Goal: Information Seeking & Learning: Compare options

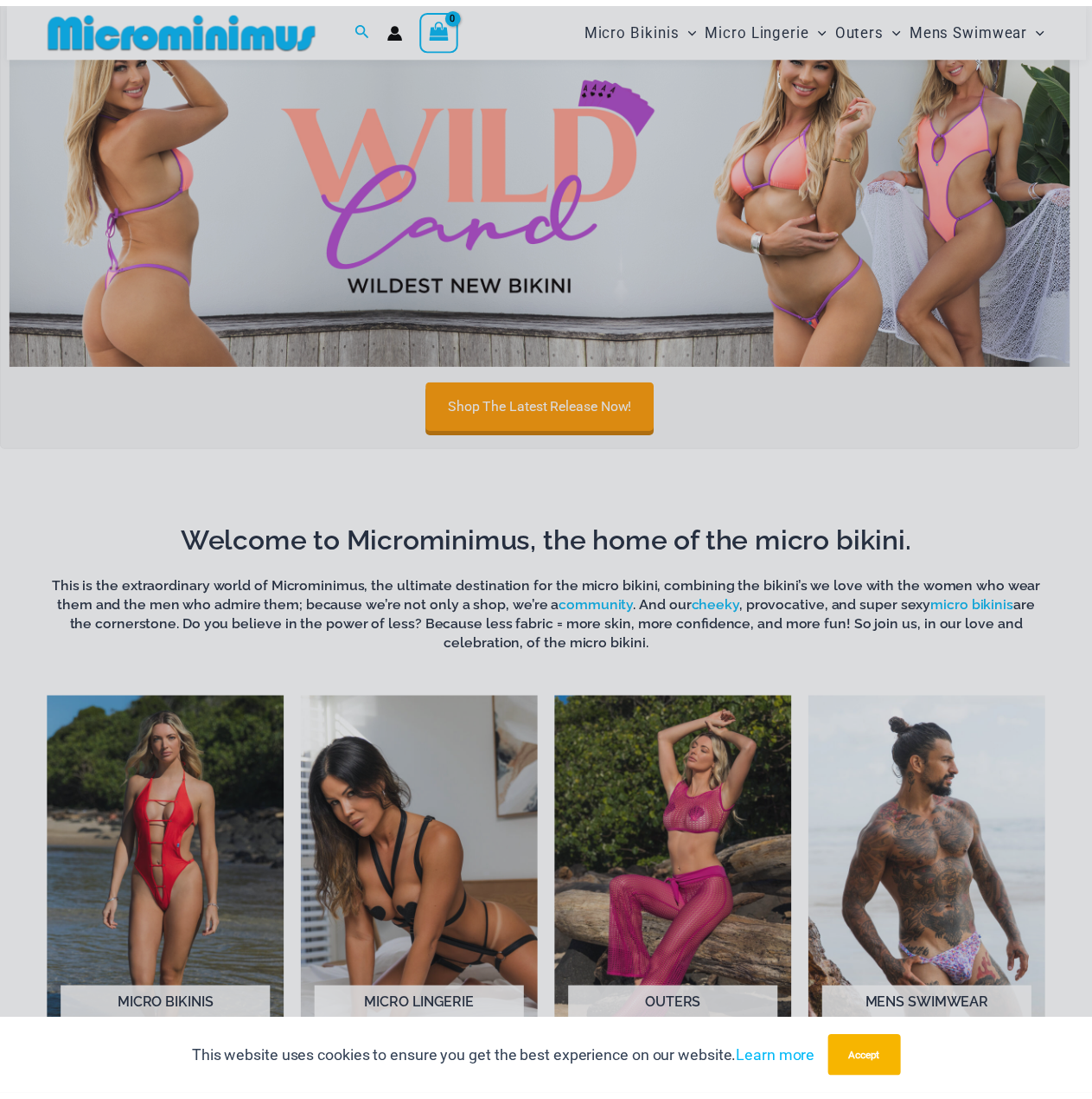
scroll to position [591, 0]
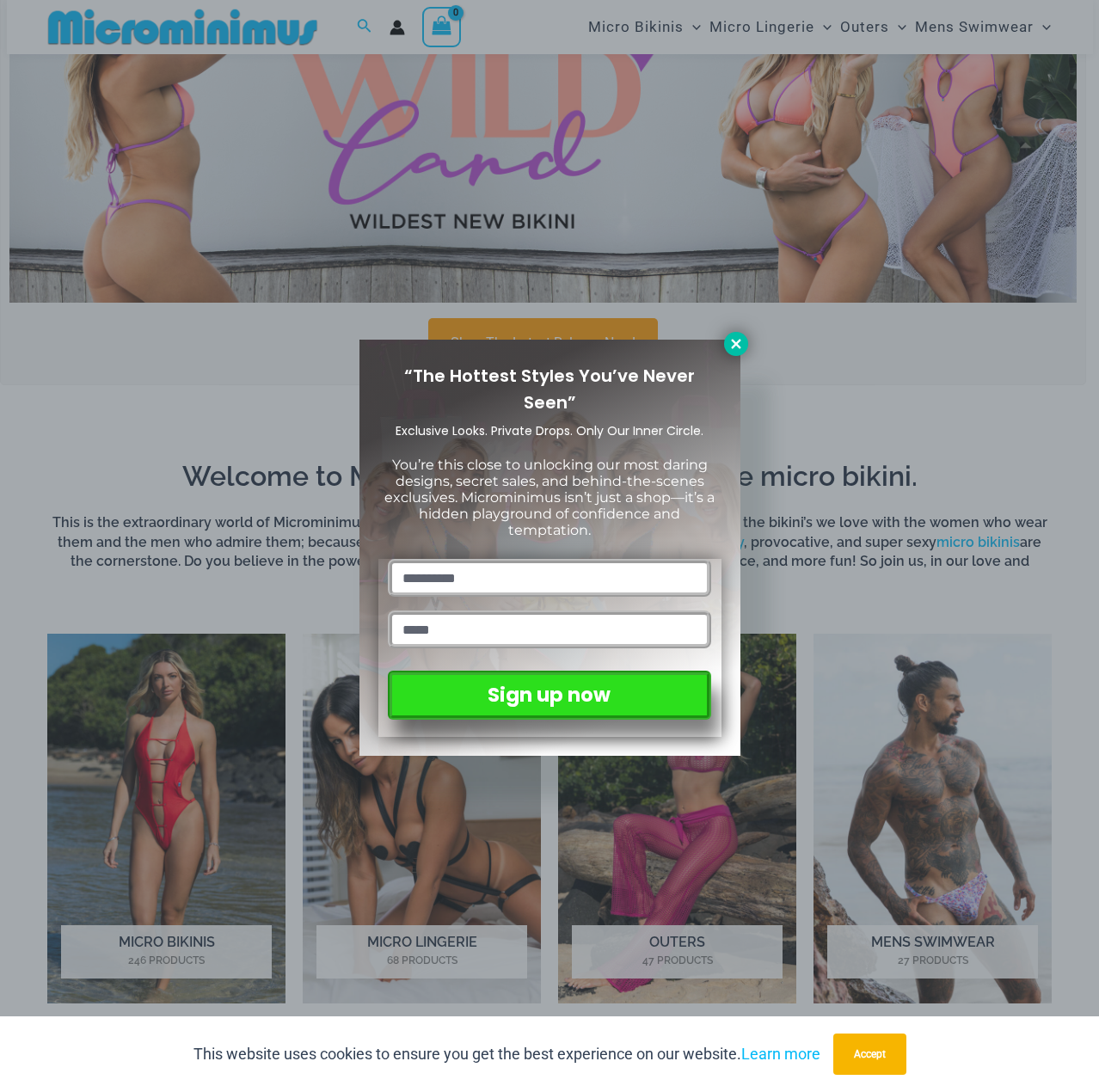
click at [738, 336] on icon at bounding box center [736, 343] width 16 height 16
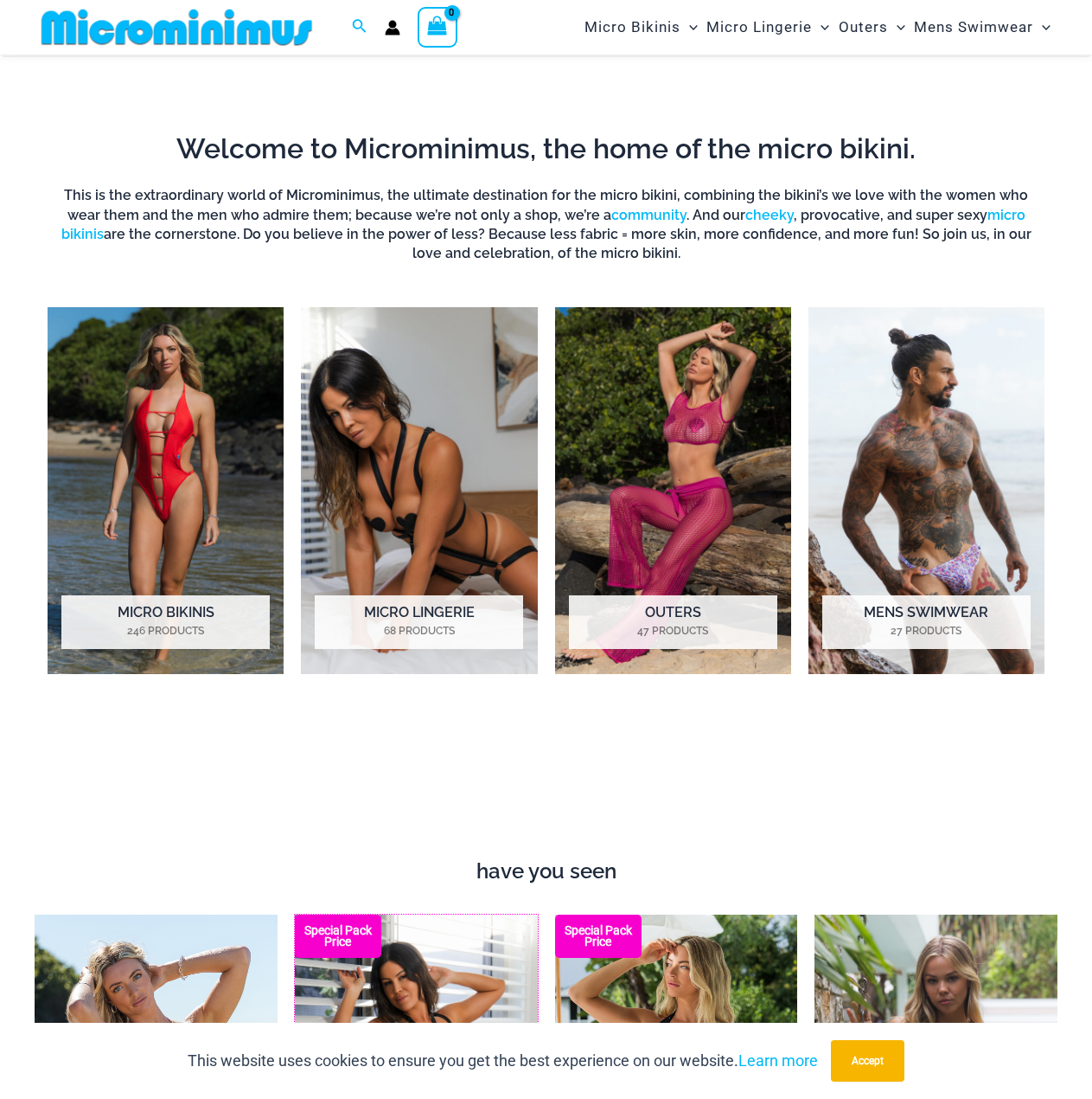
scroll to position [848, 0]
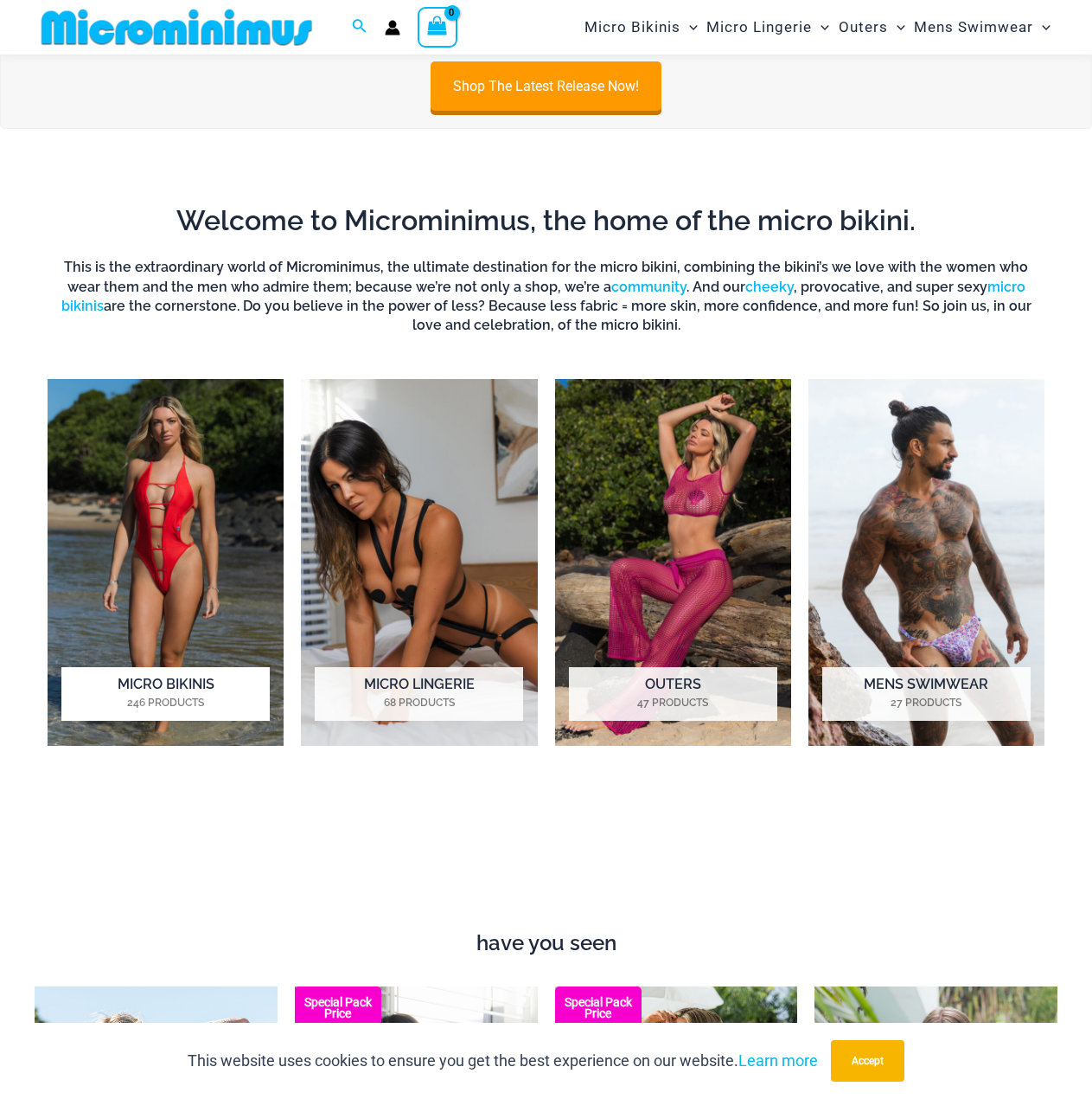
click at [186, 592] on img "Visit product category Micro Bikinis" at bounding box center [166, 562] width 236 height 367
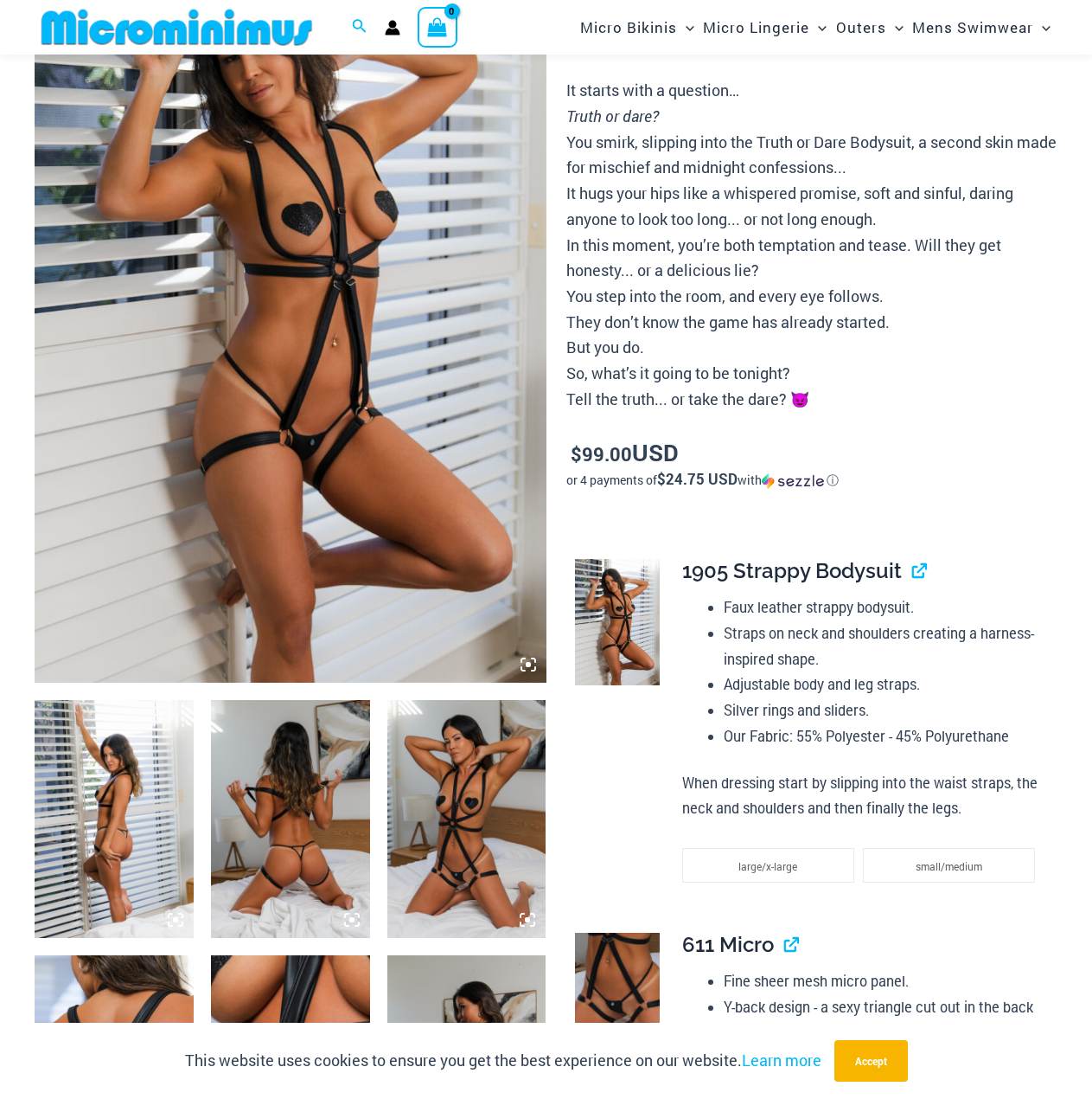
scroll to position [505, 0]
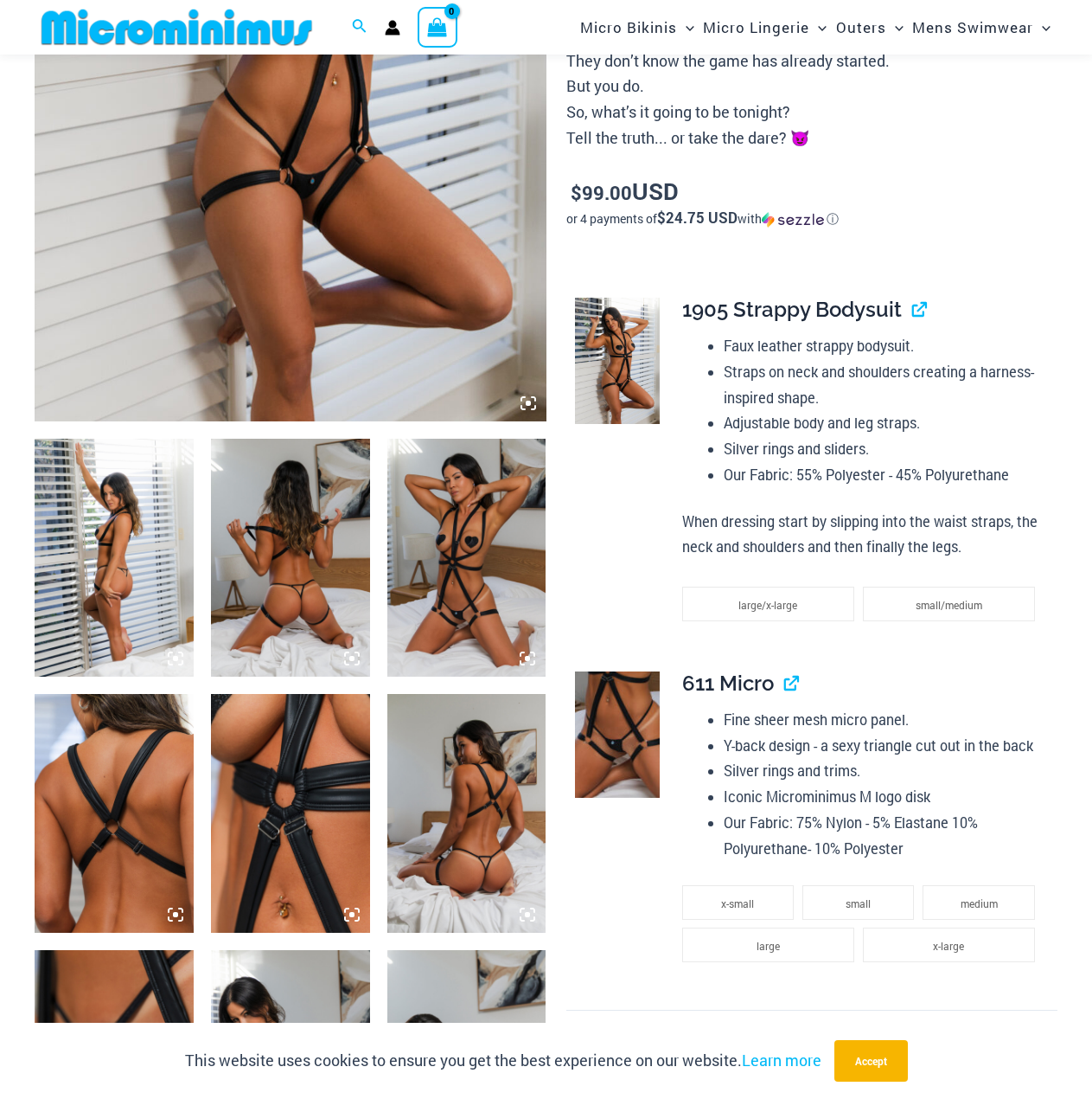
click at [134, 570] on img at bounding box center [114, 558] width 159 height 239
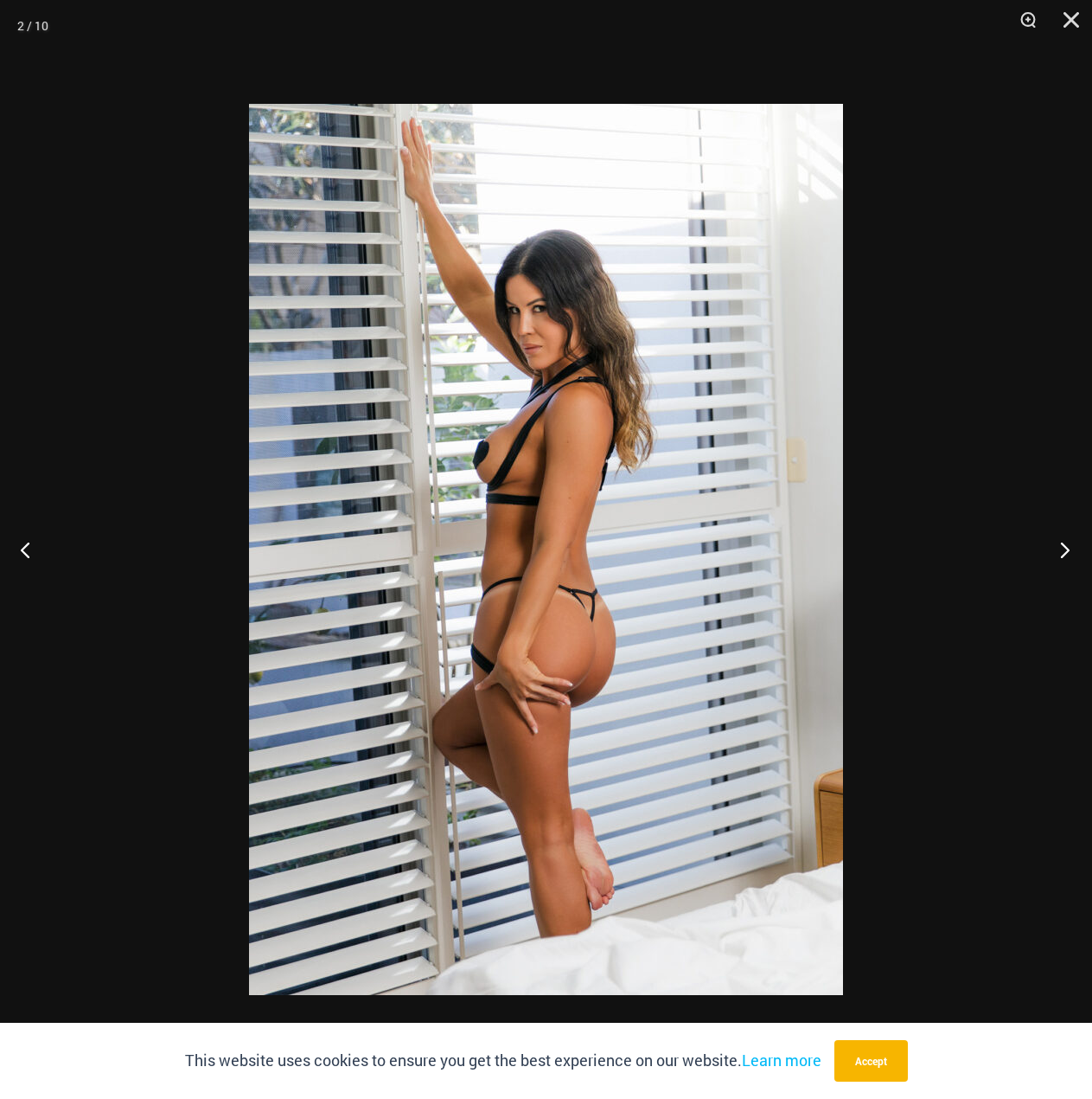
click at [1068, 549] on button "Next" at bounding box center [1060, 549] width 65 height 87
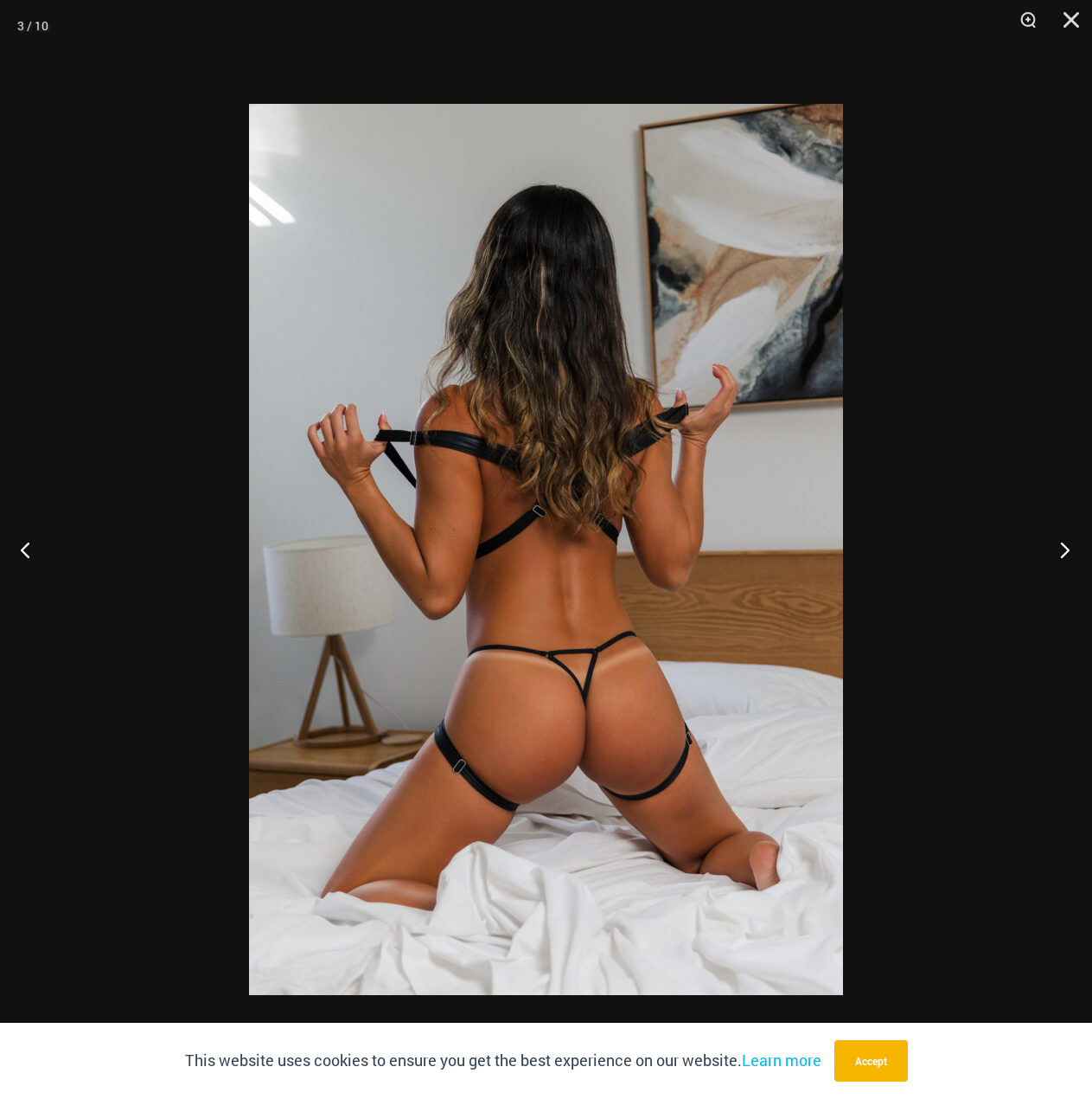
click at [1068, 549] on button "Next" at bounding box center [1060, 549] width 65 height 87
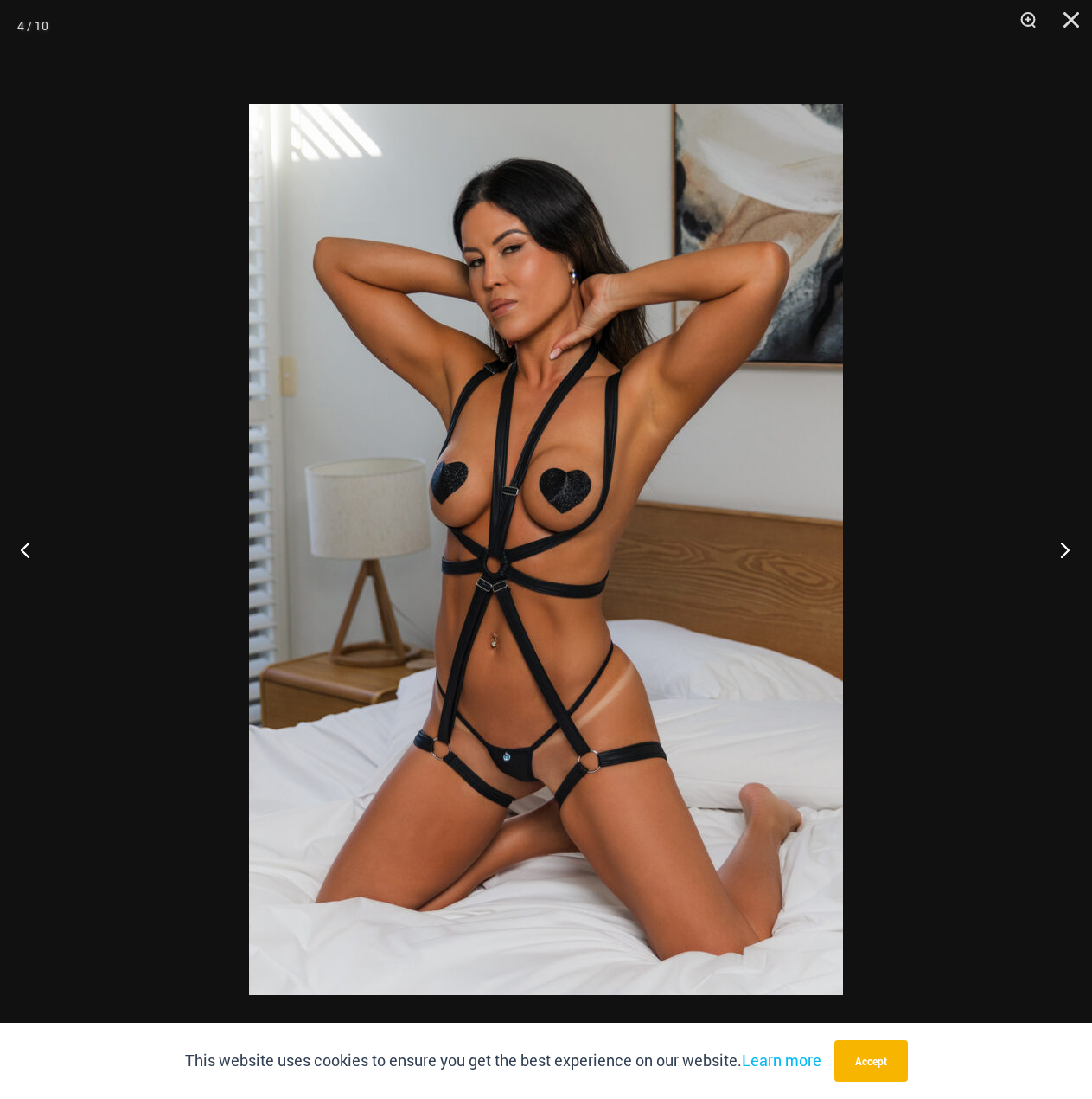
click at [1068, 549] on button "Next" at bounding box center [1060, 549] width 65 height 87
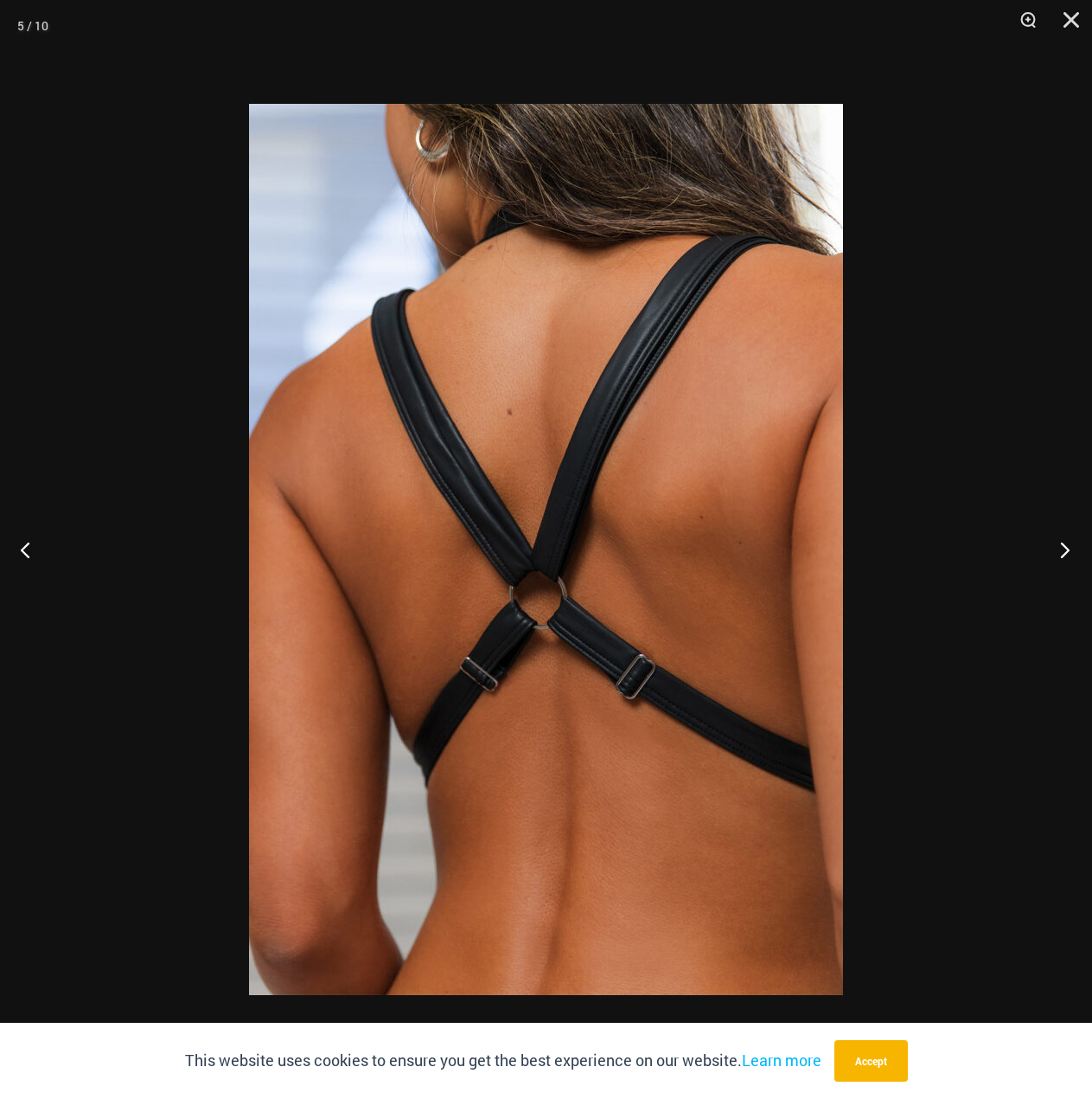
click at [1068, 549] on button "Next" at bounding box center [1060, 549] width 65 height 87
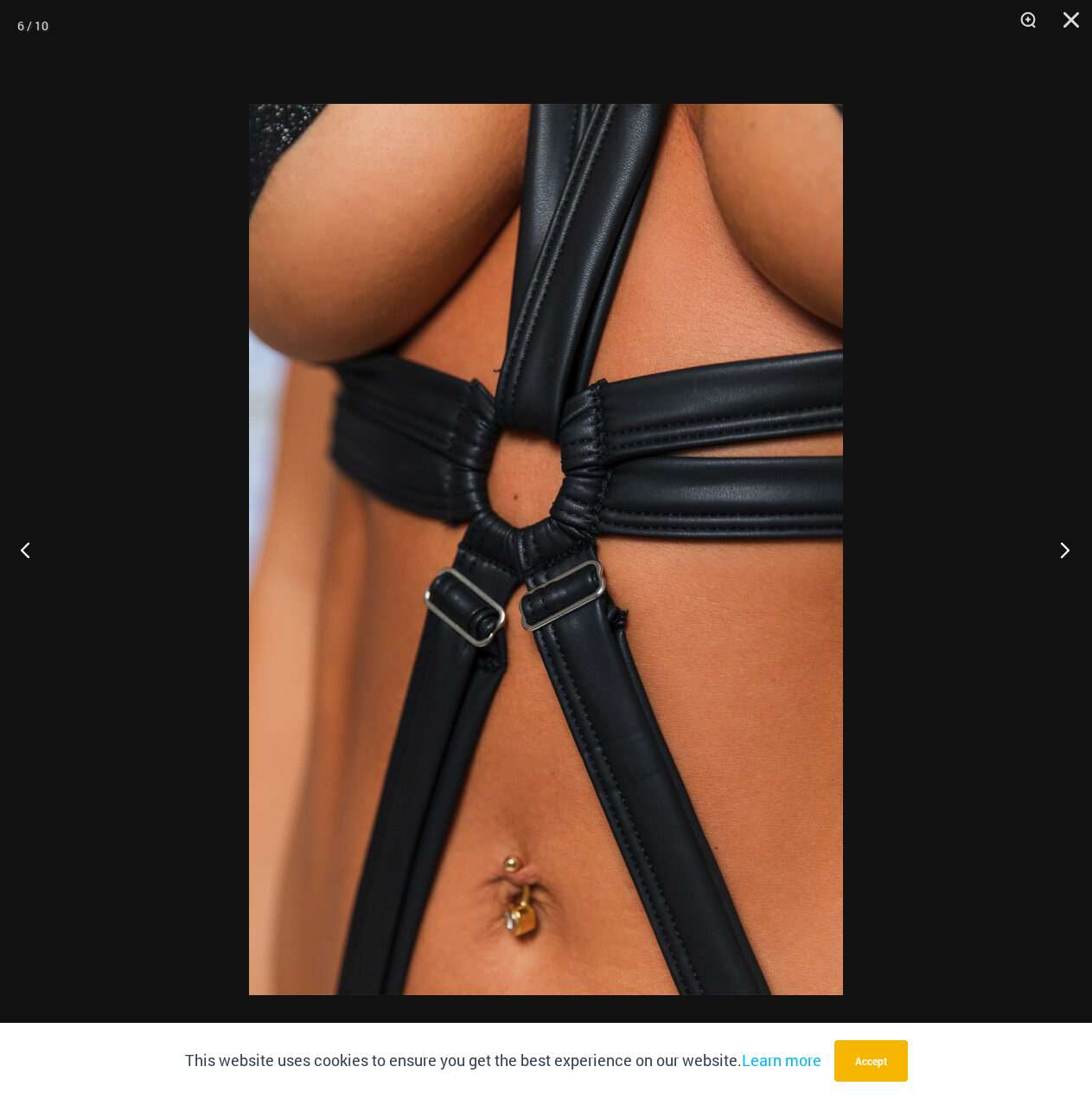
click at [1068, 549] on button "Next" at bounding box center [1060, 549] width 65 height 87
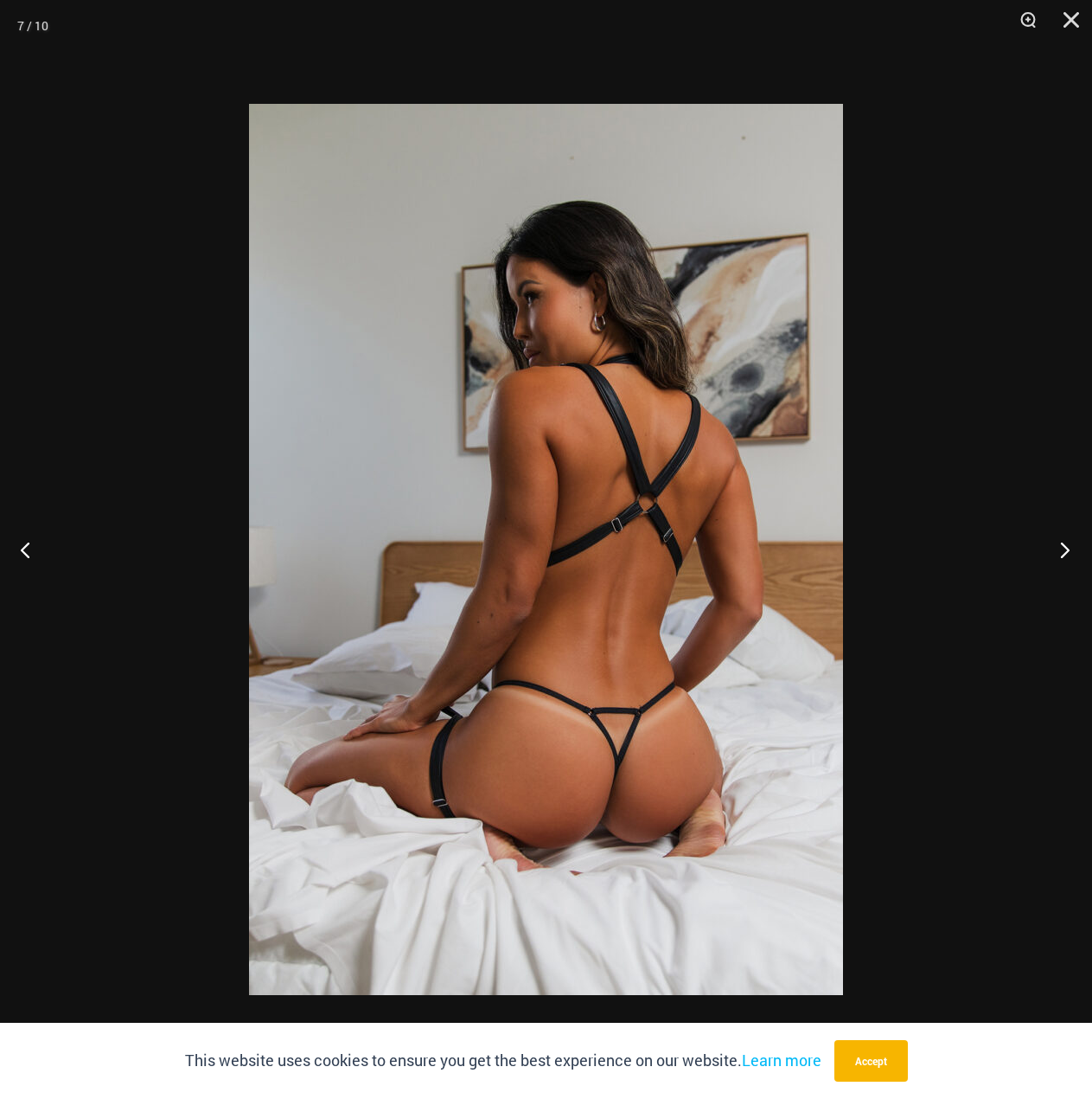
click at [1068, 549] on button "Next" at bounding box center [1060, 549] width 65 height 87
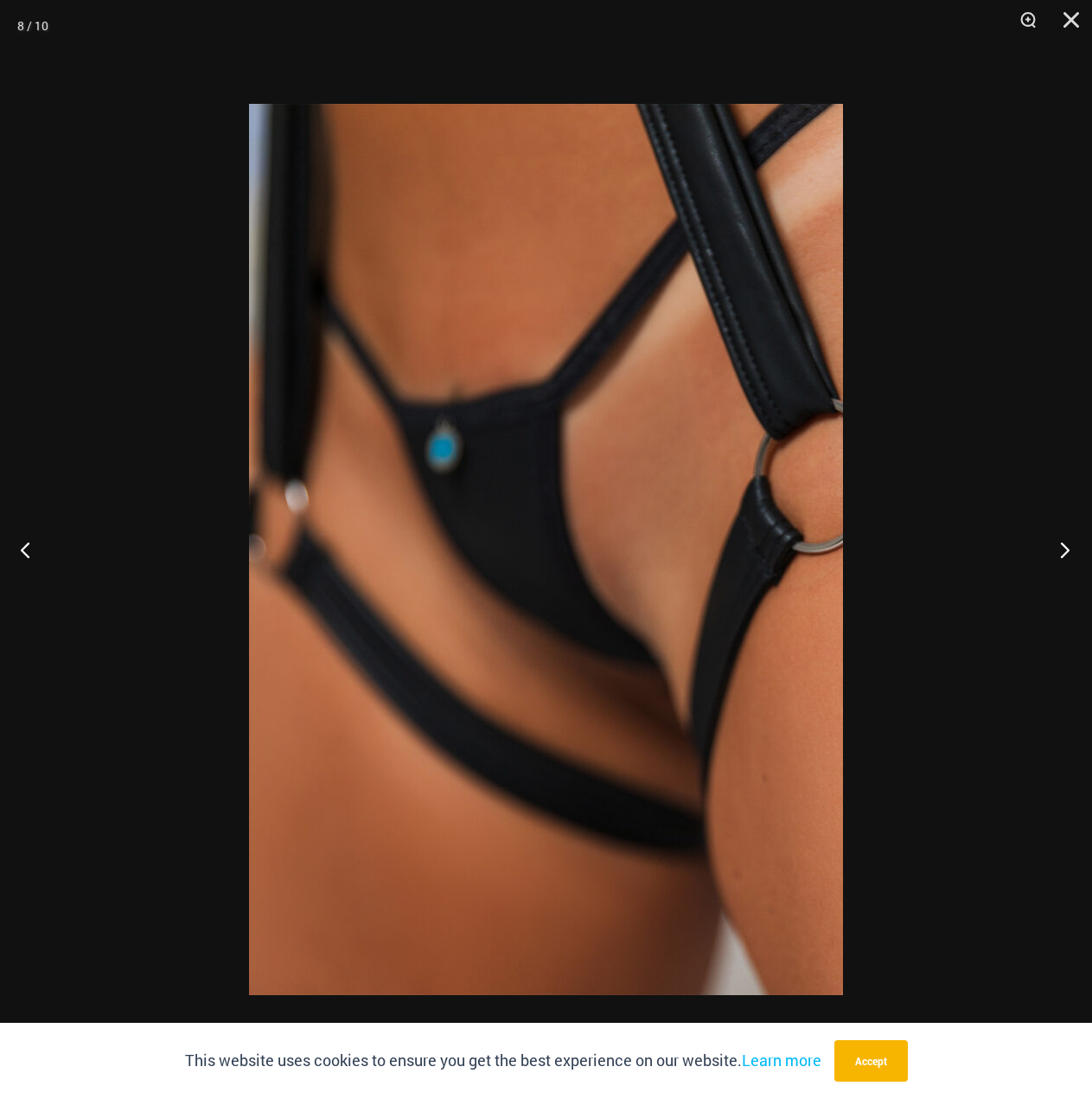
click at [1068, 549] on button "Next" at bounding box center [1060, 549] width 65 height 87
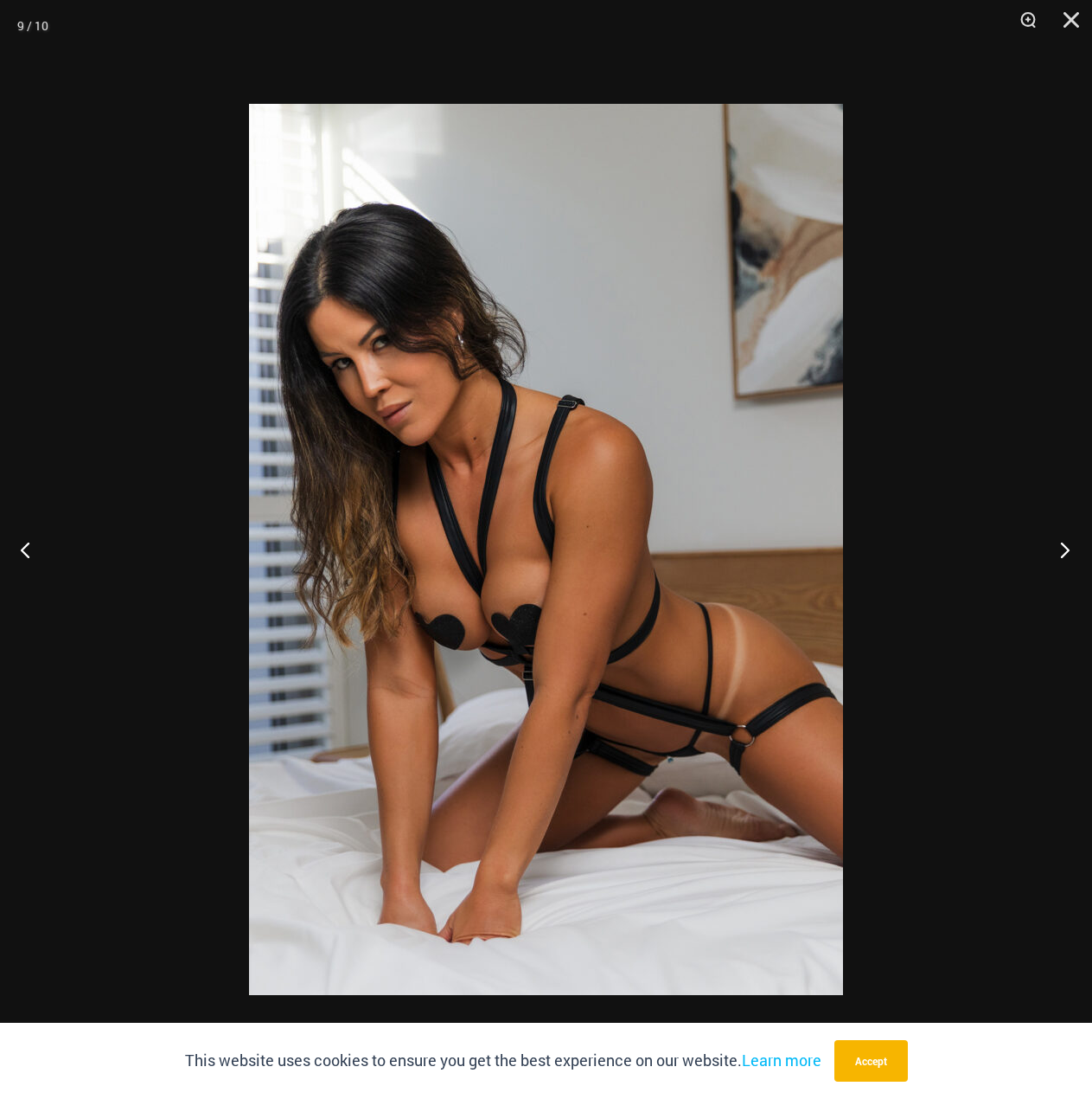
click at [1068, 549] on button "Next" at bounding box center [1060, 549] width 65 height 87
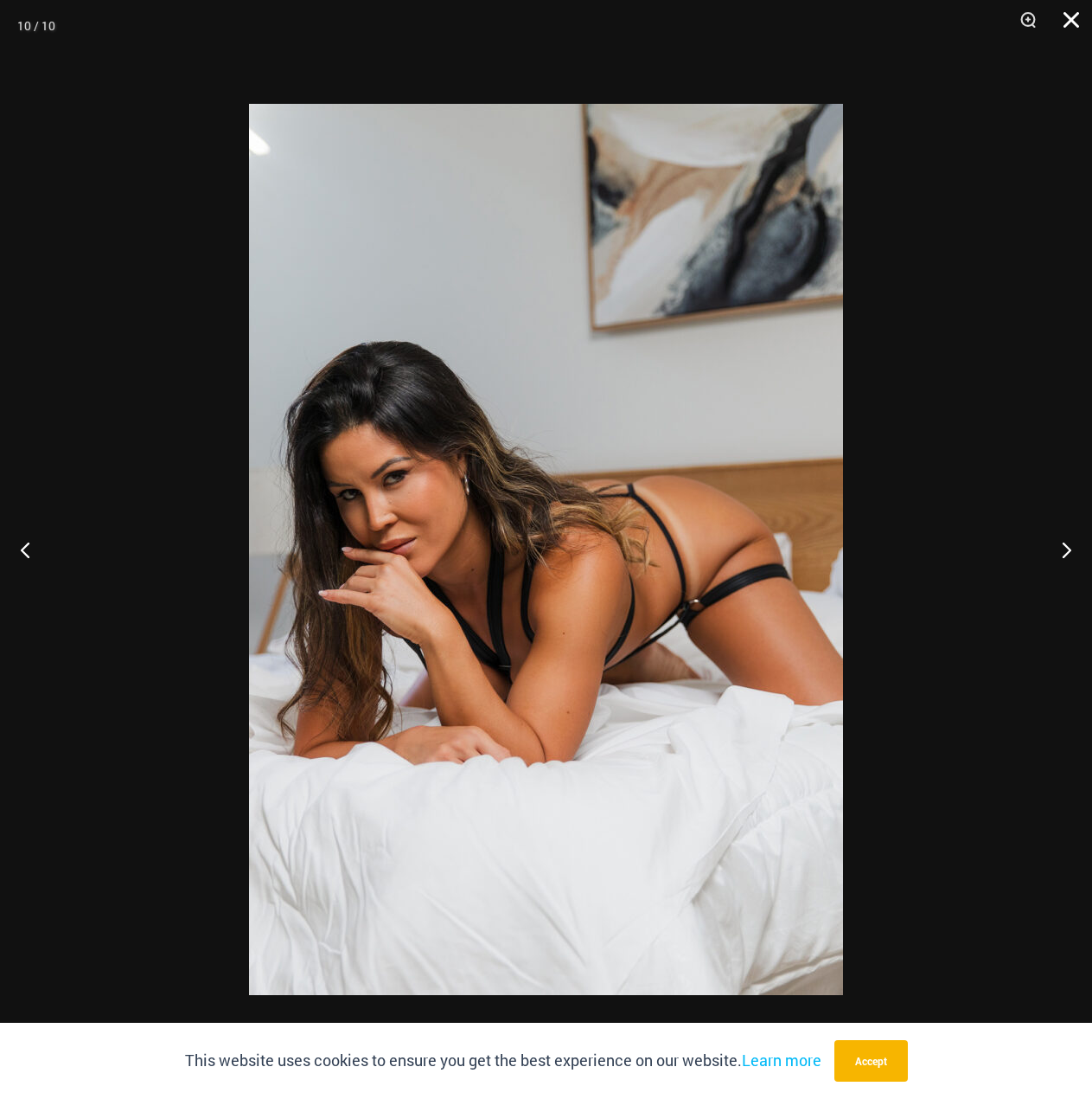
click at [1064, 7] on button "Close" at bounding box center [1066, 25] width 43 height 52
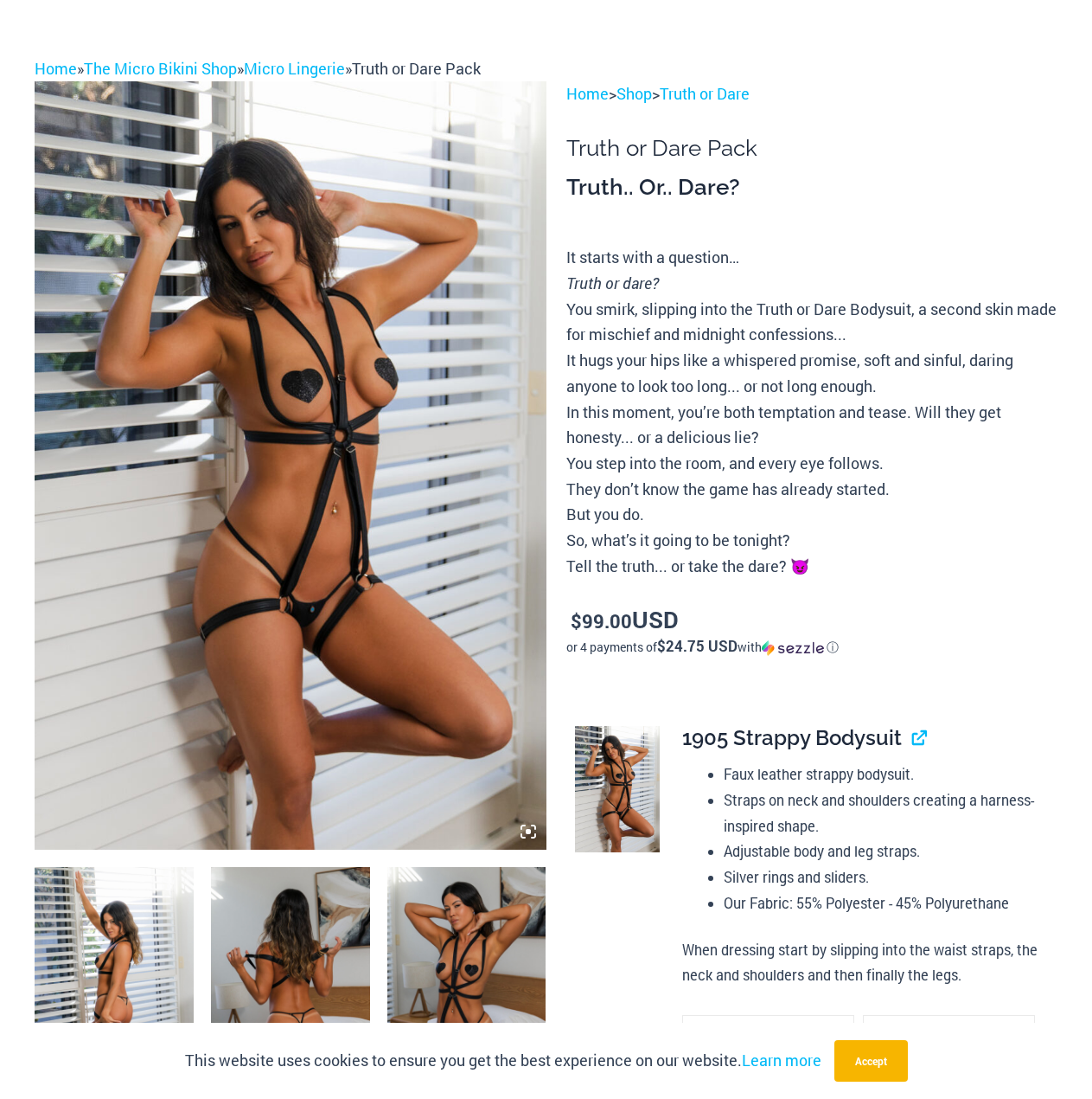
scroll to position [0, 0]
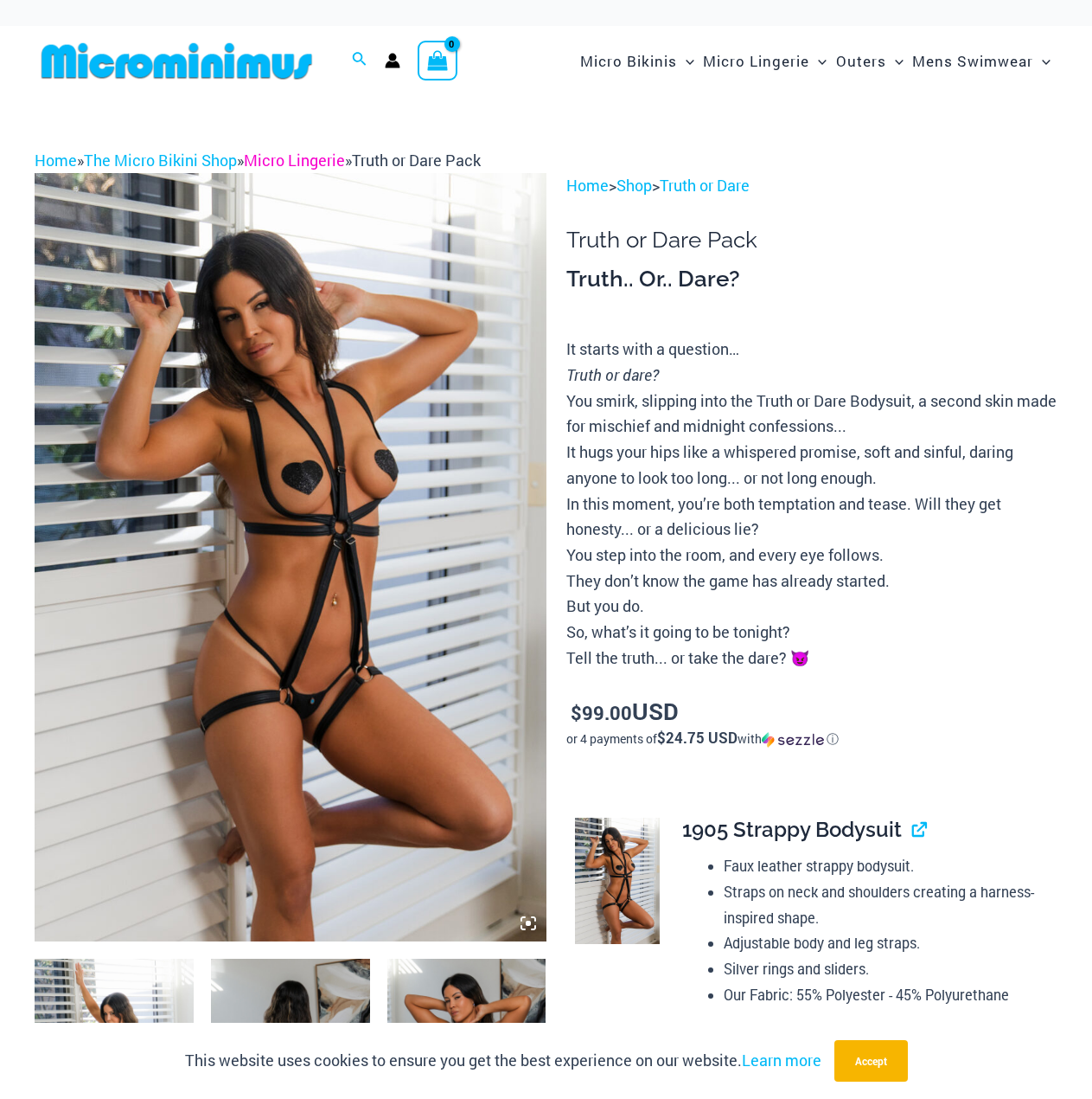
click at [297, 162] on link "Micro Lingerie" at bounding box center [294, 160] width 101 height 21
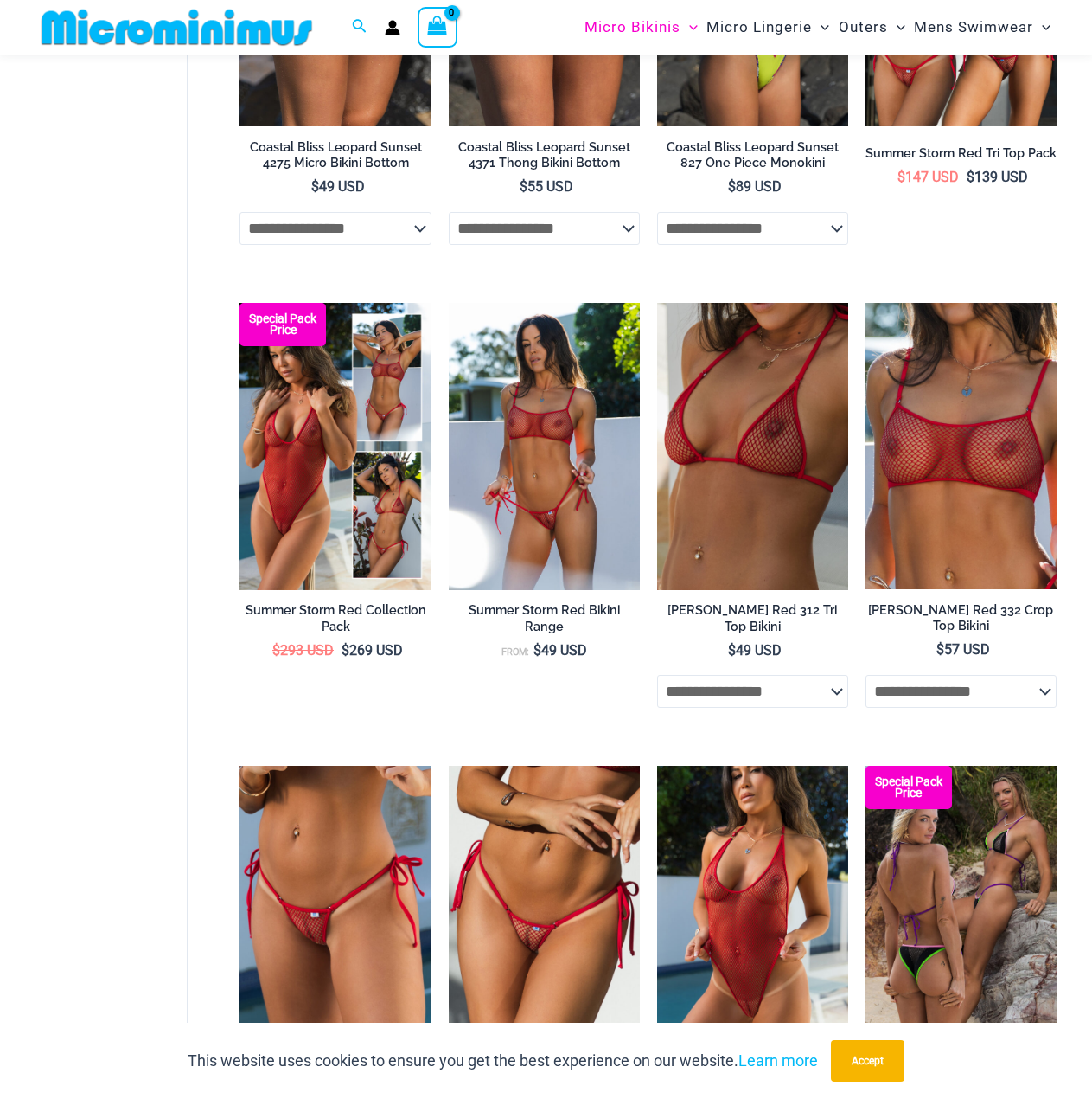
scroll to position [3101, 0]
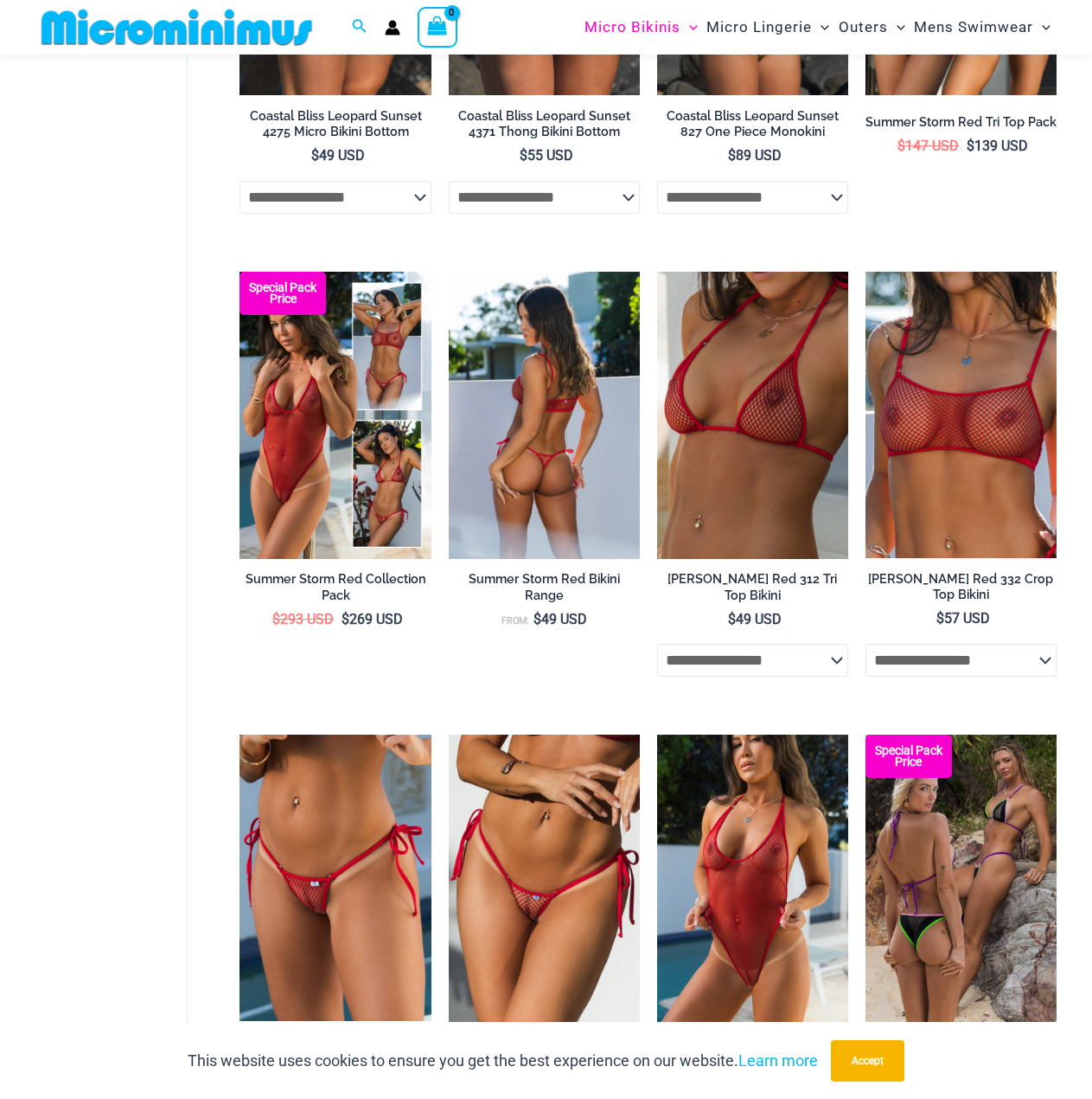
click at [582, 517] on img at bounding box center [544, 414] width 191 height 287
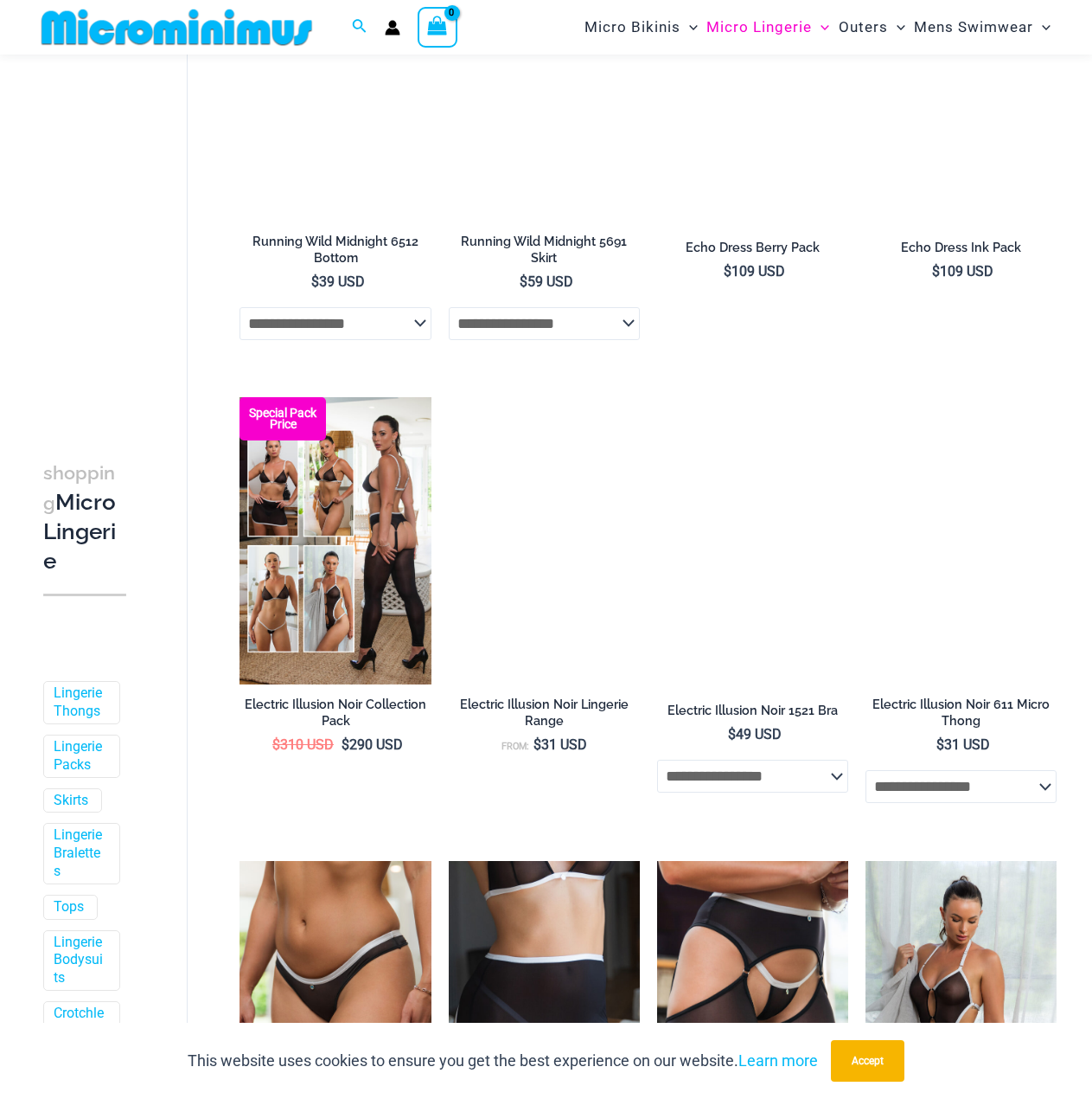
scroll to position [1384, 0]
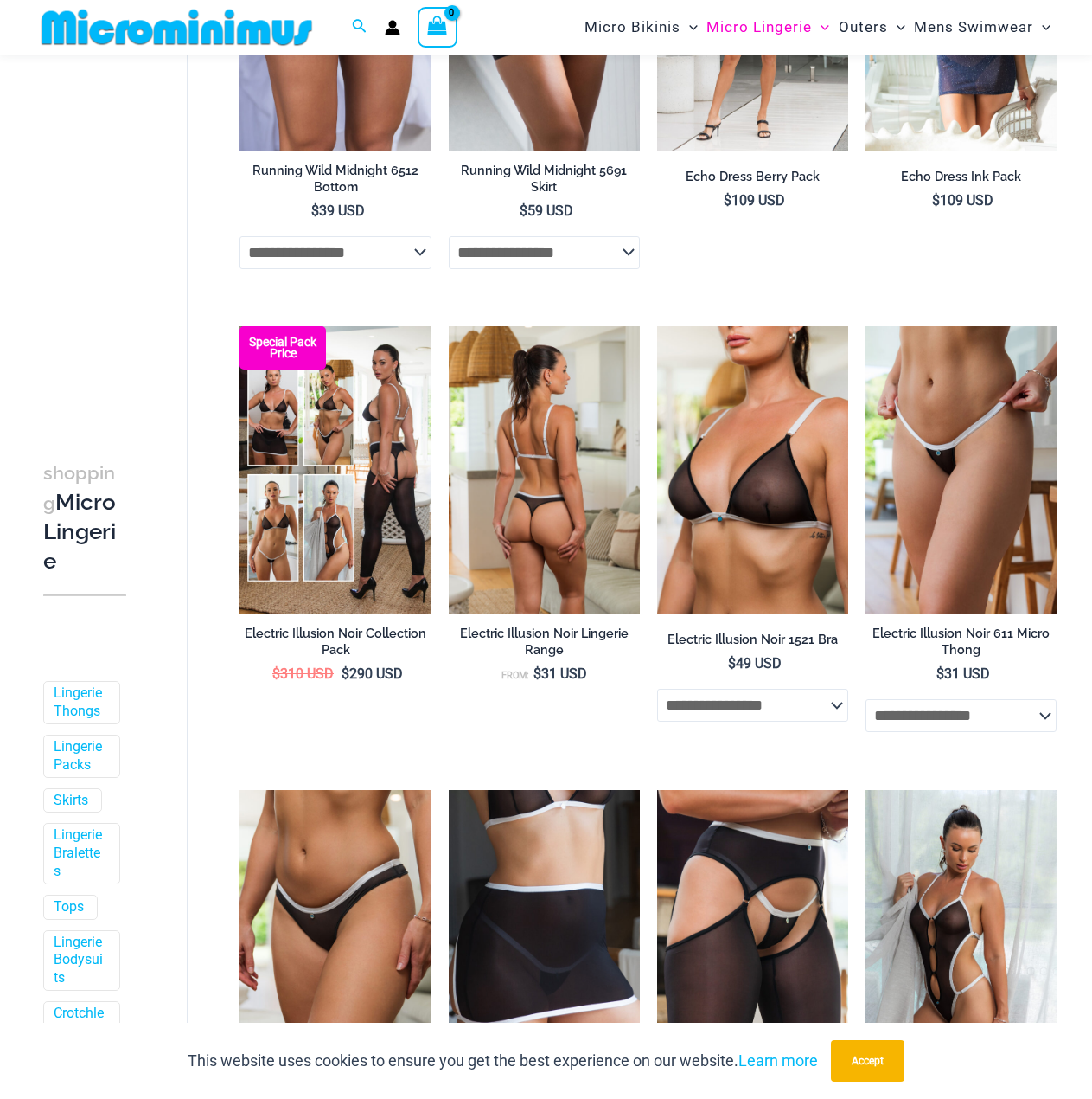
click at [531, 477] on img at bounding box center [544, 469] width 191 height 287
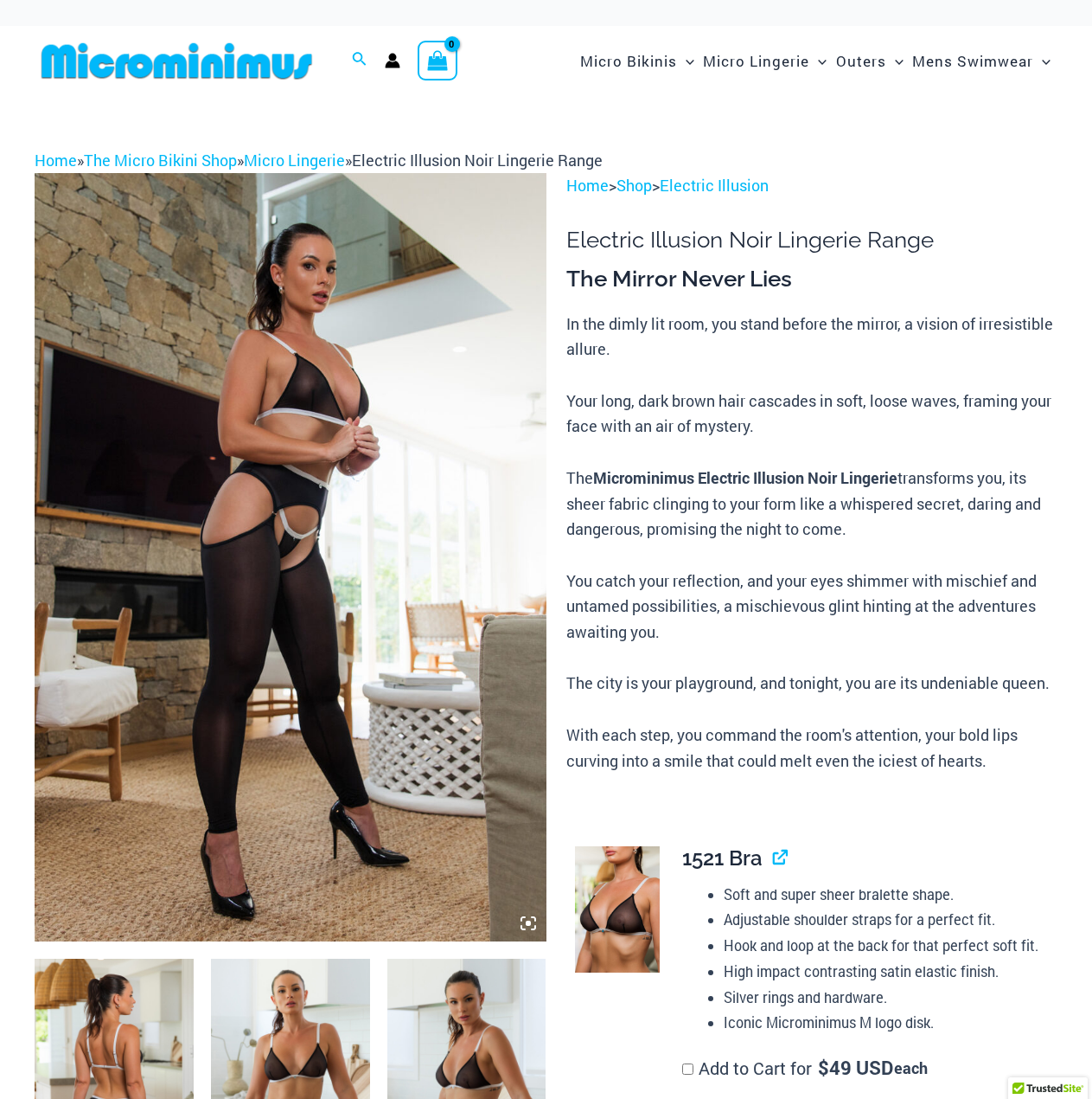
click at [384, 496] on img at bounding box center [291, 557] width 512 height 768
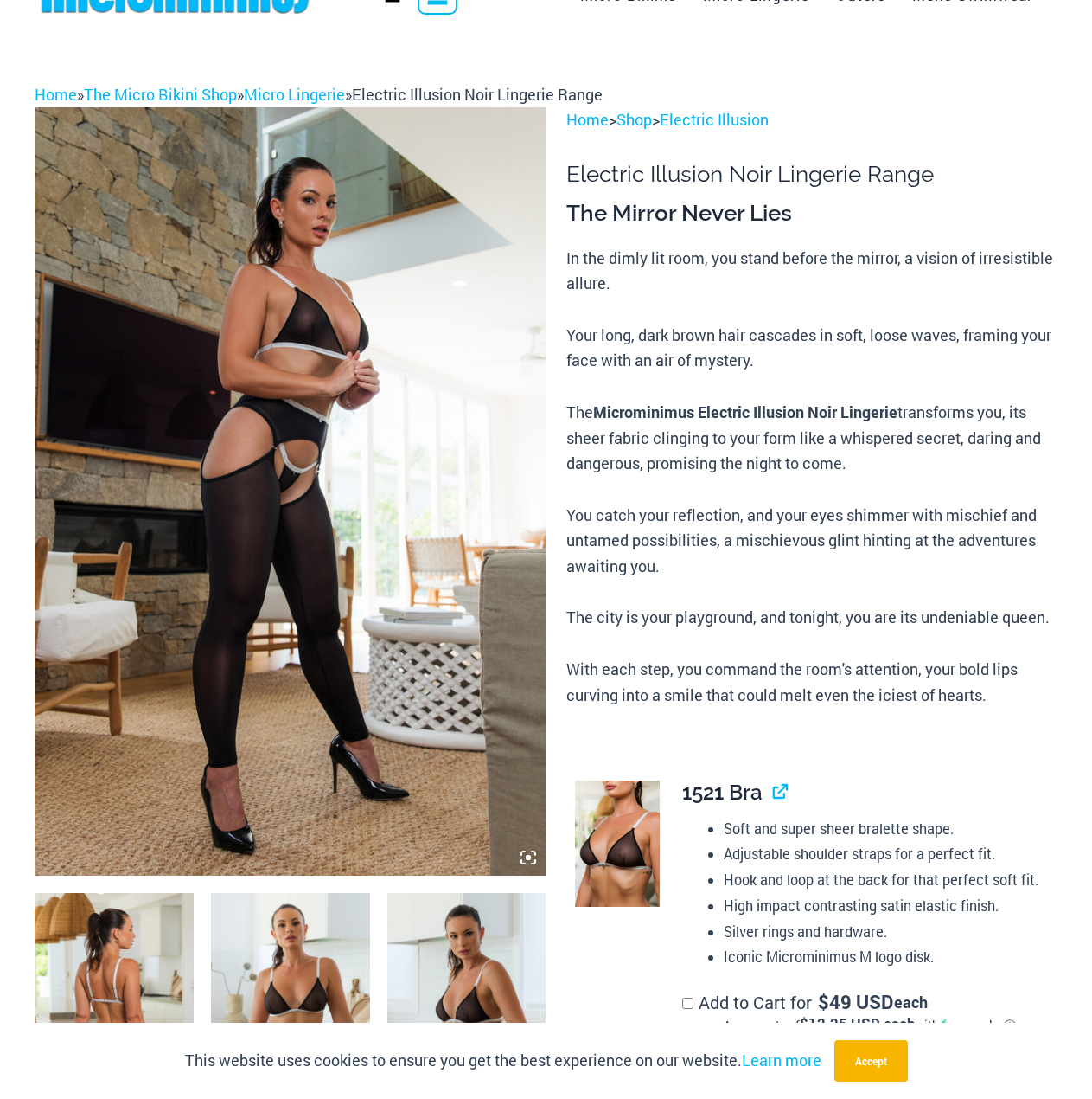
scroll to position [423, 0]
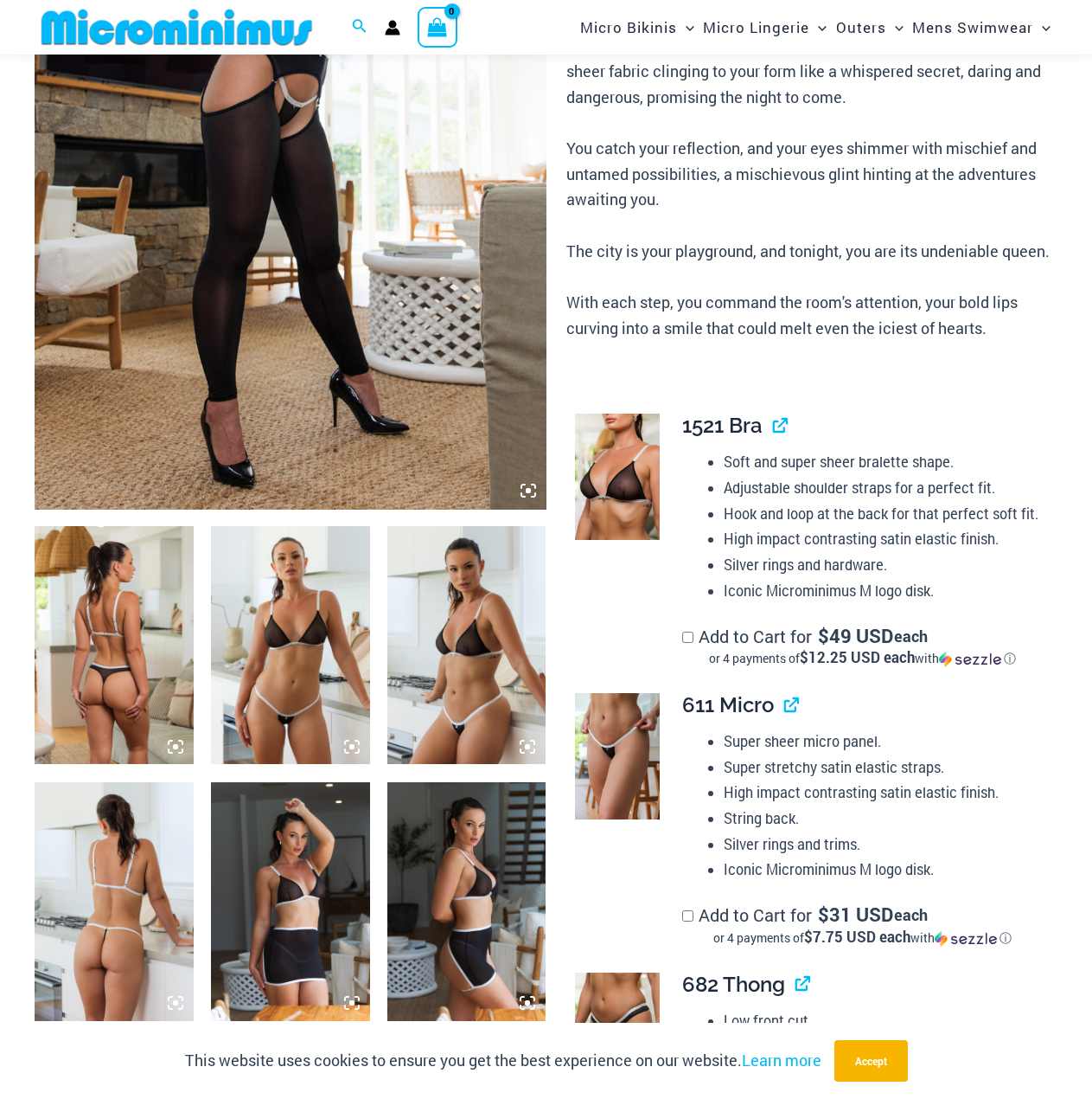
click at [187, 644] on img at bounding box center [114, 646] width 159 height 239
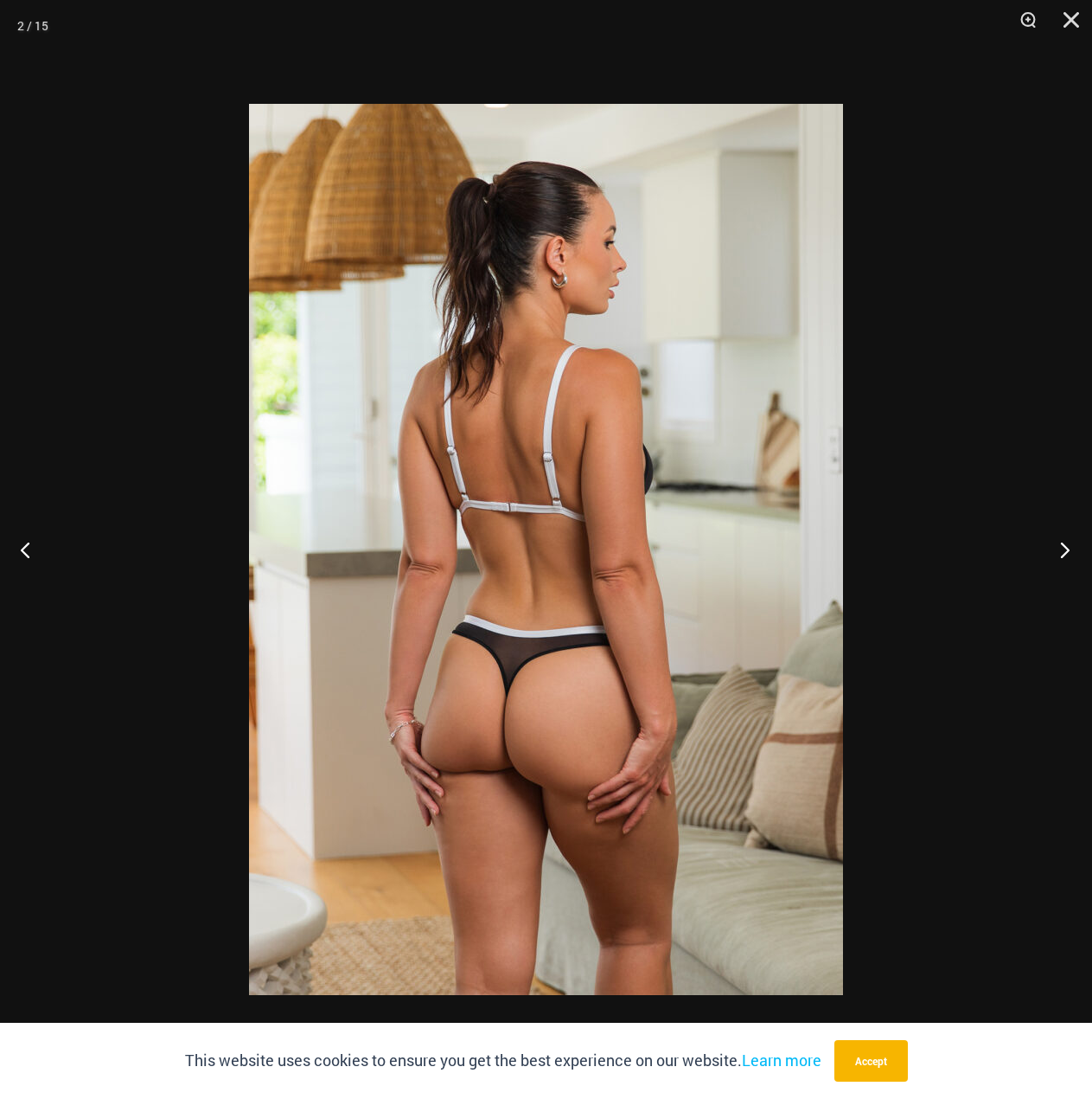
click at [1071, 568] on button "Next" at bounding box center [1060, 549] width 65 height 87
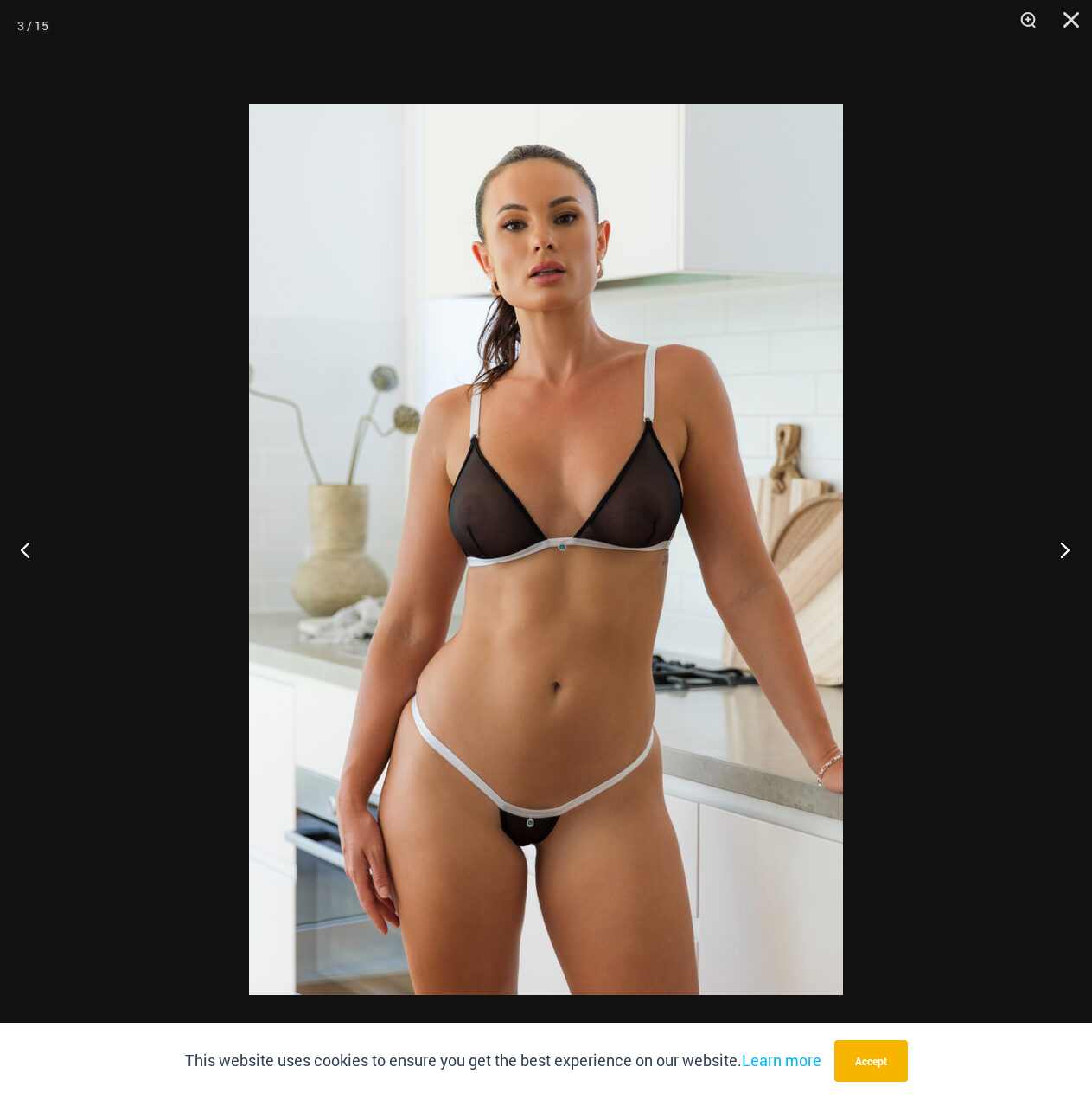
click at [1069, 568] on button "Next" at bounding box center [1060, 549] width 65 height 87
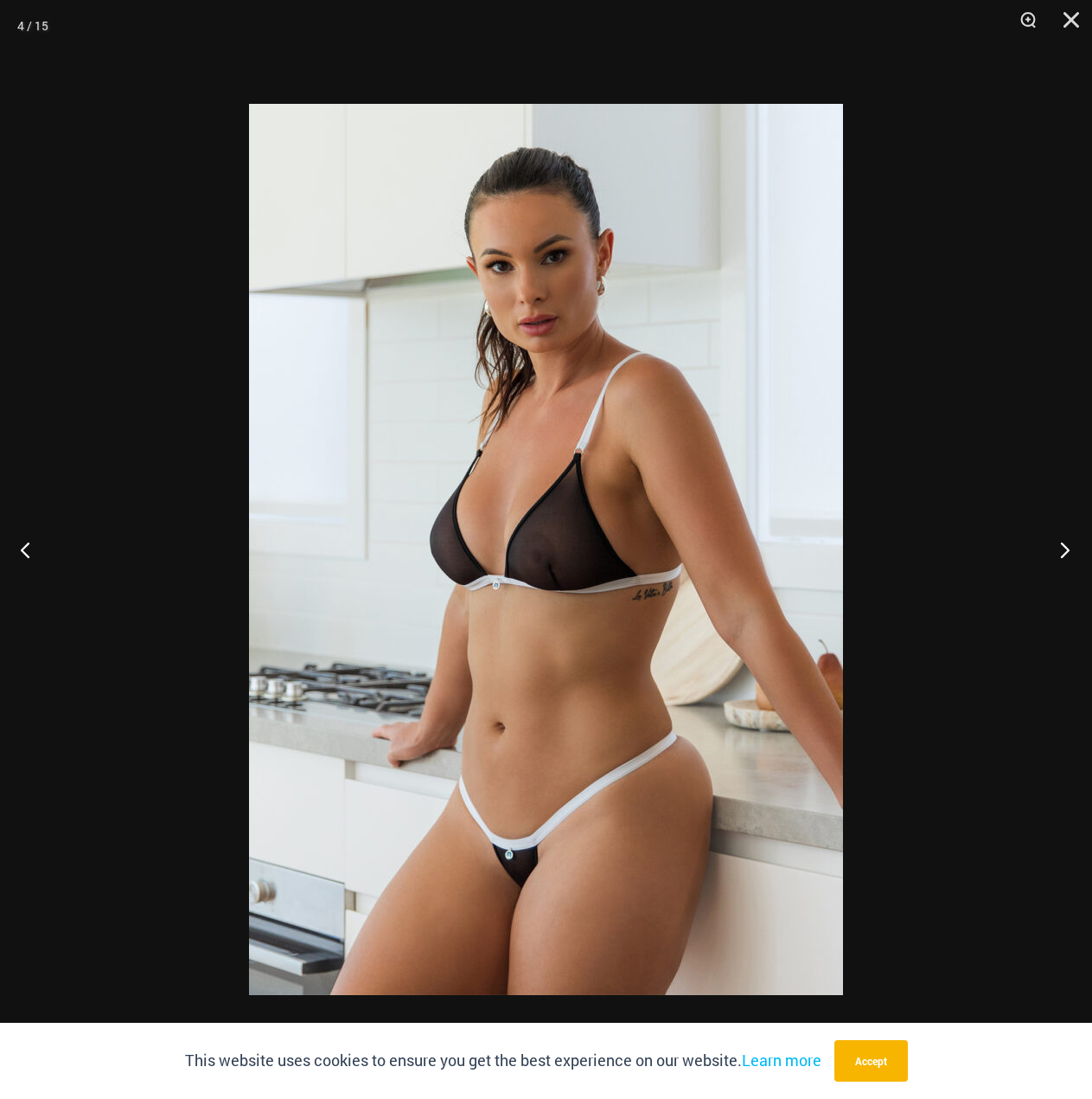
click at [1069, 568] on button "Next" at bounding box center [1060, 549] width 65 height 87
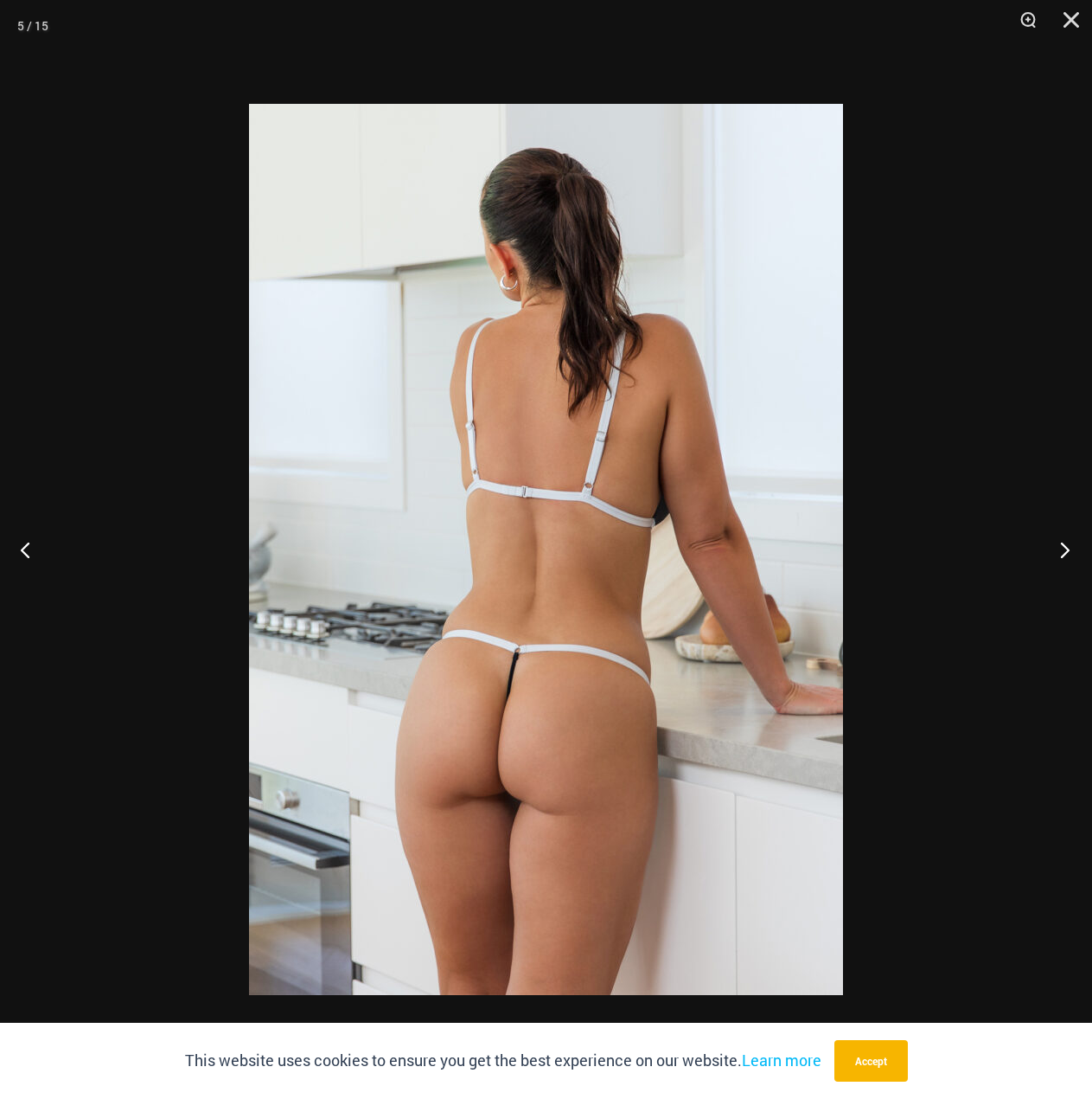
click at [1069, 568] on button "Next" at bounding box center [1060, 549] width 65 height 87
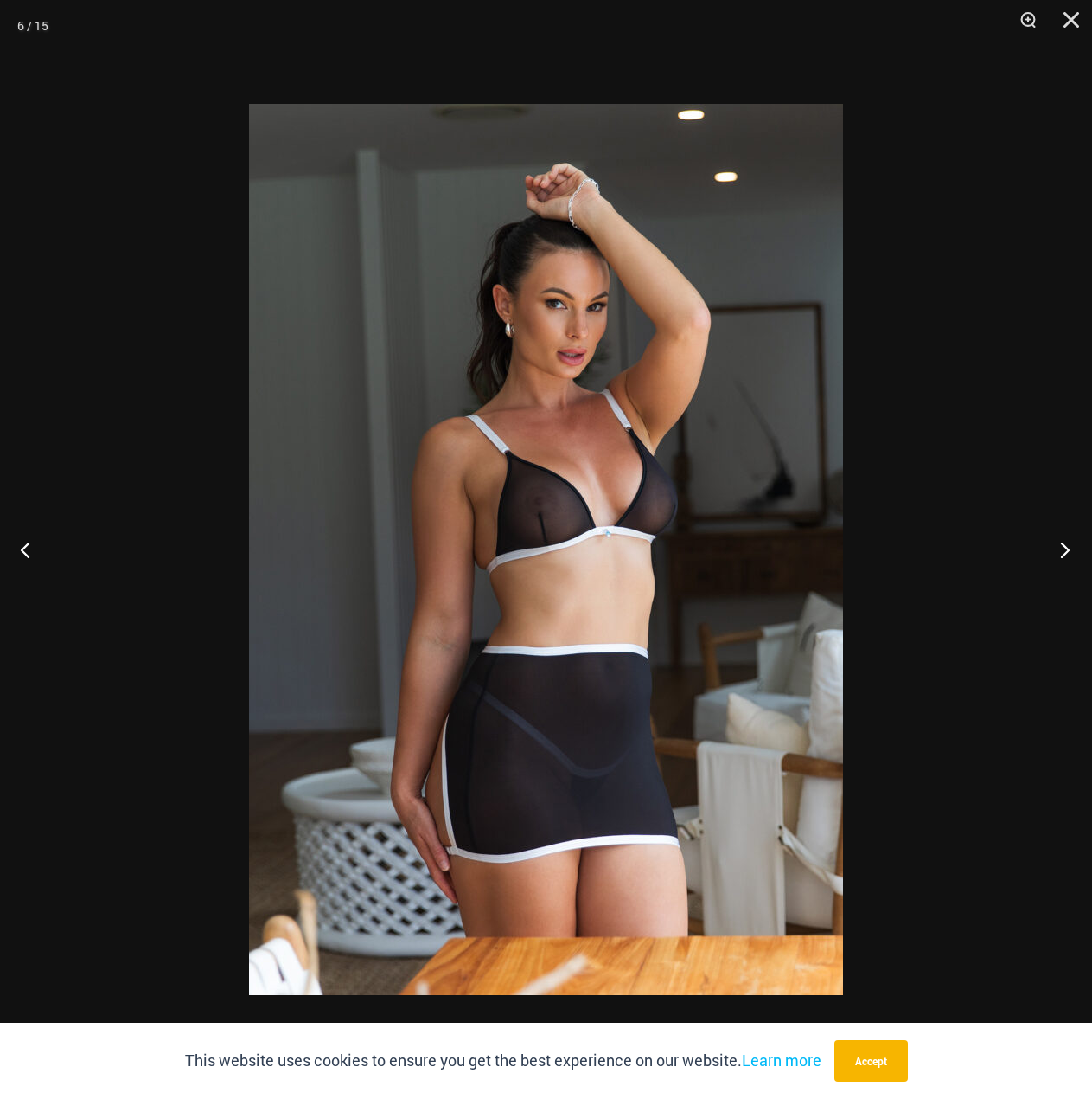
click at [1069, 568] on button "Next" at bounding box center [1060, 549] width 65 height 87
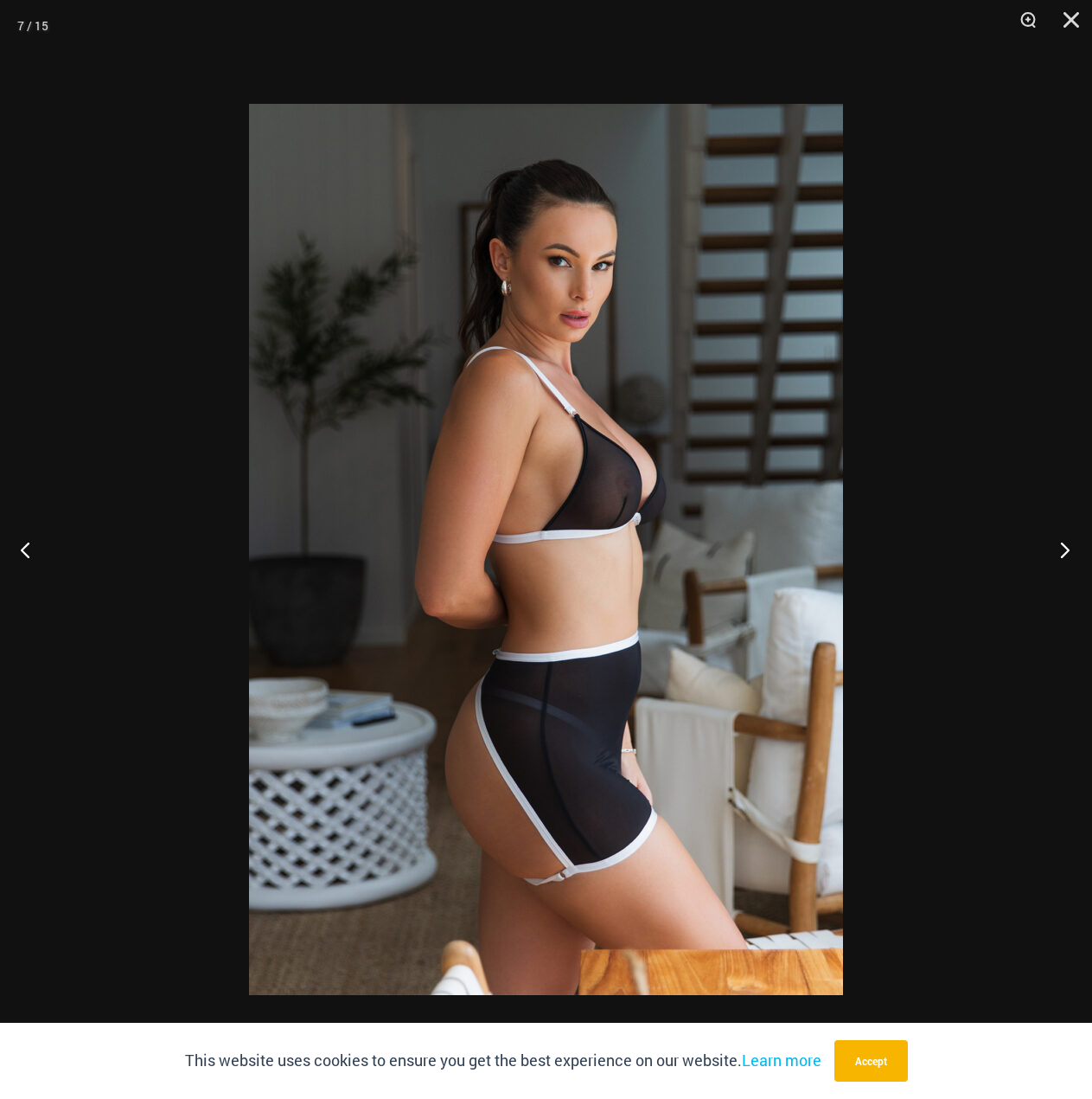
click at [1069, 568] on button "Next" at bounding box center [1060, 549] width 65 height 87
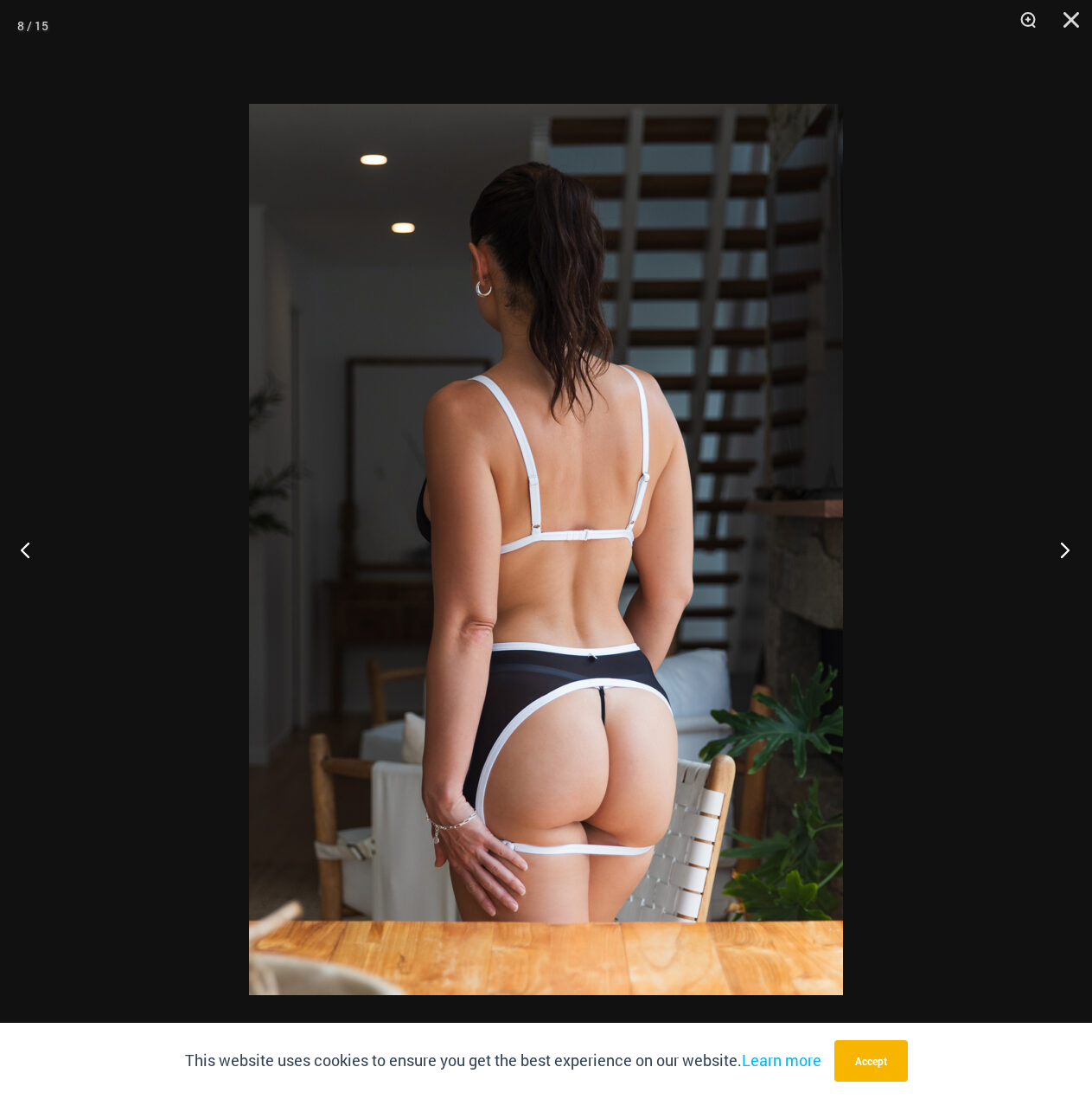
click at [1069, 568] on button "Next" at bounding box center [1060, 549] width 65 height 87
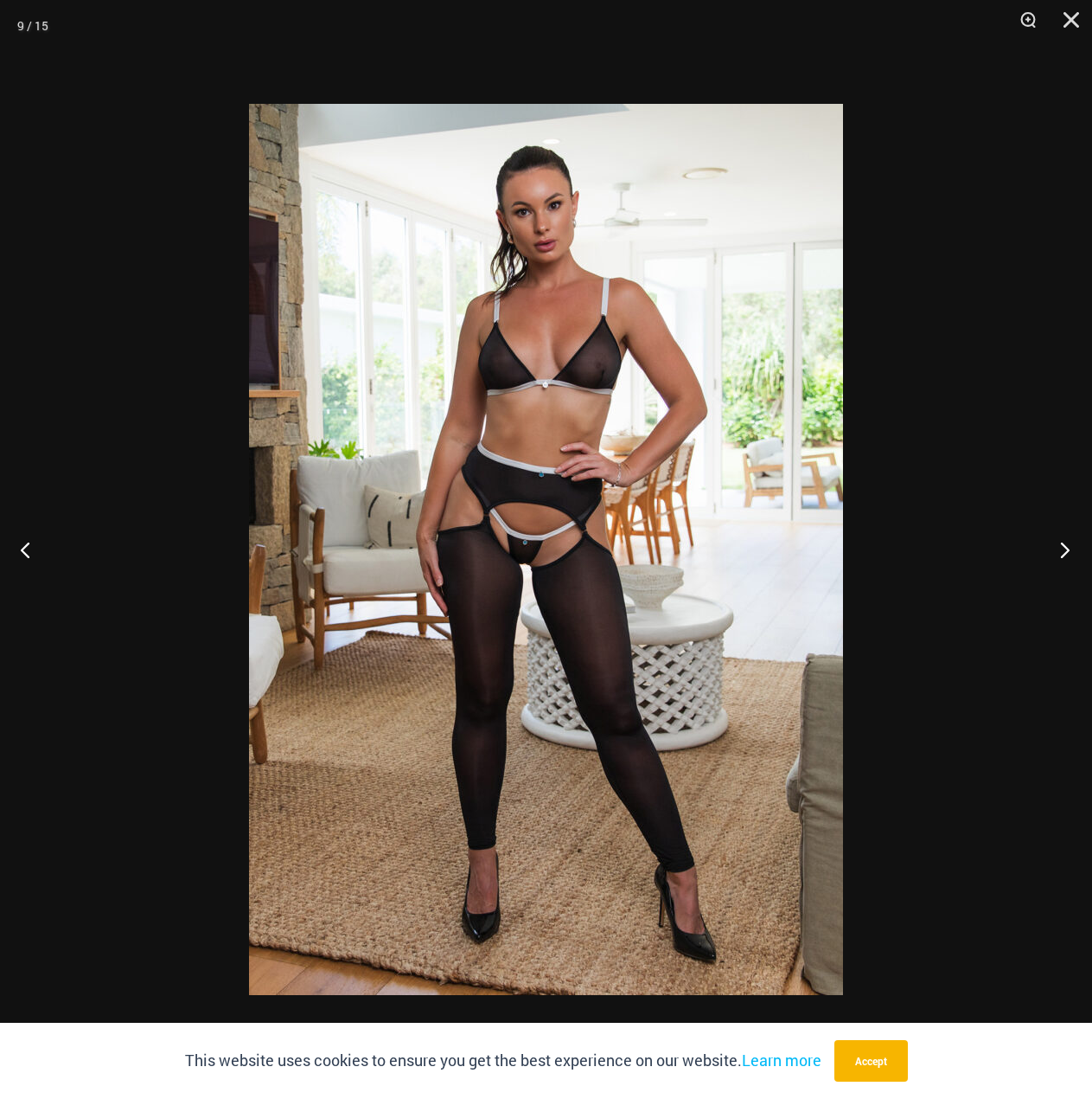
click at [1069, 568] on button "Next" at bounding box center [1060, 549] width 65 height 87
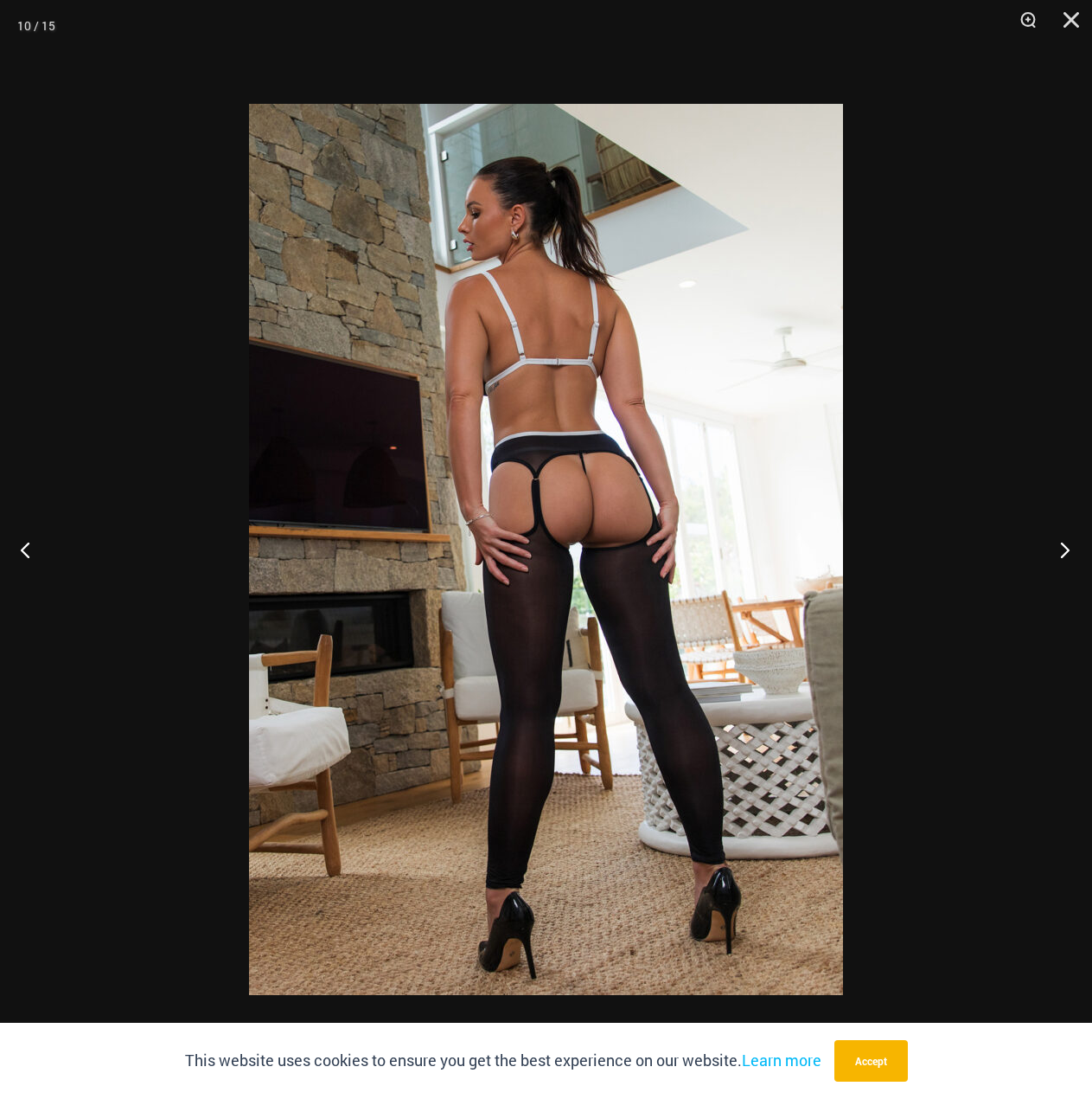
click at [1069, 568] on button "Next" at bounding box center [1060, 549] width 65 height 87
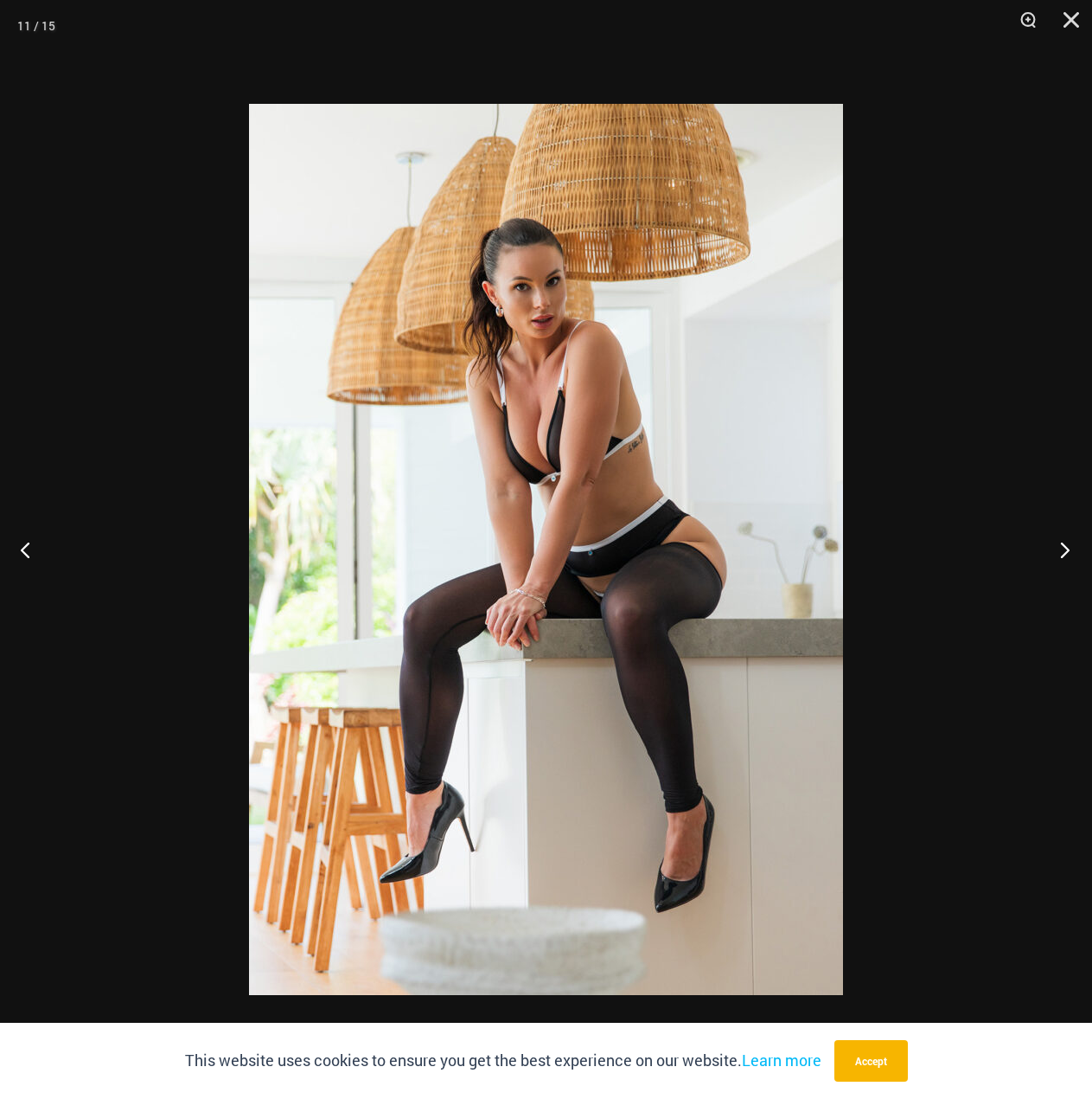
click at [1069, 568] on button "Next" at bounding box center [1060, 549] width 65 height 87
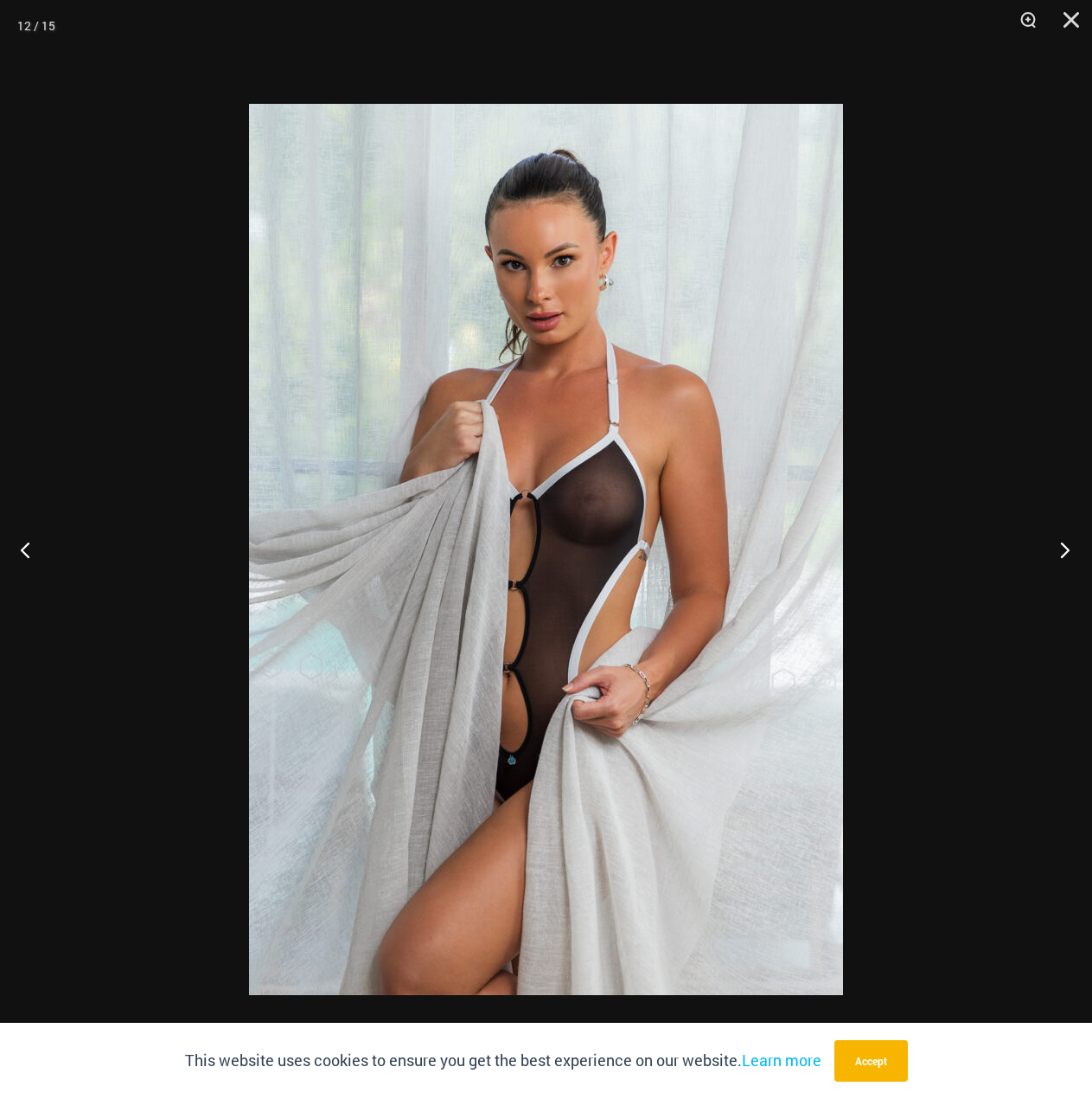
click at [1069, 568] on button "Next" at bounding box center [1060, 549] width 65 height 87
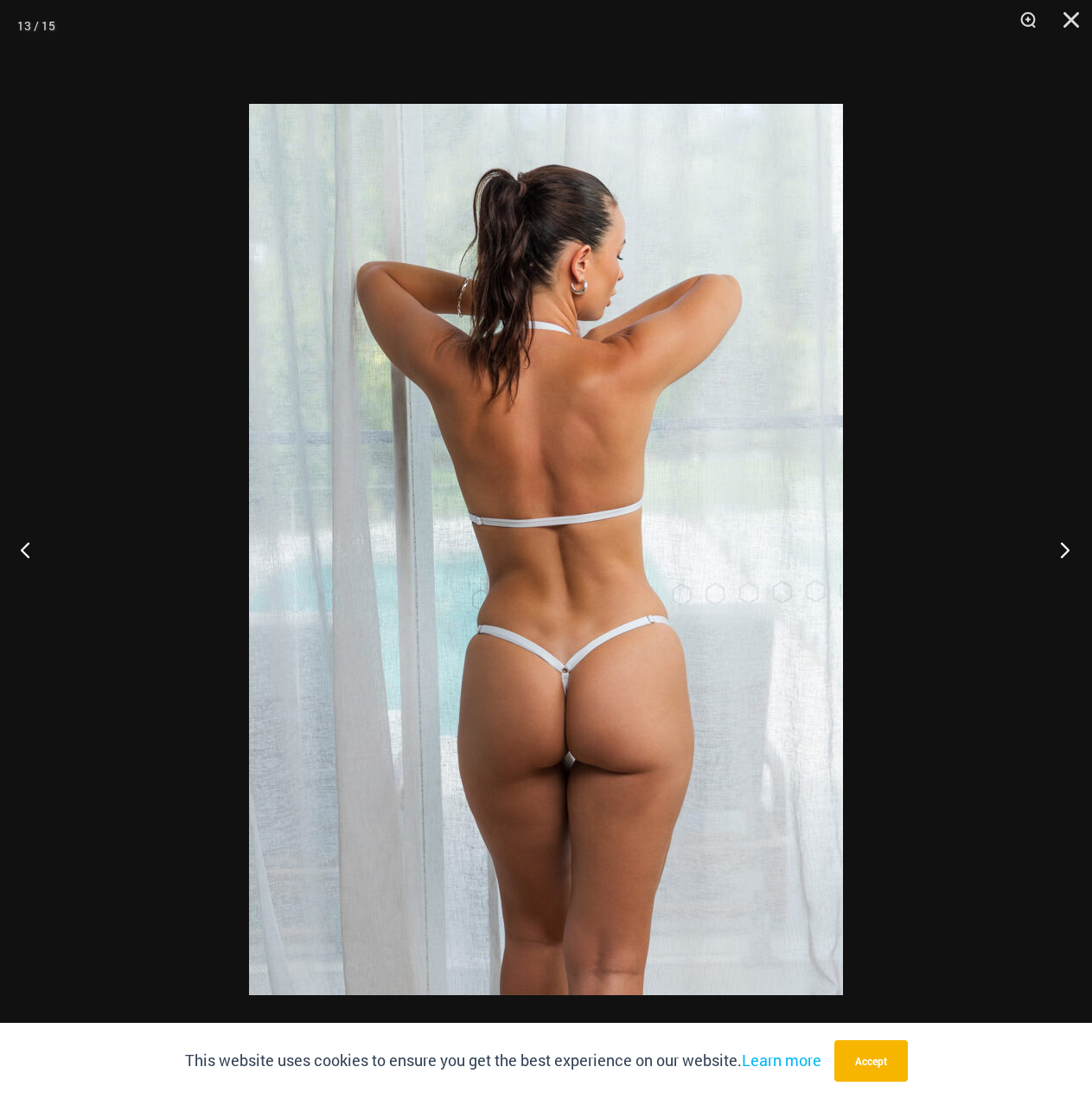
click at [1069, 568] on button "Next" at bounding box center [1060, 549] width 65 height 87
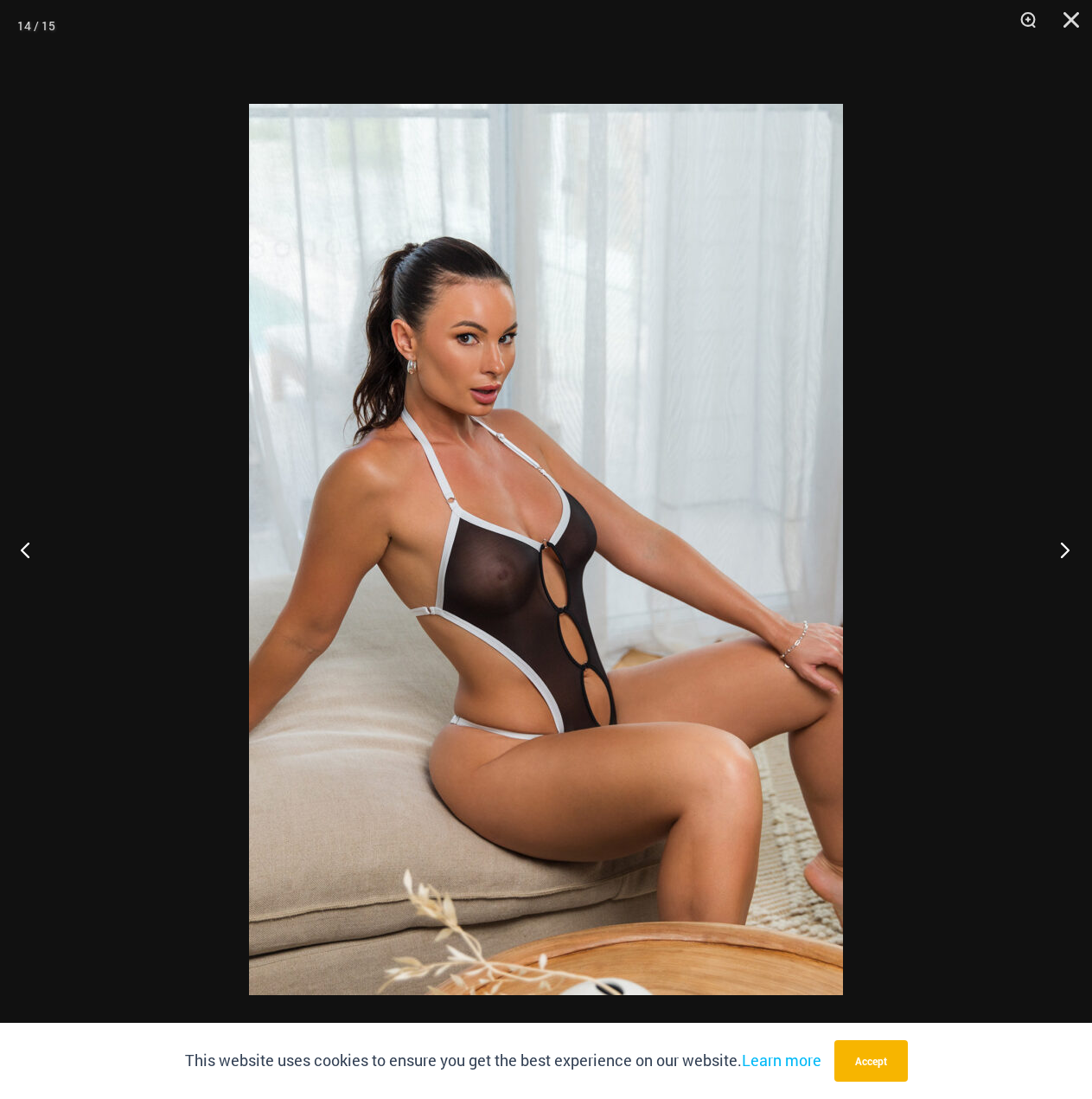
click at [1069, 568] on button "Next" at bounding box center [1060, 549] width 65 height 87
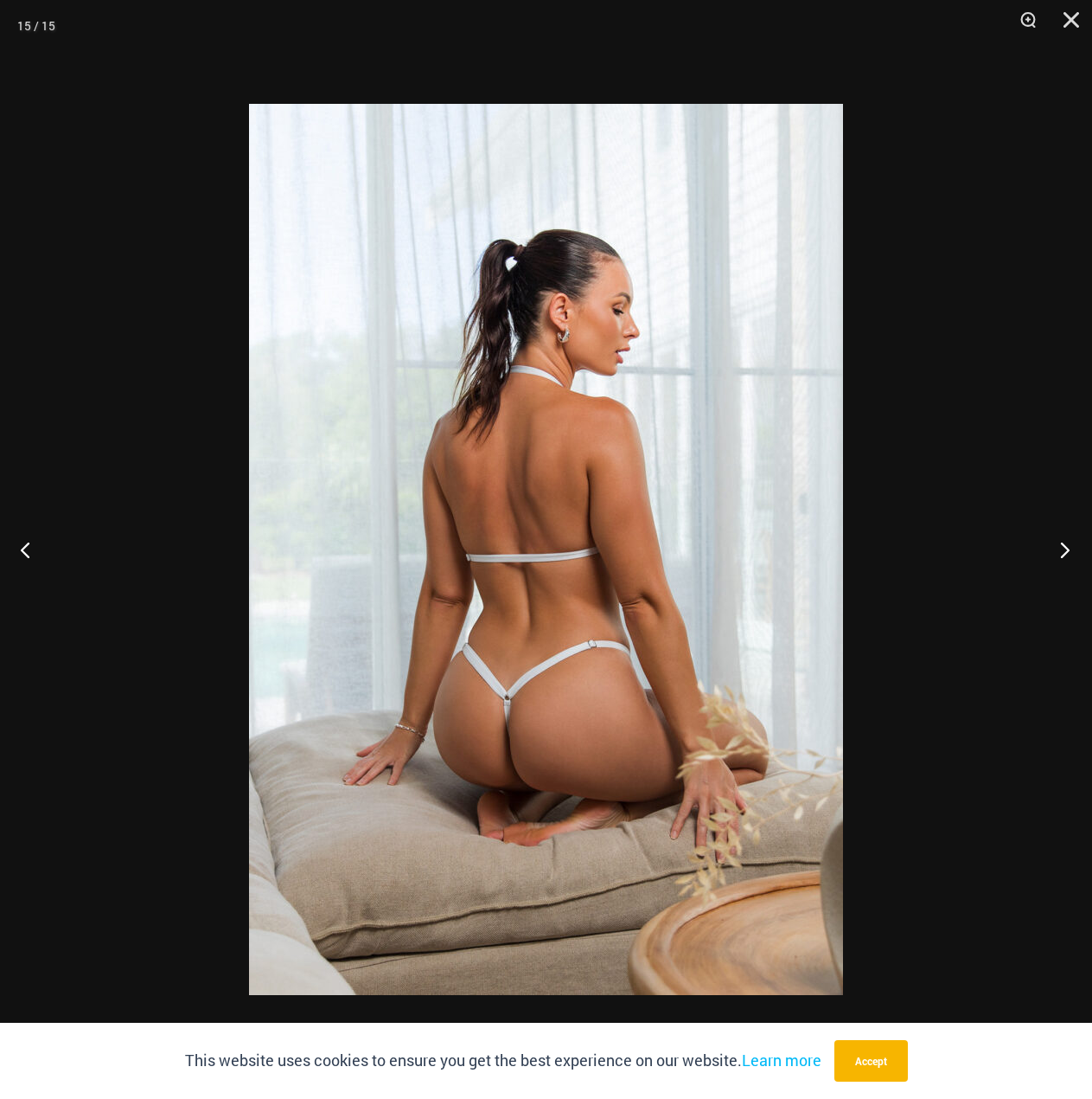
click at [1069, 568] on button "Next" at bounding box center [1060, 549] width 65 height 87
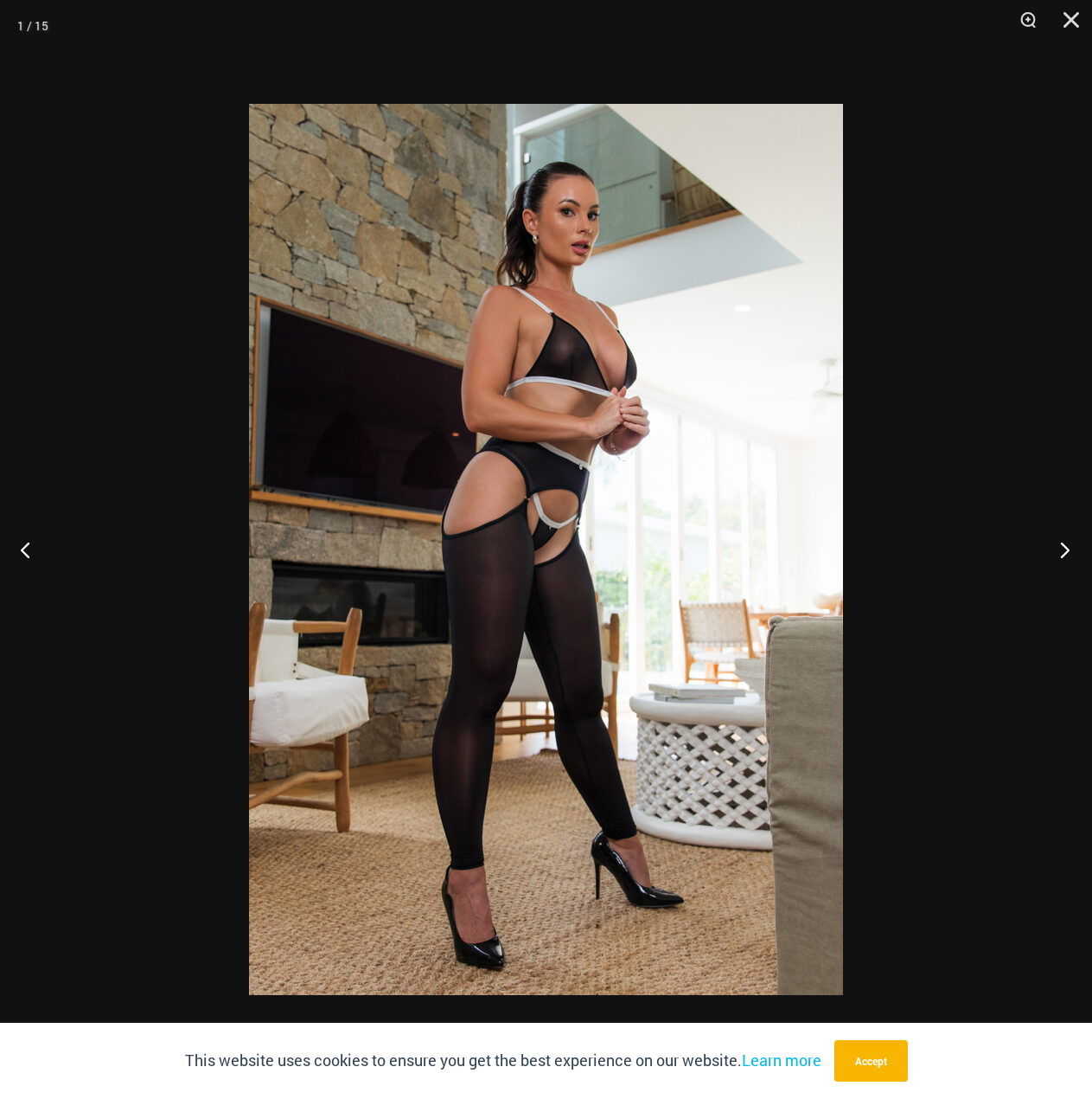
click at [1069, 568] on button "Next" at bounding box center [1060, 549] width 65 height 87
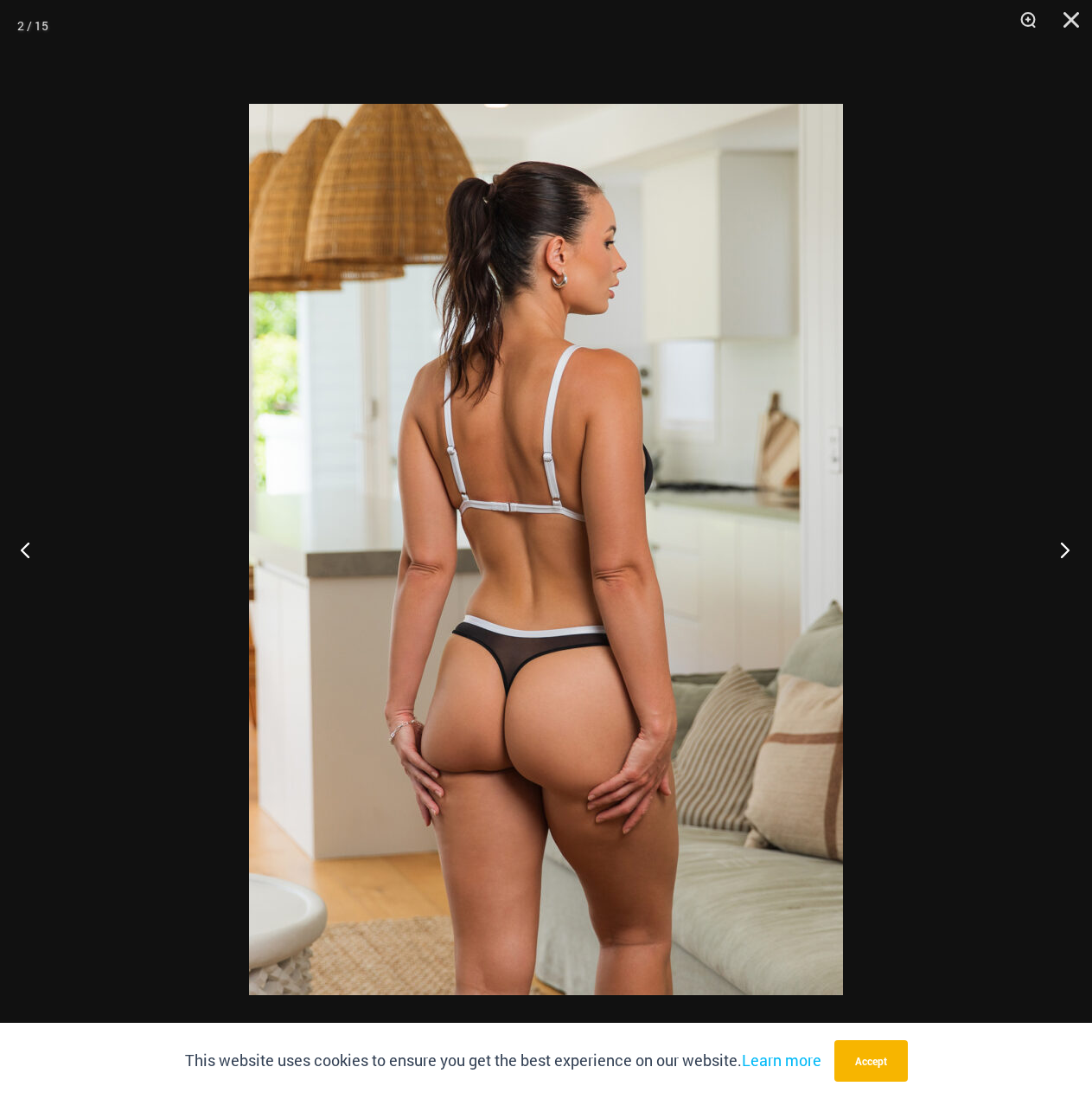
click at [1069, 568] on button "Next" at bounding box center [1060, 549] width 65 height 87
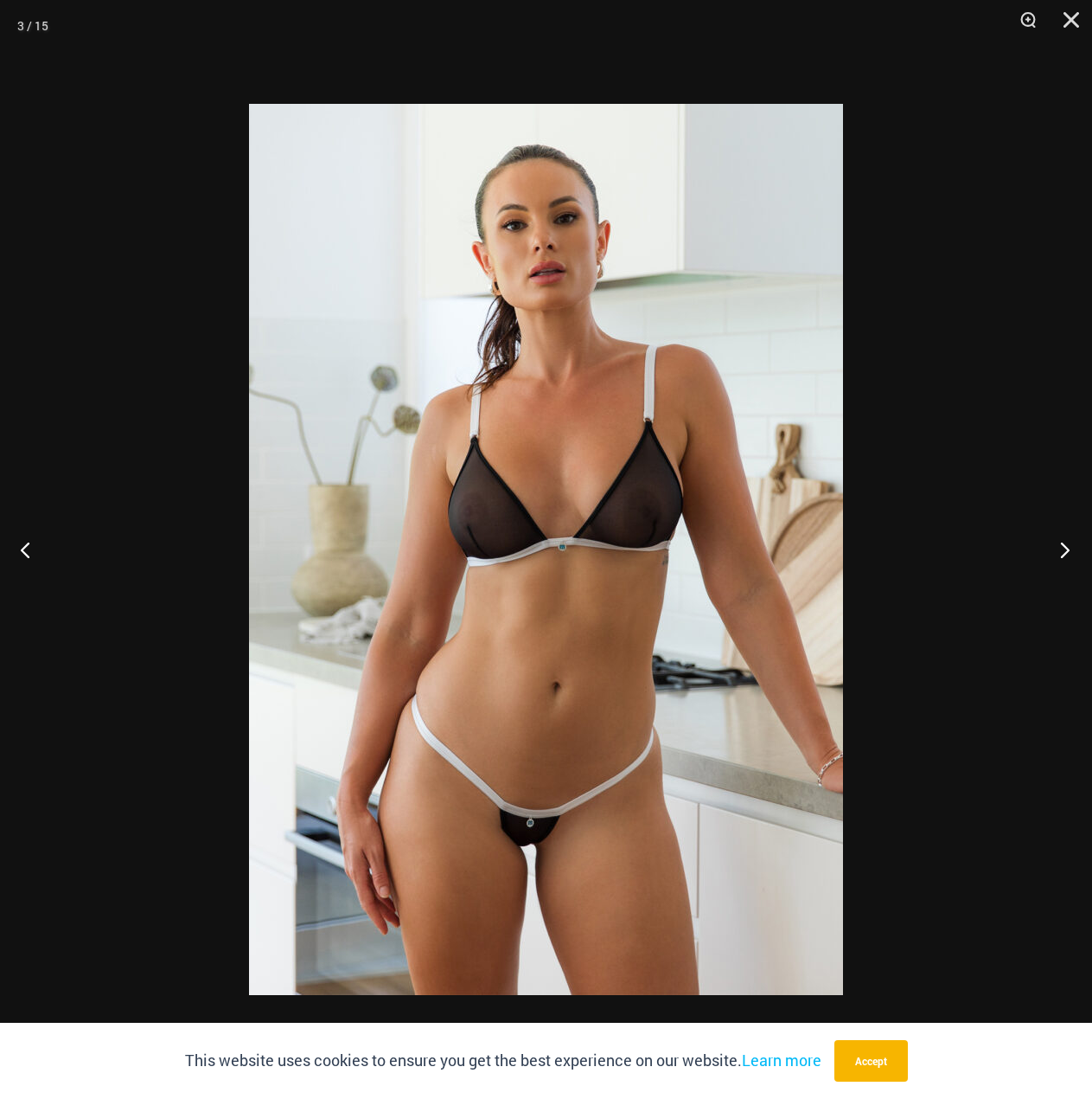
click at [1069, 568] on button "Next" at bounding box center [1060, 549] width 65 height 87
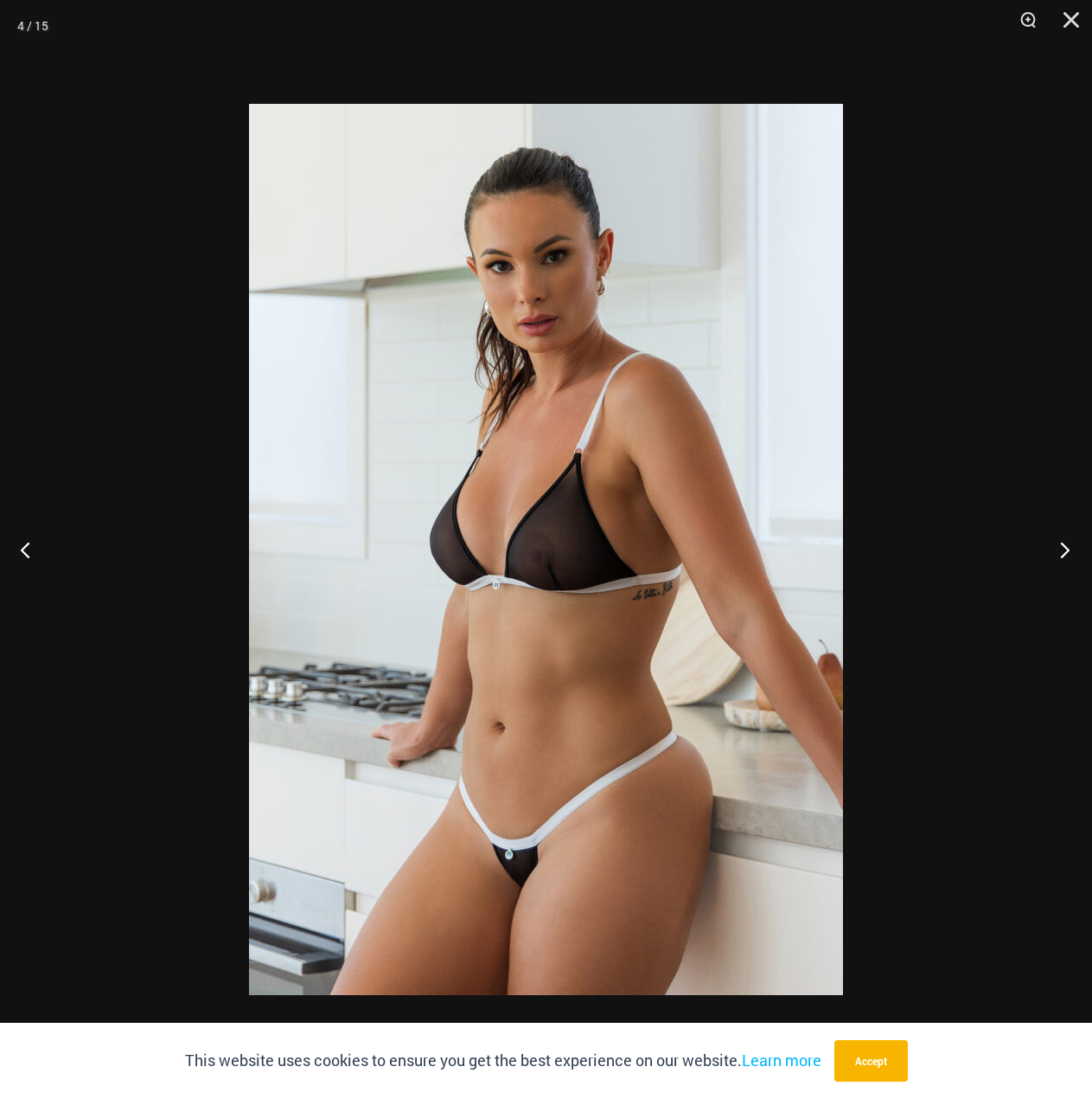
click at [1069, 568] on button "Next" at bounding box center [1060, 549] width 65 height 87
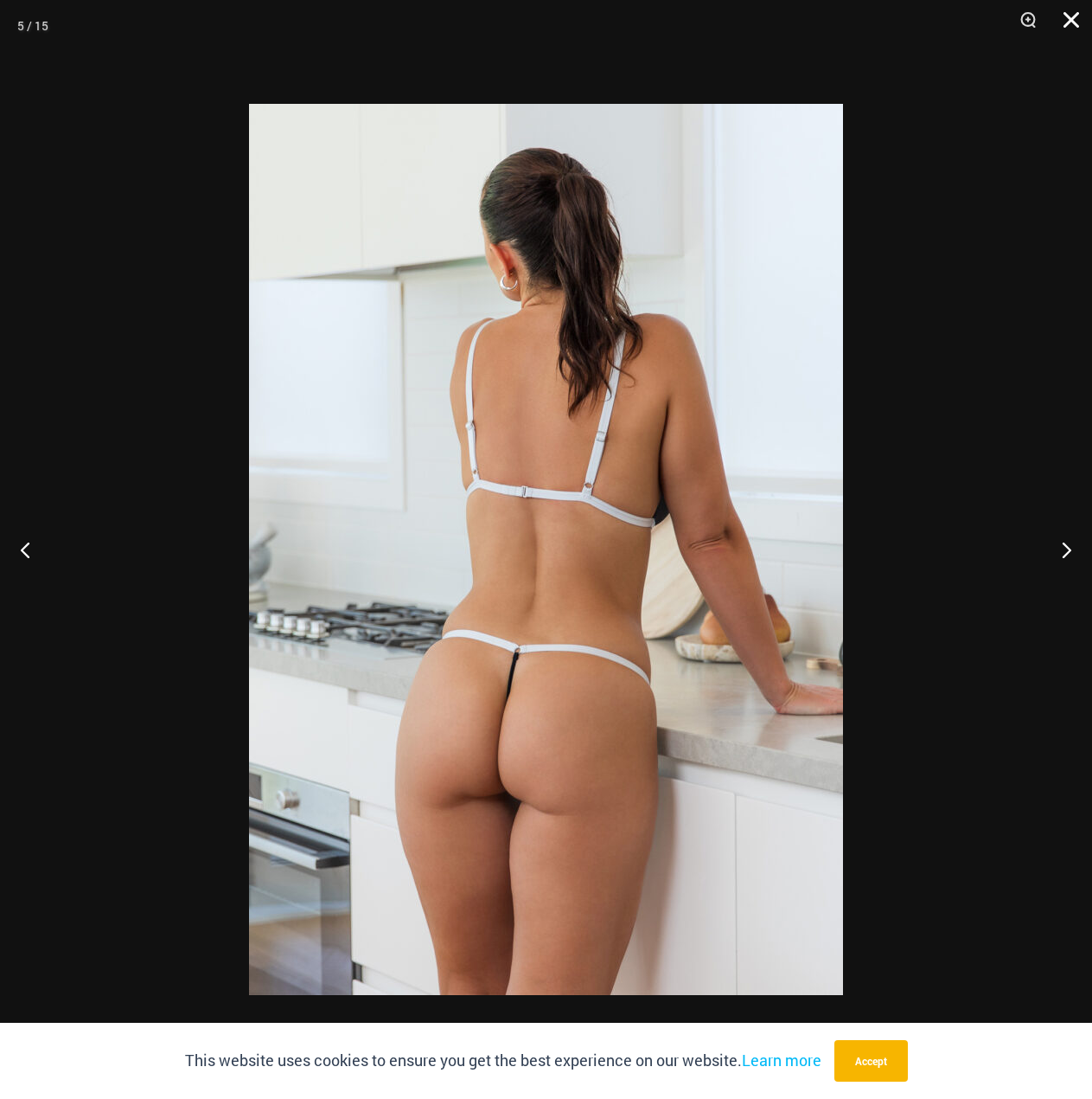
click at [1069, 21] on button "Close" at bounding box center [1066, 25] width 43 height 52
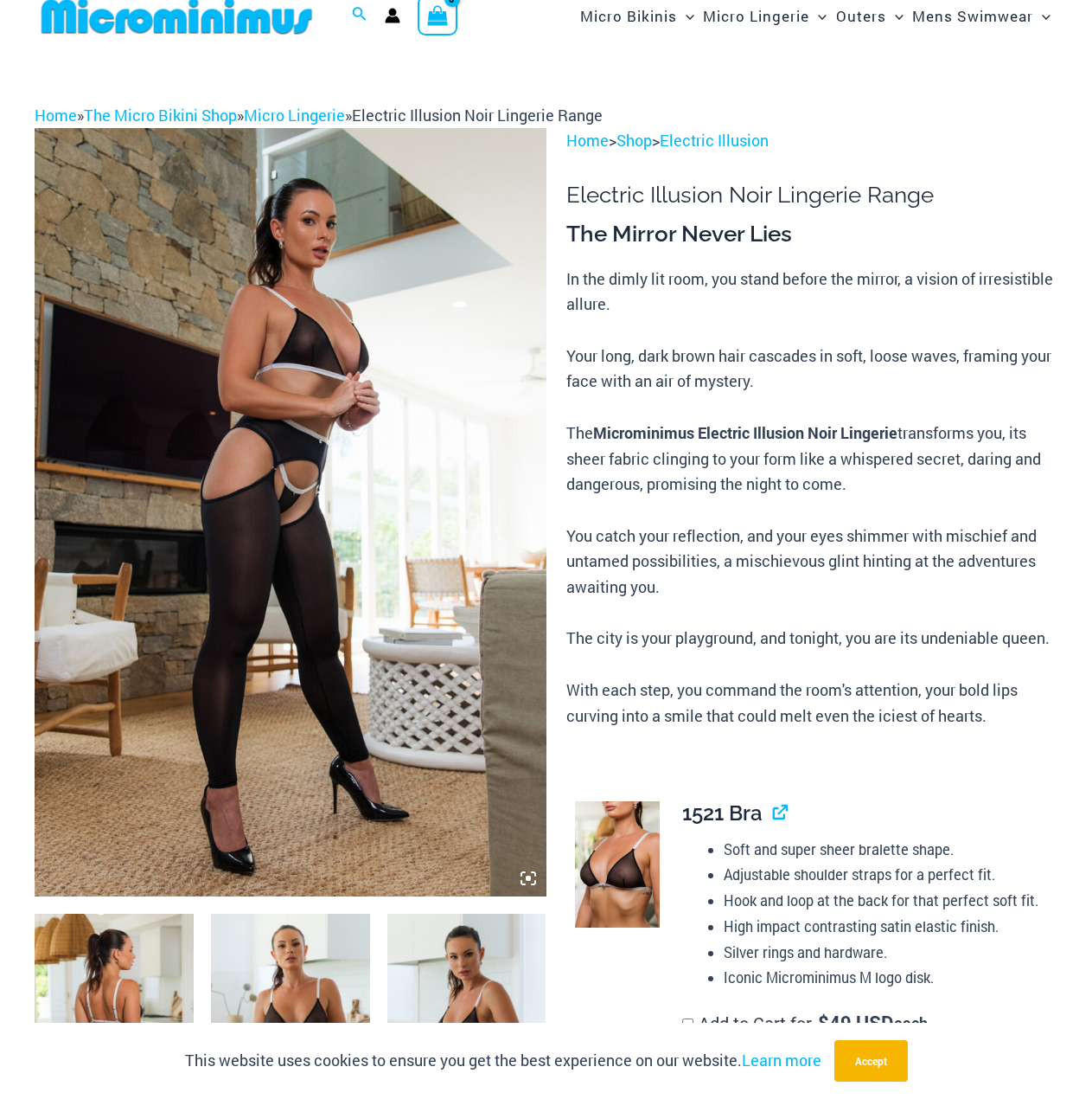
scroll to position [0, 0]
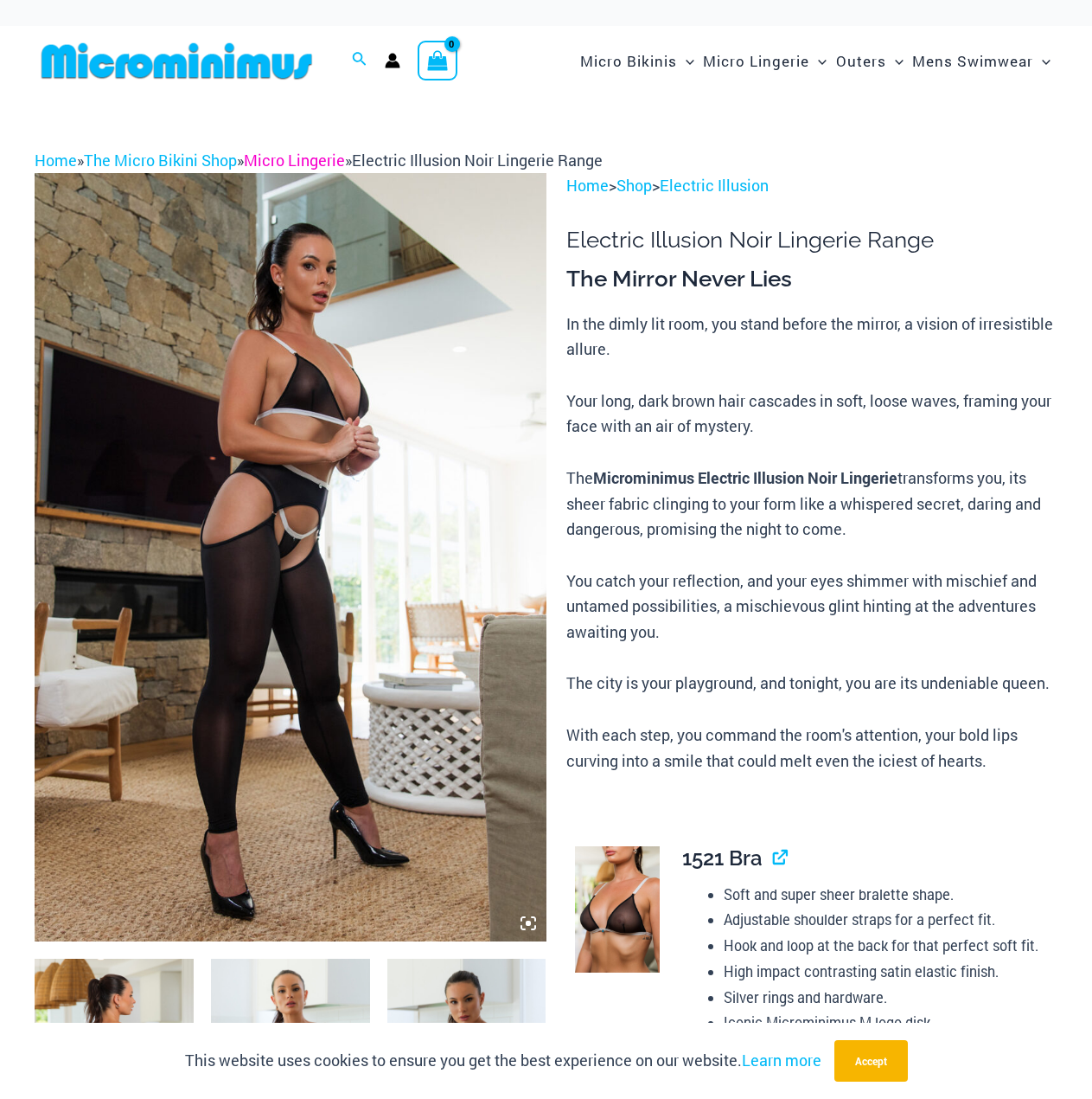
click at [287, 160] on link "Micro Lingerie" at bounding box center [294, 160] width 101 height 21
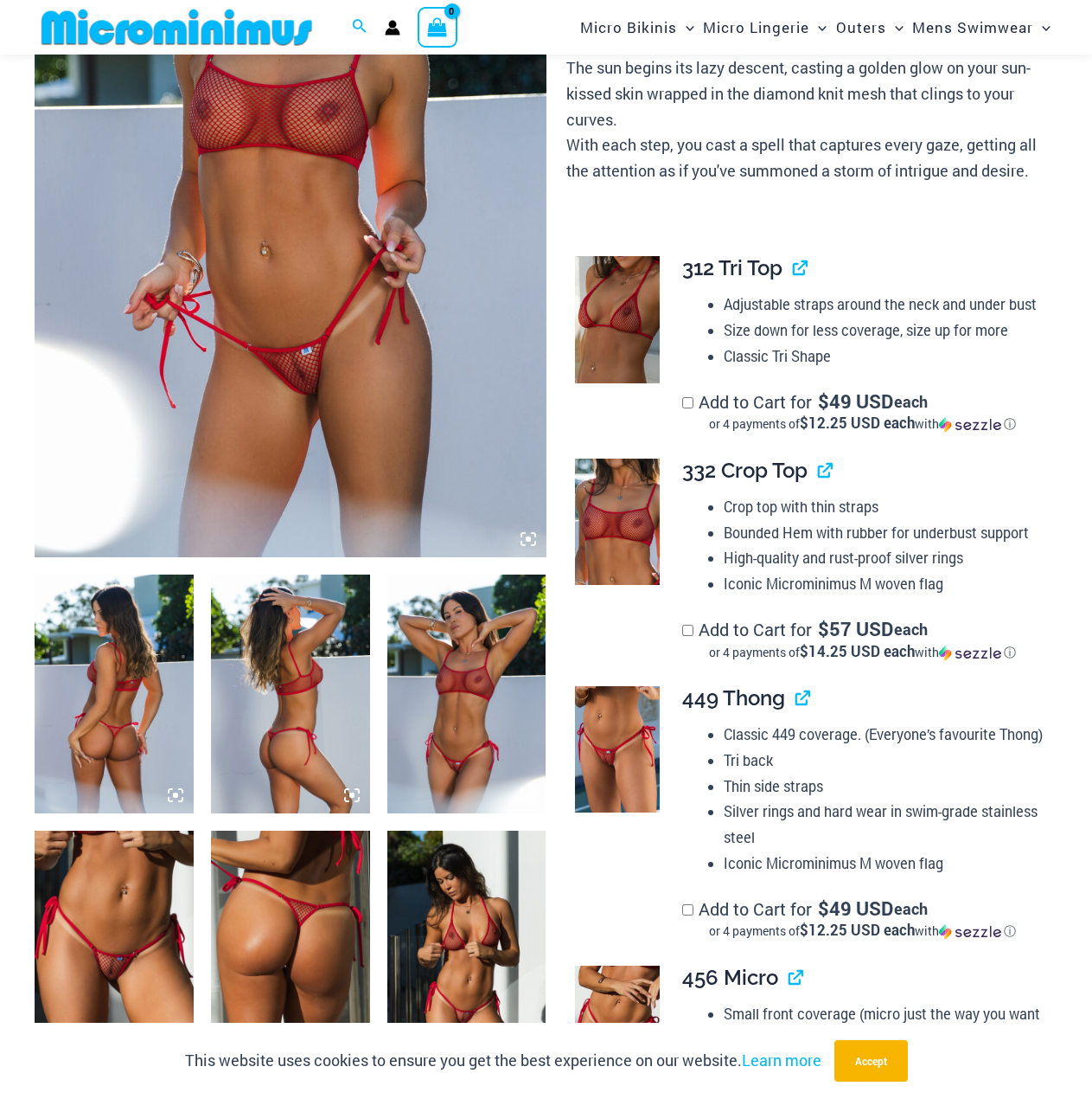
scroll to position [421, 0]
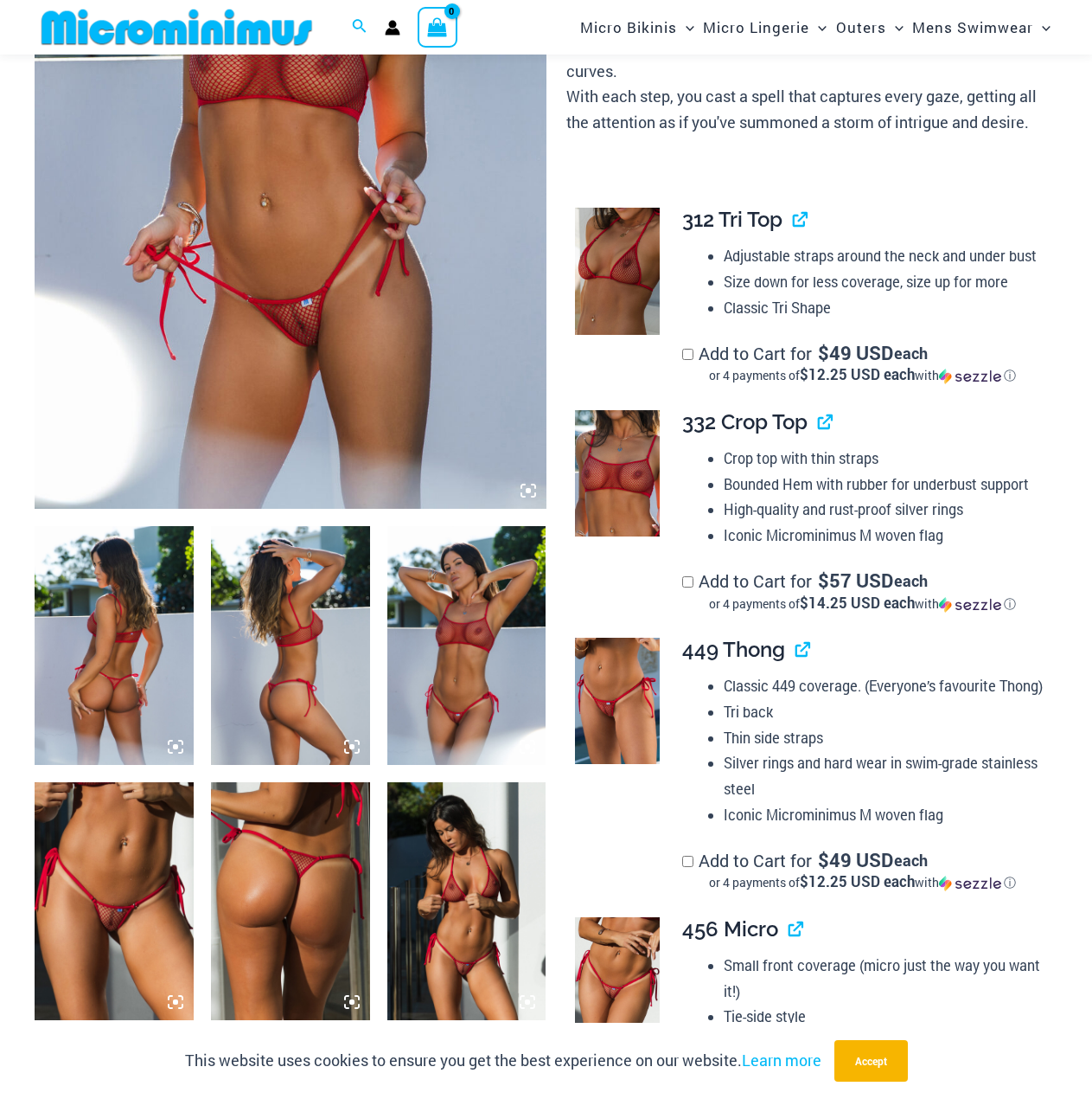
click at [130, 677] on img at bounding box center [114, 646] width 159 height 239
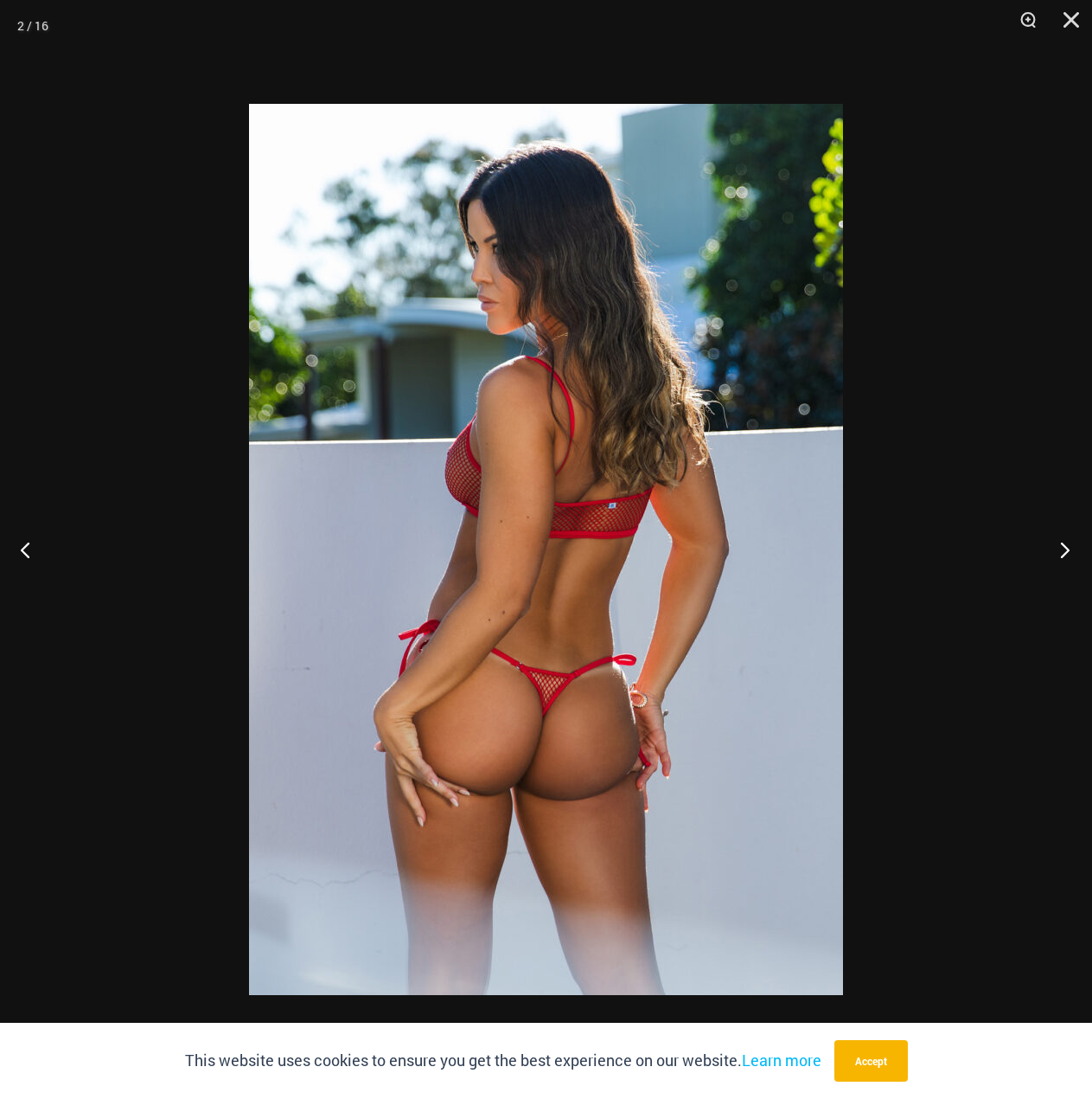
click at [1066, 549] on button "Next" at bounding box center [1060, 549] width 65 height 87
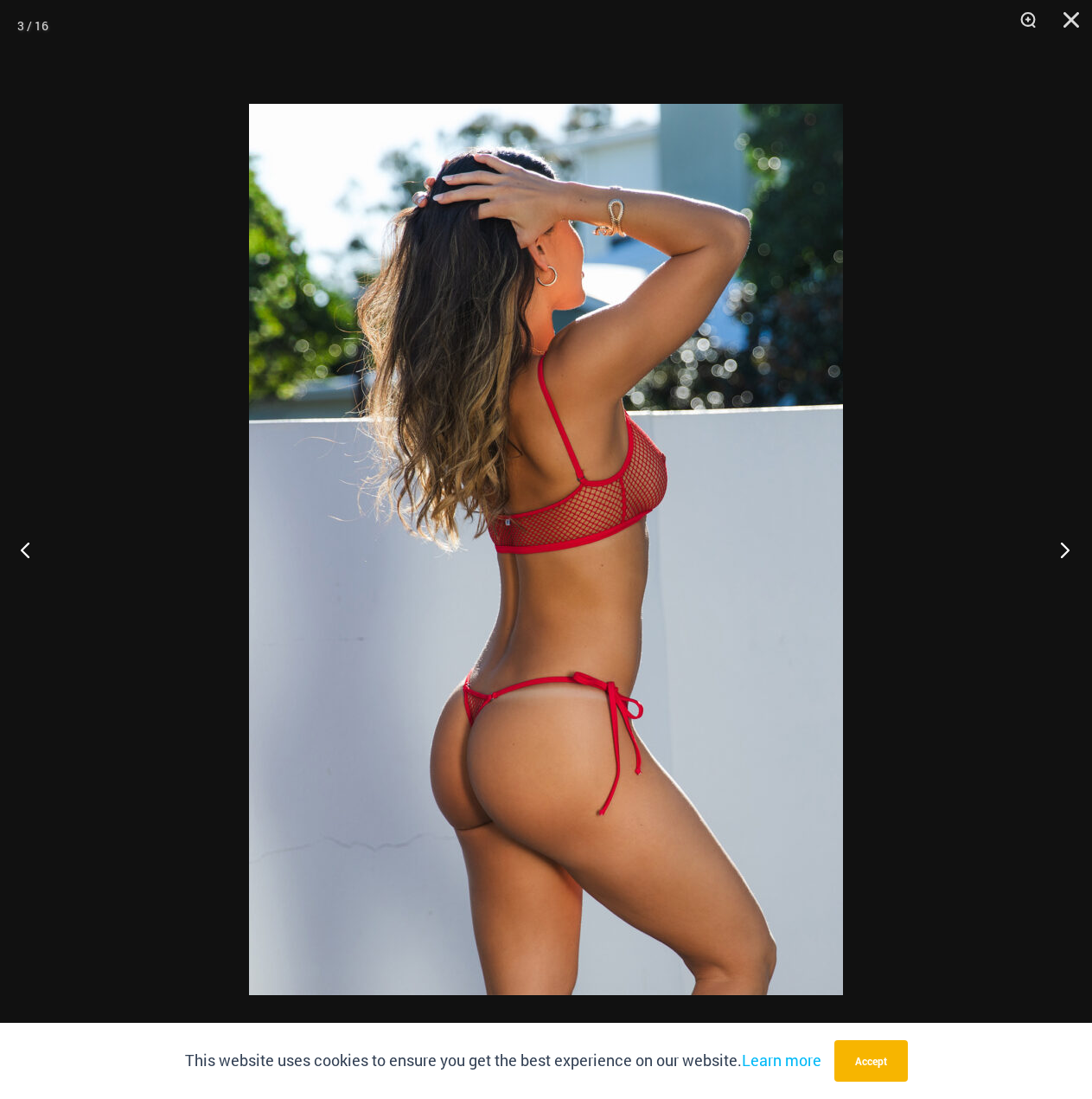
click at [1066, 549] on button "Next" at bounding box center [1060, 549] width 65 height 87
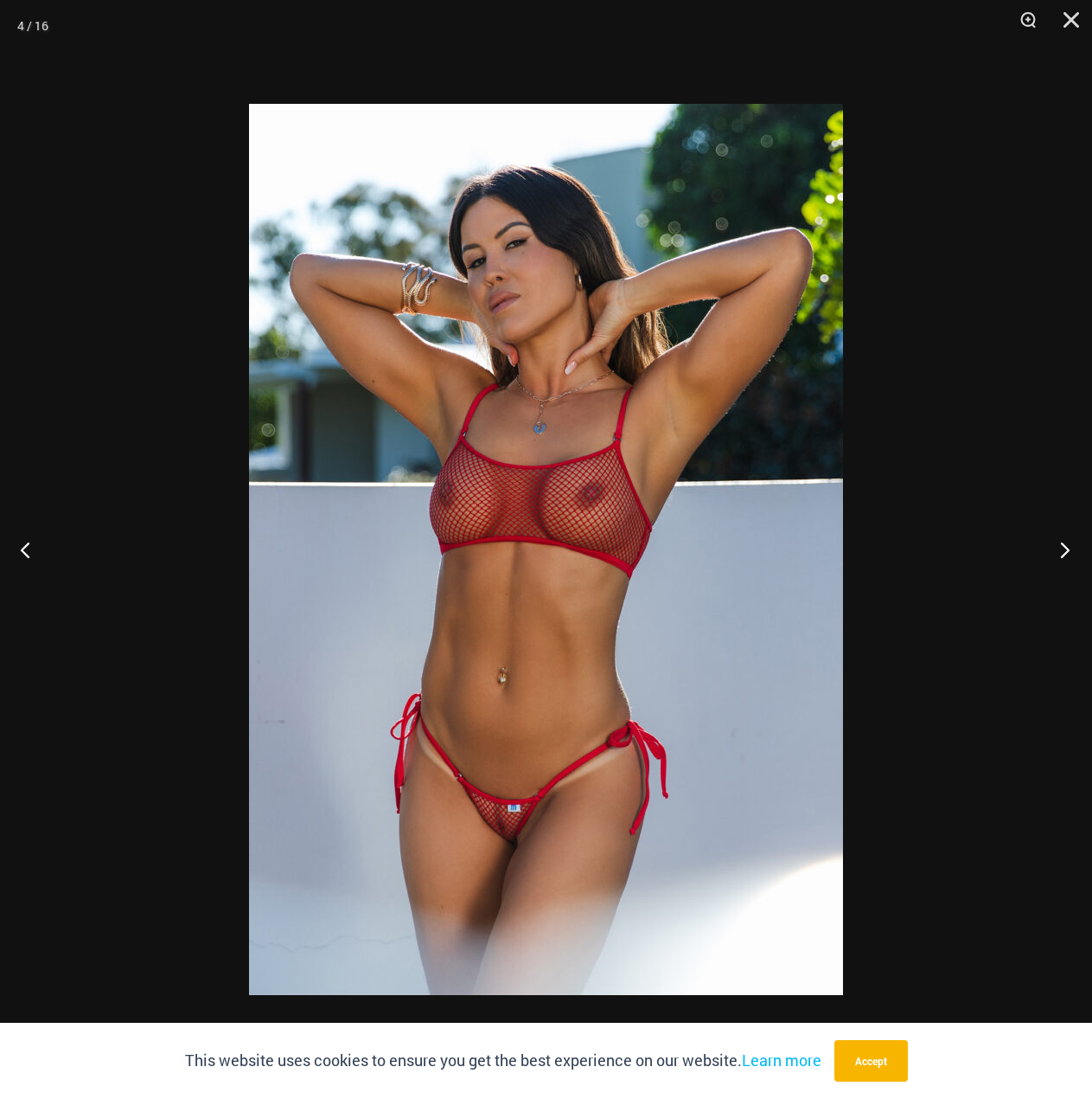
click at [1066, 549] on button "Next" at bounding box center [1060, 549] width 65 height 87
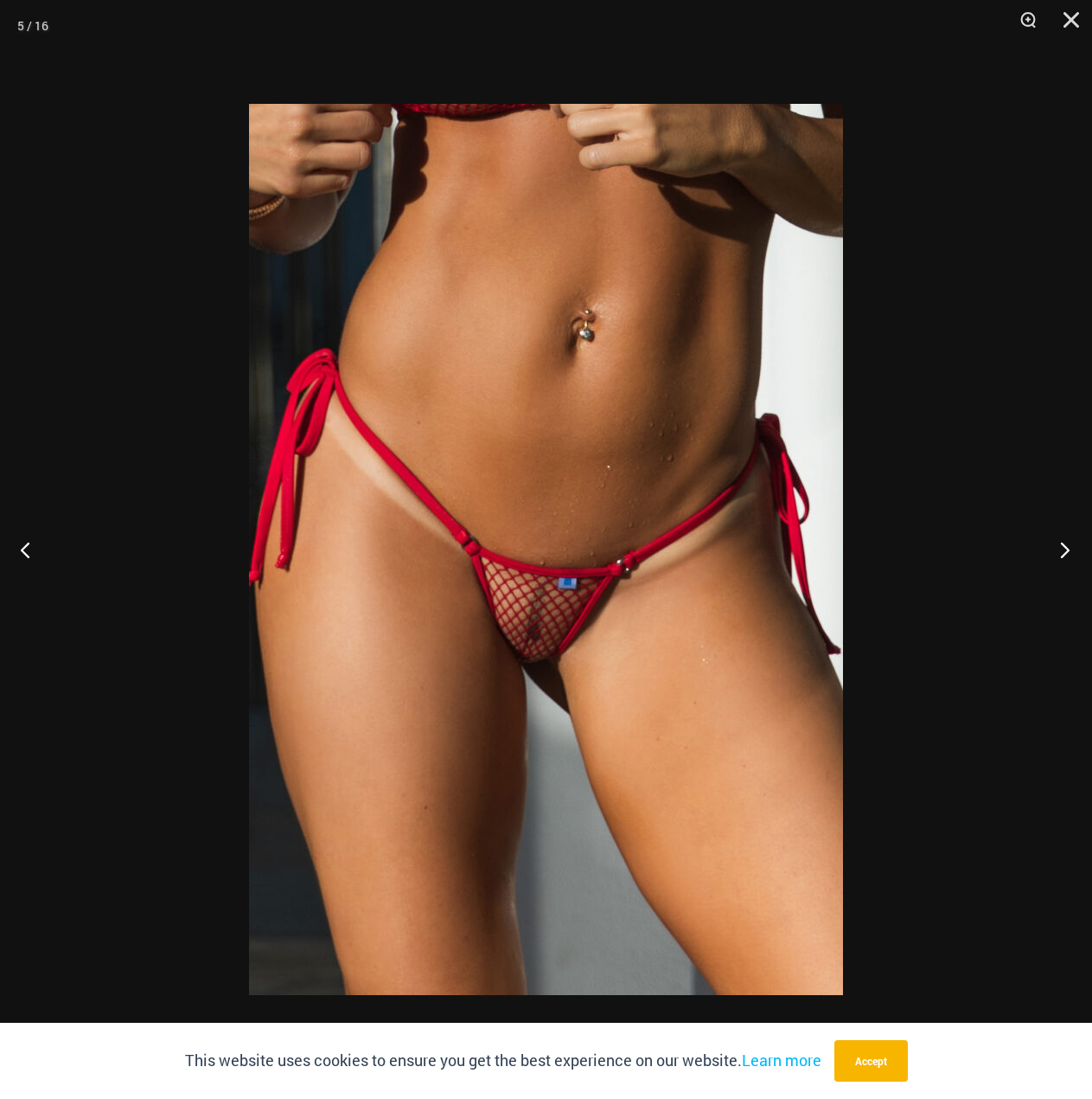
click at [1066, 549] on button "Next" at bounding box center [1060, 549] width 65 height 87
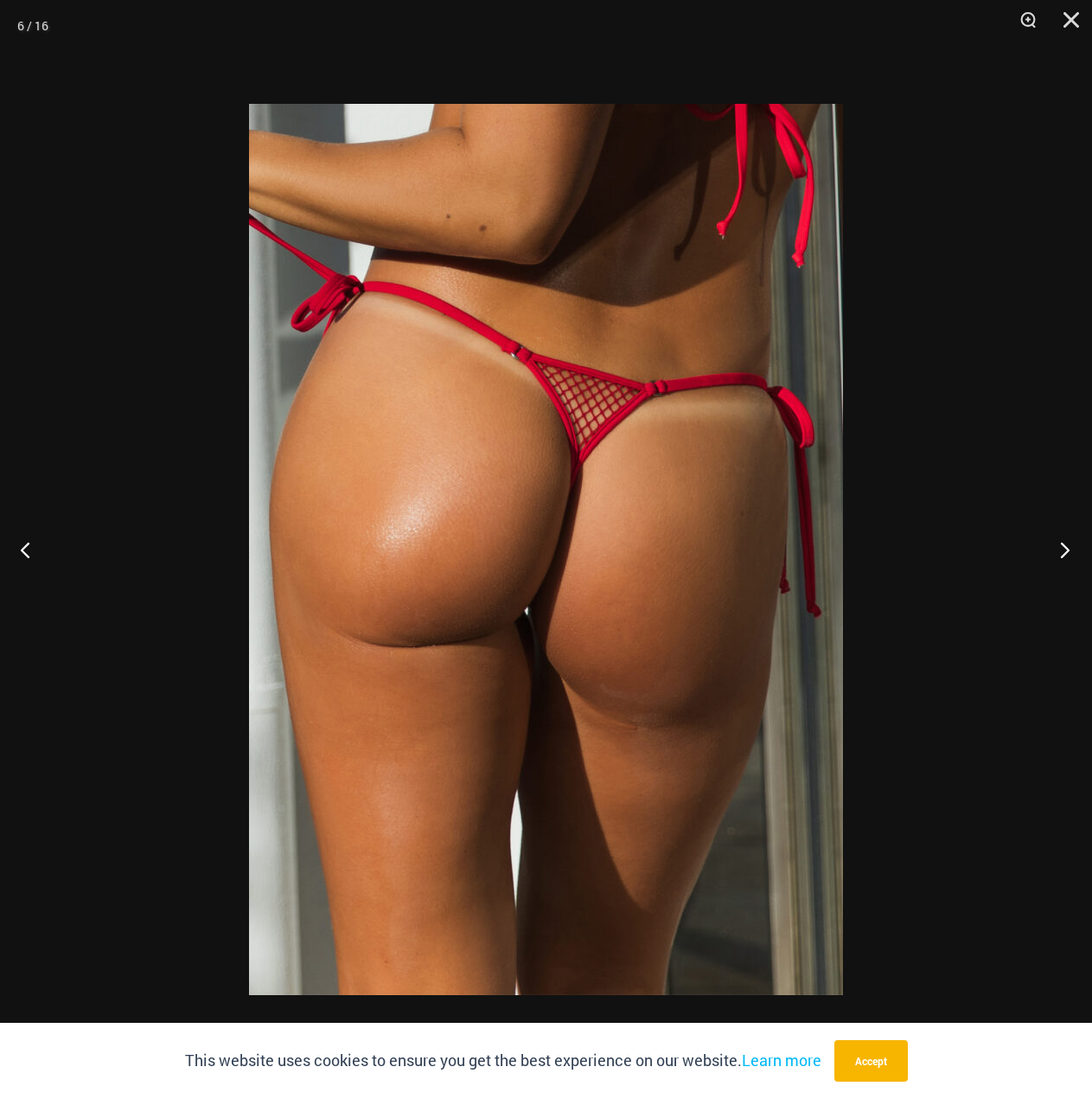
click at [1066, 549] on button "Next" at bounding box center [1060, 549] width 65 height 87
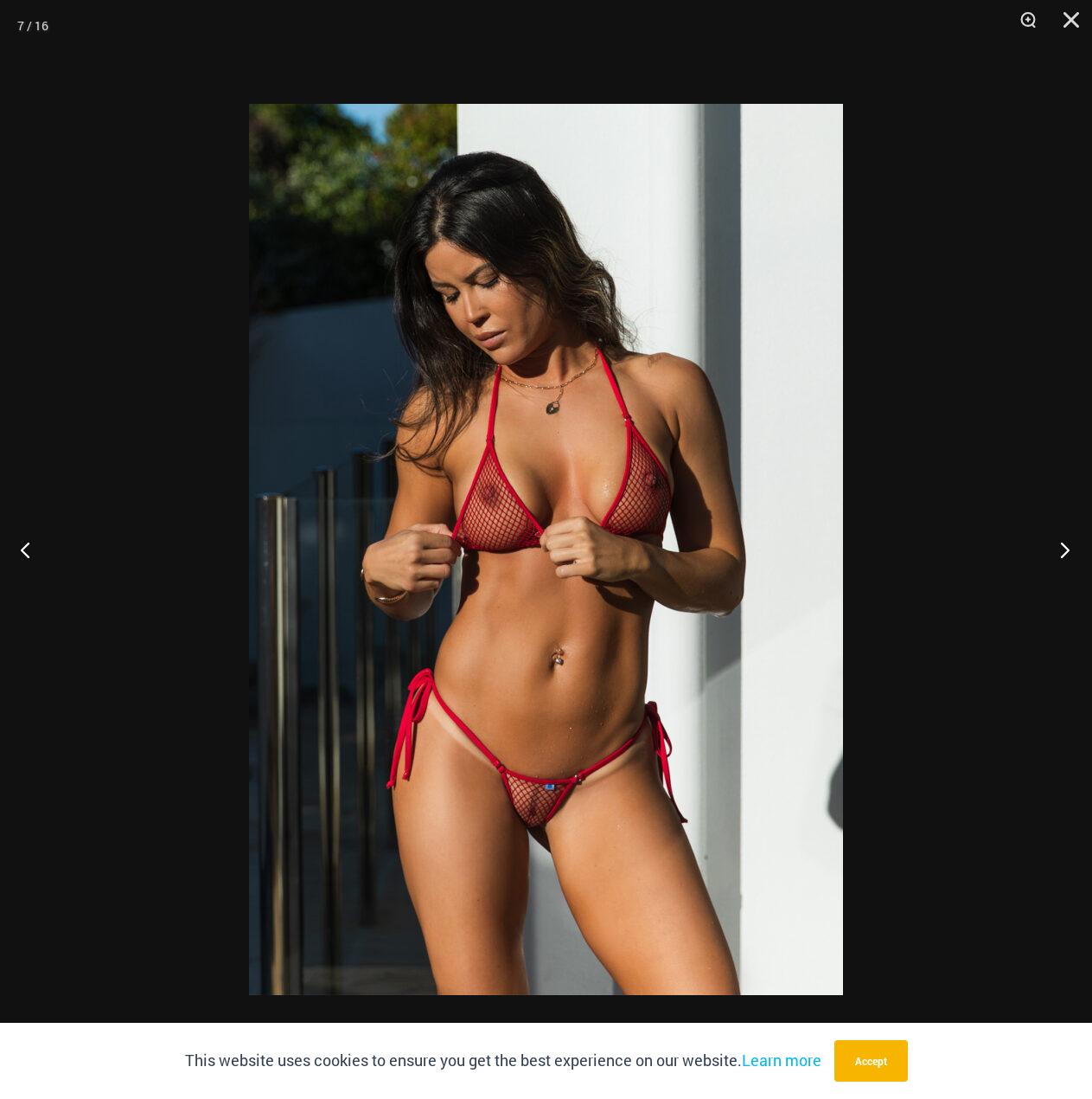
click at [1066, 549] on button "Next" at bounding box center [1060, 549] width 65 height 87
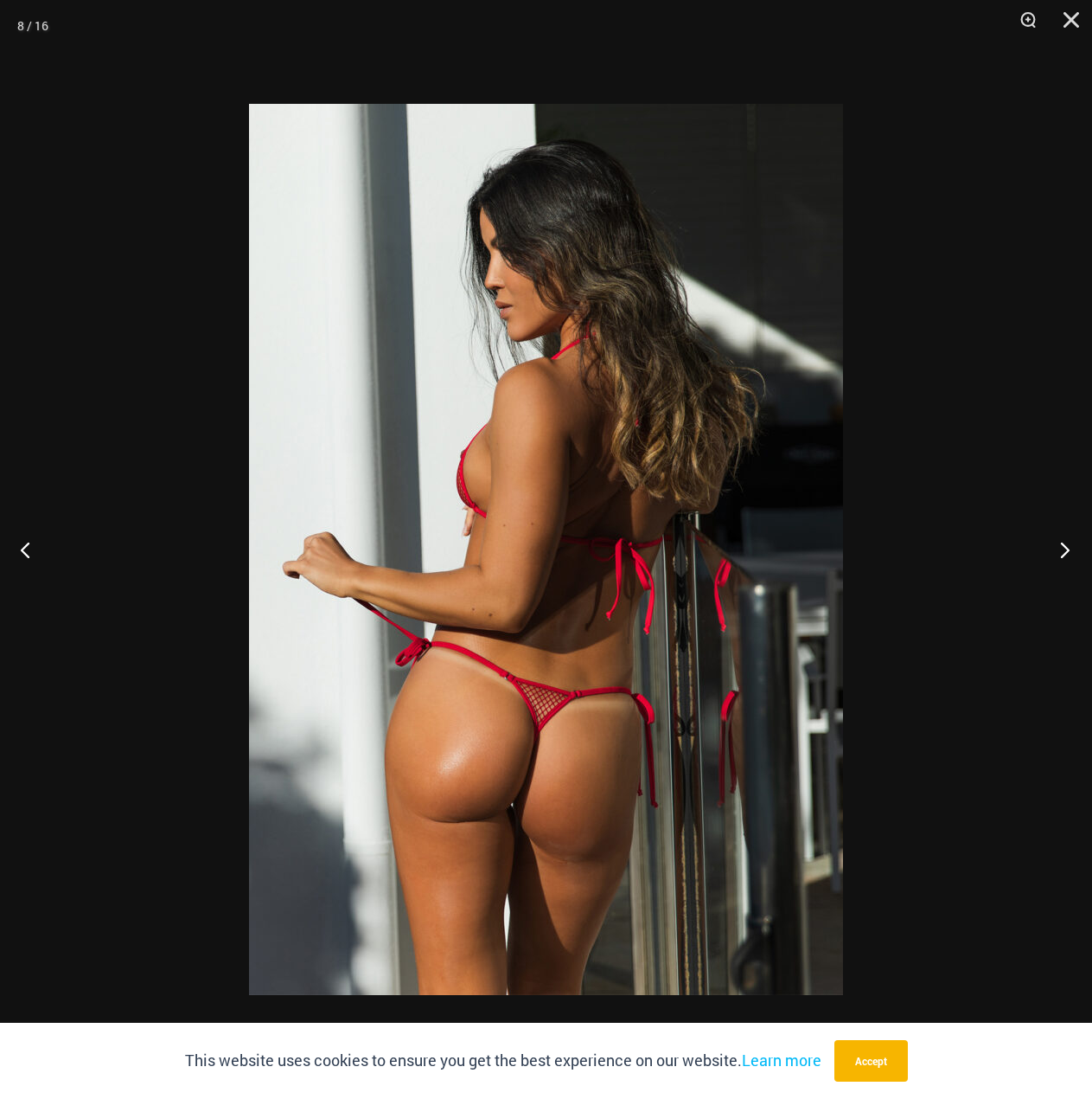
click at [1066, 549] on button "Next" at bounding box center [1060, 549] width 65 height 87
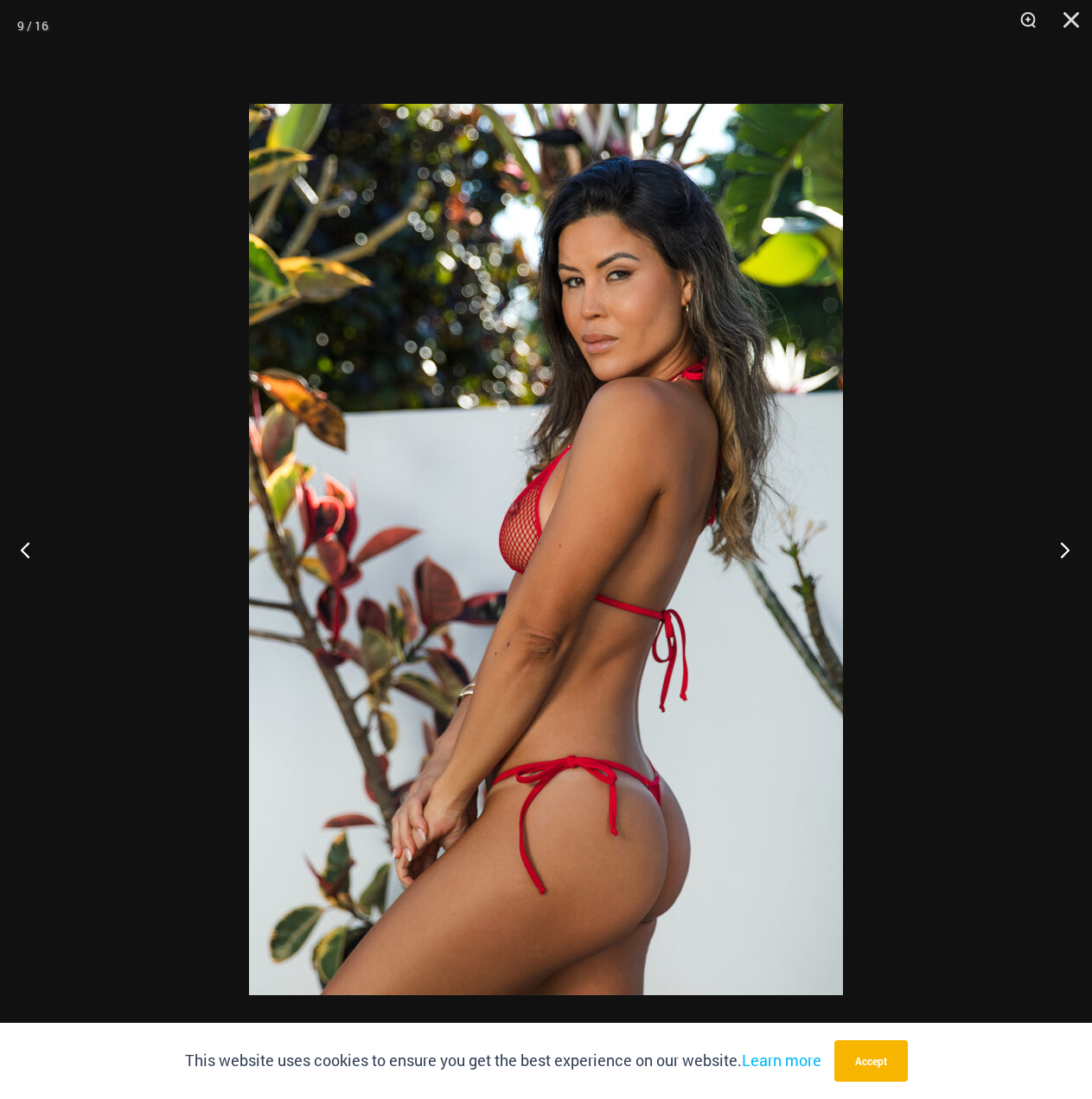
click at [1066, 549] on button "Next" at bounding box center [1060, 549] width 65 height 87
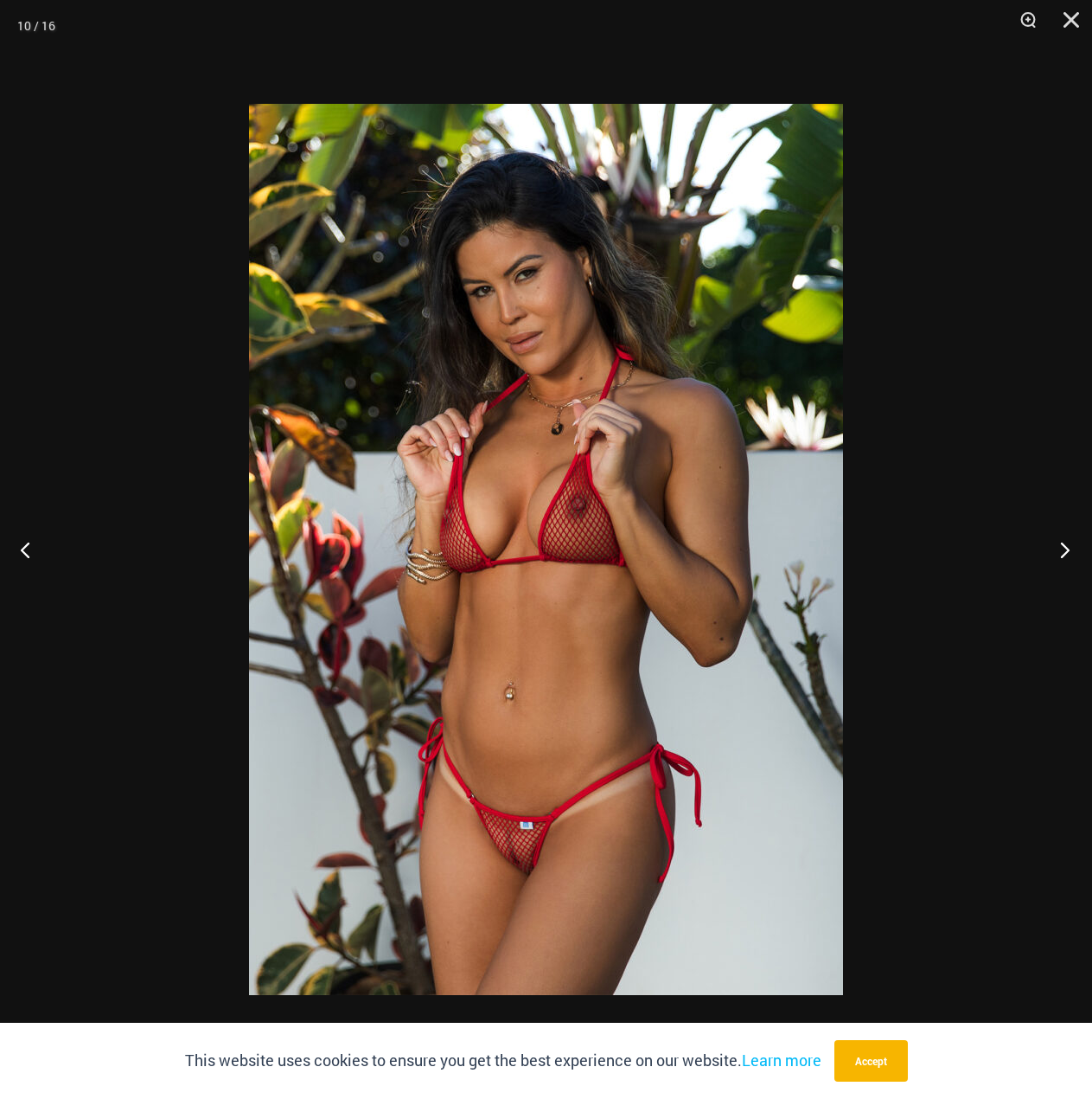
click at [1066, 549] on button "Next" at bounding box center [1060, 549] width 65 height 87
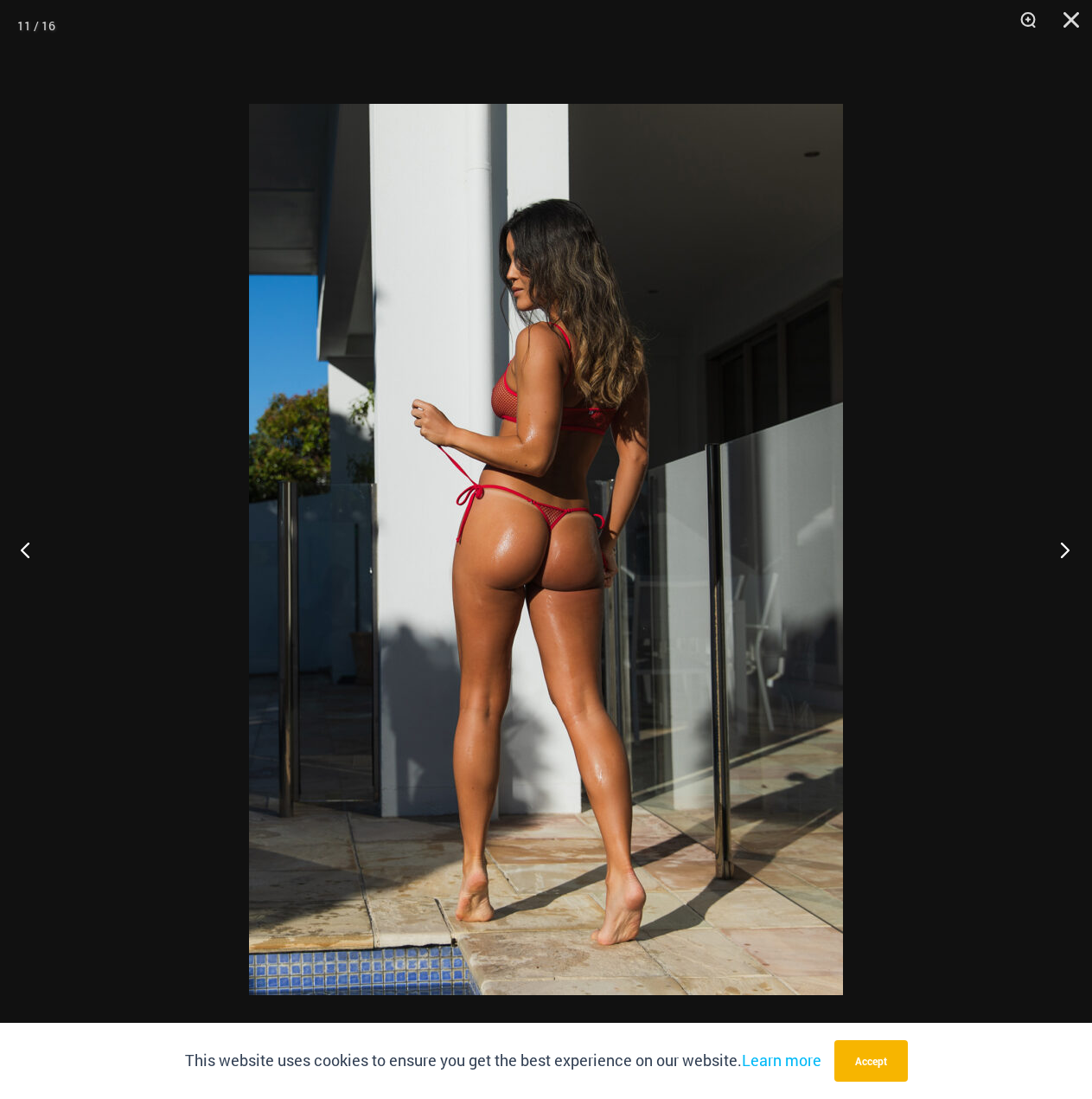
click at [1066, 549] on button "Next" at bounding box center [1060, 549] width 65 height 87
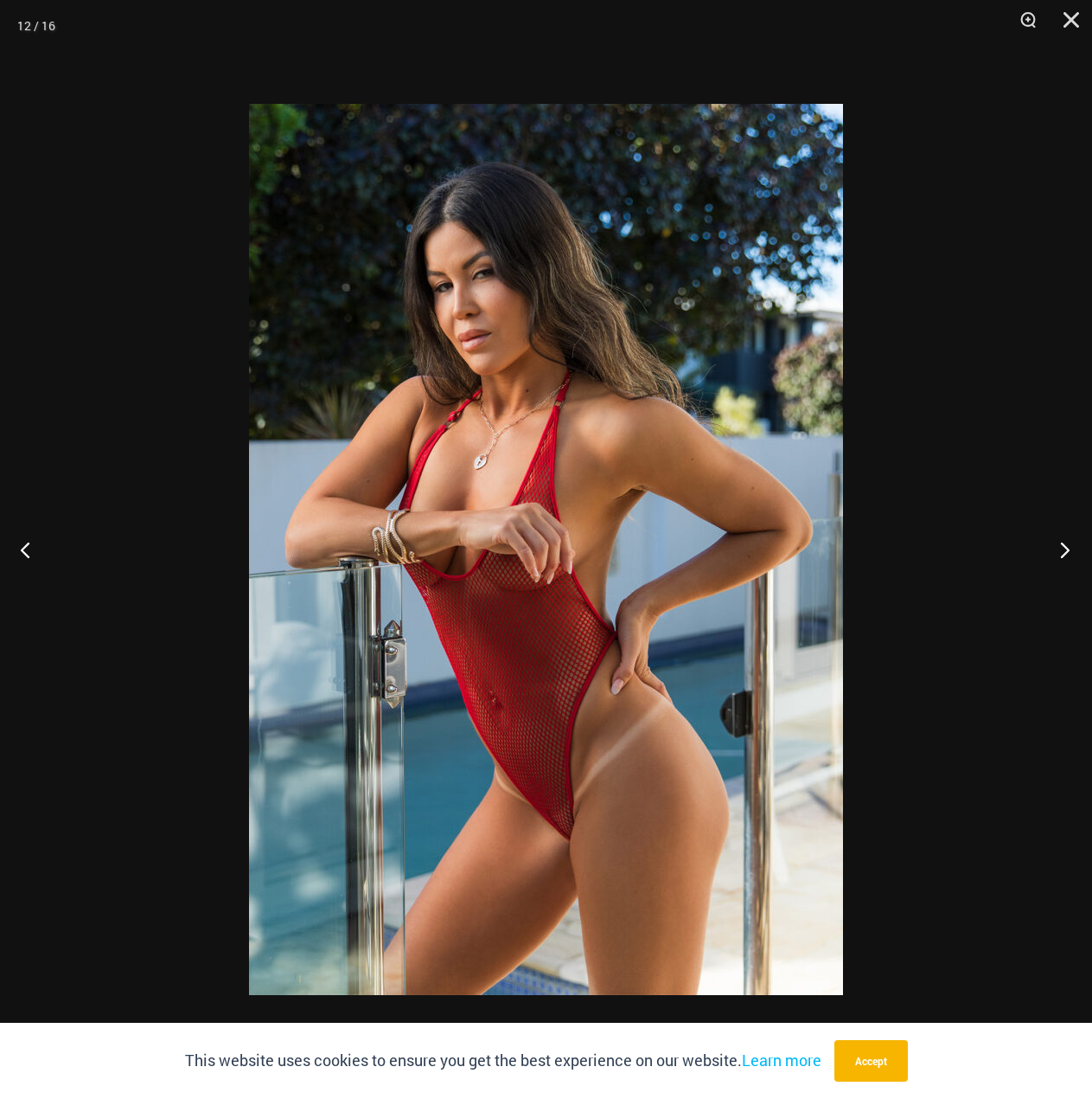
click at [1066, 549] on button "Next" at bounding box center [1060, 549] width 65 height 87
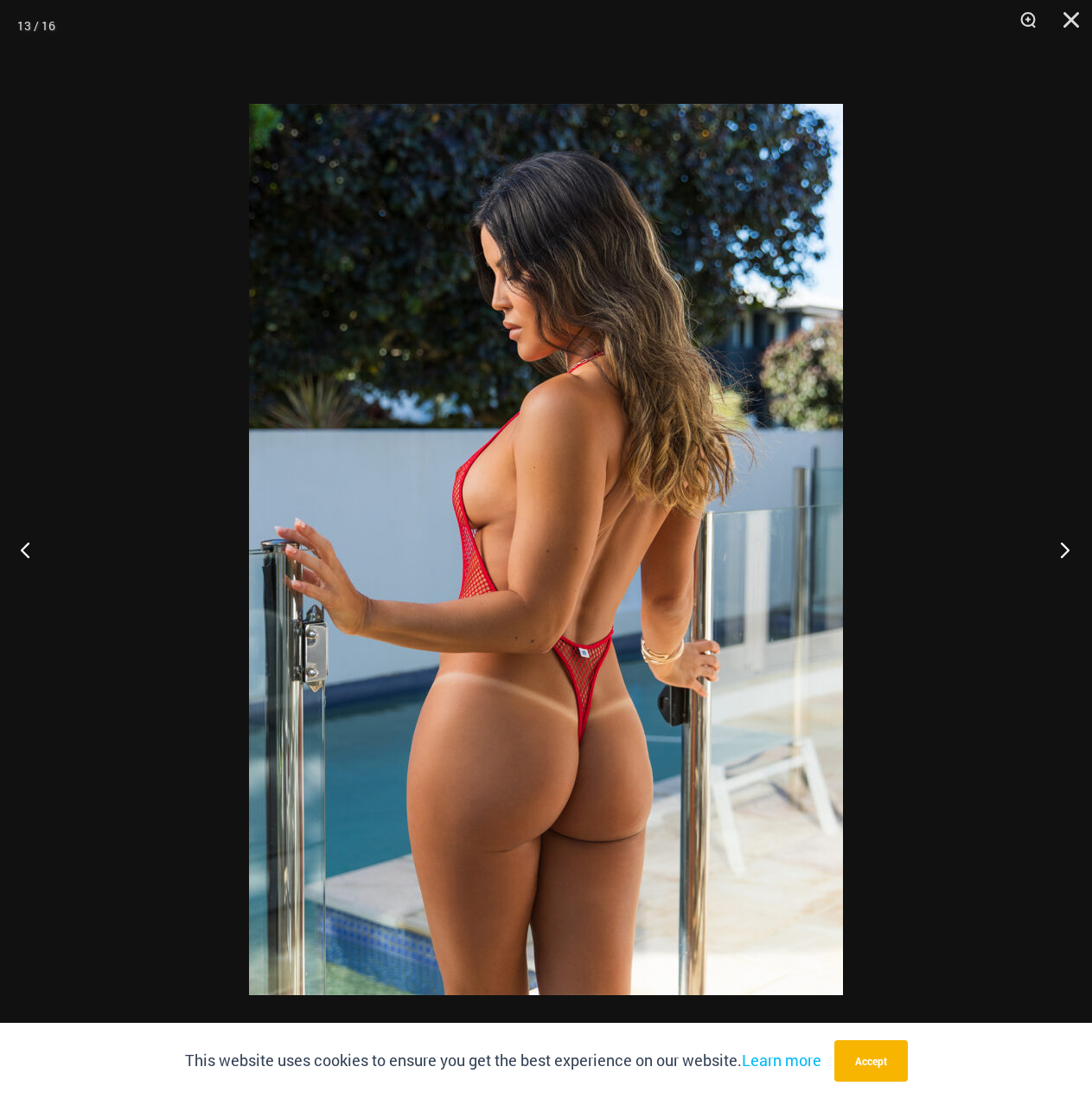
click at [1066, 549] on button "Next" at bounding box center [1060, 549] width 65 height 87
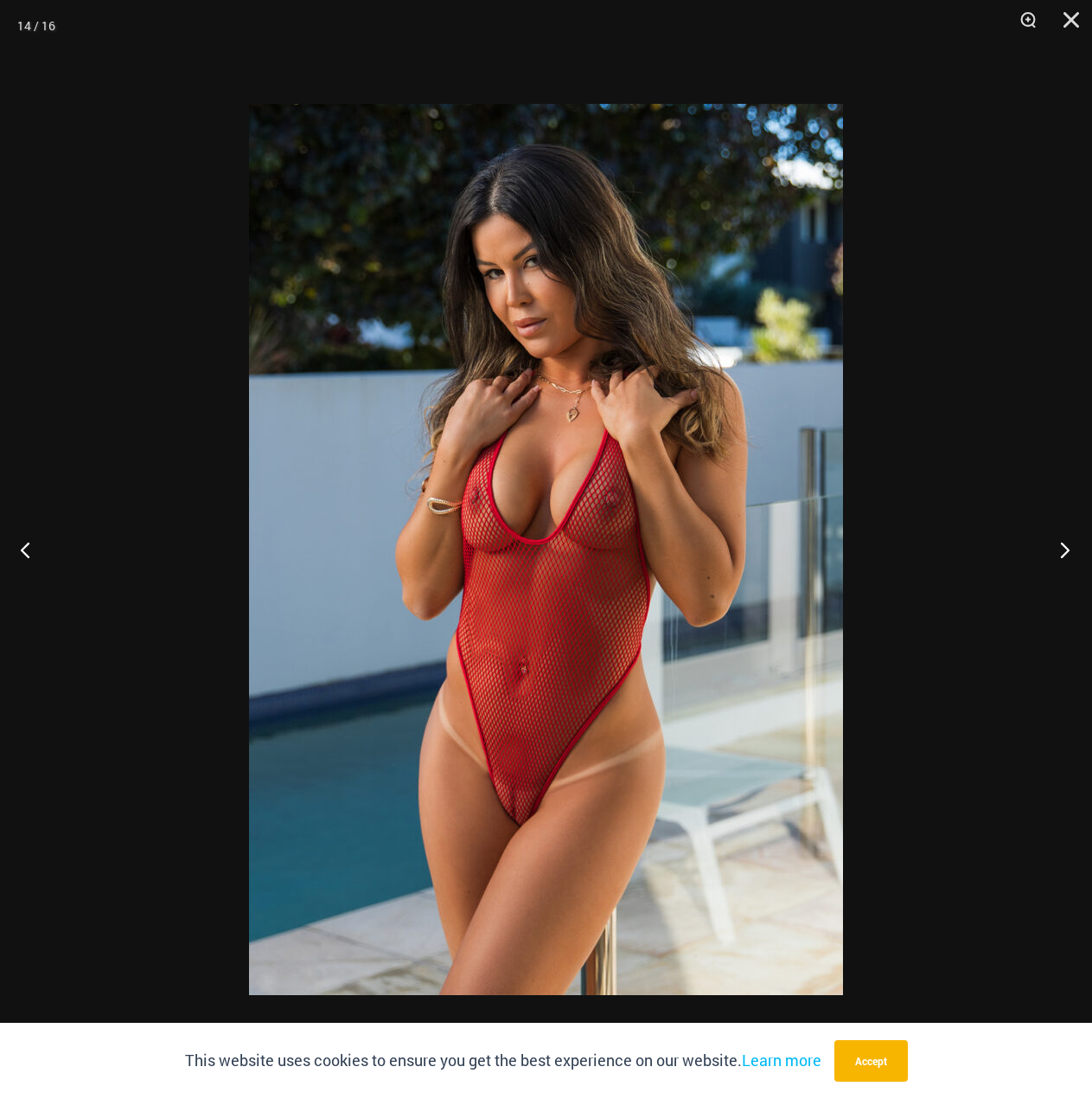
click at [1066, 549] on button "Next" at bounding box center [1060, 549] width 65 height 87
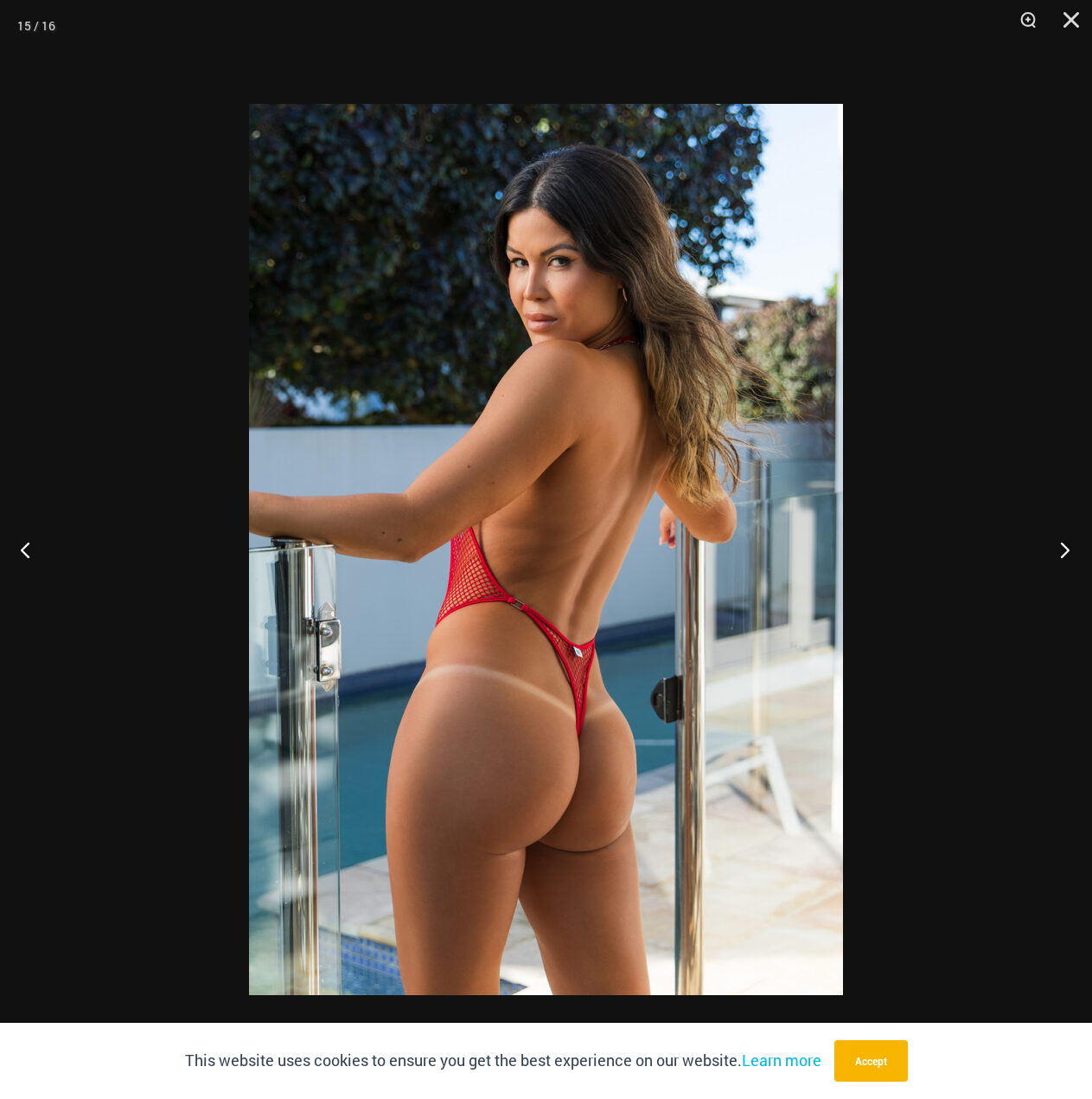
click at [1066, 549] on button "Next" at bounding box center [1060, 549] width 65 height 87
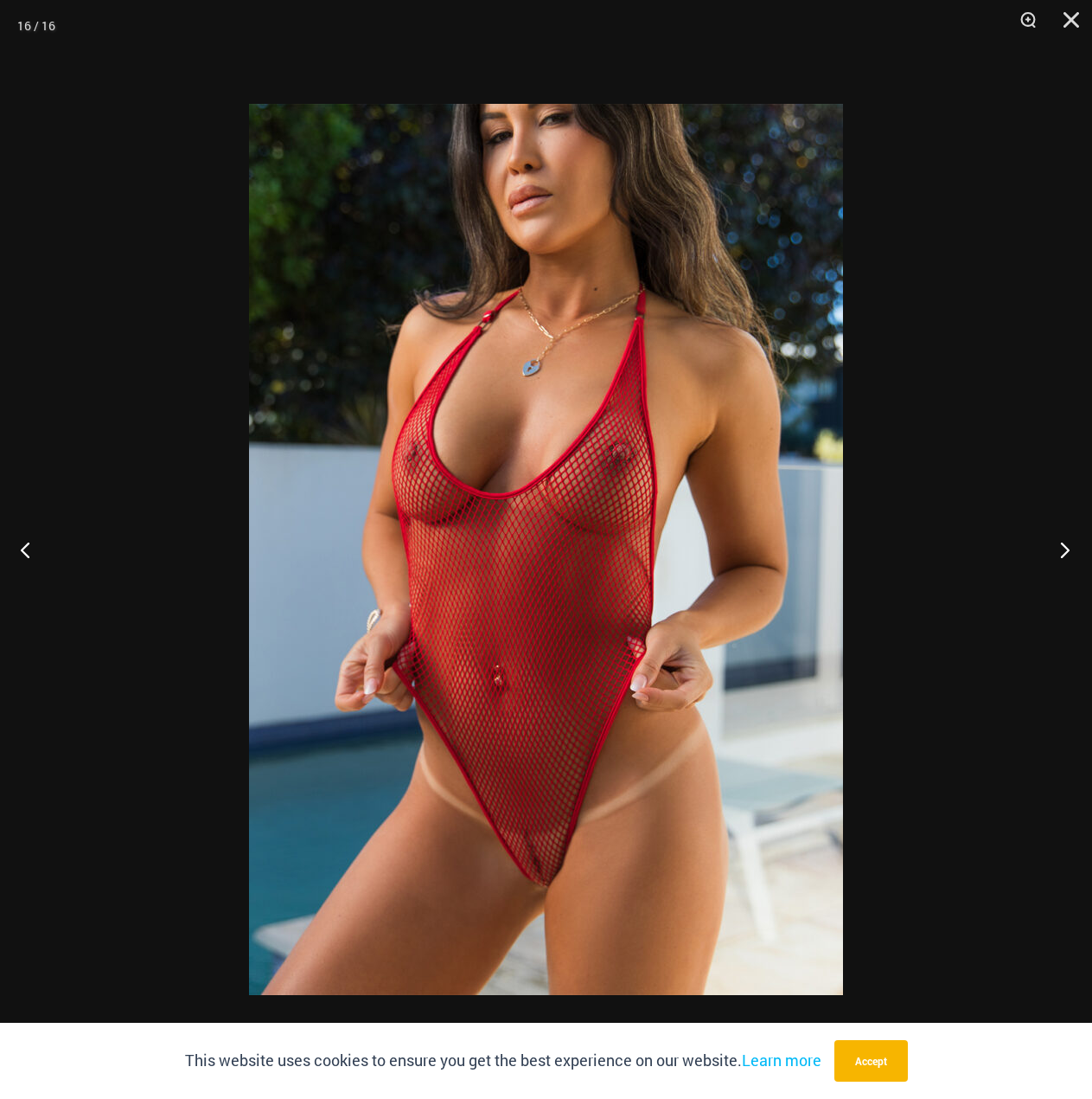
click at [1066, 549] on button "Next" at bounding box center [1060, 549] width 65 height 87
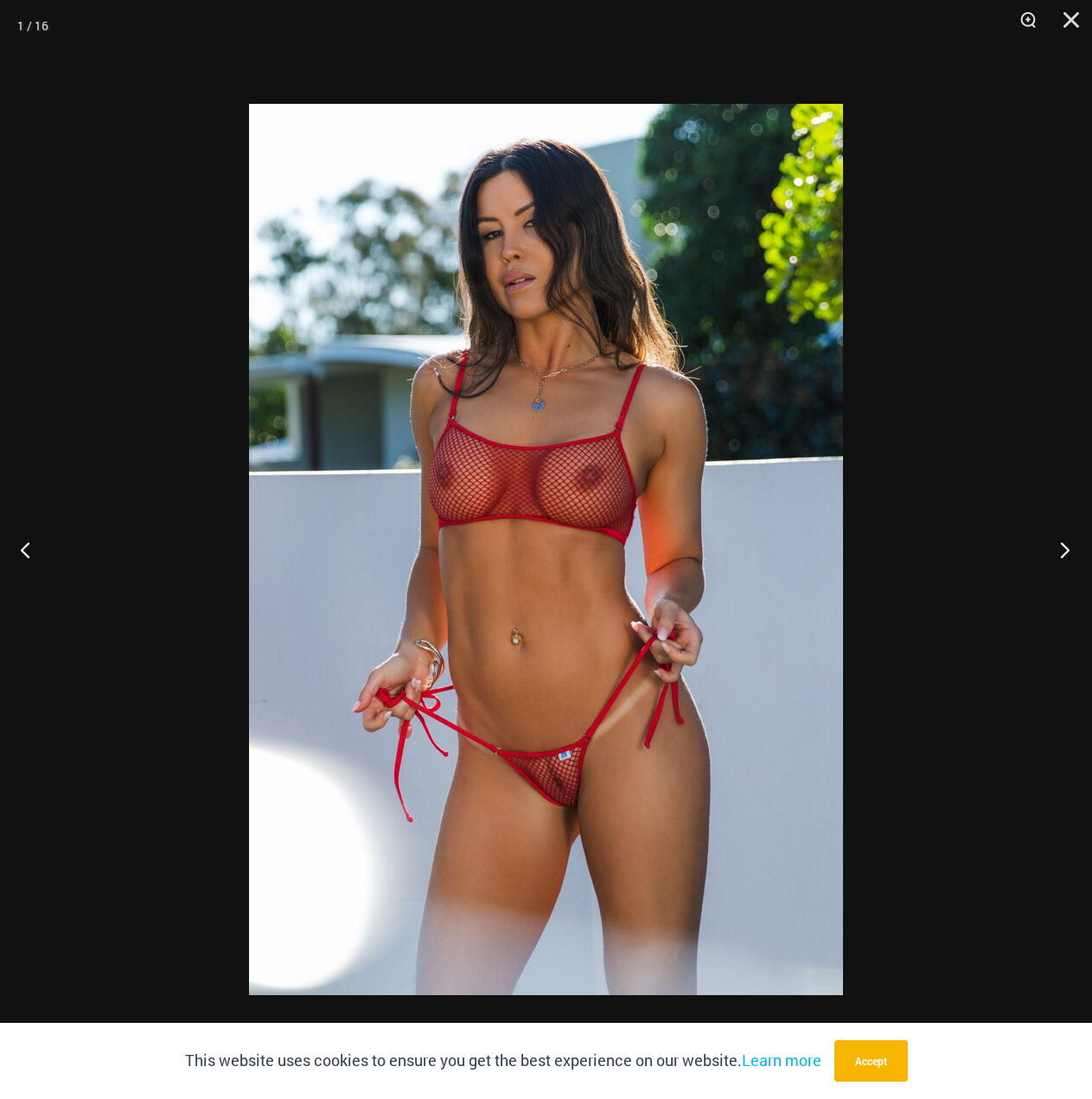
click at [1066, 549] on button "Next" at bounding box center [1060, 549] width 65 height 87
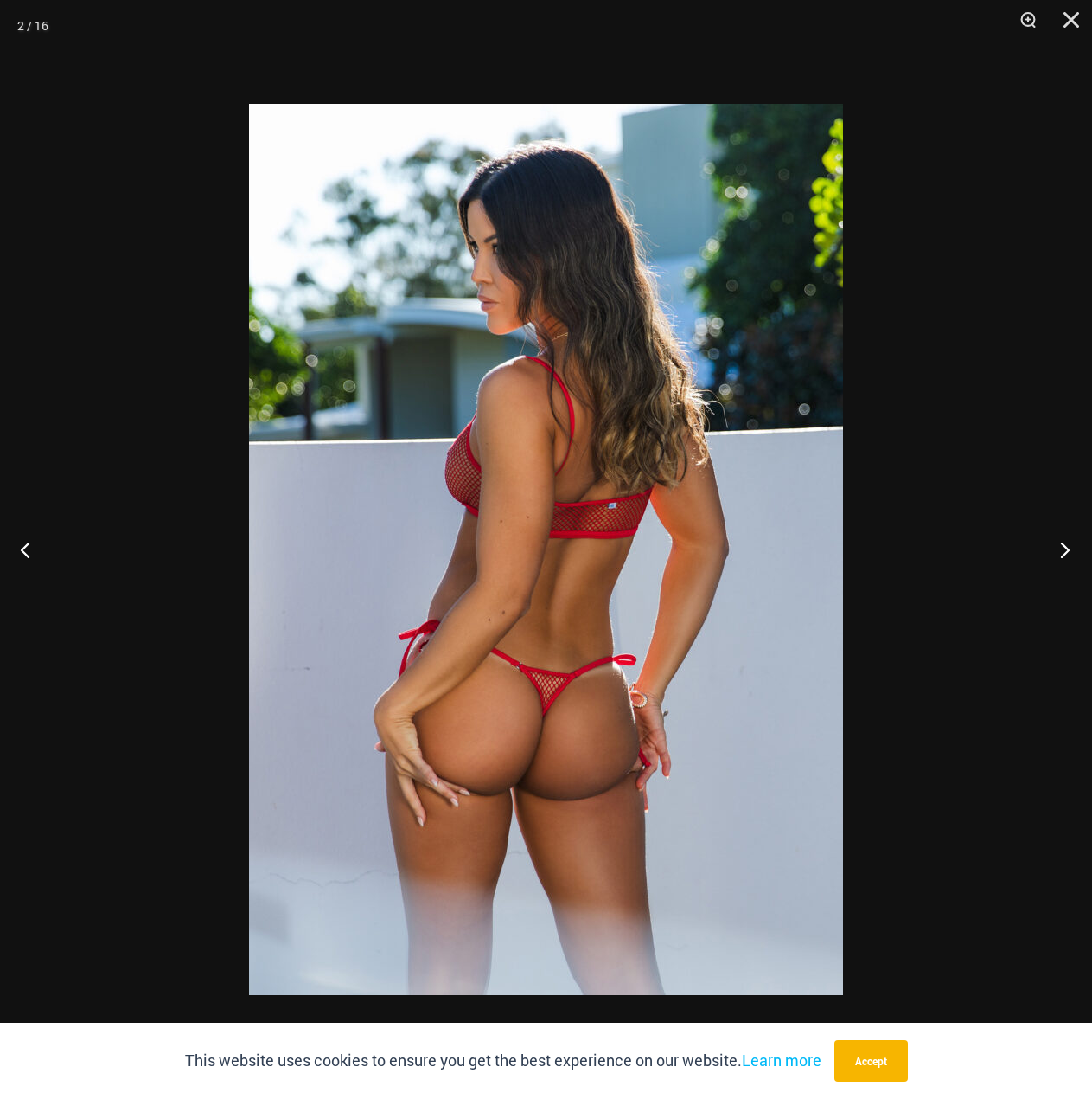
click at [1066, 549] on button "Next" at bounding box center [1060, 549] width 65 height 87
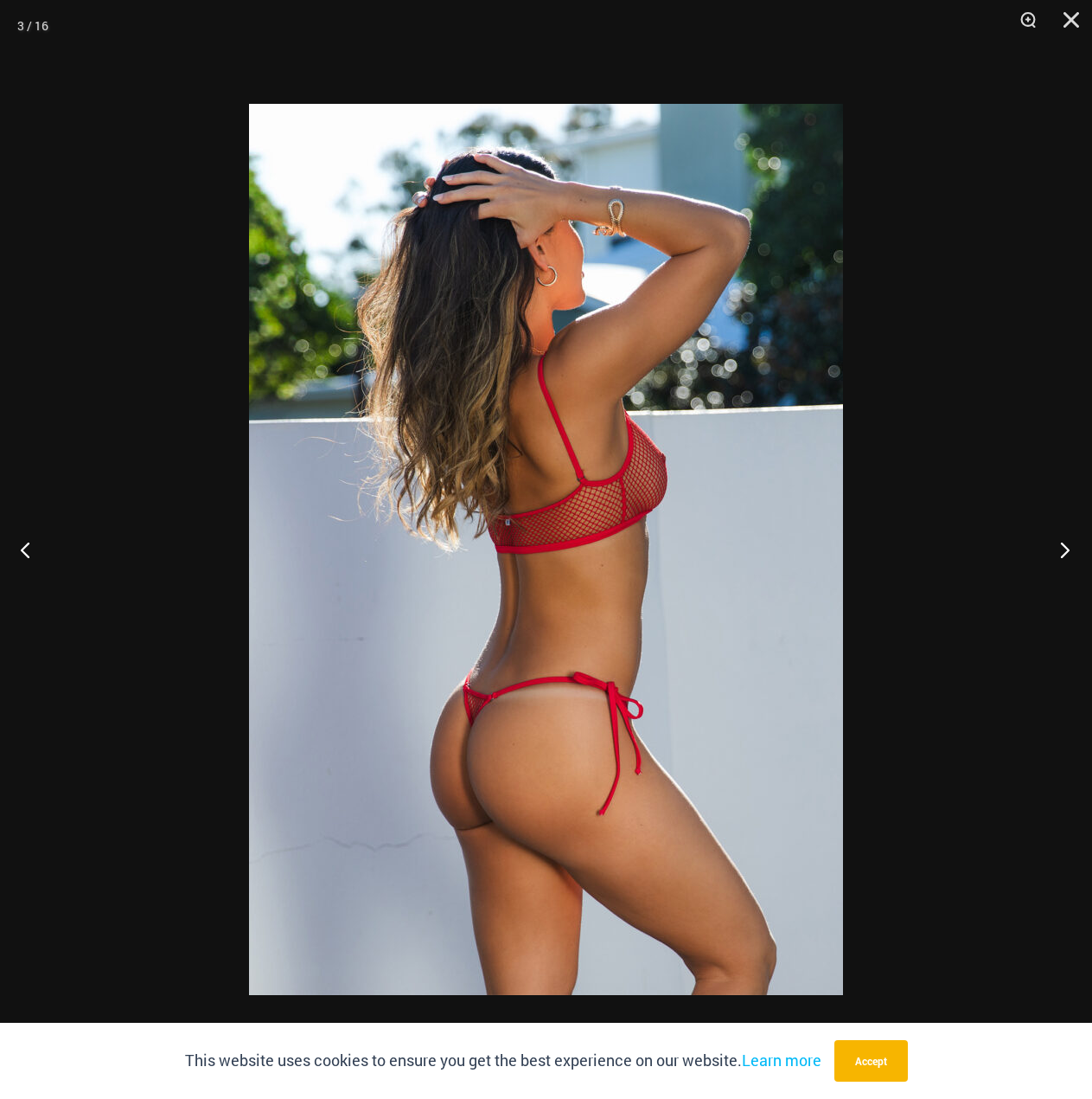
click at [1066, 549] on button "Next" at bounding box center [1060, 549] width 65 height 87
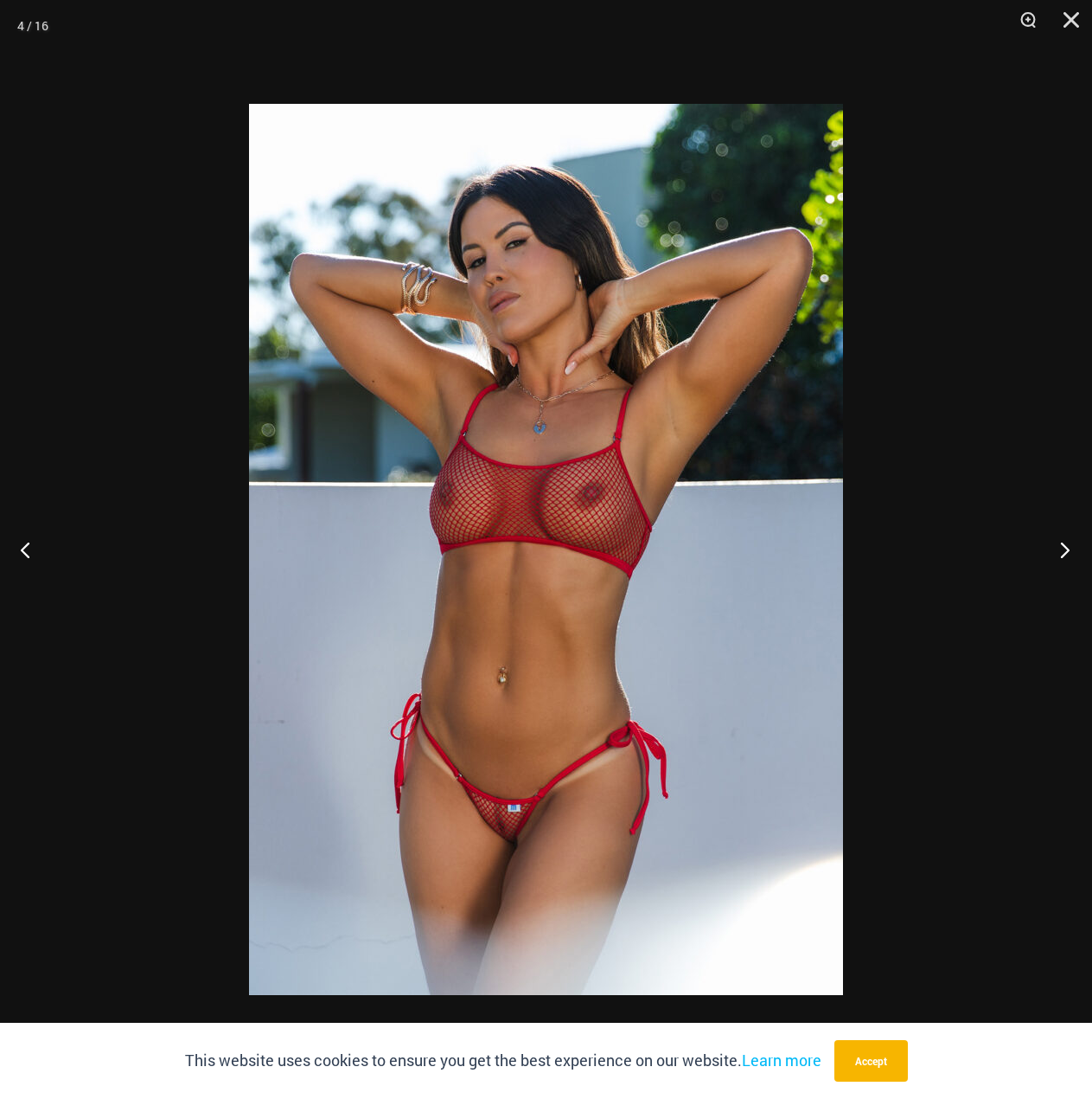
click at [1066, 549] on button "Next" at bounding box center [1060, 549] width 65 height 87
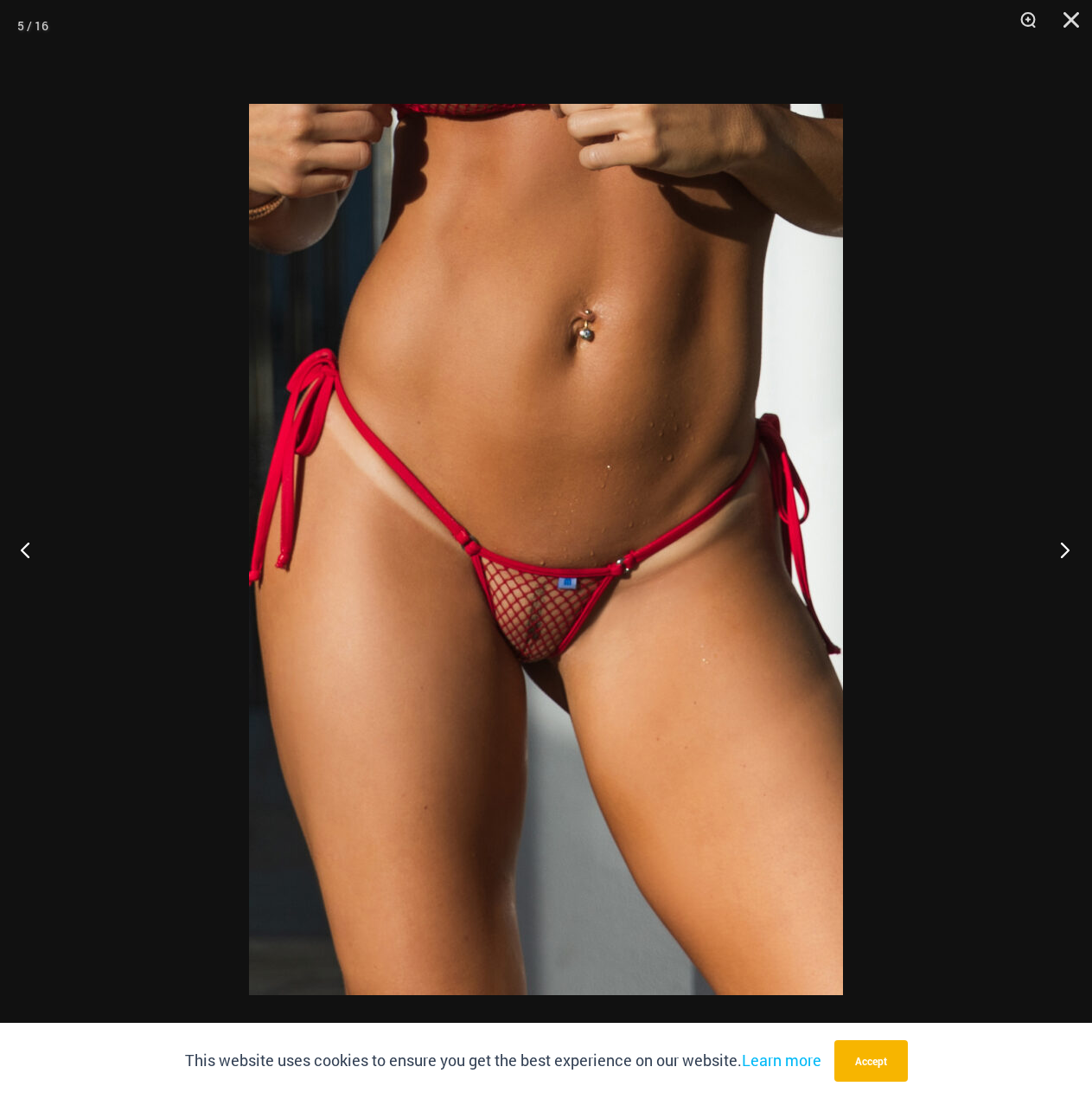
click at [1066, 549] on button "Next" at bounding box center [1060, 549] width 65 height 87
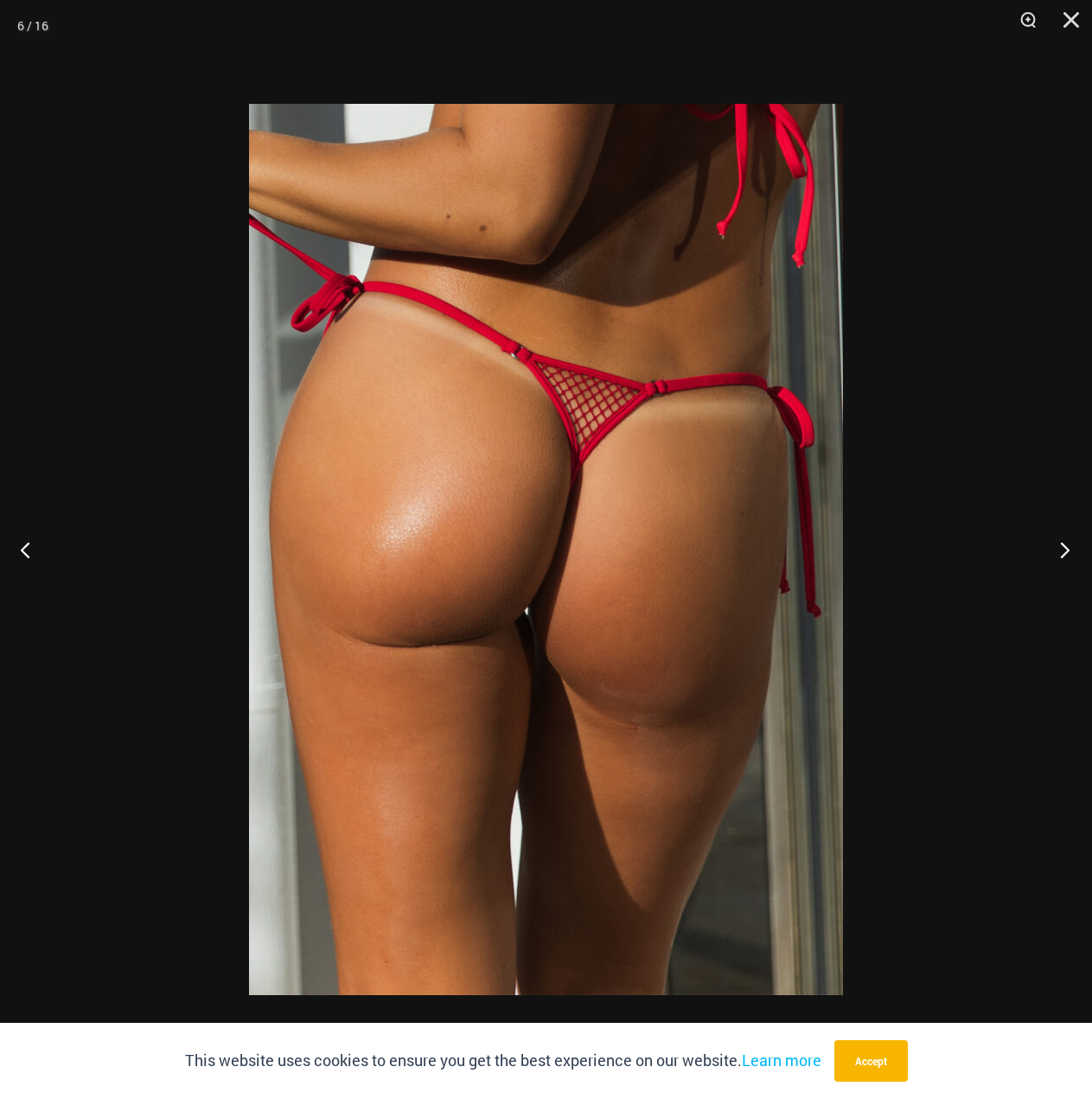
click at [1066, 549] on button "Next" at bounding box center [1060, 549] width 65 height 87
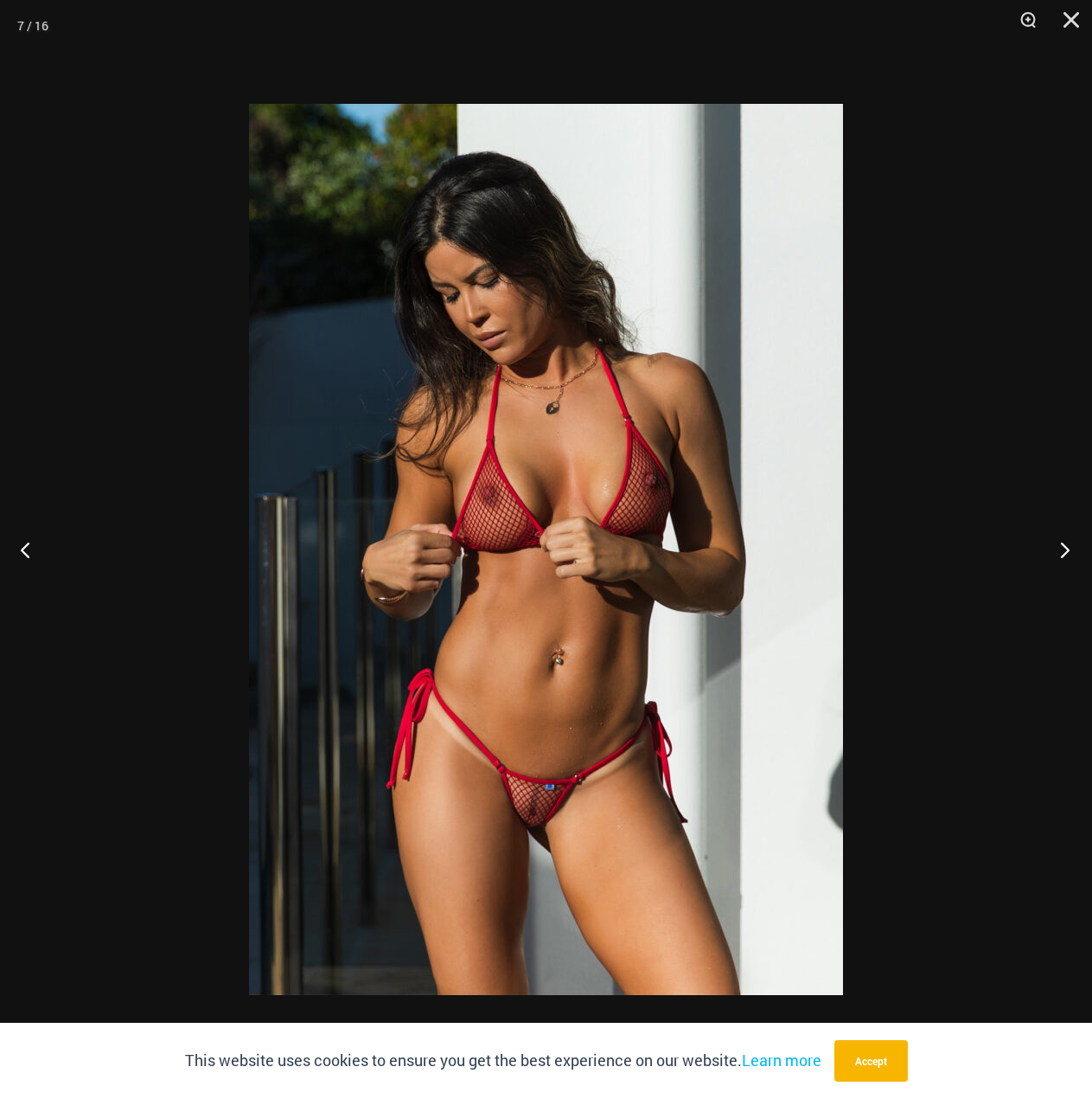
click at [1066, 549] on button "Next" at bounding box center [1060, 549] width 65 height 87
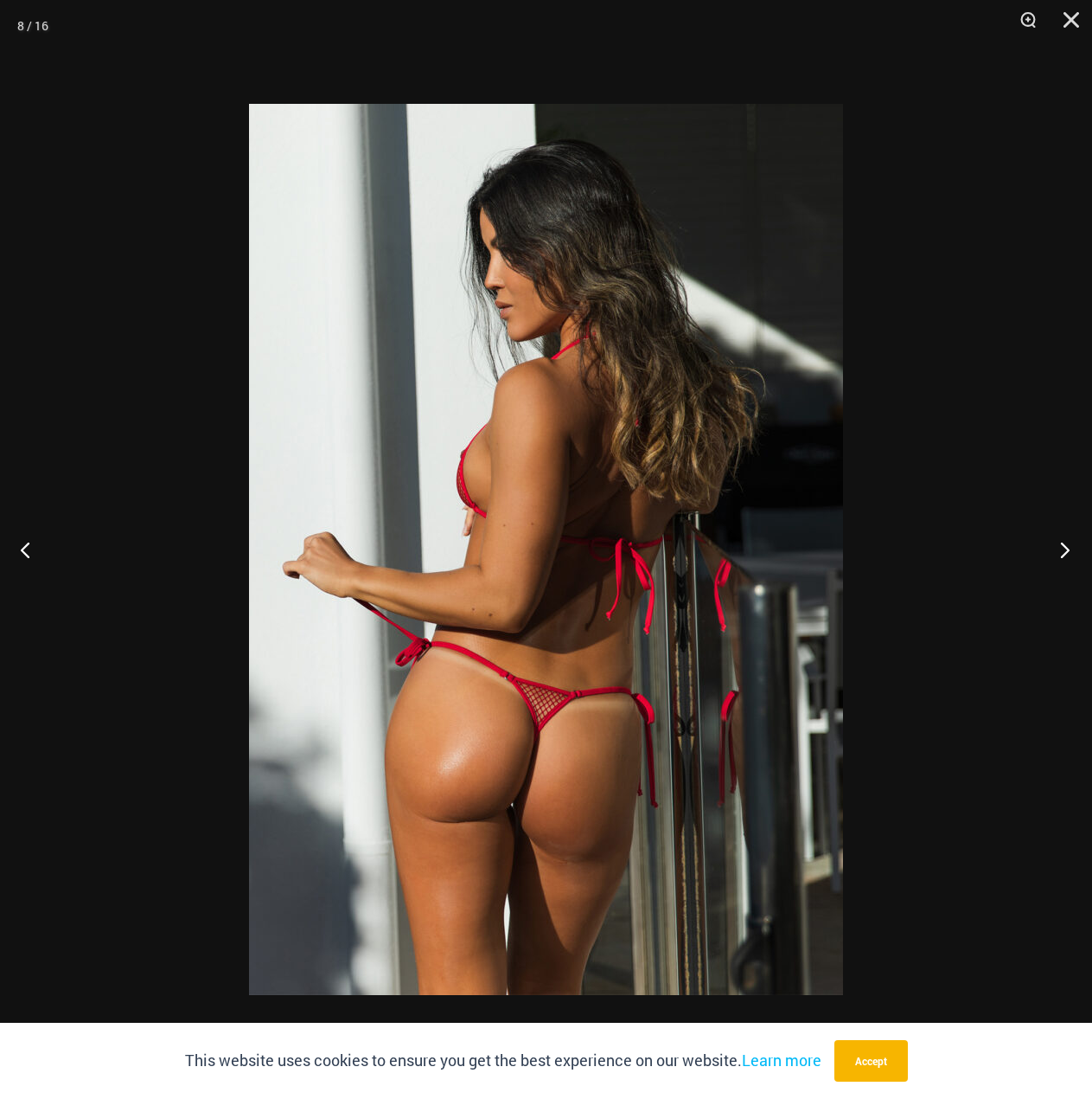
click at [1066, 549] on button "Next" at bounding box center [1060, 549] width 65 height 87
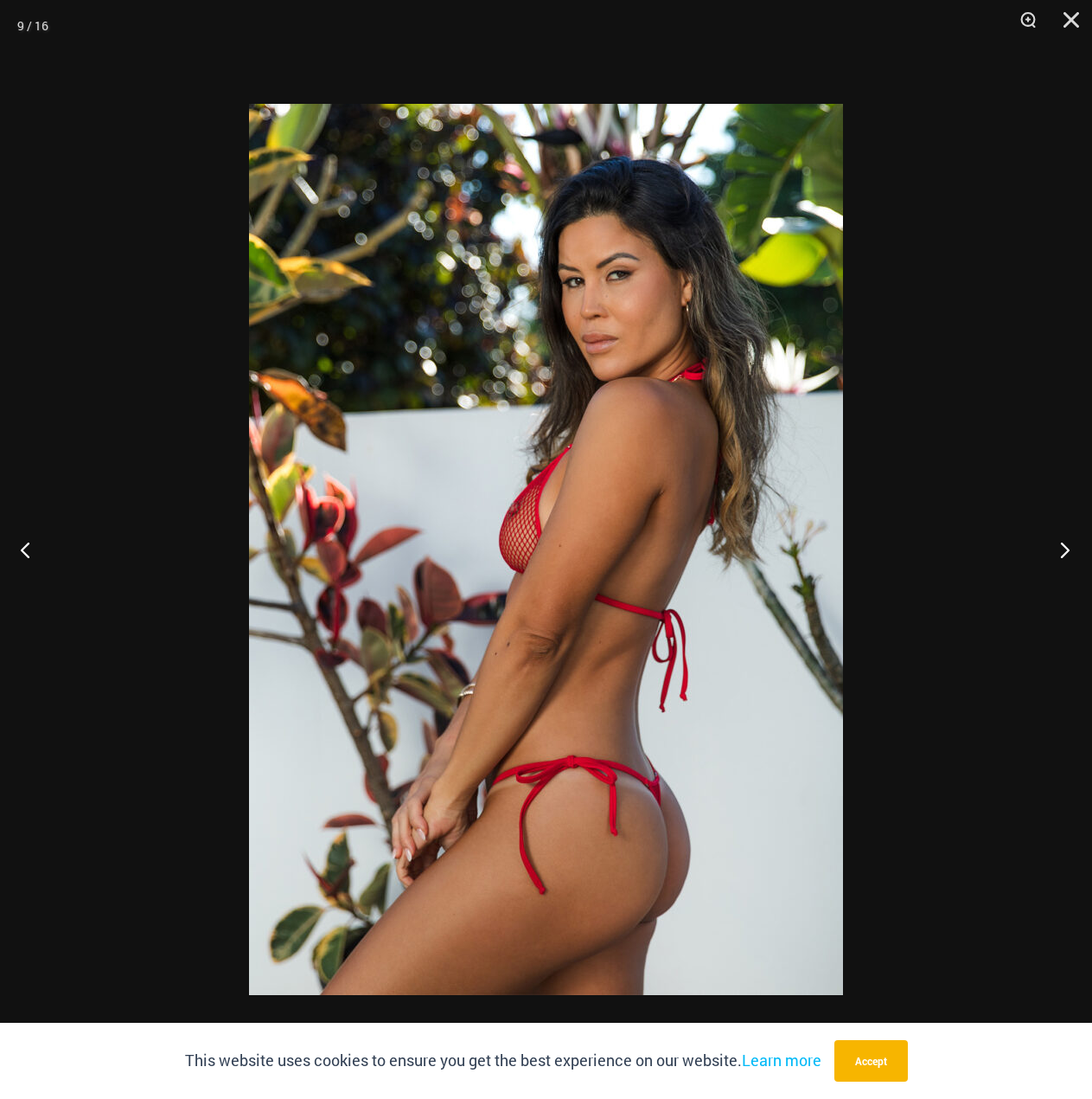
click at [1066, 549] on button "Next" at bounding box center [1060, 549] width 65 height 87
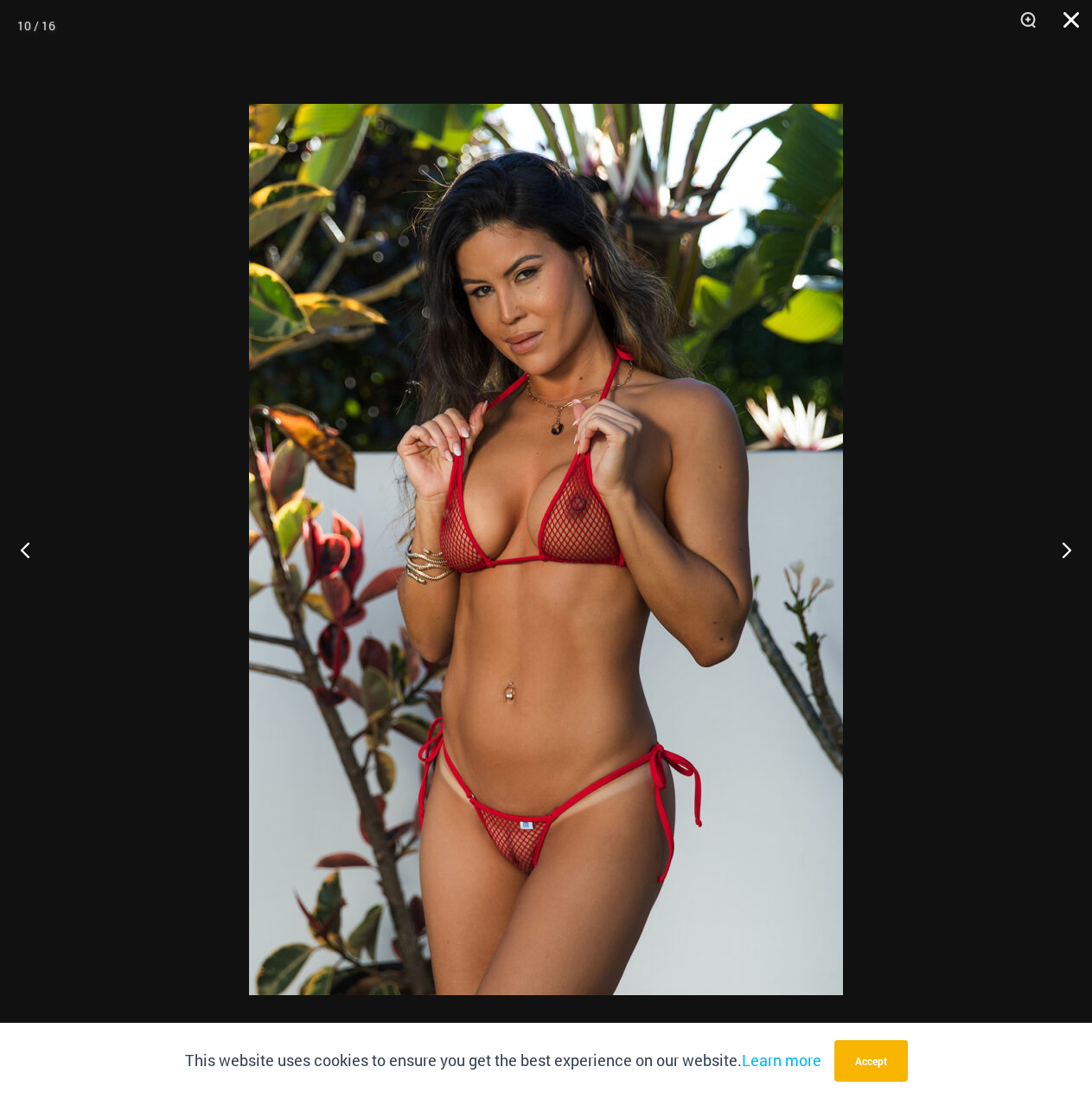
click at [1064, 7] on button "Close" at bounding box center [1066, 25] width 43 height 52
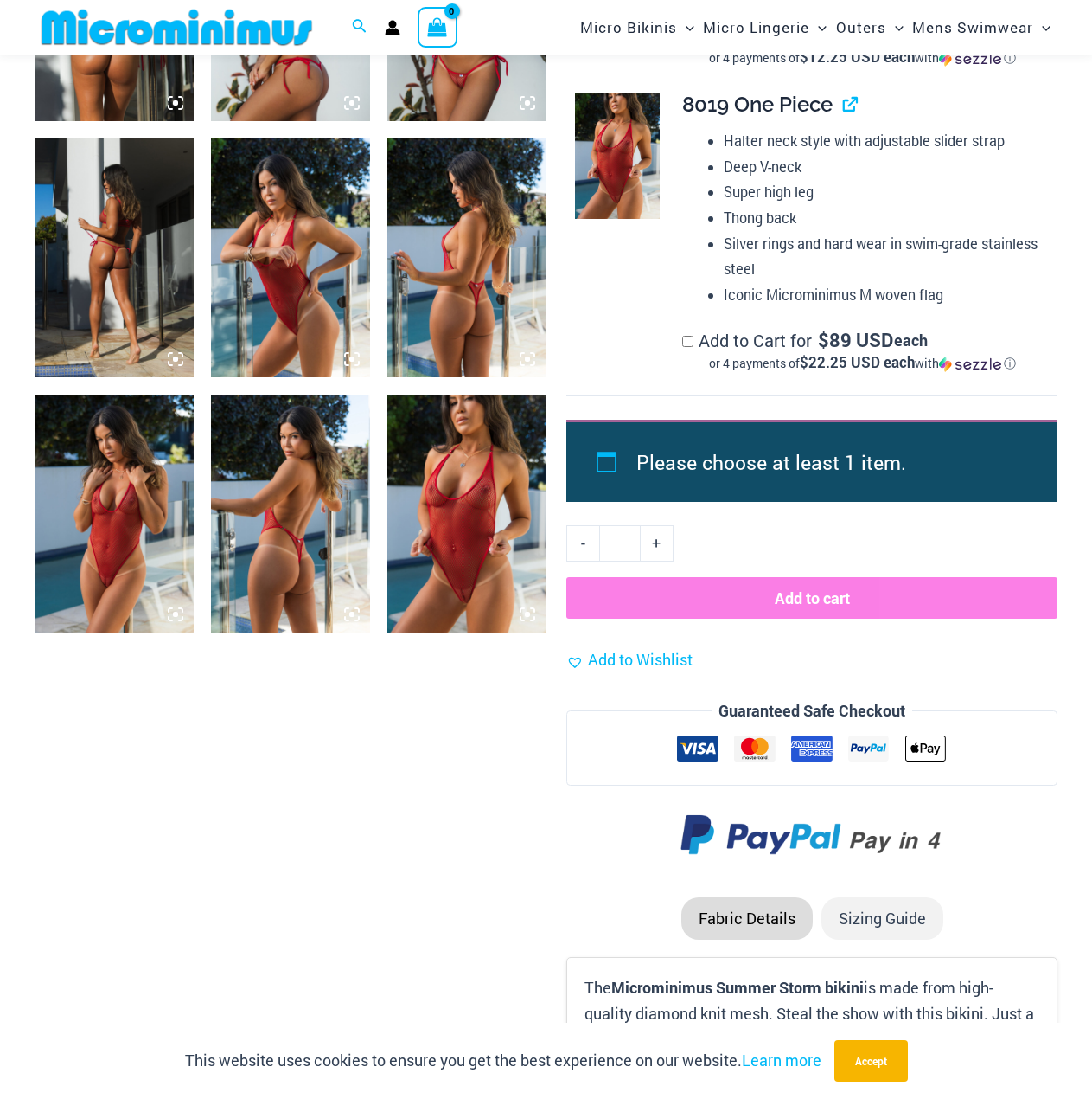
scroll to position [1627, 0]
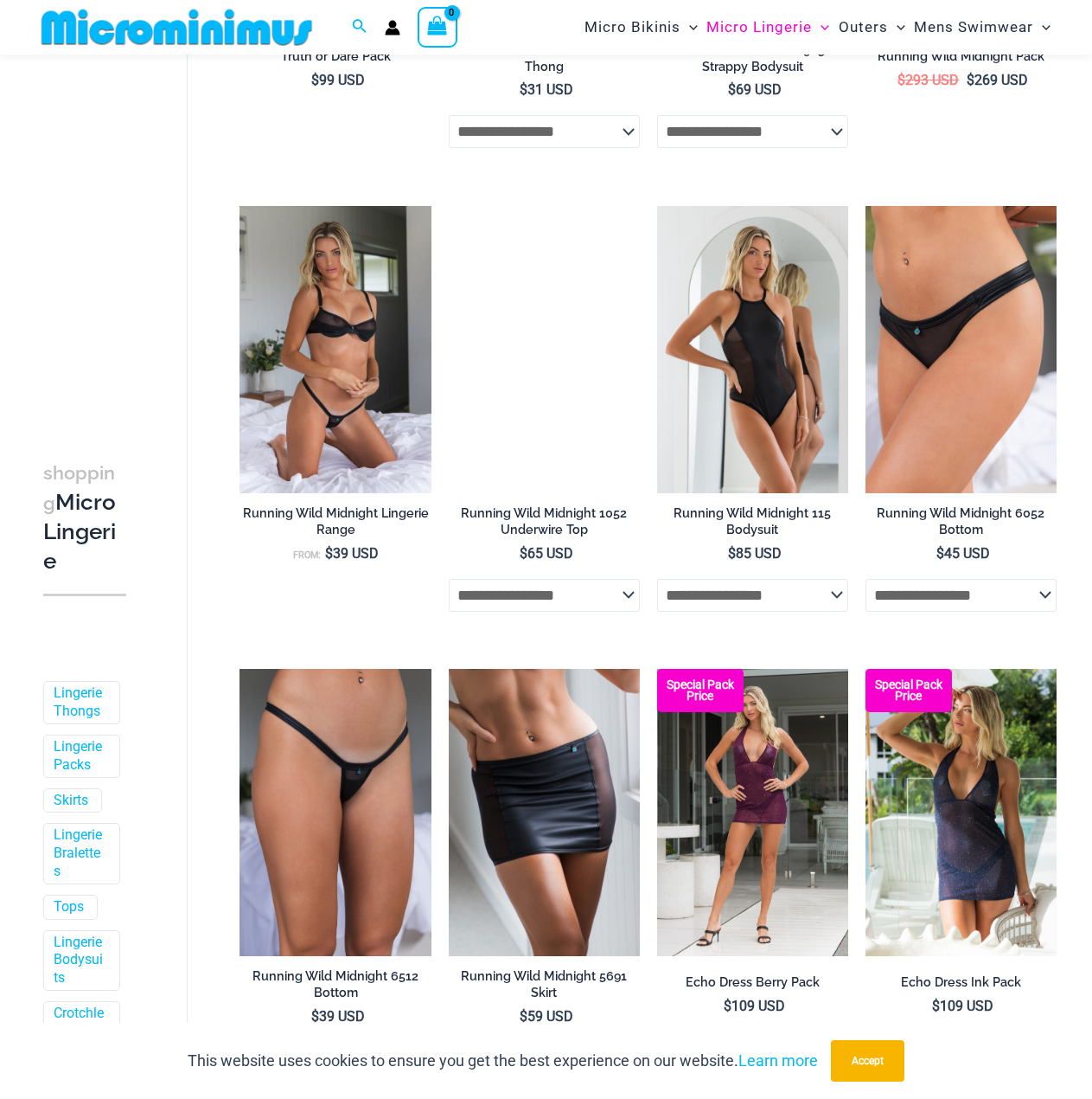
scroll to position [851, 0]
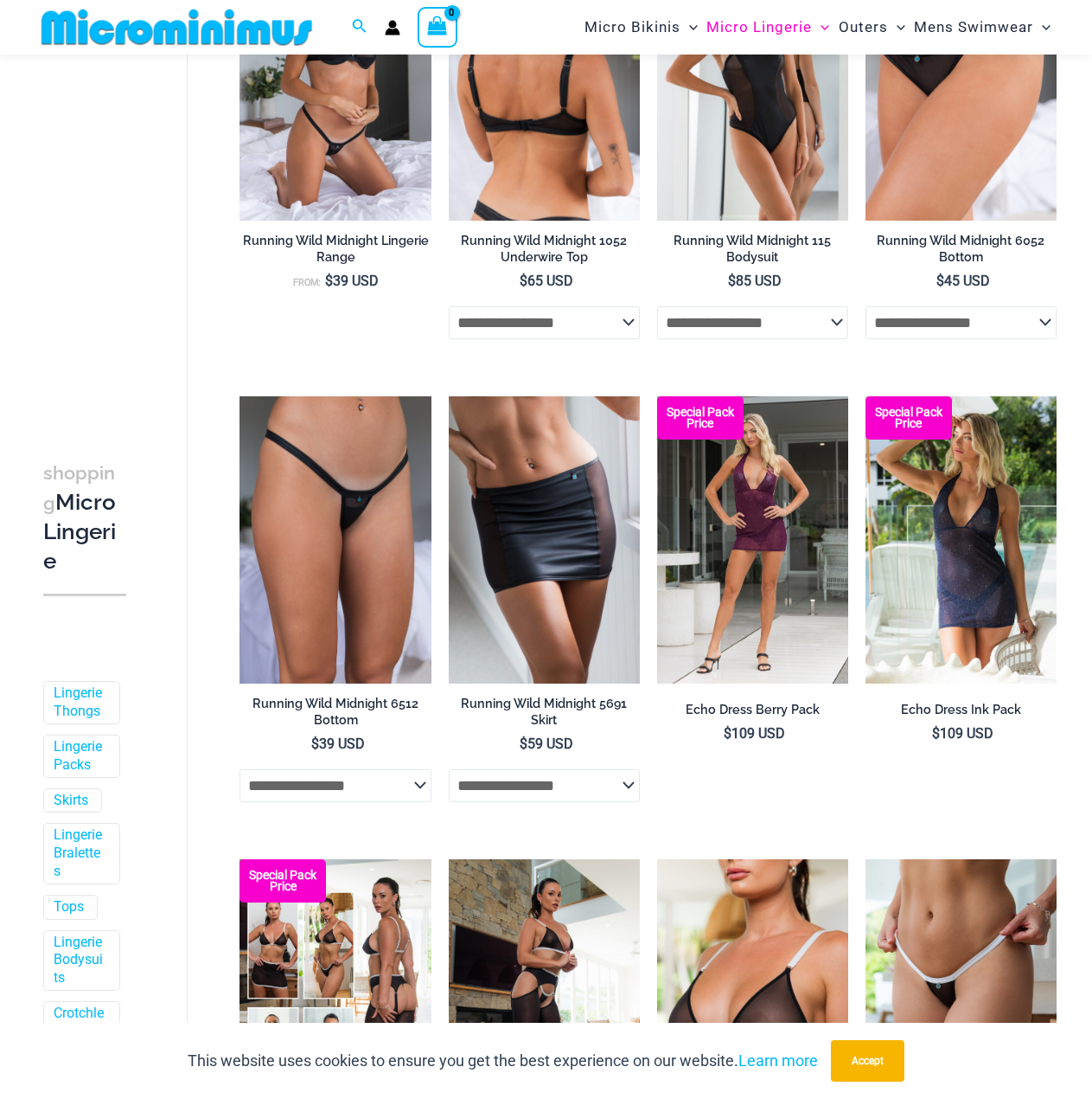
click at [526, 122] on img at bounding box center [544, 76] width 191 height 287
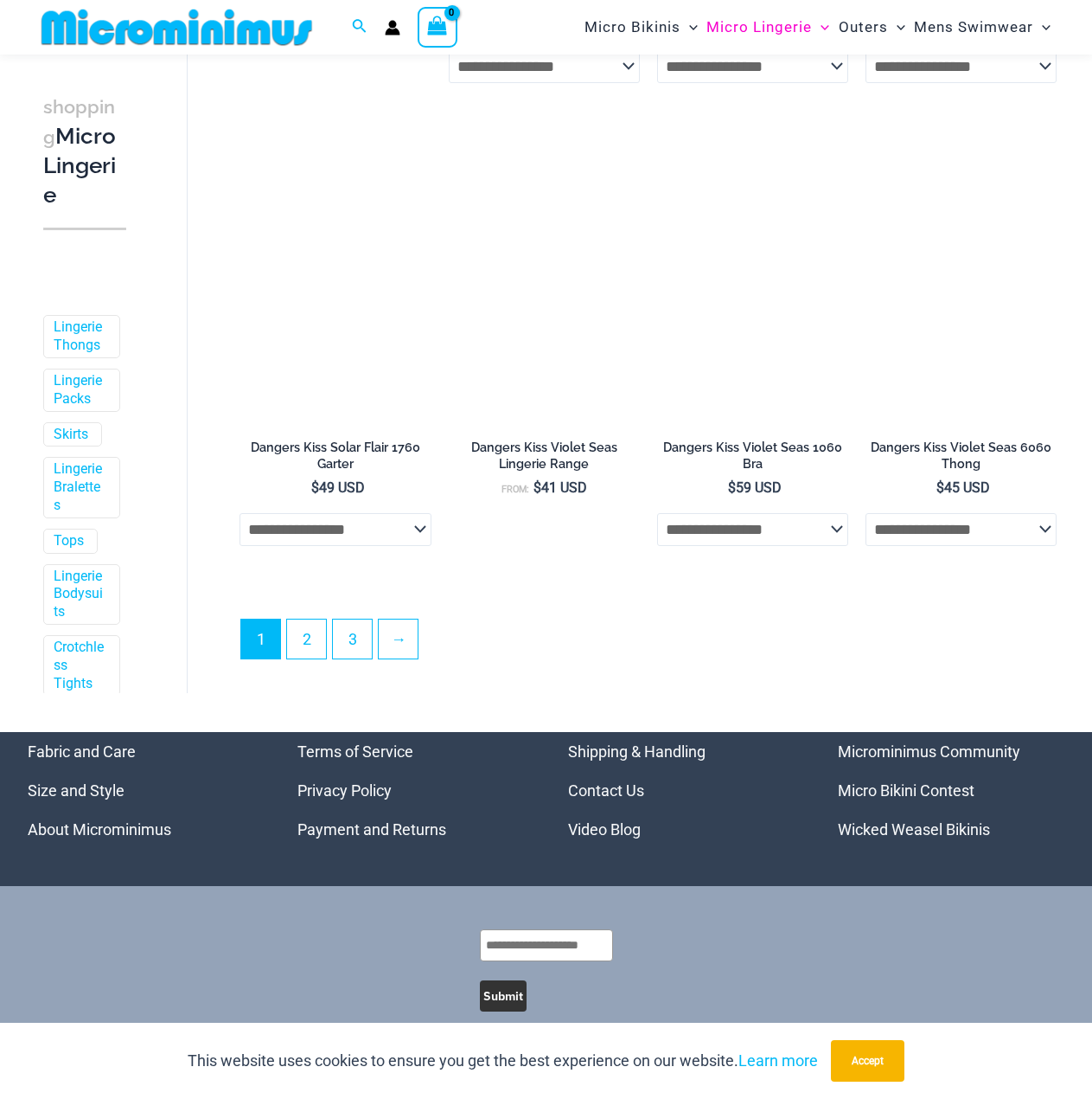
scroll to position [3411, 0]
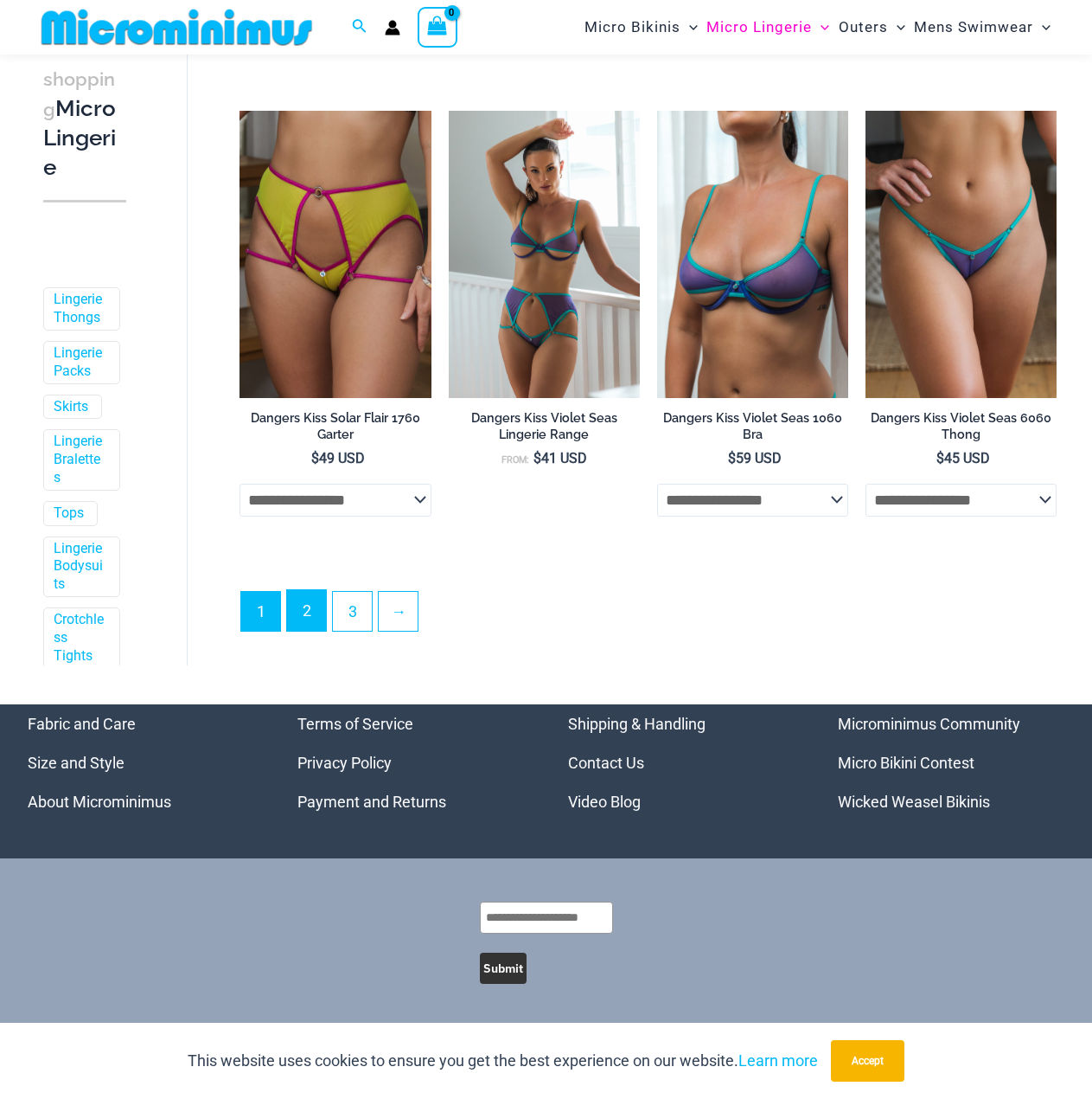
click at [309, 618] on link "2" at bounding box center [306, 610] width 39 height 40
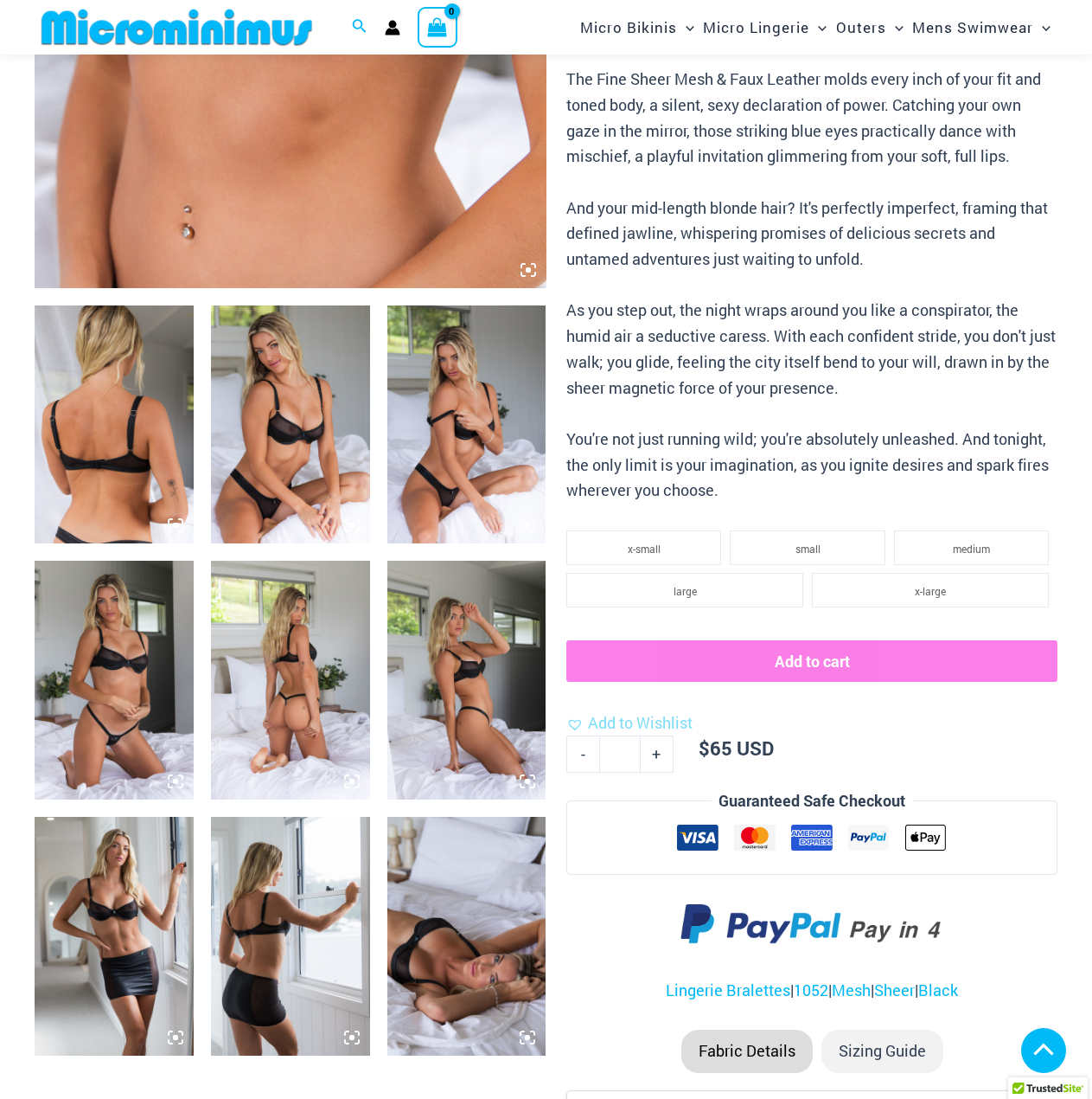
scroll to position [1114, 0]
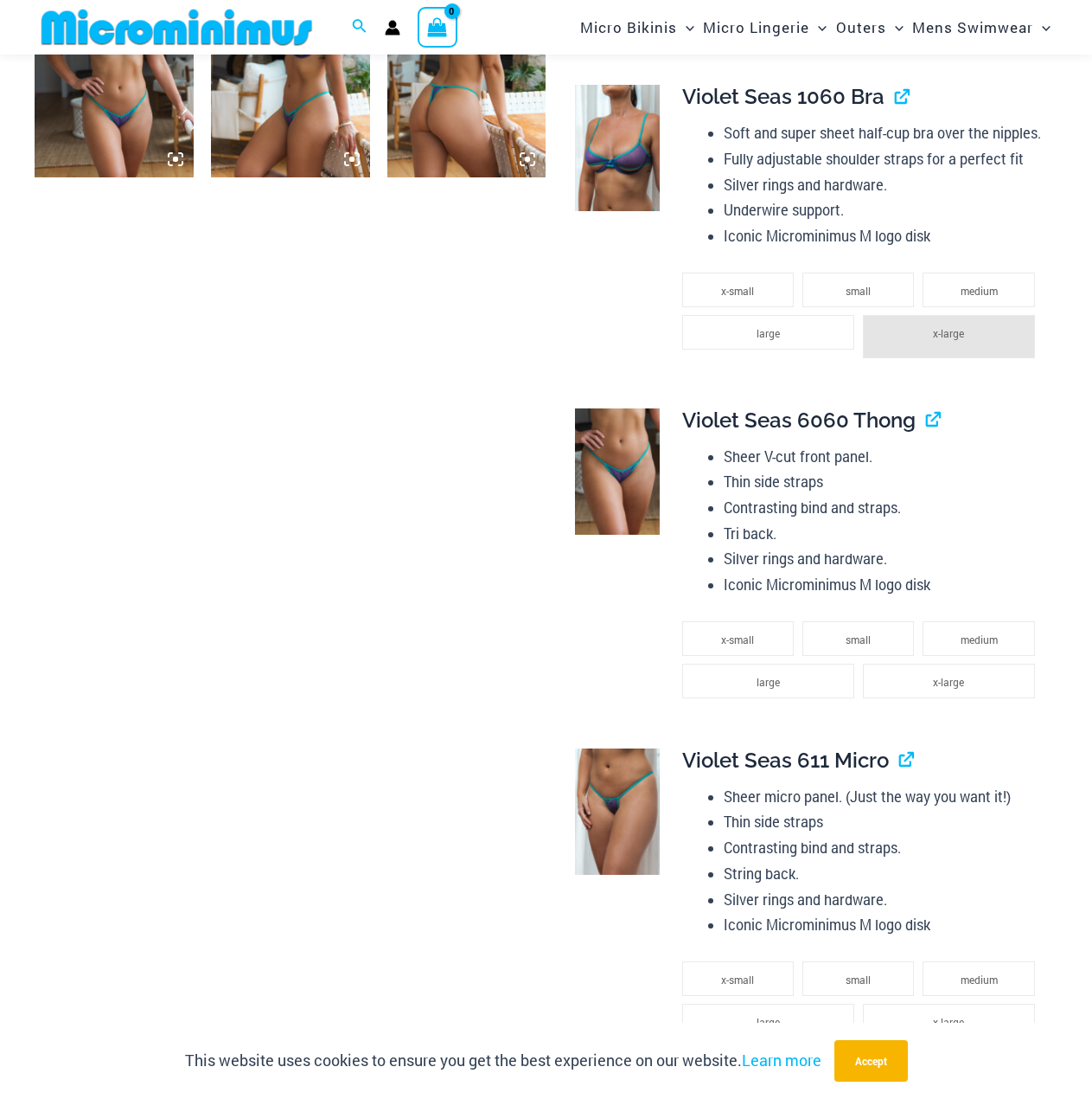
scroll to position [1974, 0]
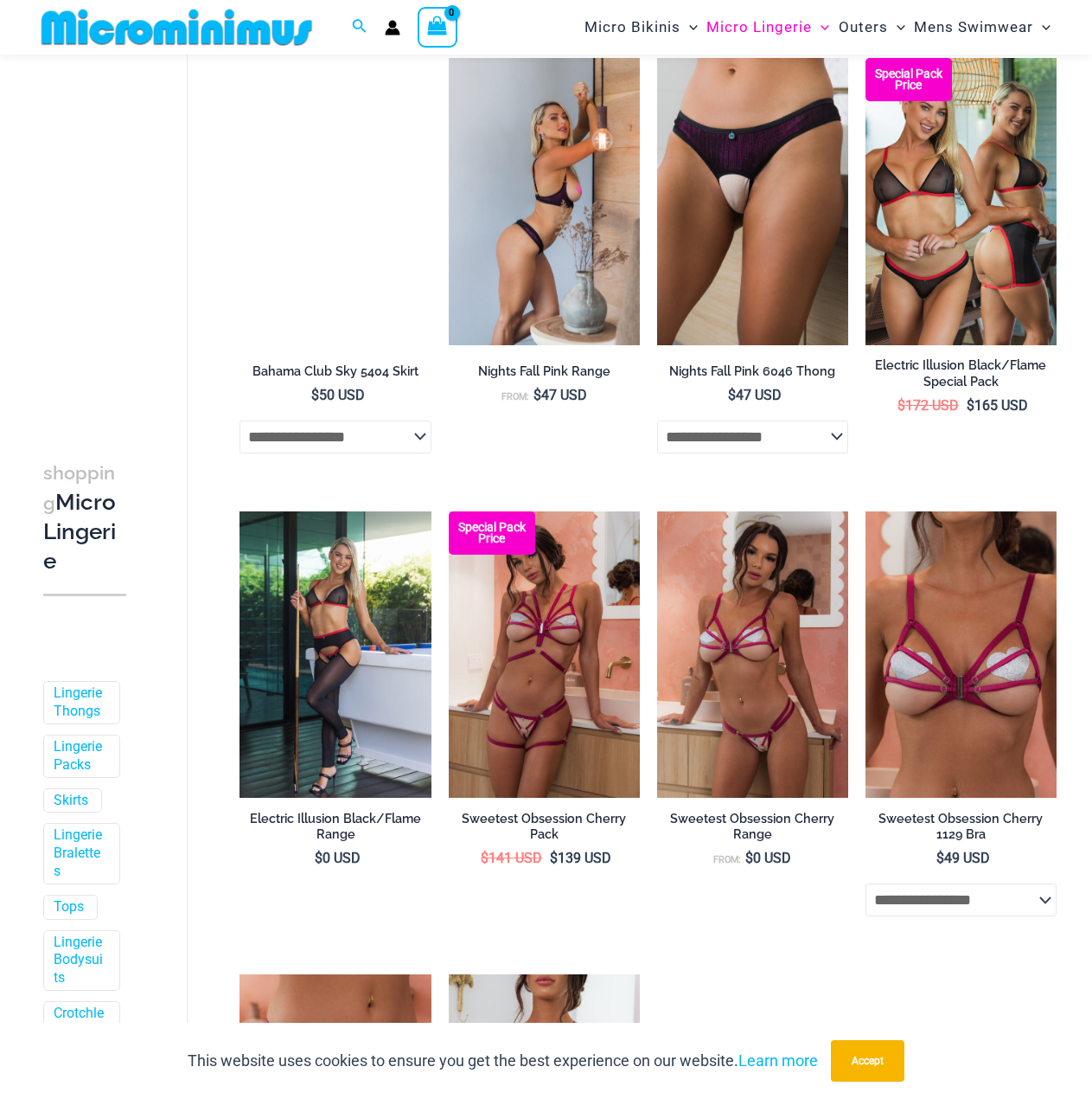
scroll to position [1543, 0]
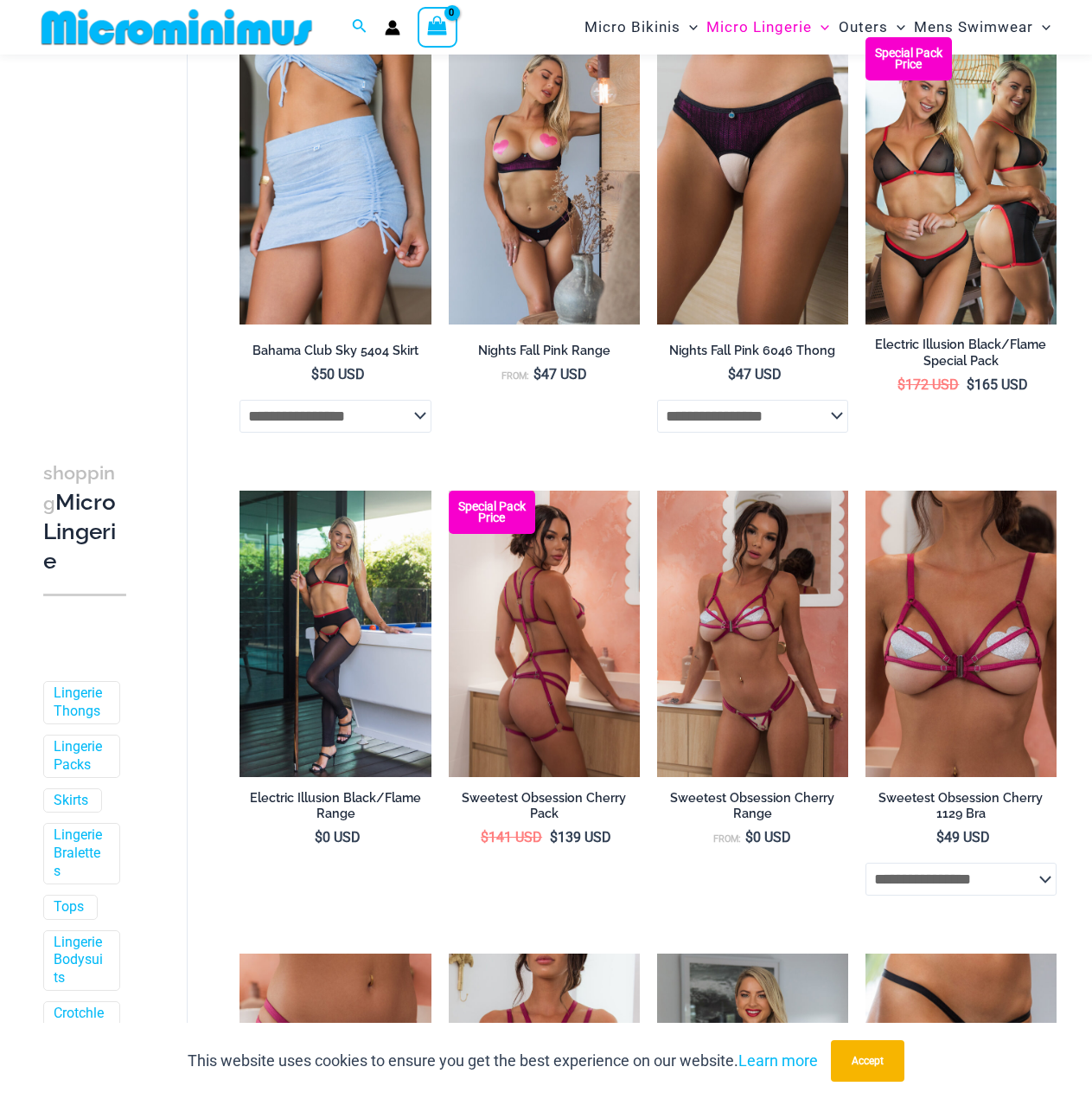
click at [454, 888] on li "Special Pack Price Sweetest Obsession Cherry Pack $ 141 USD Original price was:…" at bounding box center [544, 703] width 191 height 424
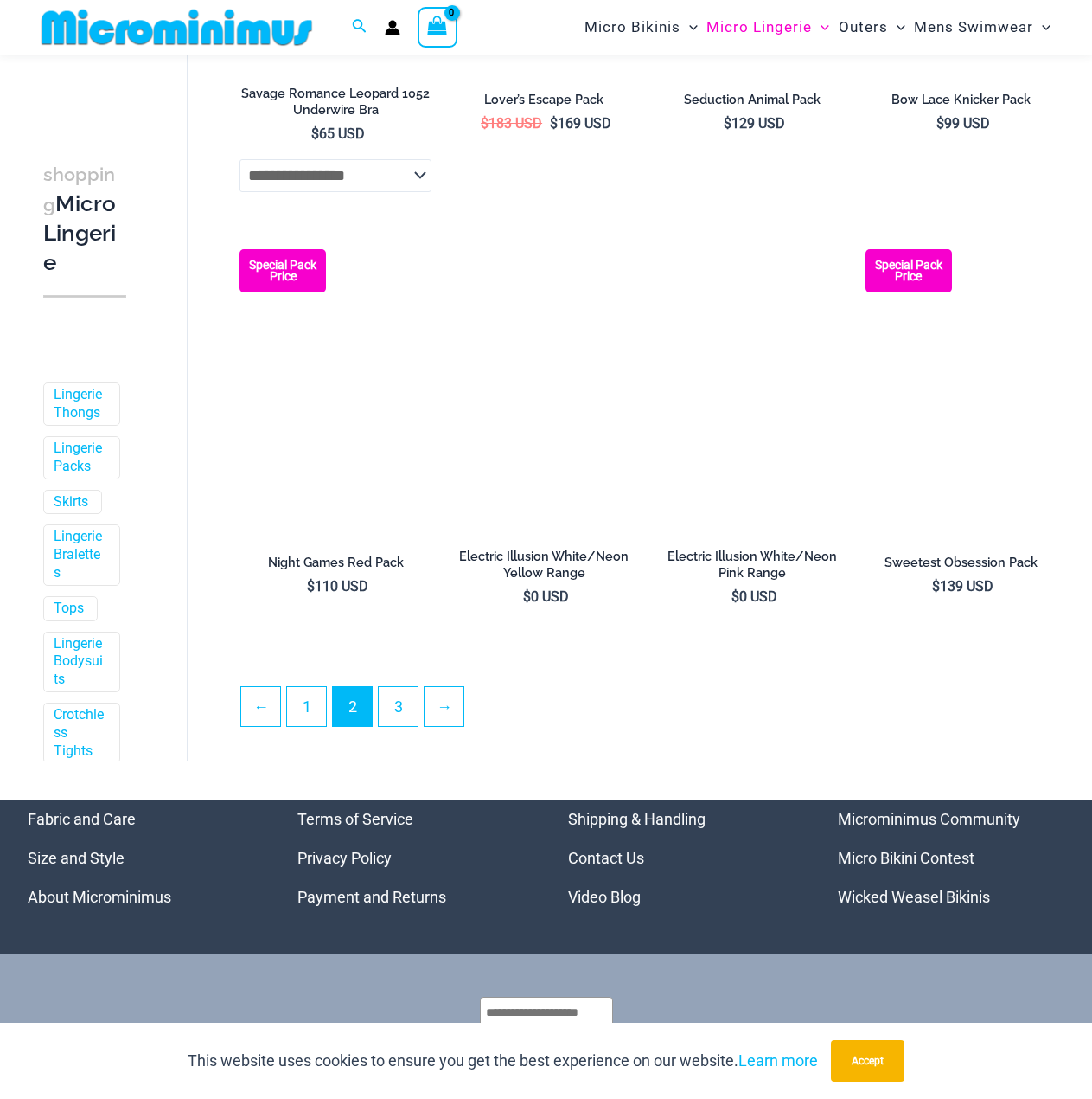
scroll to position [3188, 0]
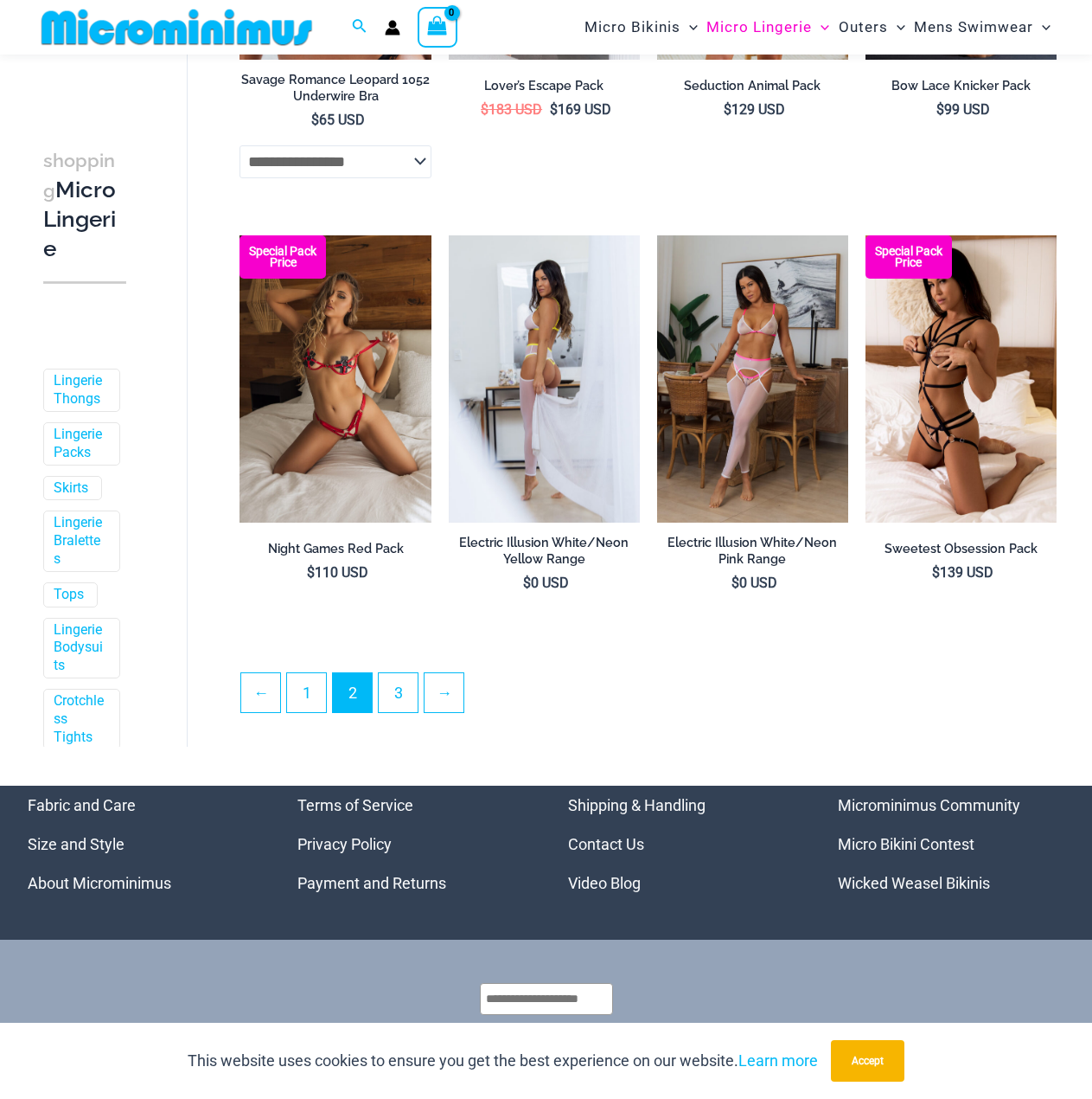
click at [550, 417] on img at bounding box center [544, 379] width 191 height 287
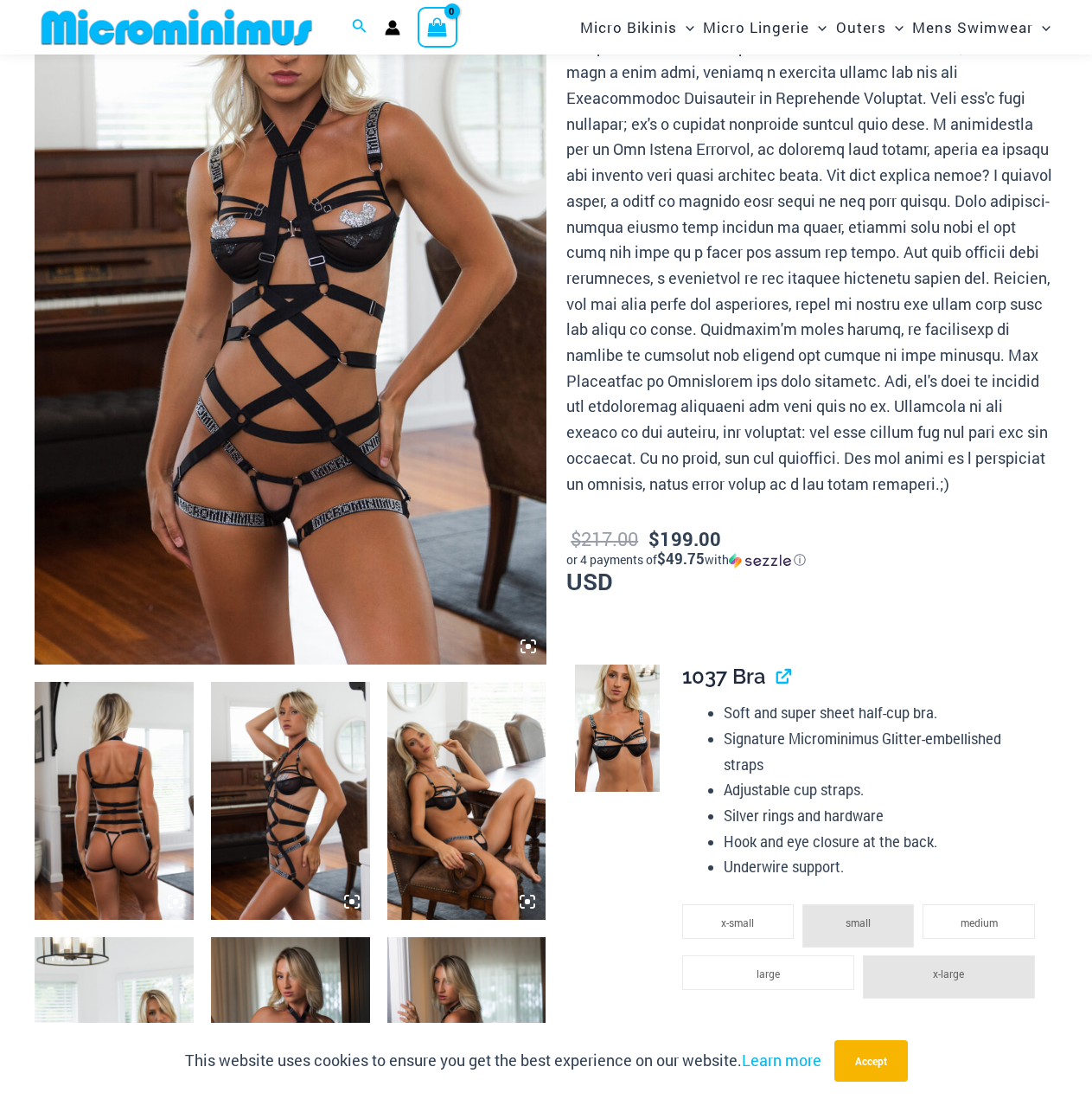
scroll to position [243, 0]
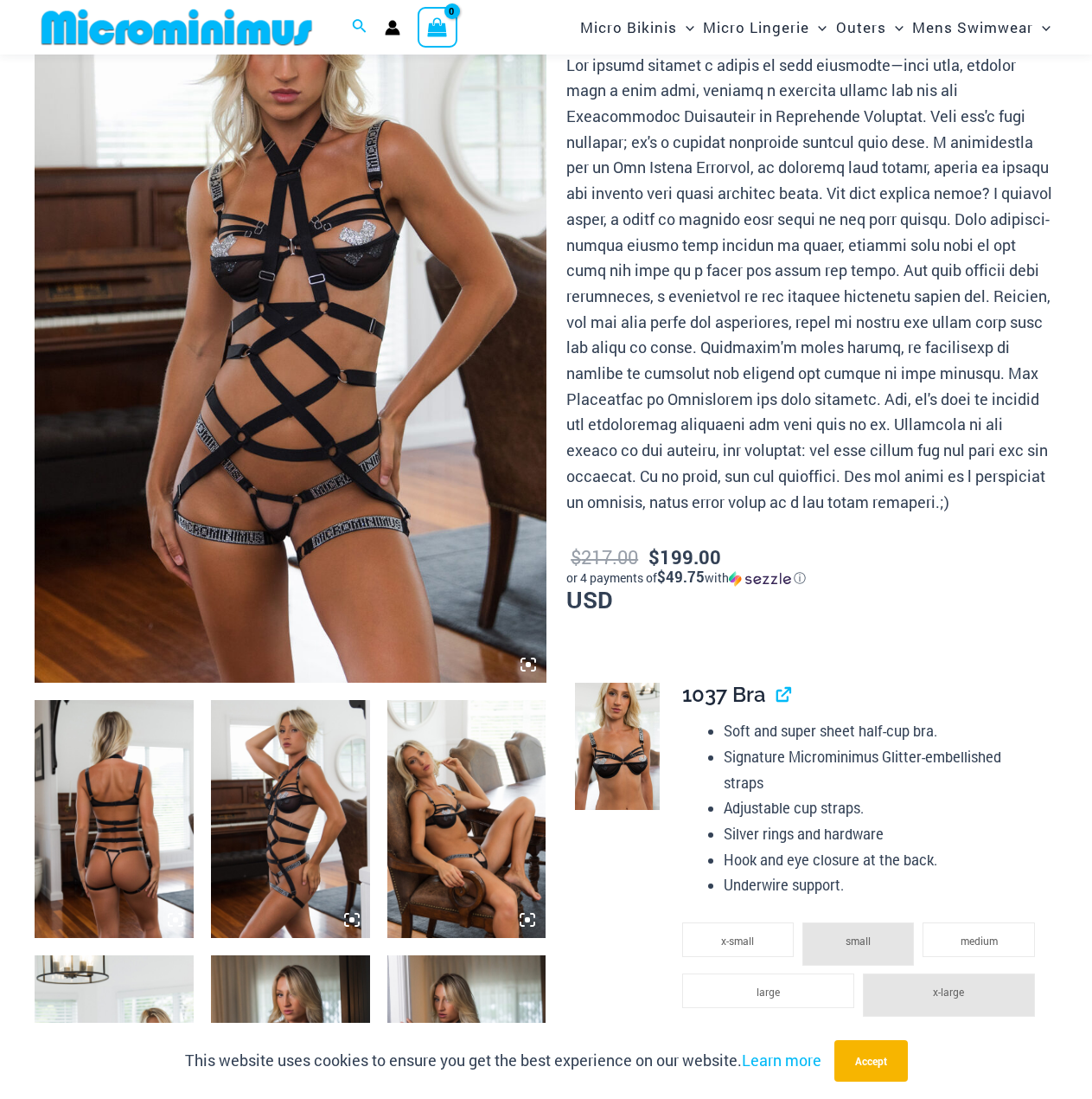
click at [213, 384] on img at bounding box center [291, 298] width 512 height 768
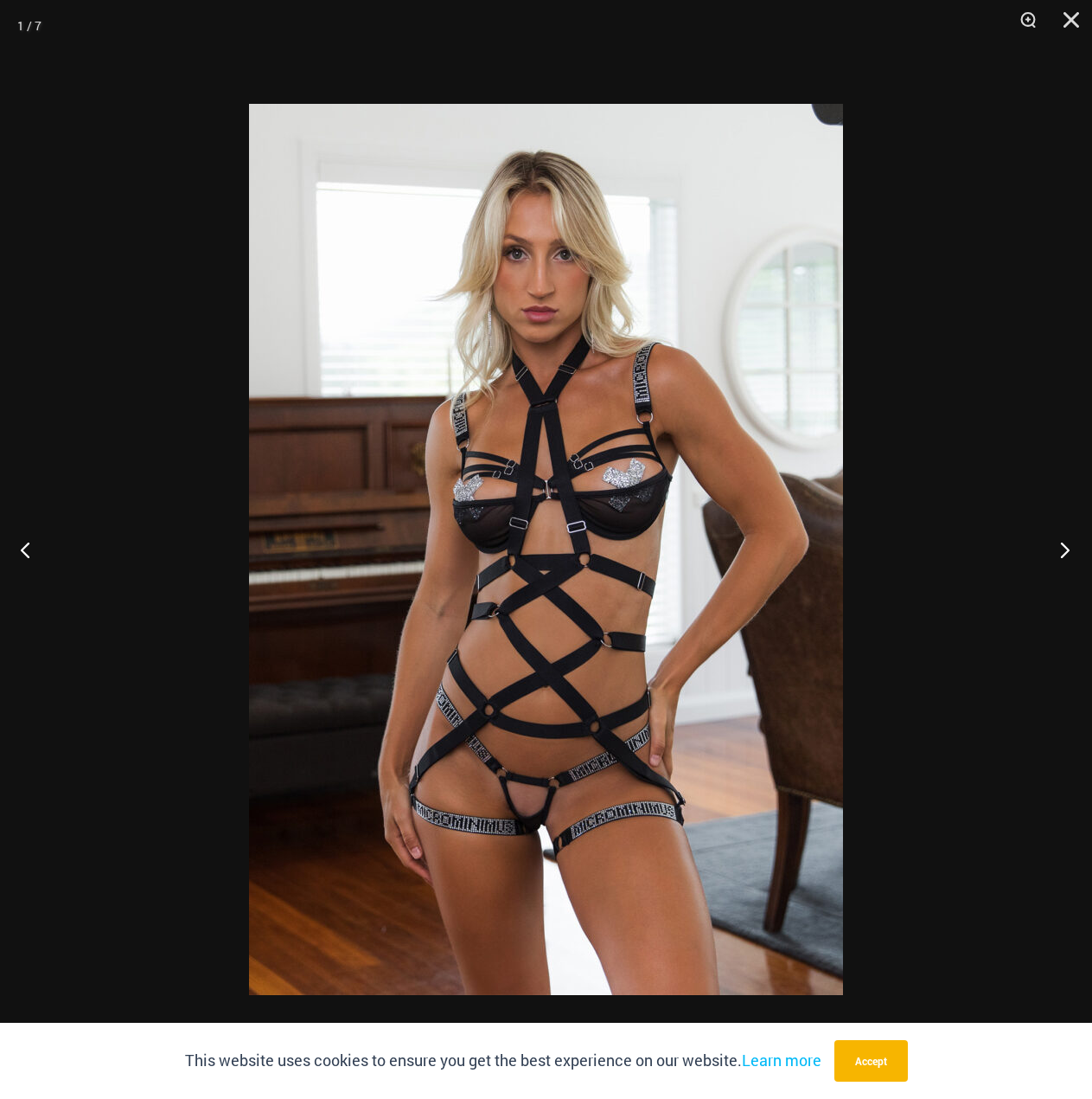
click at [1063, 551] on button "Next" at bounding box center [1060, 549] width 65 height 87
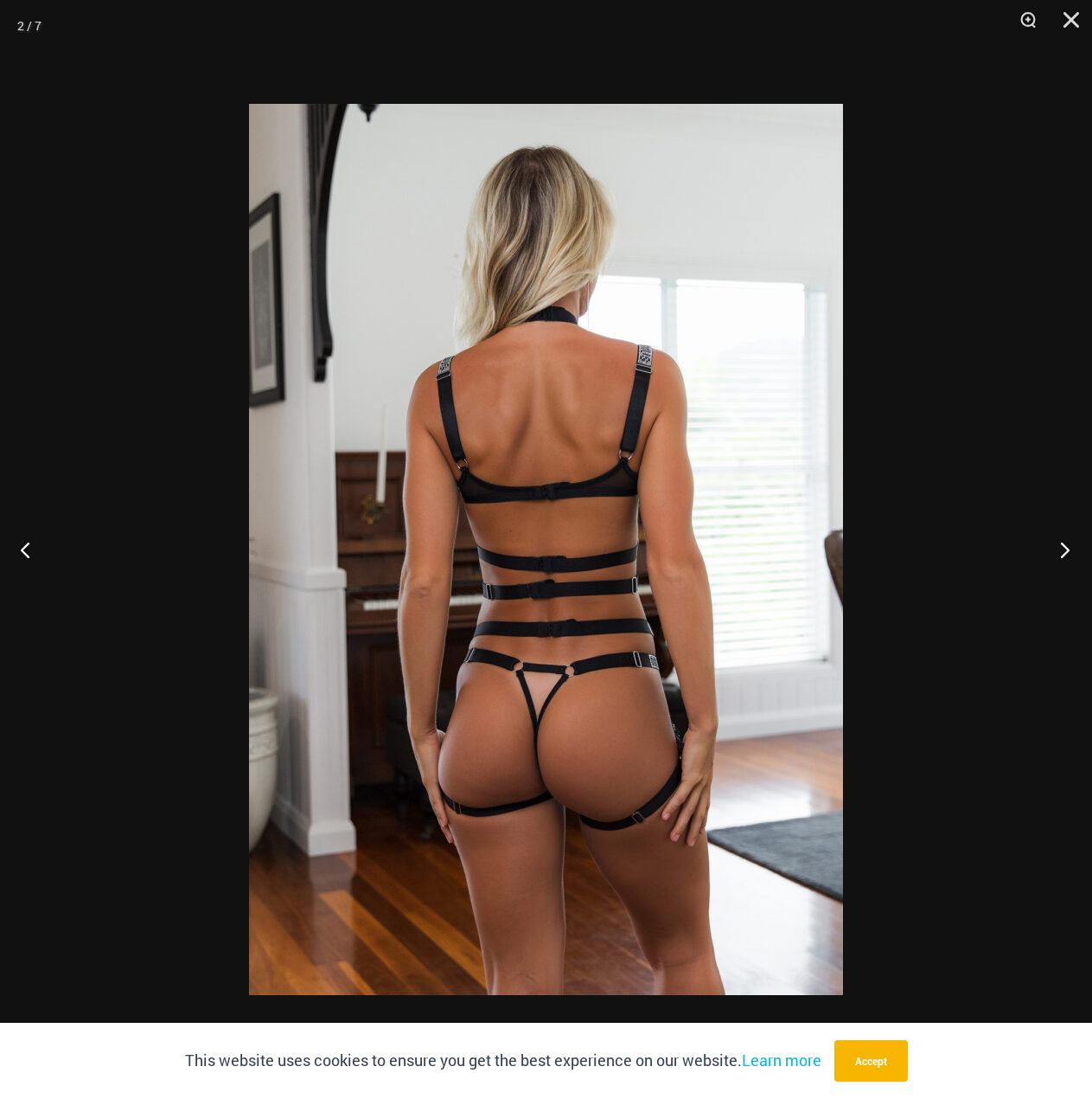
click at [1063, 551] on button "Next" at bounding box center [1060, 549] width 65 height 87
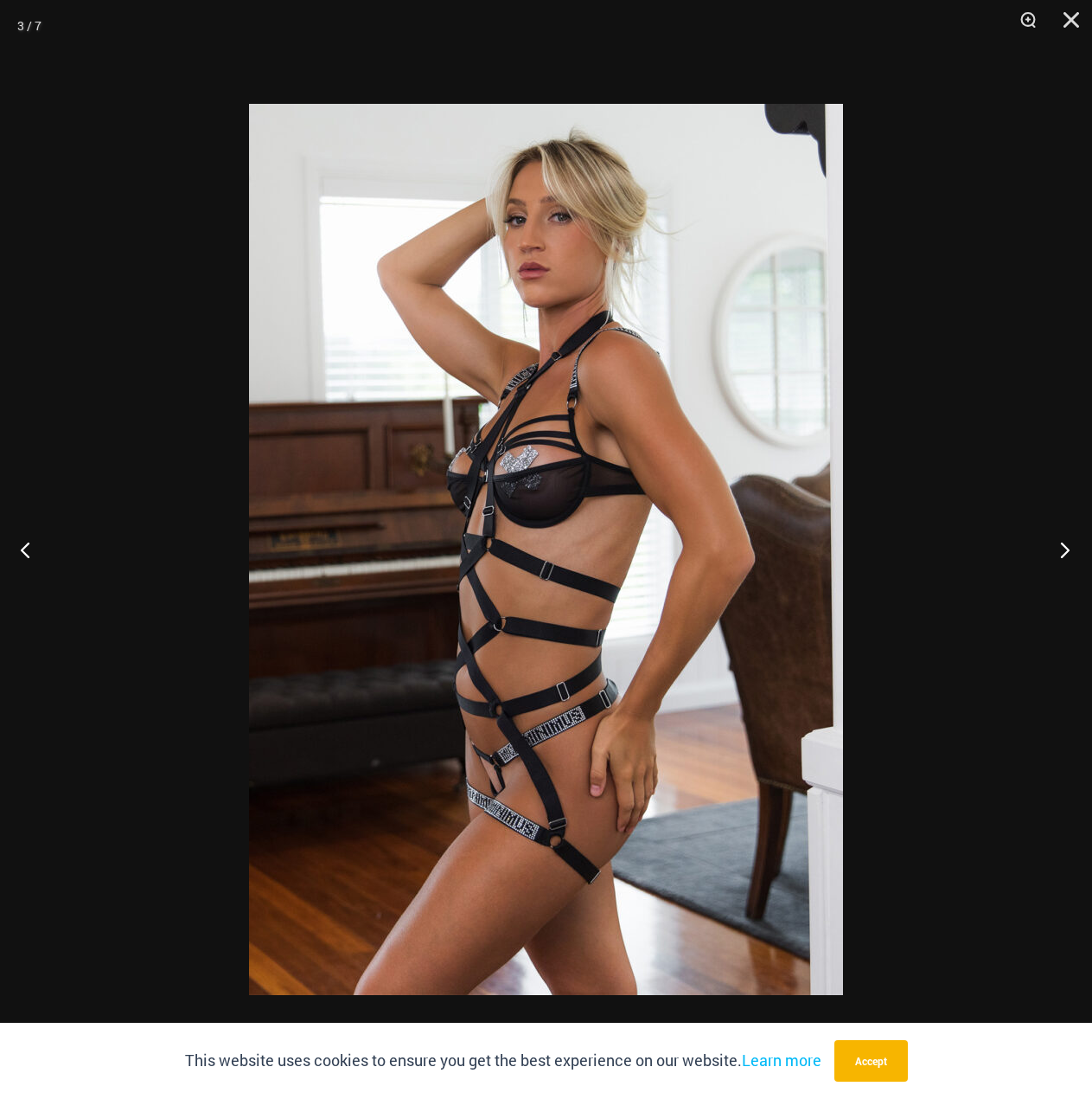
click at [1063, 551] on button "Next" at bounding box center [1060, 549] width 65 height 87
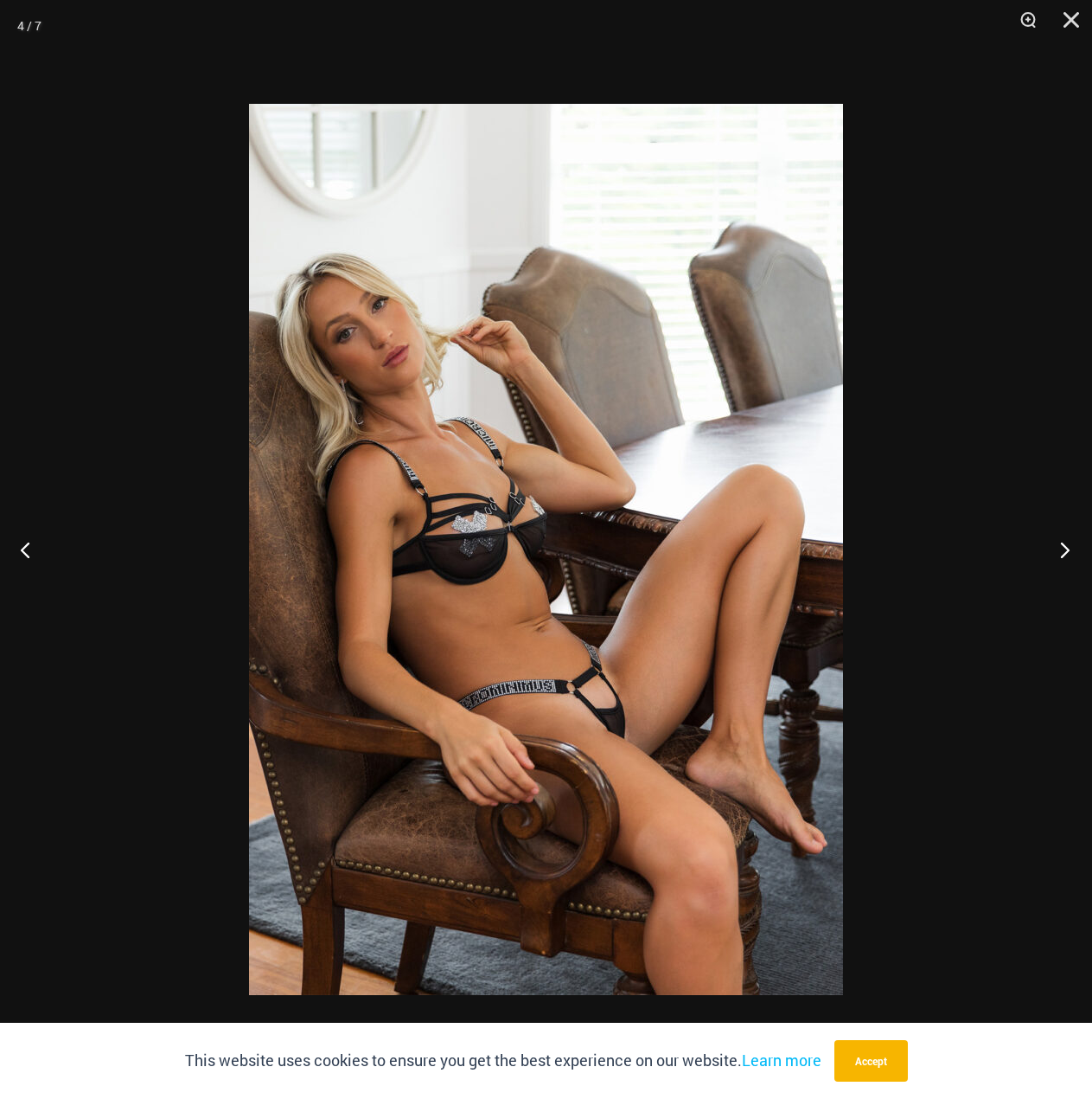
click at [1063, 551] on button "Next" at bounding box center [1060, 549] width 65 height 87
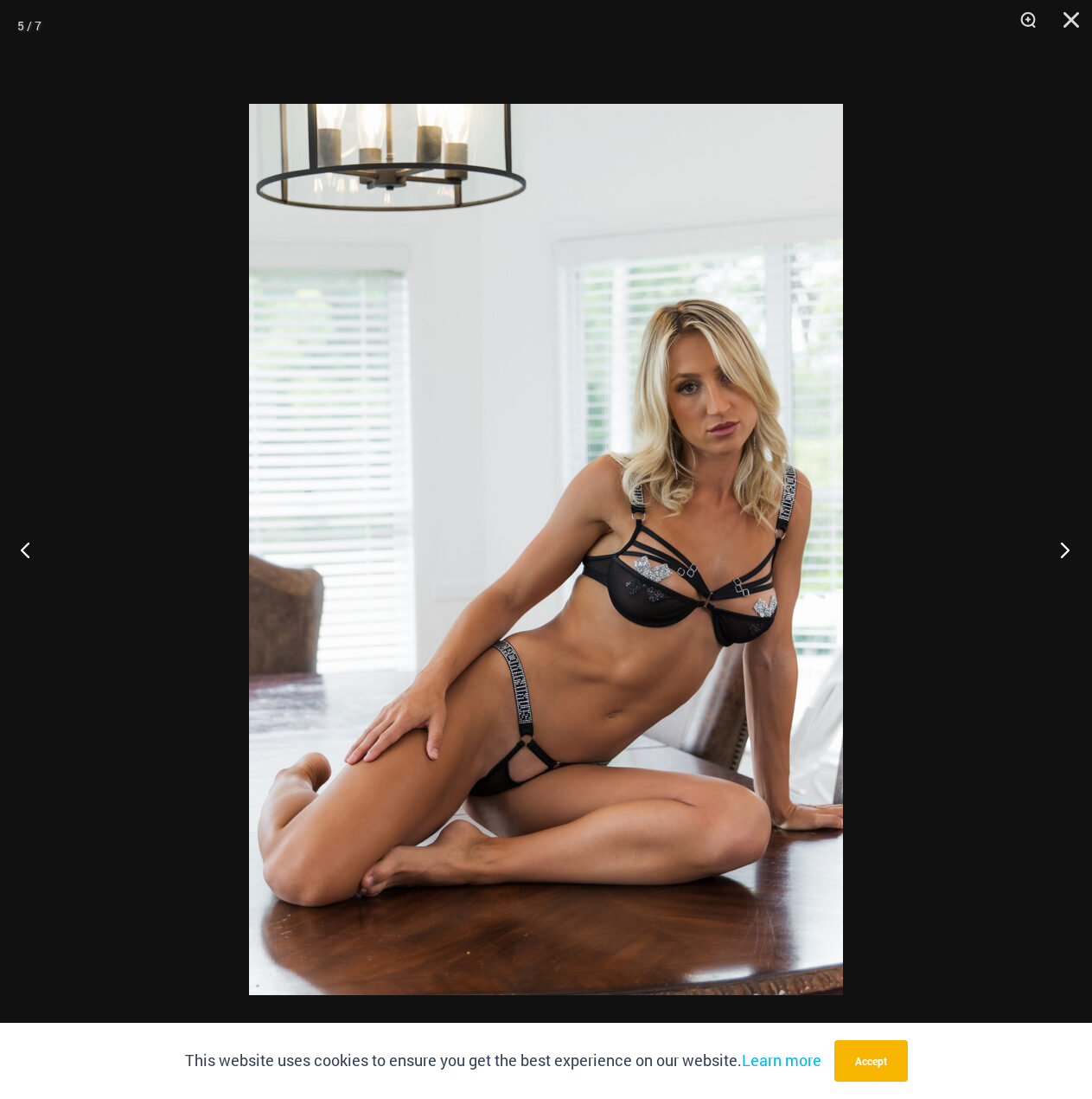
click at [1063, 551] on button "Next" at bounding box center [1060, 549] width 65 height 87
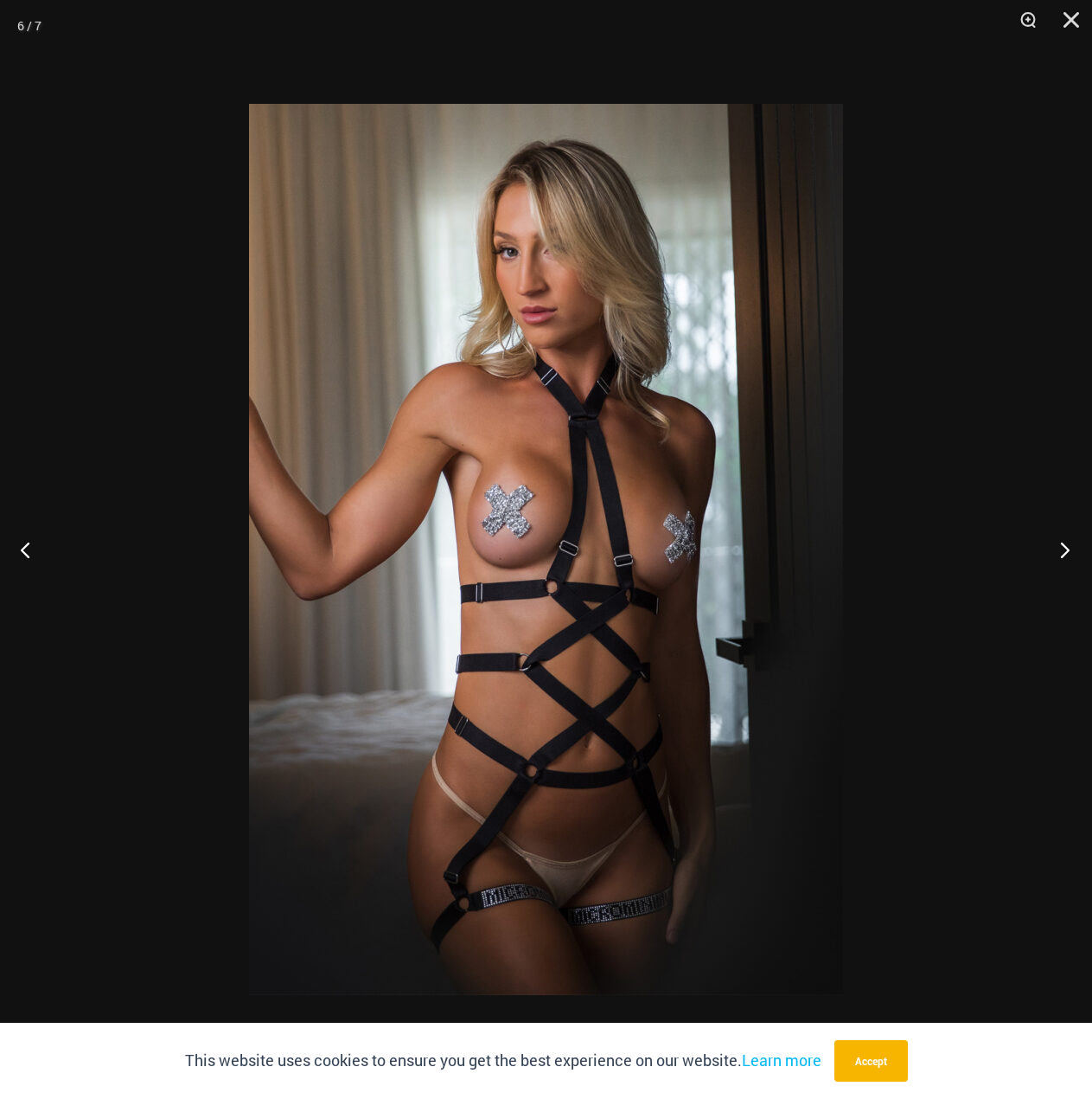
click at [1063, 551] on button "Next" at bounding box center [1060, 549] width 65 height 87
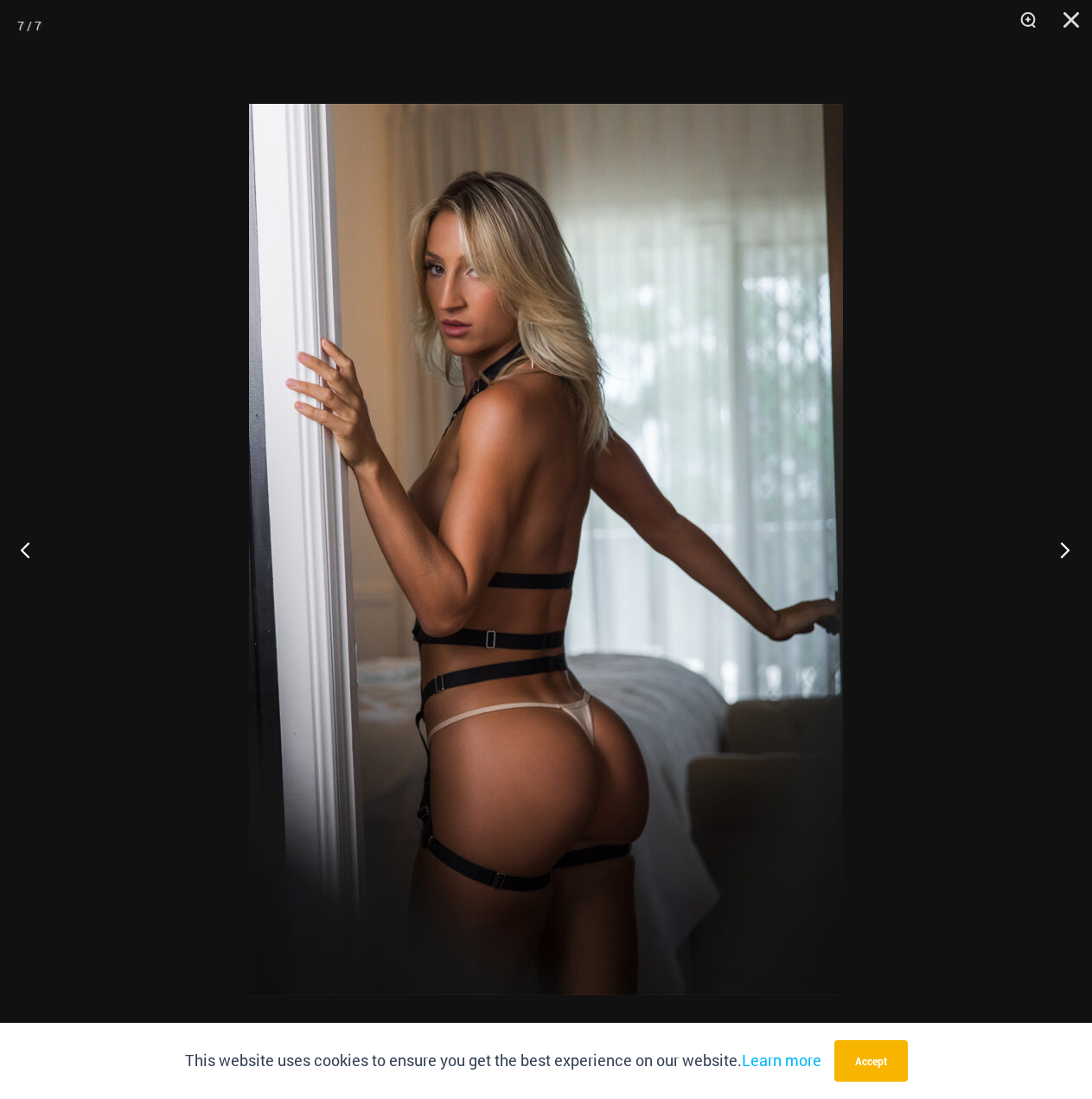
click at [1063, 551] on button "Next" at bounding box center [1060, 549] width 65 height 87
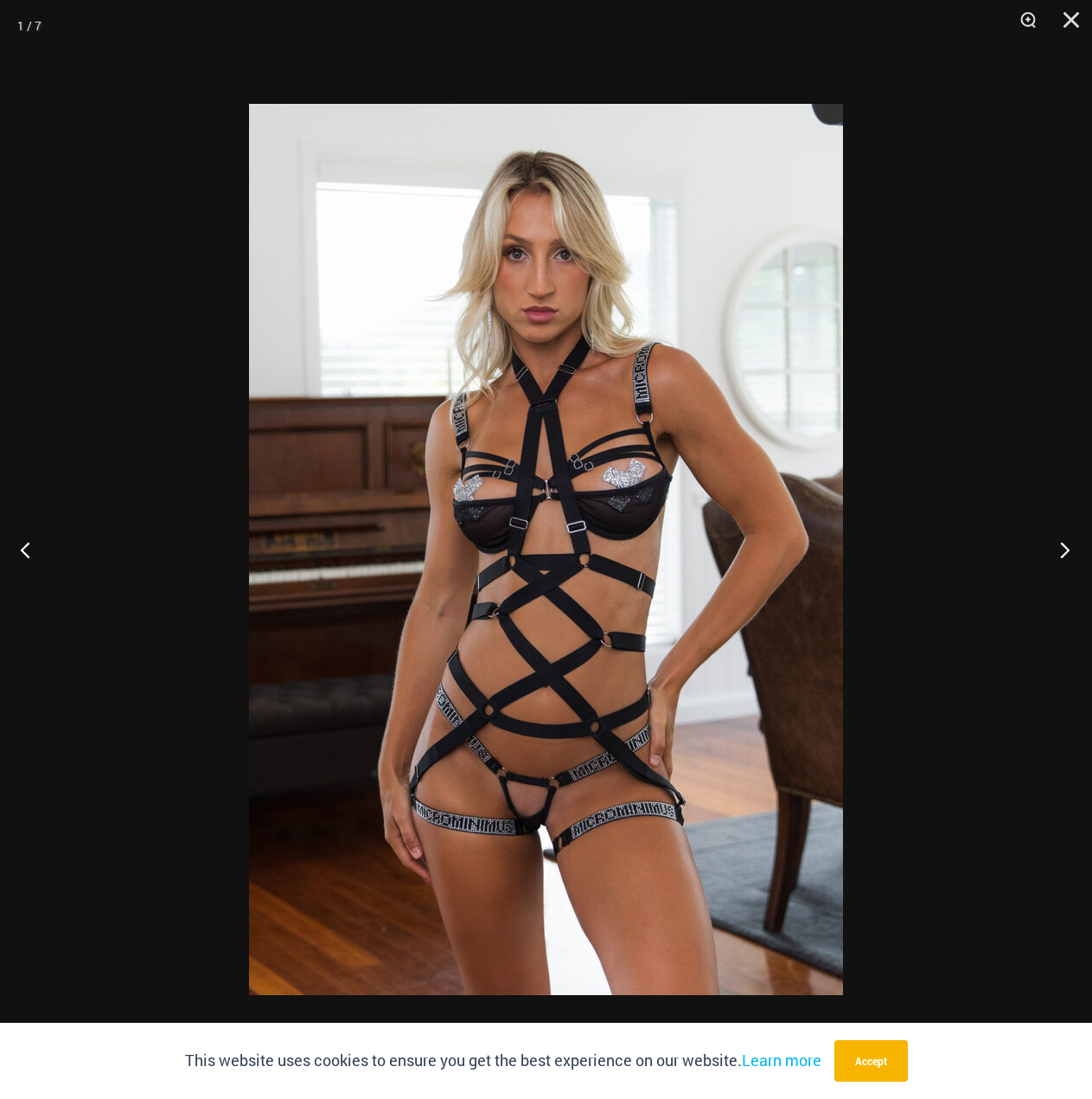
click at [1063, 551] on button "Next" at bounding box center [1060, 549] width 65 height 87
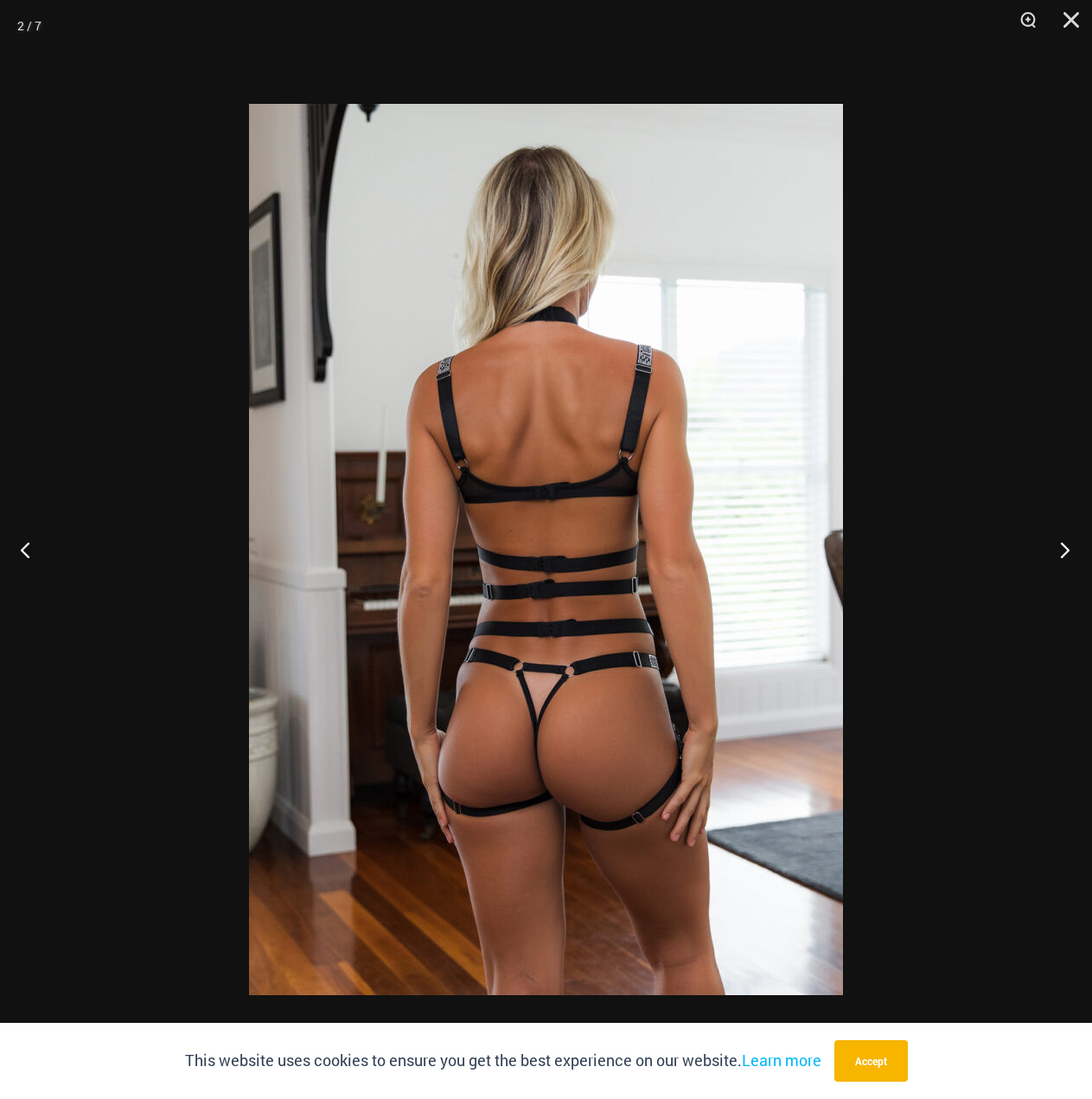
click at [1063, 551] on button "Next" at bounding box center [1060, 549] width 65 height 87
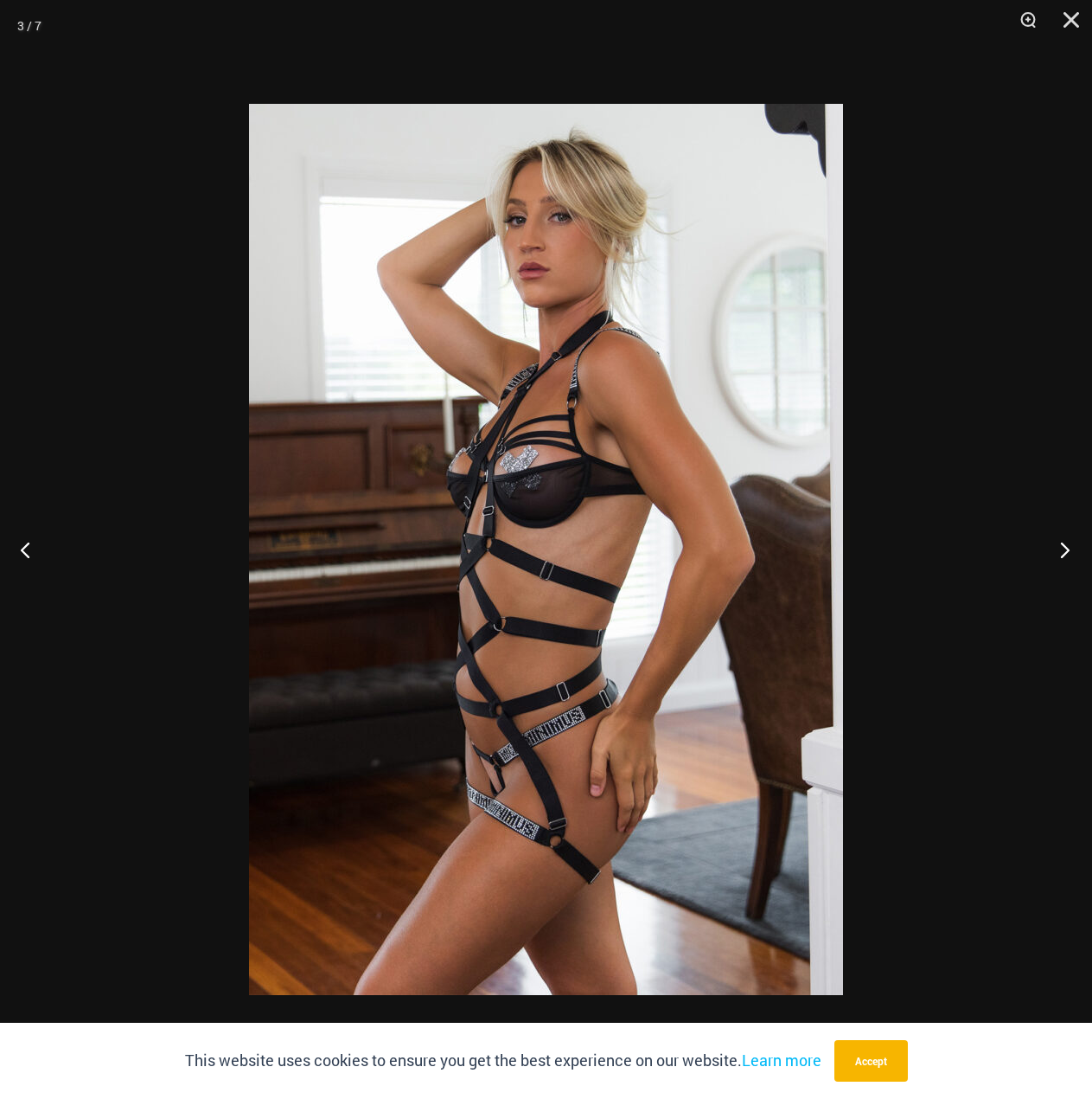
click at [1063, 550] on button "Next" at bounding box center [1060, 549] width 65 height 87
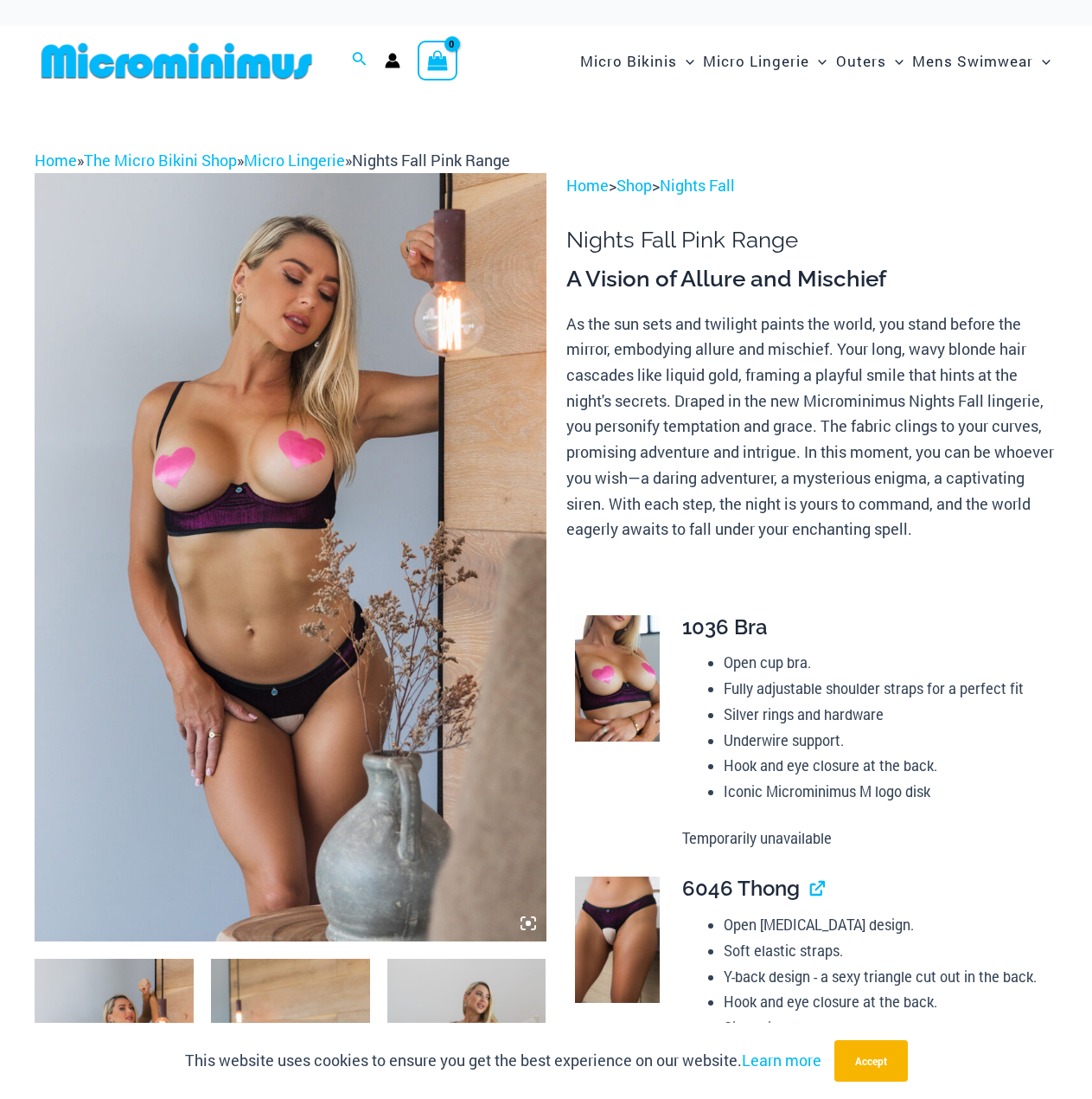
click at [399, 638] on img at bounding box center [291, 557] width 512 height 768
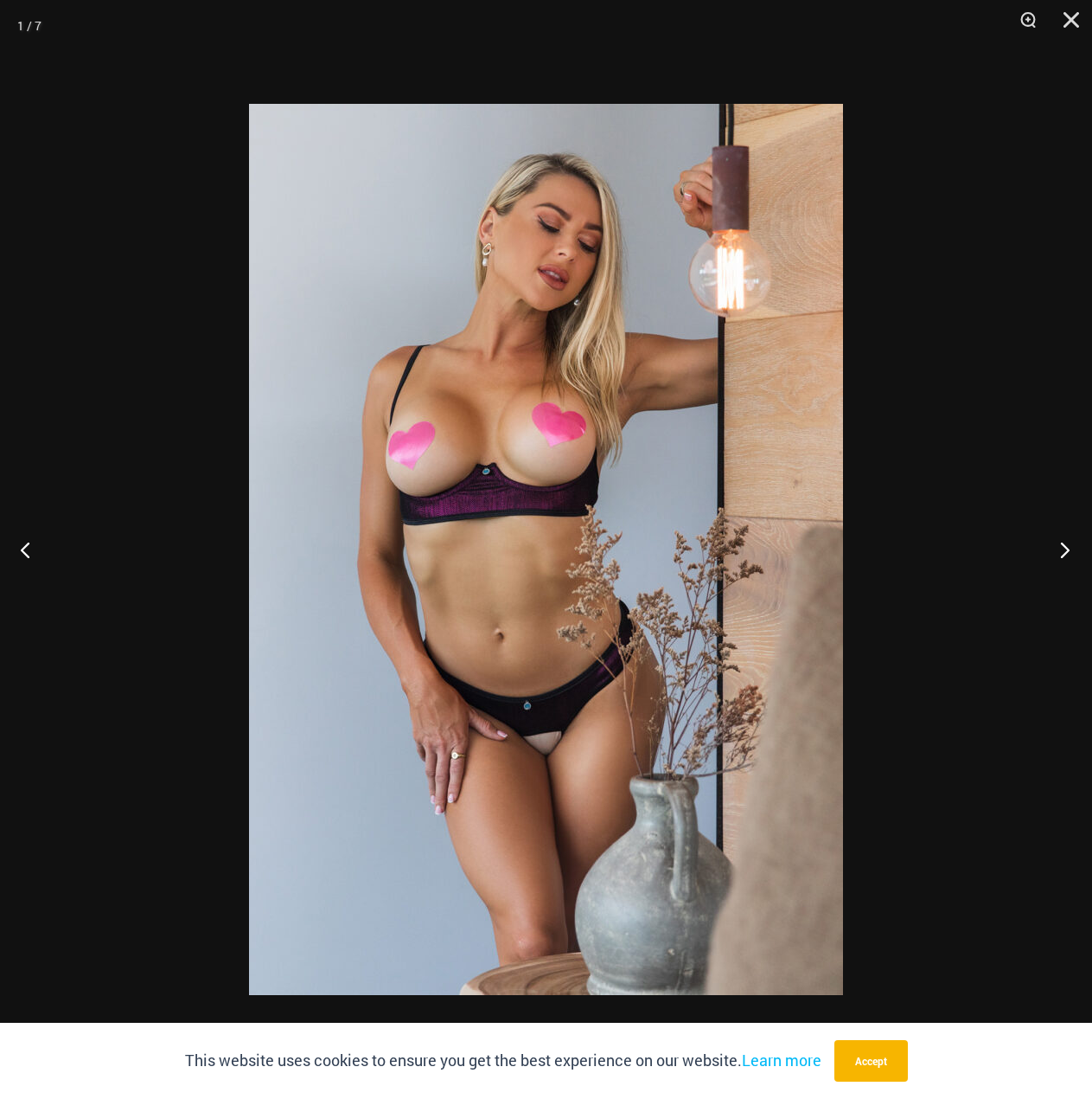
click at [1061, 545] on button "Next" at bounding box center [1060, 549] width 65 height 87
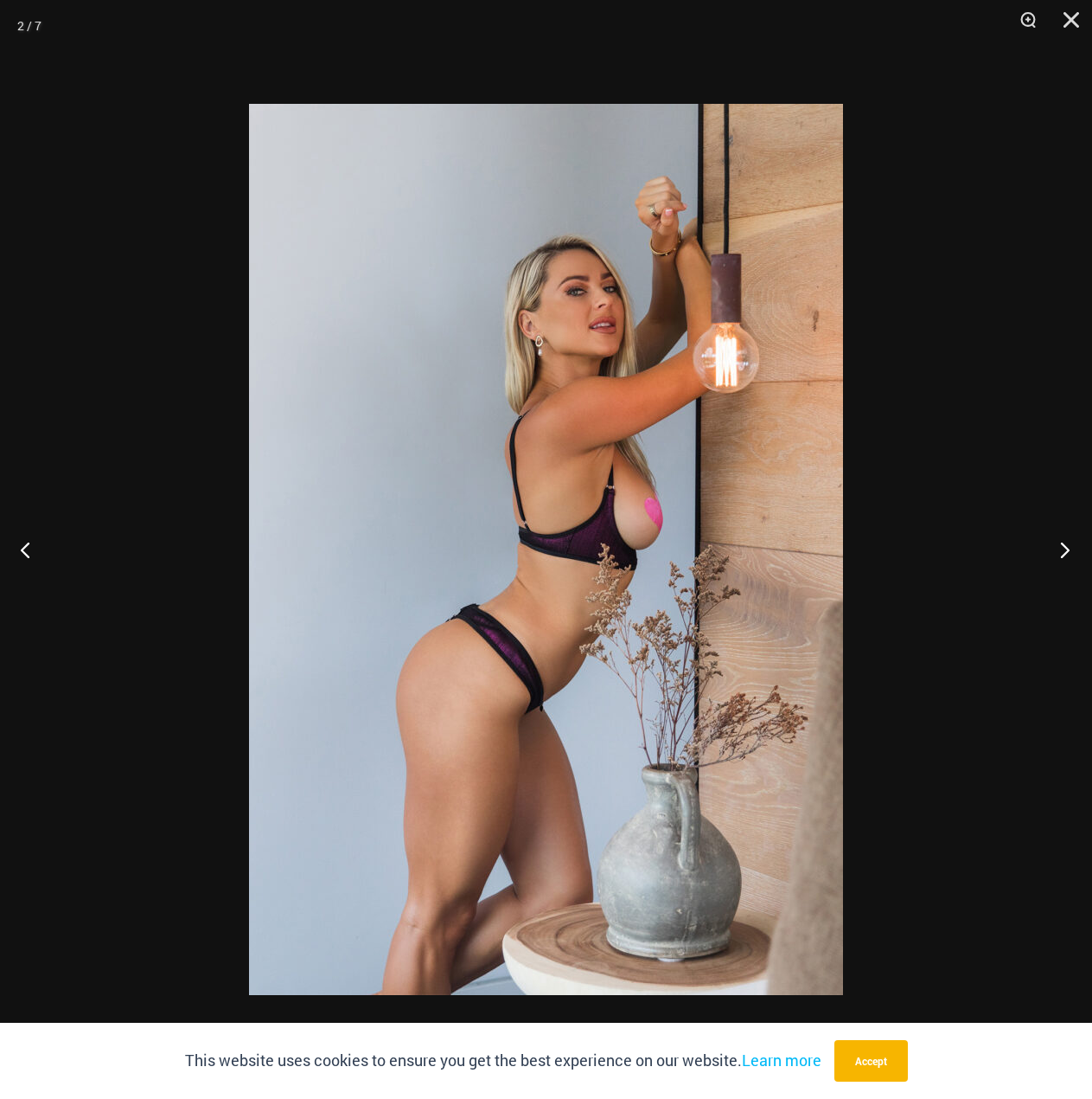
click at [1060, 545] on button "Next" at bounding box center [1060, 549] width 65 height 87
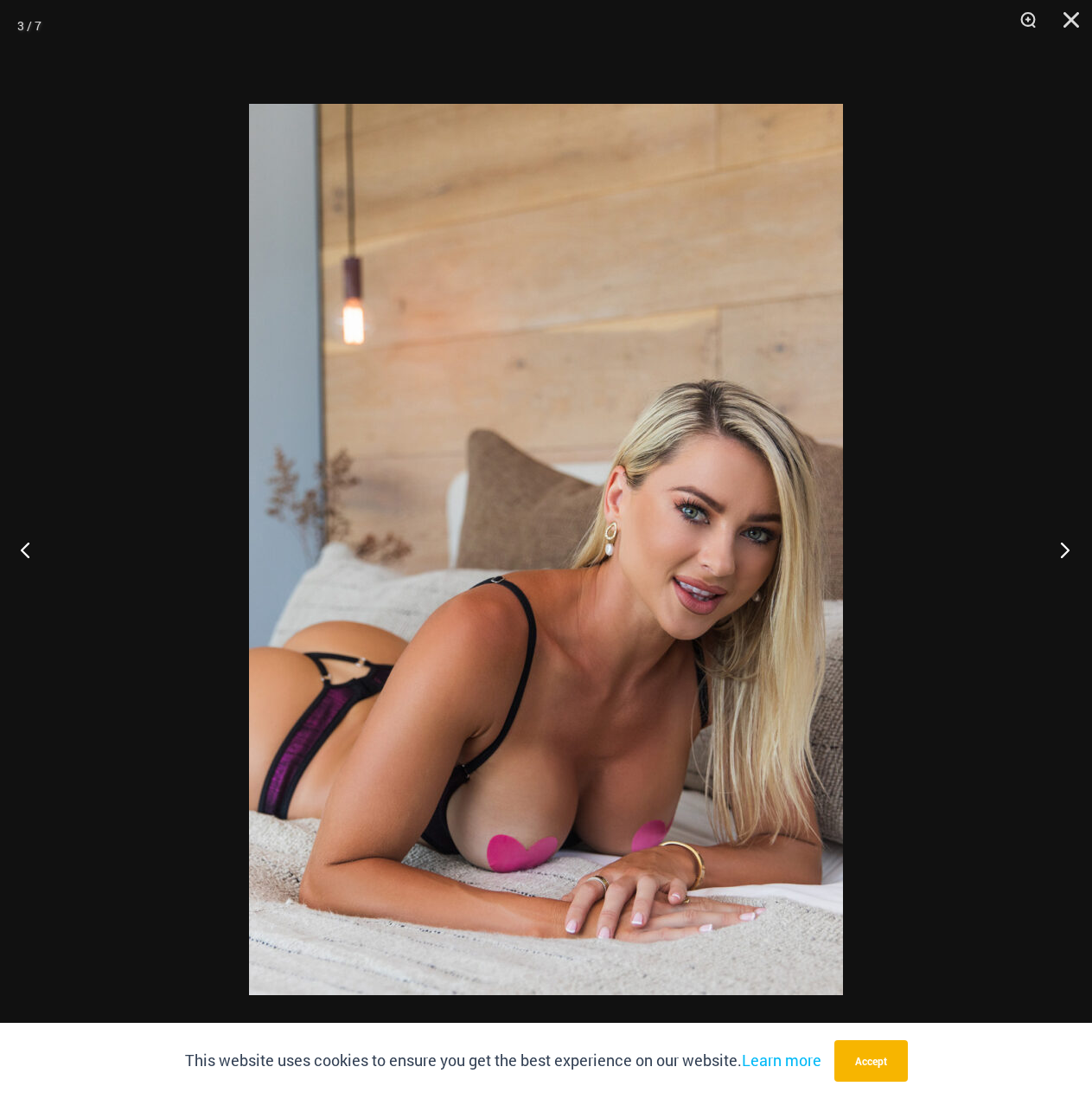
click at [1060, 545] on button "Next" at bounding box center [1060, 549] width 65 height 87
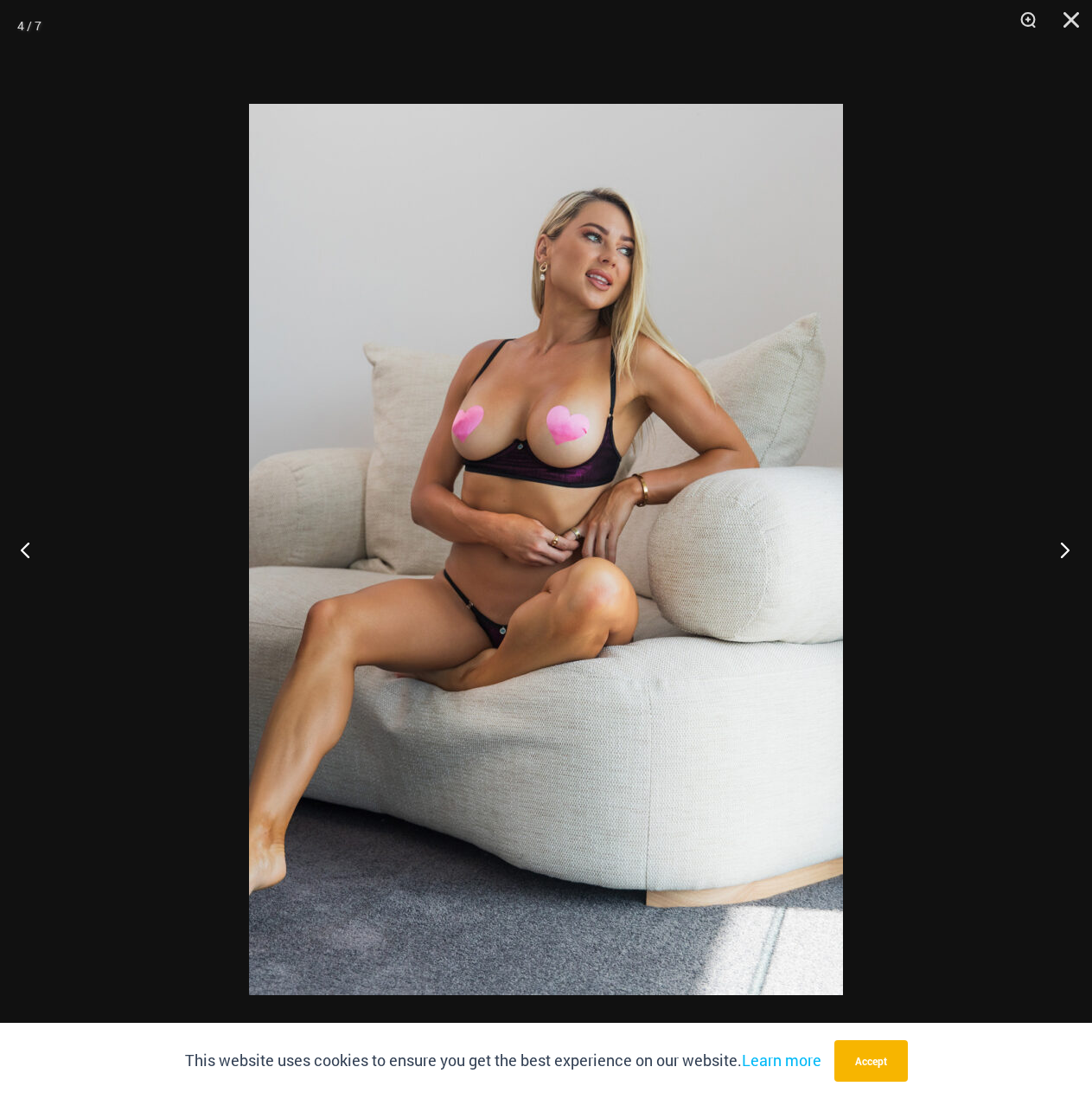
click at [1060, 545] on button "Next" at bounding box center [1060, 549] width 65 height 87
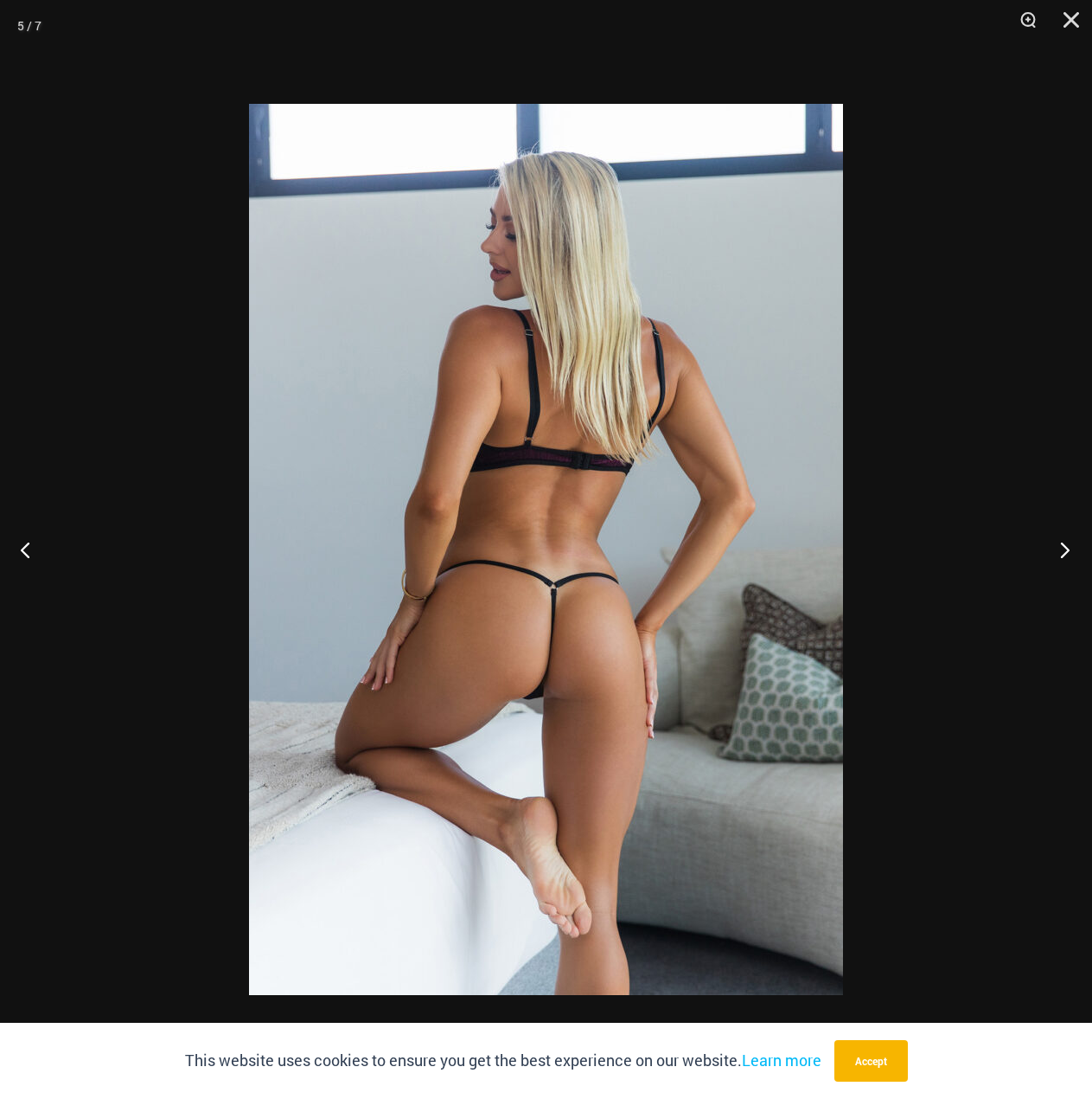
click at [1060, 545] on button "Next" at bounding box center [1060, 549] width 65 height 87
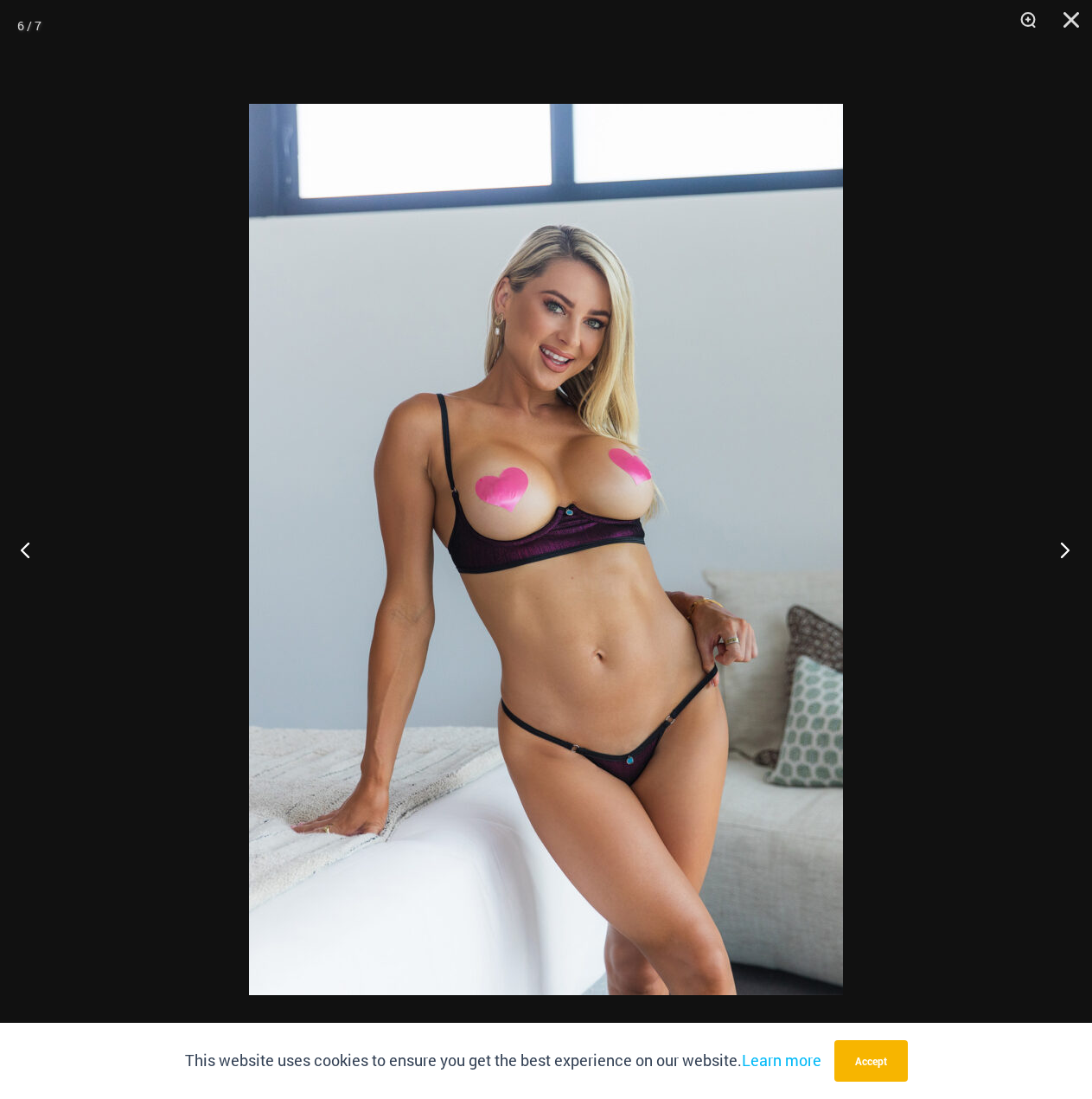
click at [1060, 545] on button "Next" at bounding box center [1060, 549] width 65 height 87
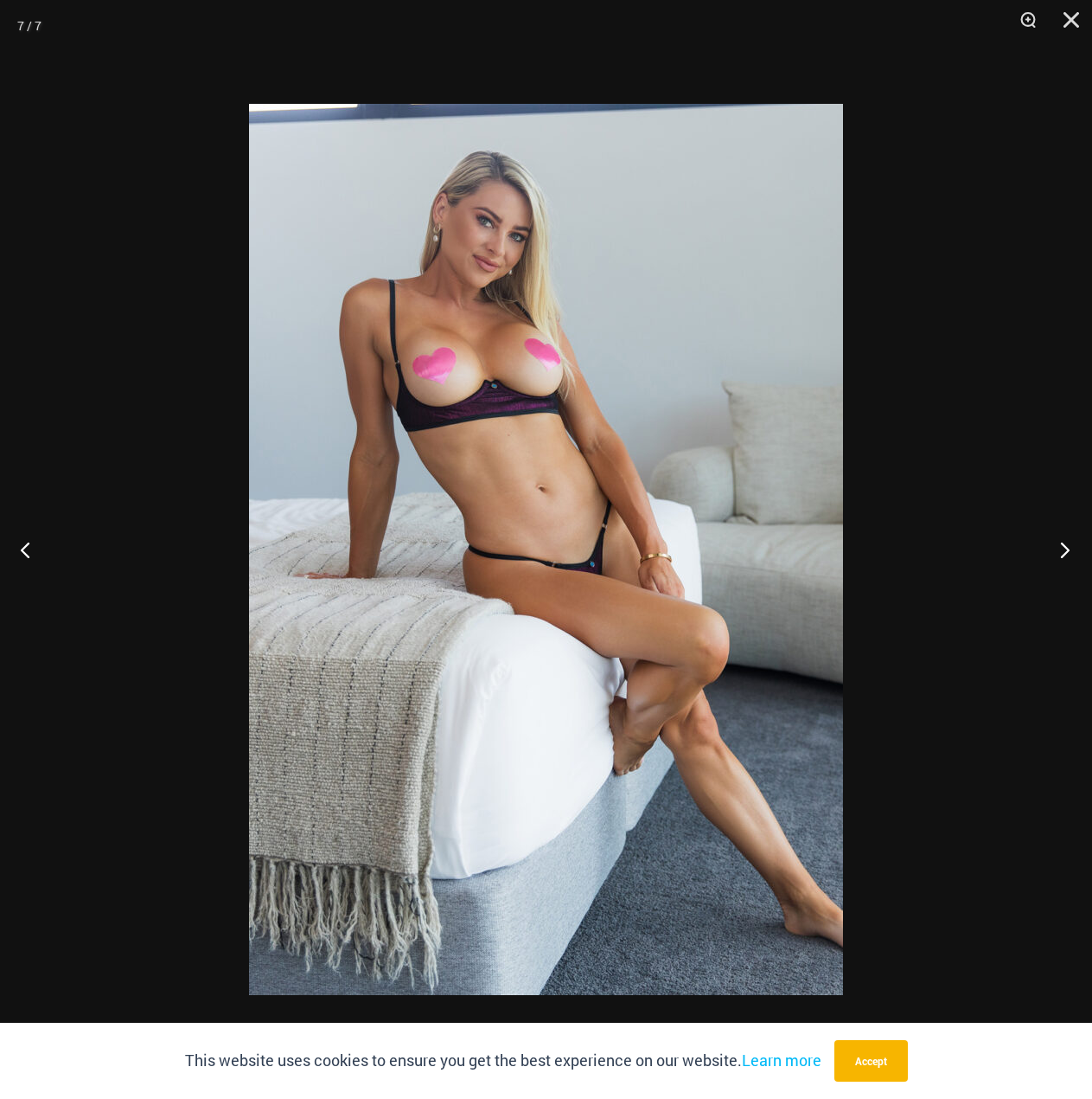
click at [1060, 545] on button "Next" at bounding box center [1060, 549] width 65 height 87
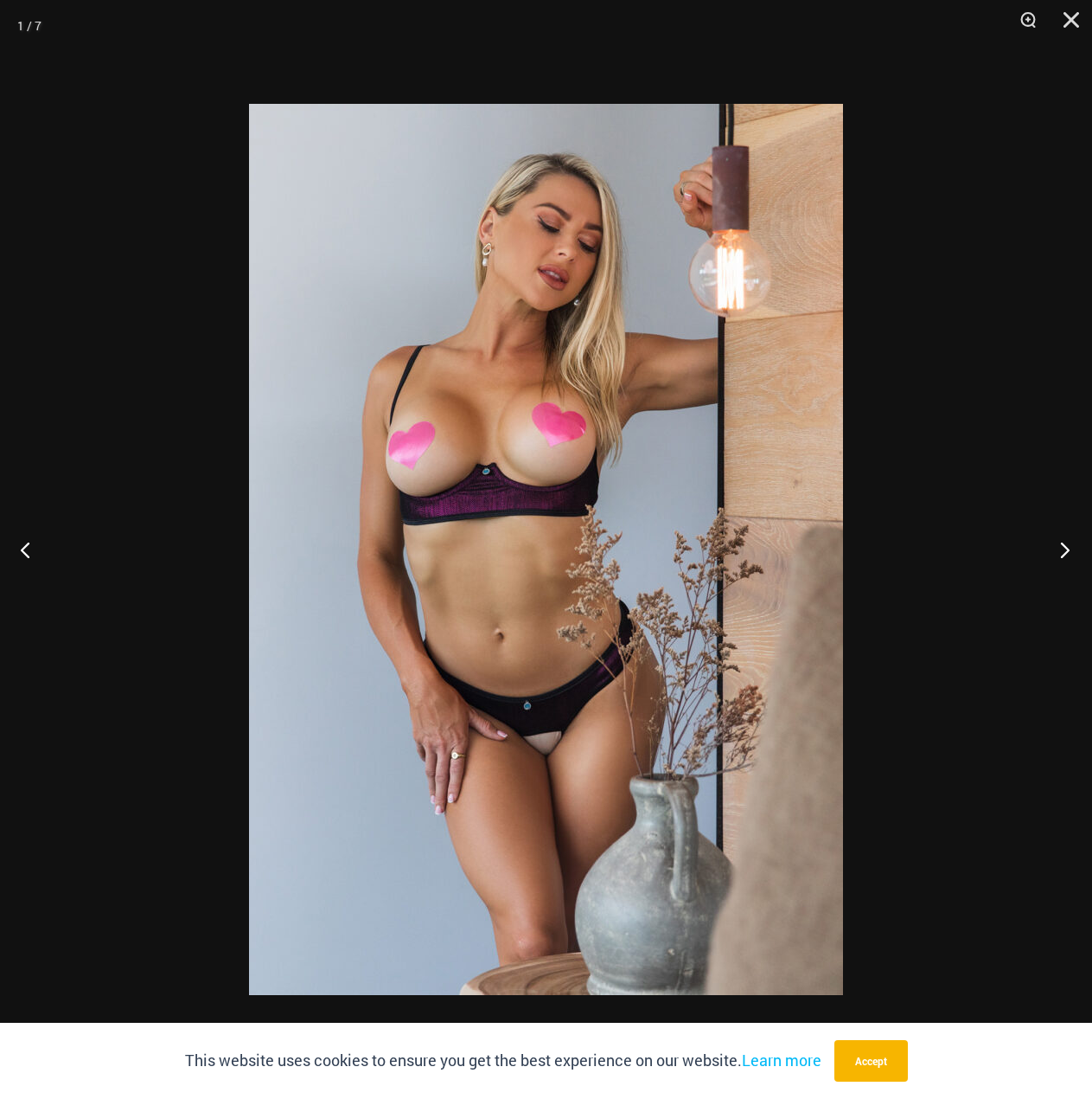
click at [1060, 545] on button "Next" at bounding box center [1060, 549] width 65 height 87
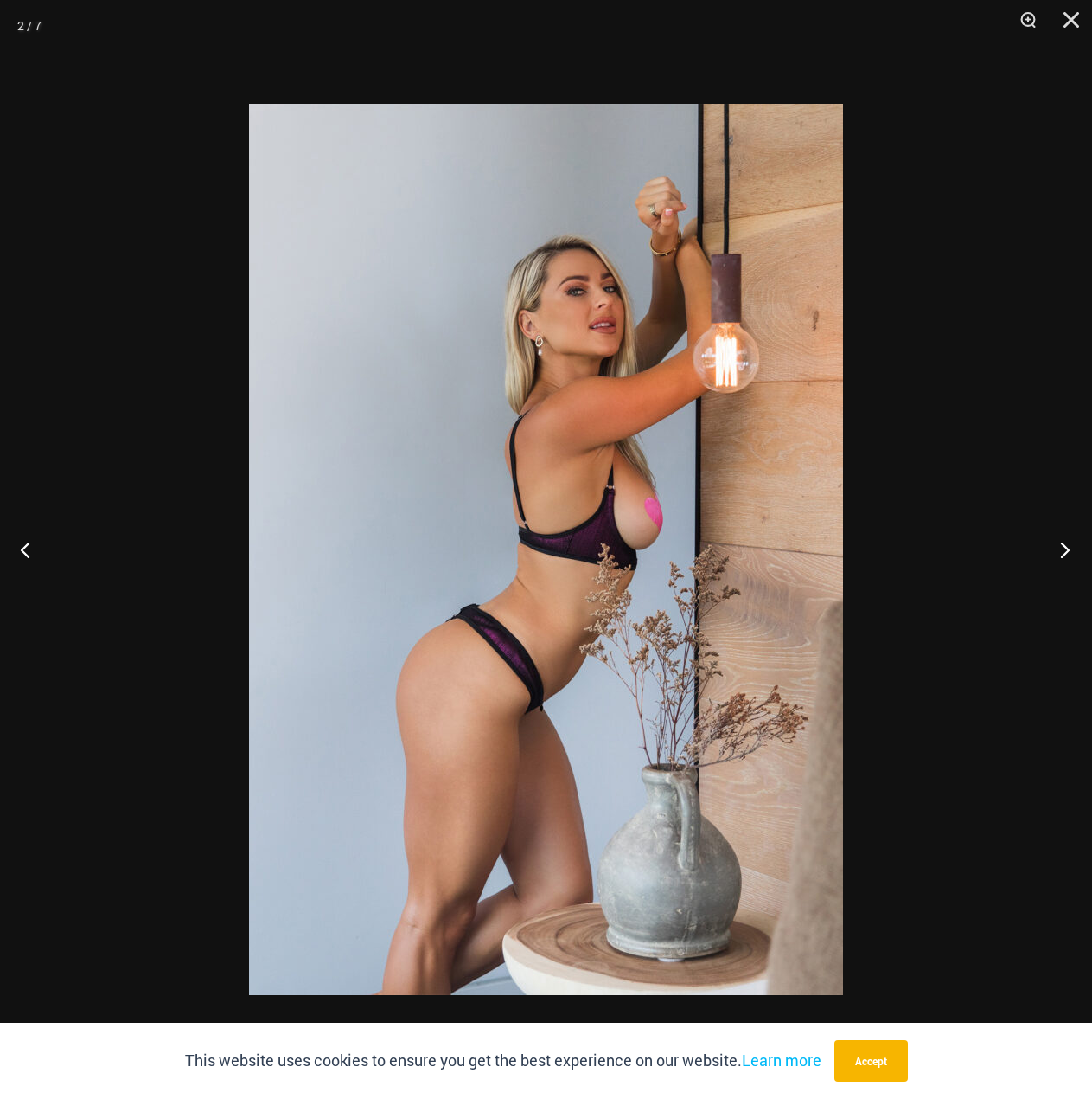
click at [1060, 545] on button "Next" at bounding box center [1060, 549] width 65 height 87
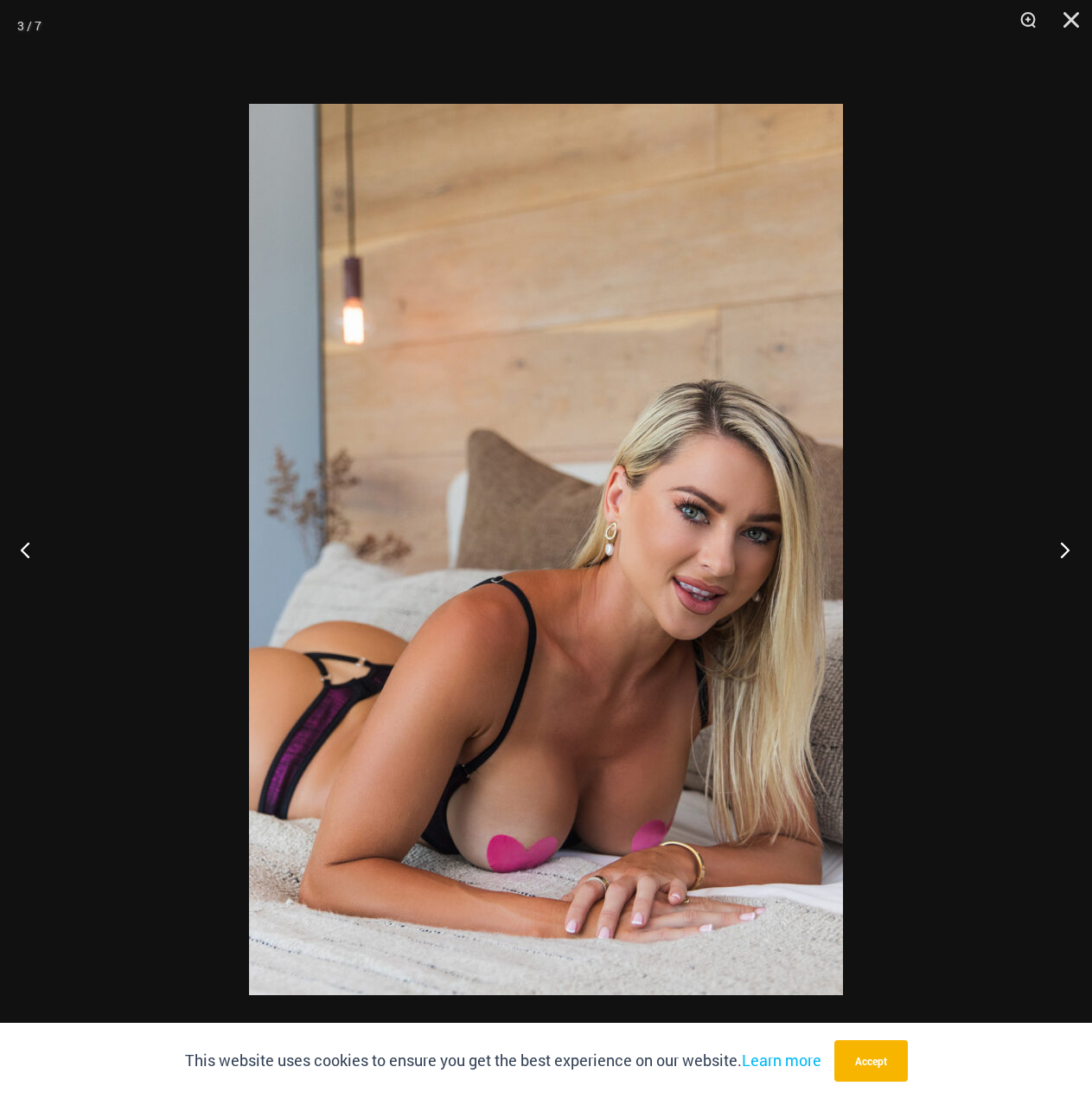
click at [1060, 545] on button "Next" at bounding box center [1060, 549] width 65 height 87
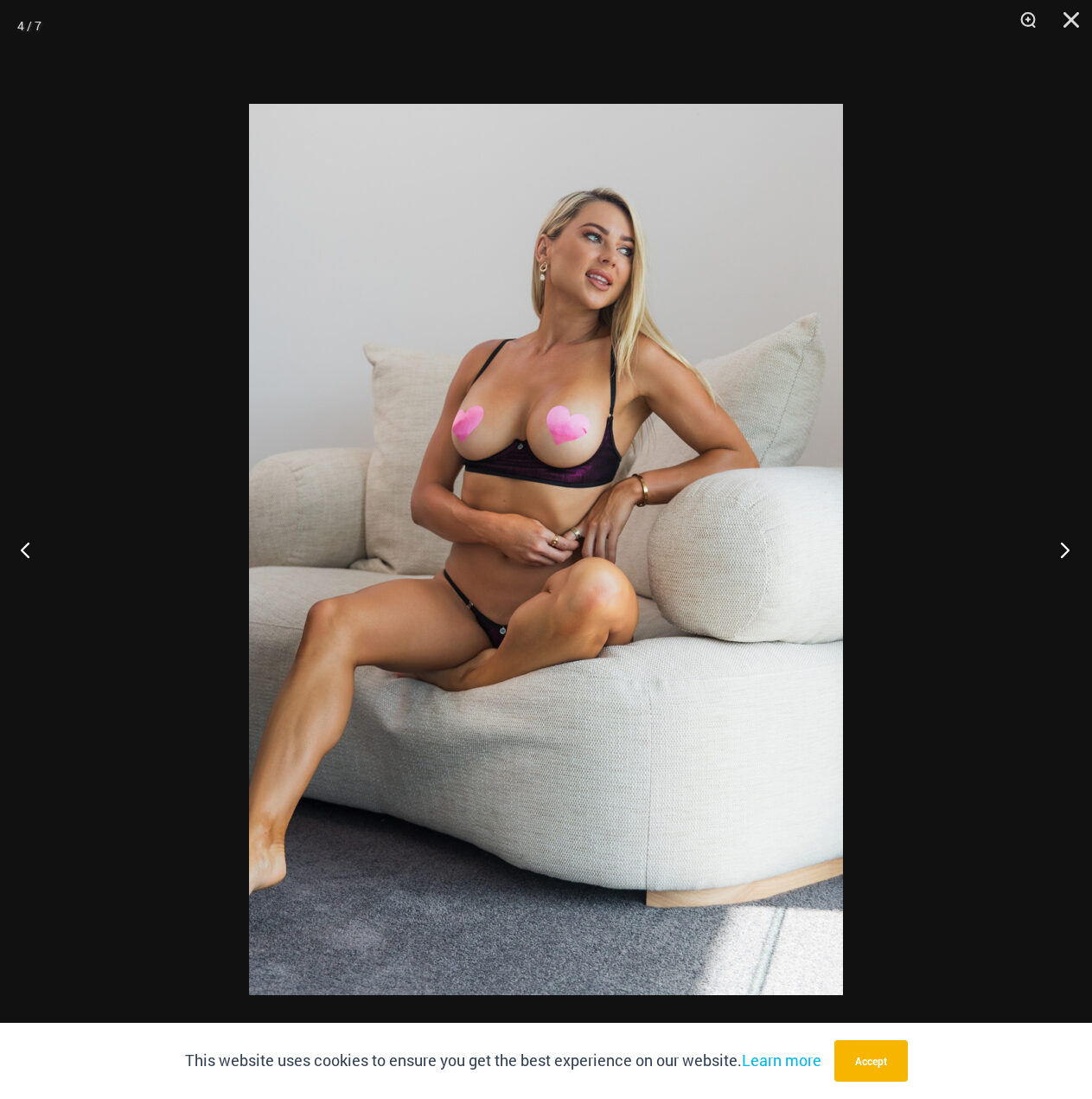
click at [1060, 545] on button "Next" at bounding box center [1060, 549] width 65 height 87
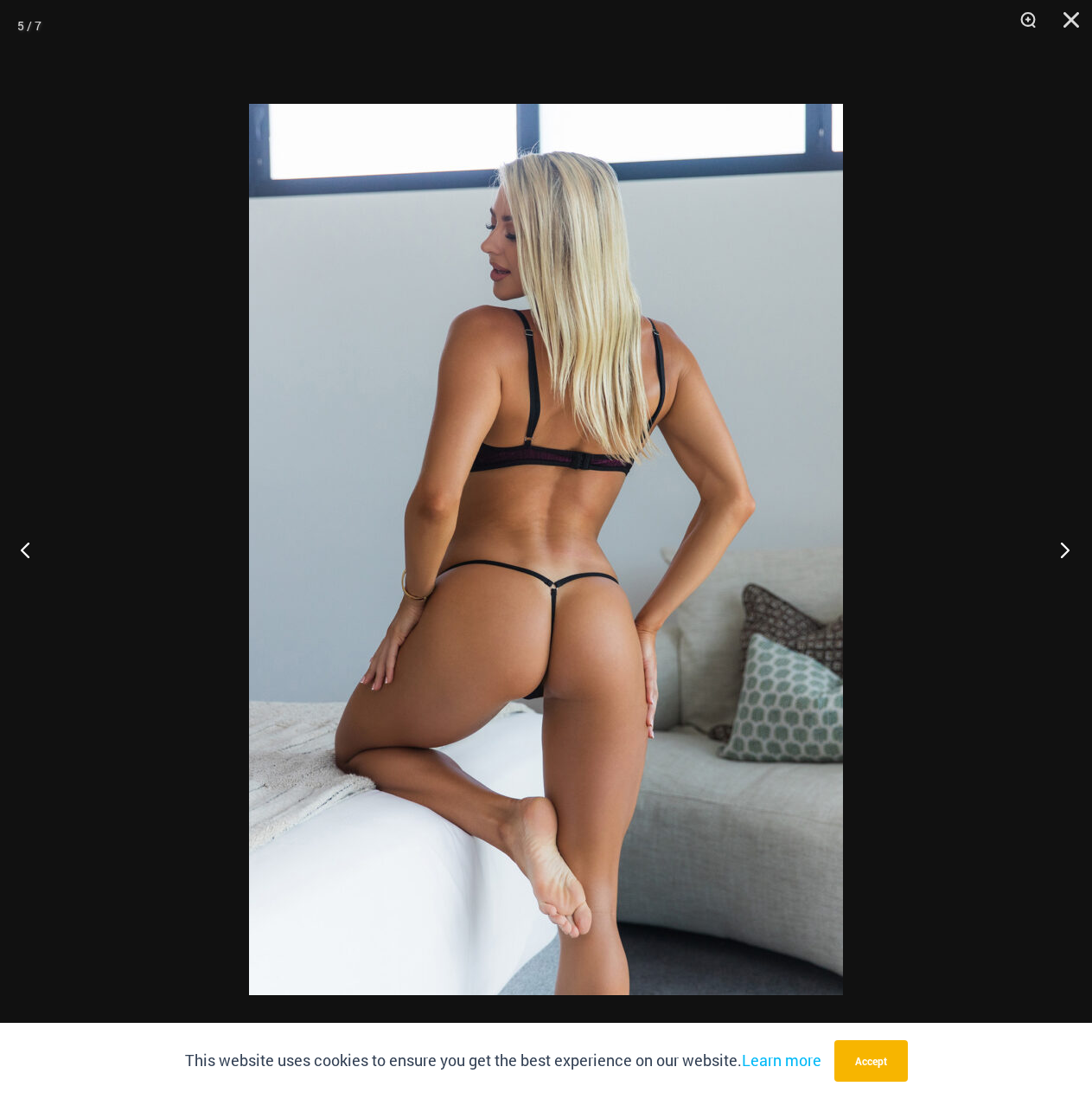
click at [1060, 545] on button "Next" at bounding box center [1060, 549] width 65 height 87
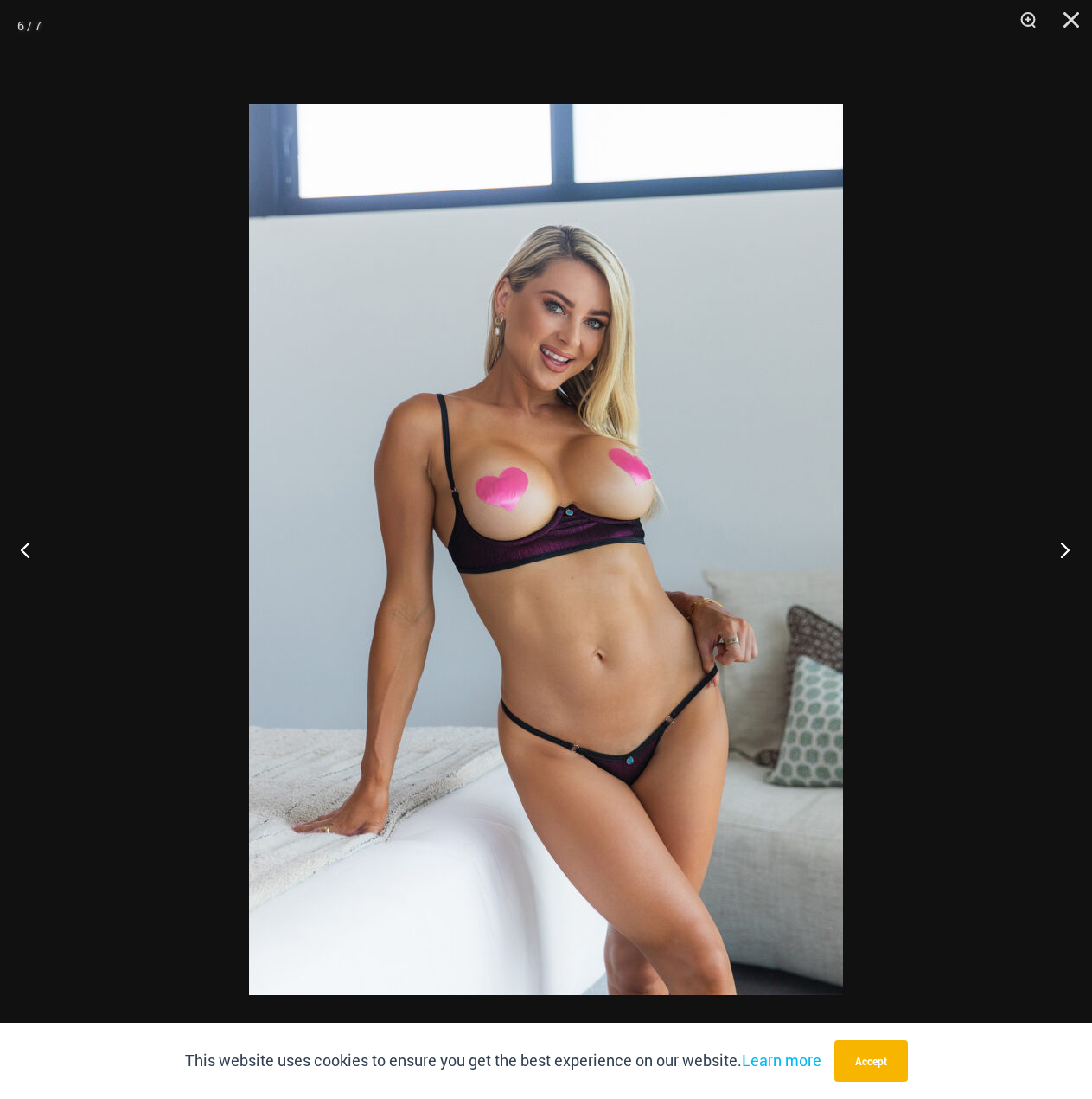
click at [1060, 545] on button "Next" at bounding box center [1060, 549] width 65 height 87
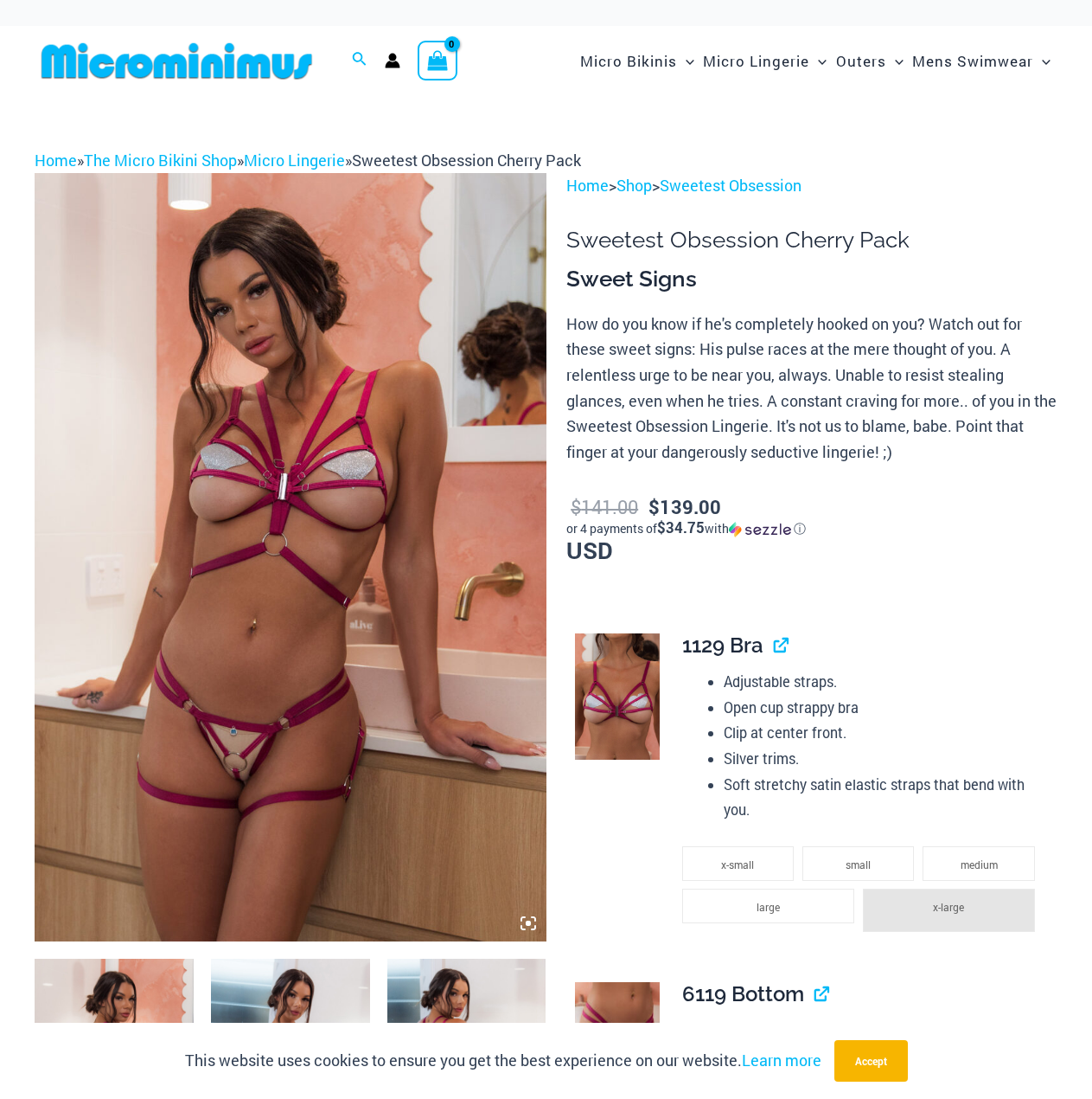
click at [357, 477] on img at bounding box center [291, 557] width 512 height 768
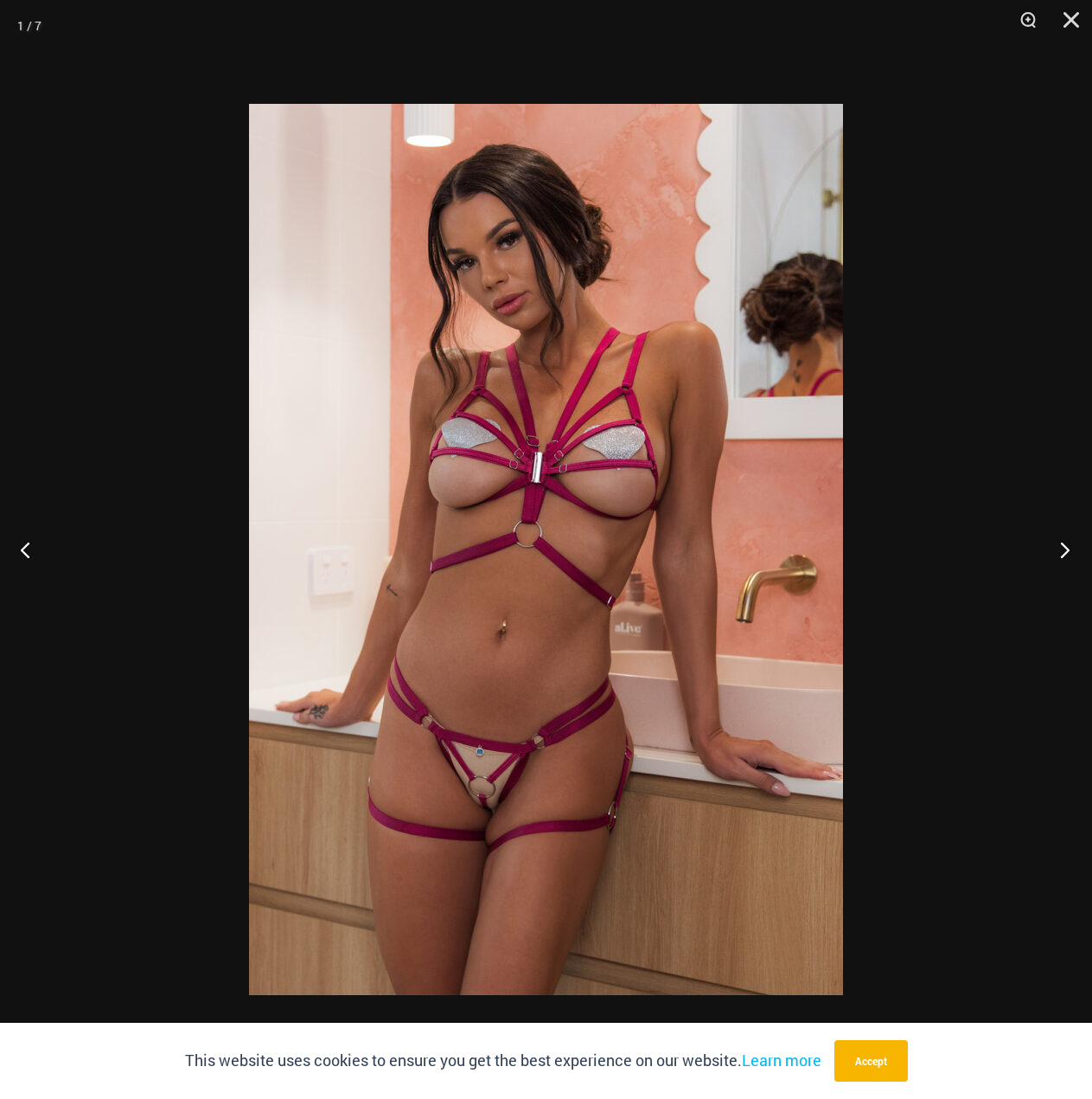
click at [1064, 551] on button "Next" at bounding box center [1060, 549] width 65 height 87
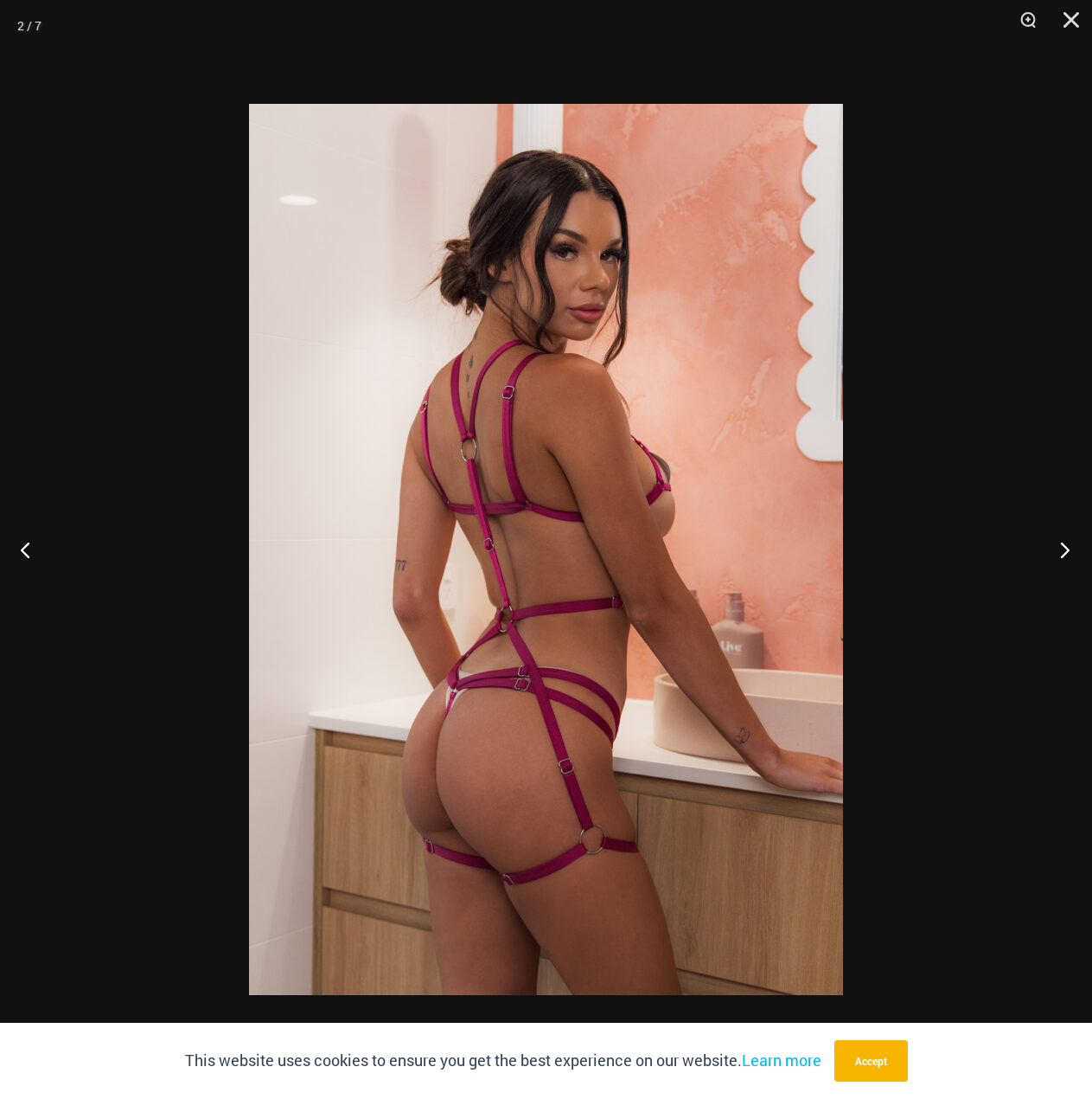
click at [1064, 551] on button "Next" at bounding box center [1060, 549] width 65 height 87
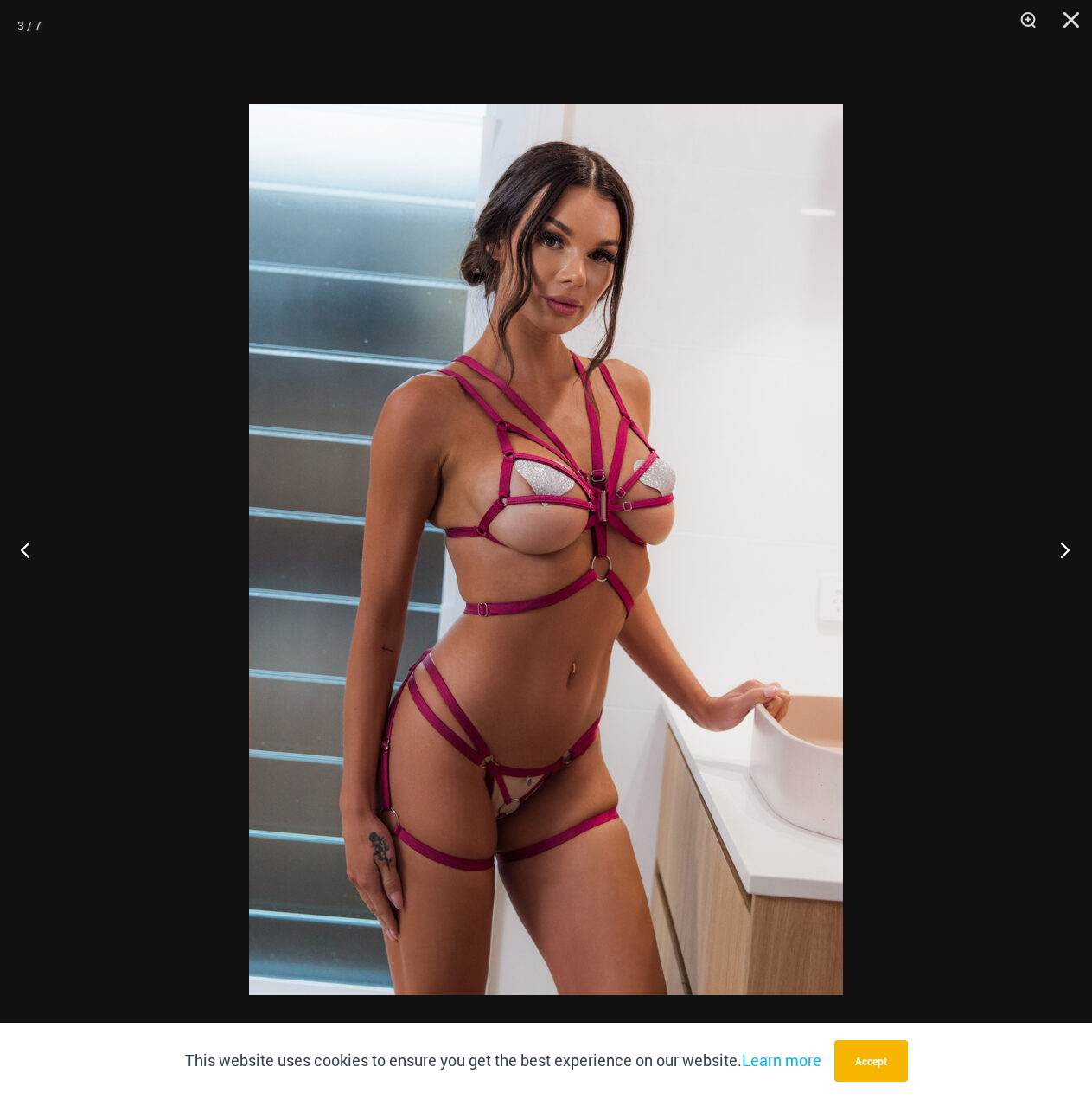
click at [1064, 551] on button "Next" at bounding box center [1060, 549] width 65 height 87
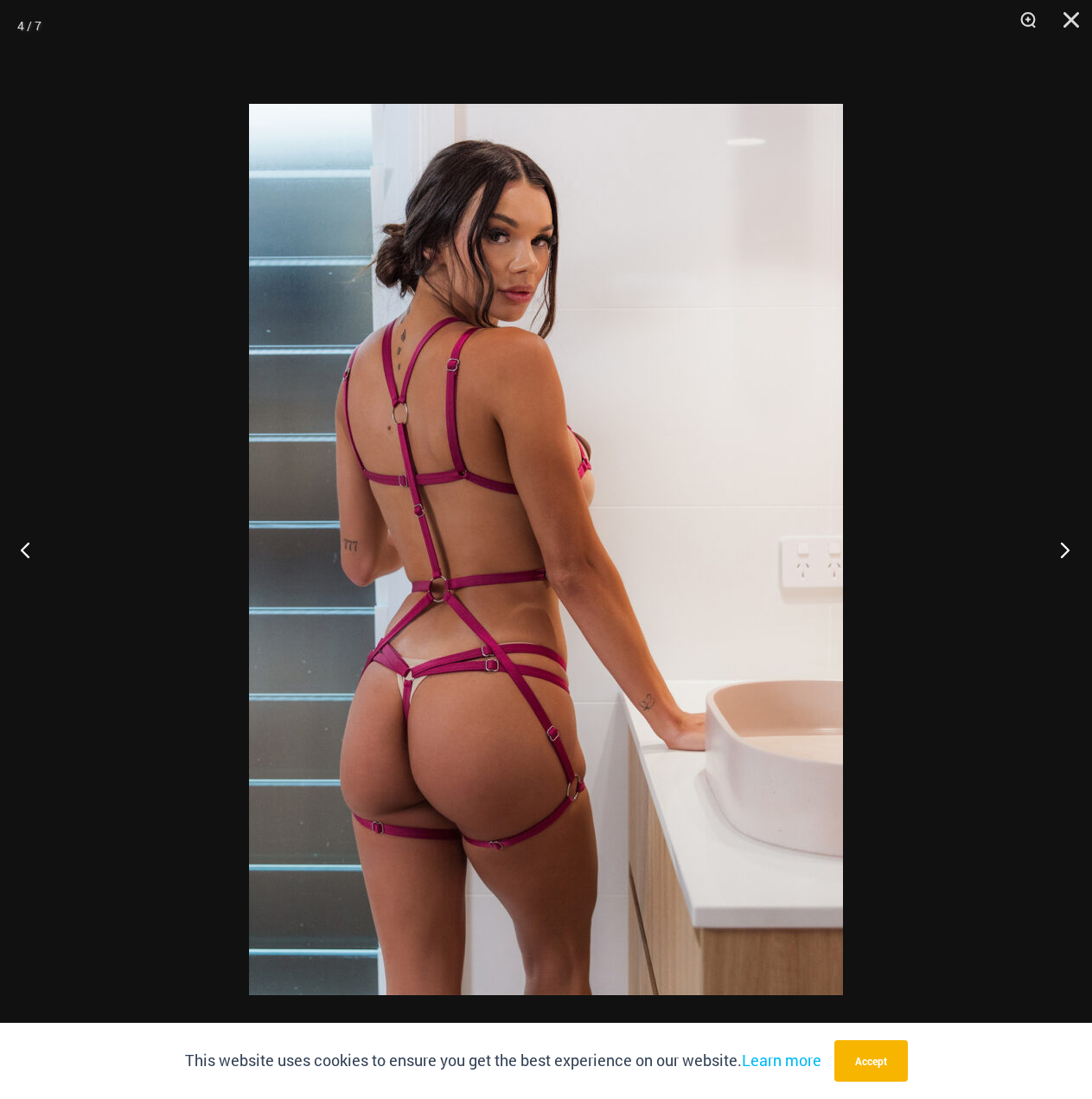
click at [1064, 551] on button "Next" at bounding box center [1060, 549] width 65 height 87
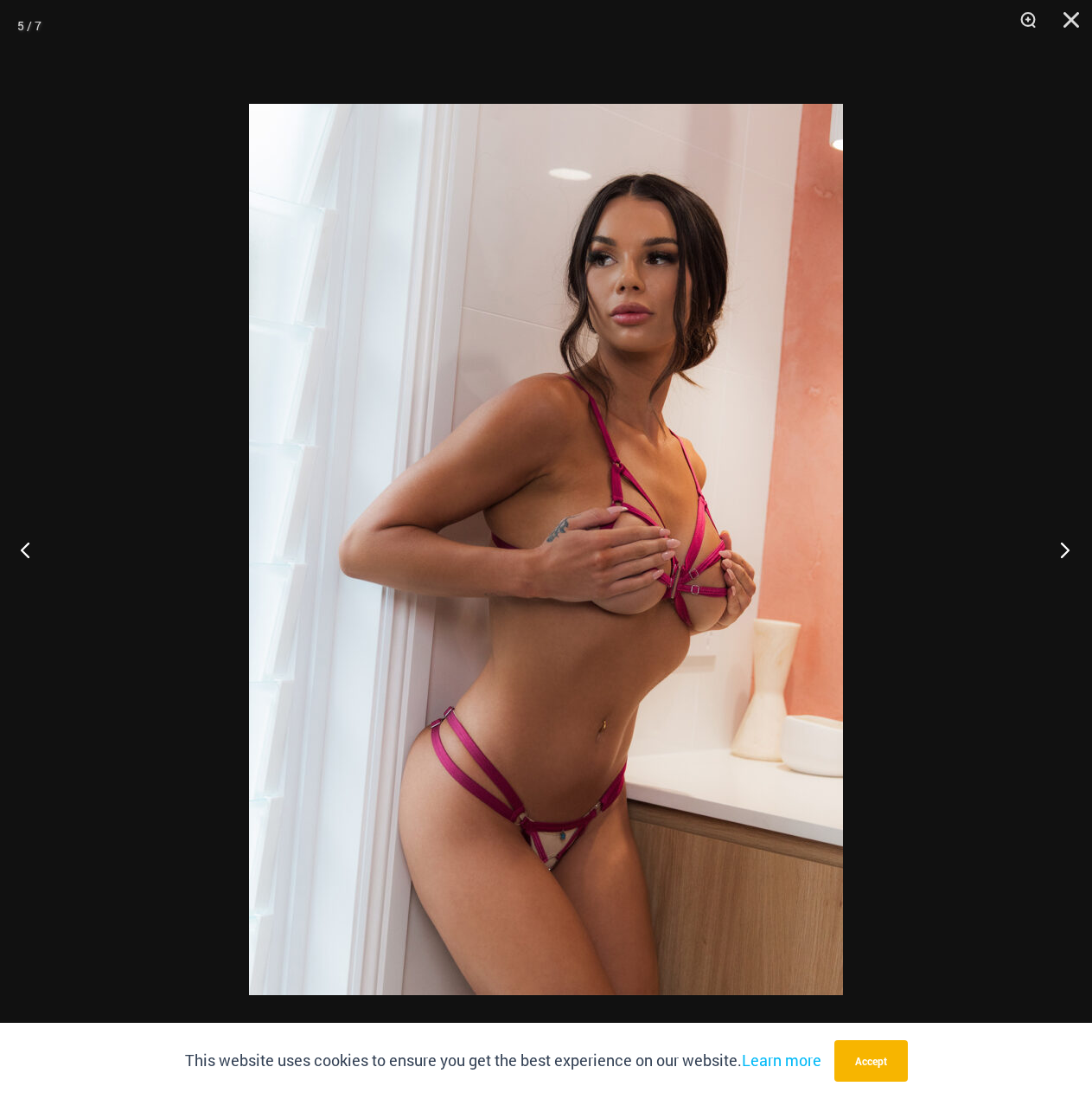
click at [1064, 551] on button "Next" at bounding box center [1060, 549] width 65 height 87
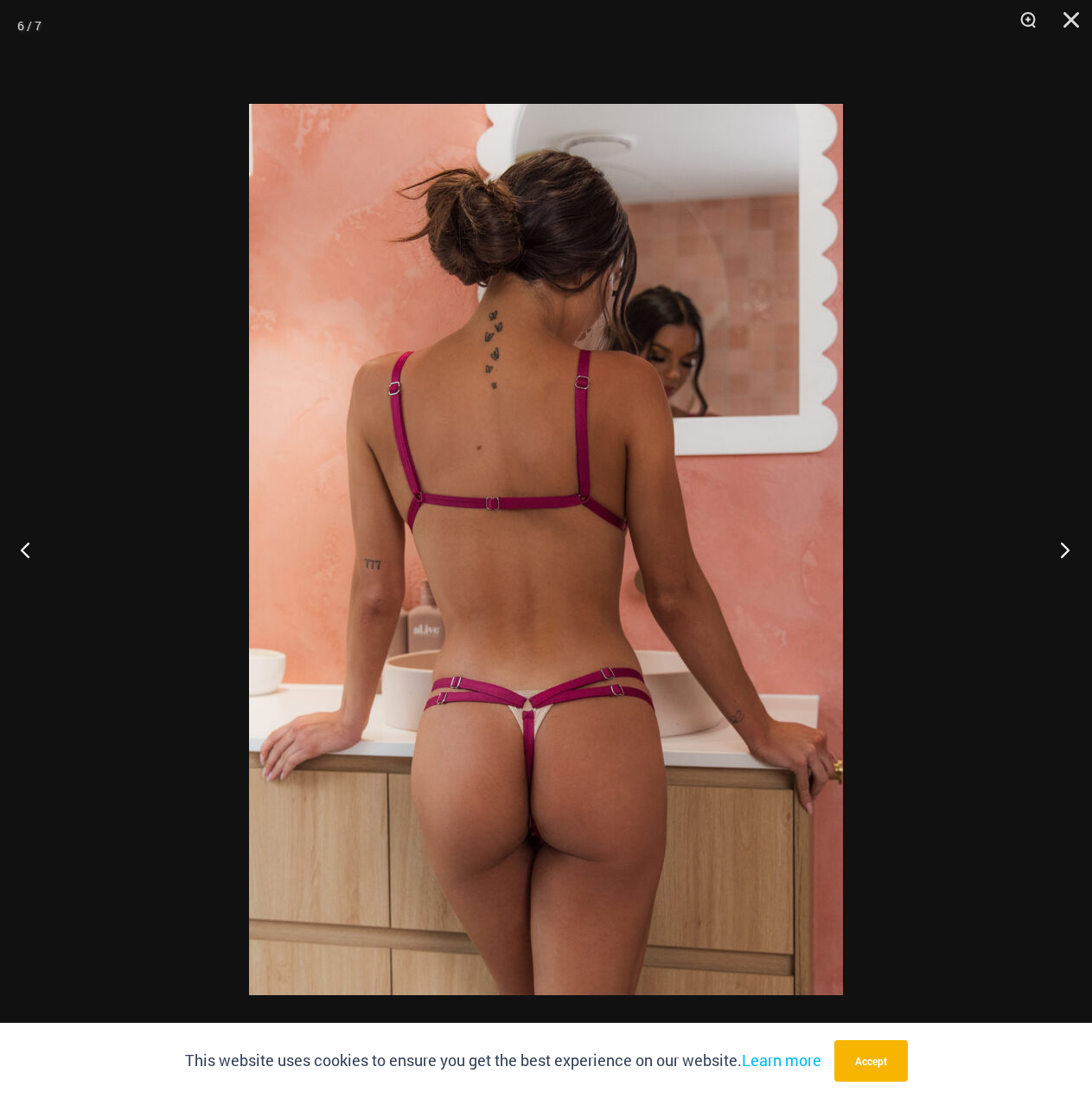
click at [1064, 551] on button "Next" at bounding box center [1060, 549] width 65 height 87
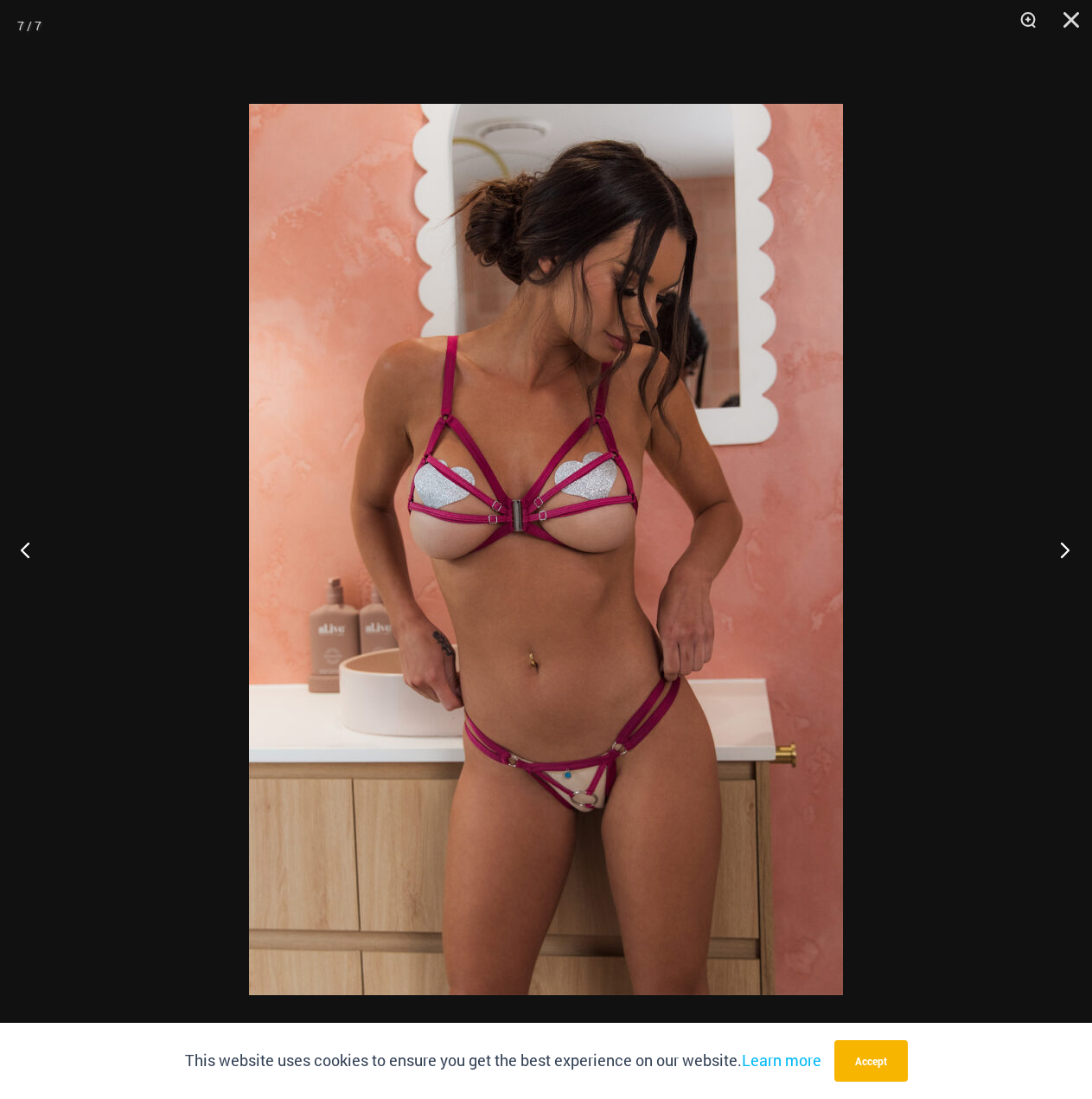
click at [1064, 551] on button "Next" at bounding box center [1060, 549] width 65 height 87
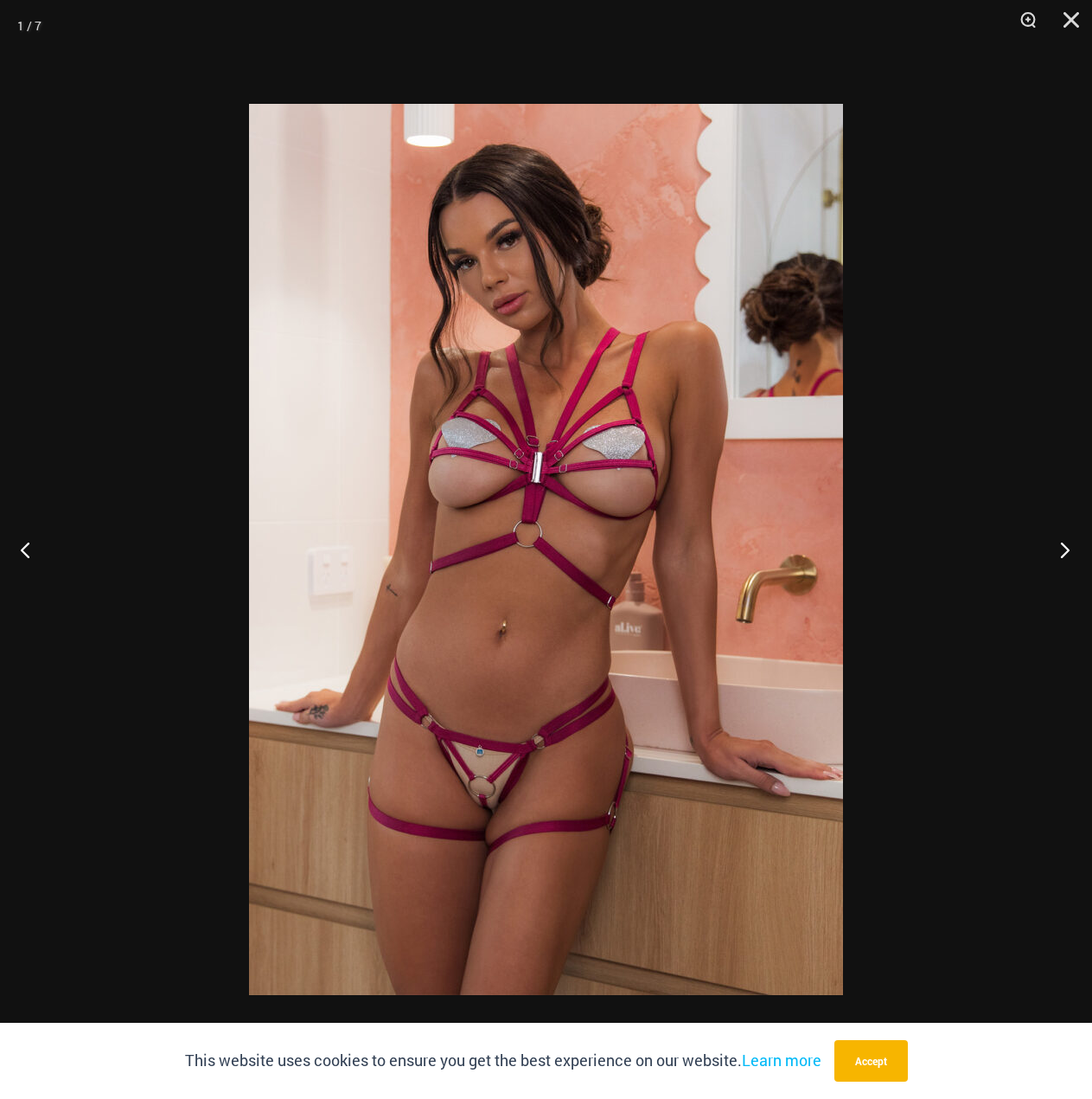
click at [1064, 551] on button "Next" at bounding box center [1060, 549] width 65 height 87
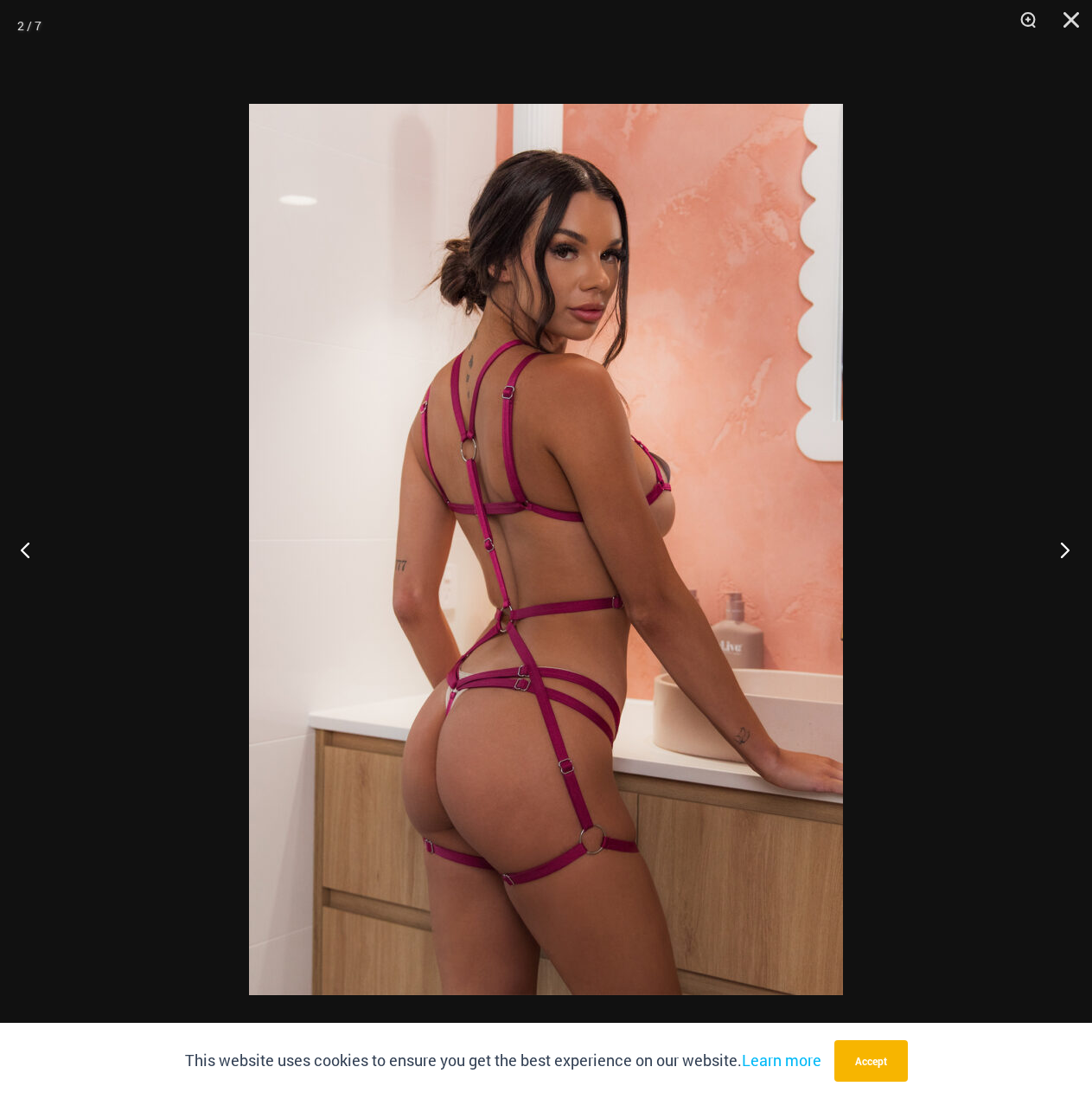
click at [1064, 551] on button "Next" at bounding box center [1060, 549] width 65 height 87
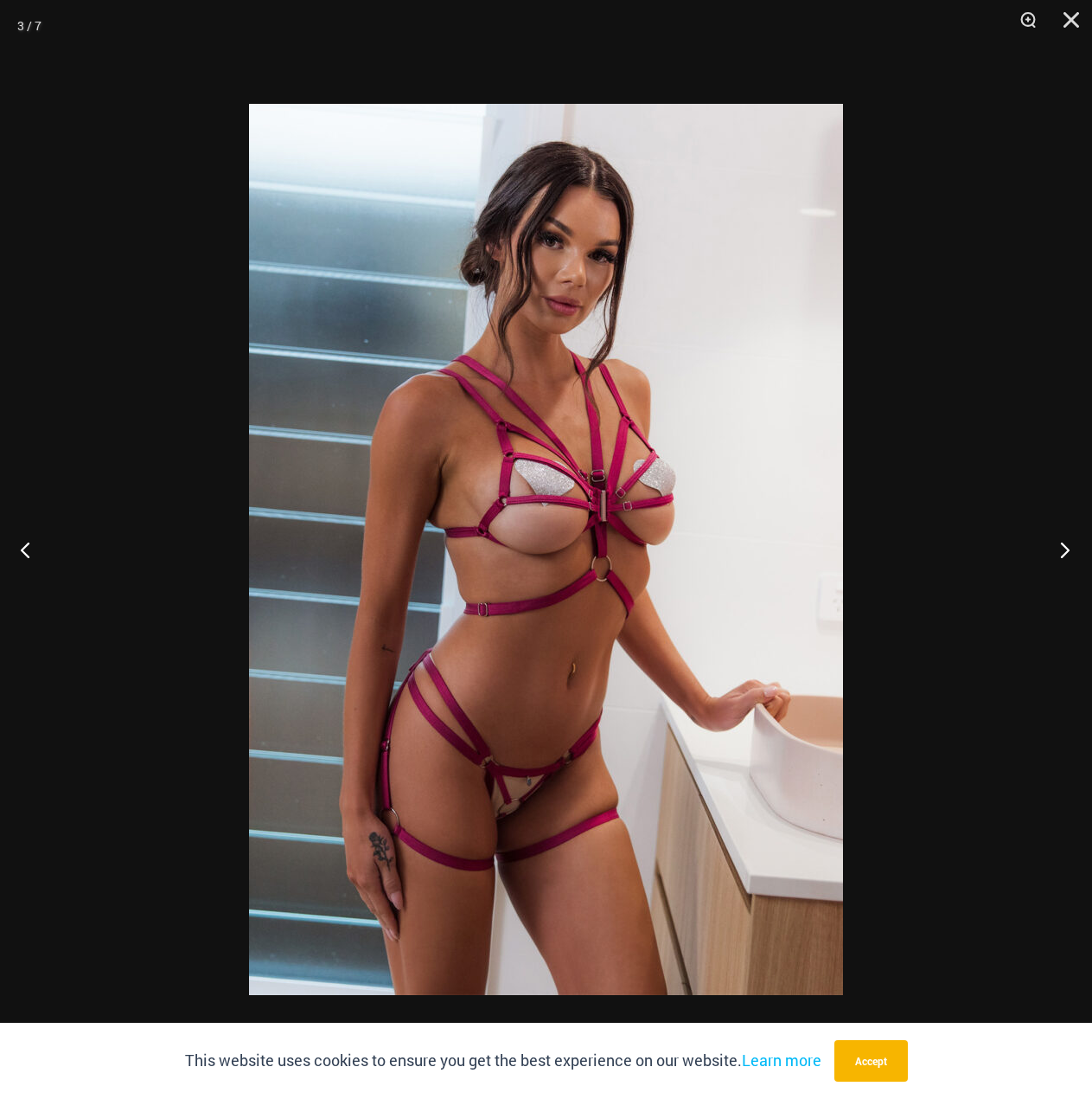
click at [1064, 551] on button "Next" at bounding box center [1060, 549] width 65 height 87
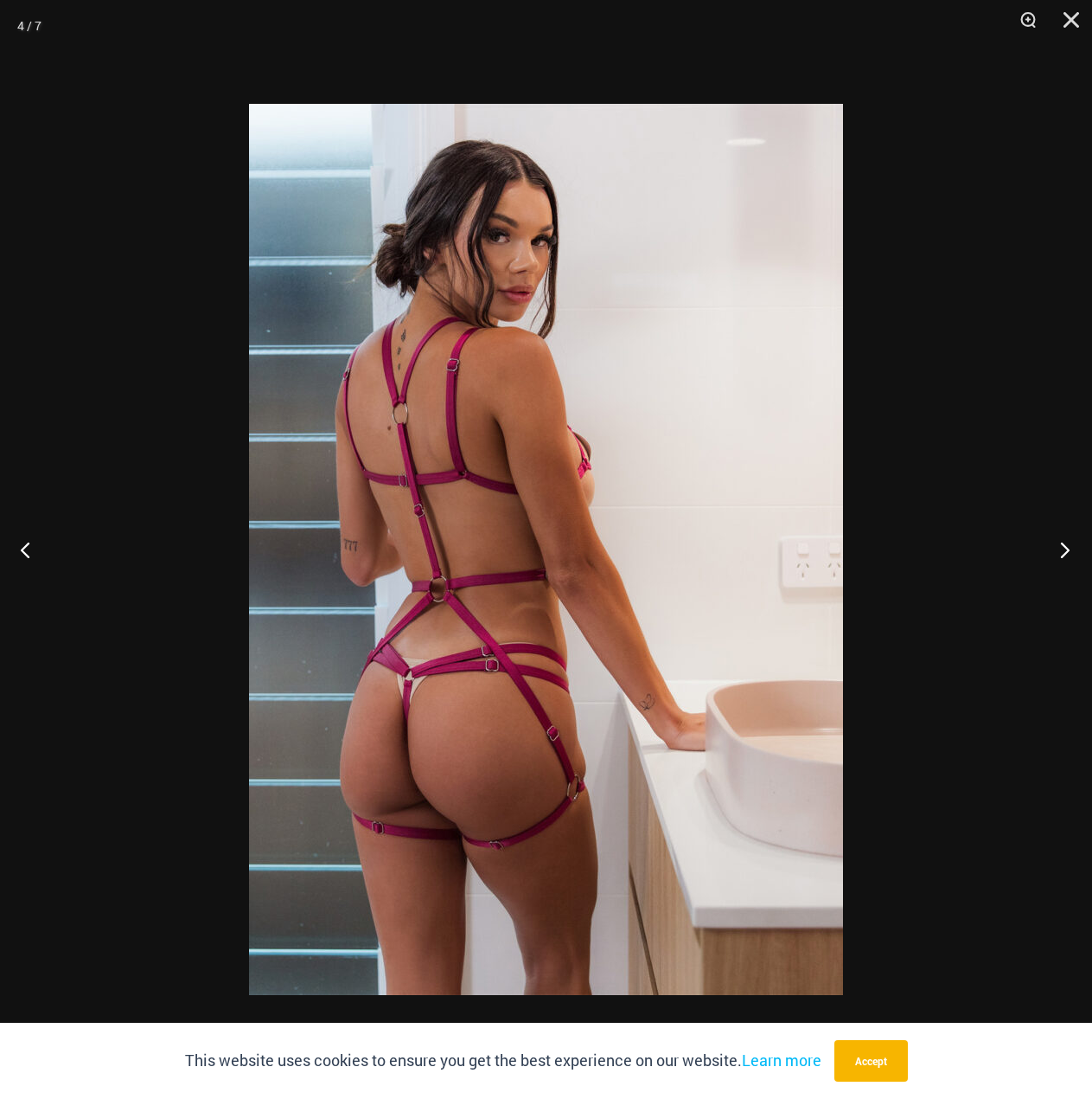
click at [1064, 551] on button "Next" at bounding box center [1060, 549] width 65 height 87
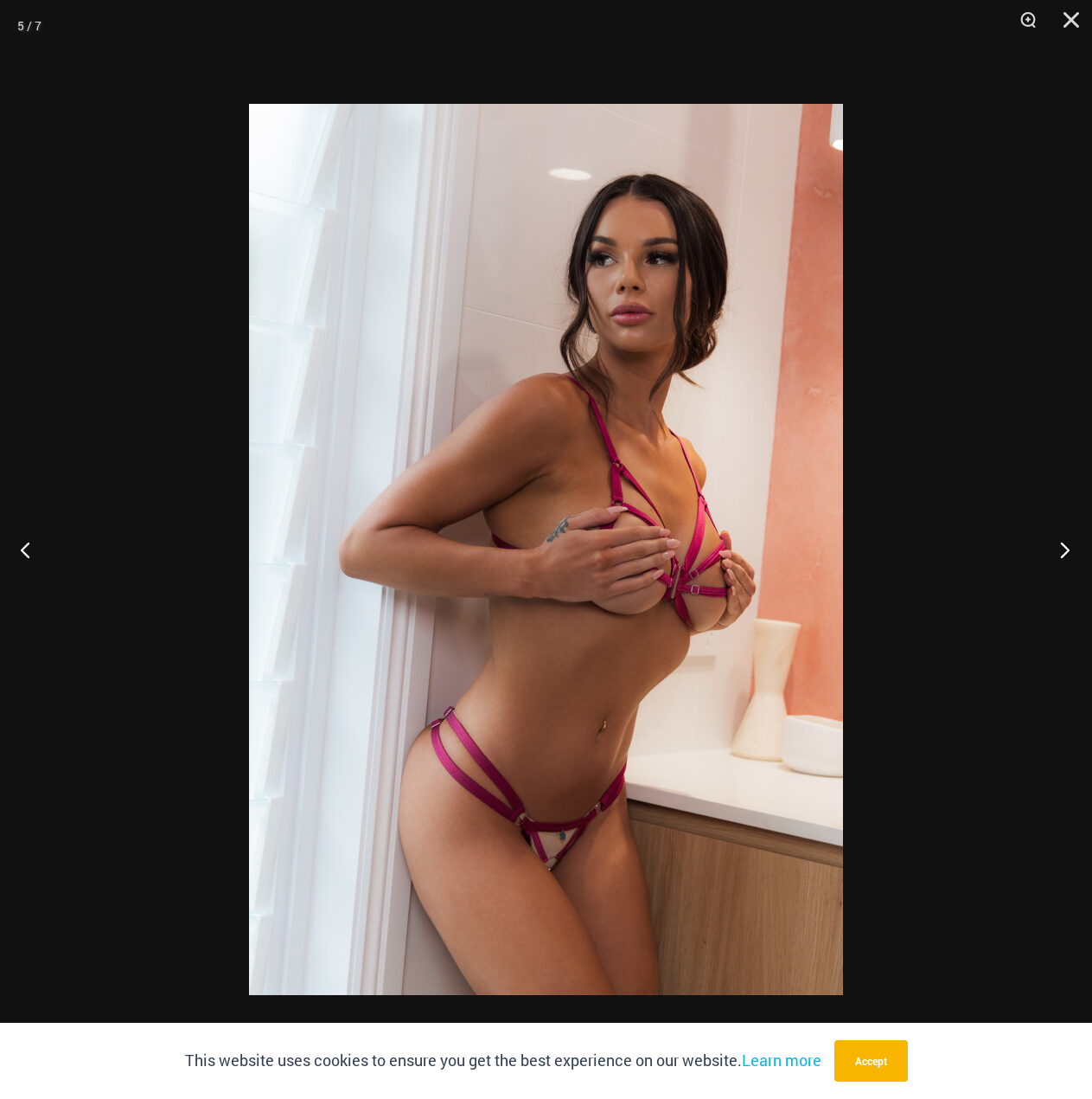
click at [1064, 551] on button "Next" at bounding box center [1060, 549] width 65 height 87
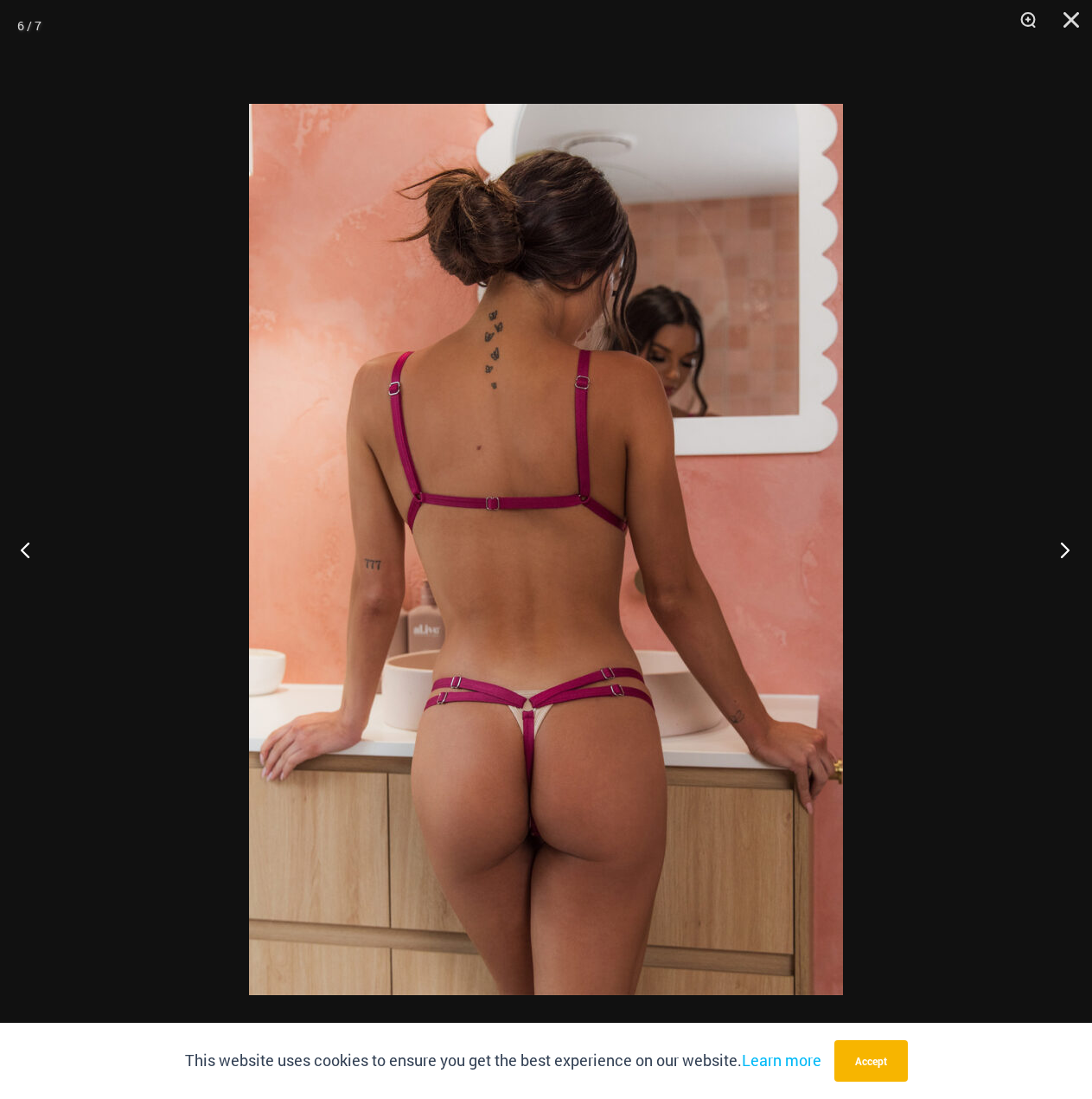
click at [1064, 551] on button "Next" at bounding box center [1060, 549] width 65 height 87
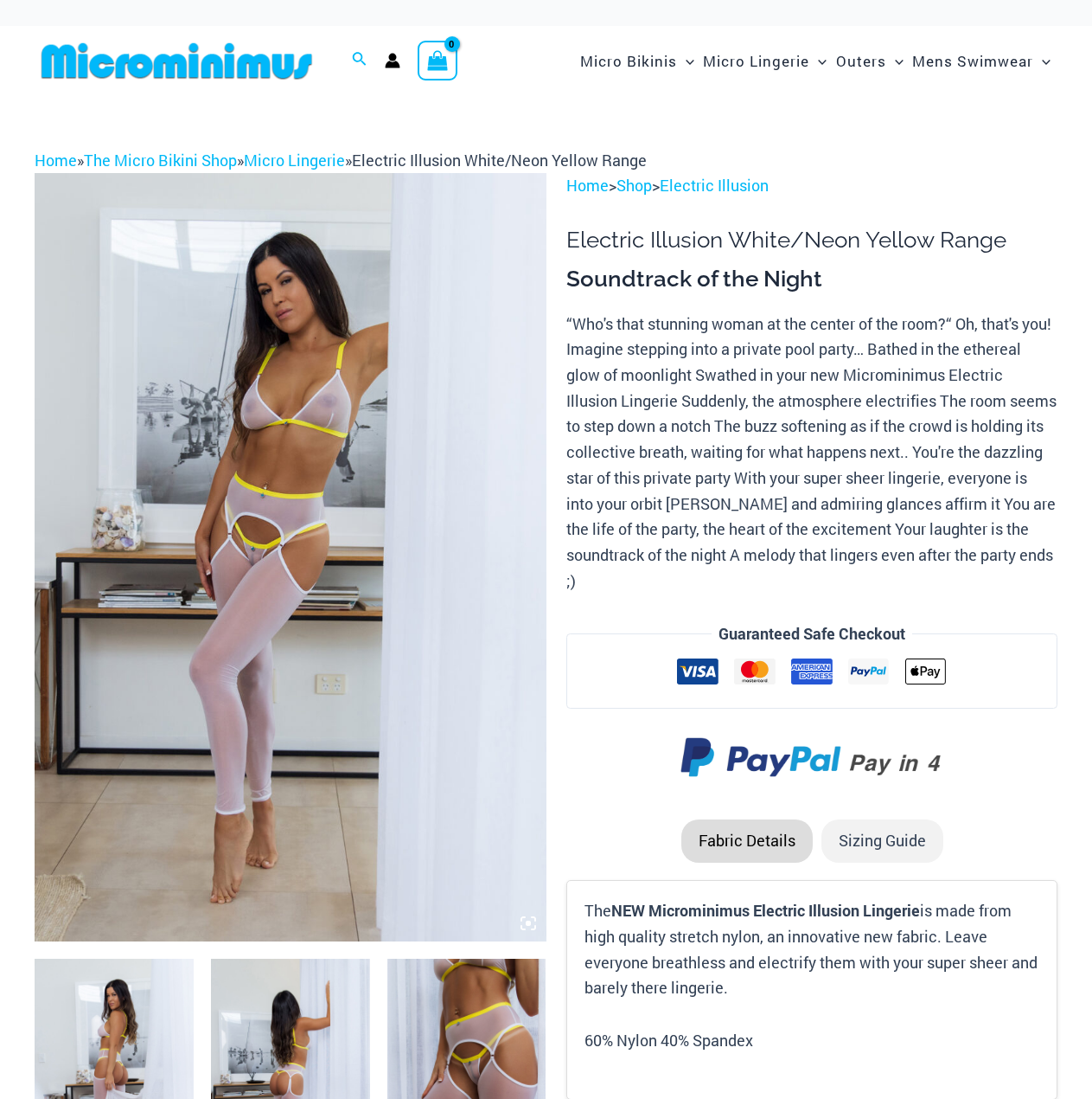
click at [233, 612] on img at bounding box center [291, 557] width 512 height 768
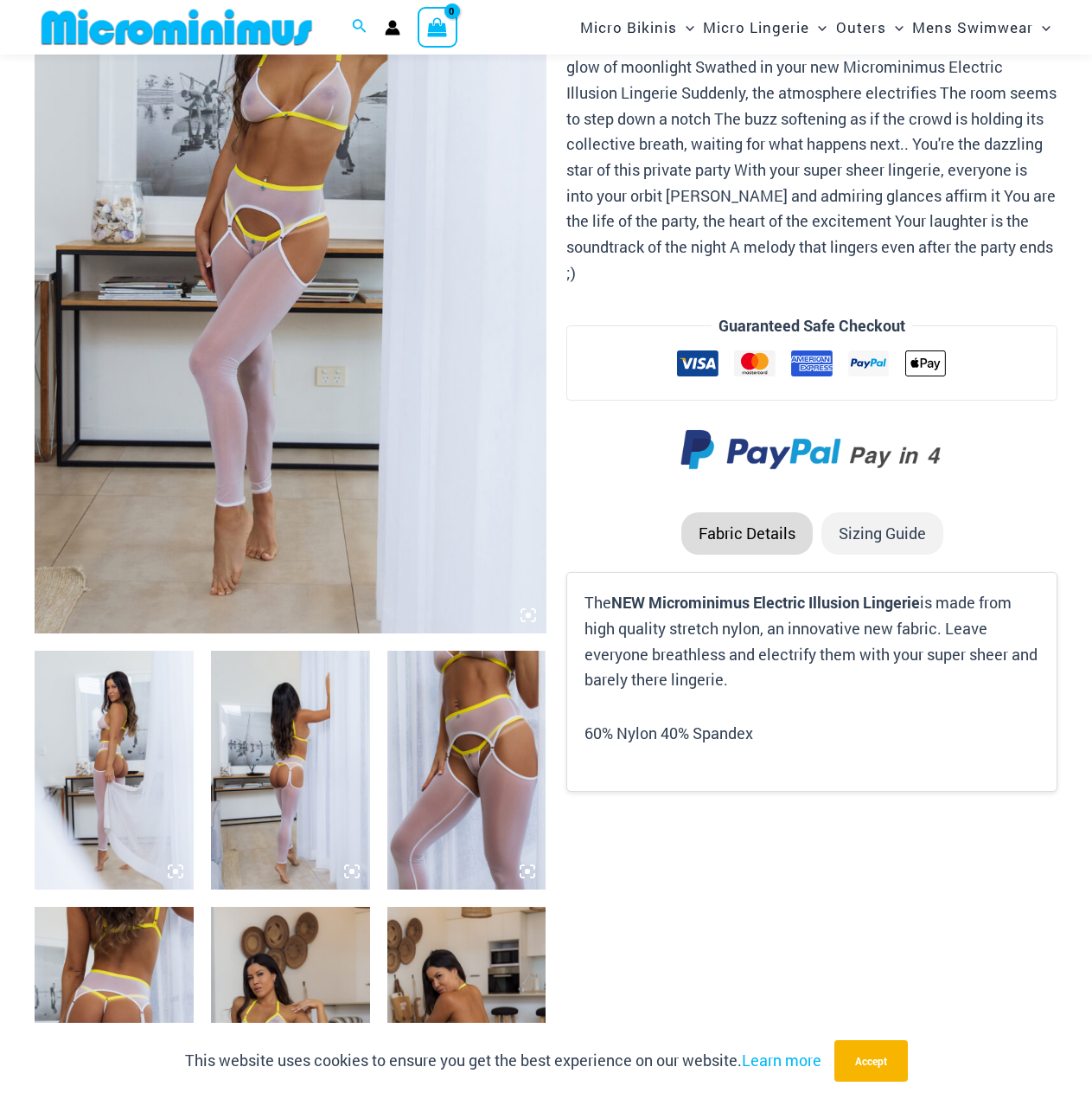
scroll to position [506, 0]
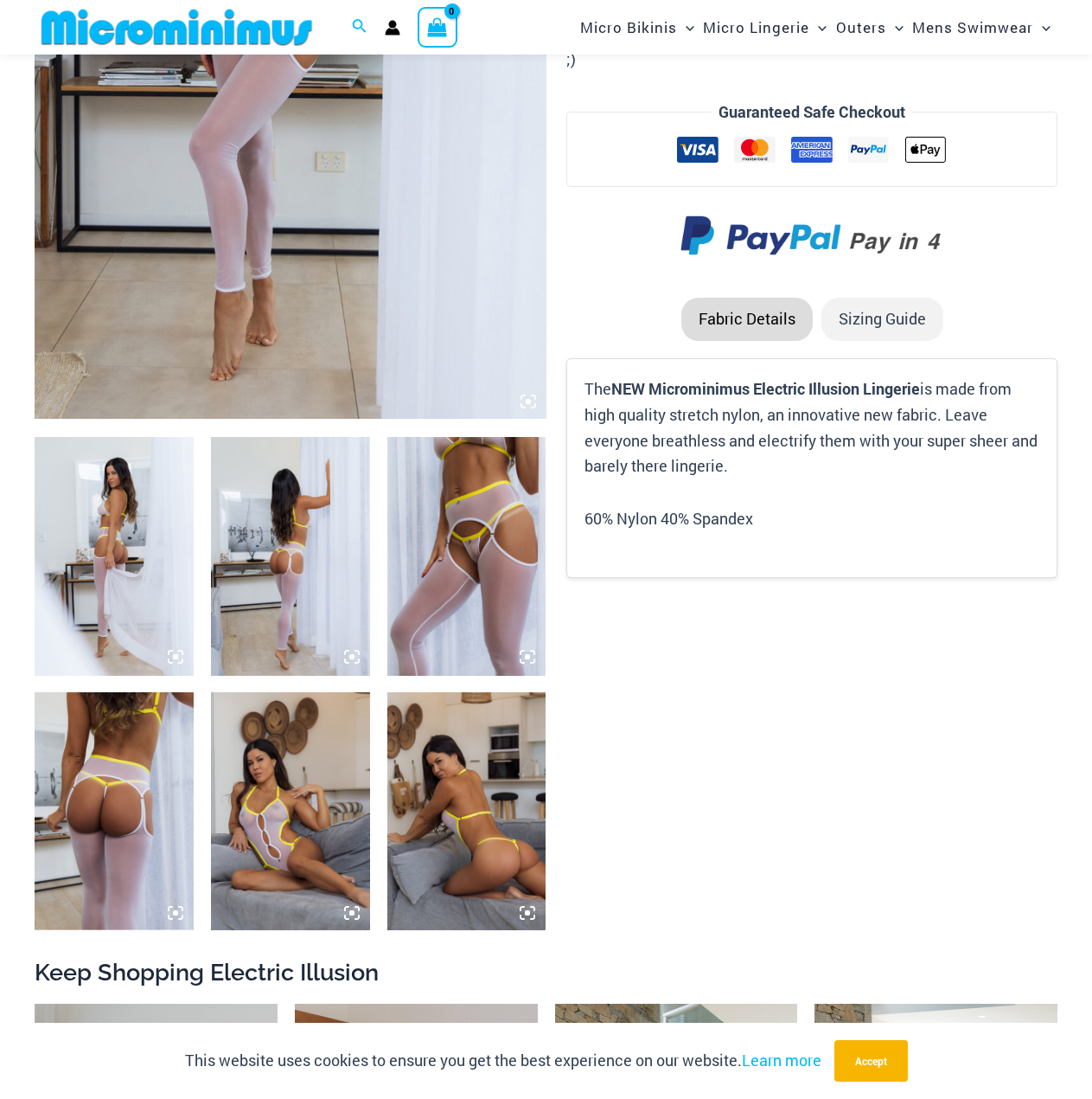
click at [123, 593] on img at bounding box center [114, 557] width 159 height 239
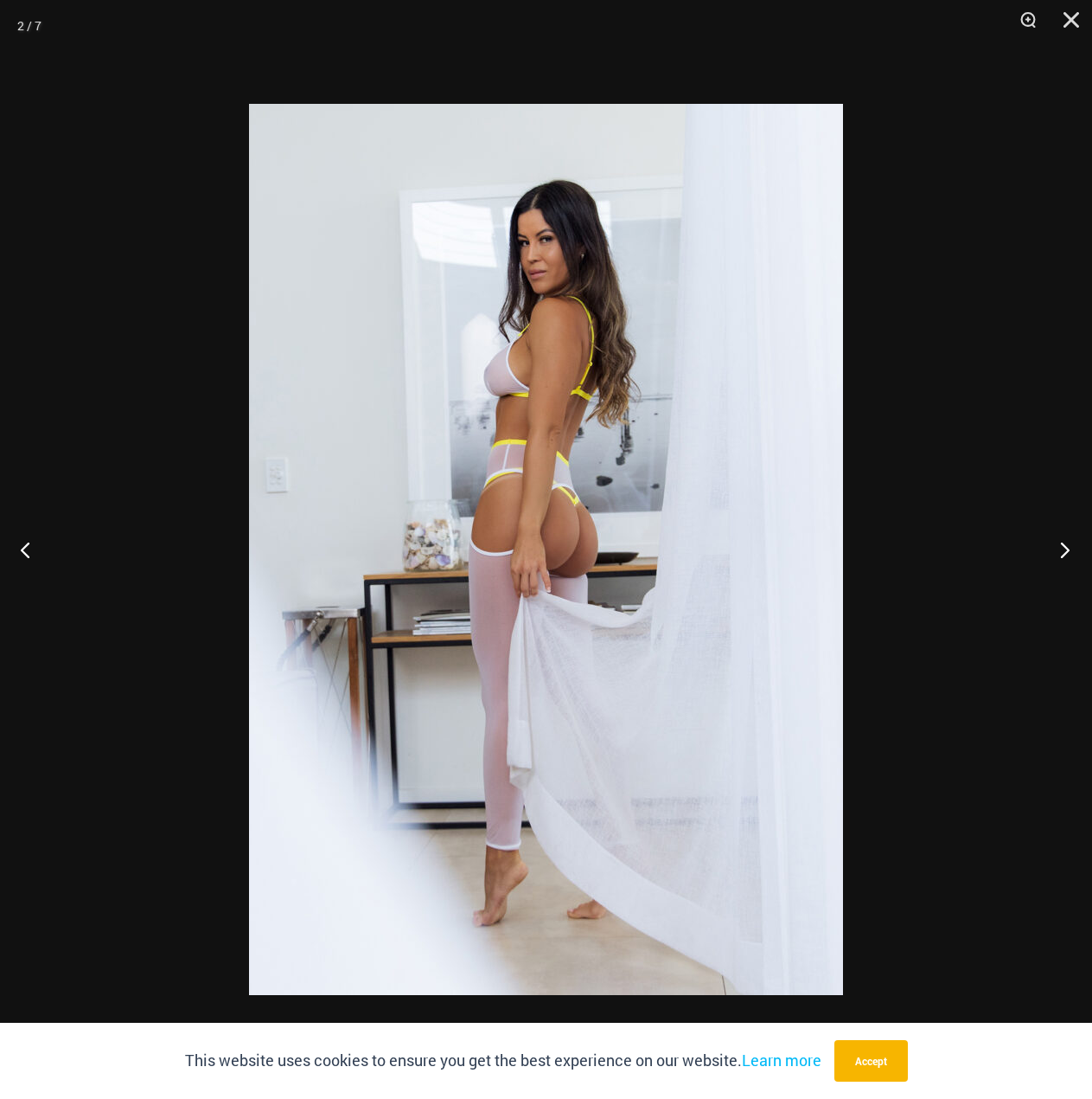
click at [1060, 555] on button "Next" at bounding box center [1060, 549] width 65 height 87
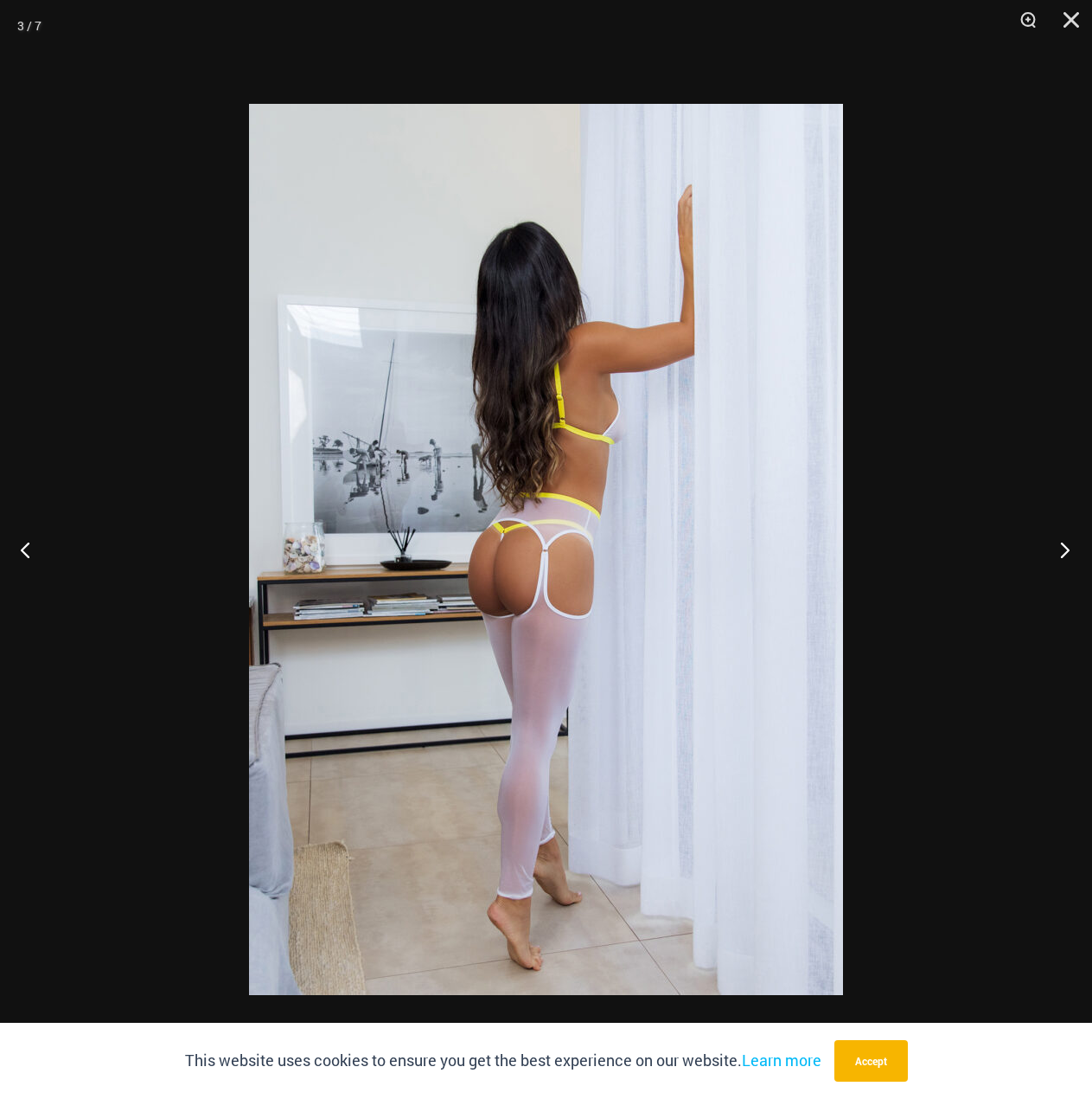
click at [1068, 554] on button "Next" at bounding box center [1060, 549] width 65 height 87
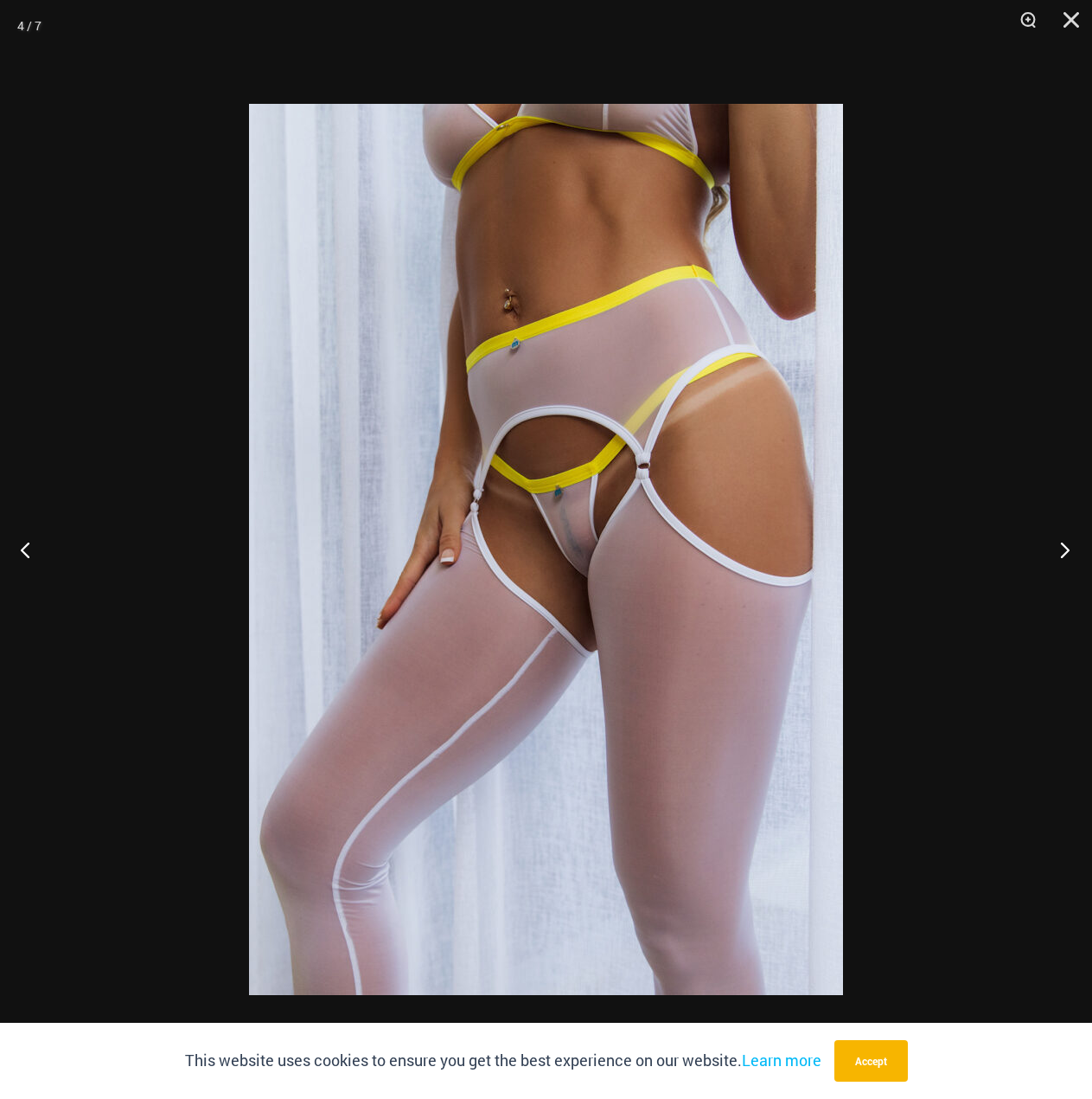
click at [1068, 554] on button "Next" at bounding box center [1060, 549] width 65 height 87
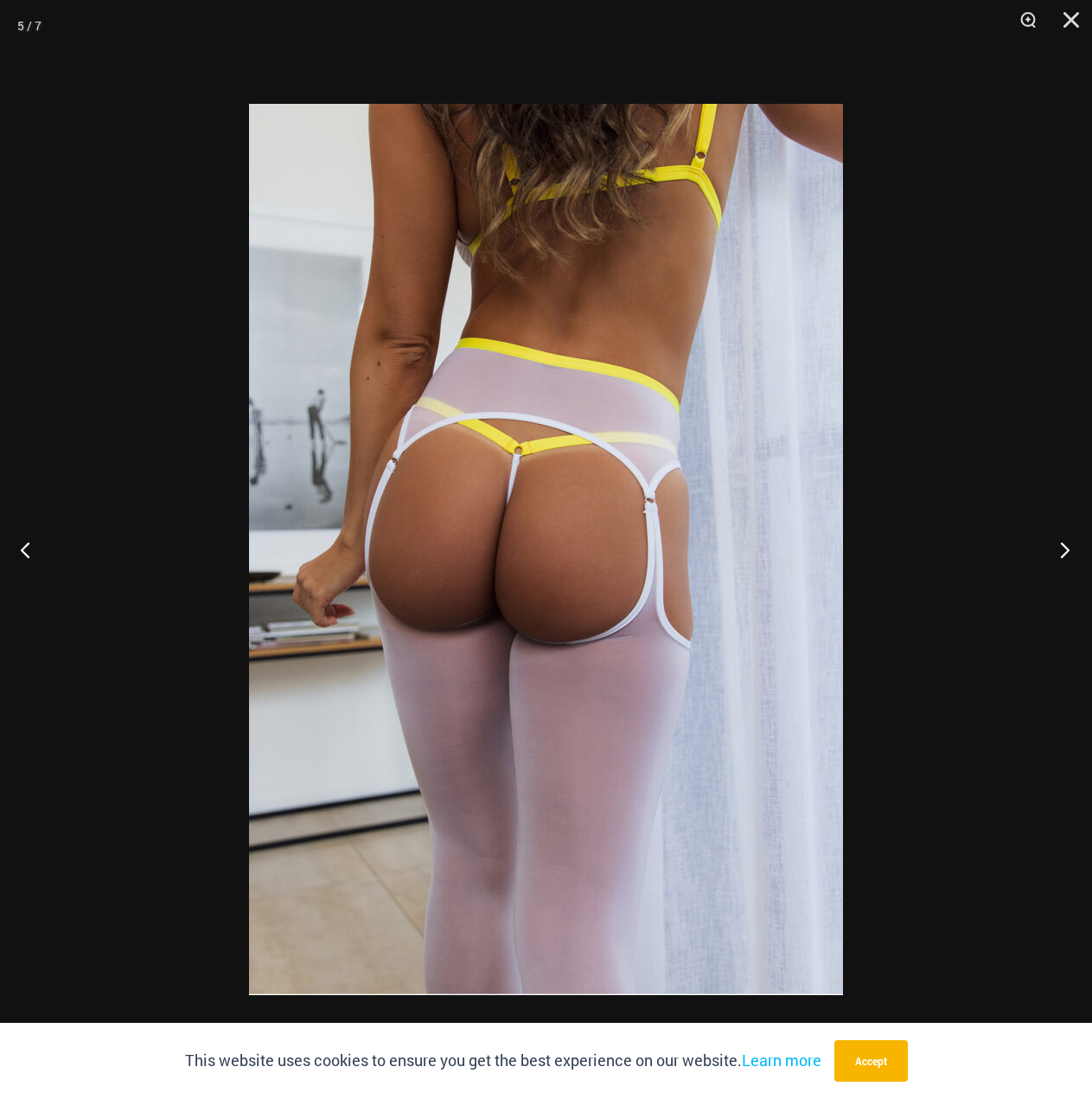
click at [1068, 554] on button "Next" at bounding box center [1060, 549] width 65 height 87
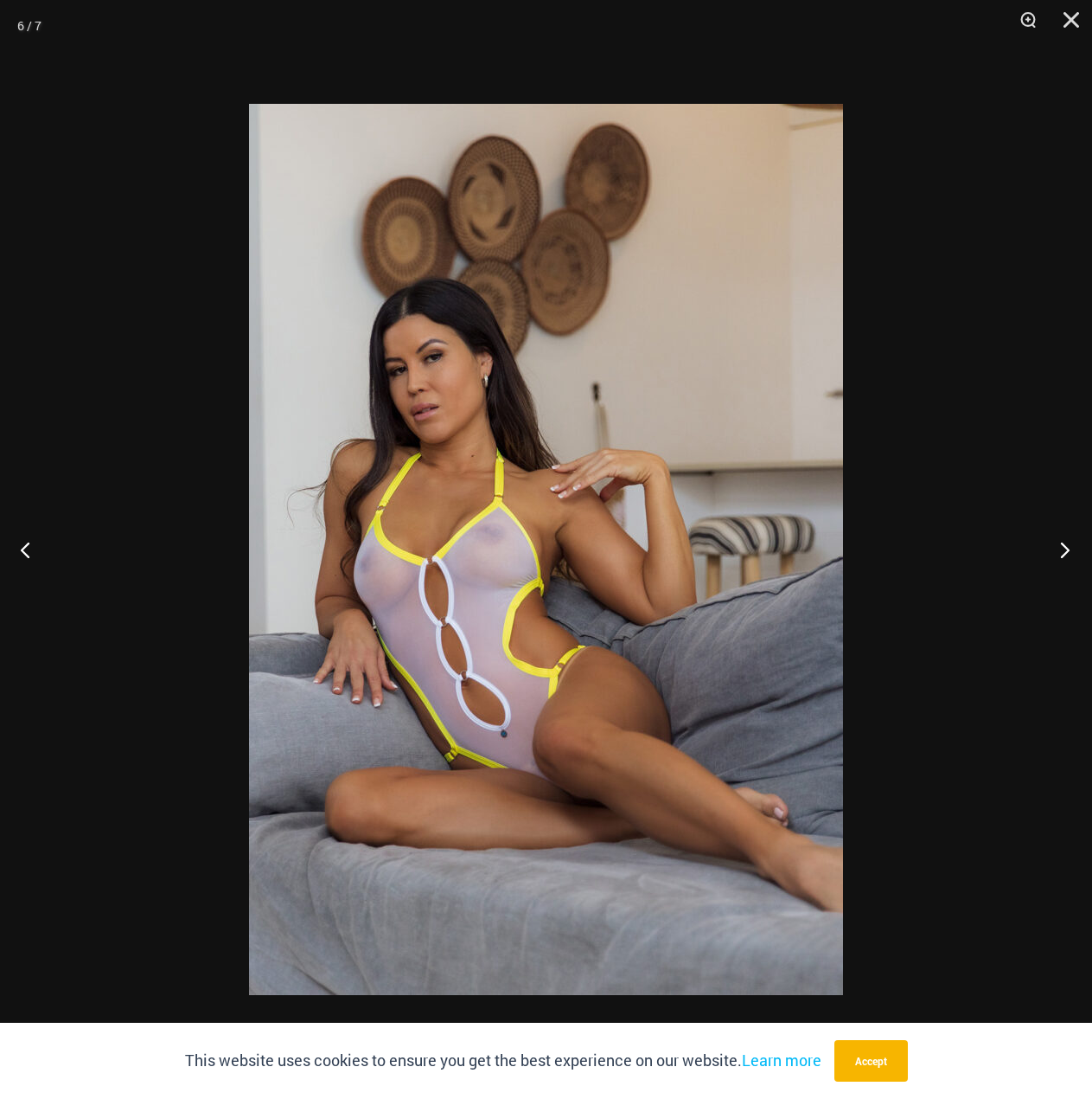
click at [1068, 554] on button "Next" at bounding box center [1060, 549] width 65 height 87
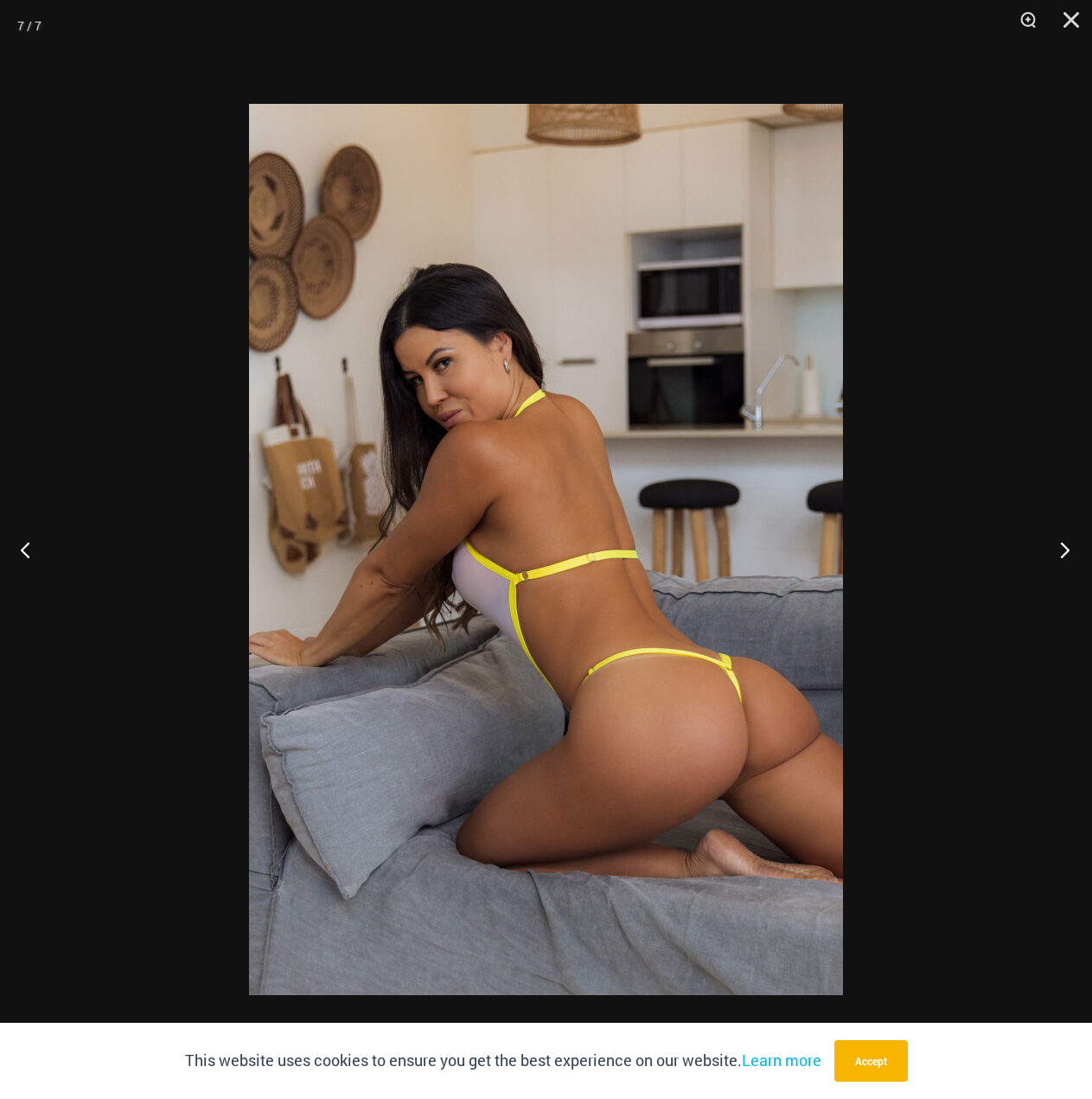
click at [1067, 554] on button "Next" at bounding box center [1060, 549] width 65 height 87
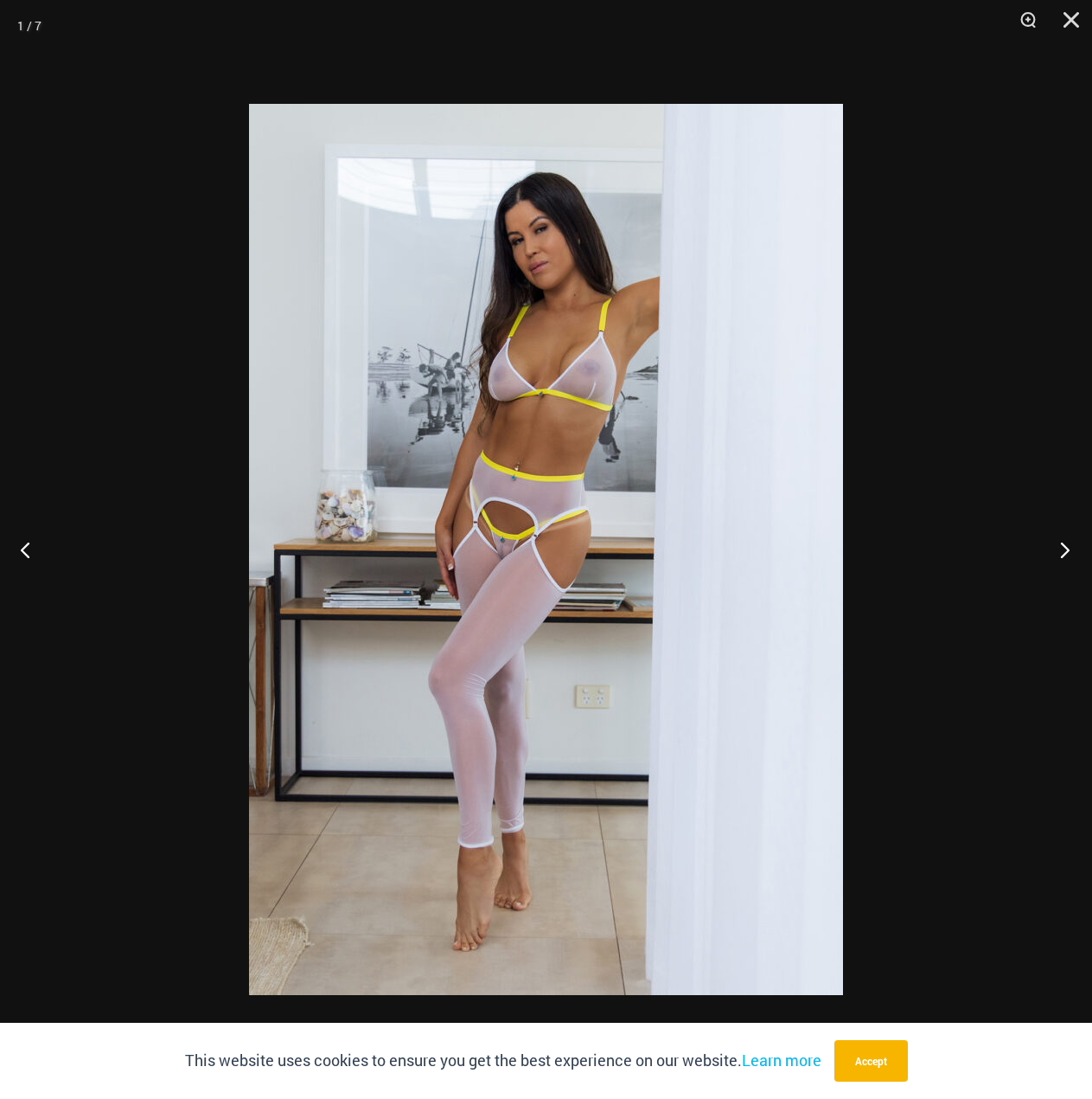
click at [1067, 554] on button "Next" at bounding box center [1060, 549] width 65 height 87
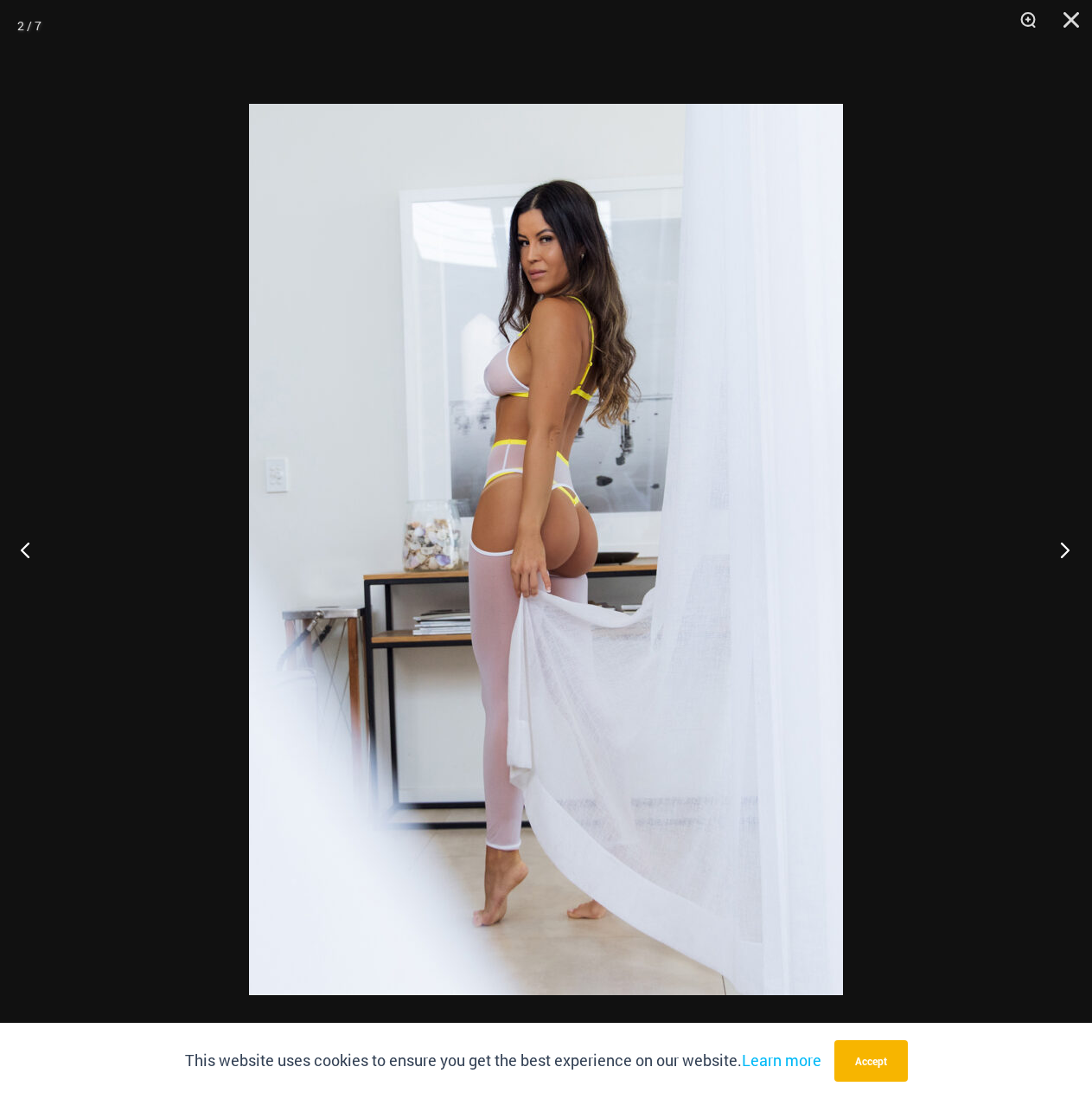
click at [1067, 554] on button "Next" at bounding box center [1060, 549] width 65 height 87
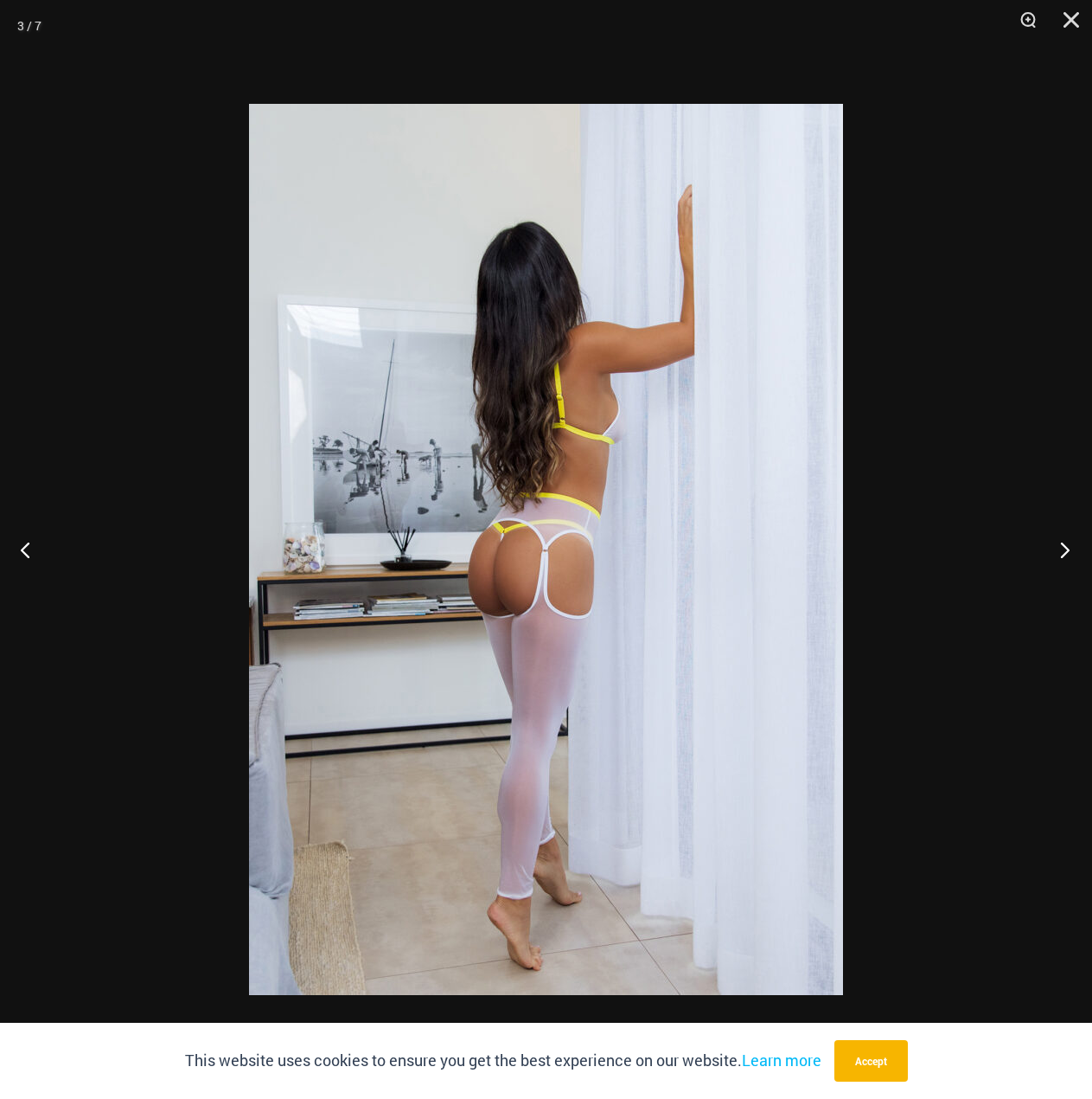
click at [1067, 554] on button "Next" at bounding box center [1060, 549] width 65 height 87
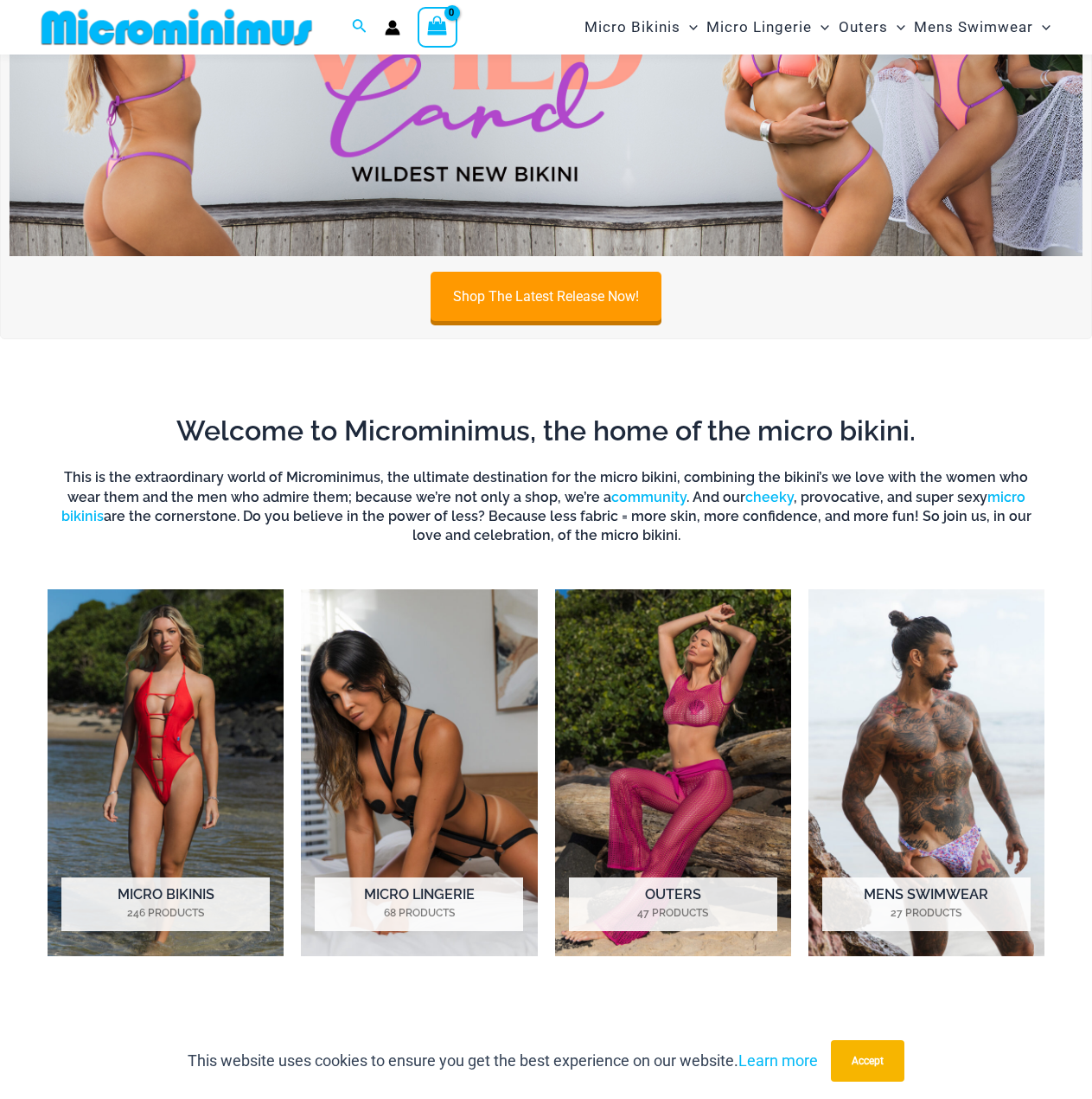
scroll to position [1022, 0]
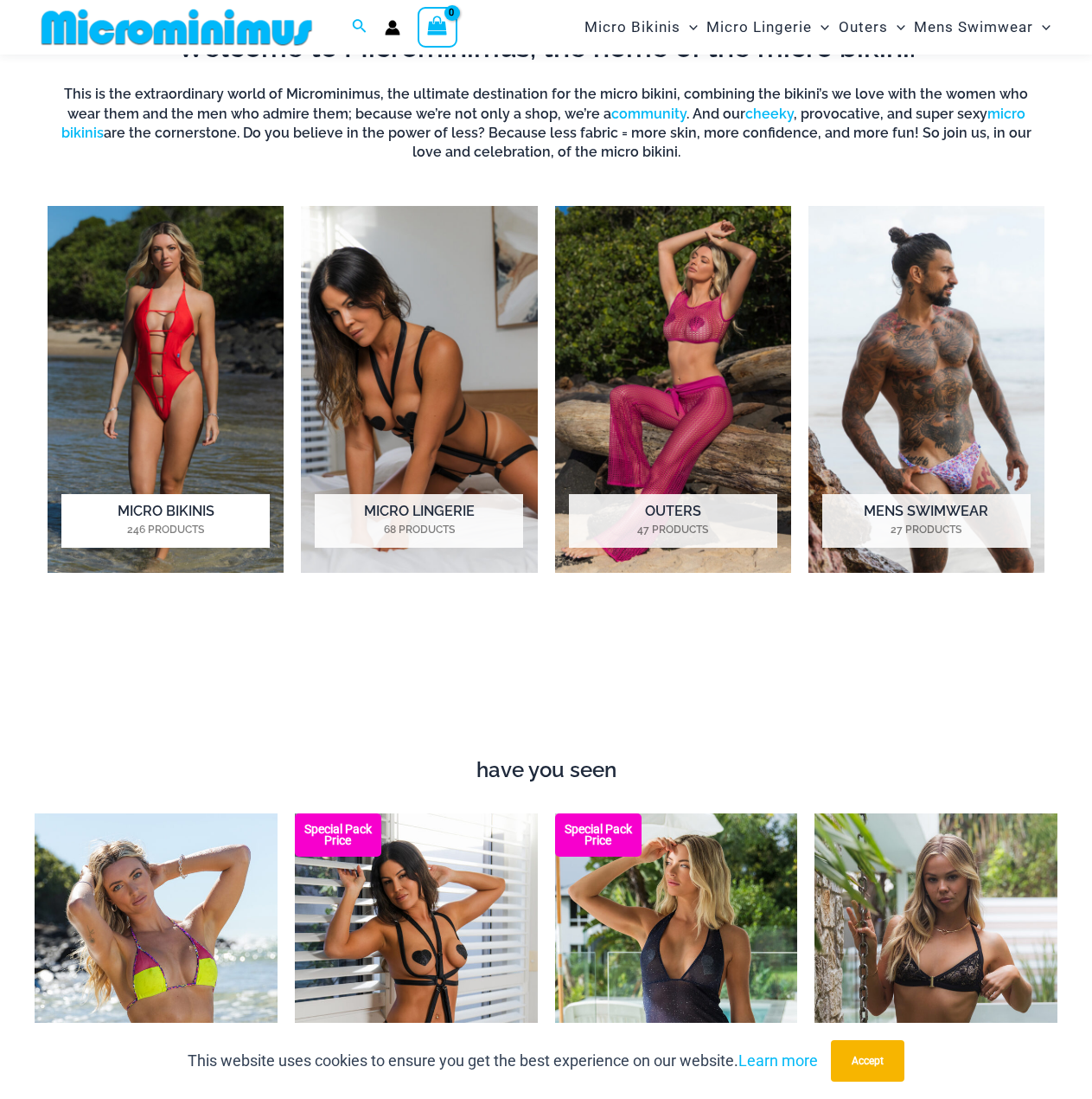
click at [155, 517] on h2 "Micro Bikinis 246 Products" at bounding box center [165, 521] width 208 height 54
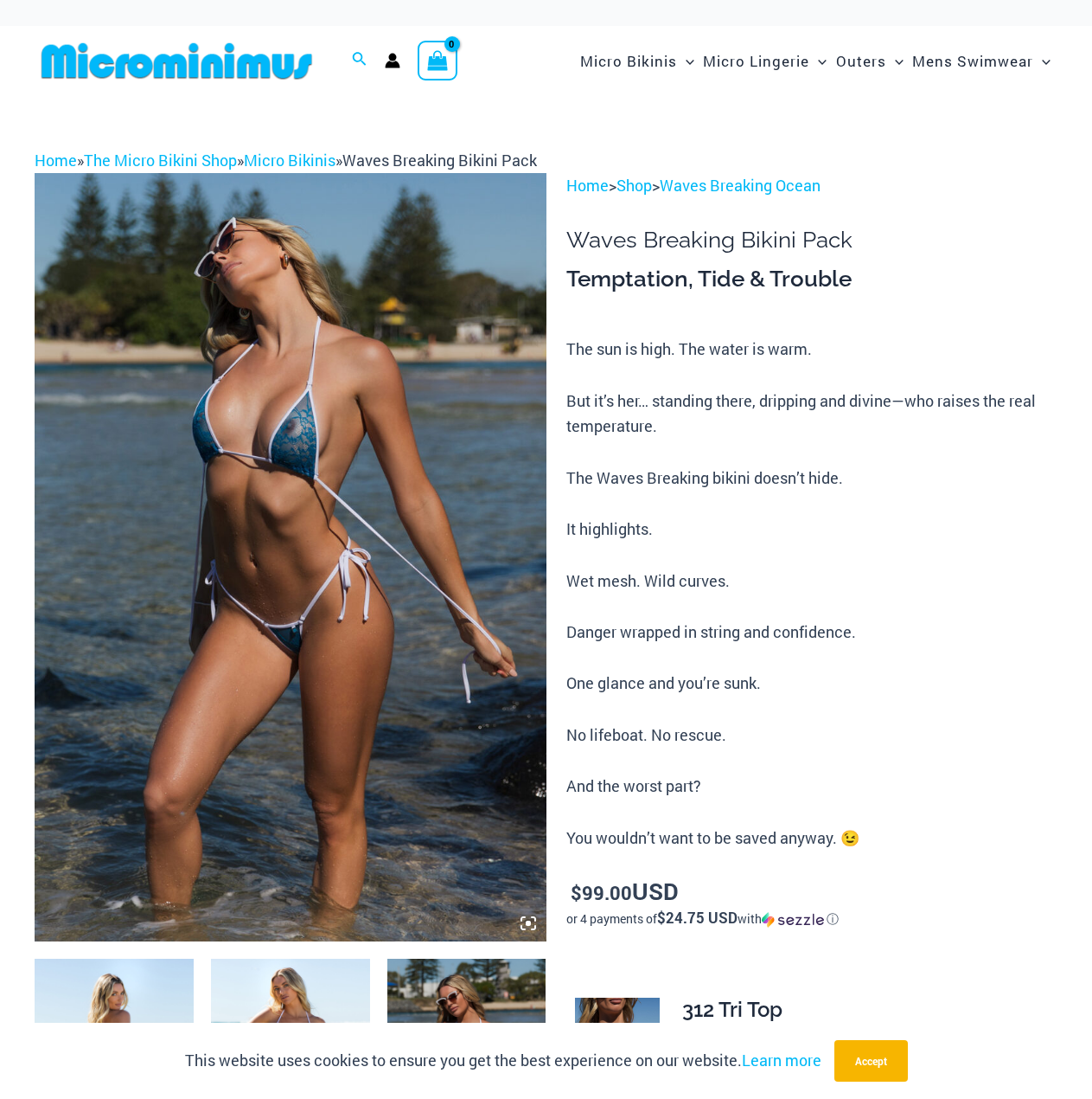
click at [316, 493] on img at bounding box center [291, 557] width 512 height 768
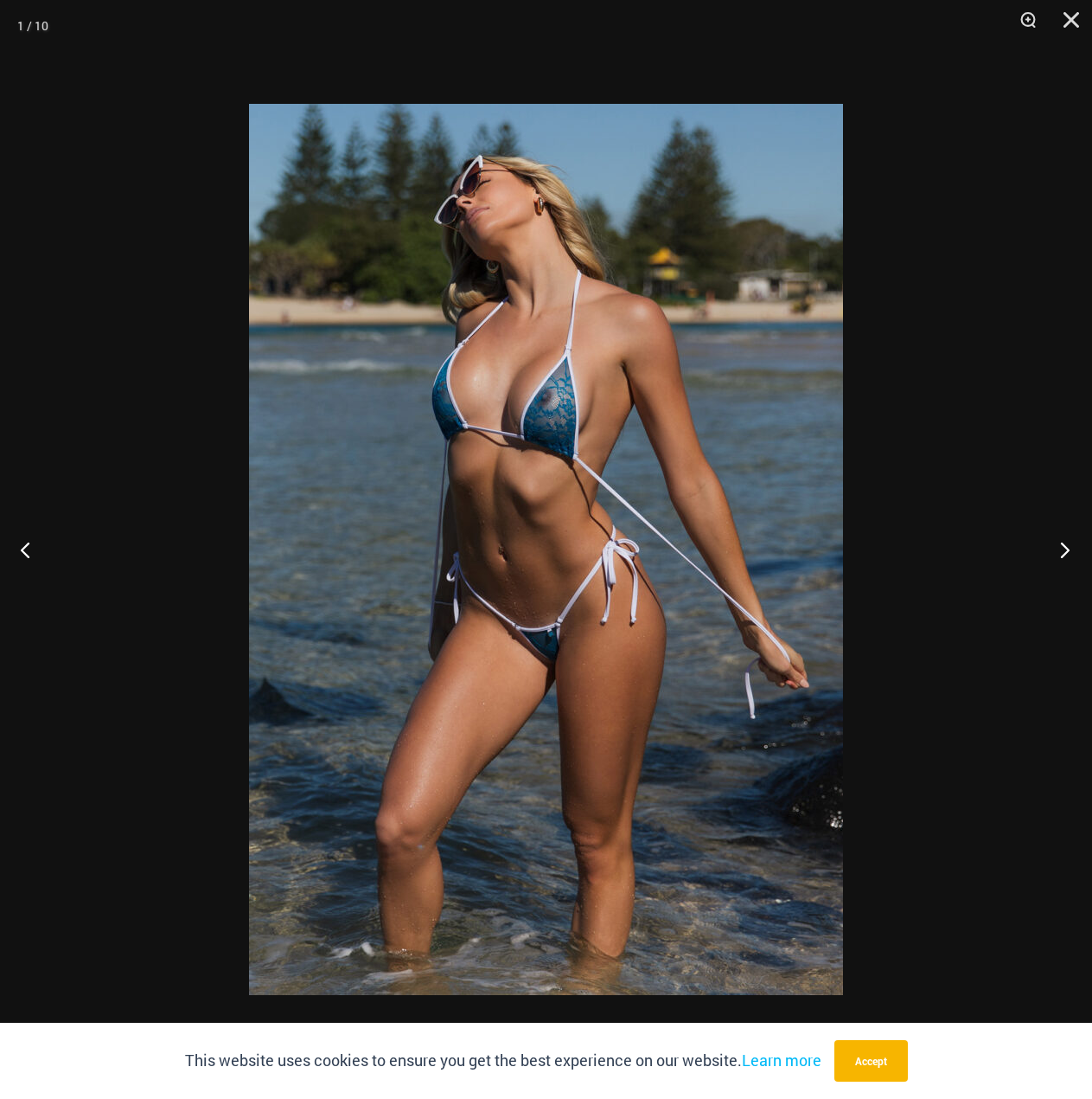
click at [1052, 553] on button "Next" at bounding box center [1060, 549] width 65 height 87
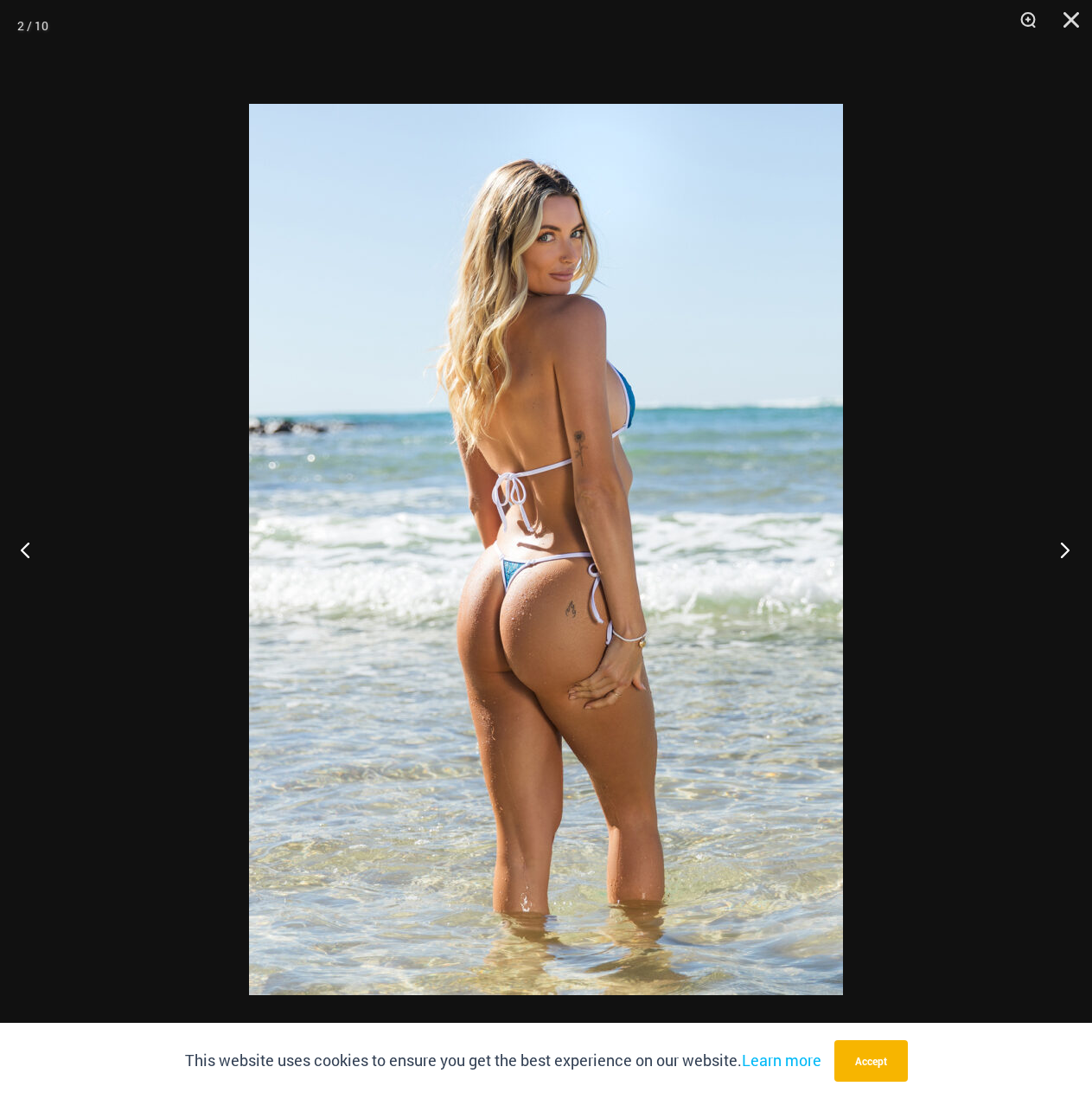
click at [1052, 553] on button "Next" at bounding box center [1060, 549] width 65 height 87
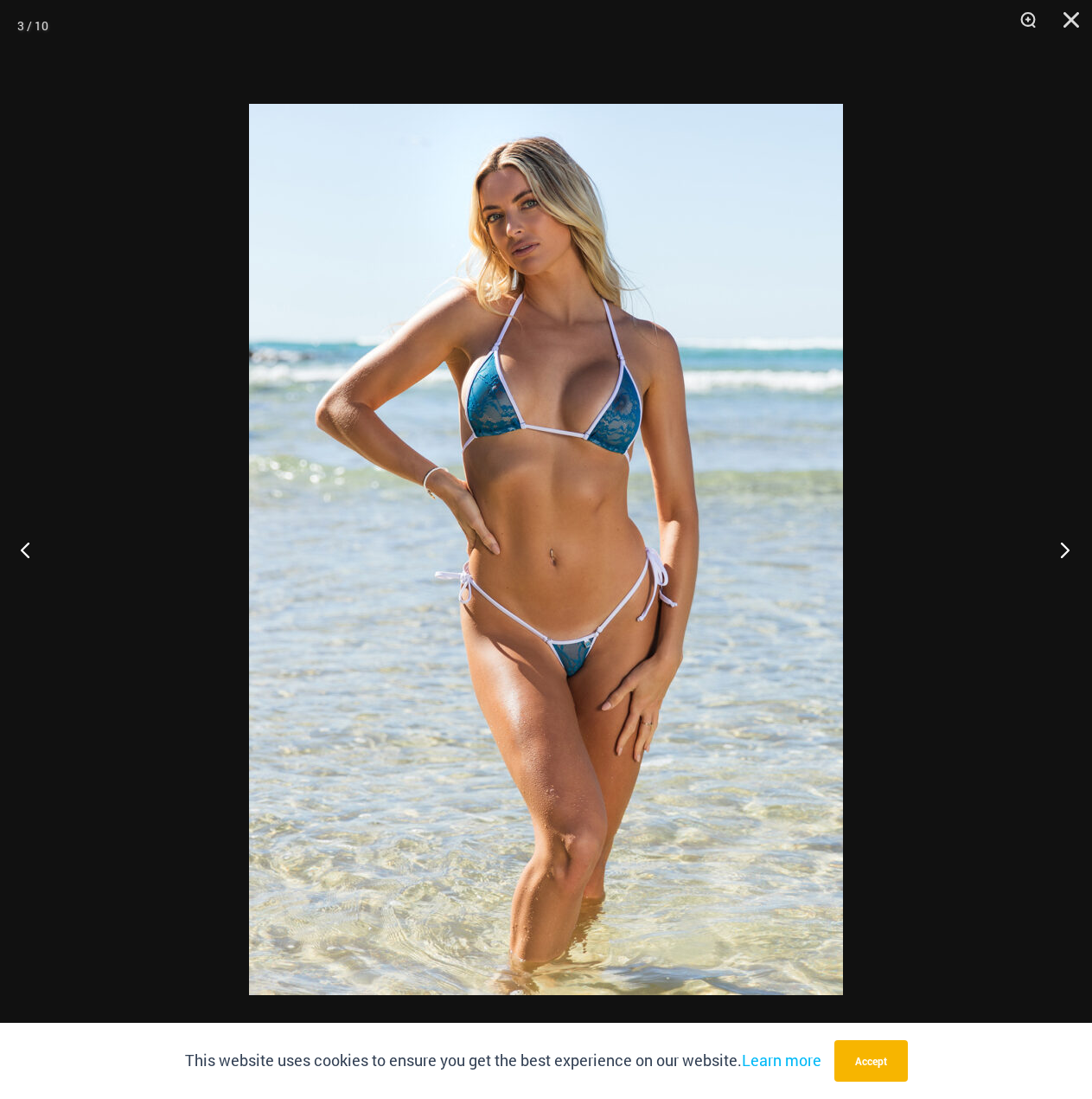
click at [1052, 553] on button "Next" at bounding box center [1060, 549] width 65 height 87
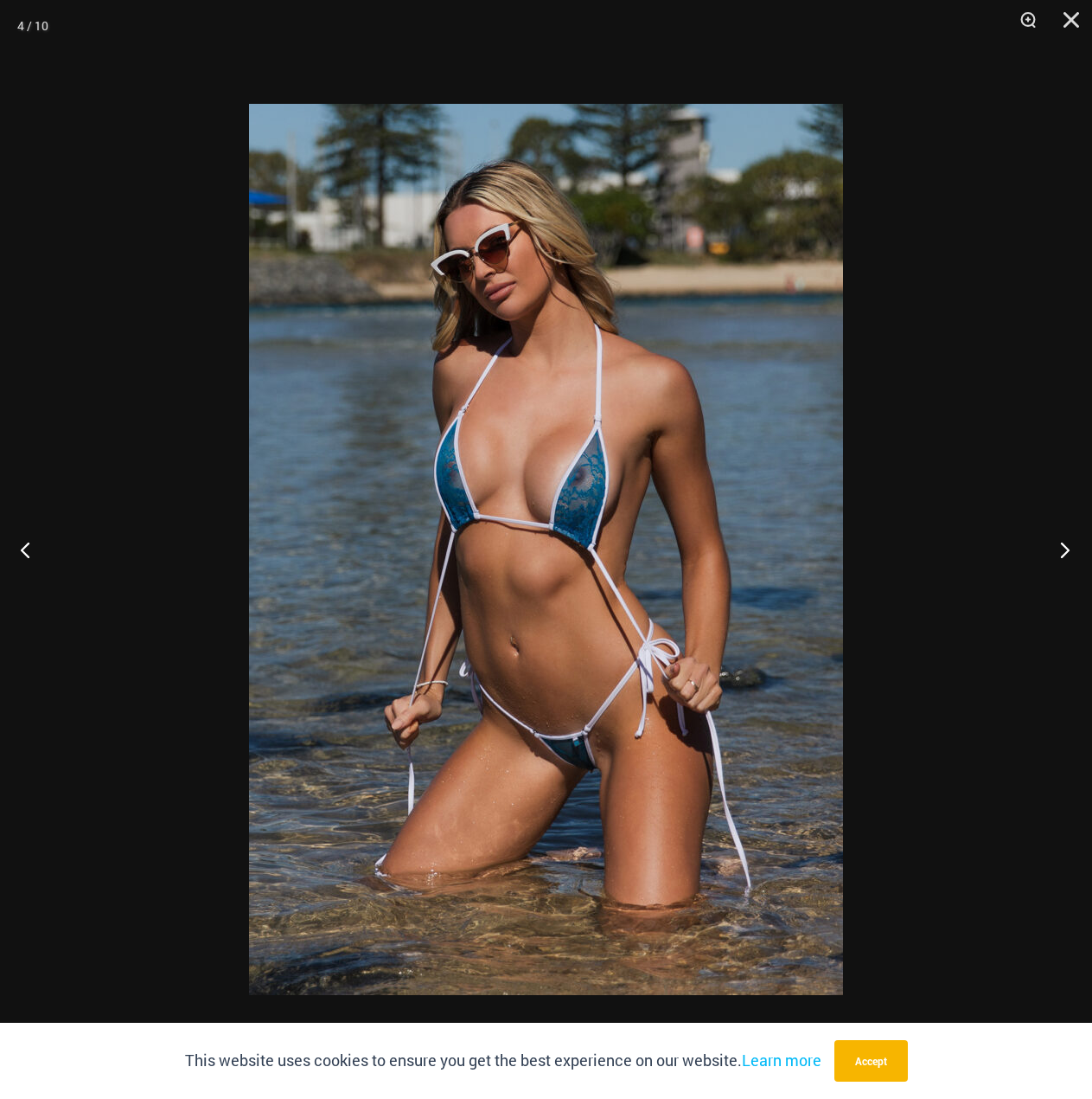
click at [1052, 553] on button "Next" at bounding box center [1060, 549] width 65 height 87
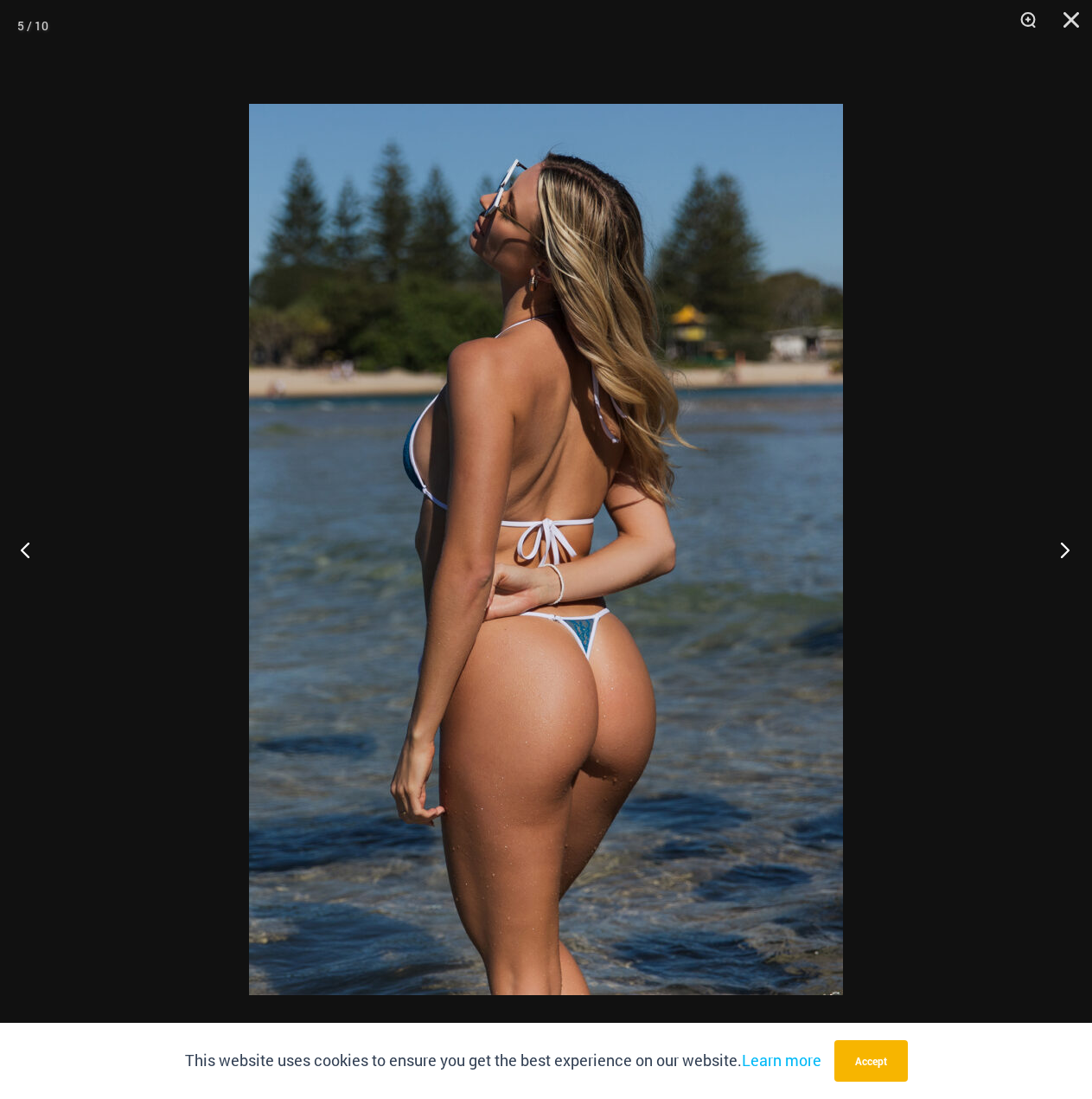
click at [1052, 553] on button "Next" at bounding box center [1060, 549] width 65 height 87
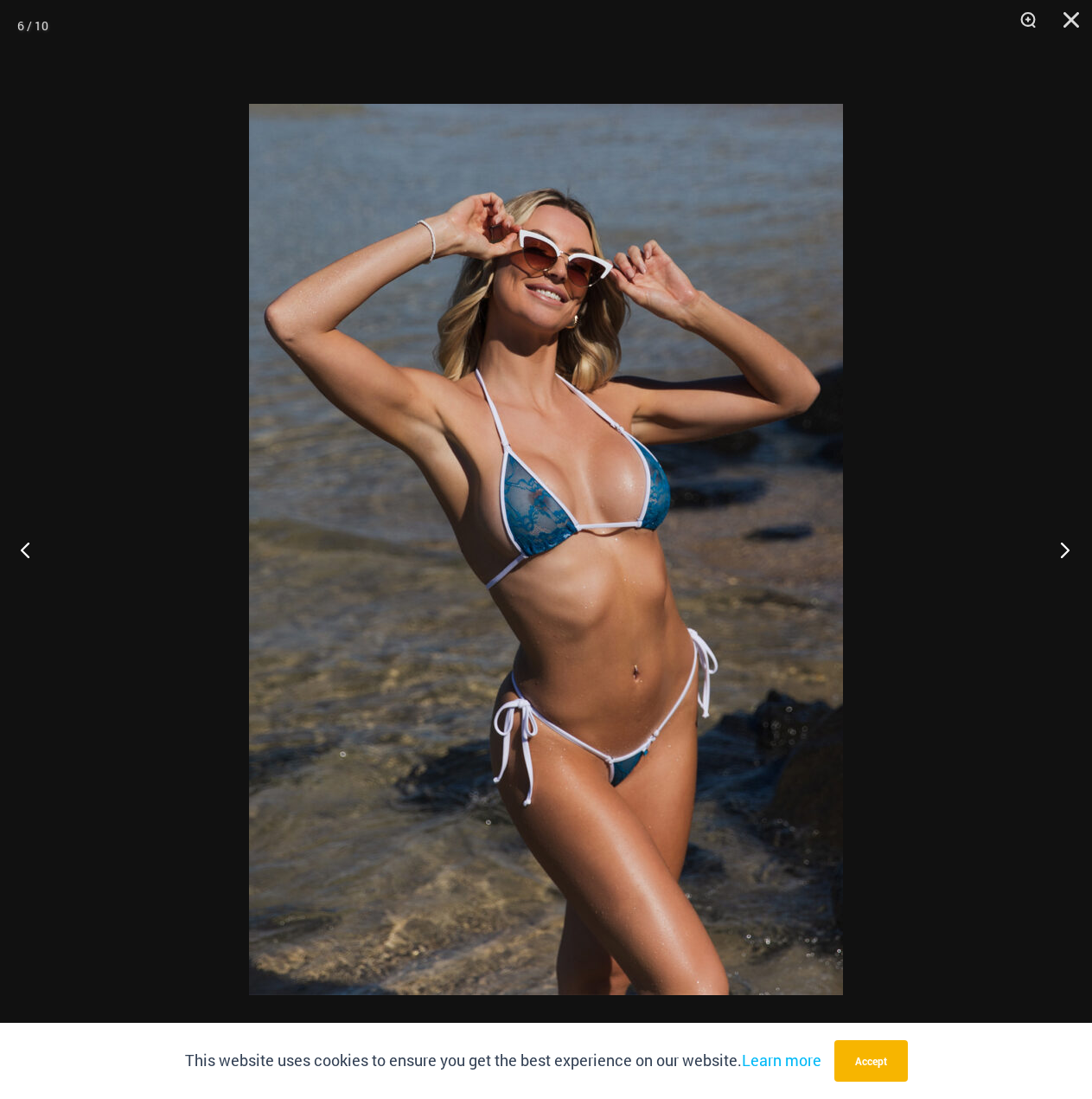
click at [1052, 553] on button "Next" at bounding box center [1060, 549] width 65 height 87
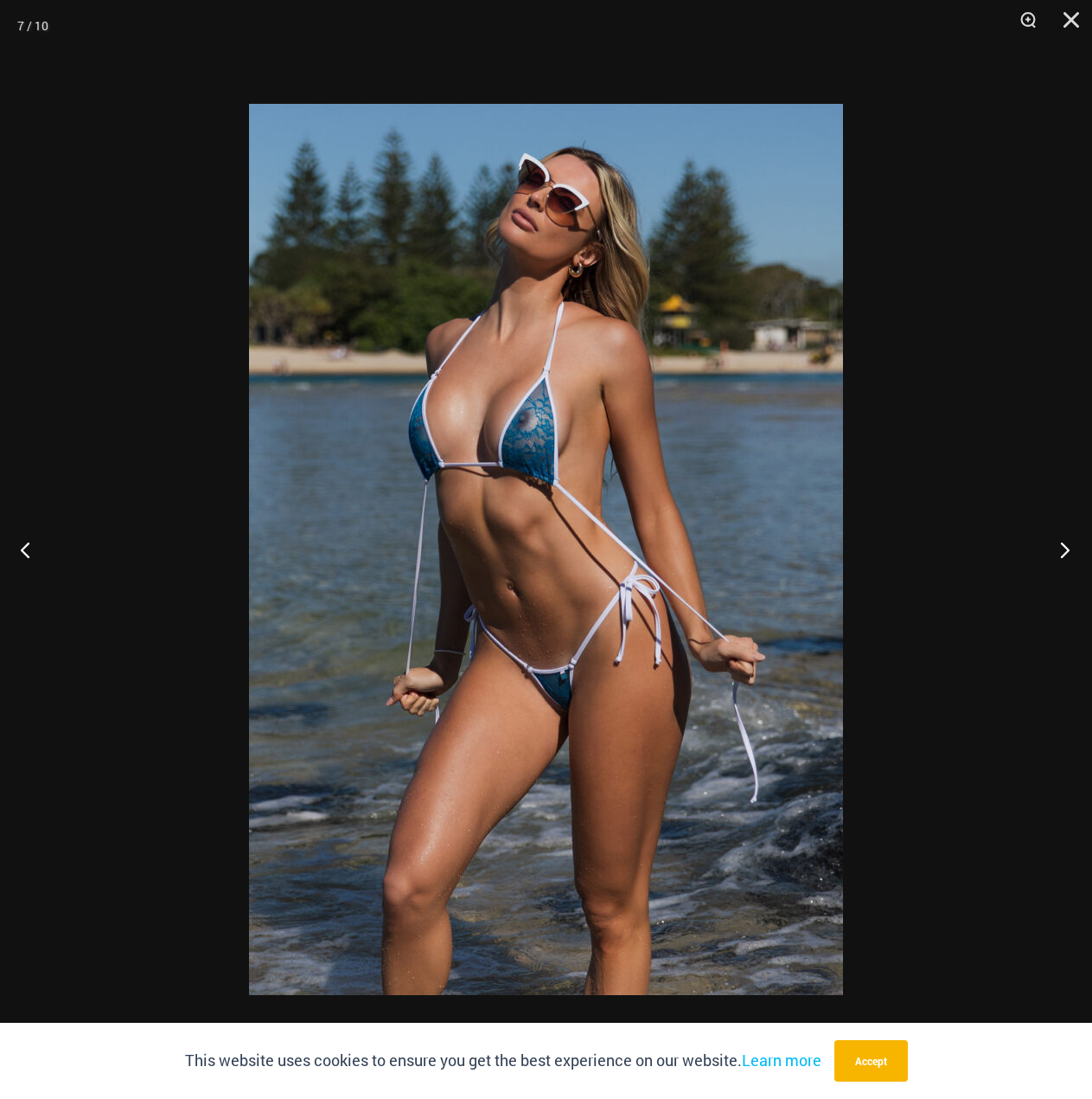
click at [1052, 553] on button "Next" at bounding box center [1060, 549] width 65 height 87
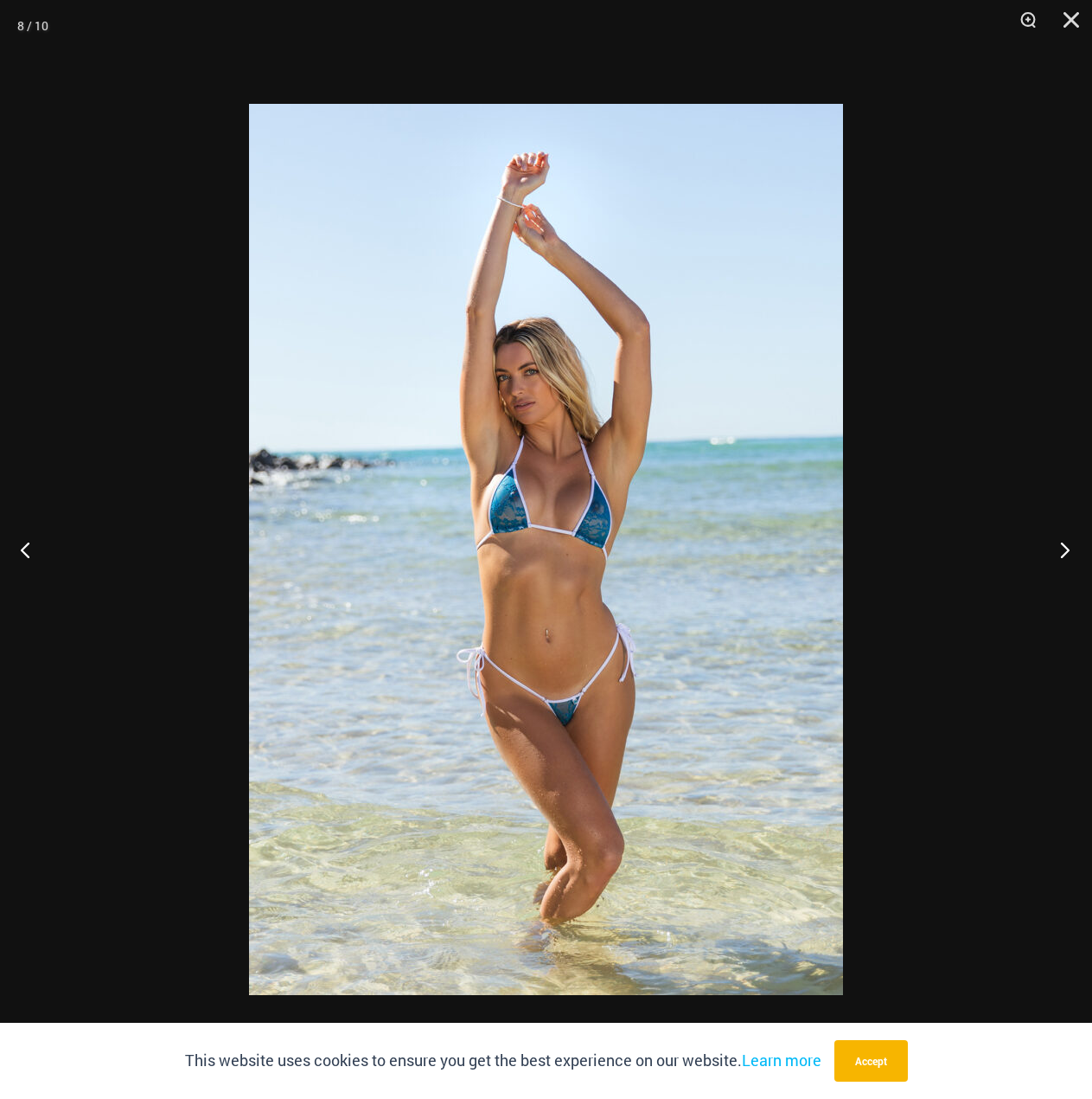
click at [1052, 553] on button "Next" at bounding box center [1060, 549] width 65 height 87
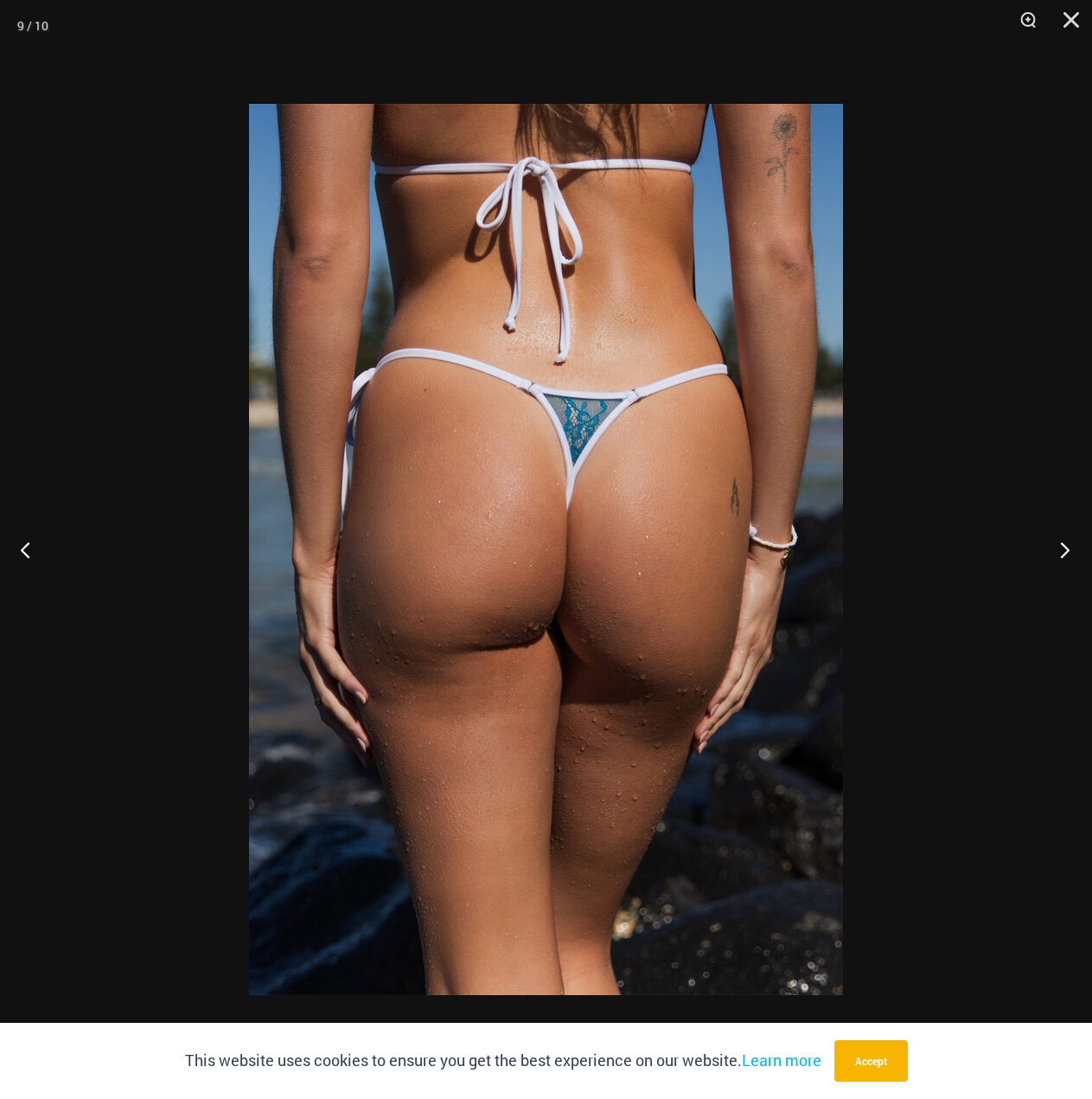
click at [1052, 553] on button "Next" at bounding box center [1060, 549] width 65 height 87
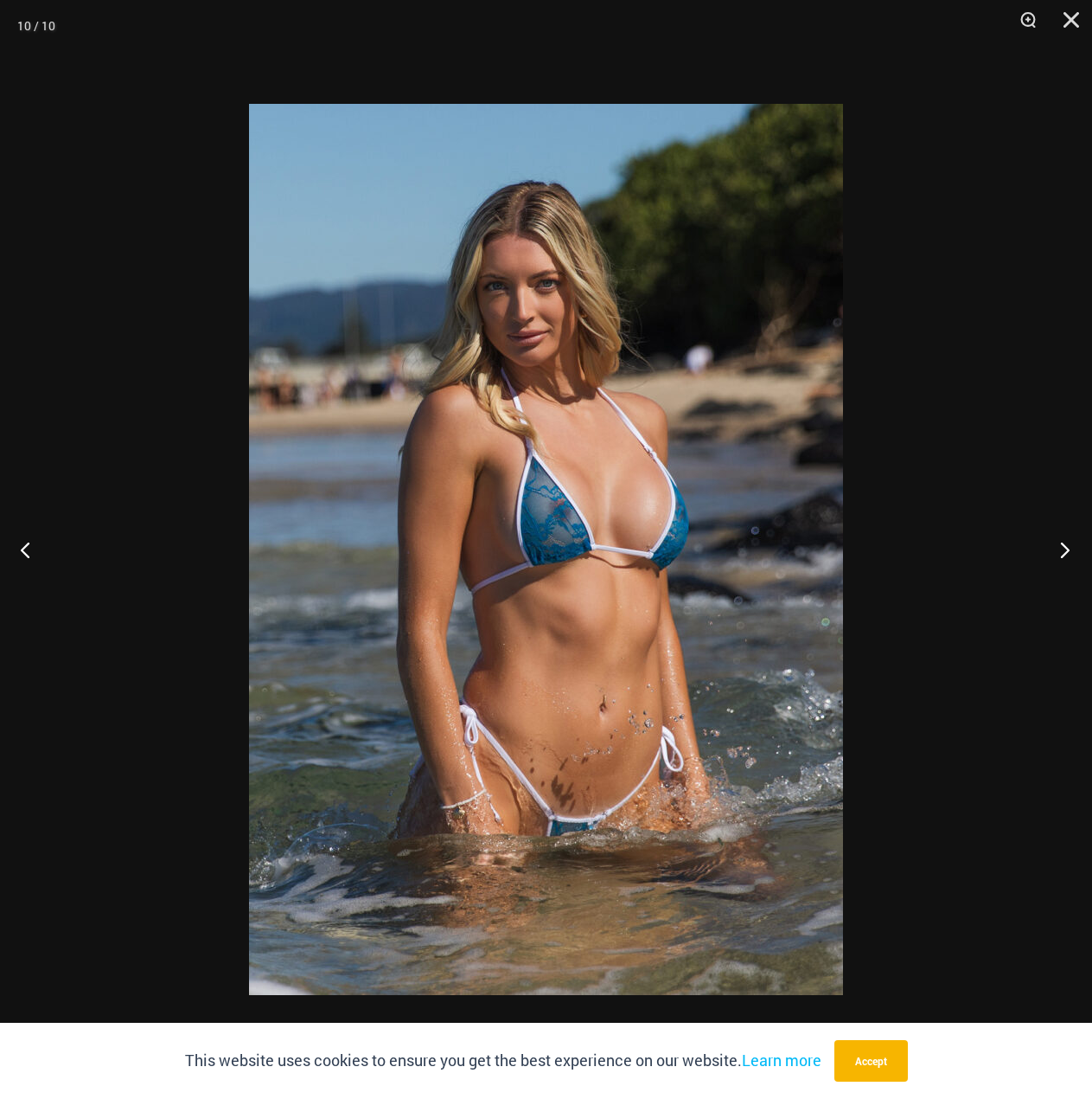
click at [1052, 553] on button "Next" at bounding box center [1060, 549] width 65 height 87
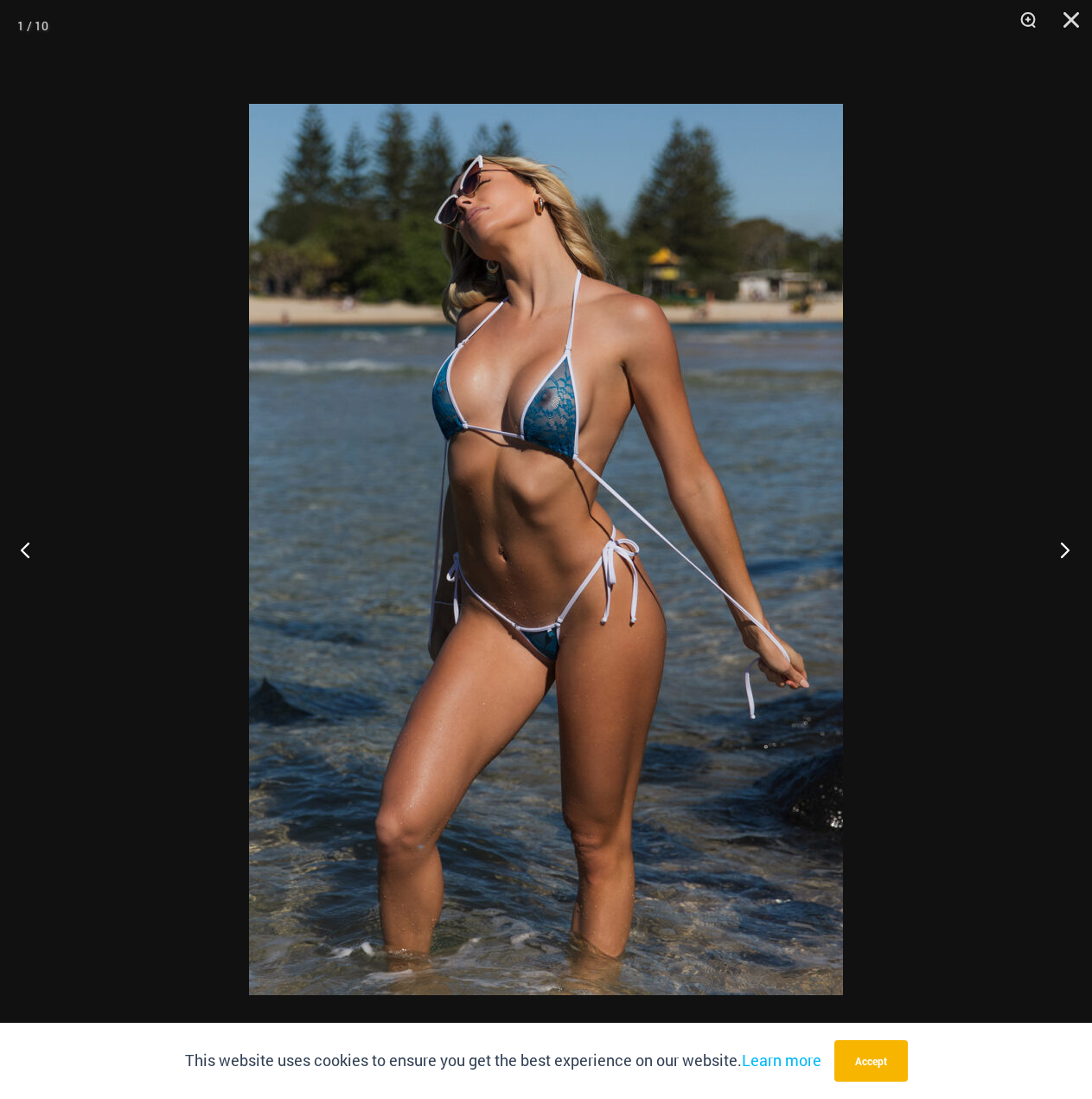
click at [1052, 553] on button "Next" at bounding box center [1060, 549] width 65 height 87
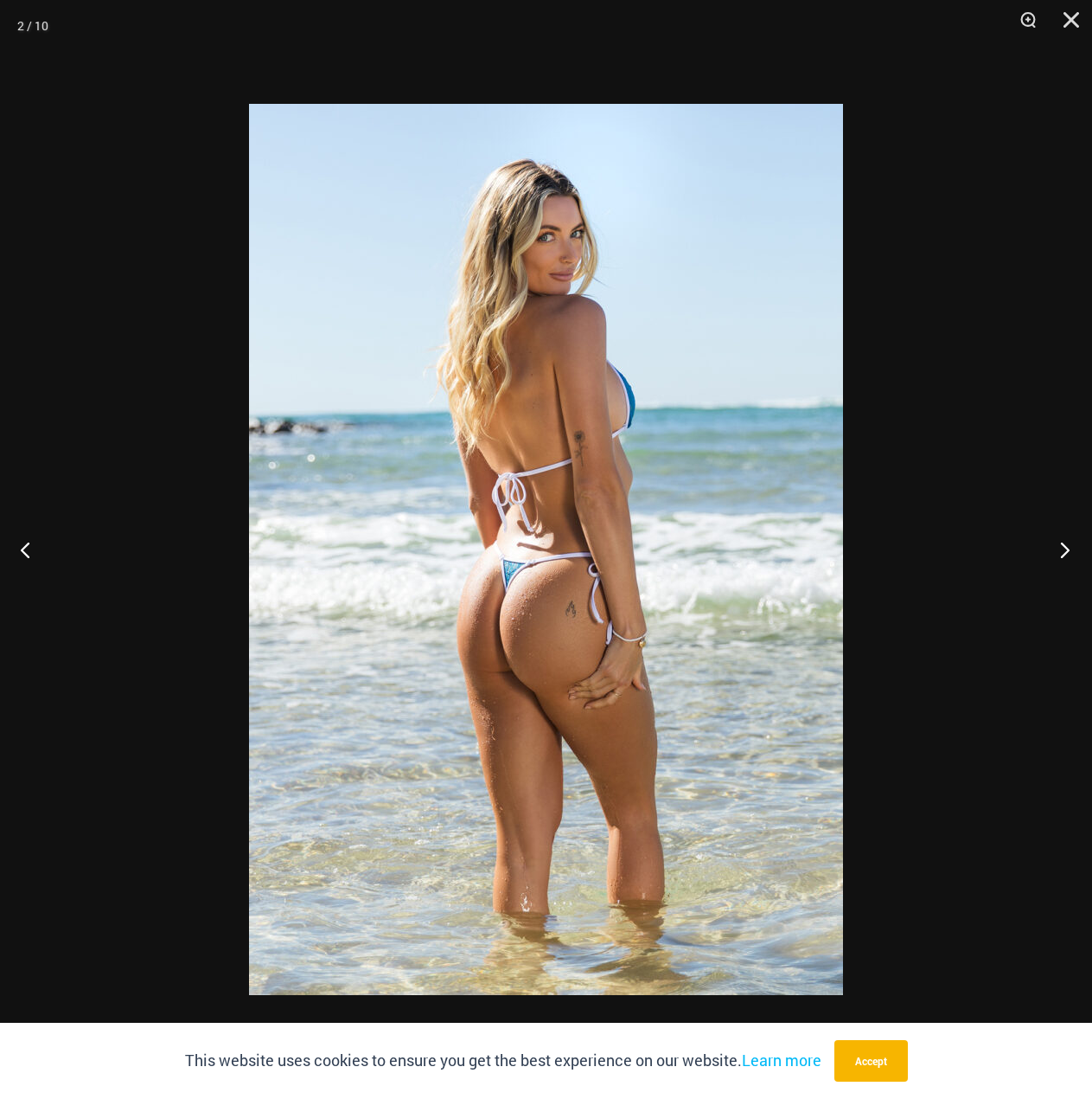
click at [1052, 553] on button "Next" at bounding box center [1060, 549] width 65 height 87
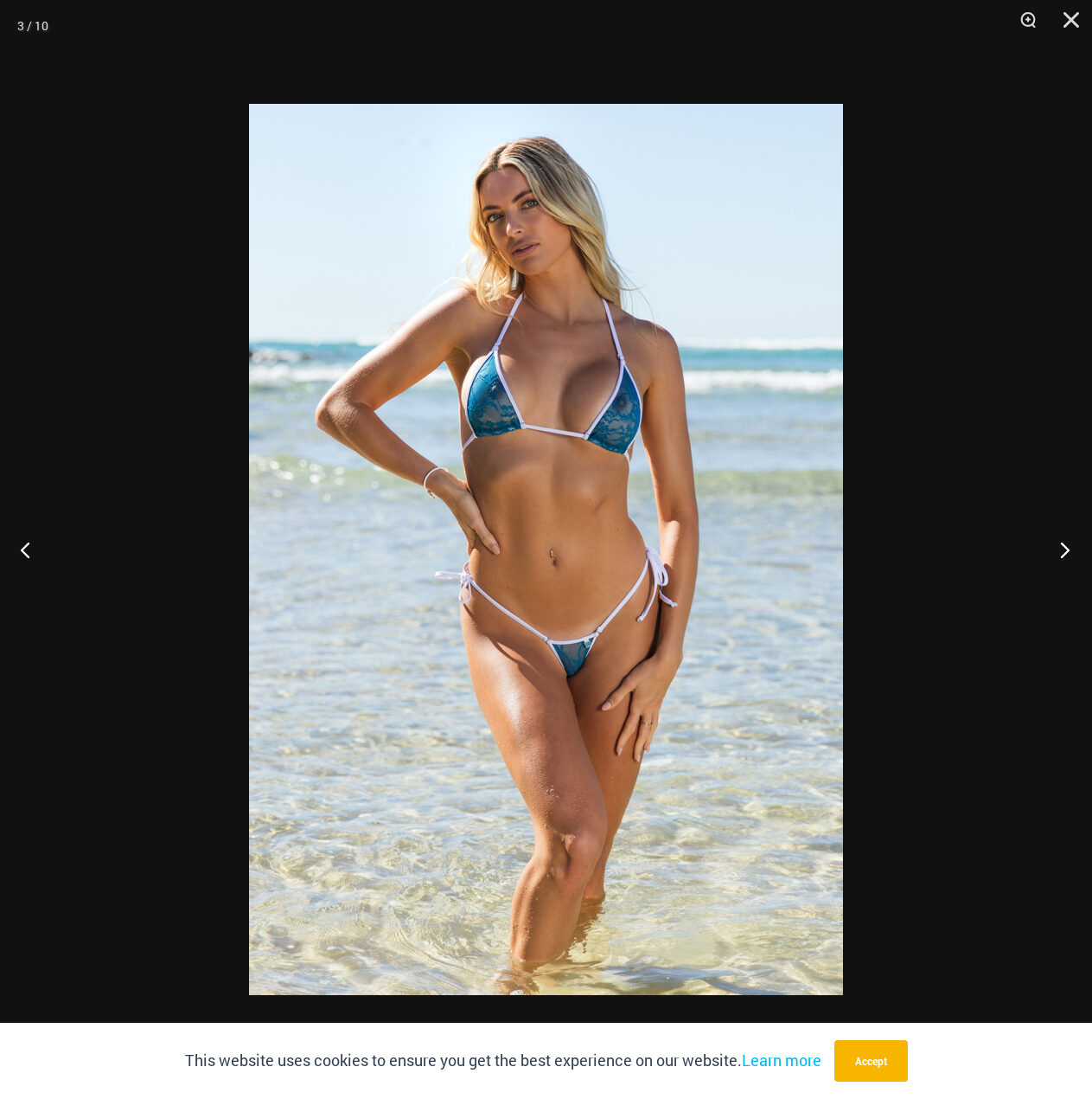
click at [1052, 553] on button "Next" at bounding box center [1060, 549] width 65 height 87
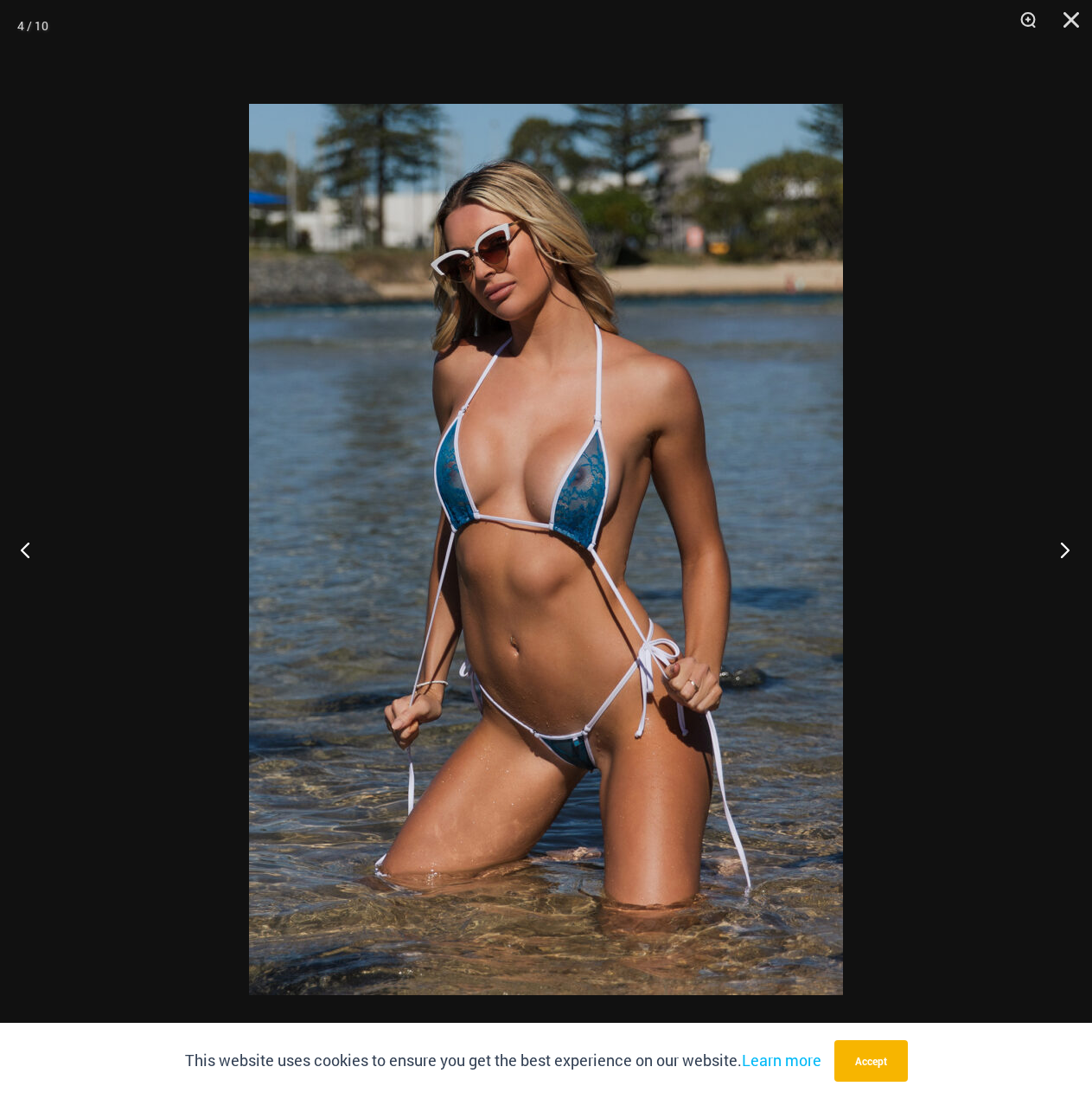
click at [1052, 553] on button "Next" at bounding box center [1060, 549] width 65 height 87
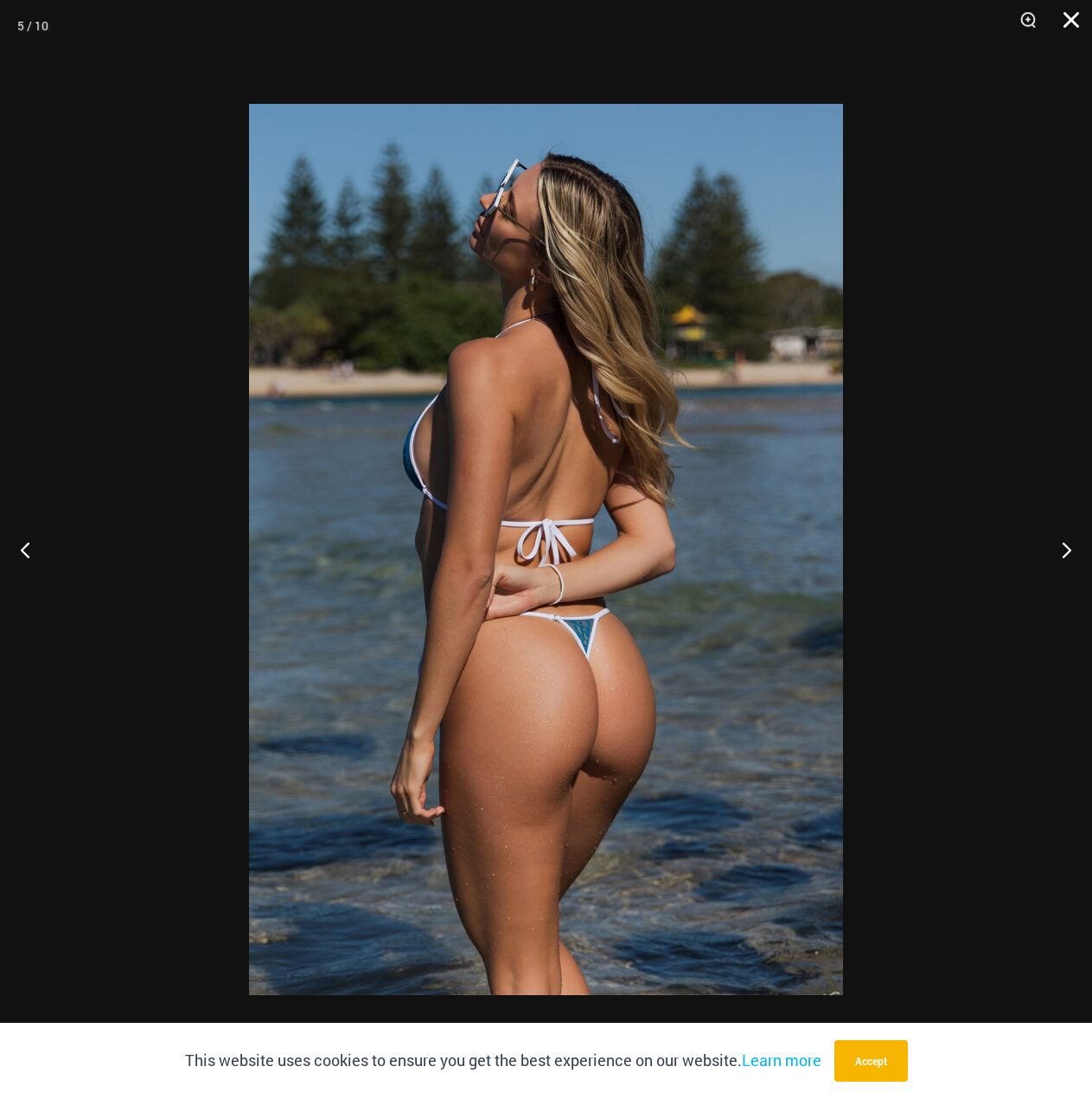
click at [1070, 20] on button "Close" at bounding box center [1066, 25] width 43 height 52
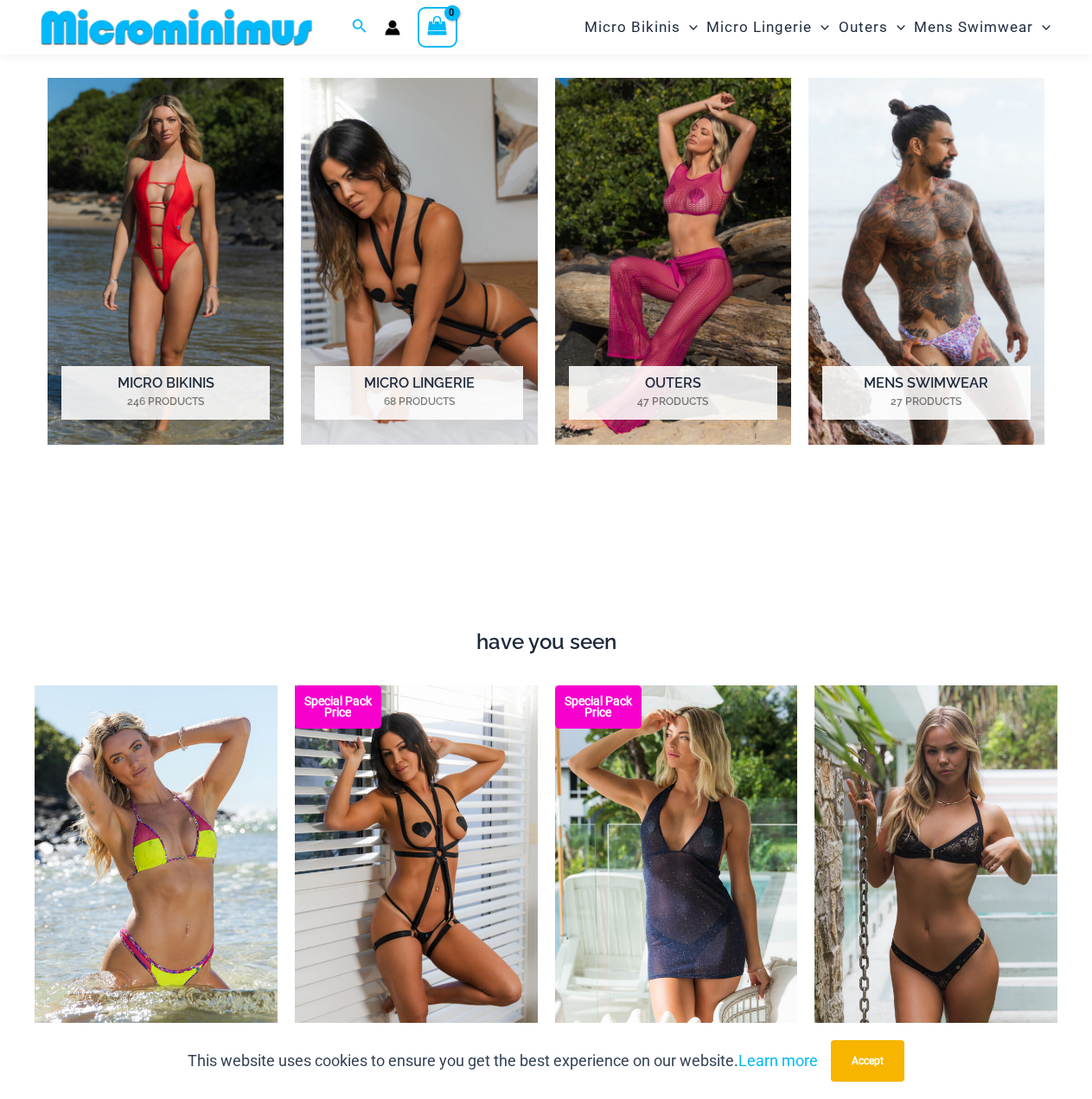
scroll to position [1023, 0]
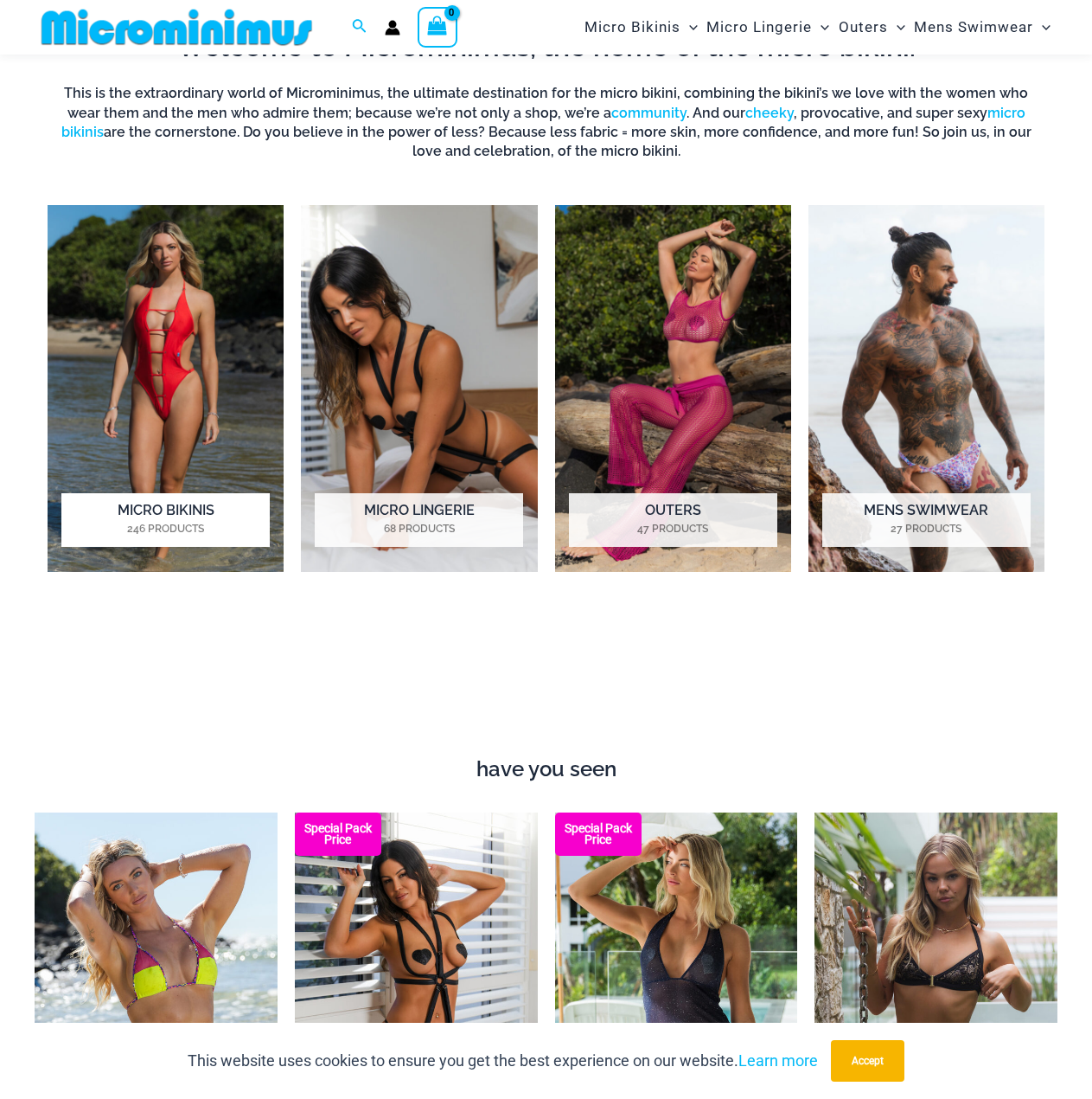
click at [169, 518] on h2 "Micro Bikinis 246 Products" at bounding box center [165, 520] width 208 height 54
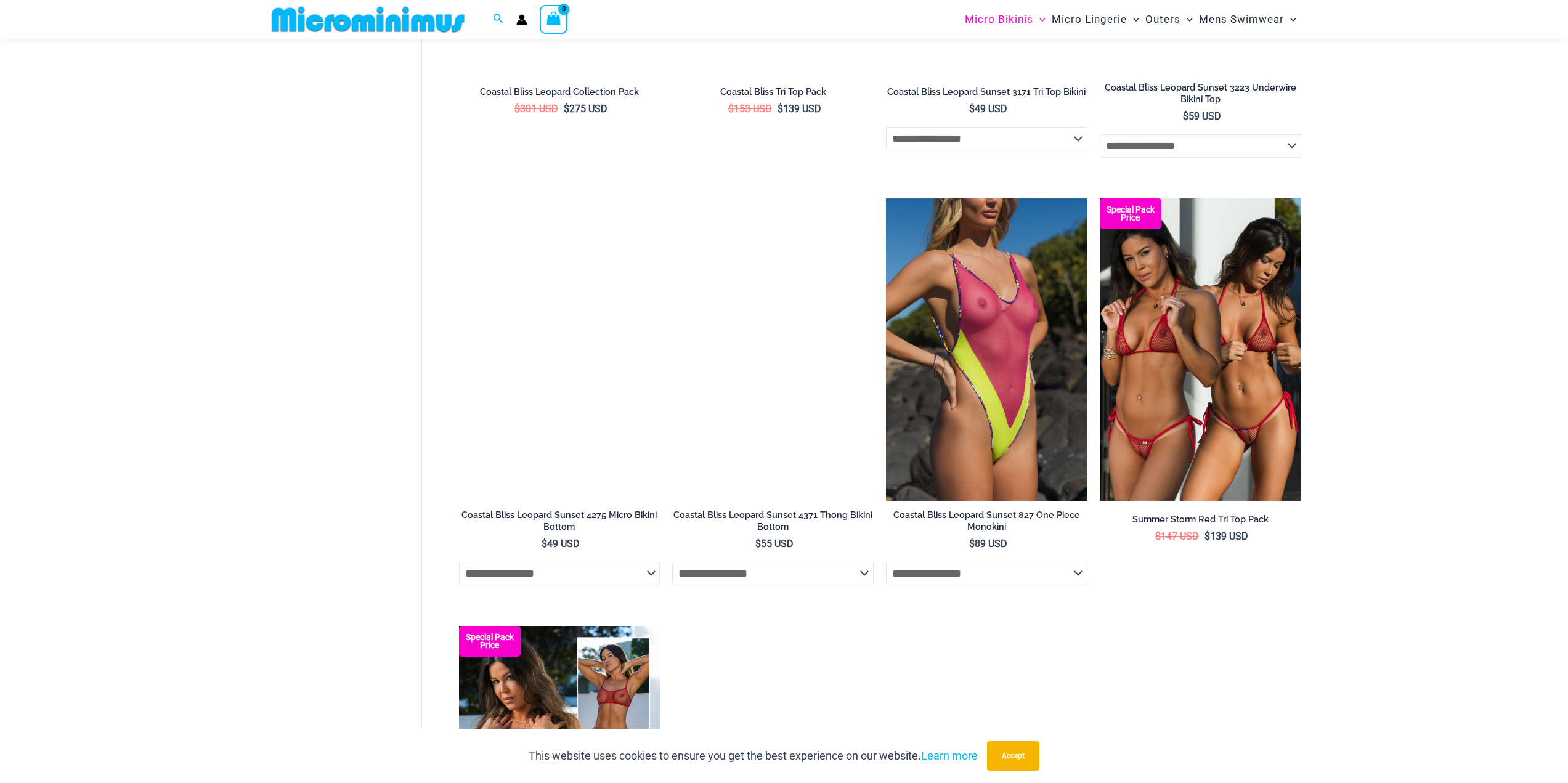
scroll to position [2331, 0]
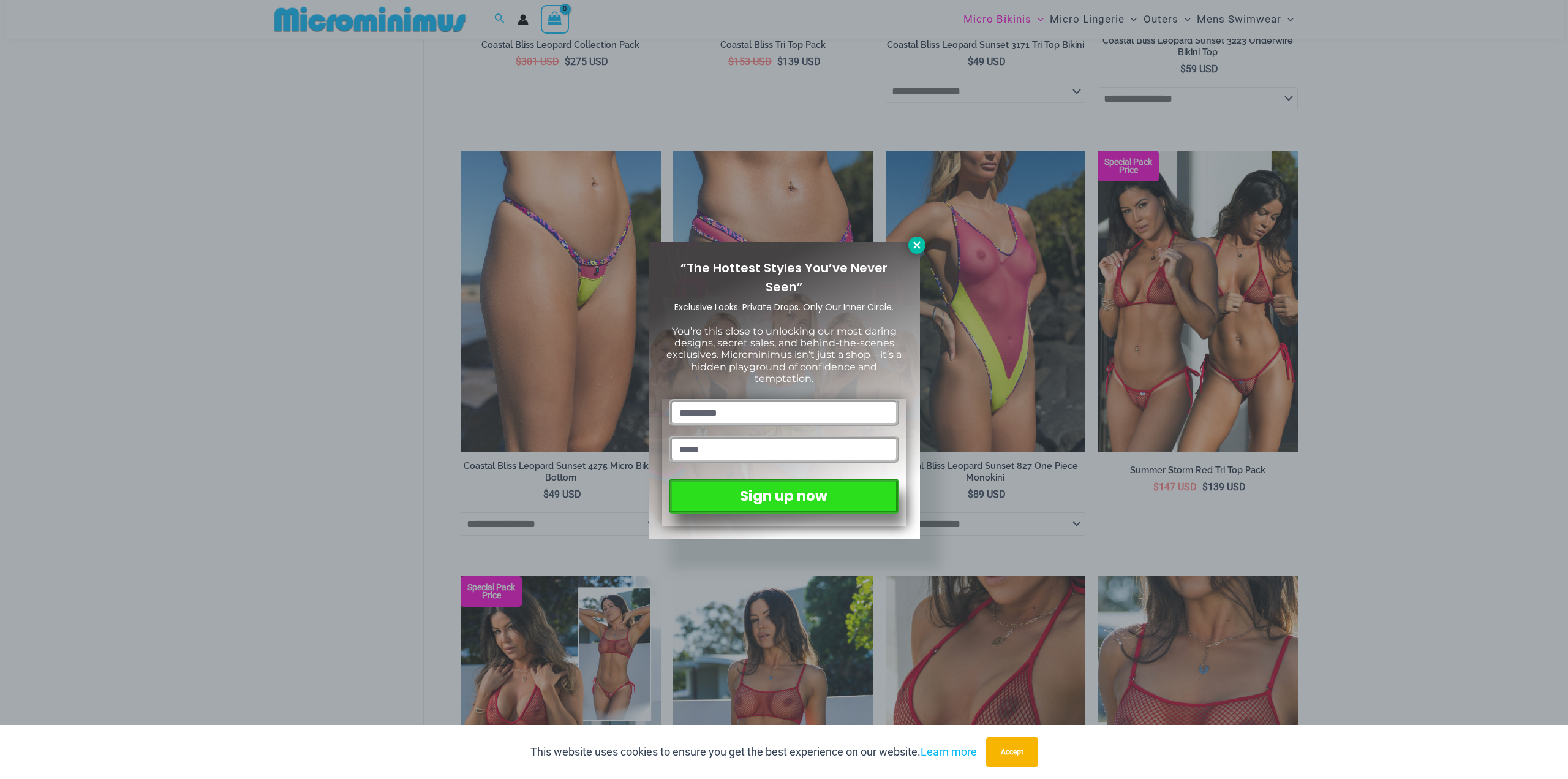
click at [773, 244] on icon at bounding box center [917, 245] width 11 height 11
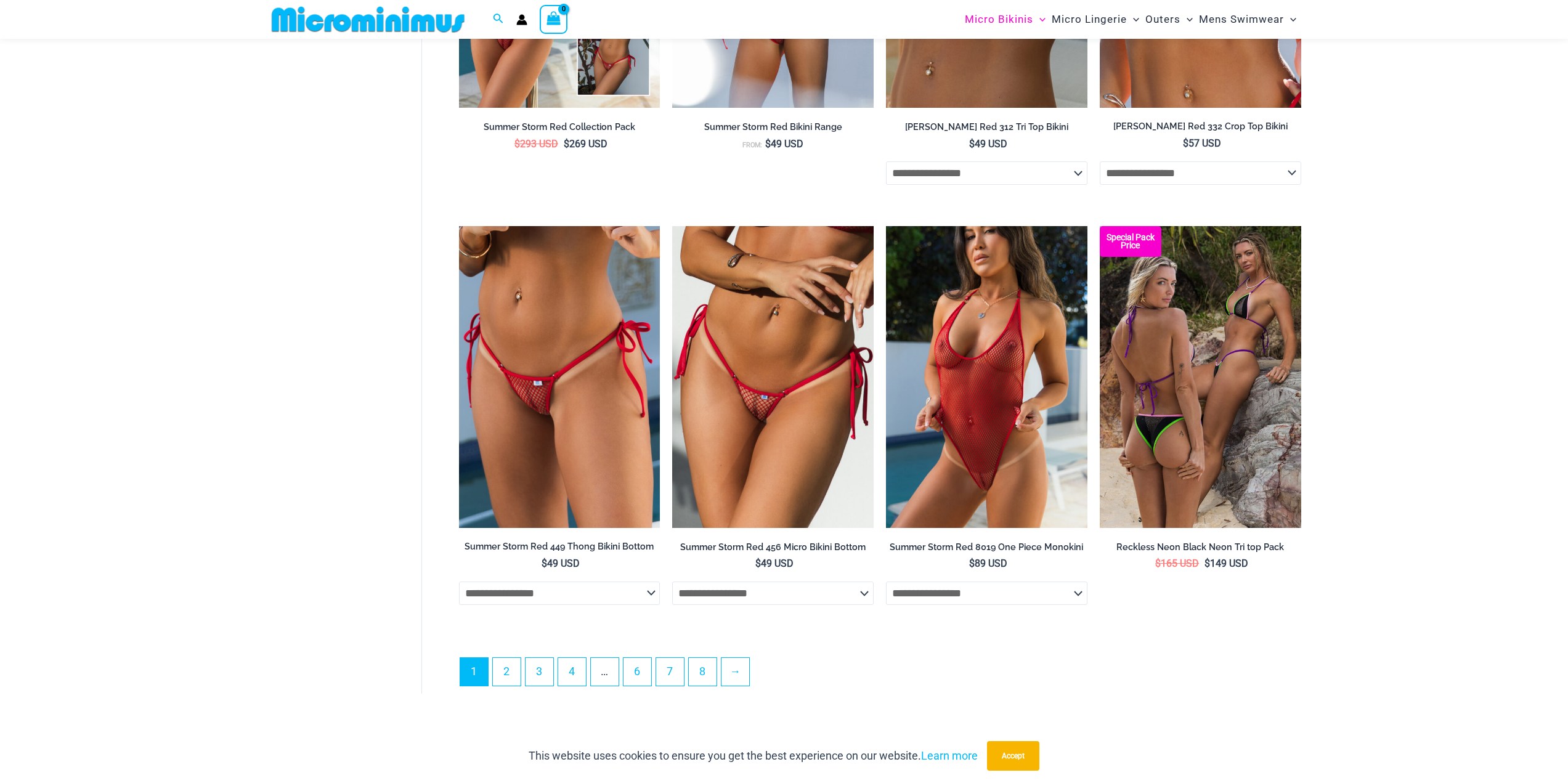
scroll to position [3347, 0]
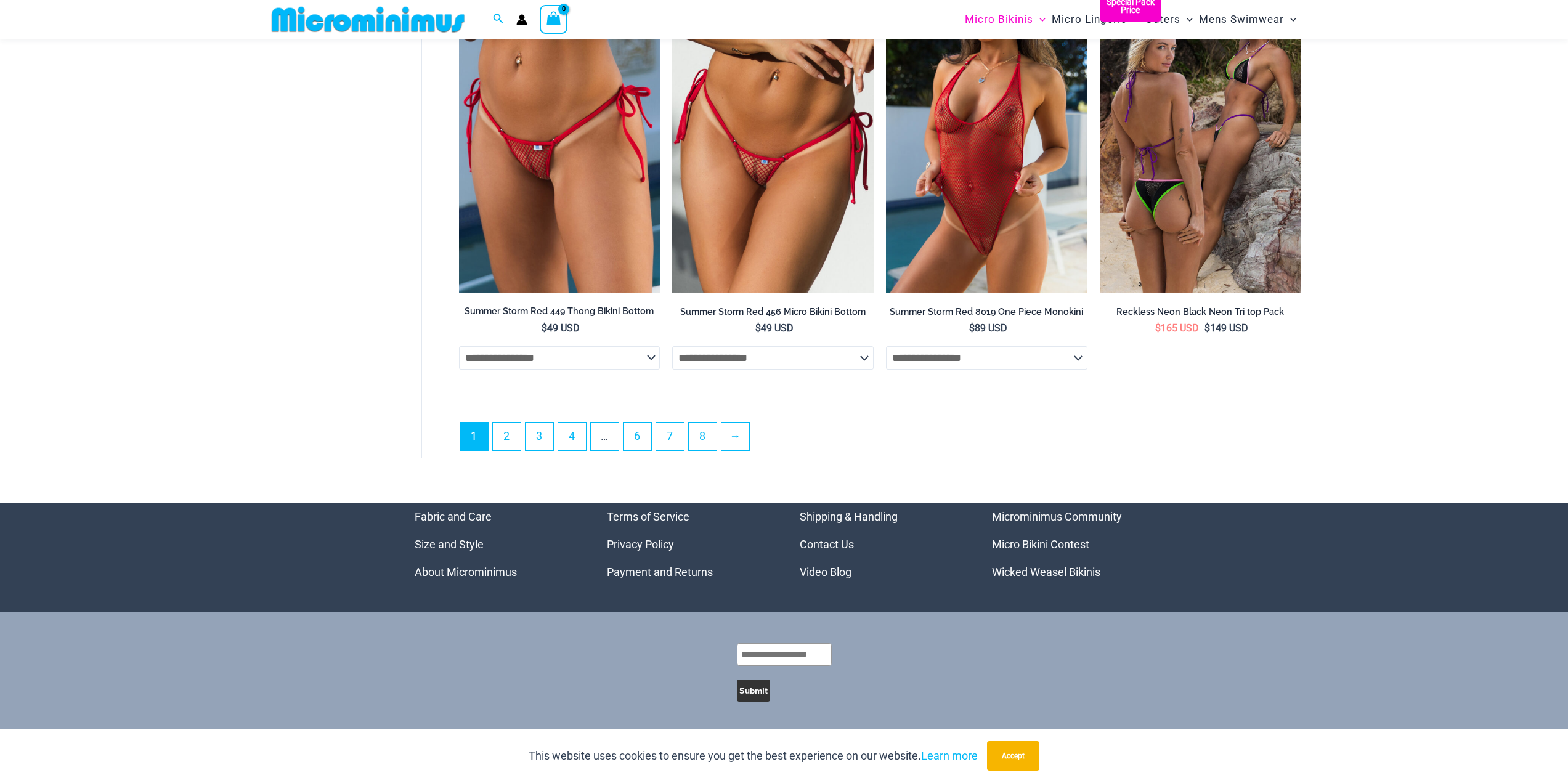
click at [506, 450] on li "2" at bounding box center [506, 436] width 29 height 29
click at [508, 434] on link "2" at bounding box center [506, 435] width 27 height 29
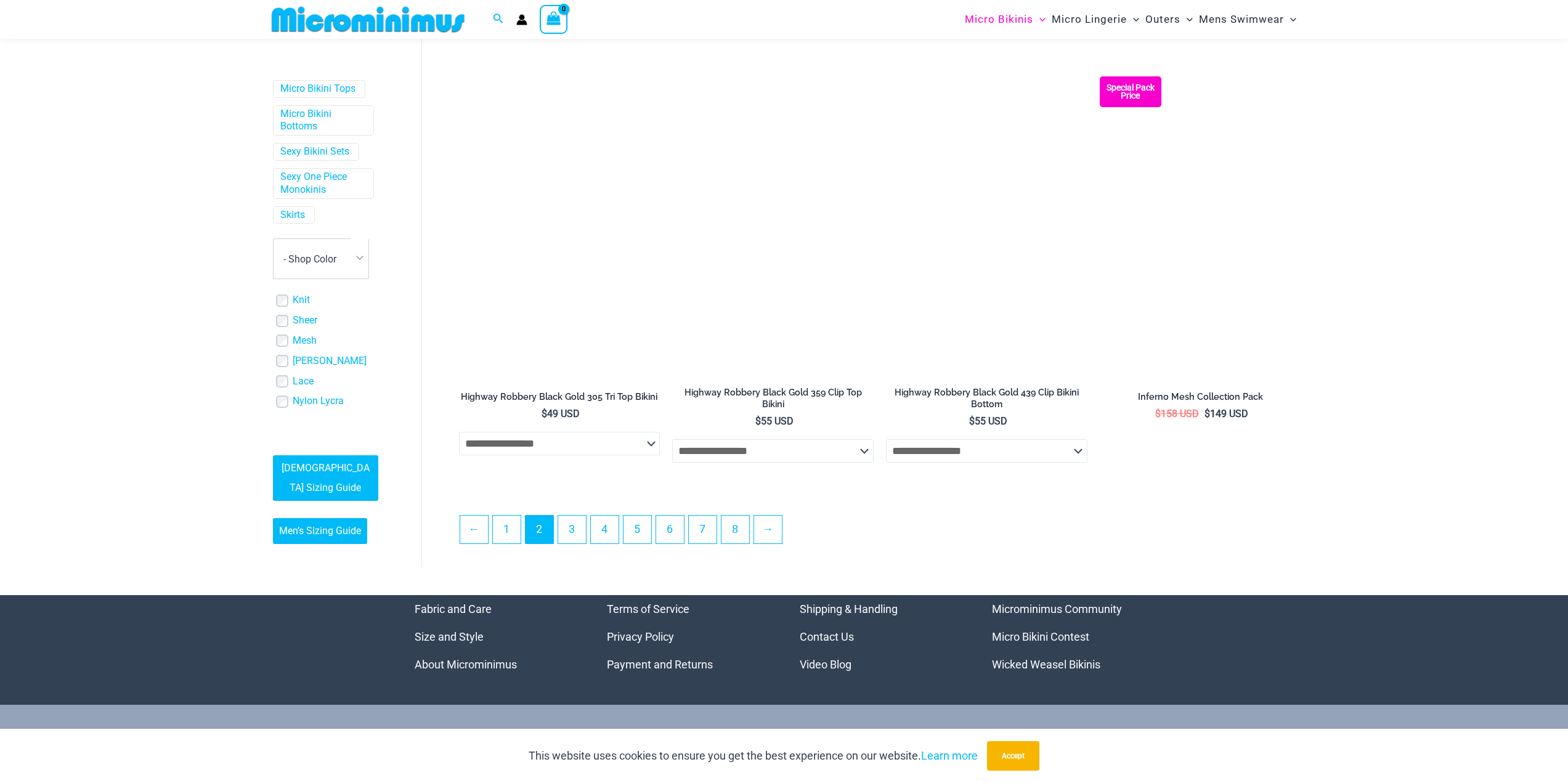
scroll to position [3000, 0]
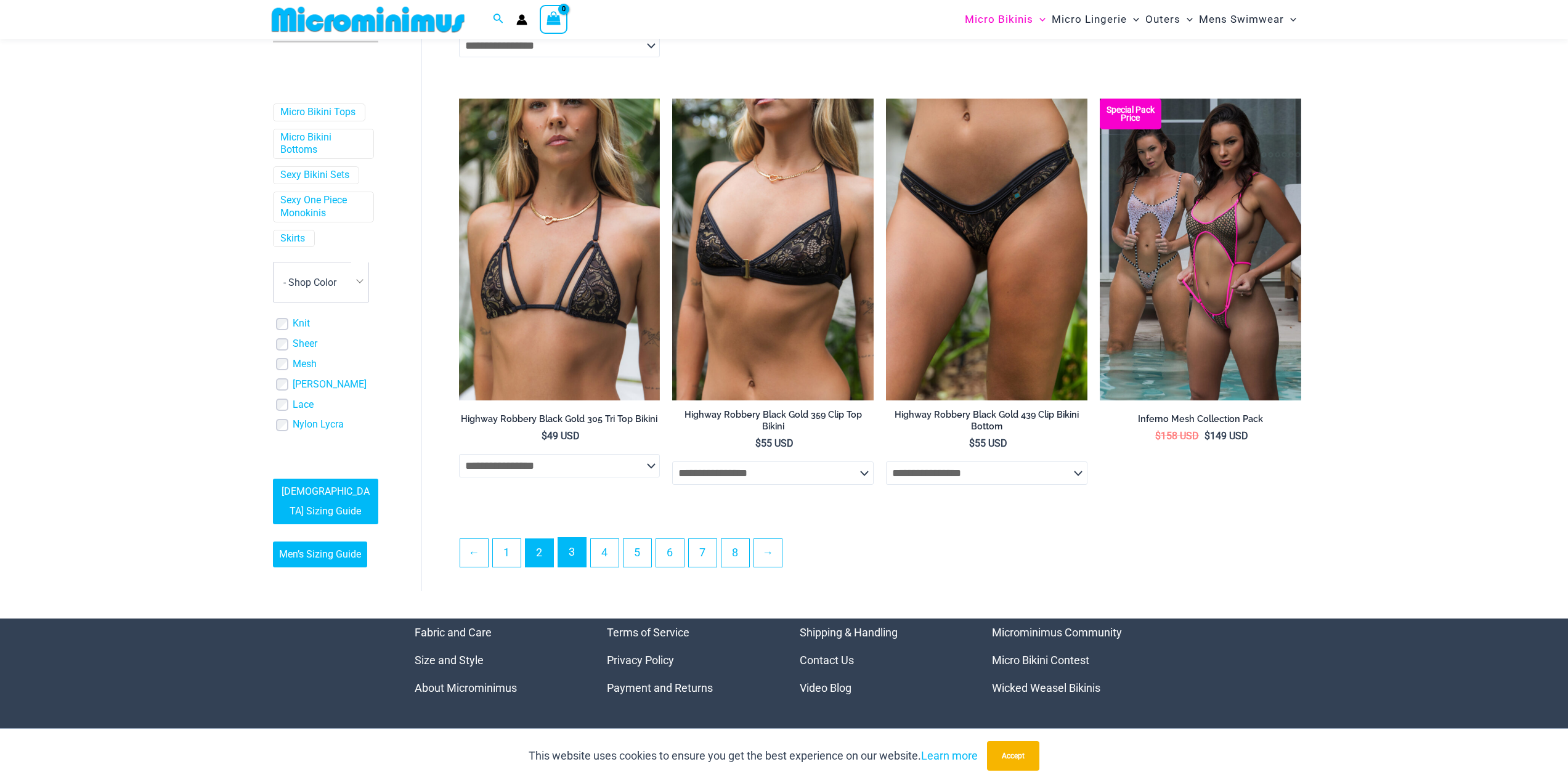
click at [571, 554] on link "3" at bounding box center [571, 552] width 27 height 29
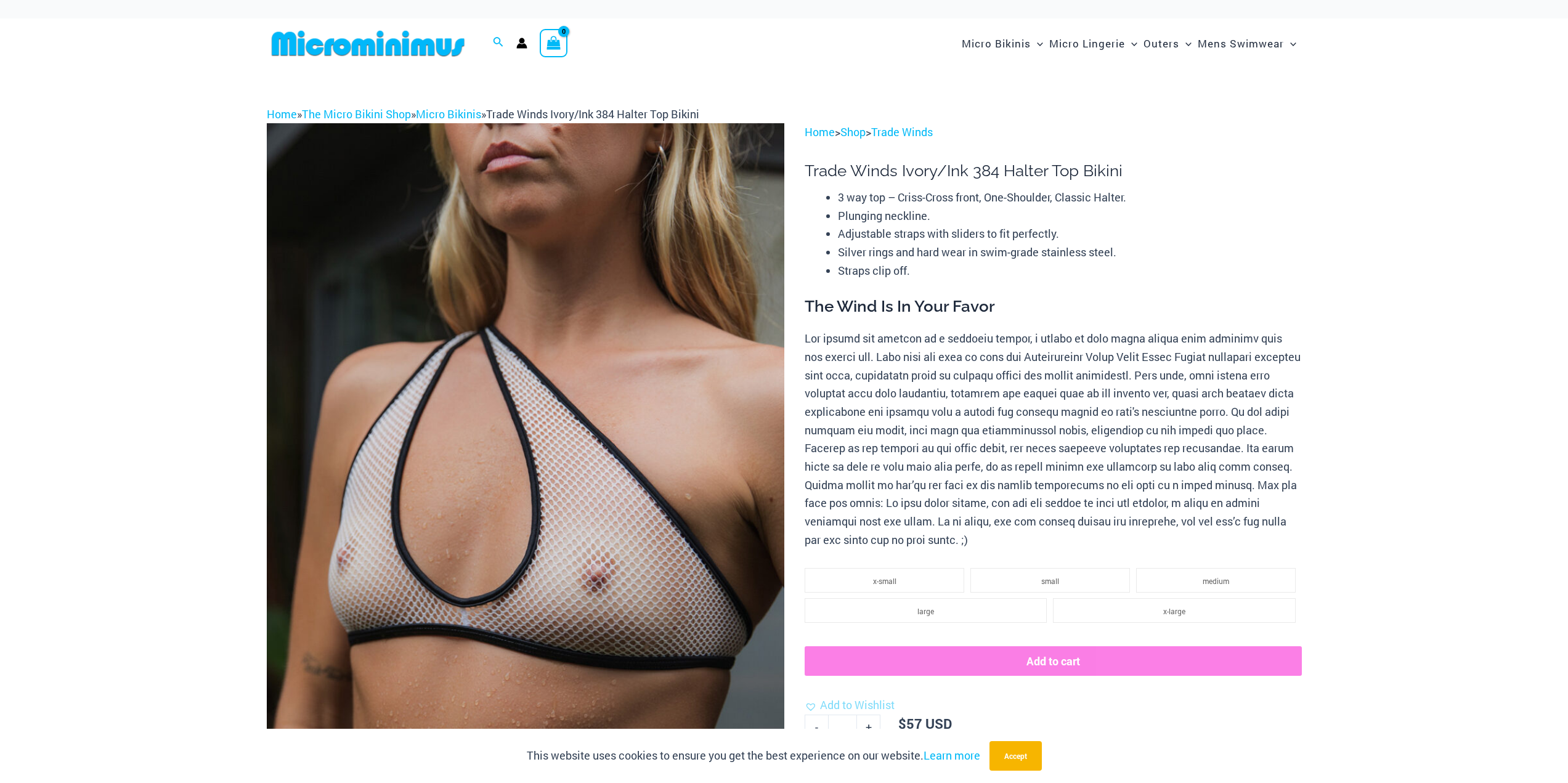
click at [617, 384] on img at bounding box center [526, 511] width 518 height 776
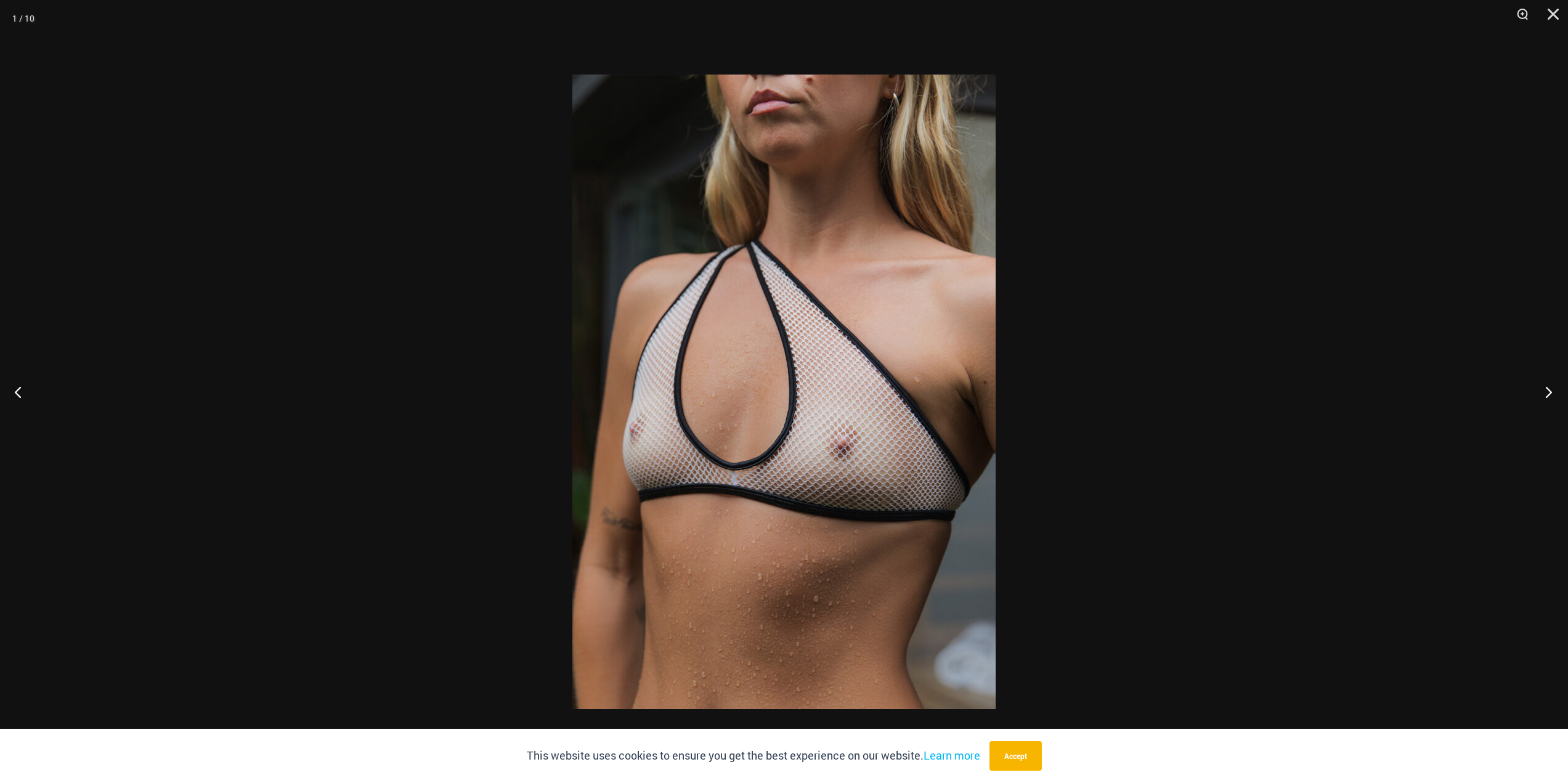
click at [1536, 383] on button "Next" at bounding box center [1545, 392] width 46 height 62
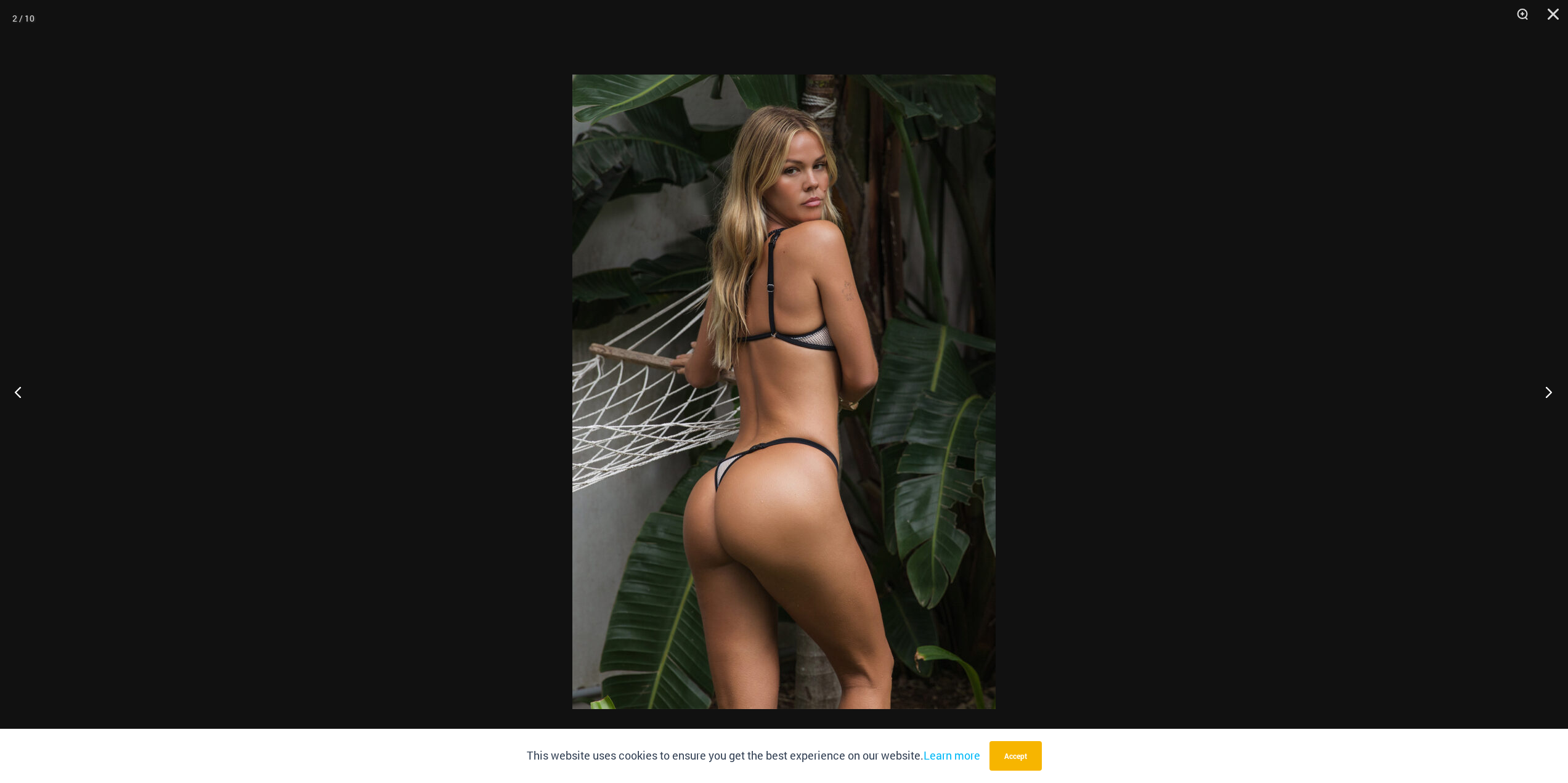
click at [1542, 398] on button "Next" at bounding box center [1545, 392] width 46 height 62
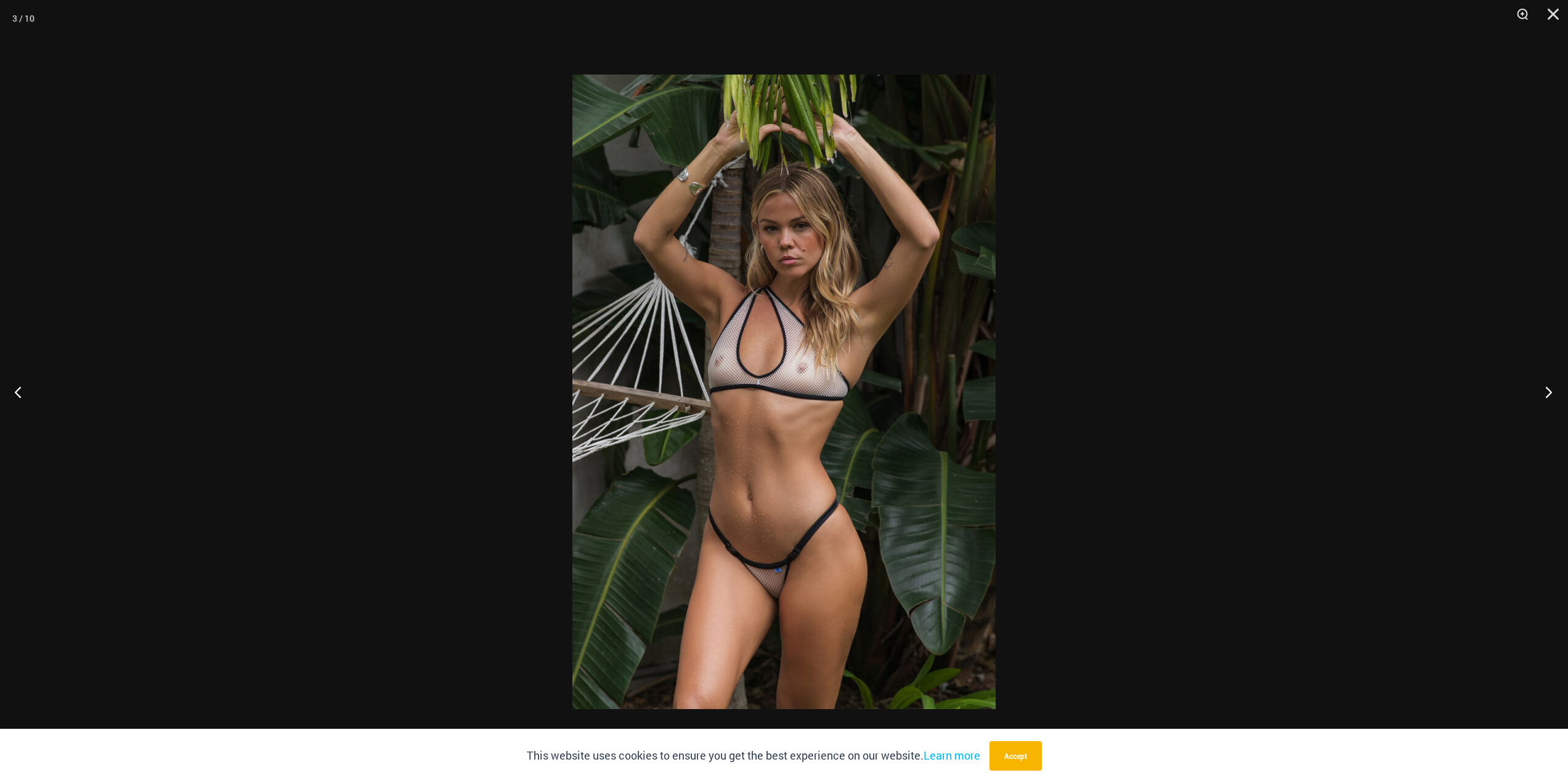
click at [1542, 398] on button "Next" at bounding box center [1545, 392] width 46 height 62
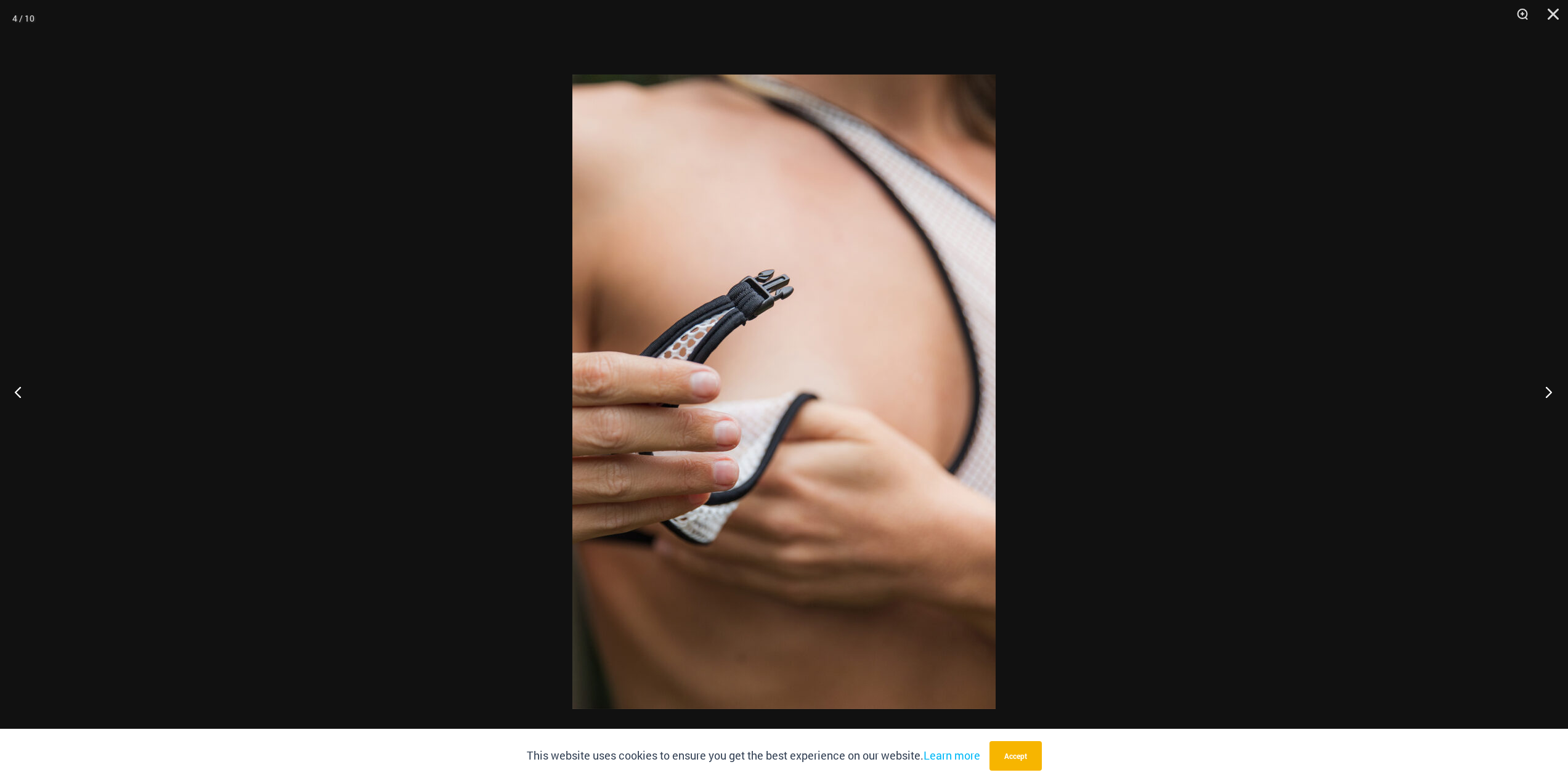
click at [1541, 398] on button "Next" at bounding box center [1545, 392] width 46 height 62
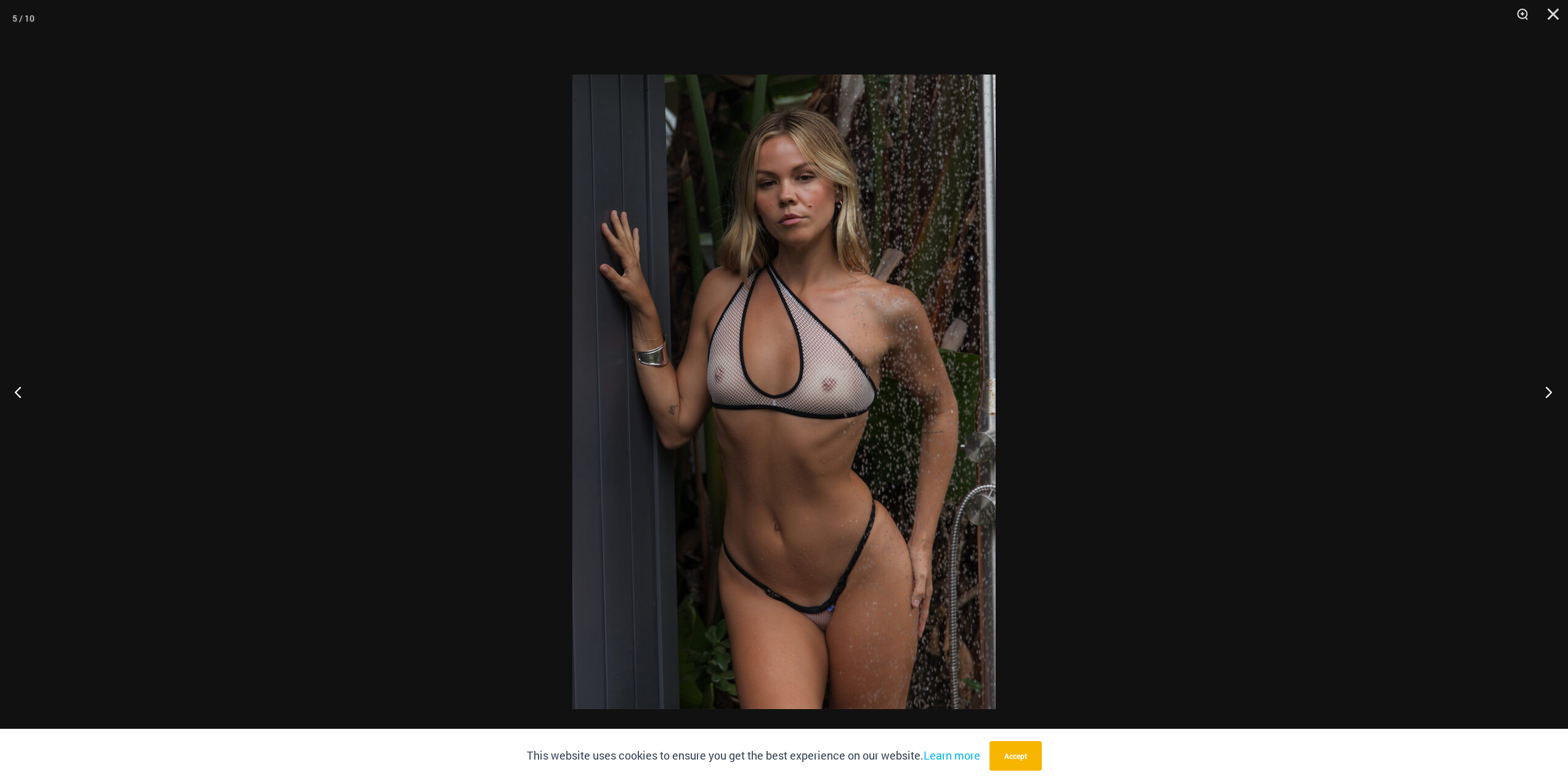
click at [1541, 398] on button "Next" at bounding box center [1545, 392] width 46 height 62
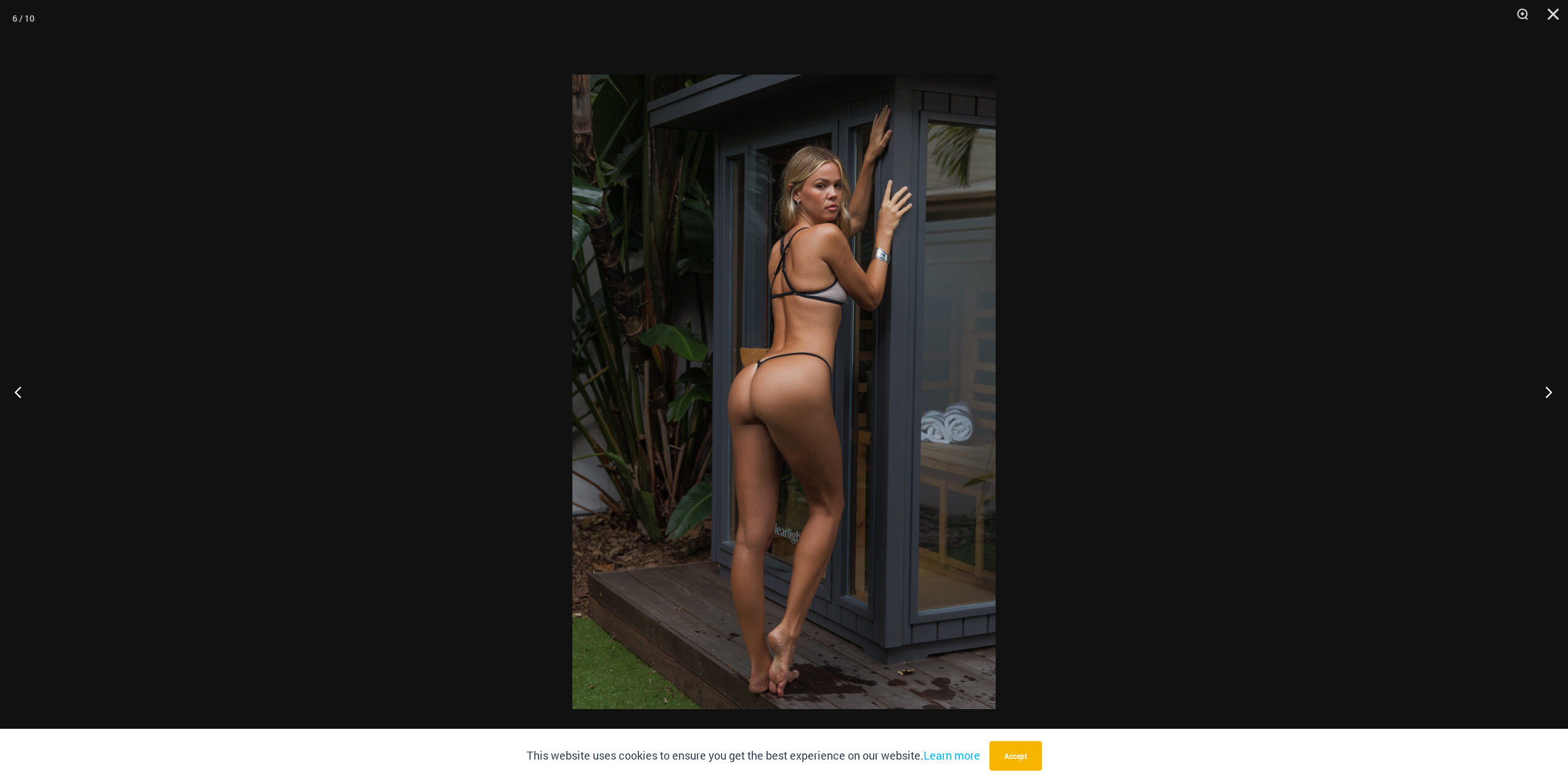
click at [1541, 398] on button "Next" at bounding box center [1545, 392] width 46 height 62
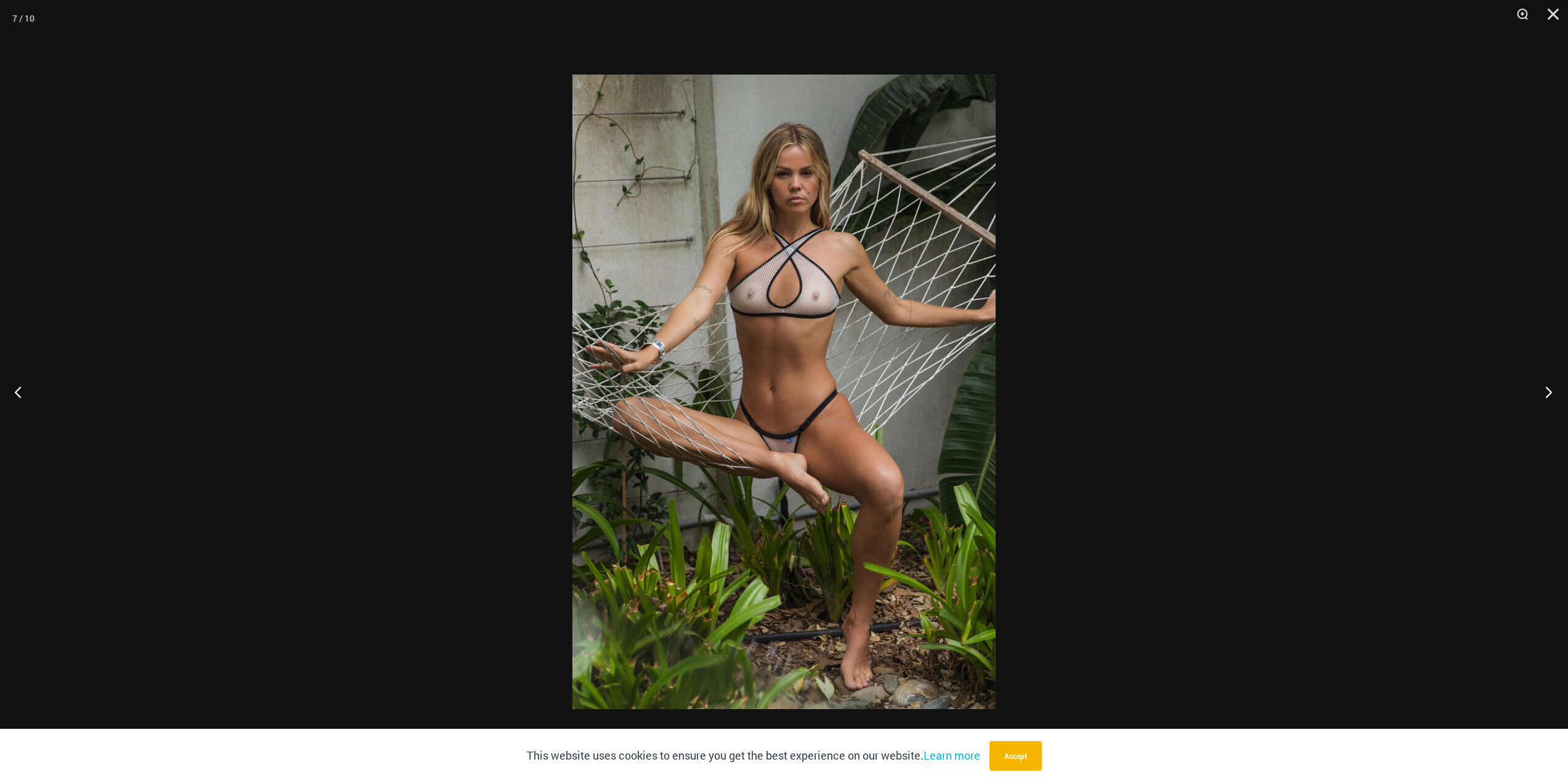
click at [1541, 398] on button "Next" at bounding box center [1545, 392] width 46 height 62
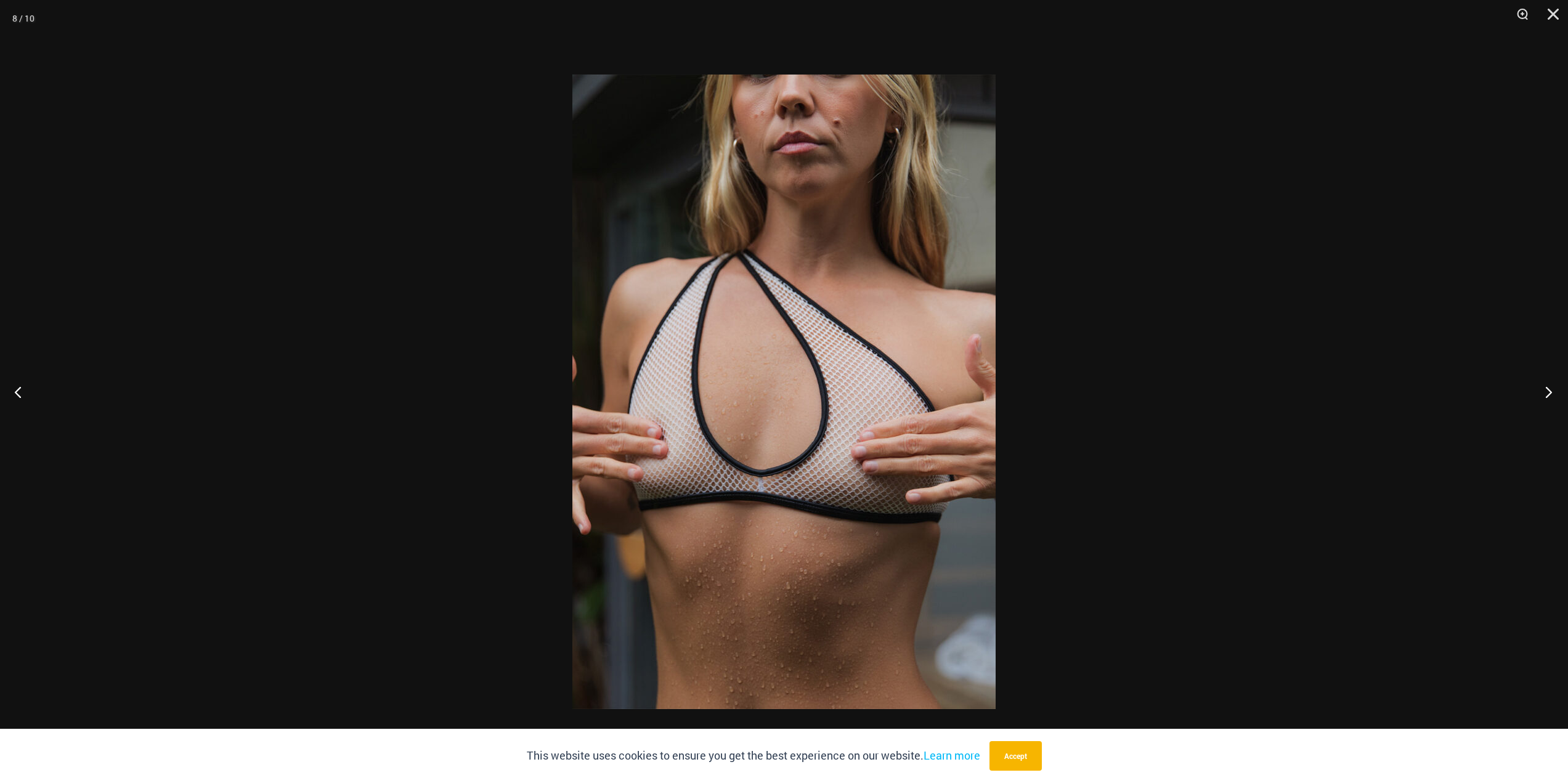
click at [1541, 398] on button "Next" at bounding box center [1545, 392] width 46 height 62
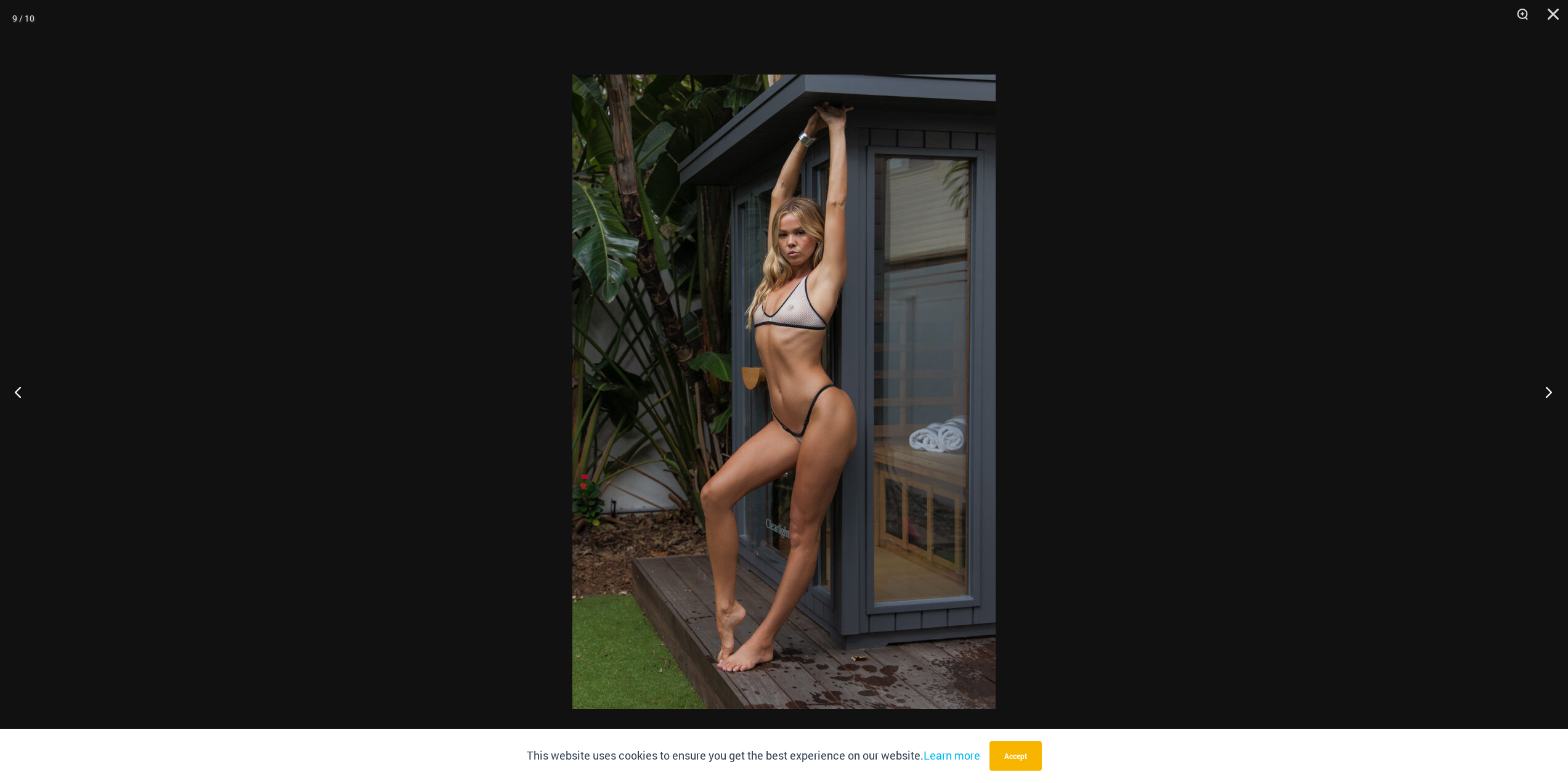
click at [1541, 398] on button "Next" at bounding box center [1545, 392] width 46 height 62
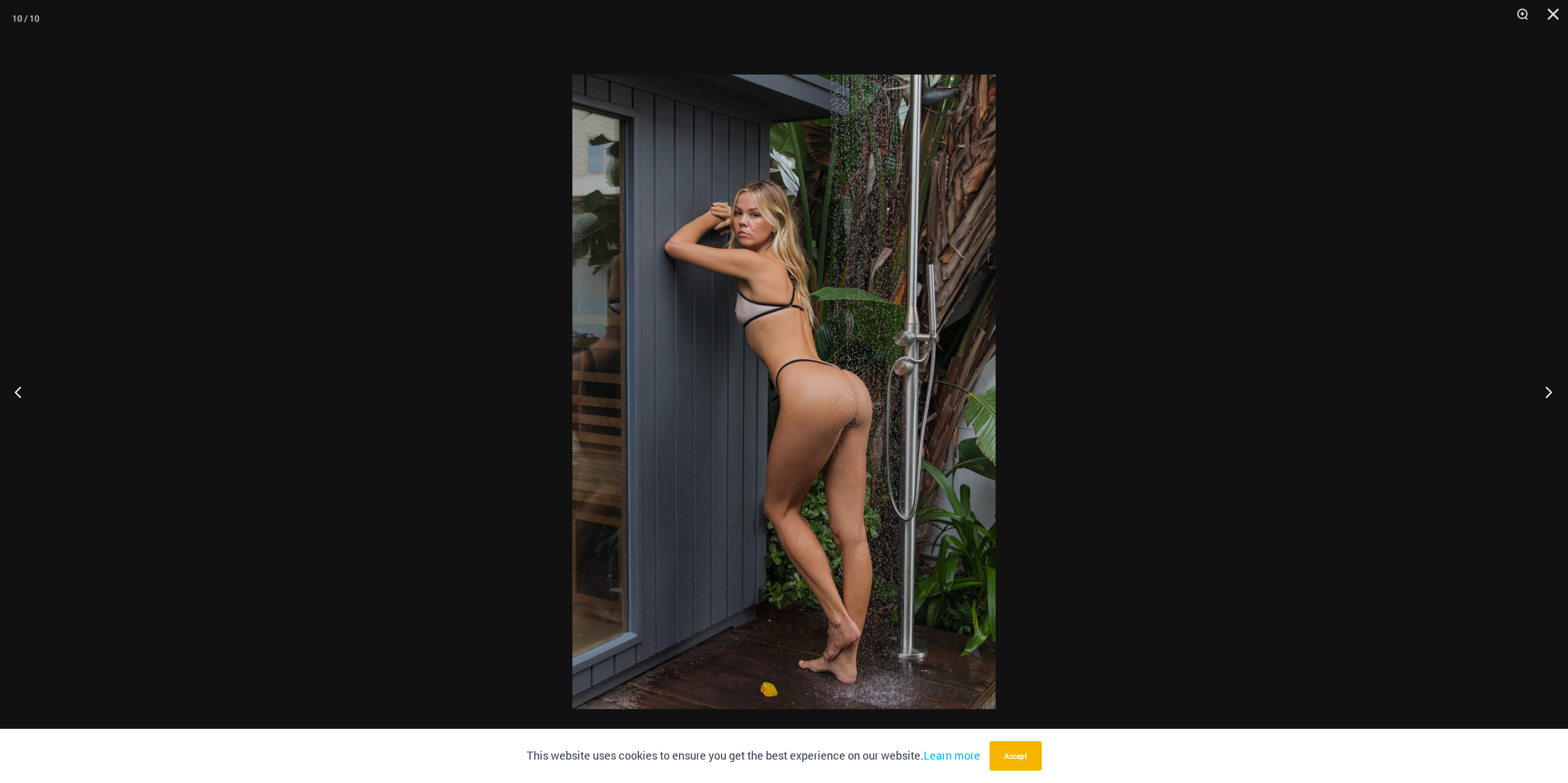
click at [1541, 398] on button "Next" at bounding box center [1545, 392] width 46 height 62
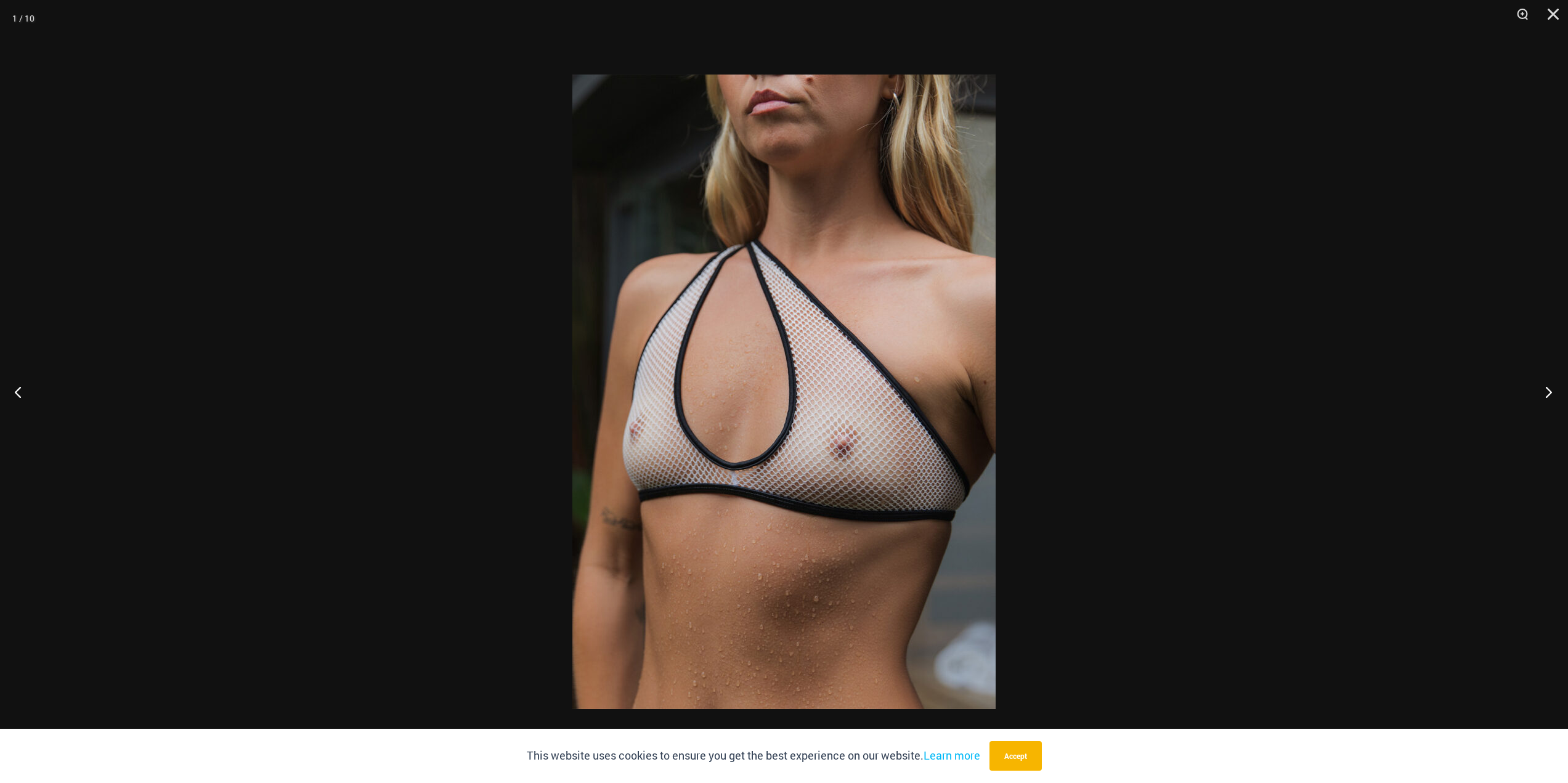
click at [1541, 398] on button "Next" at bounding box center [1545, 392] width 46 height 62
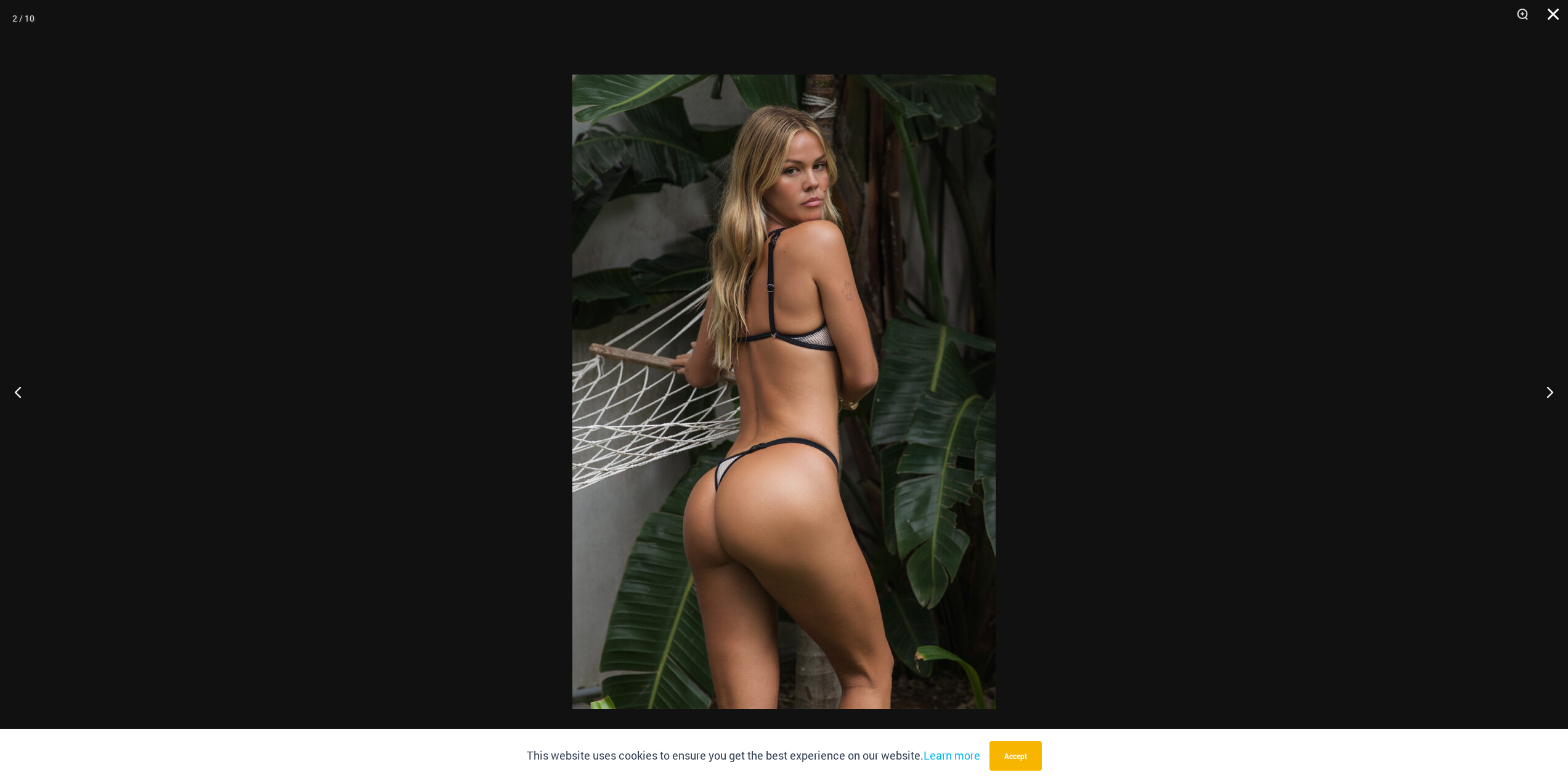
click at [1548, 17] on button "Close" at bounding box center [1549, 18] width 31 height 37
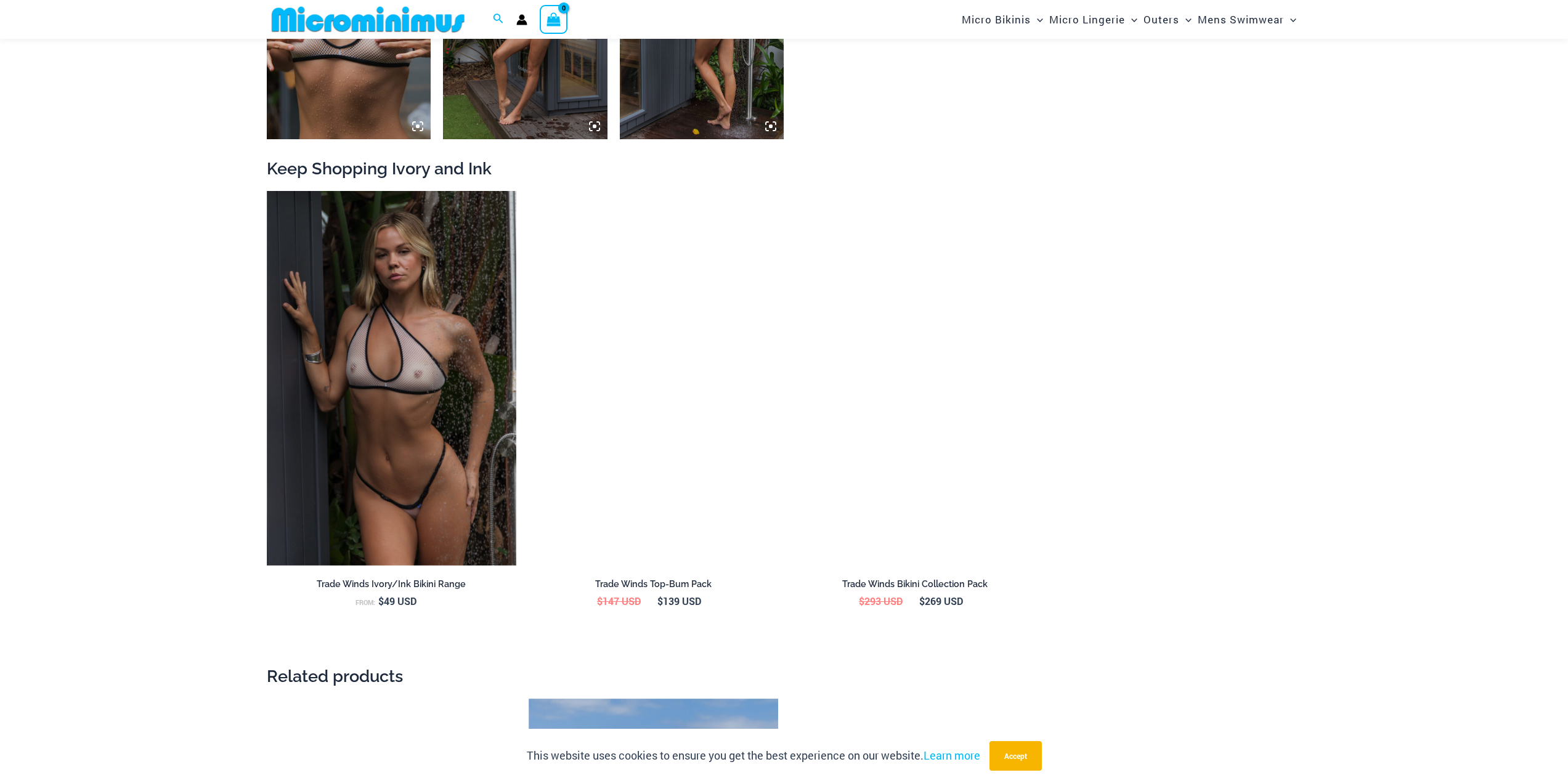
scroll to position [1529, 0]
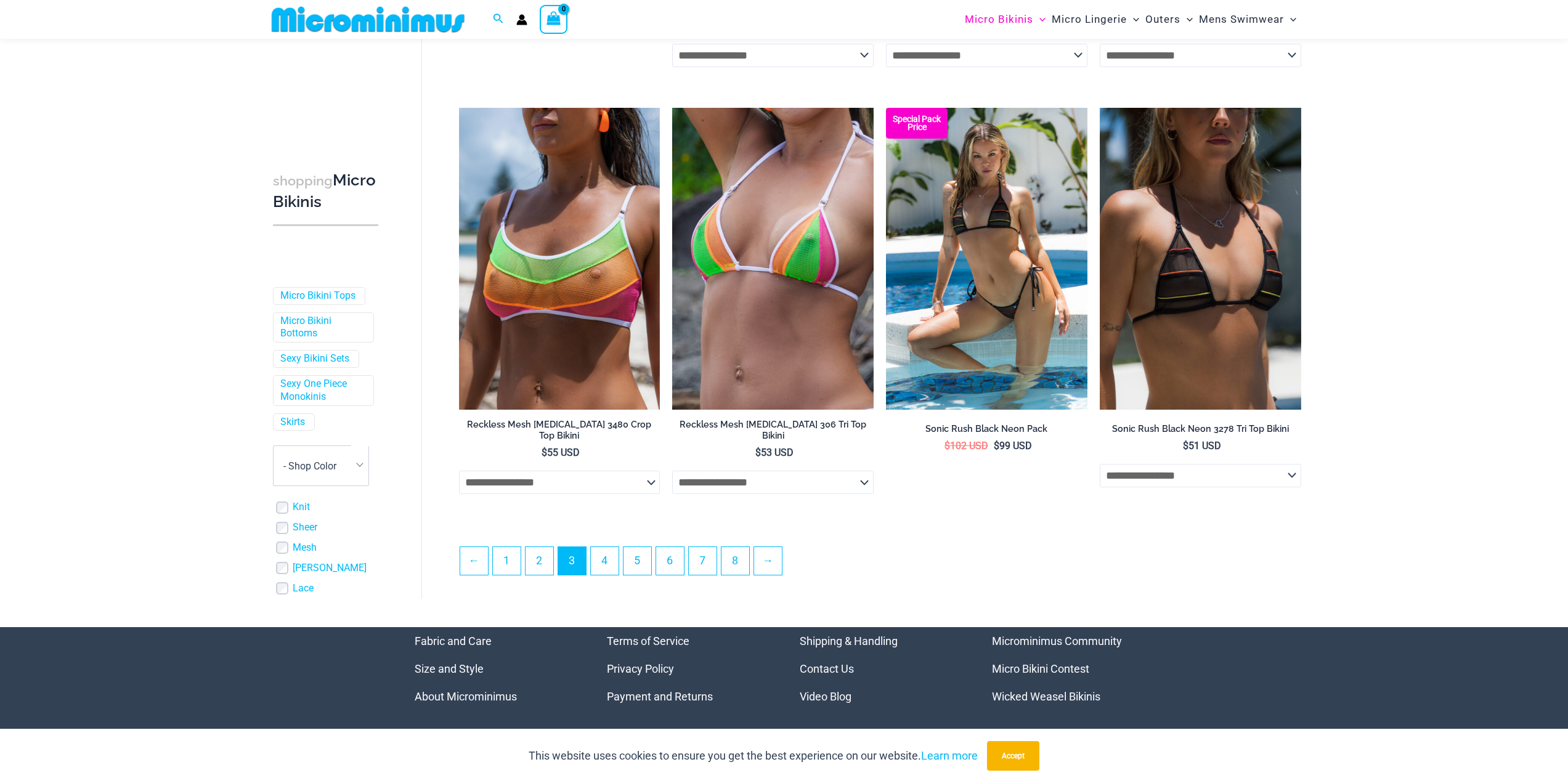
scroll to position [3068, 0]
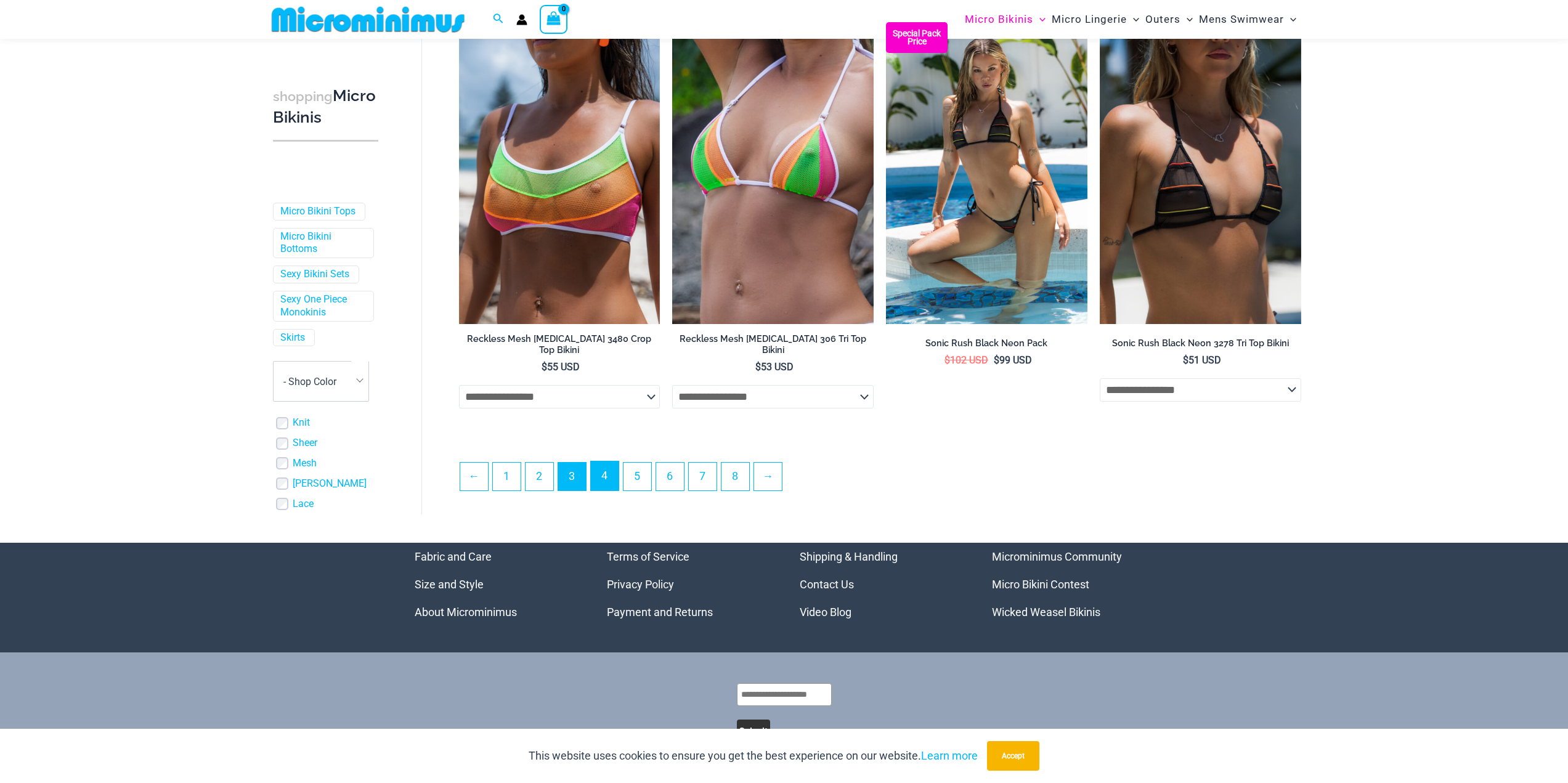
click at [606, 476] on link "4" at bounding box center [604, 475] width 27 height 29
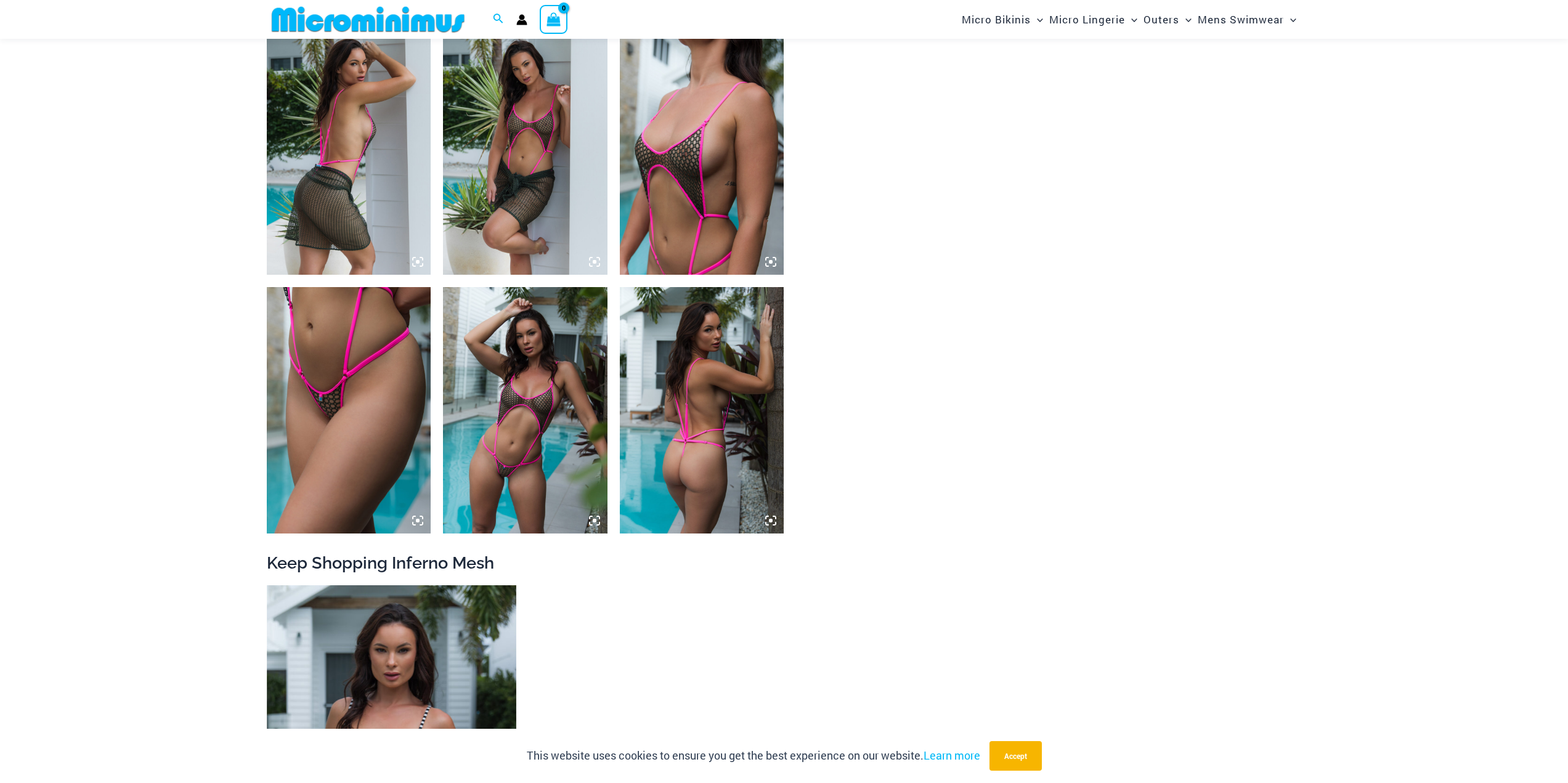
scroll to position [1653, 0]
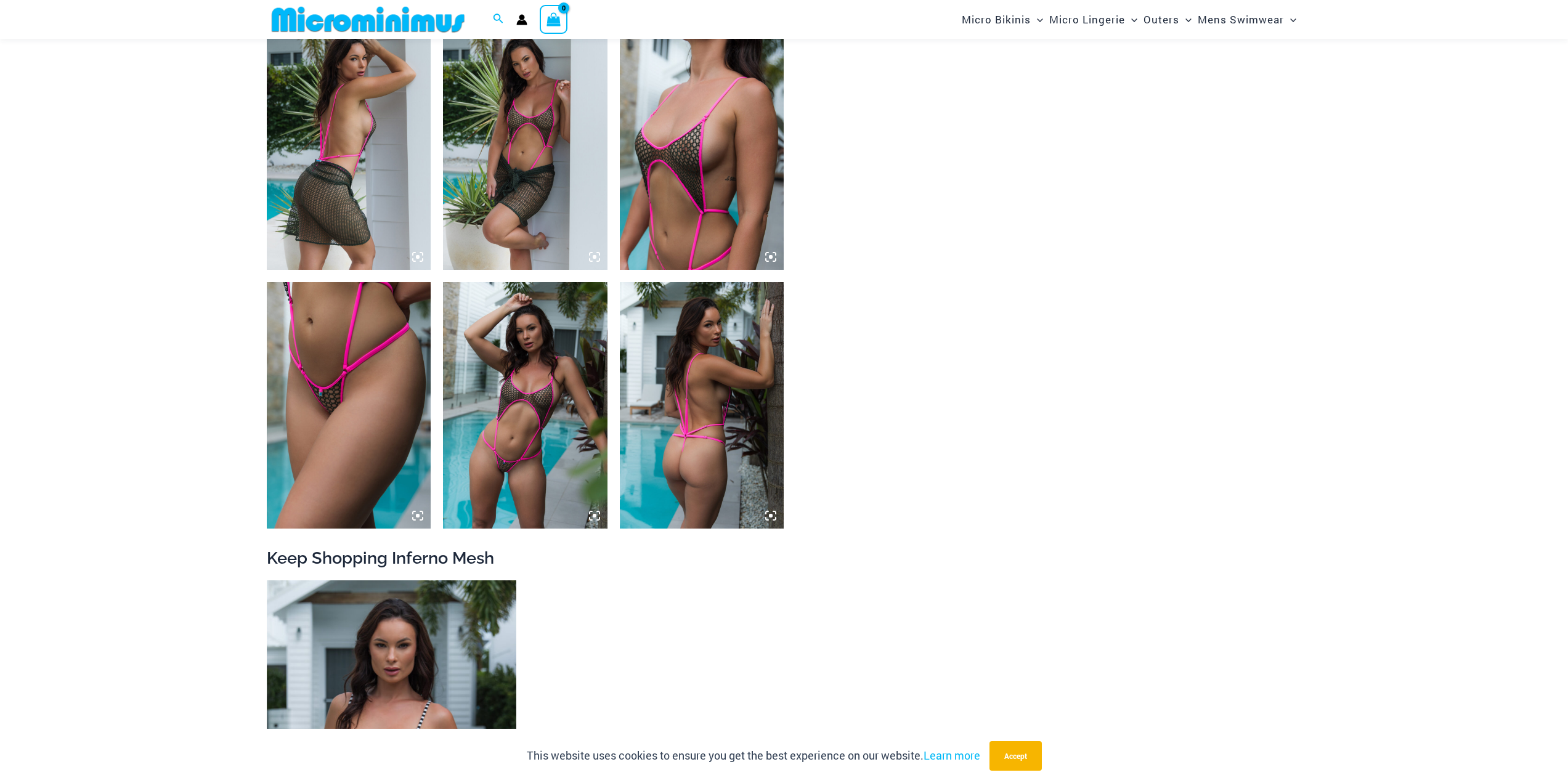
click at [365, 444] on img at bounding box center [349, 406] width 164 height 247
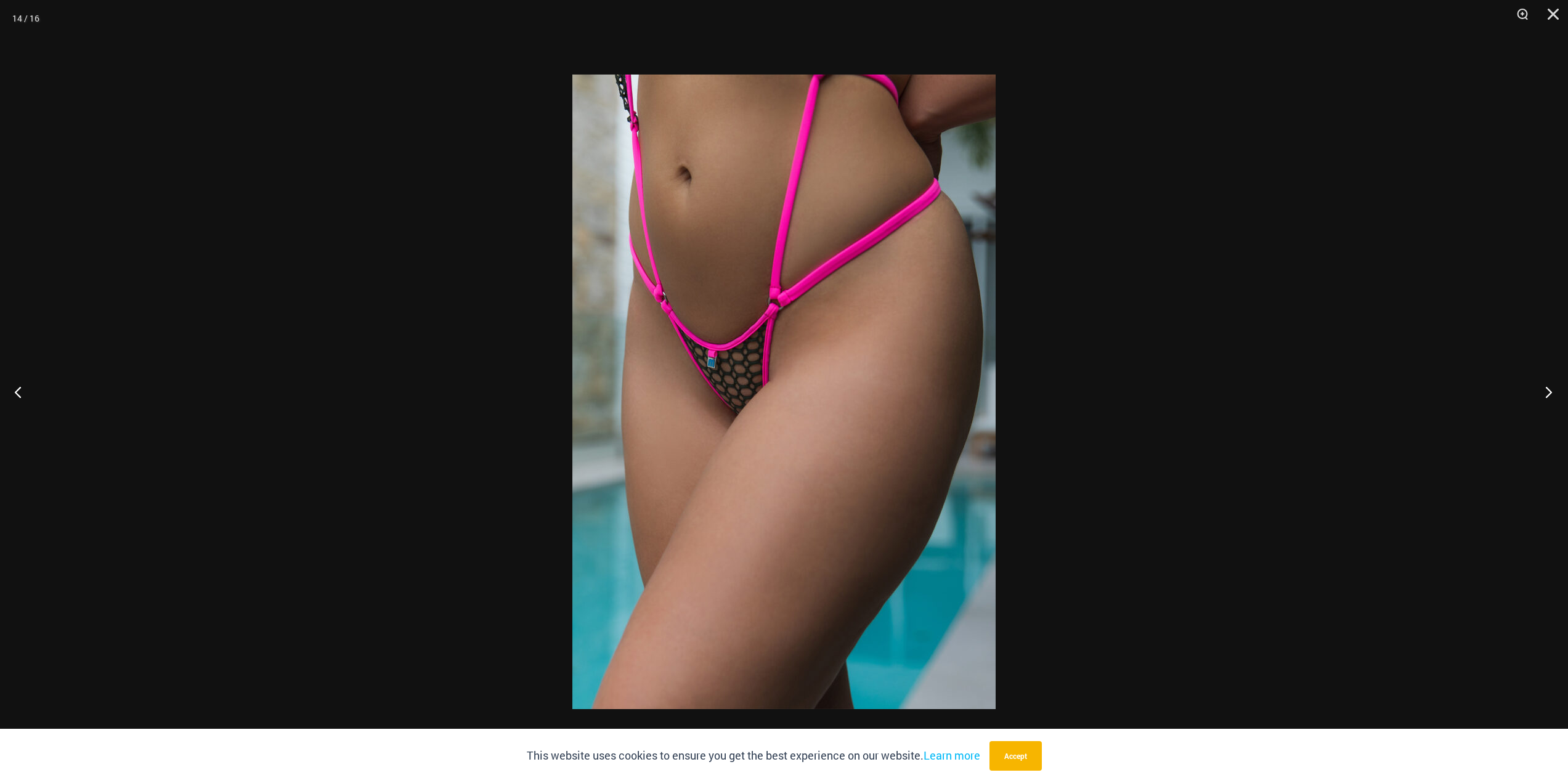
click at [1557, 392] on button "Next" at bounding box center [1545, 392] width 46 height 62
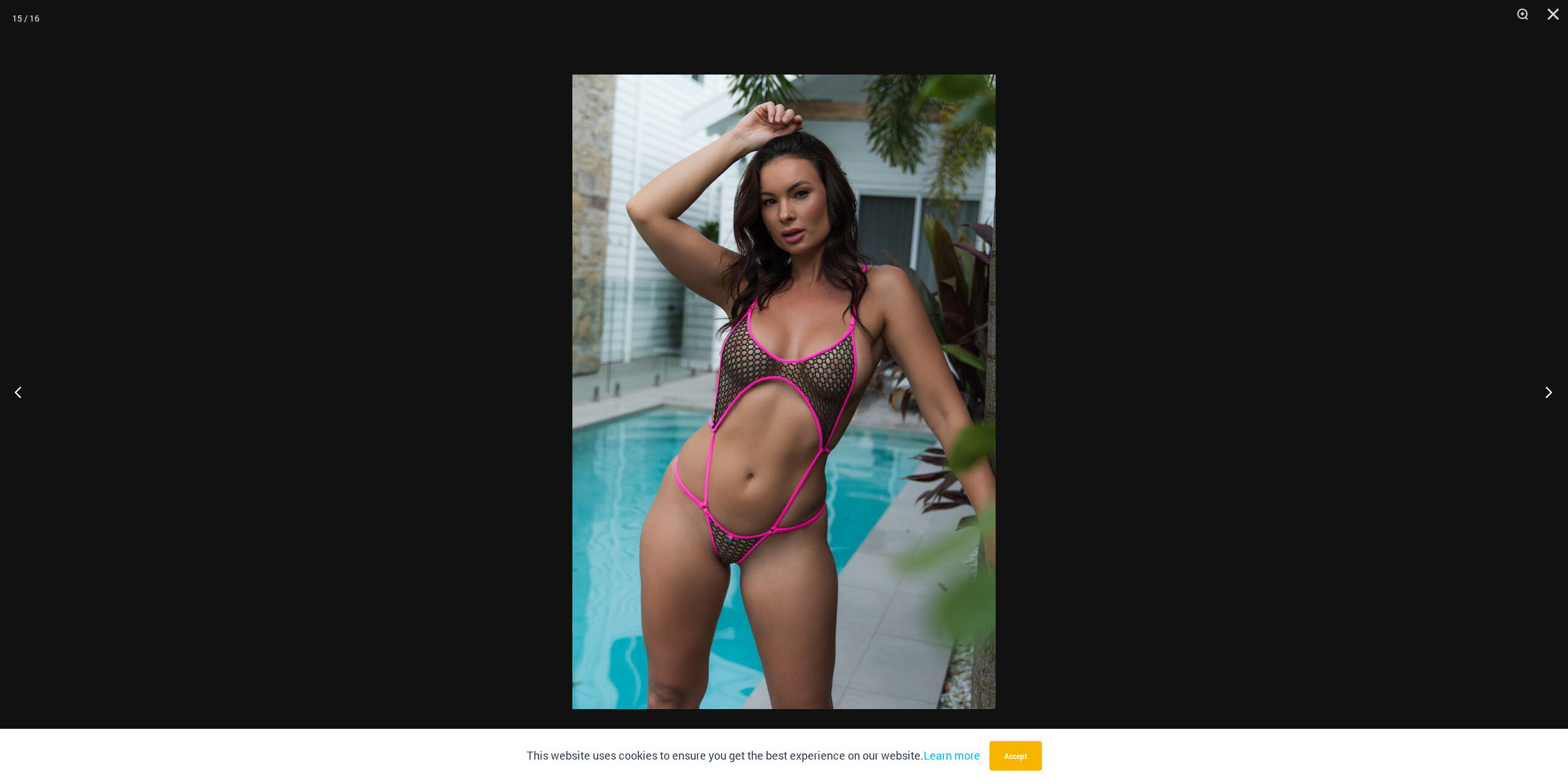
click at [1543, 398] on button "Next" at bounding box center [1545, 392] width 46 height 62
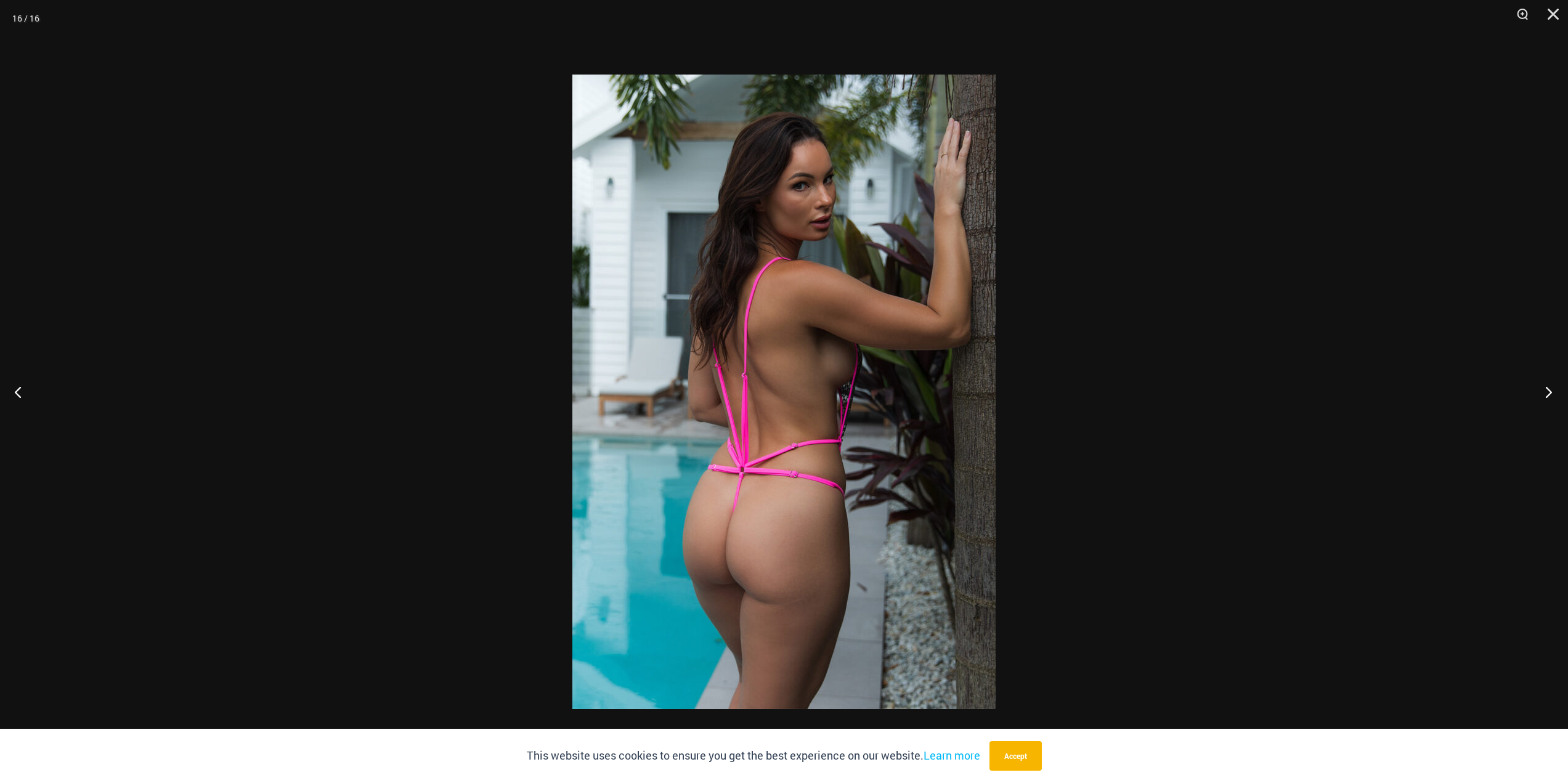
click at [1541, 400] on button "Next" at bounding box center [1545, 392] width 46 height 62
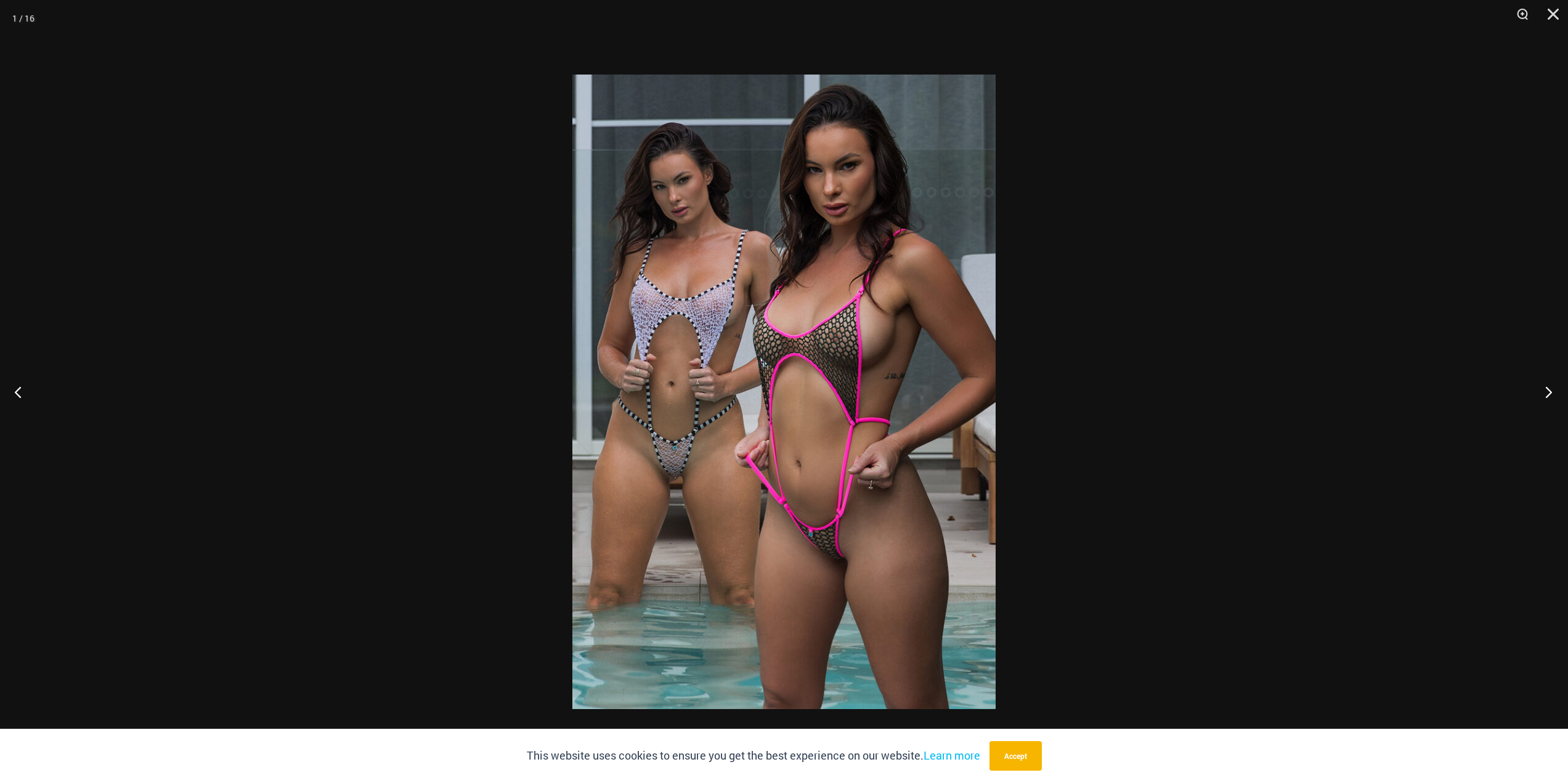
click at [1541, 400] on button "Next" at bounding box center [1545, 392] width 46 height 62
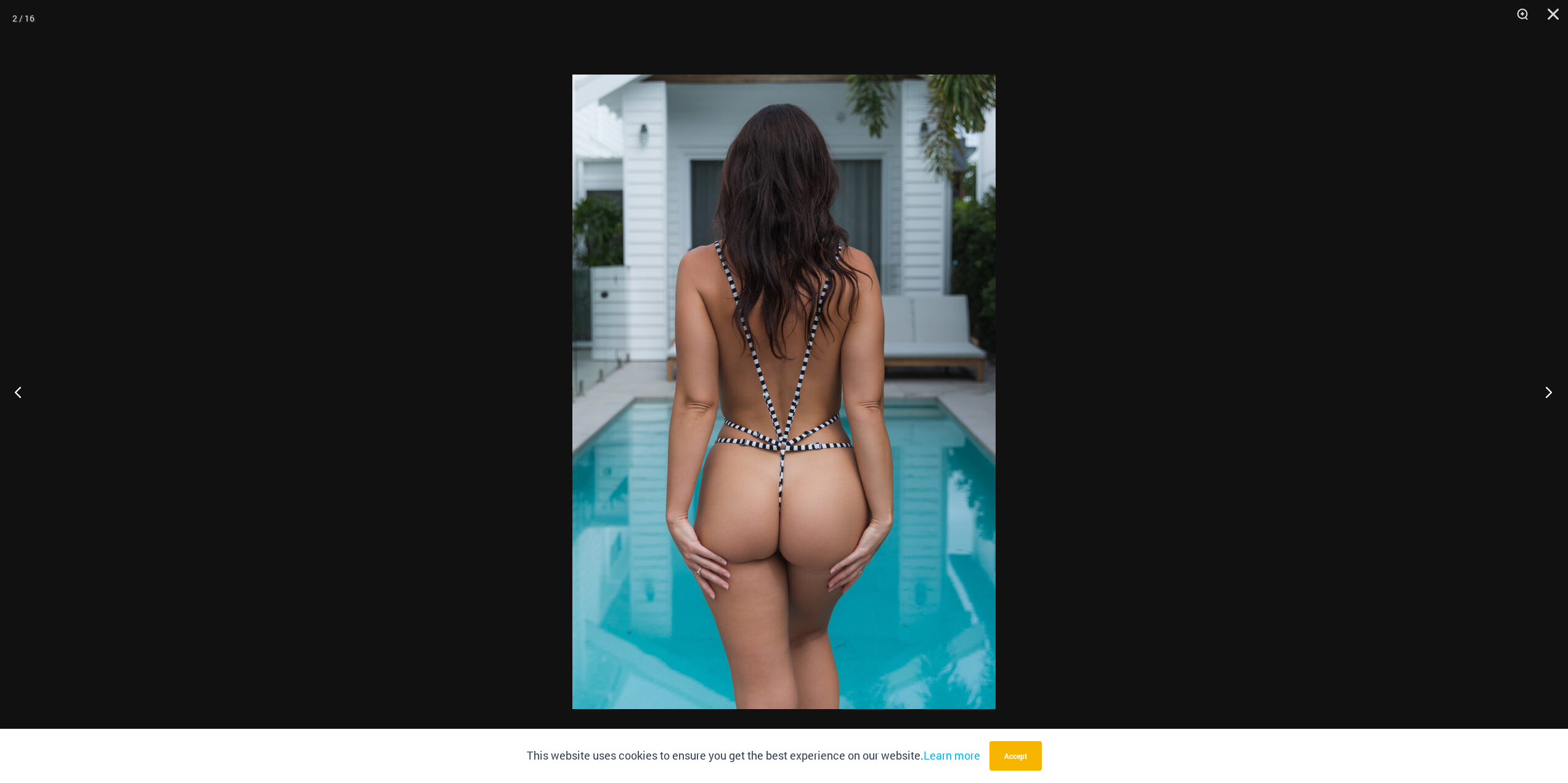
click at [1541, 400] on button "Next" at bounding box center [1545, 392] width 46 height 62
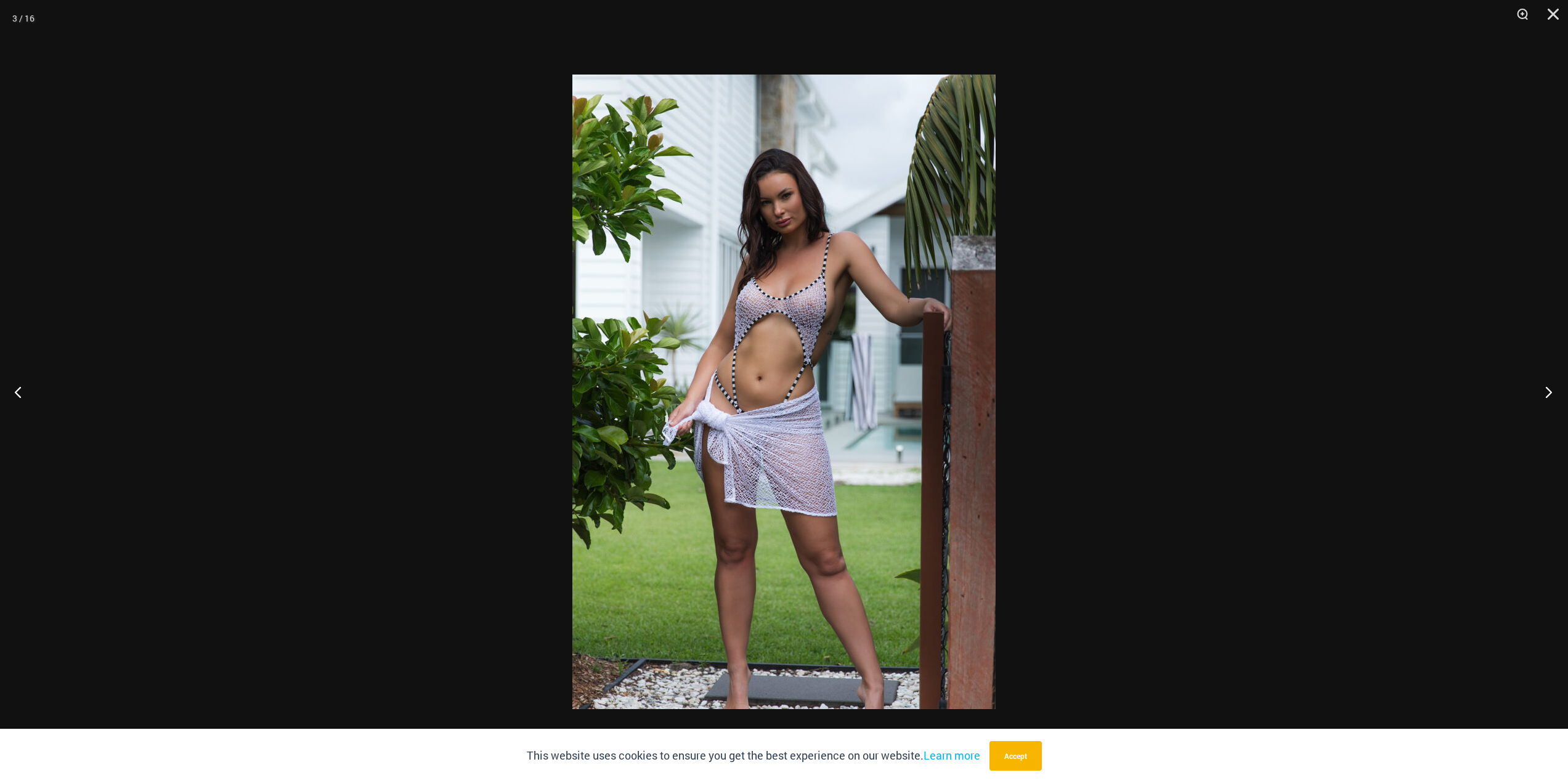
click at [1541, 400] on button "Next" at bounding box center [1545, 392] width 46 height 62
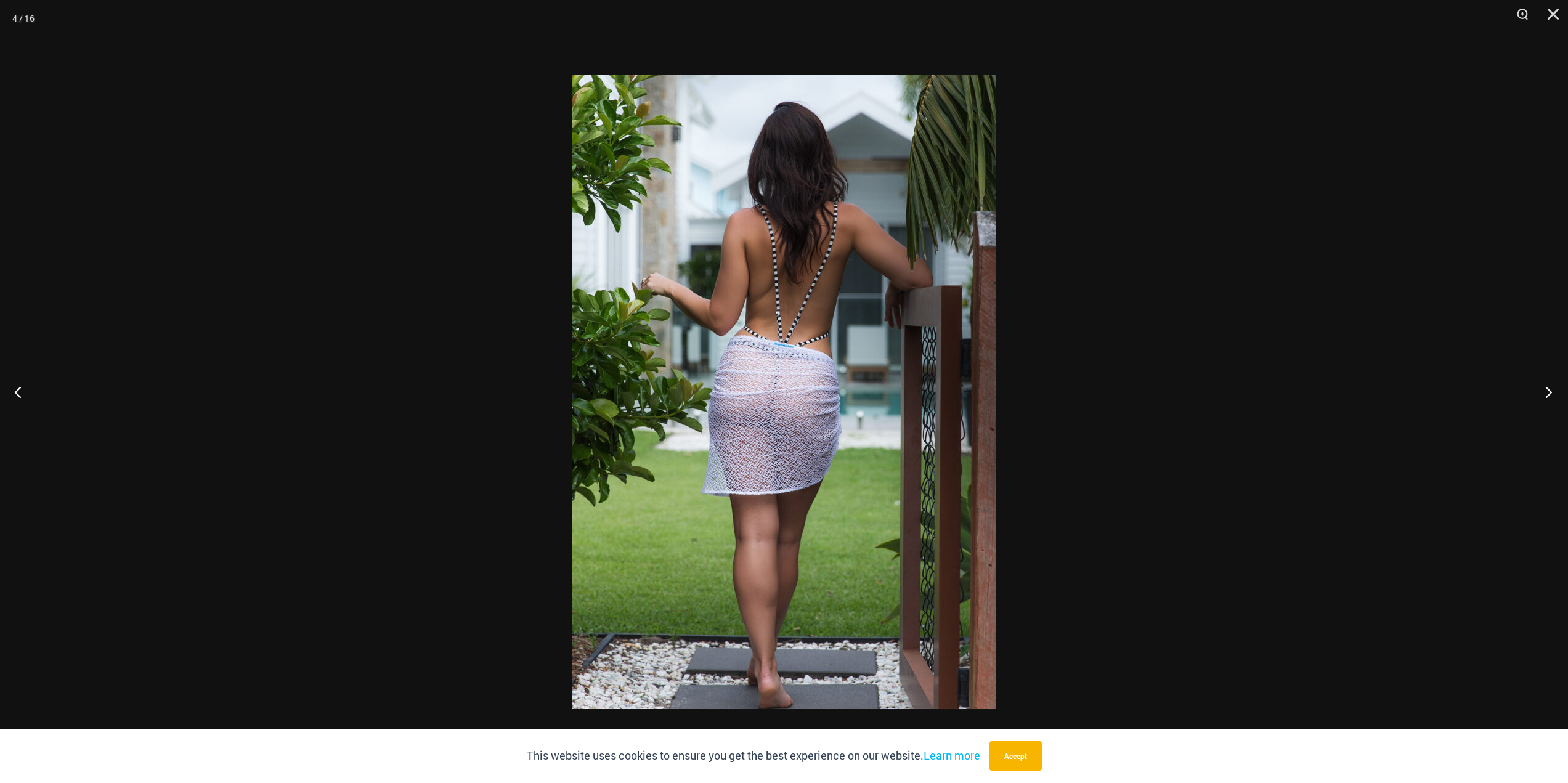
click at [1541, 400] on button "Next" at bounding box center [1545, 392] width 46 height 62
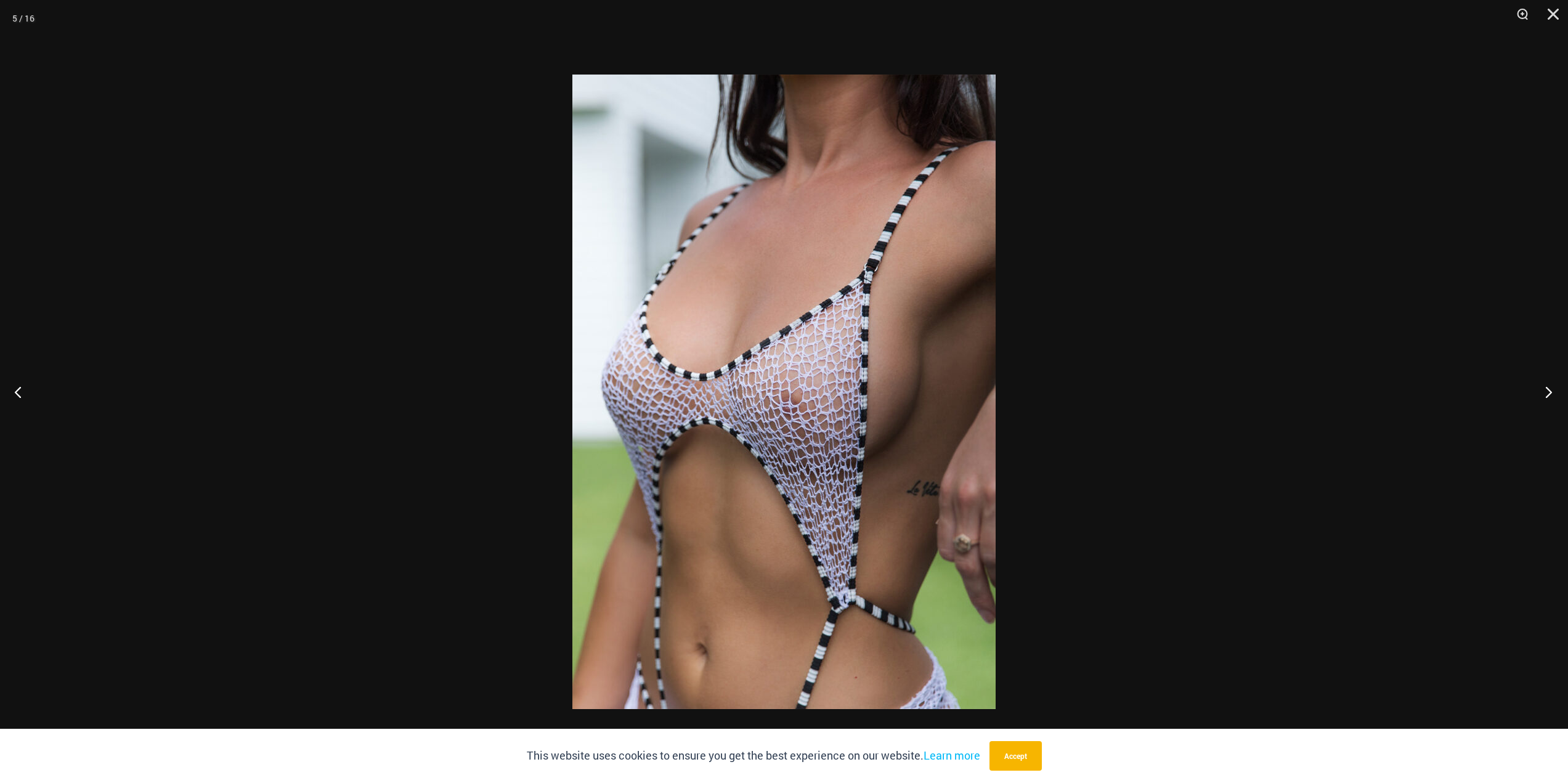
click at [1541, 400] on button "Next" at bounding box center [1545, 392] width 46 height 62
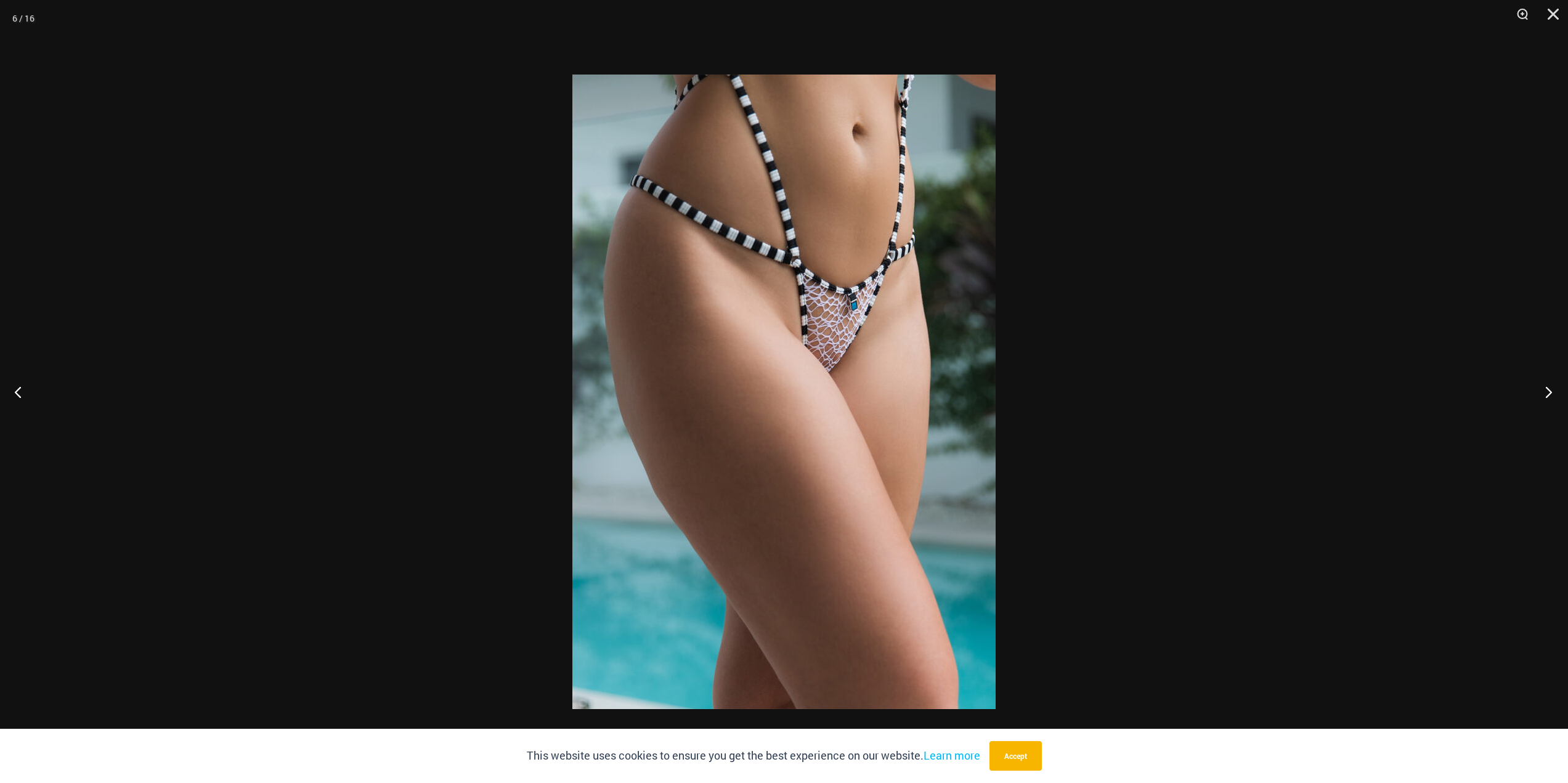
click at [1539, 401] on button "Next" at bounding box center [1545, 392] width 46 height 62
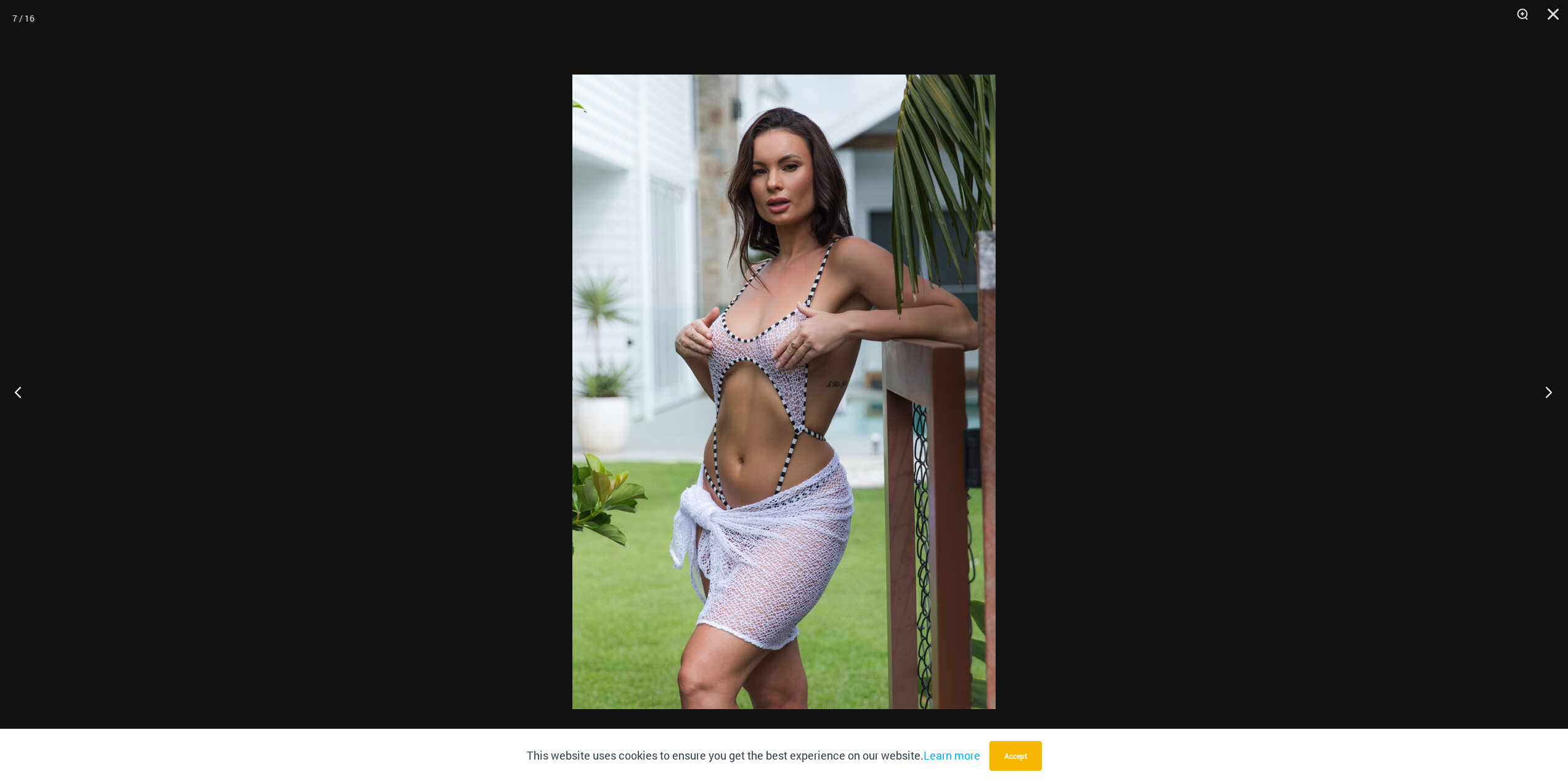
click at [1536, 402] on button "Next" at bounding box center [1545, 392] width 46 height 62
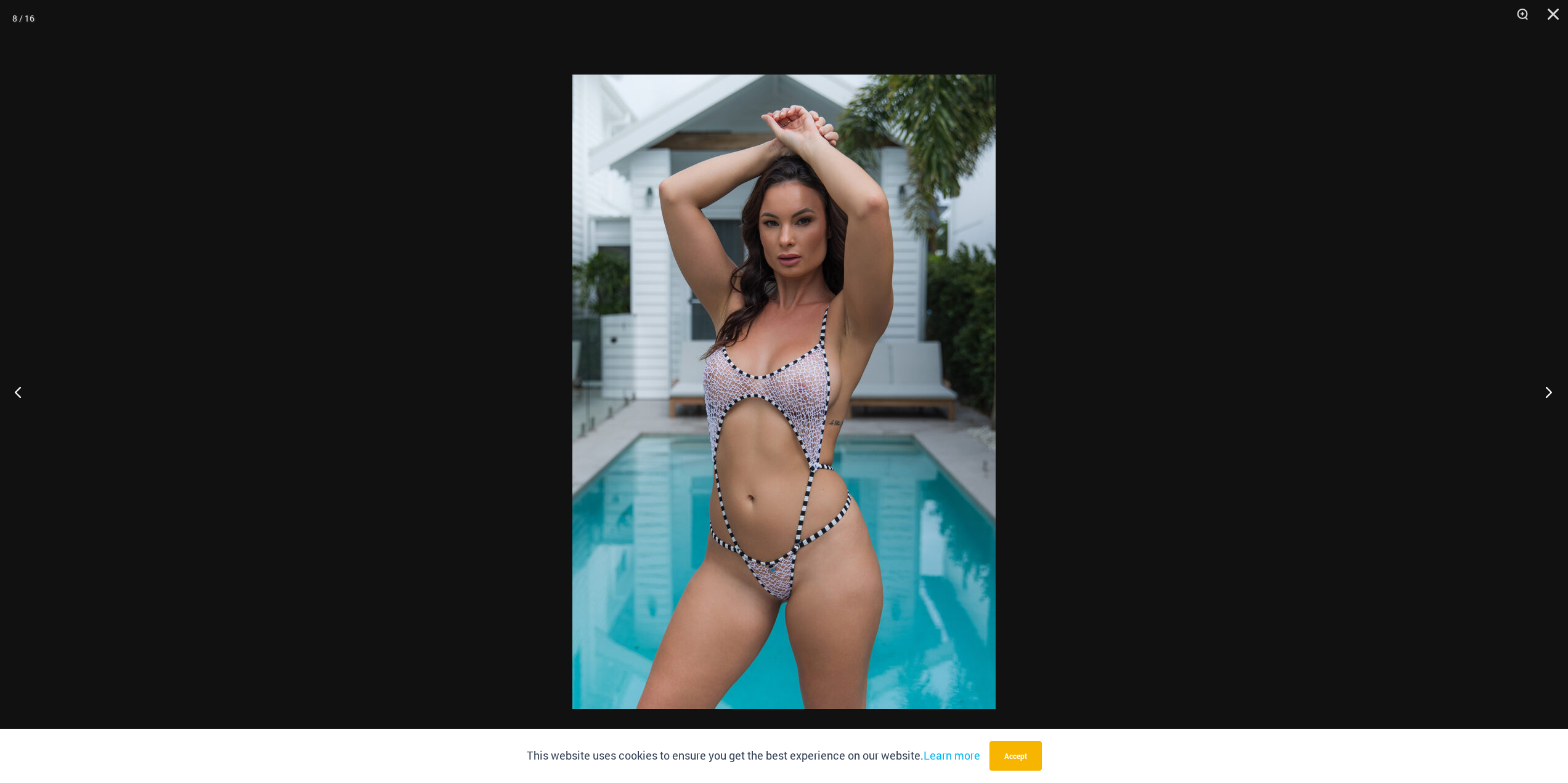
click at [1536, 402] on button "Next" at bounding box center [1545, 392] width 46 height 62
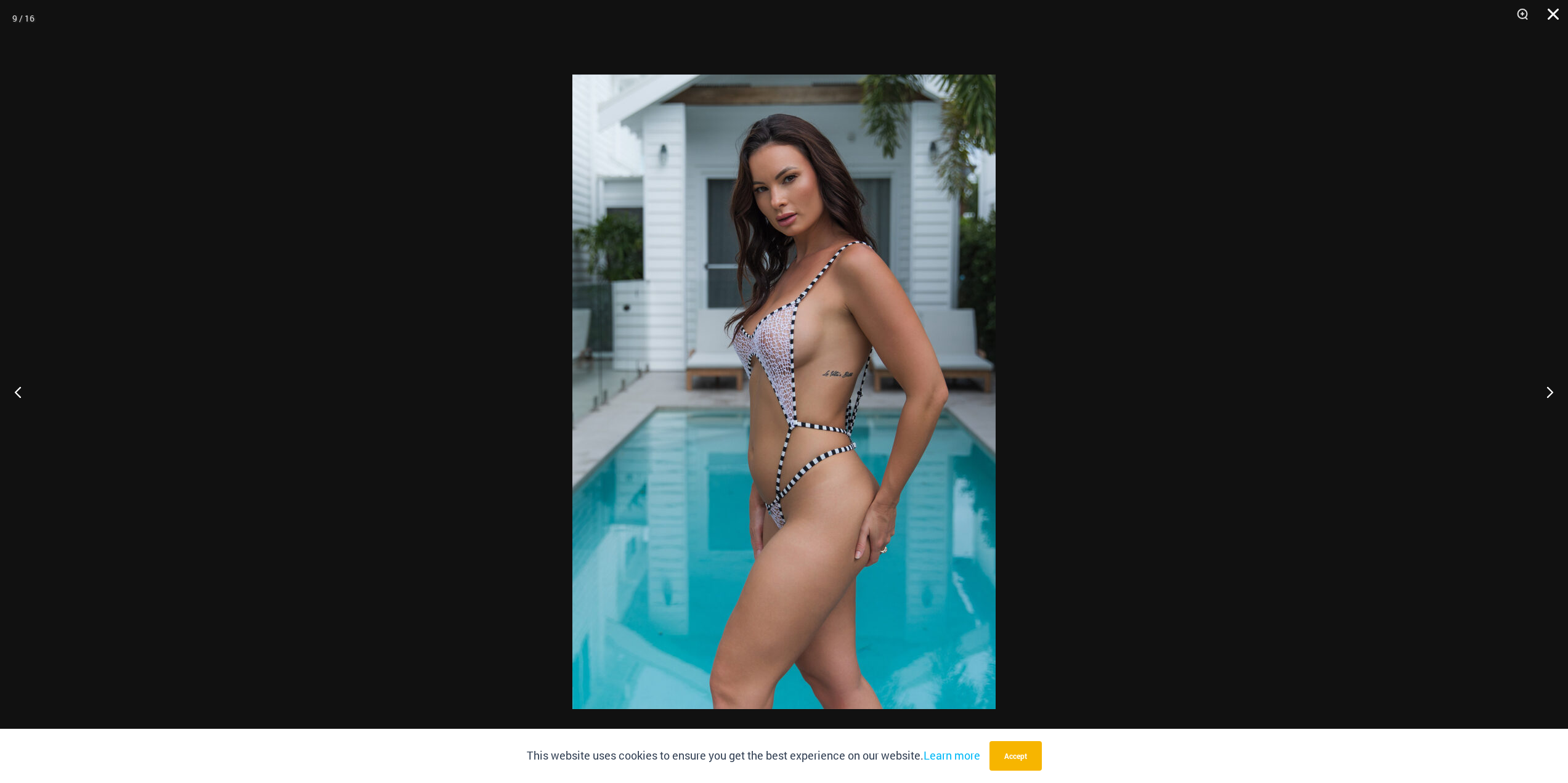
click at [1552, 15] on button "Close" at bounding box center [1549, 18] width 31 height 37
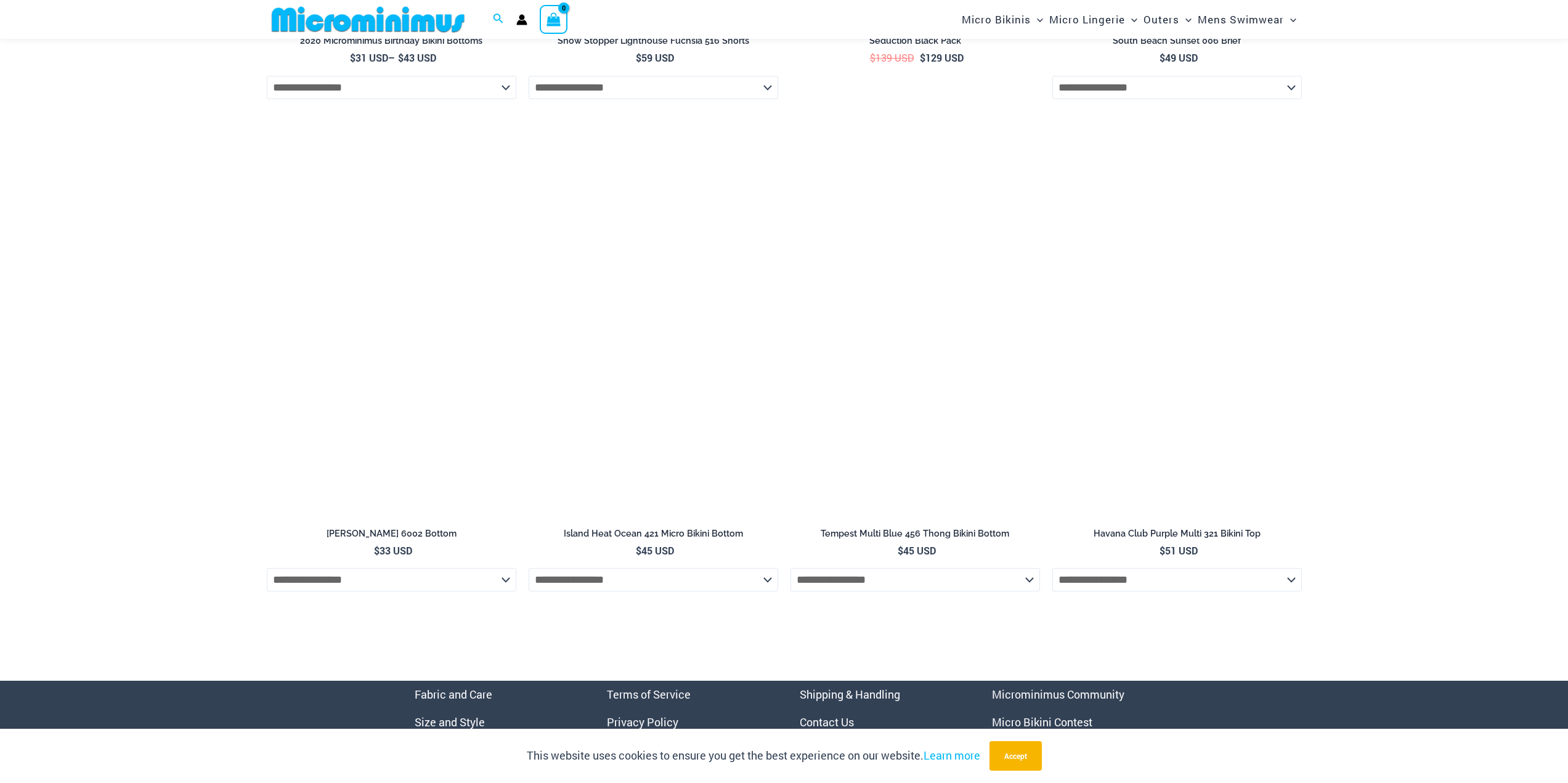
scroll to position [4610, 0]
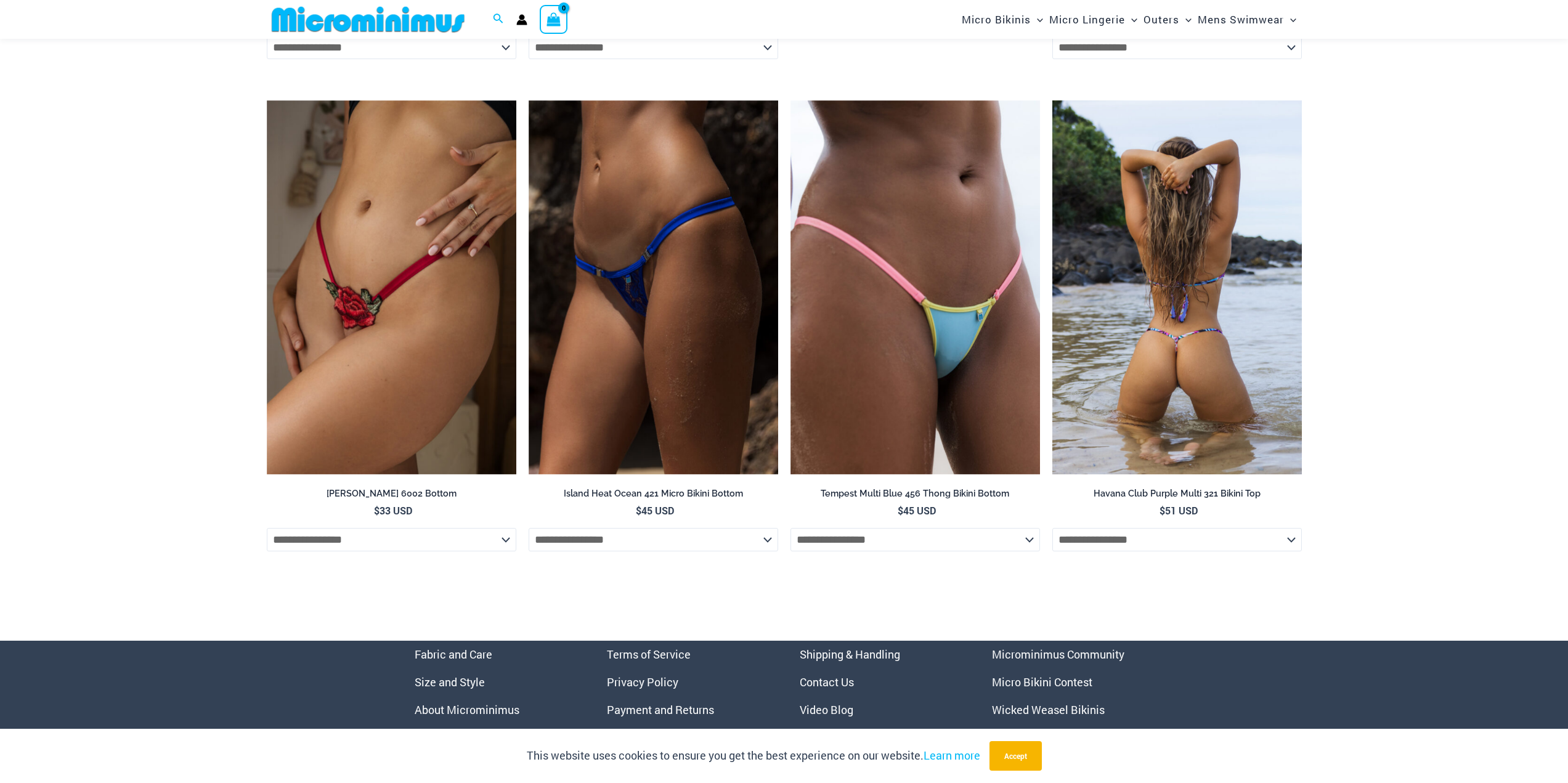
click at [1172, 410] on img at bounding box center [1177, 288] width 249 height 375
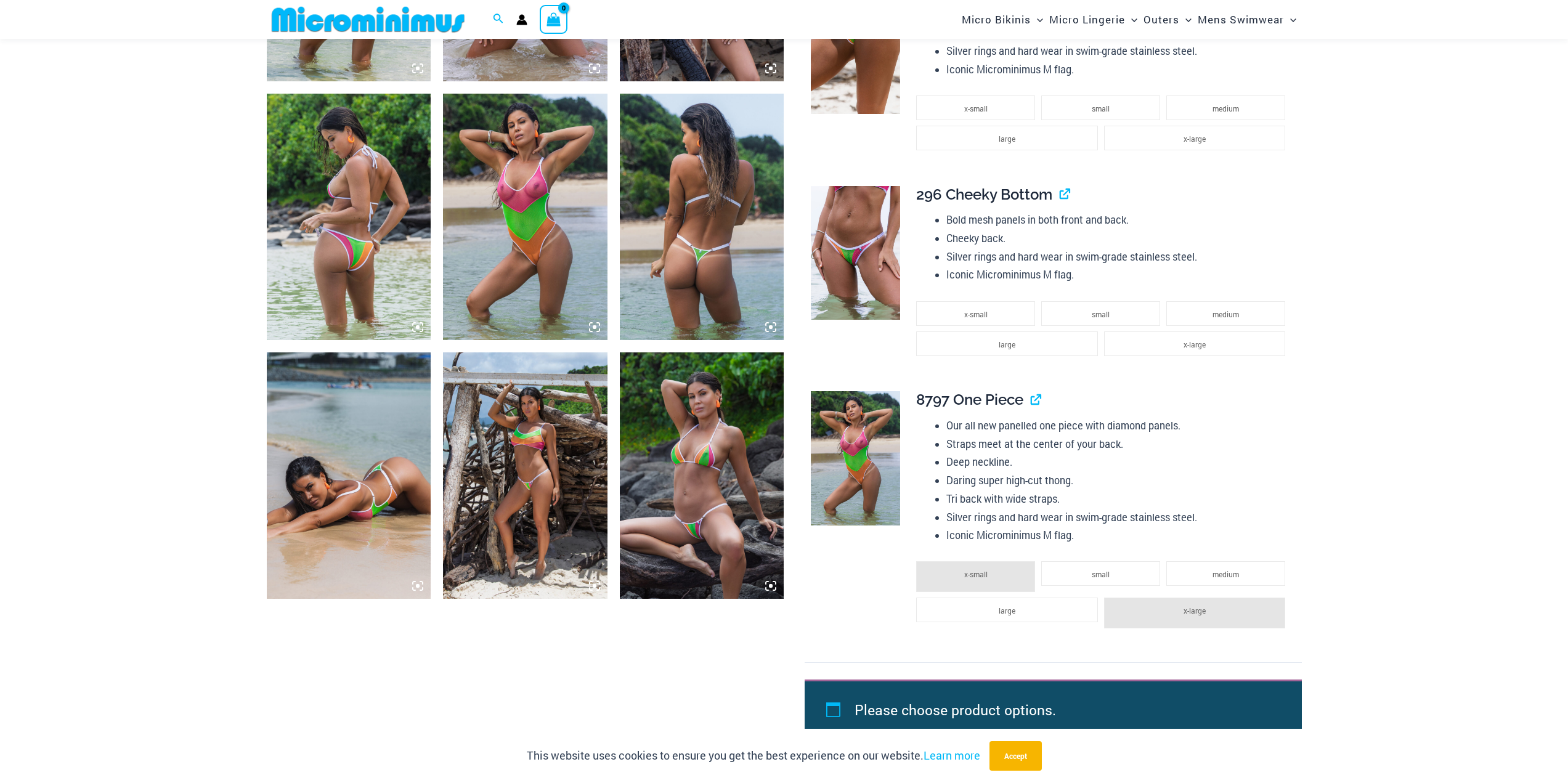
scroll to position [1406, 0]
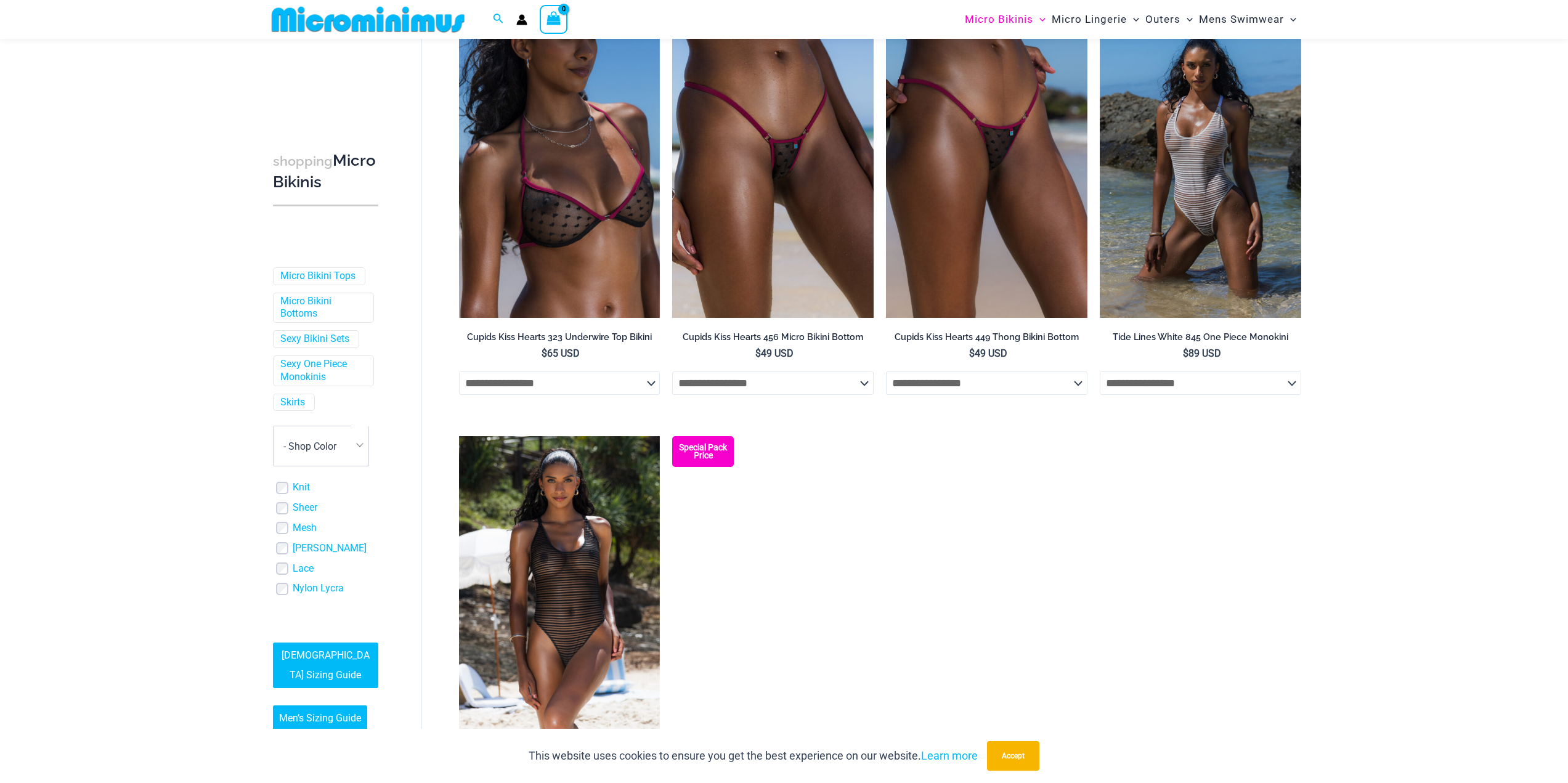
scroll to position [2021, 0]
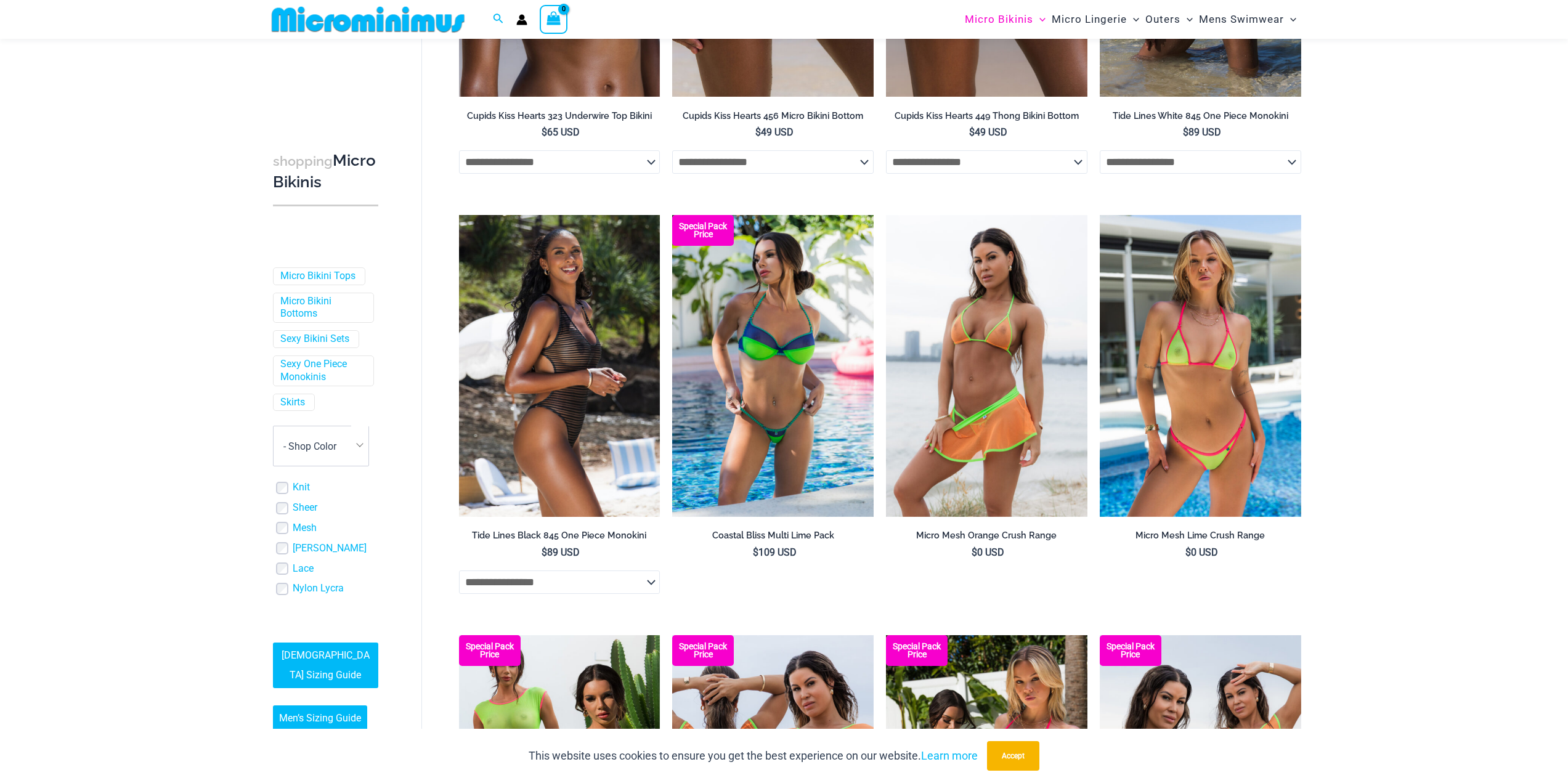
click at [549, 450] on img at bounding box center [559, 366] width 201 height 302
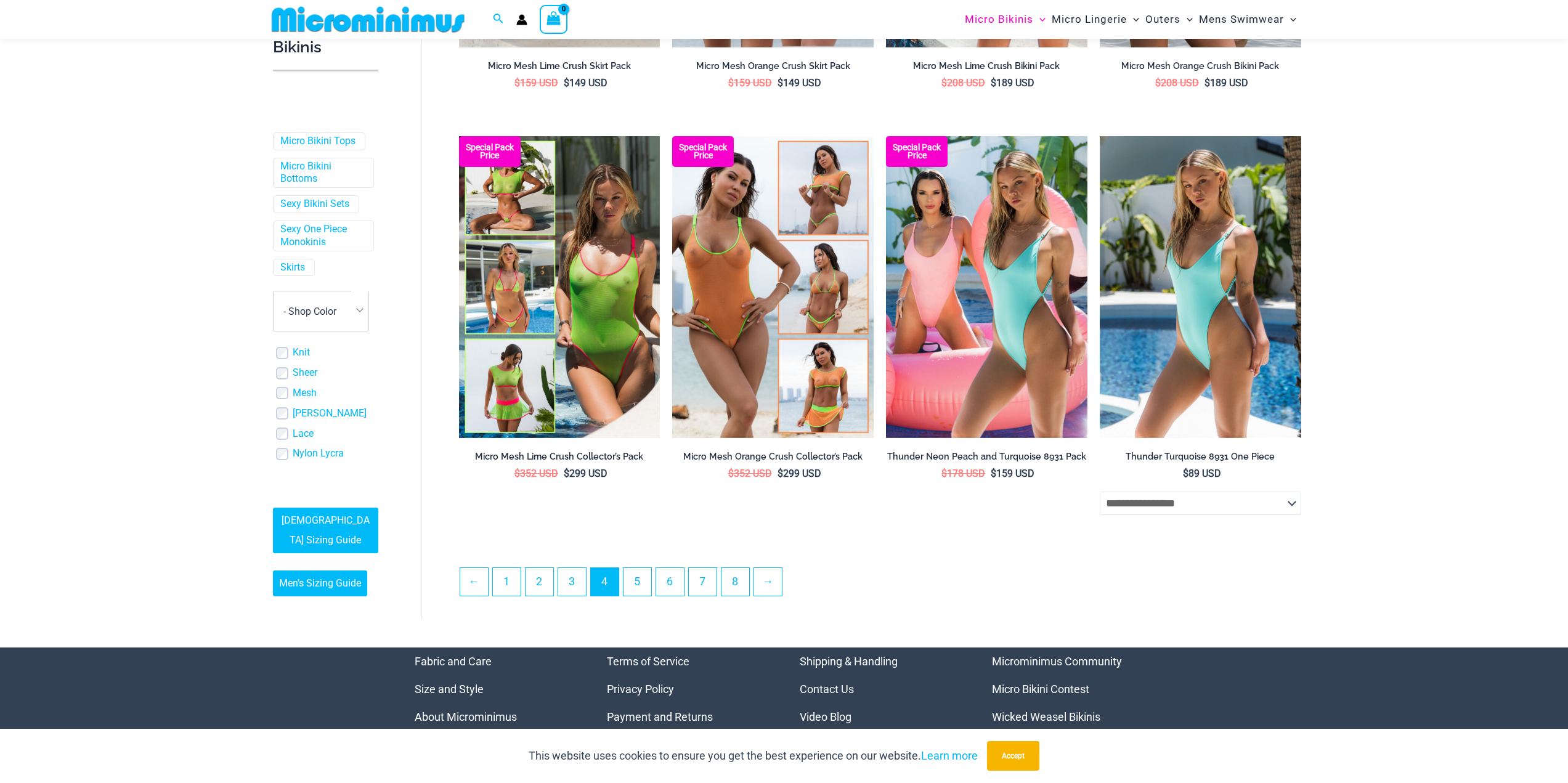
scroll to position [3007, 0]
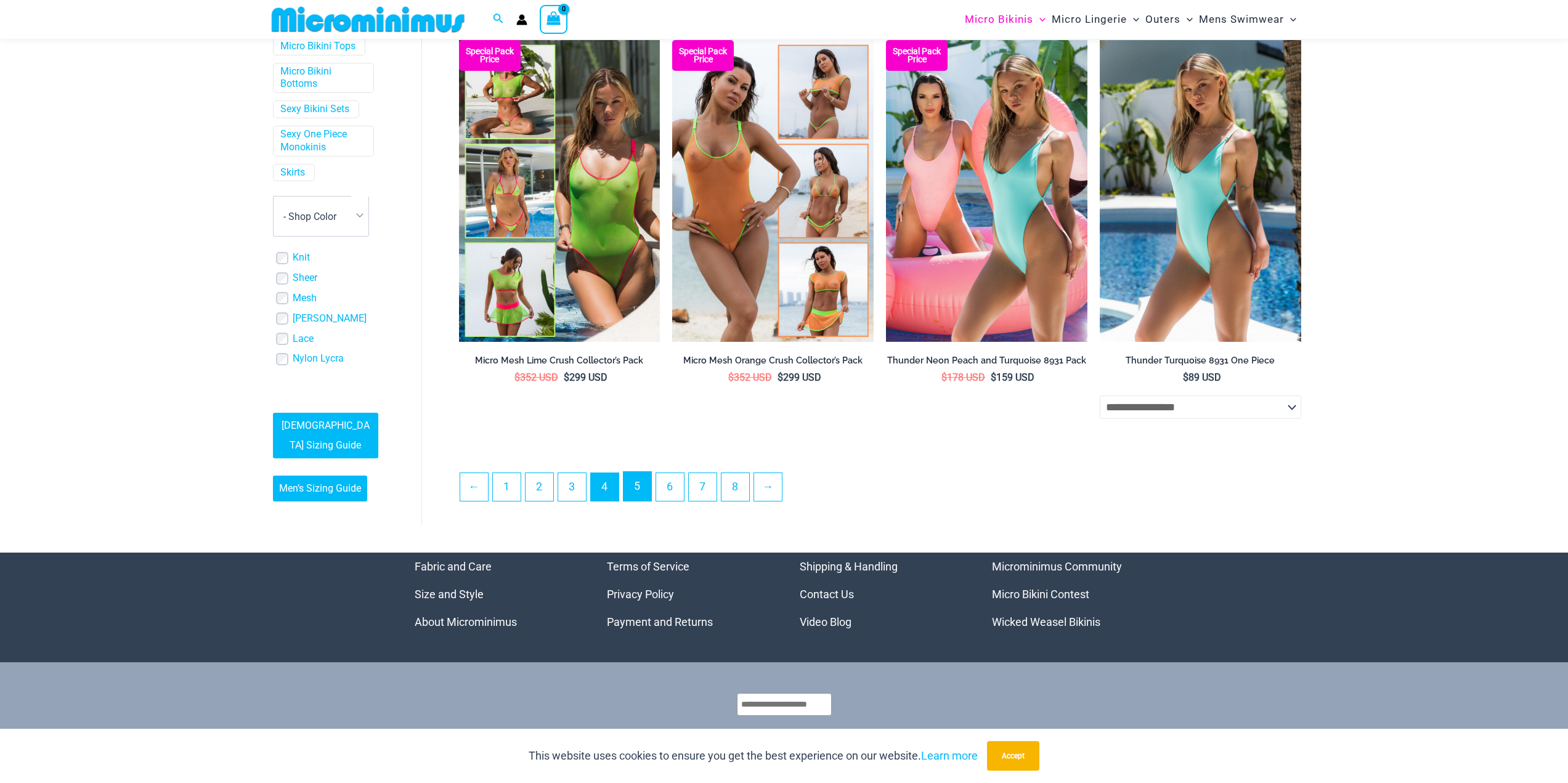
click at [645, 499] on link "5" at bounding box center [637, 486] width 27 height 29
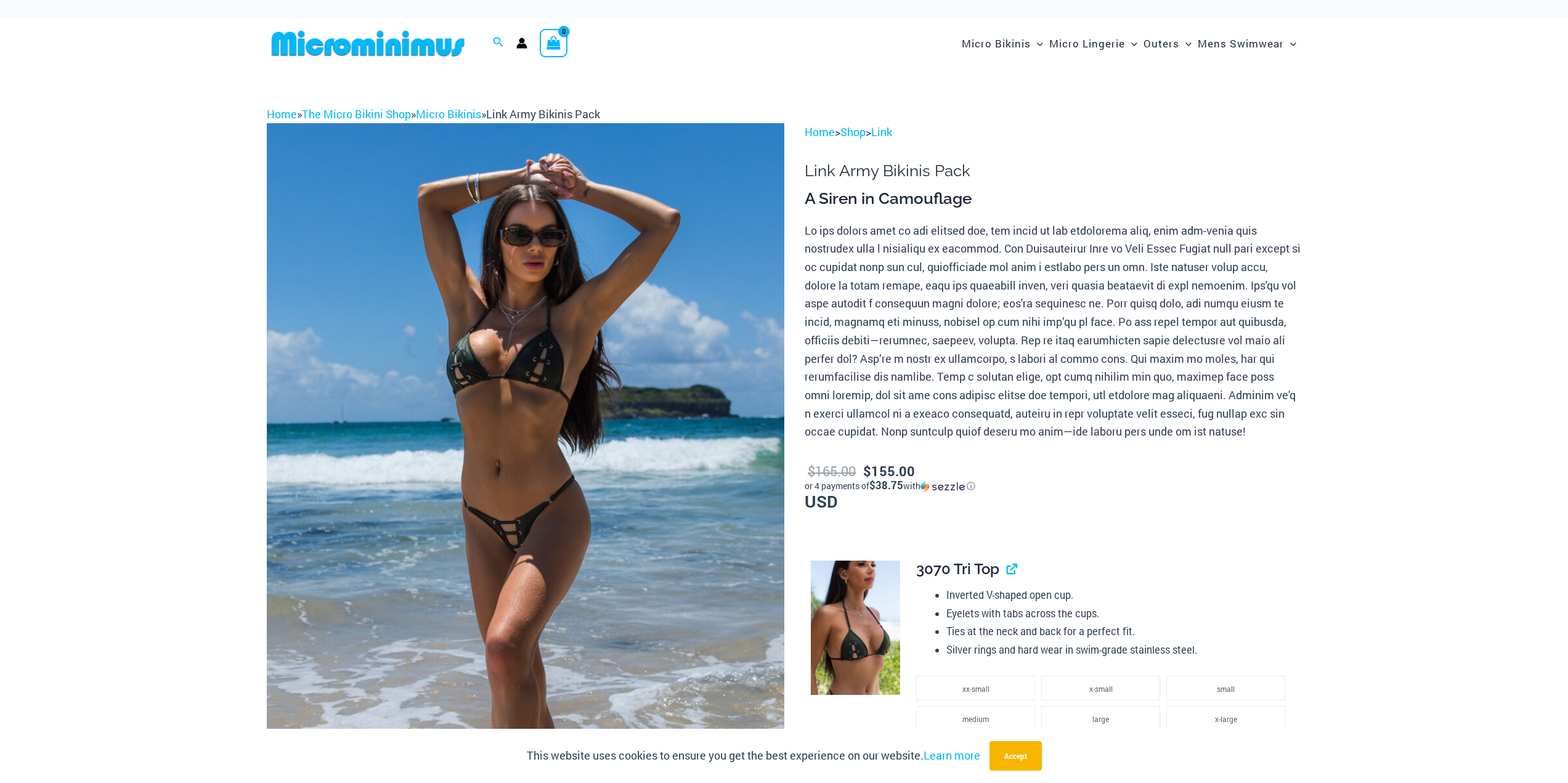
click at [520, 515] on img at bounding box center [526, 511] width 518 height 776
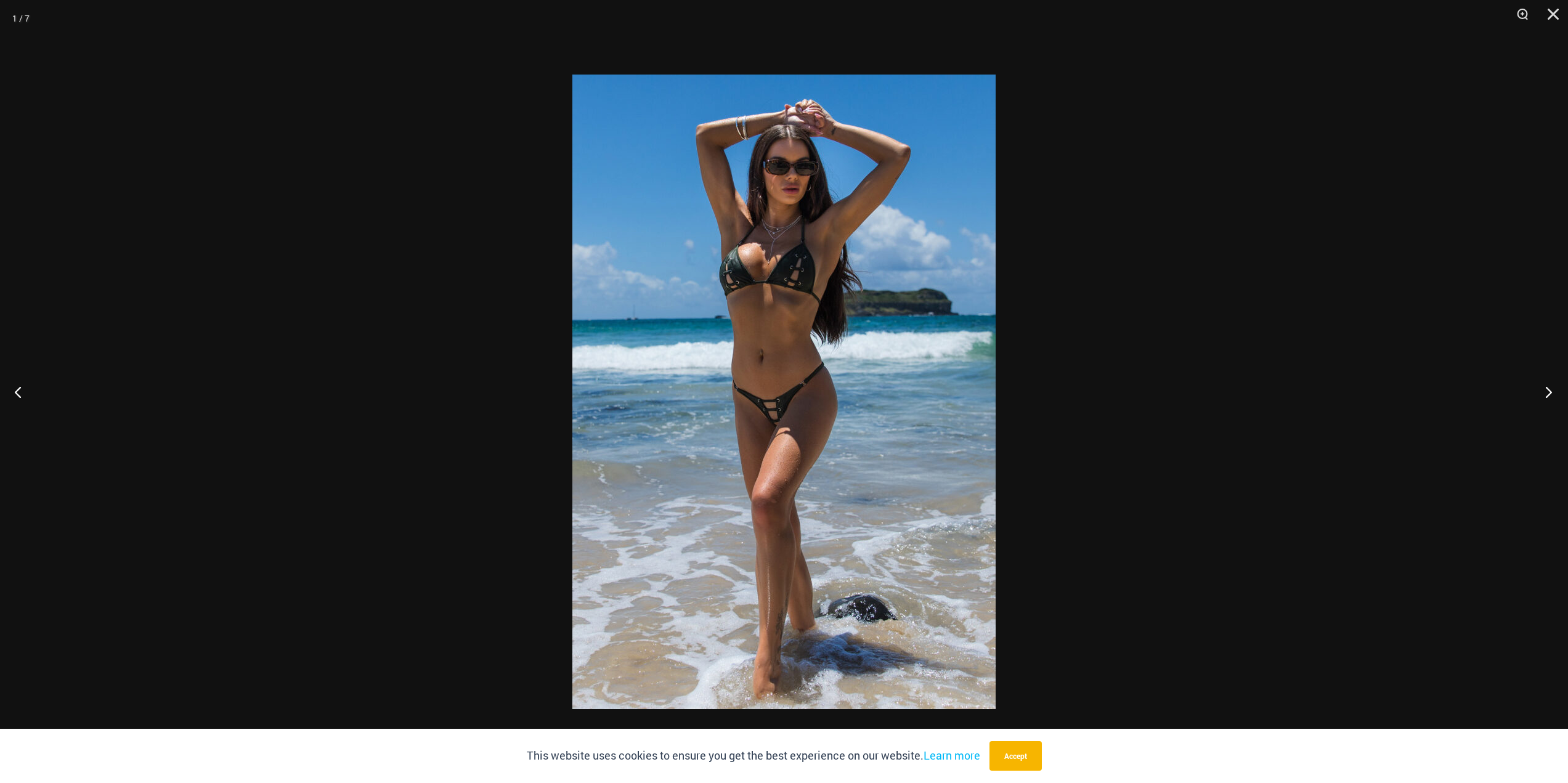
click at [1551, 393] on button "Next" at bounding box center [1545, 392] width 46 height 62
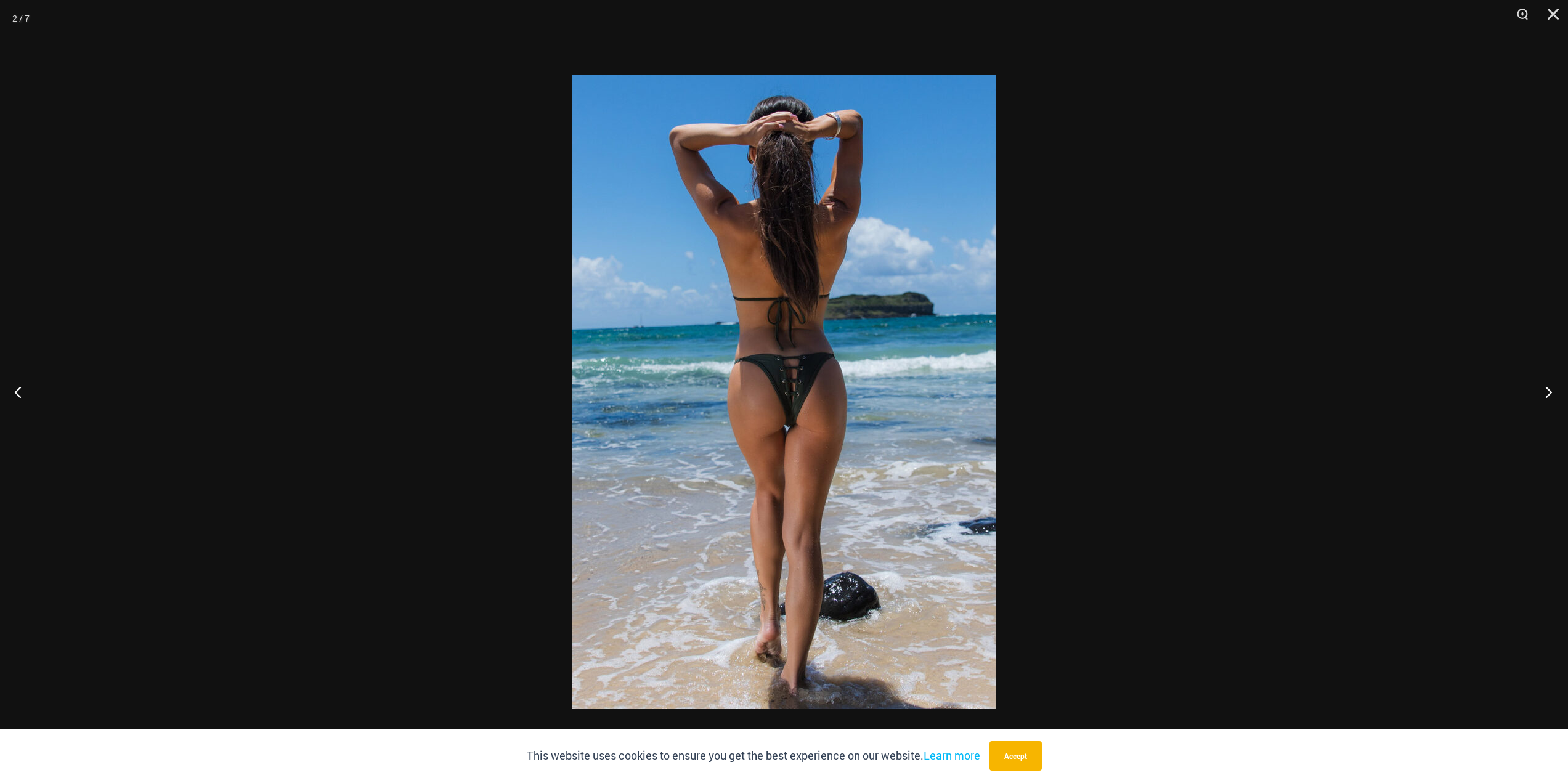
click at [1551, 393] on button "Next" at bounding box center [1545, 392] width 46 height 62
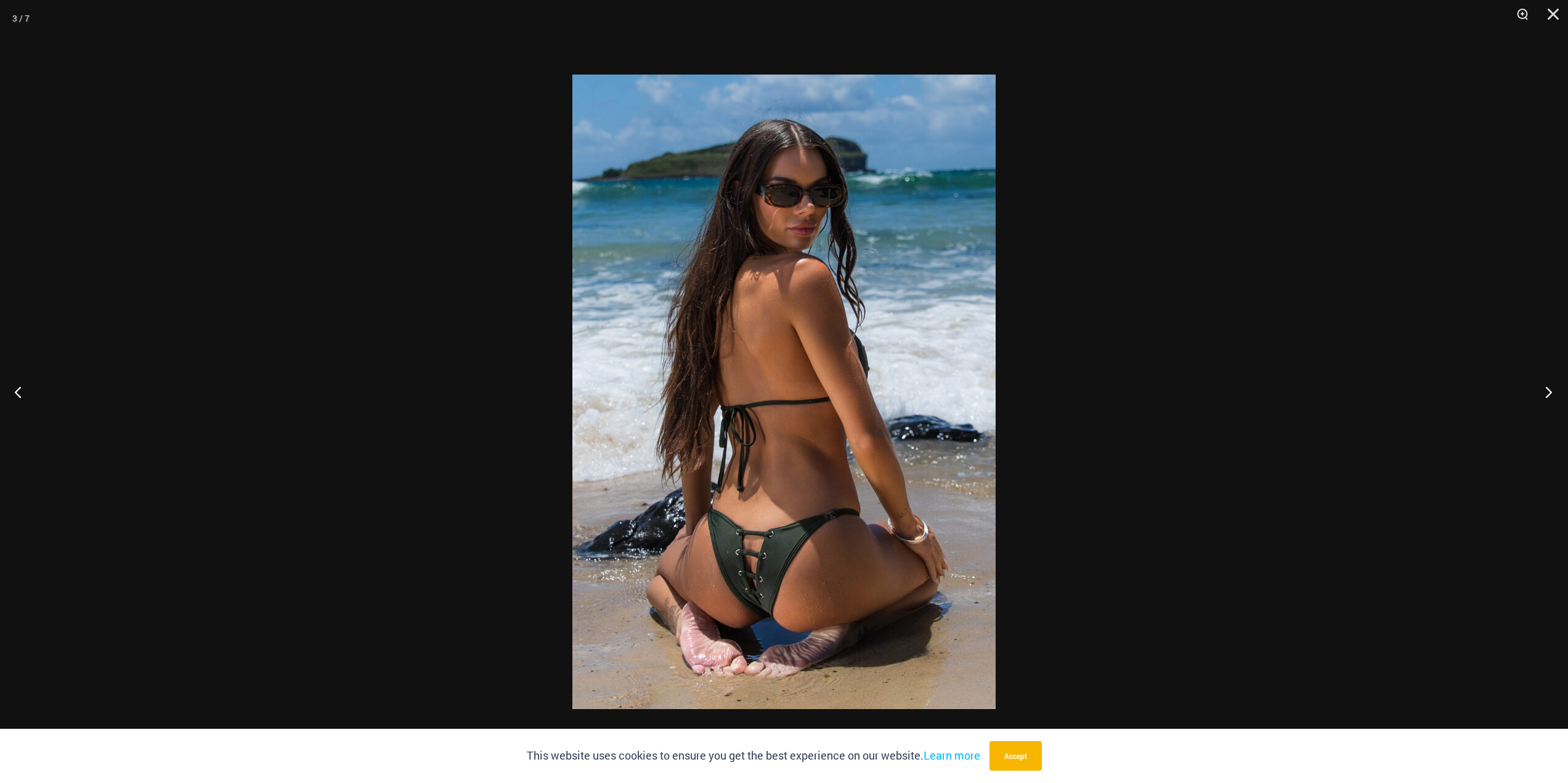
click at [1551, 393] on button "Next" at bounding box center [1545, 392] width 46 height 62
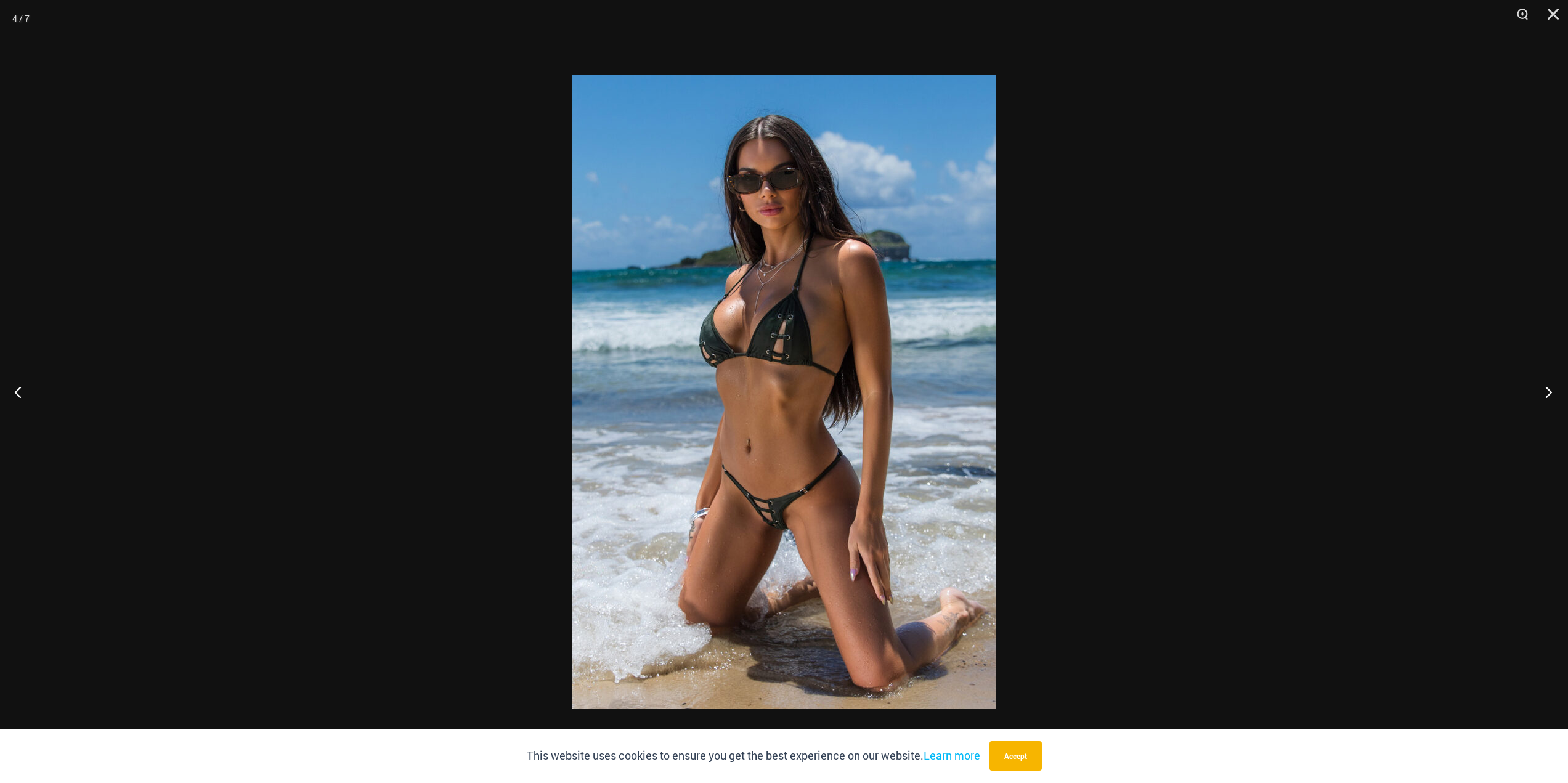
click at [1551, 393] on button "Next" at bounding box center [1545, 392] width 46 height 62
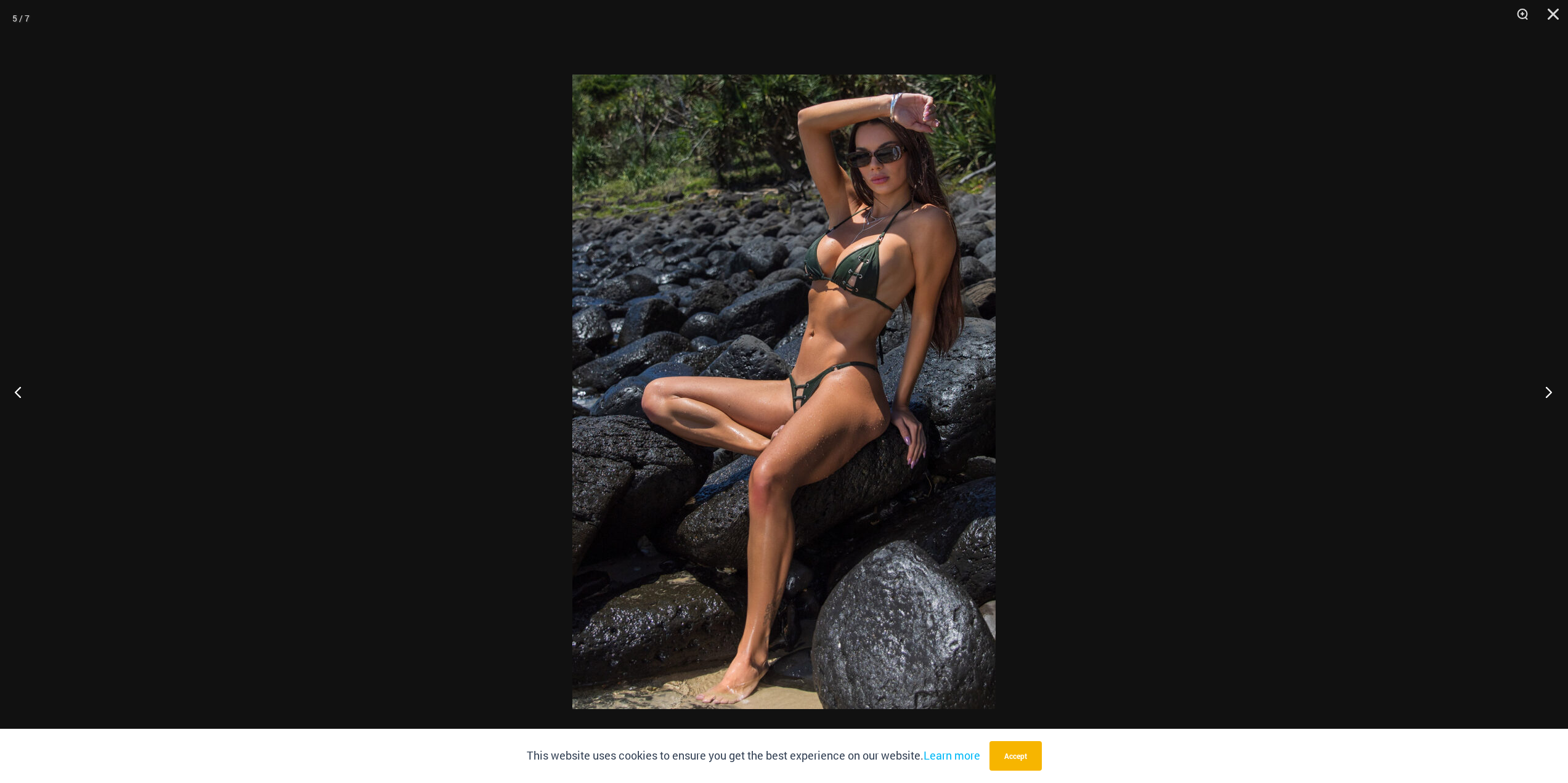
click at [1551, 393] on button "Next" at bounding box center [1545, 392] width 46 height 62
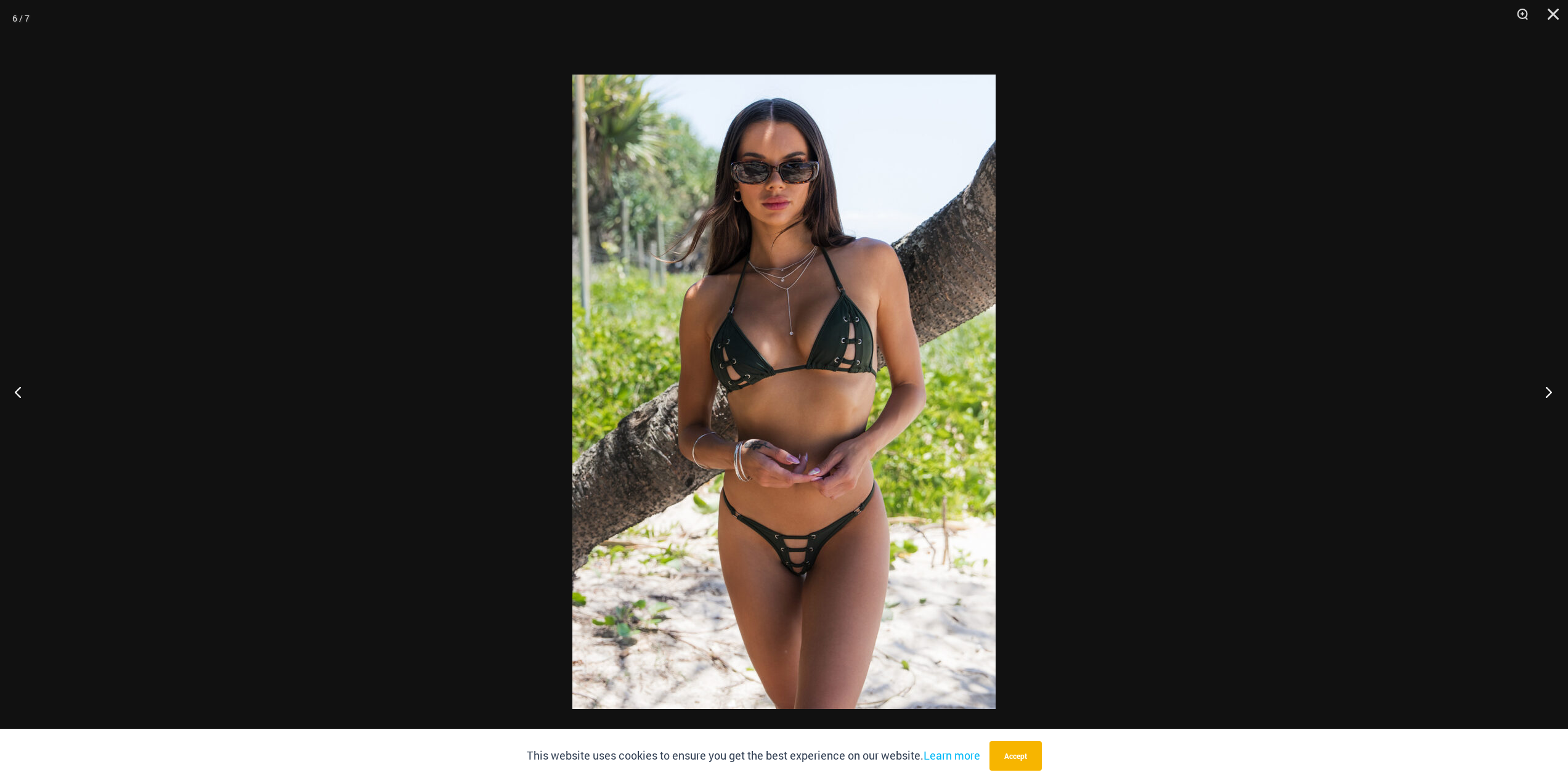
click at [1551, 393] on button "Next" at bounding box center [1545, 392] width 46 height 62
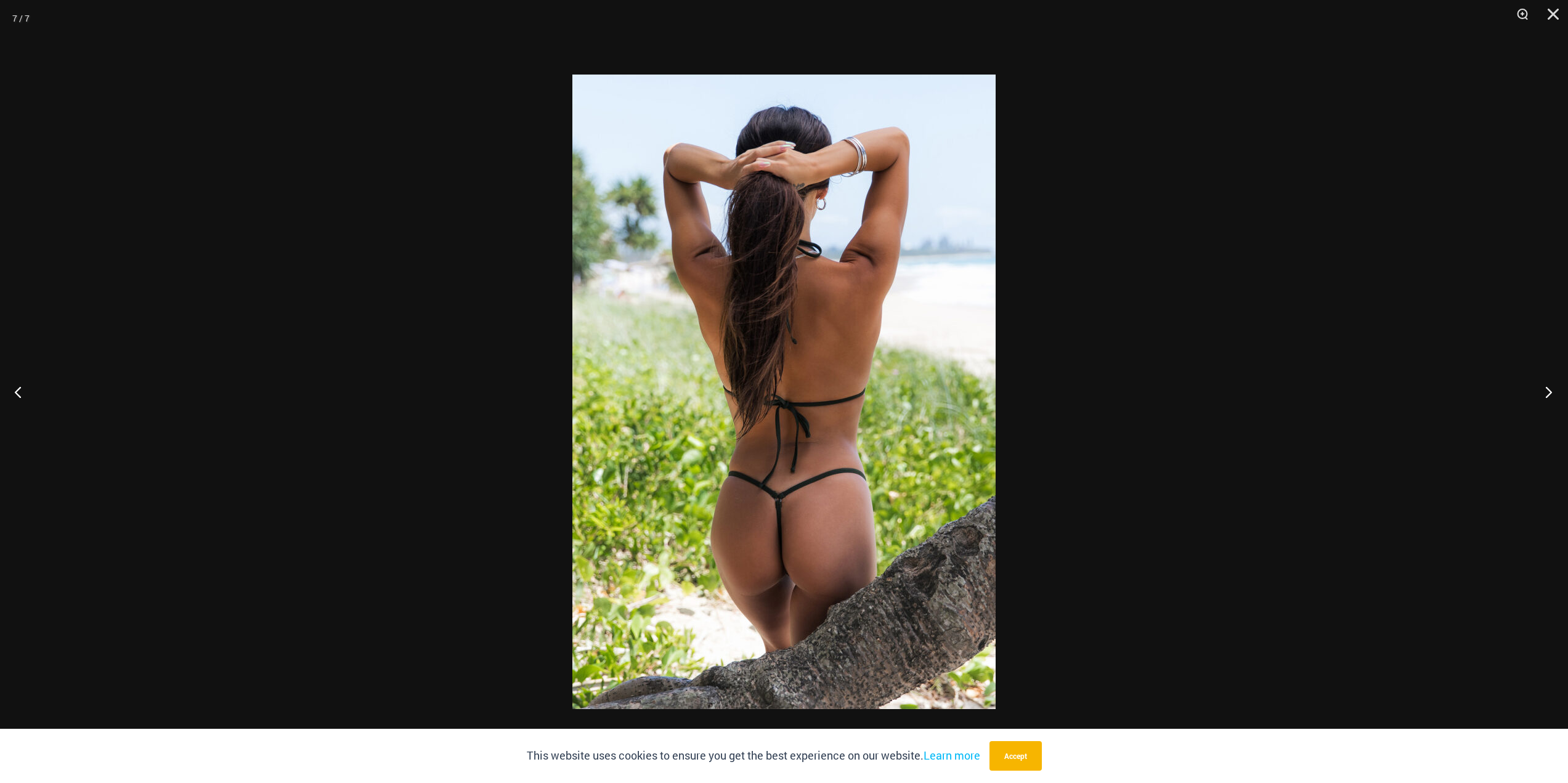
click at [1551, 393] on button "Next" at bounding box center [1545, 392] width 46 height 62
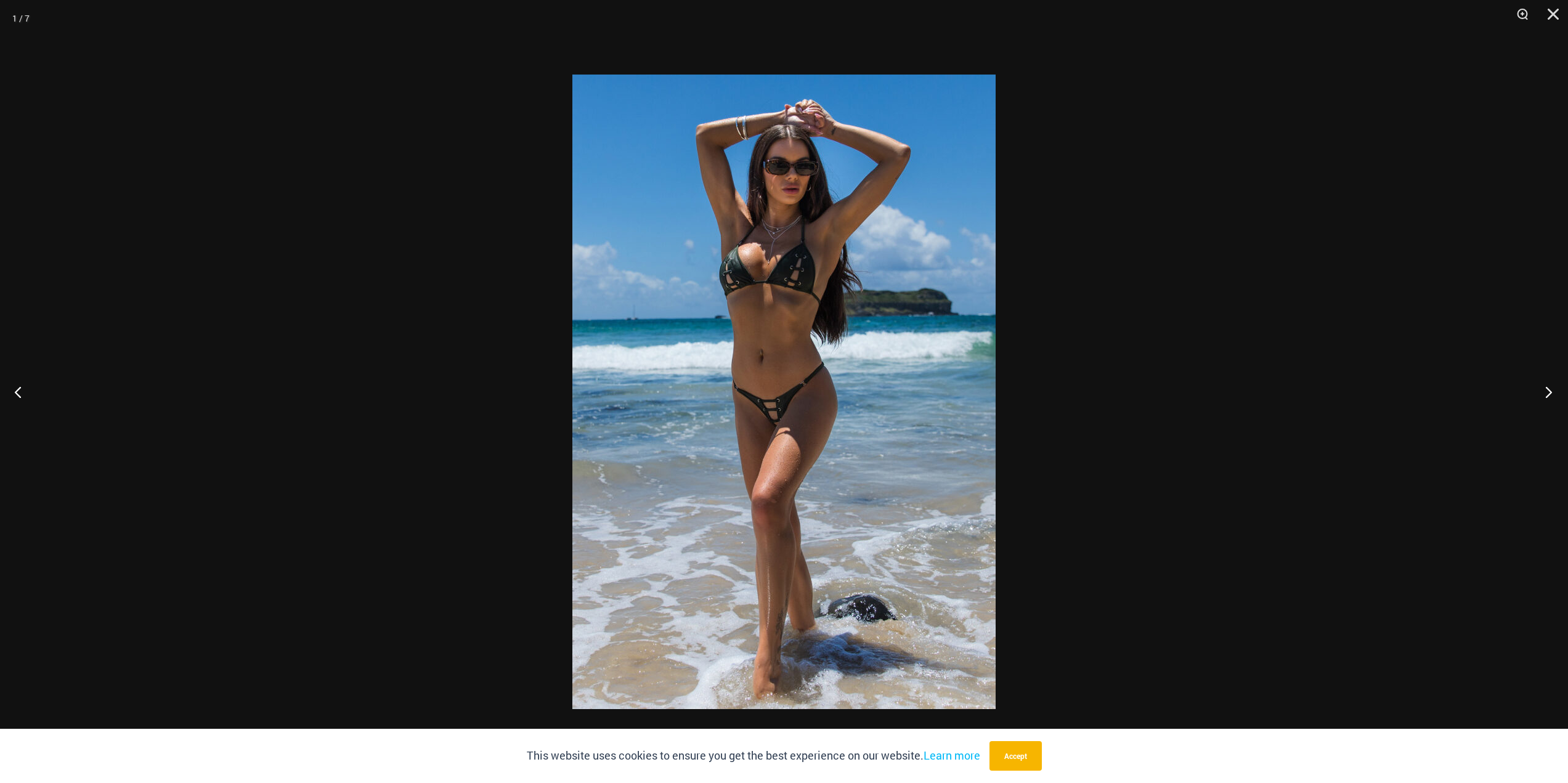
click at [1551, 393] on button "Next" at bounding box center [1545, 392] width 46 height 62
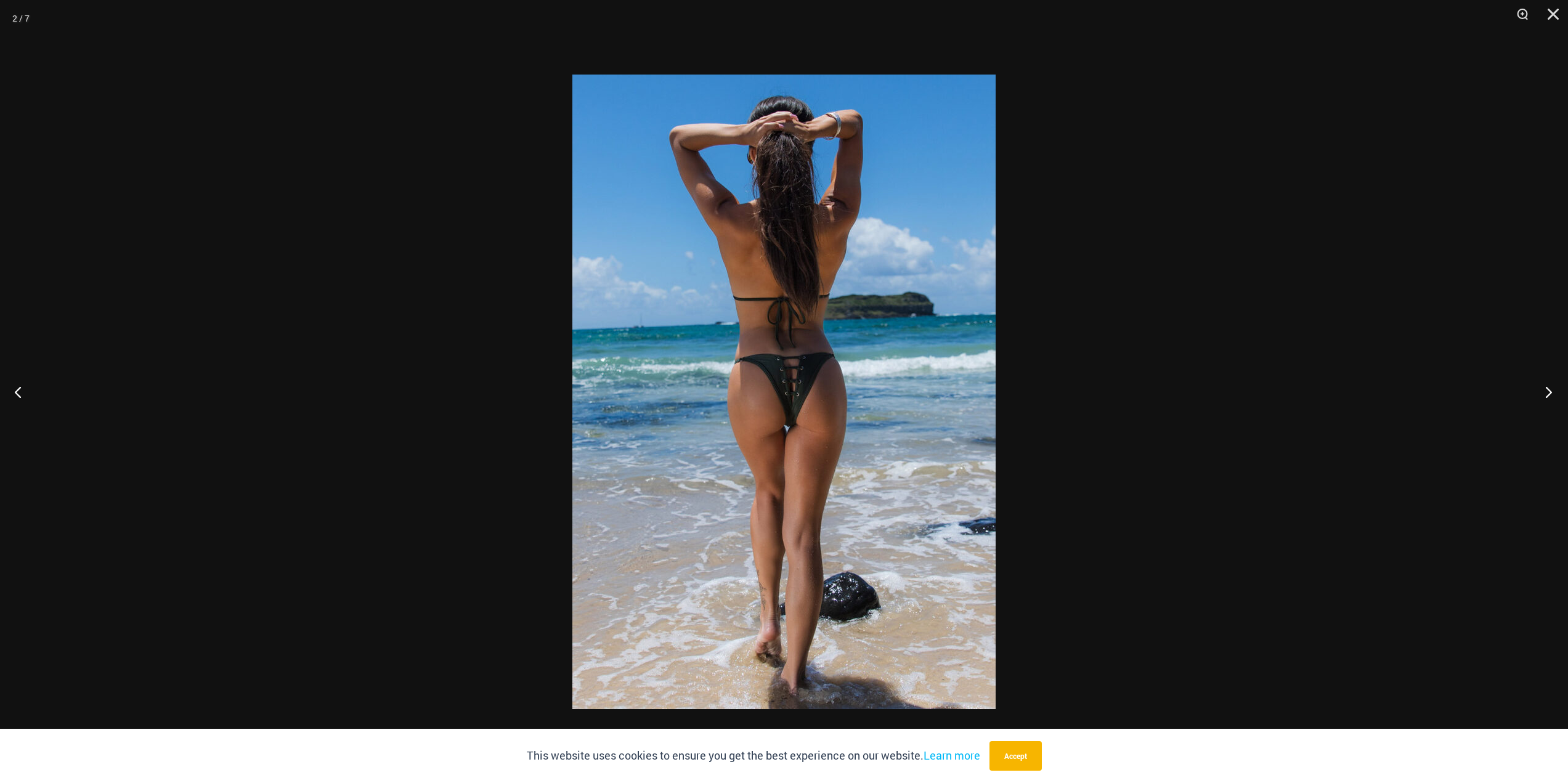
click at [1550, 394] on button "Next" at bounding box center [1545, 392] width 46 height 62
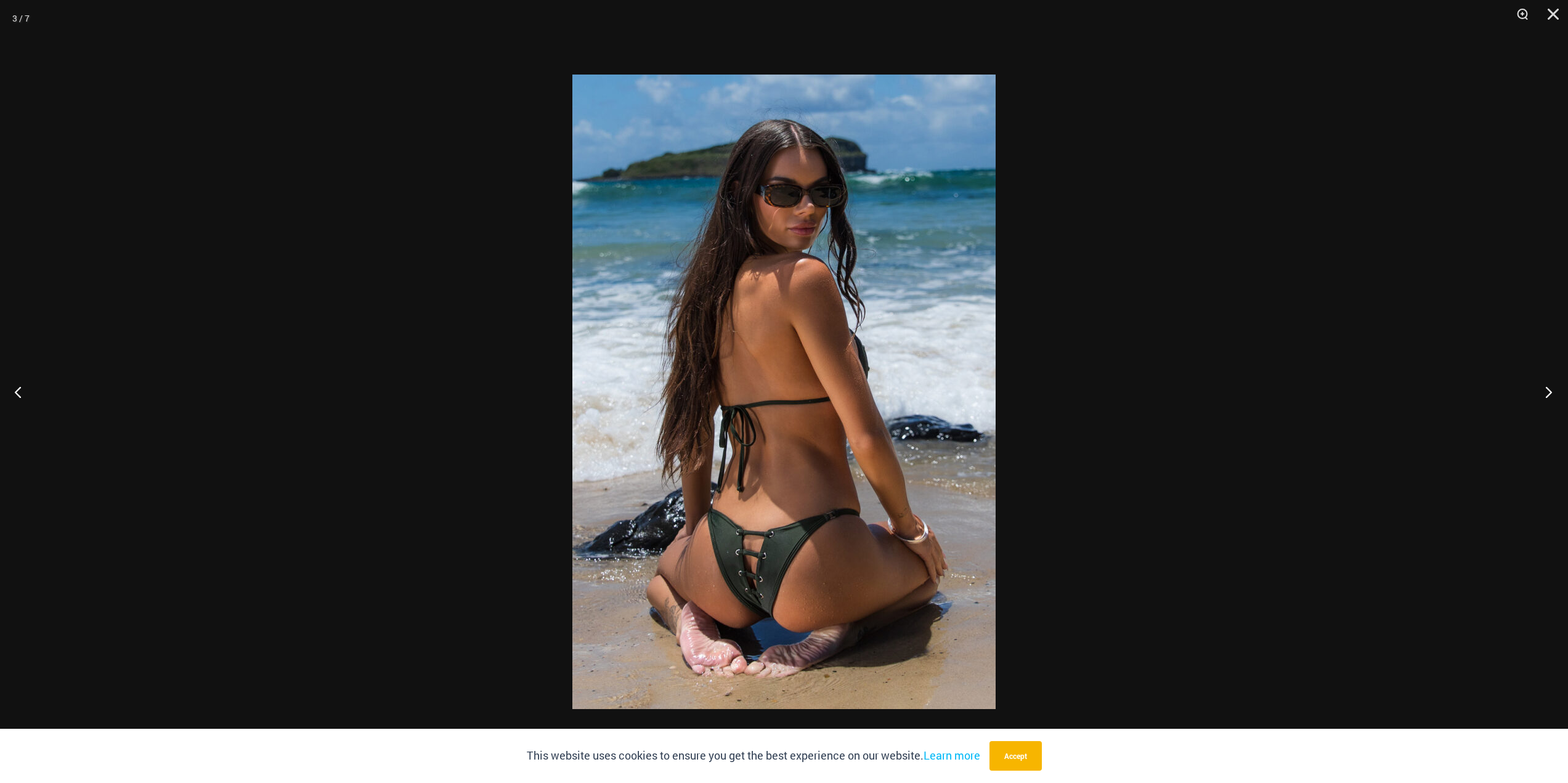
click at [1550, 394] on button "Next" at bounding box center [1545, 392] width 46 height 62
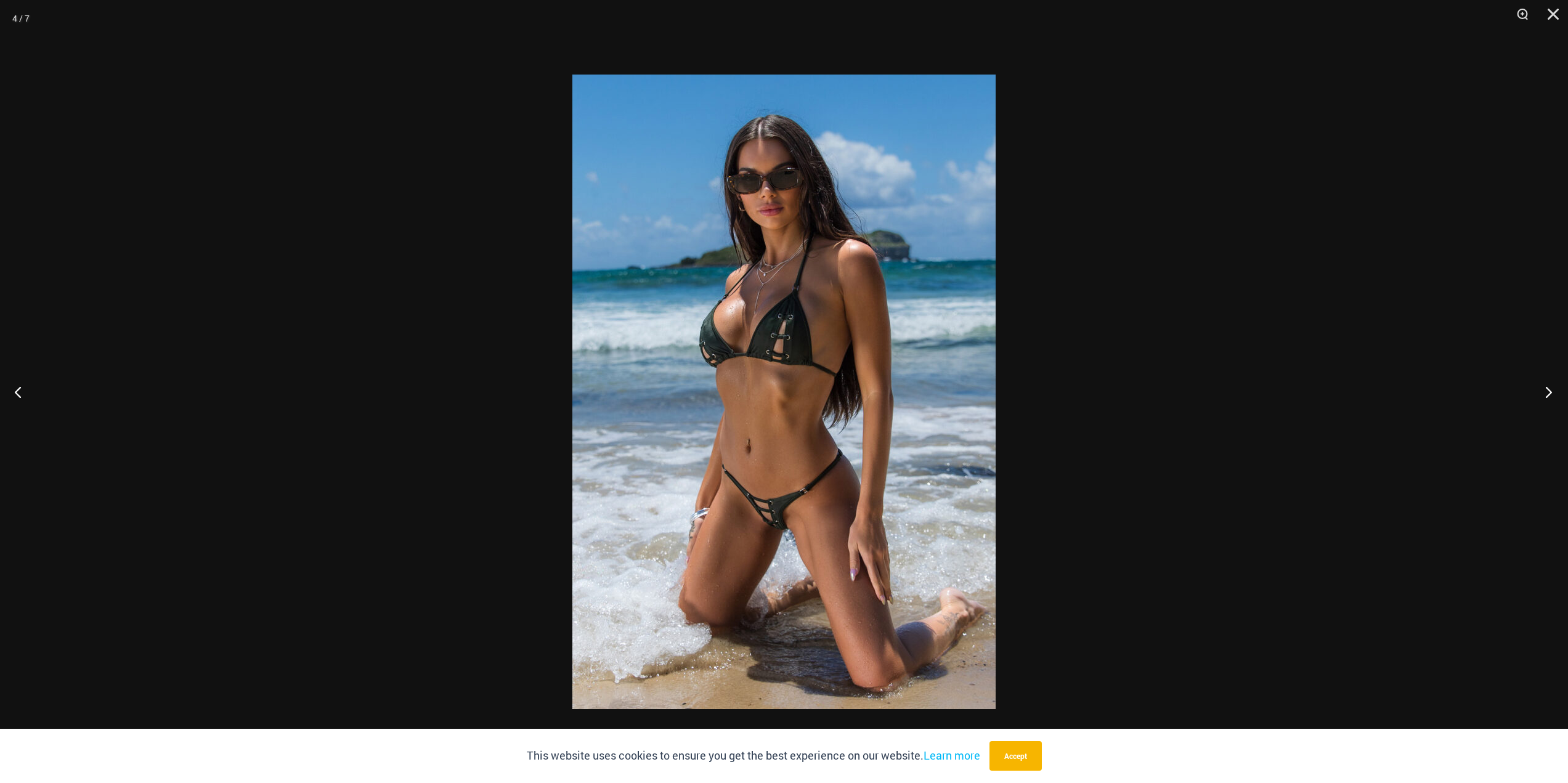
click at [1550, 394] on button "Next" at bounding box center [1545, 392] width 46 height 62
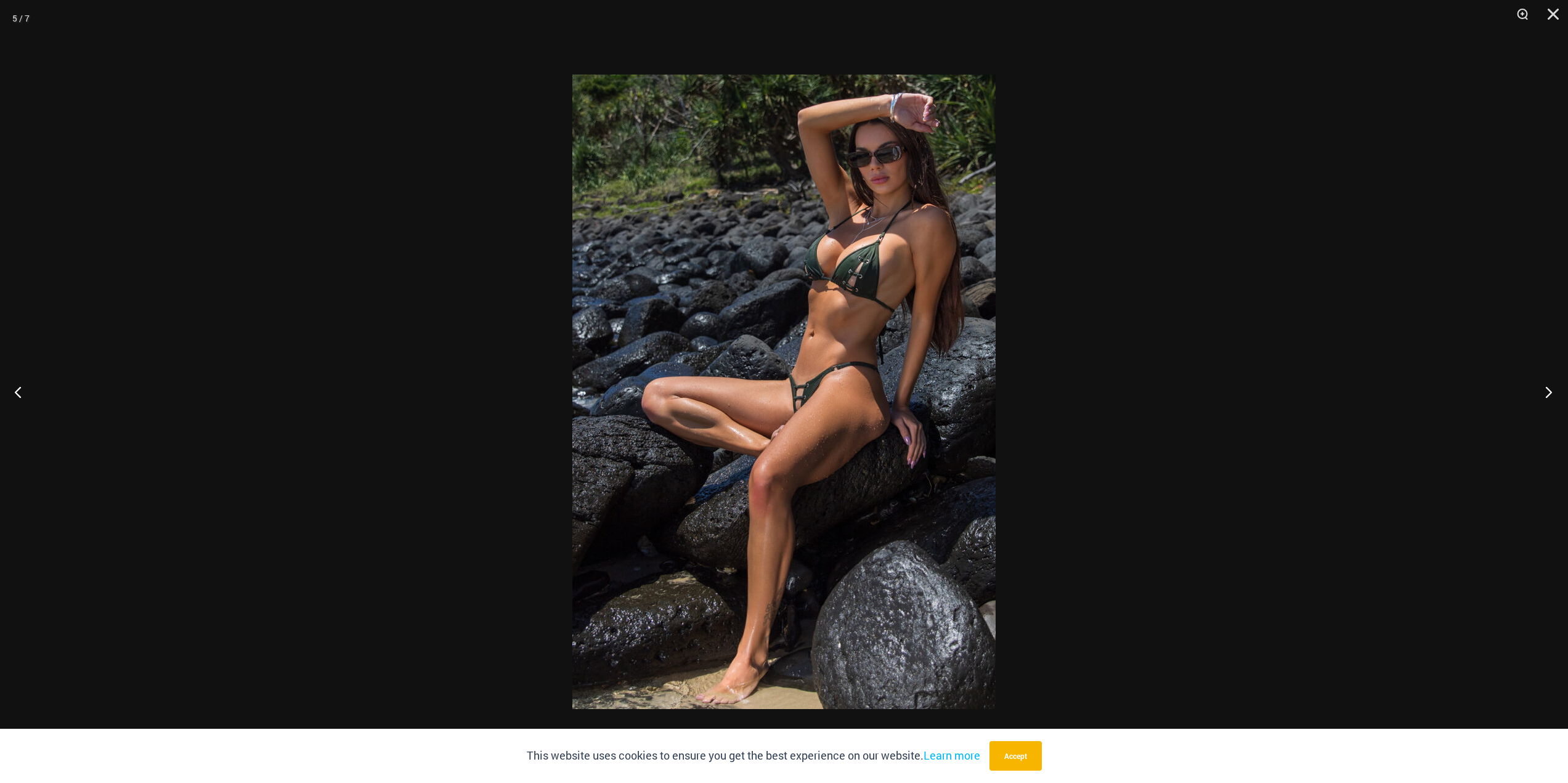
click at [1549, 394] on button "Next" at bounding box center [1545, 392] width 46 height 62
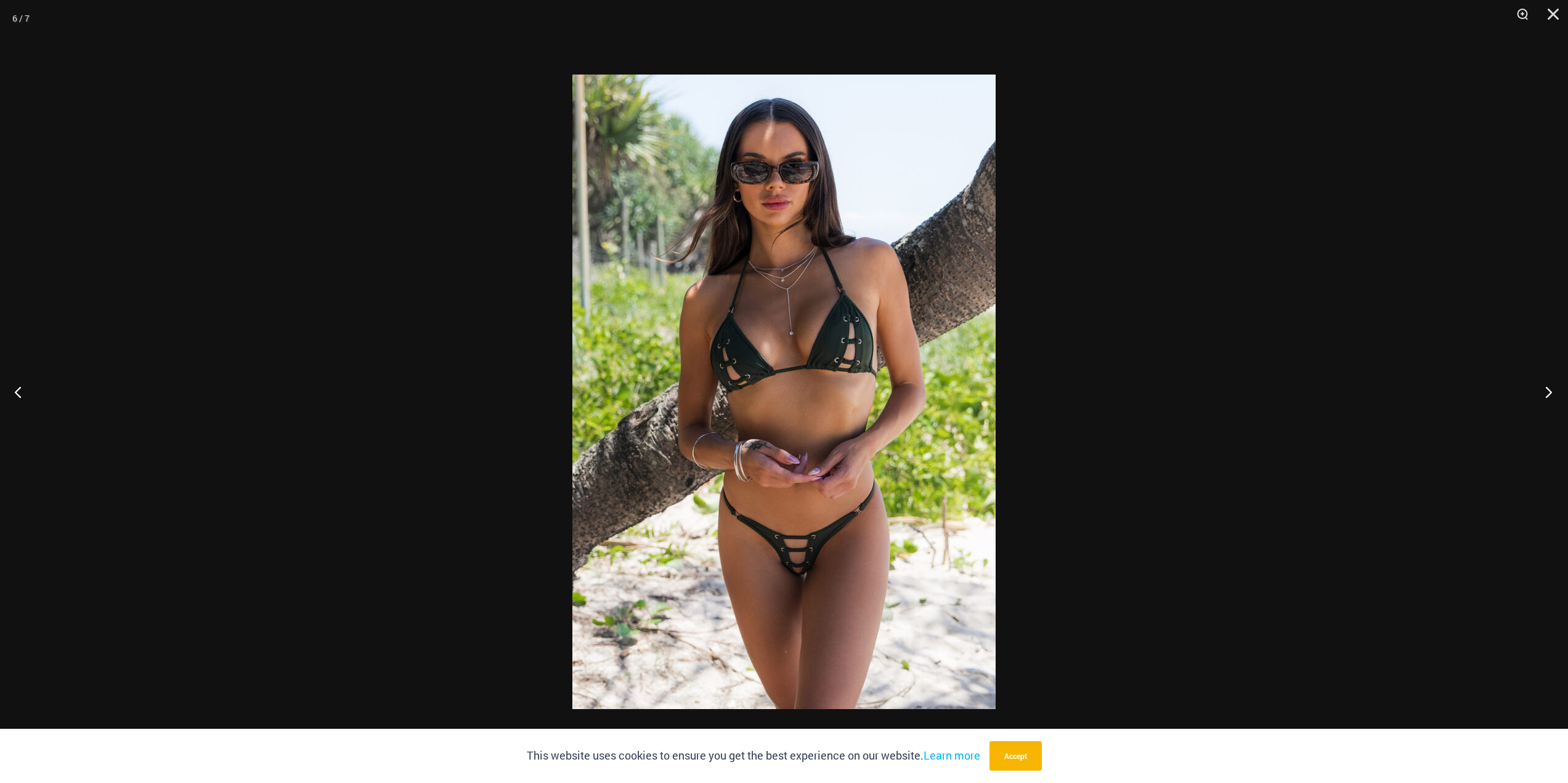
click at [1548, 396] on button "Next" at bounding box center [1545, 392] width 46 height 62
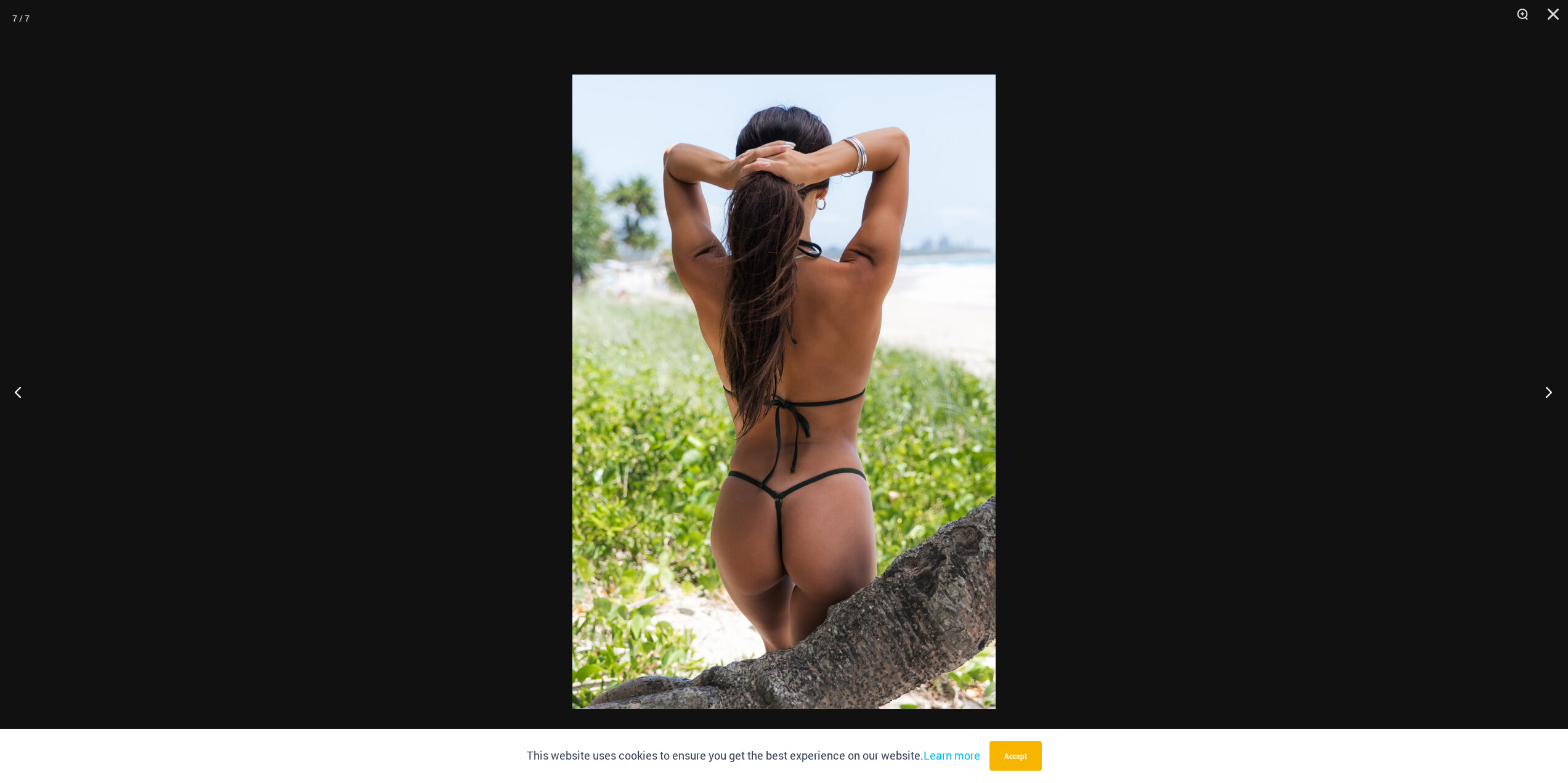
click at [1548, 396] on button "Next" at bounding box center [1545, 392] width 46 height 62
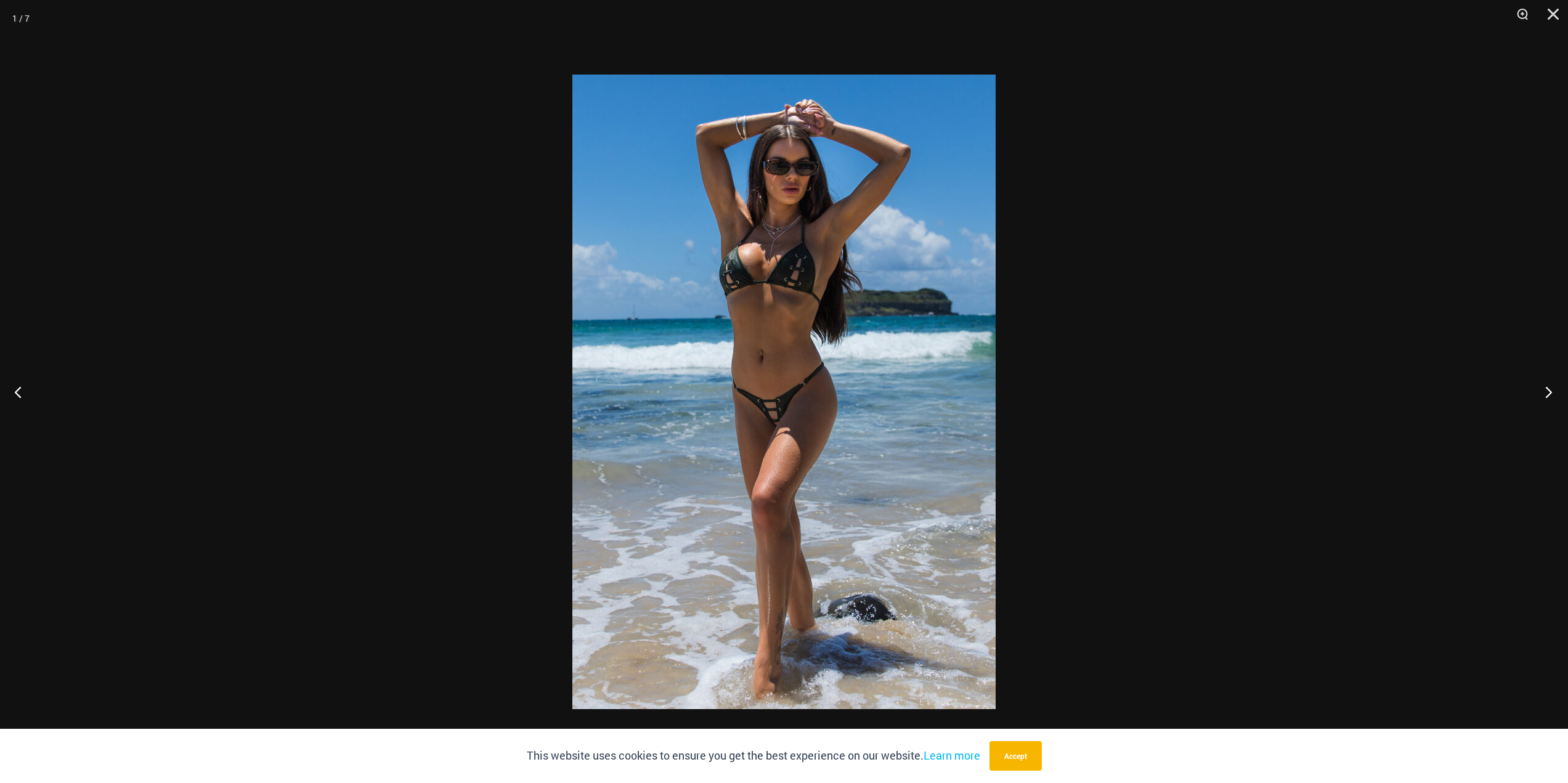
click at [1548, 396] on button "Next" at bounding box center [1545, 392] width 46 height 62
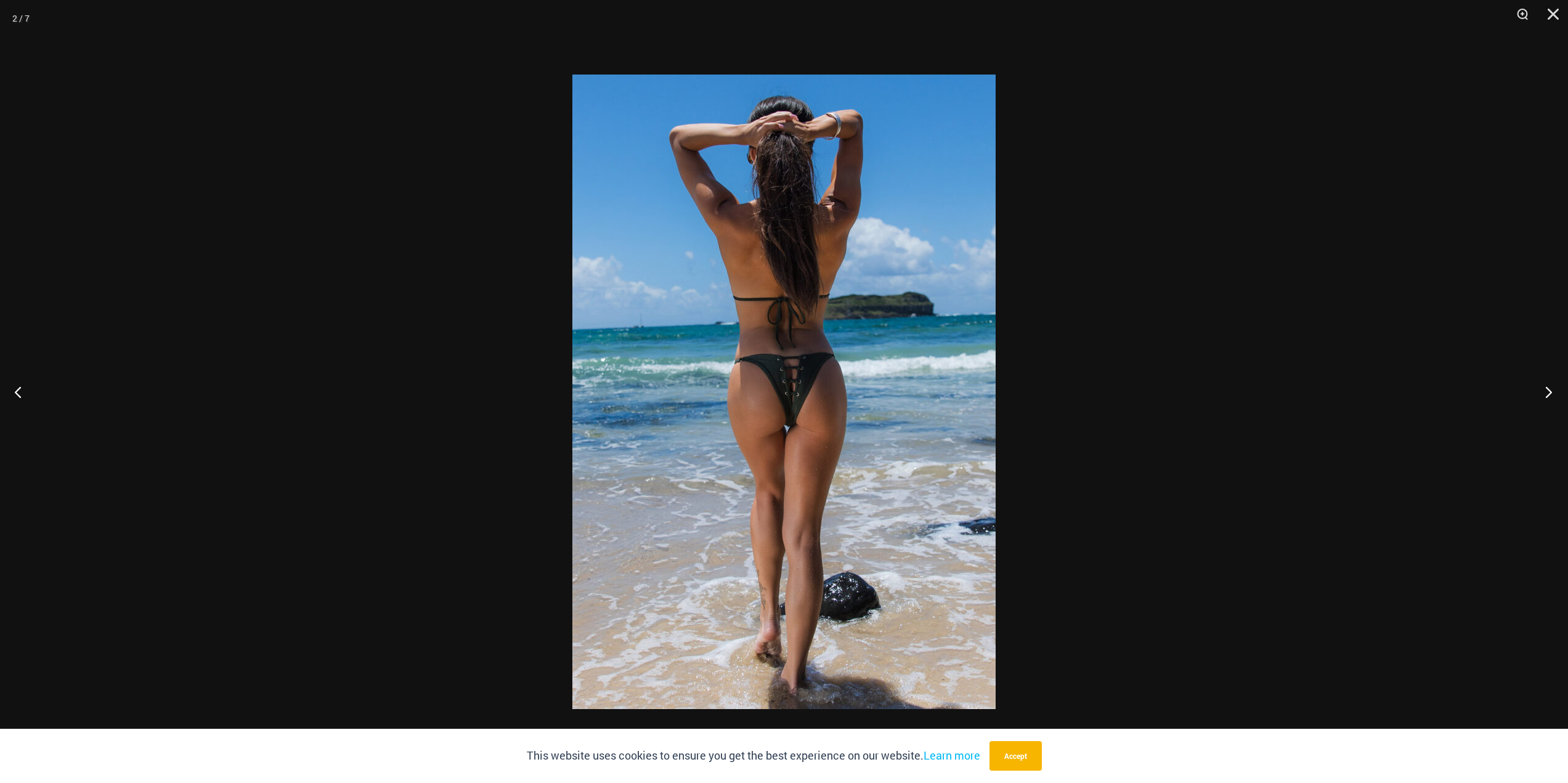
click at [1548, 396] on button "Next" at bounding box center [1545, 392] width 46 height 62
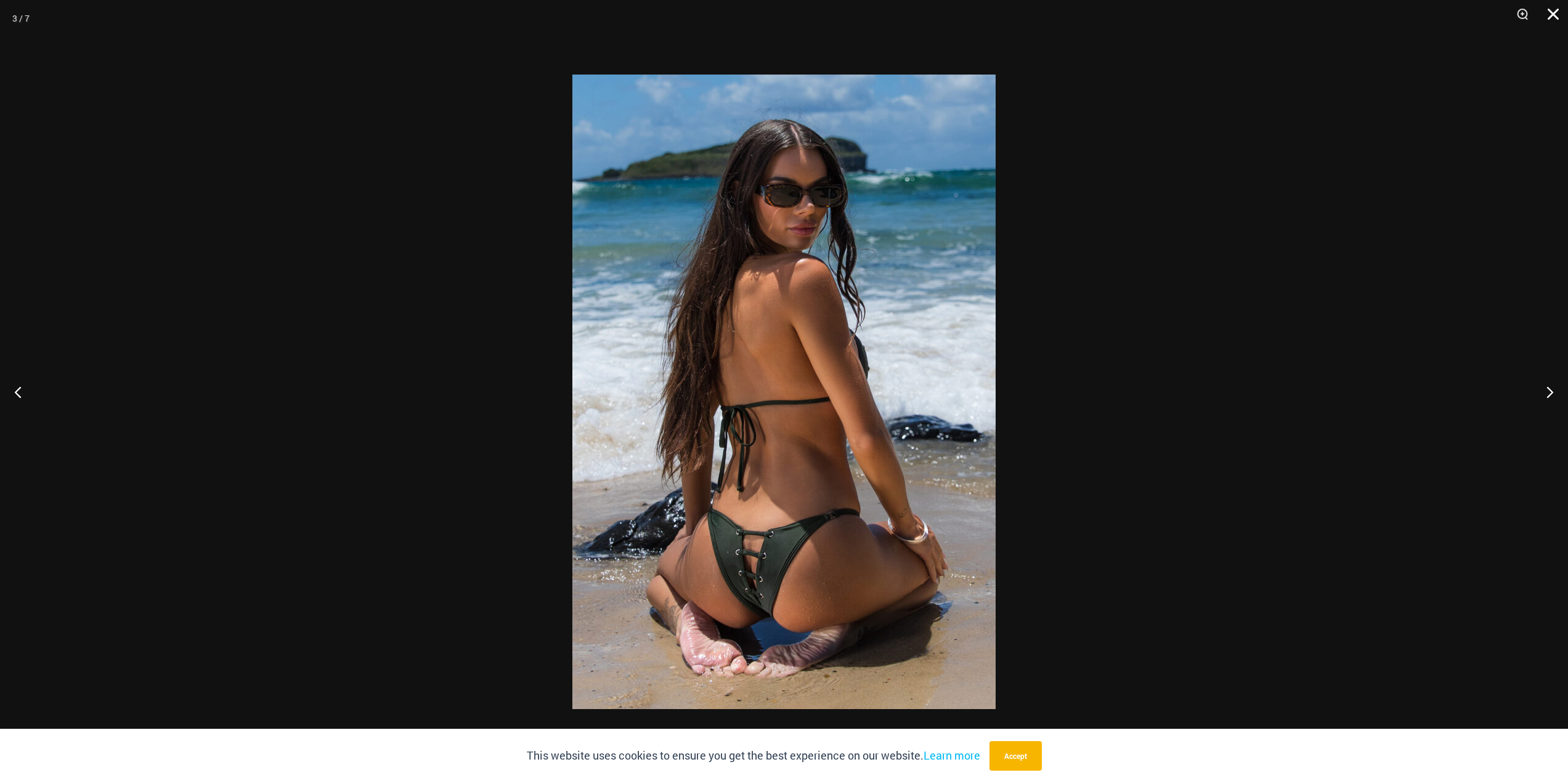
click at [1549, 14] on button "Close" at bounding box center [1549, 18] width 31 height 37
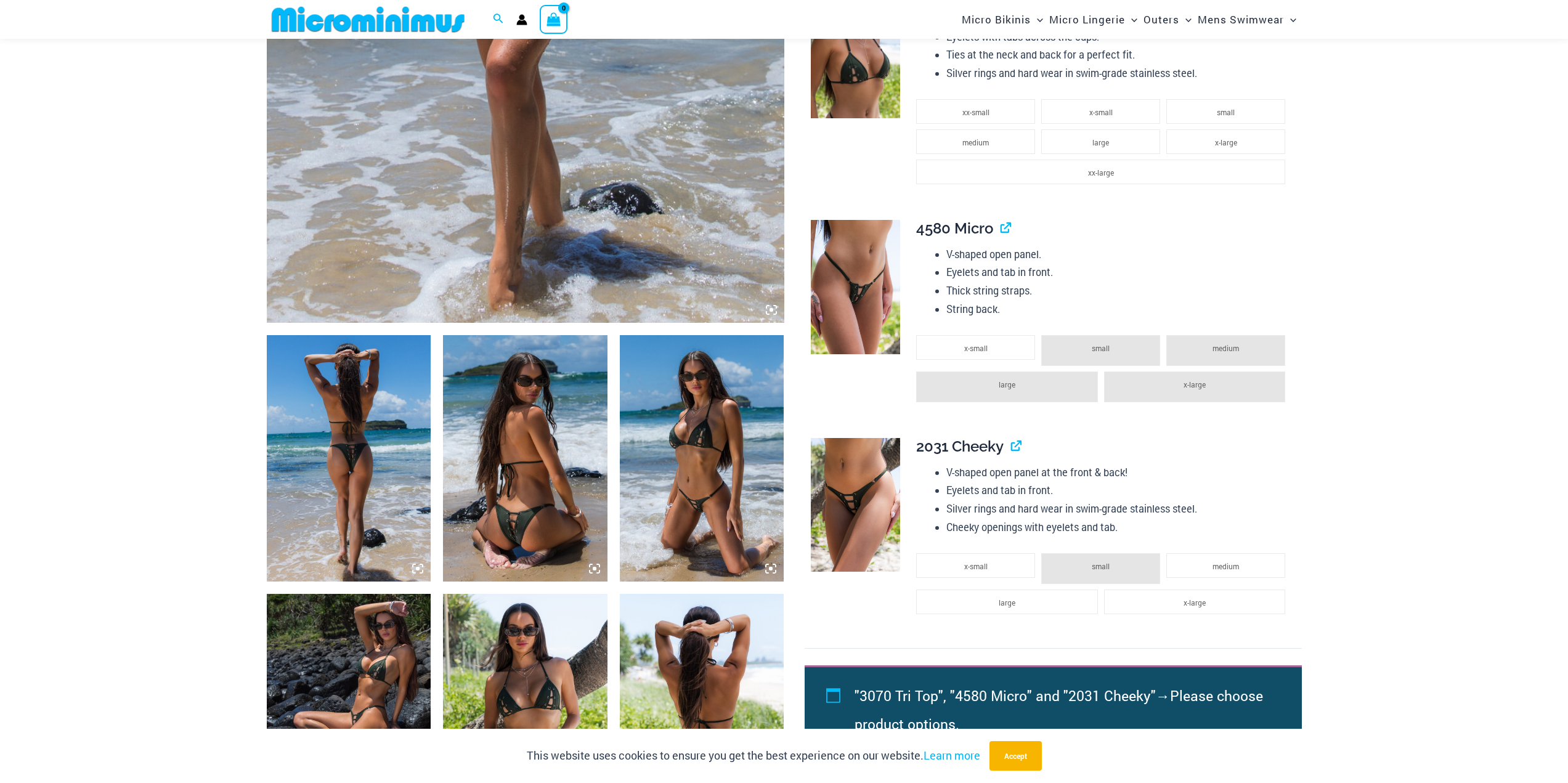
scroll to position [1035, 0]
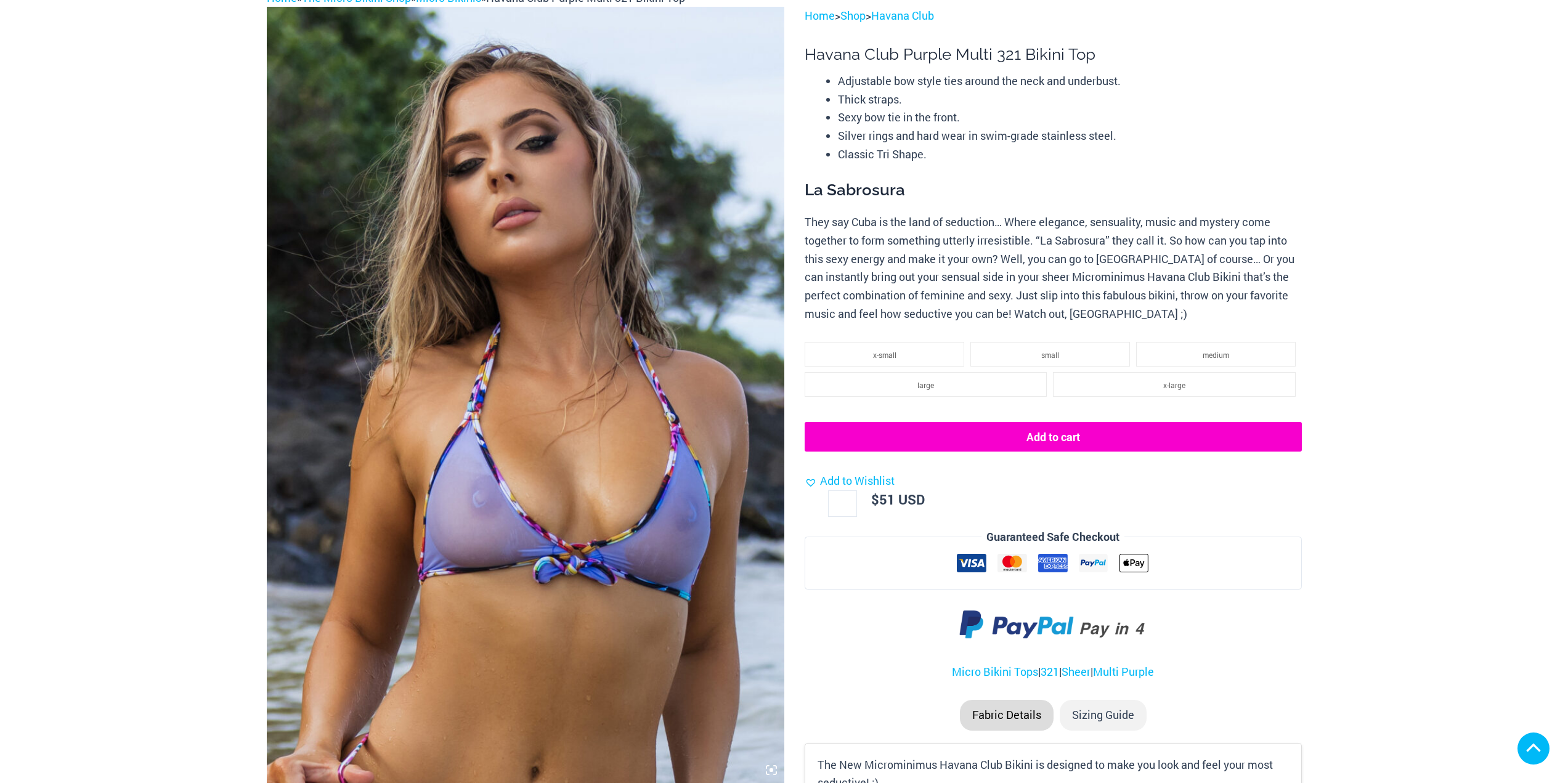
scroll to position [431, 0]
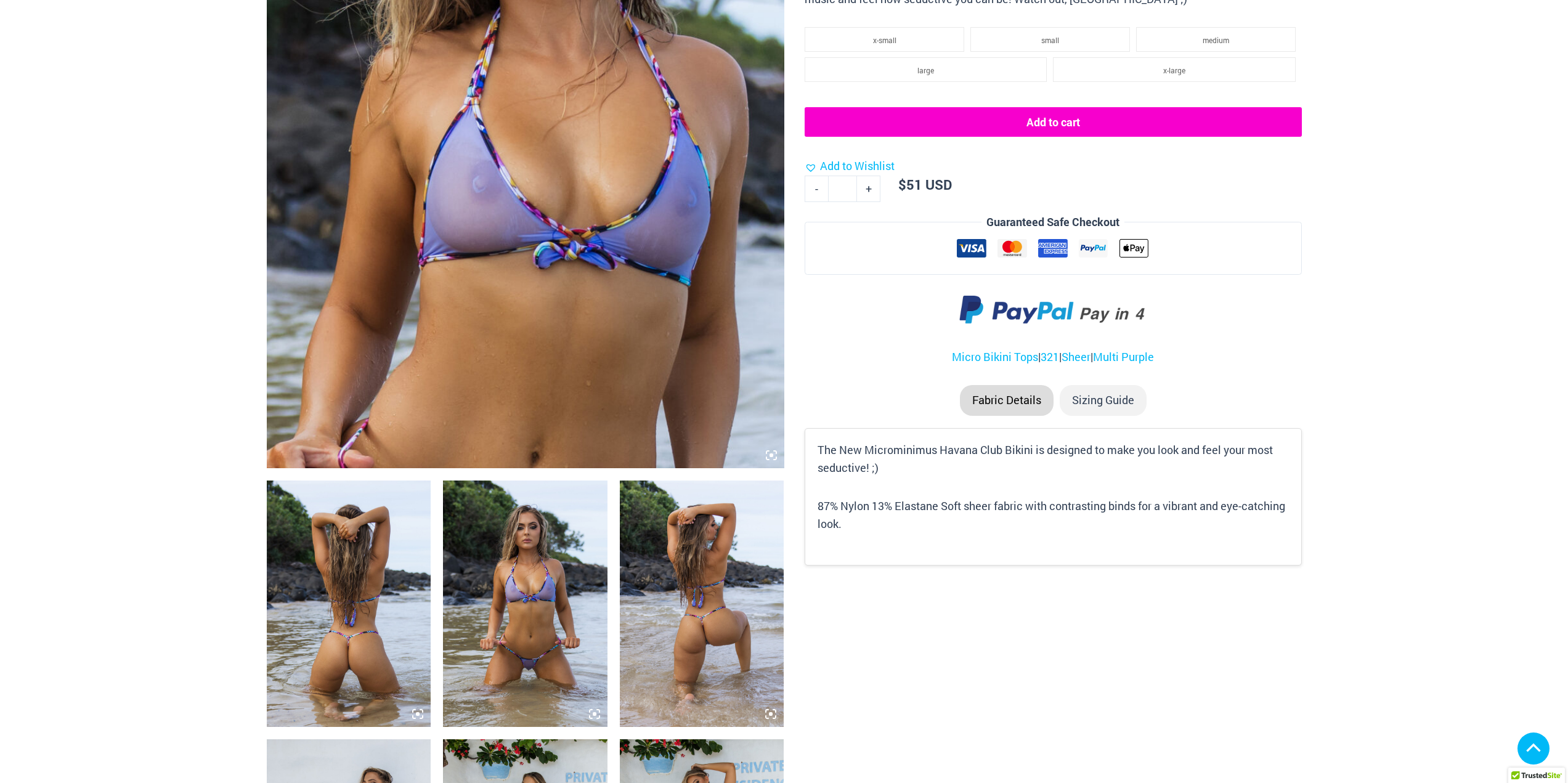
click at [407, 556] on img at bounding box center [349, 604] width 164 height 247
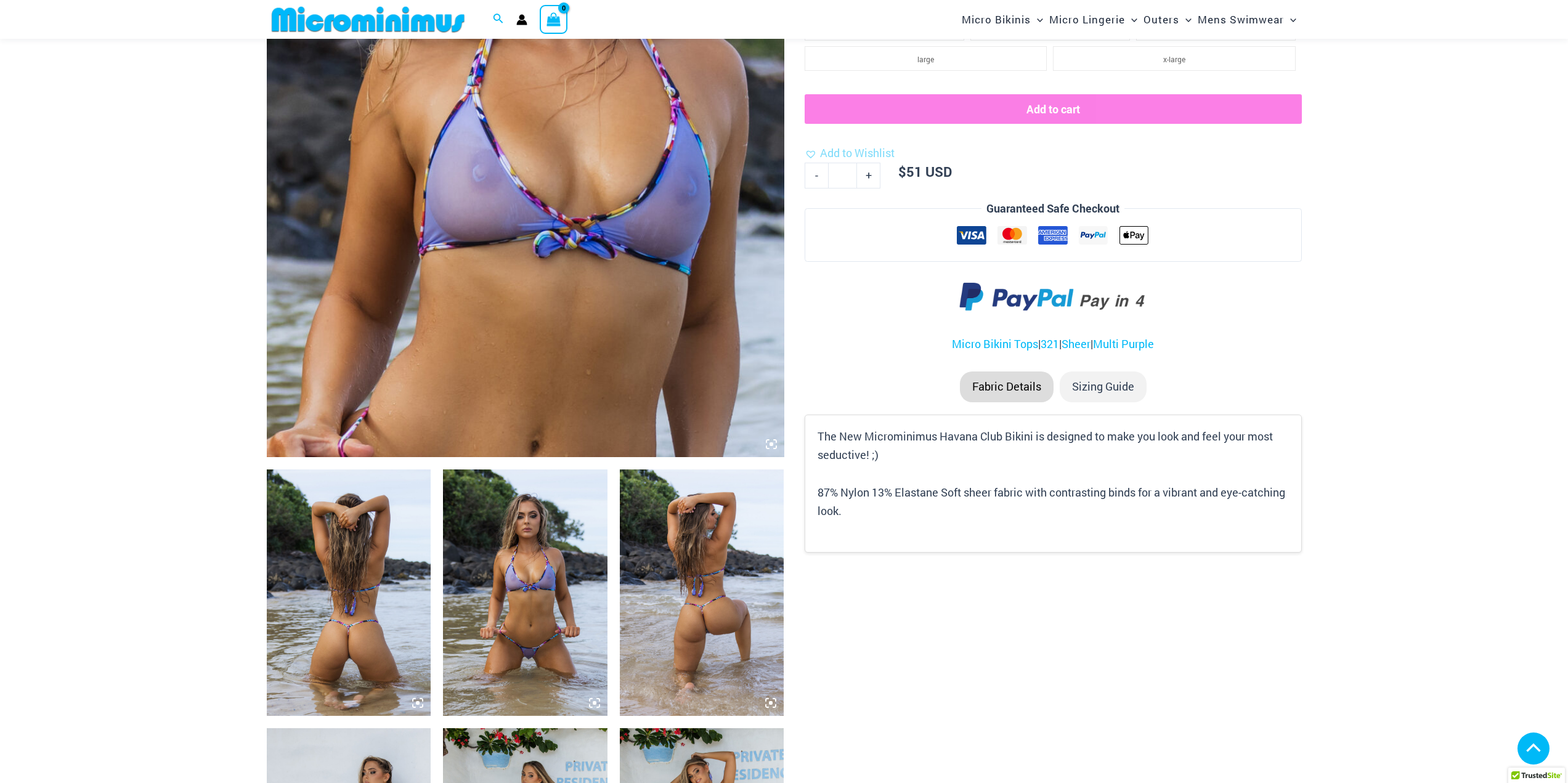
click at [620, 556] on img at bounding box center [702, 593] width 164 height 247
click at [536, 557] on img at bounding box center [525, 593] width 164 height 247
click at [737, 578] on img at bounding box center [702, 593] width 164 height 247
drag, startPoint x: 610, startPoint y: 144, endPoint x: 357, endPoint y: 613, distance: 532.9
click at [609, 144] on img at bounding box center [526, 69] width 518 height 776
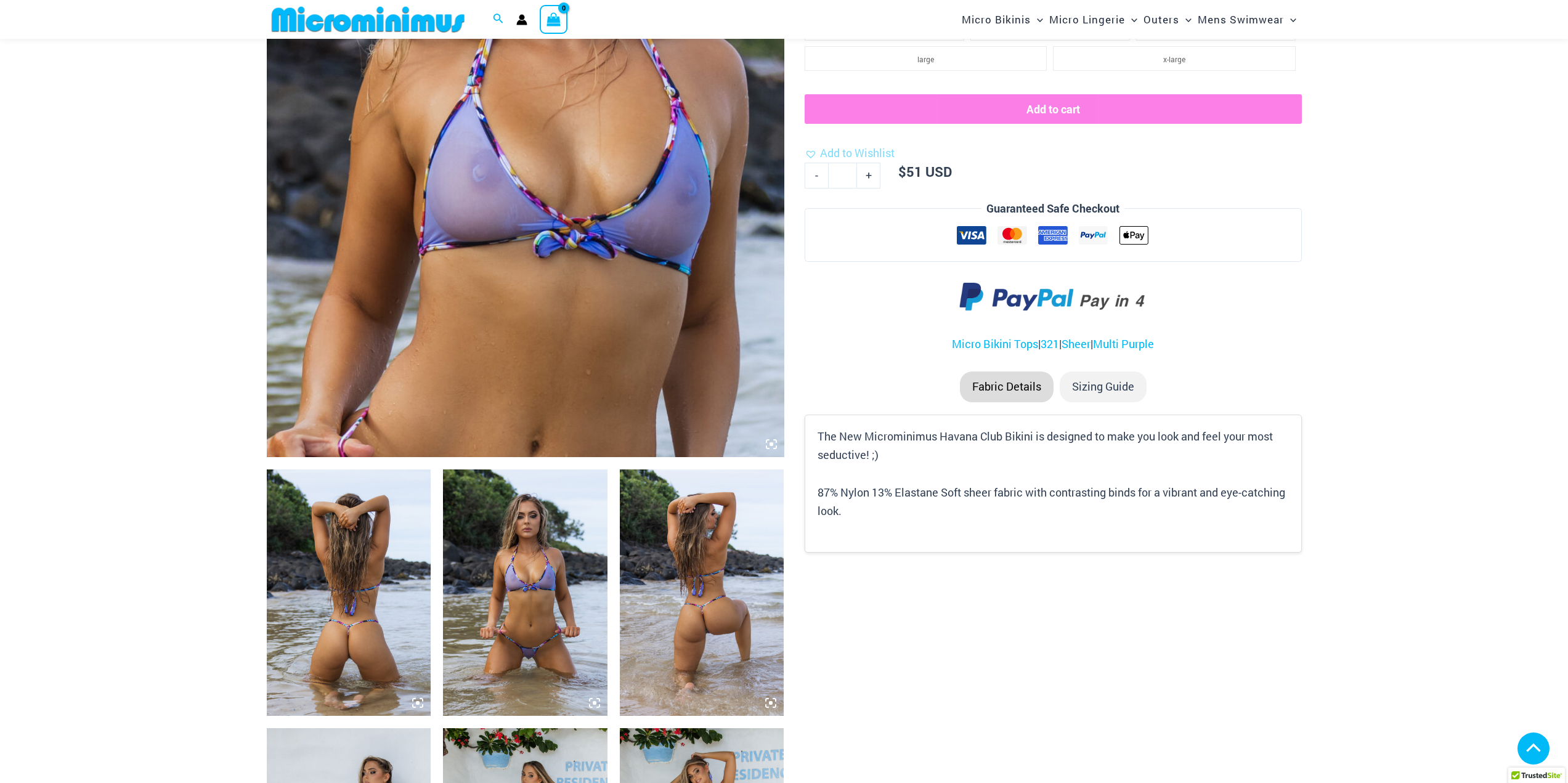
scroll to position [672, 0]
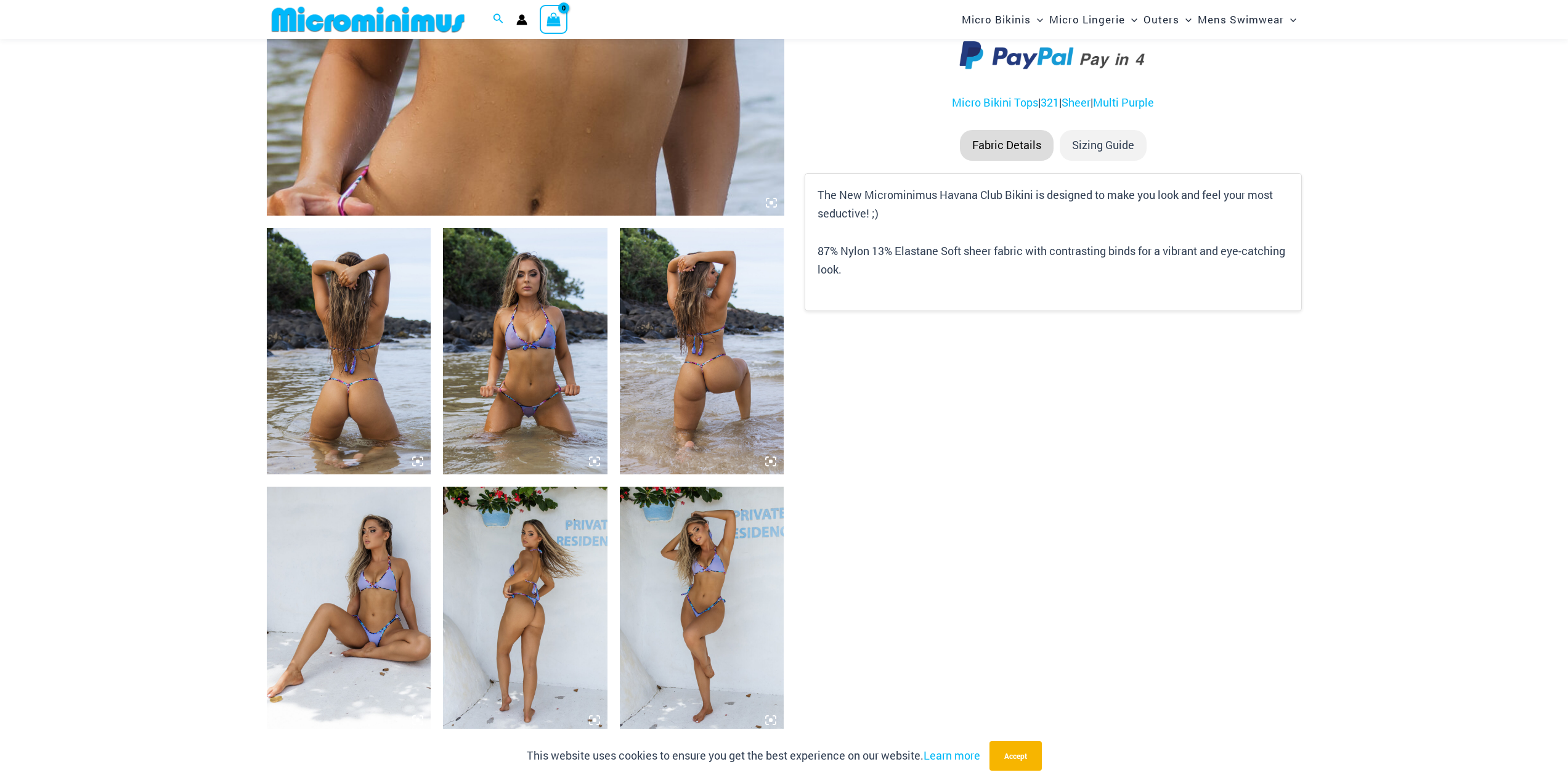
click at [412, 353] on img at bounding box center [349, 351] width 164 height 247
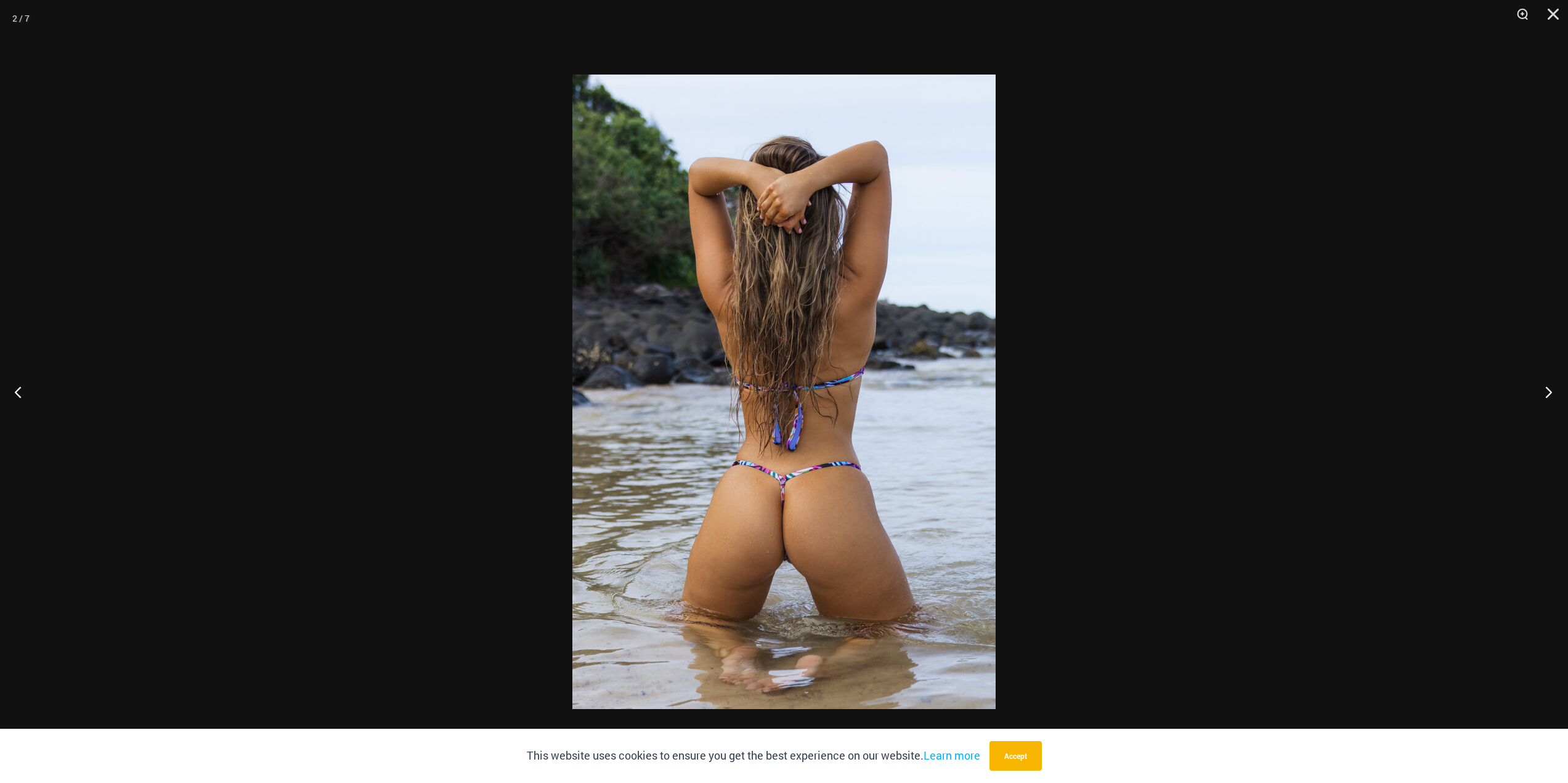
scroll to position [1358, 0]
click at [1549, 387] on button "Next" at bounding box center [1545, 392] width 46 height 62
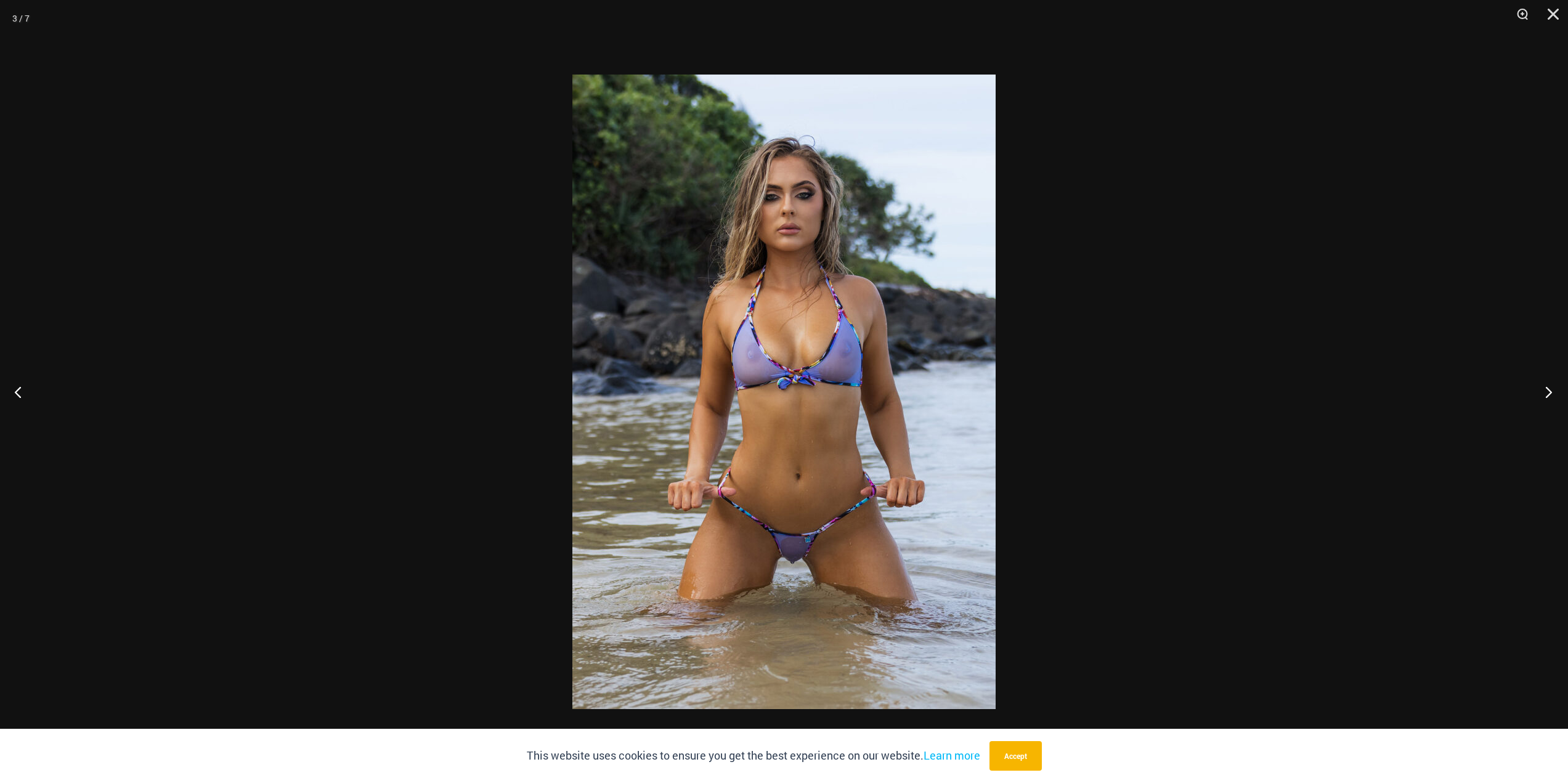
click at [1549, 387] on button "Next" at bounding box center [1545, 392] width 46 height 62
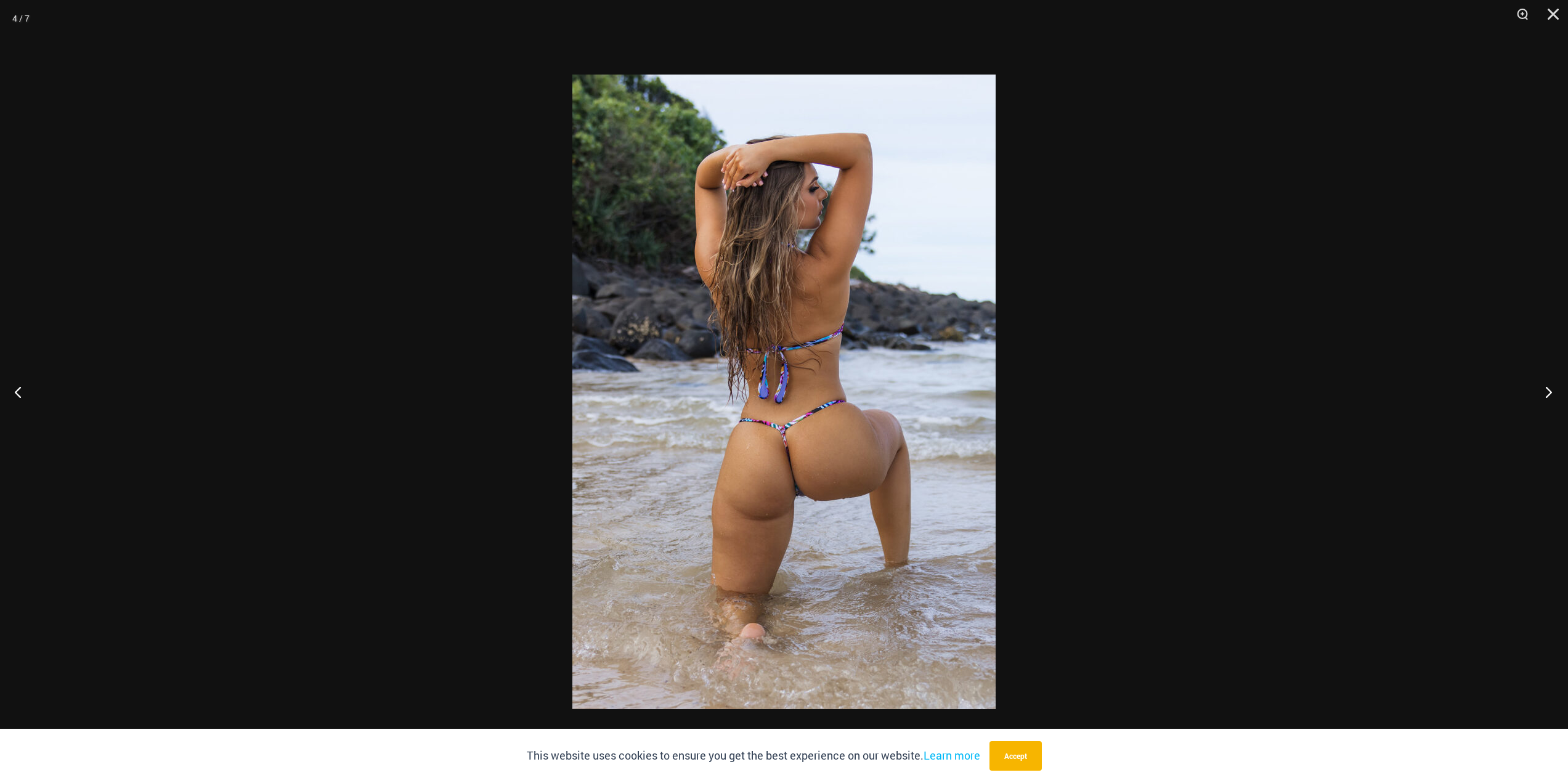
click at [1549, 387] on button "Next" at bounding box center [1545, 392] width 46 height 62
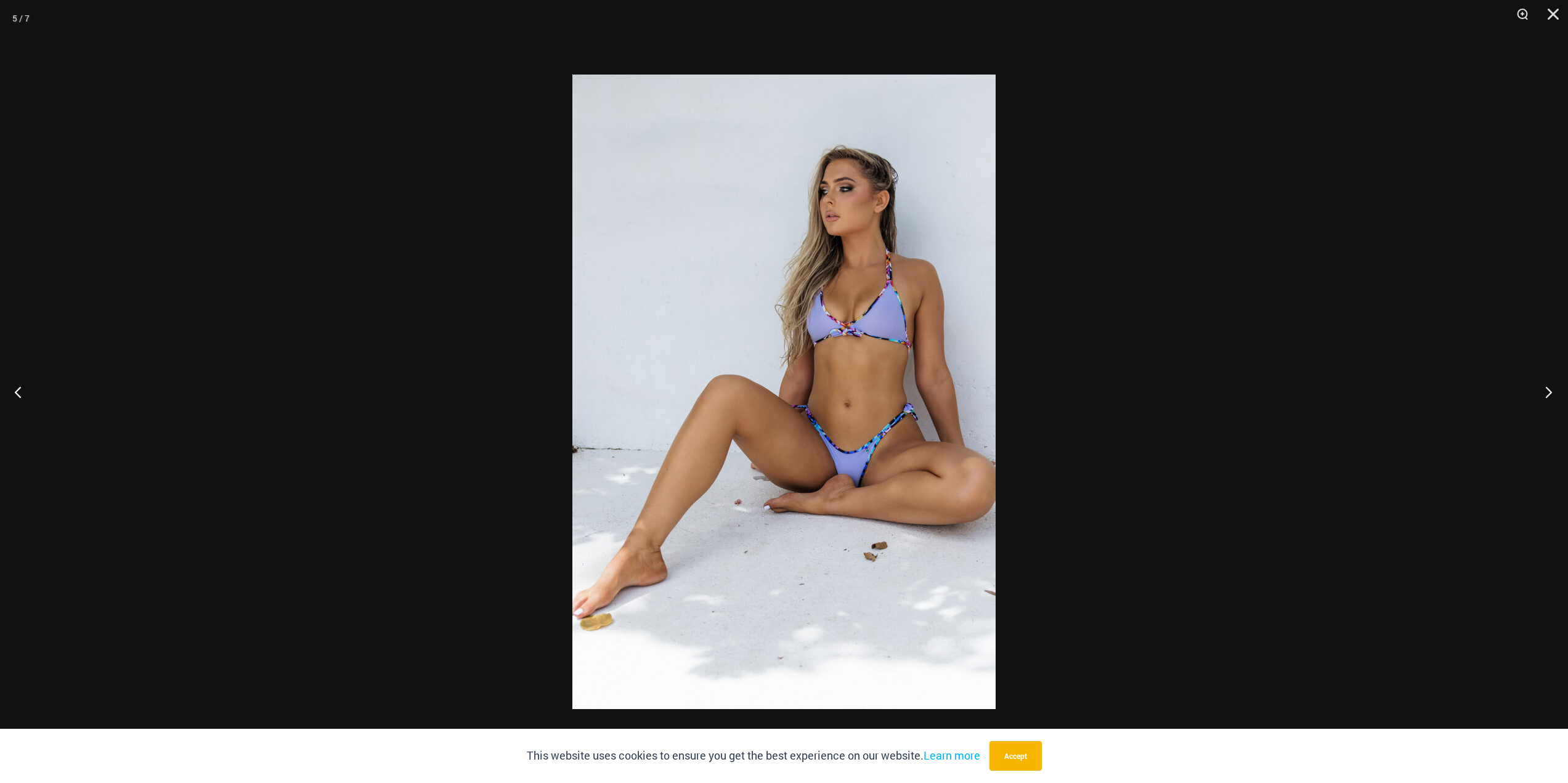
click at [1549, 387] on button "Next" at bounding box center [1545, 392] width 46 height 62
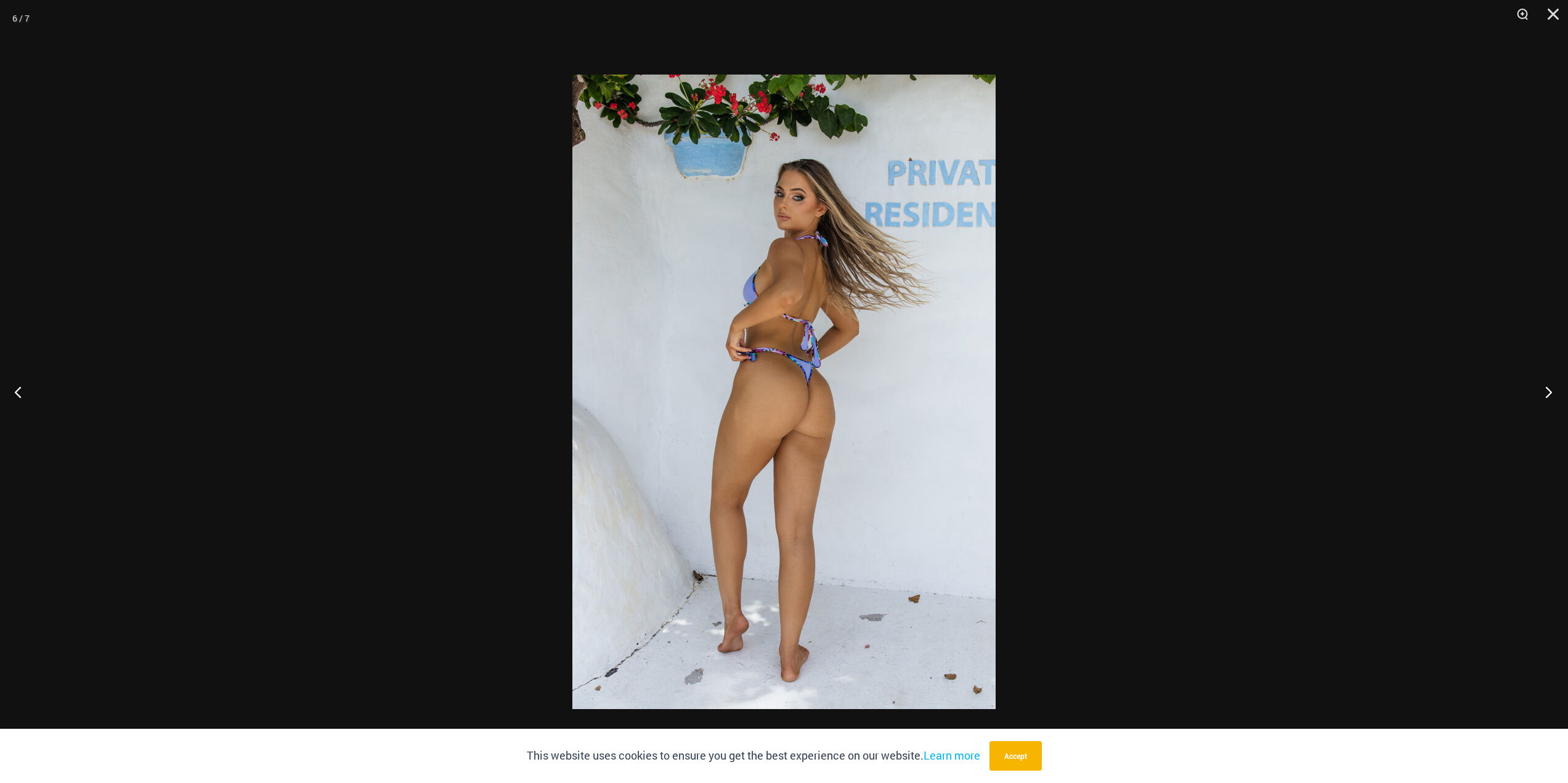
click at [1549, 387] on button "Next" at bounding box center [1545, 392] width 46 height 62
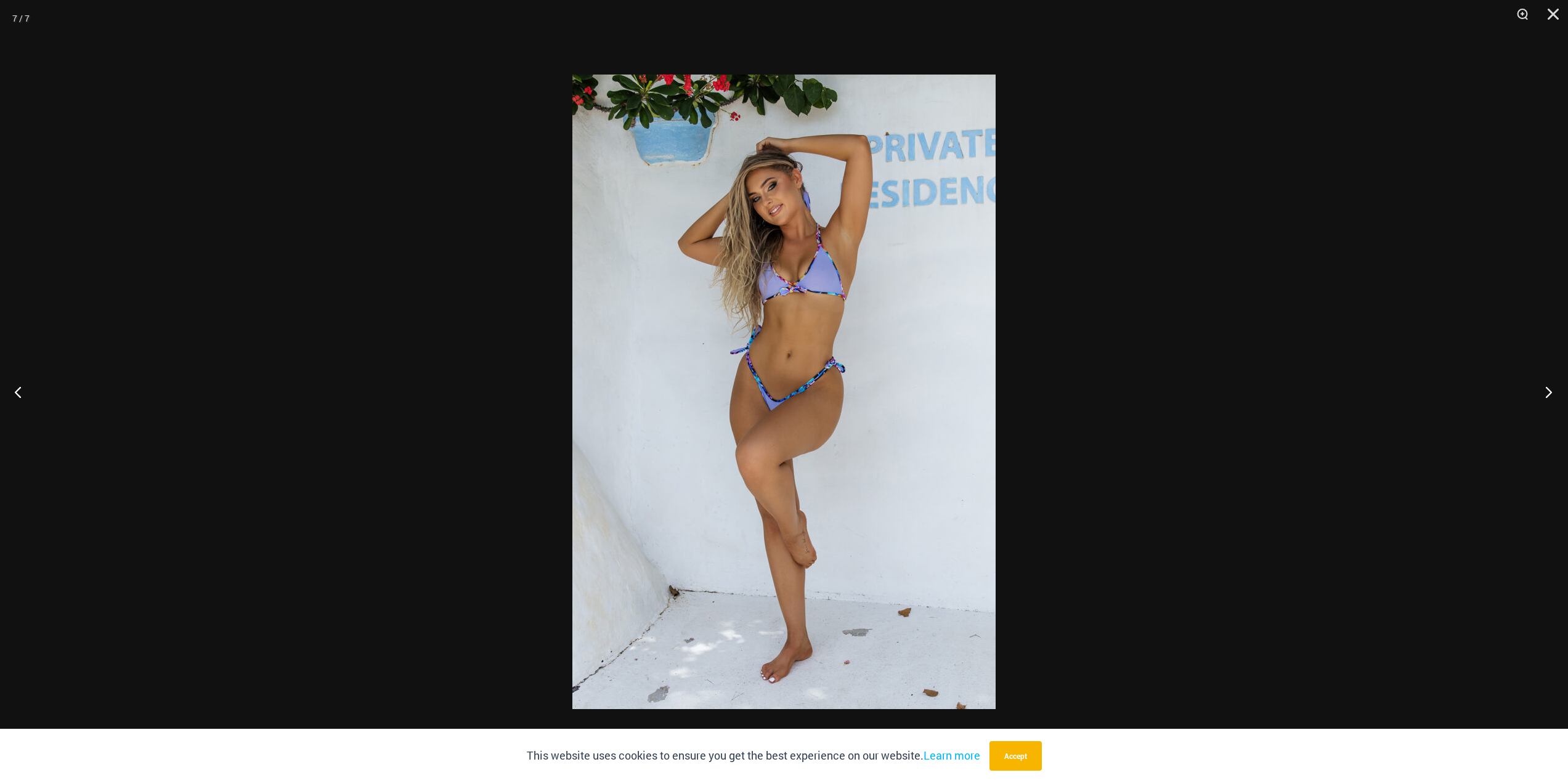
click at [1549, 387] on button "Next" at bounding box center [1545, 392] width 46 height 62
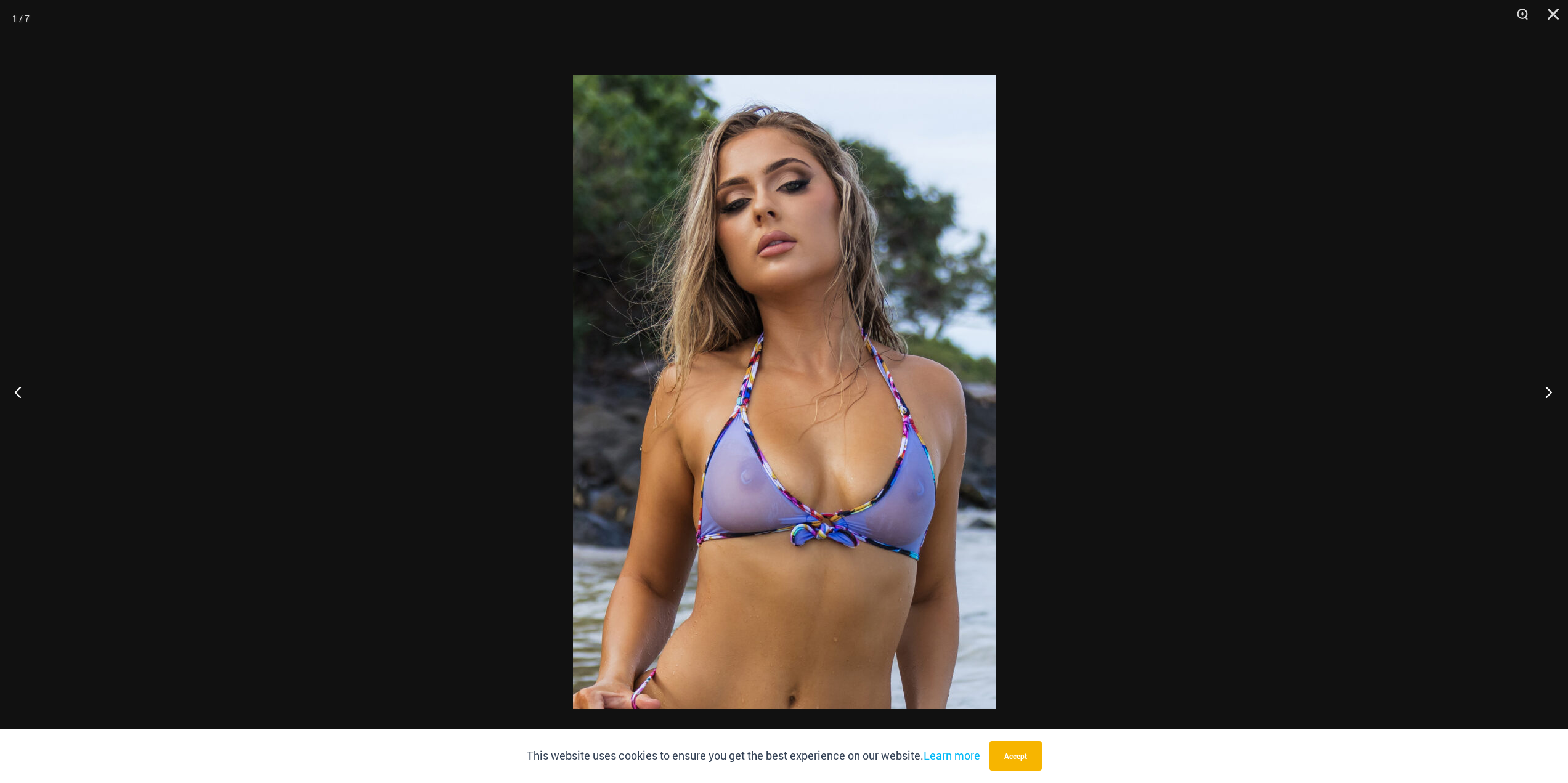
click at [1549, 387] on button "Next" at bounding box center [1545, 392] width 46 height 62
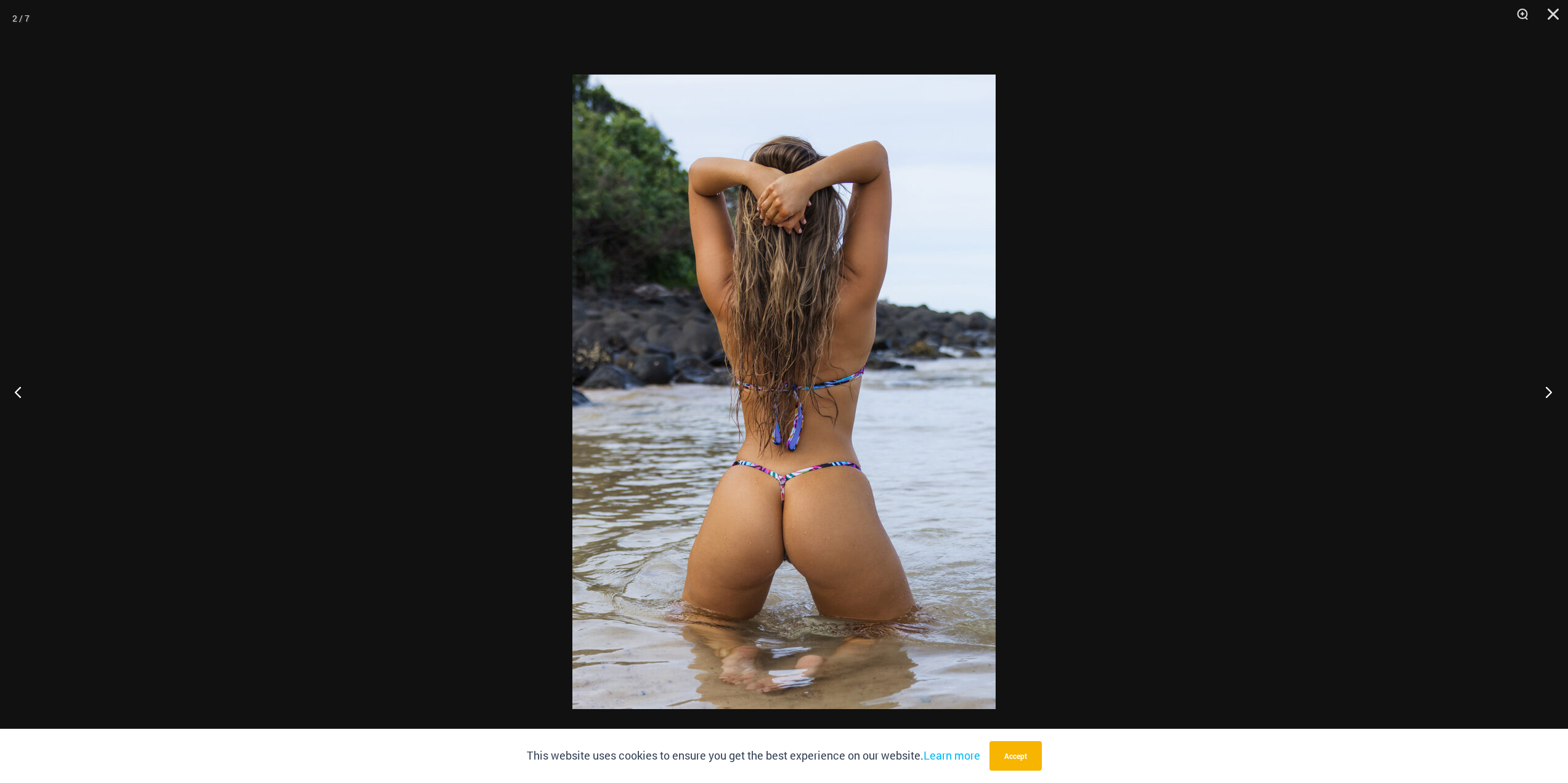
click at [1549, 387] on button "Next" at bounding box center [1545, 392] width 46 height 62
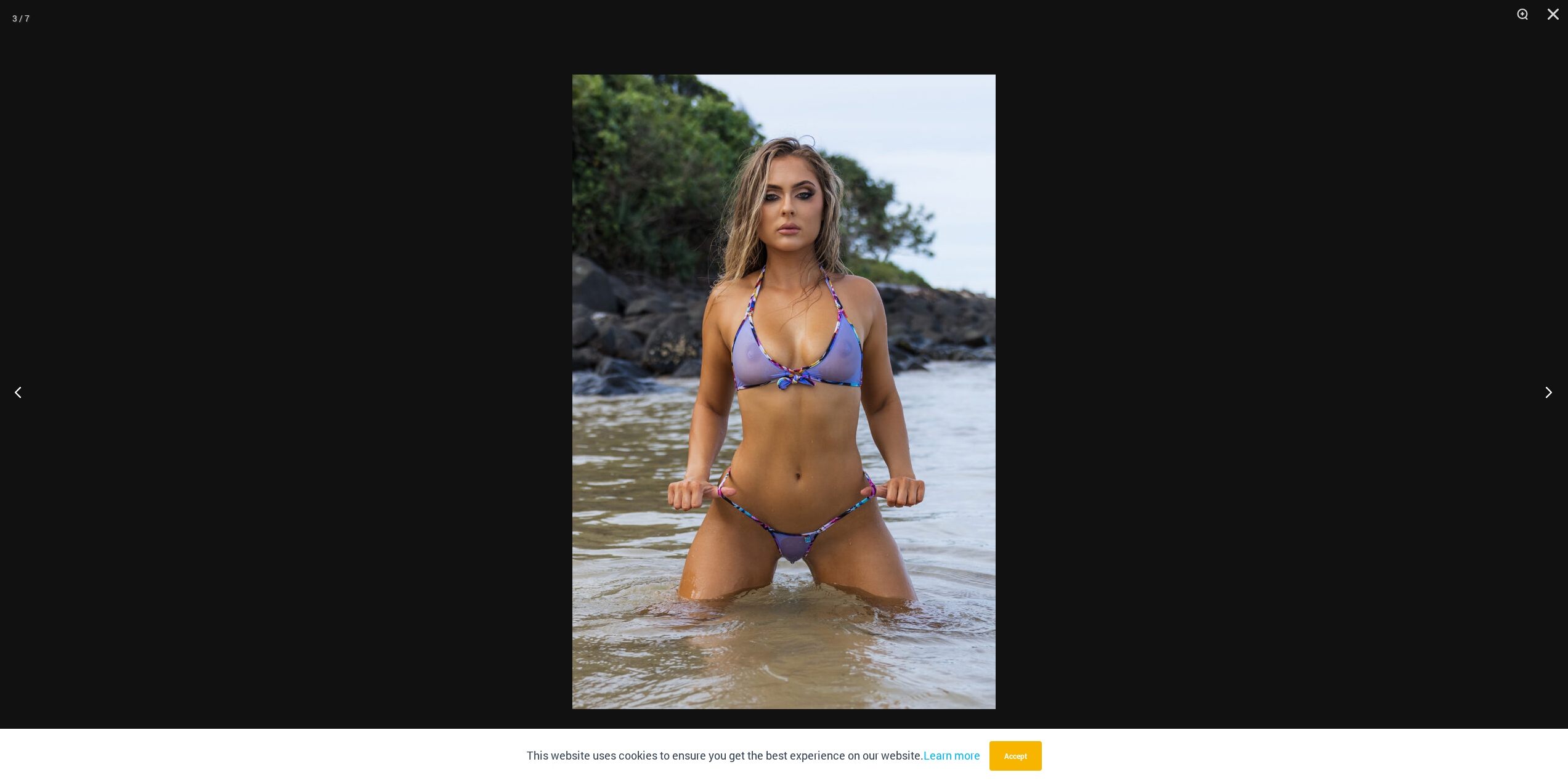
click at [1549, 387] on button "Next" at bounding box center [1545, 392] width 46 height 62
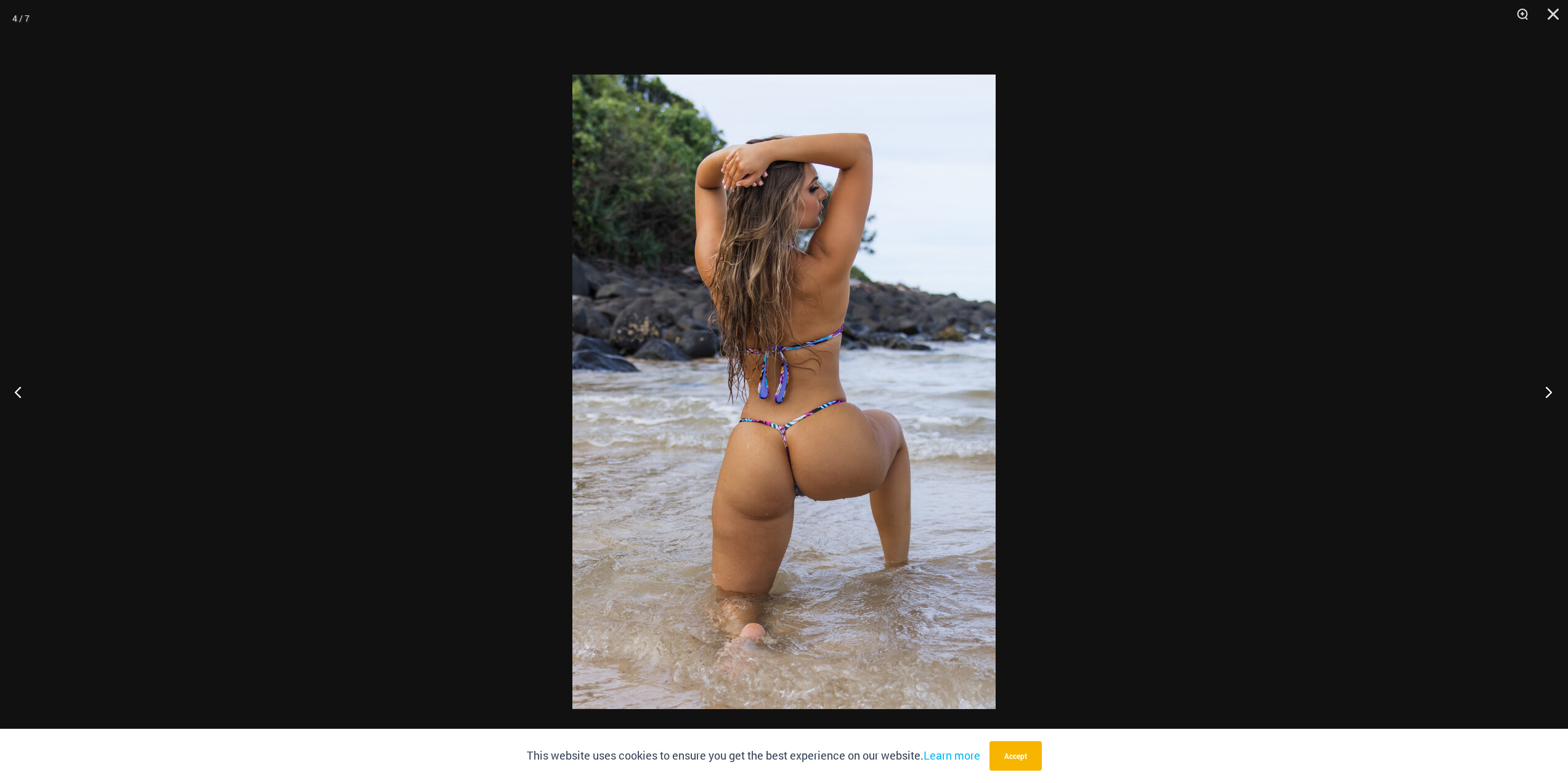
click at [1549, 387] on button "Next" at bounding box center [1545, 392] width 46 height 62
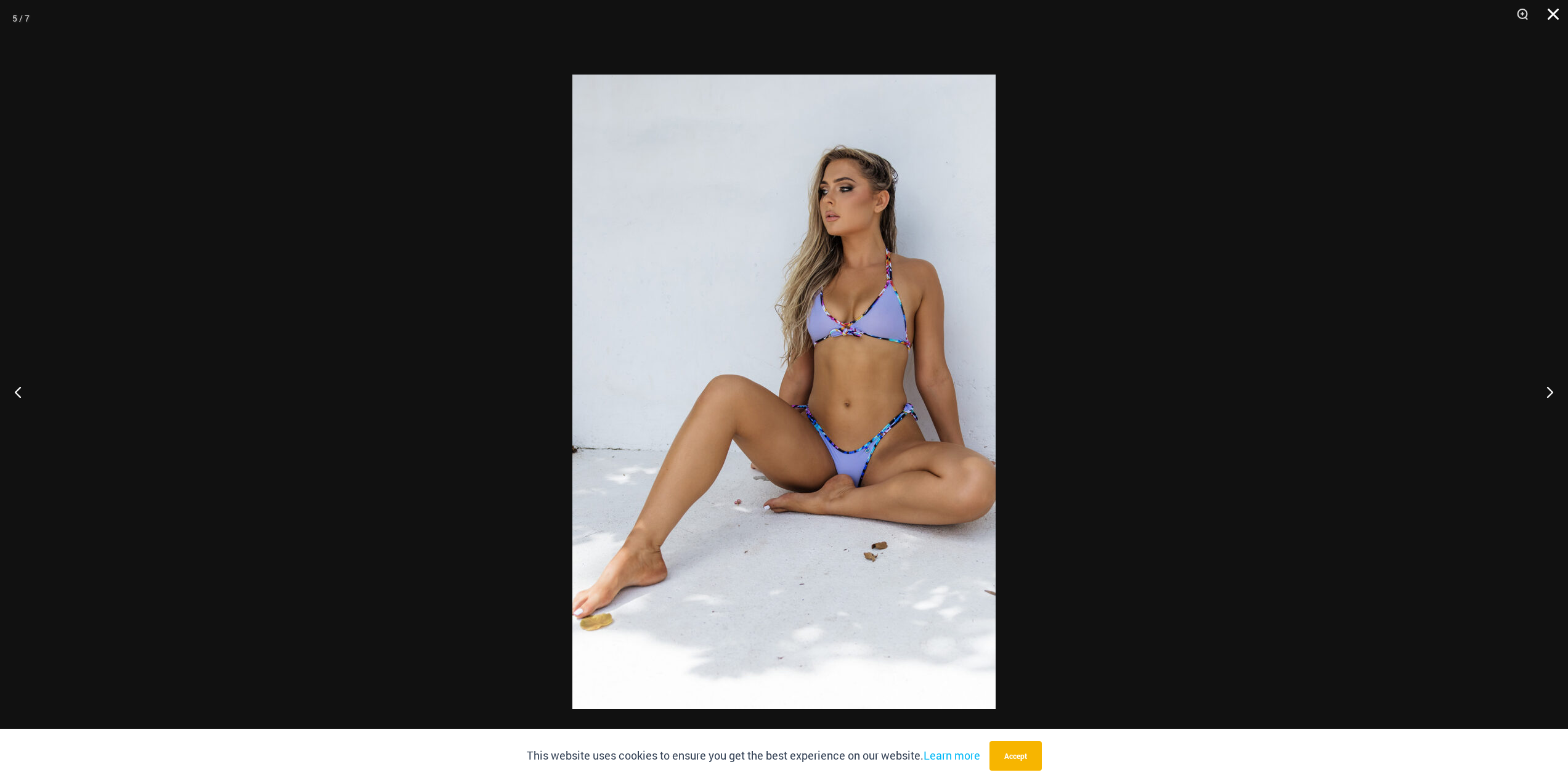
click at [1557, 15] on button "Close" at bounding box center [1549, 18] width 31 height 37
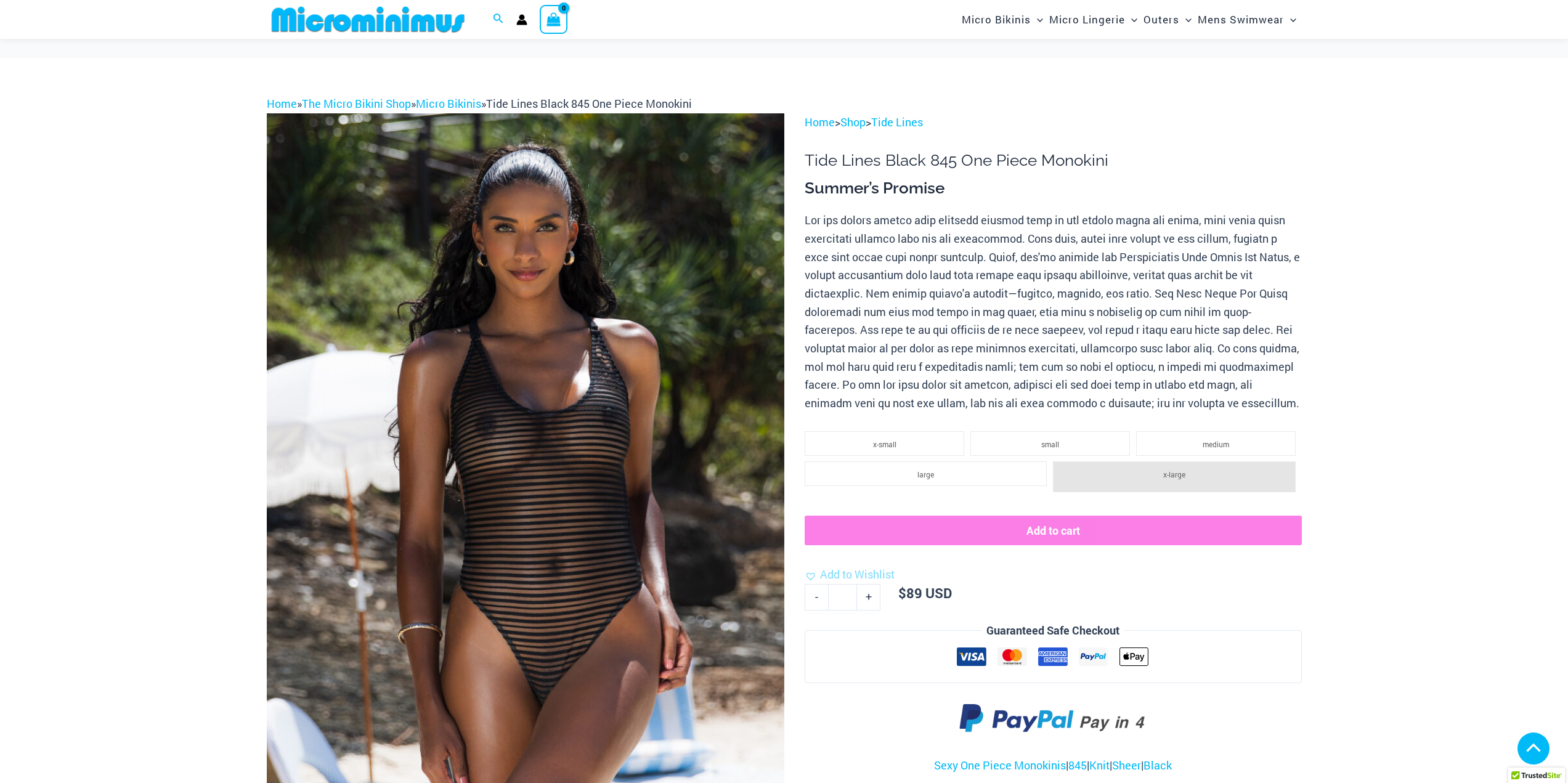
scroll to position [428, 0]
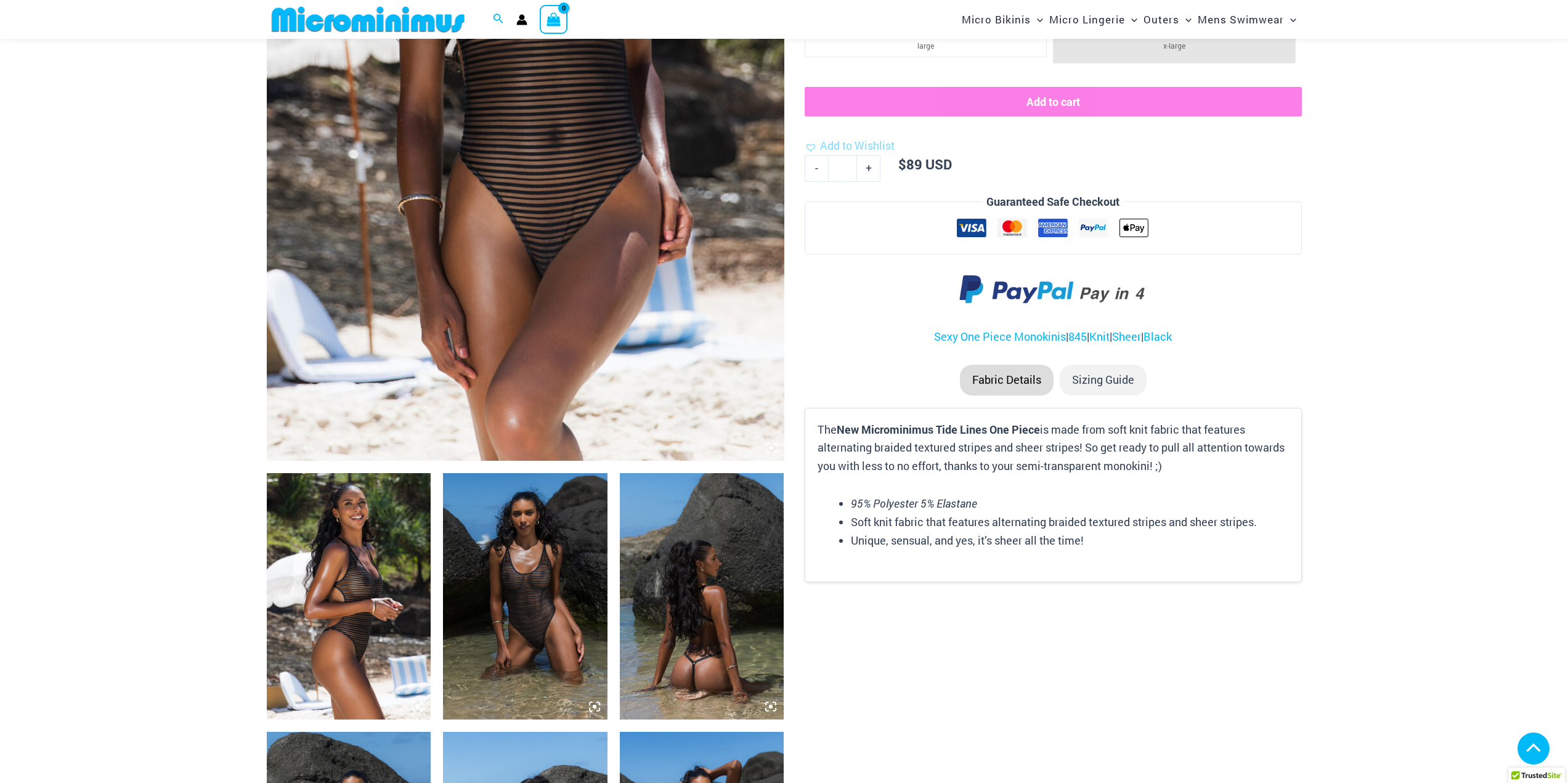
click at [543, 566] on img at bounding box center [525, 597] width 164 height 247
click at [341, 586] on img at bounding box center [349, 595] width 164 height 247
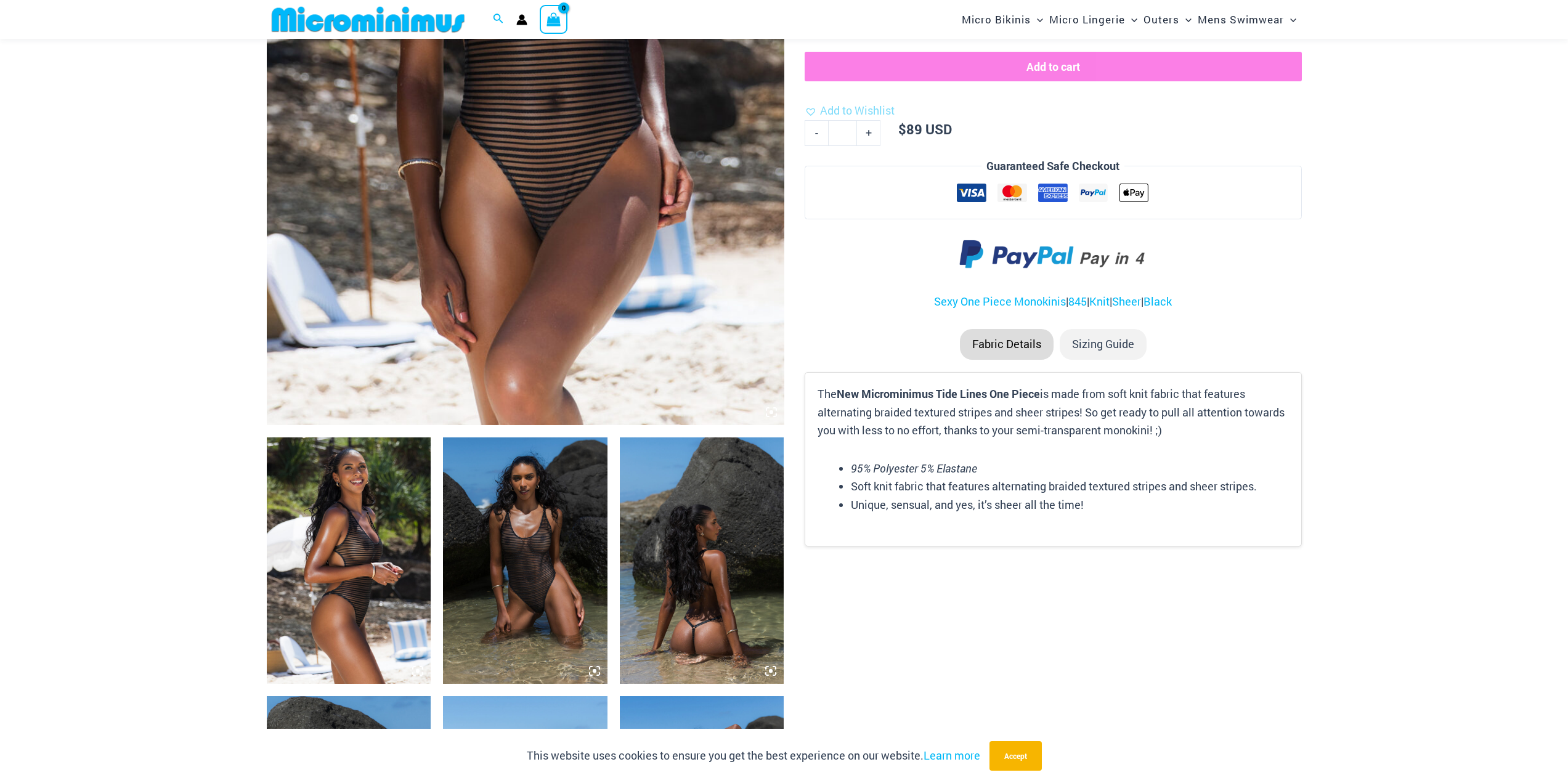
scroll to position [798, 0]
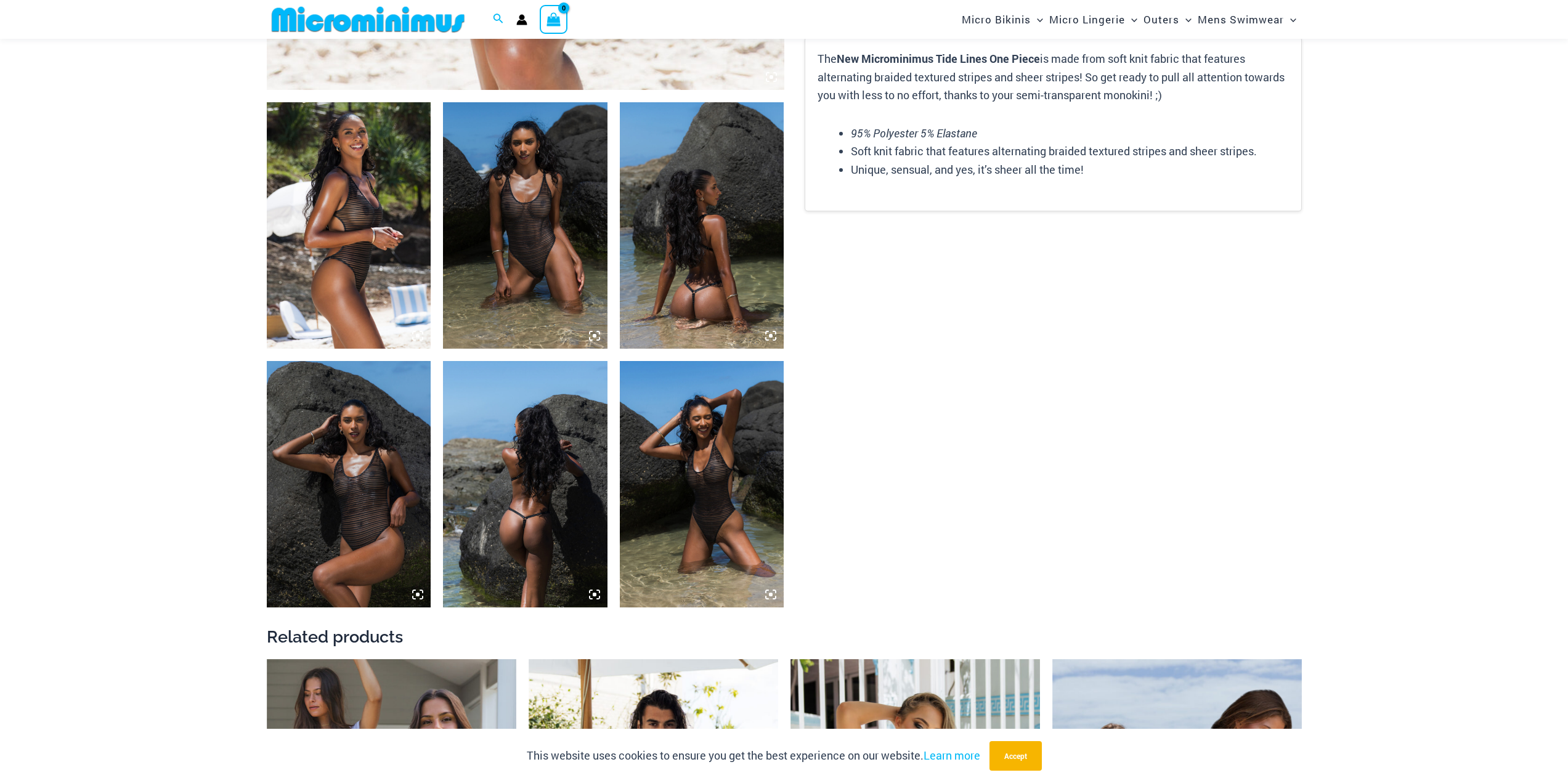
click at [716, 494] on img at bounding box center [702, 484] width 164 height 247
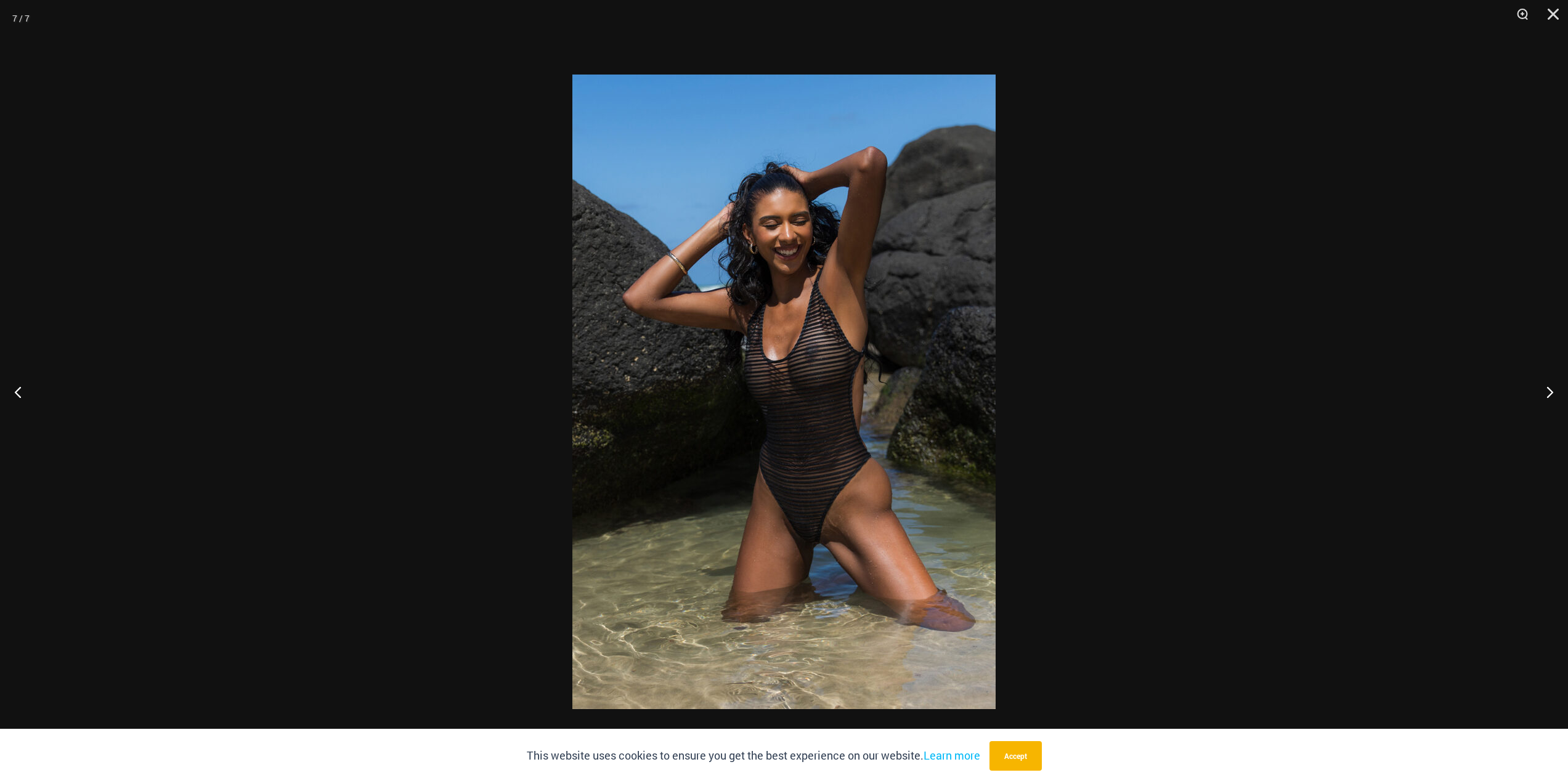
click at [461, 504] on div at bounding box center [784, 392] width 1568 height 783
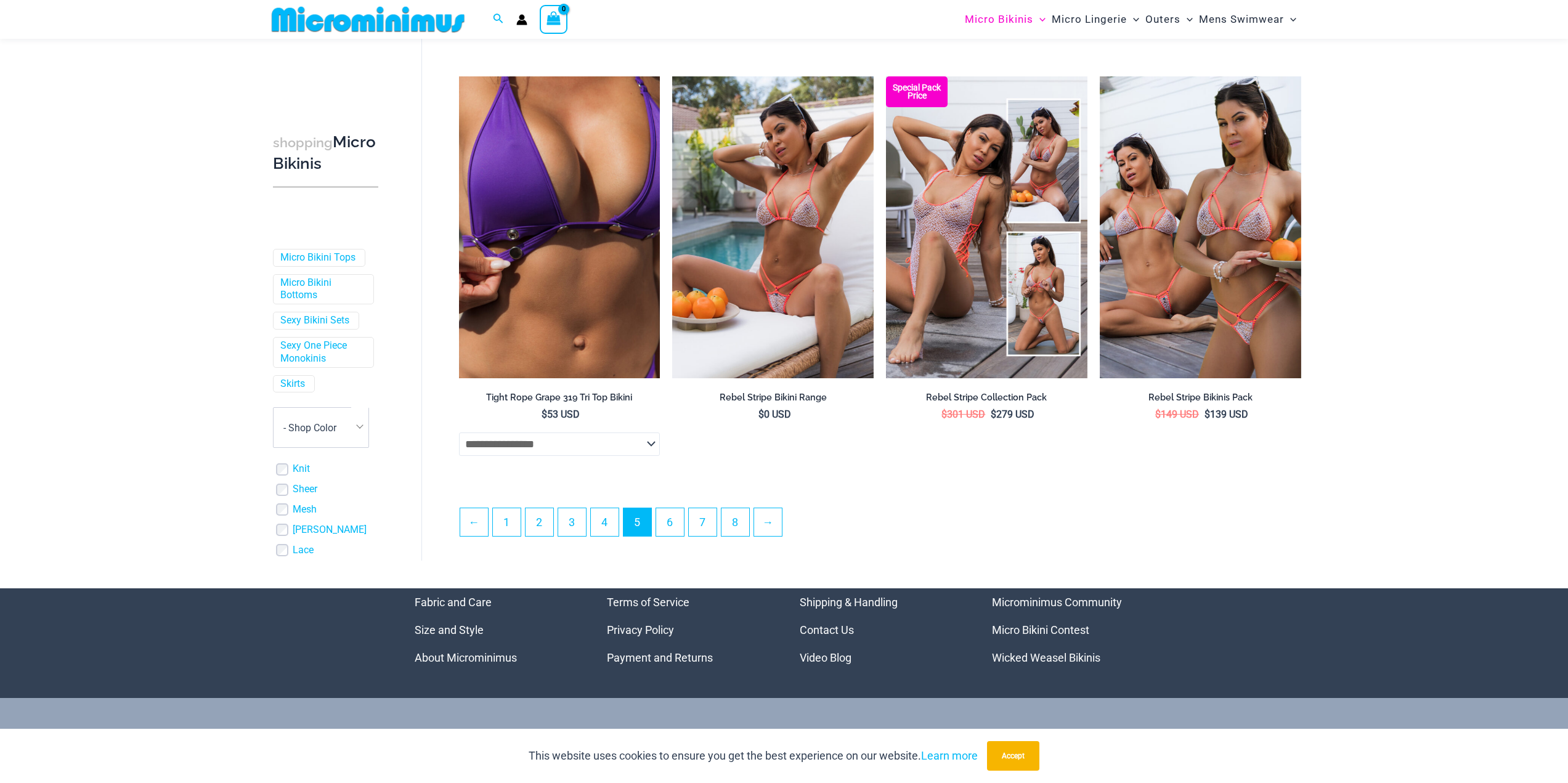
scroll to position [3009, 0]
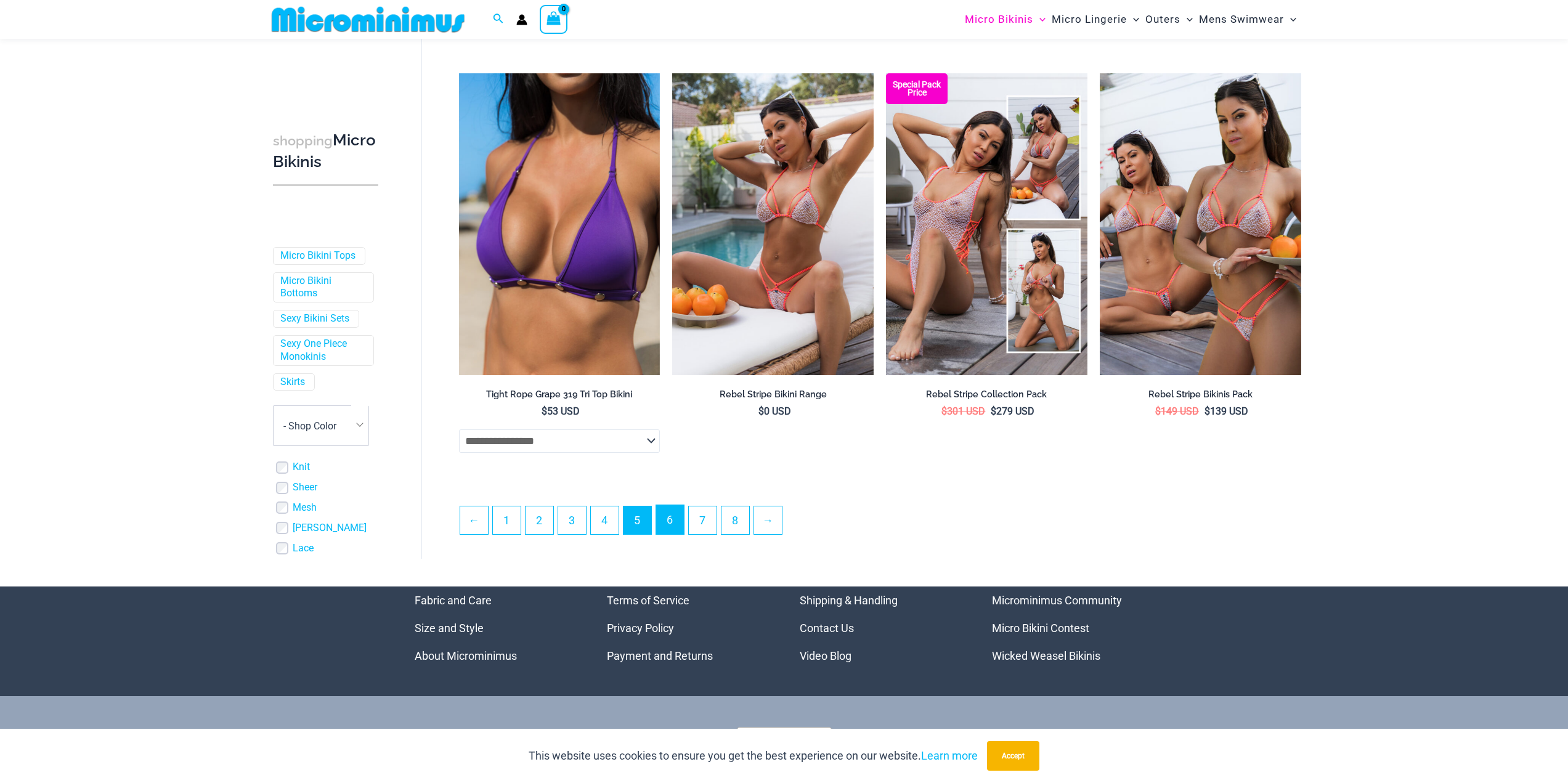
click at [679, 528] on link "6" at bounding box center [670, 519] width 27 height 29
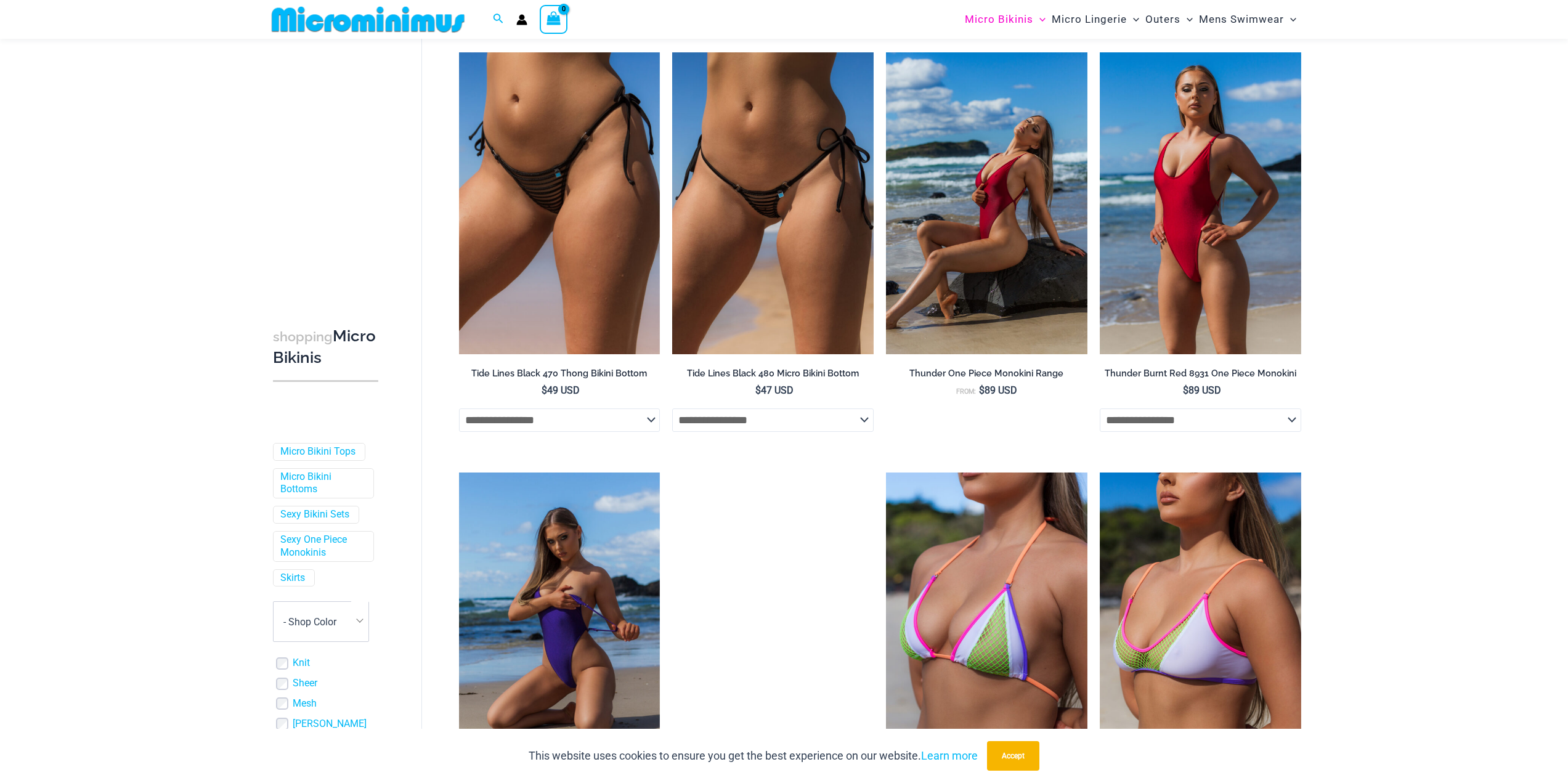
scroll to position [2822, 0]
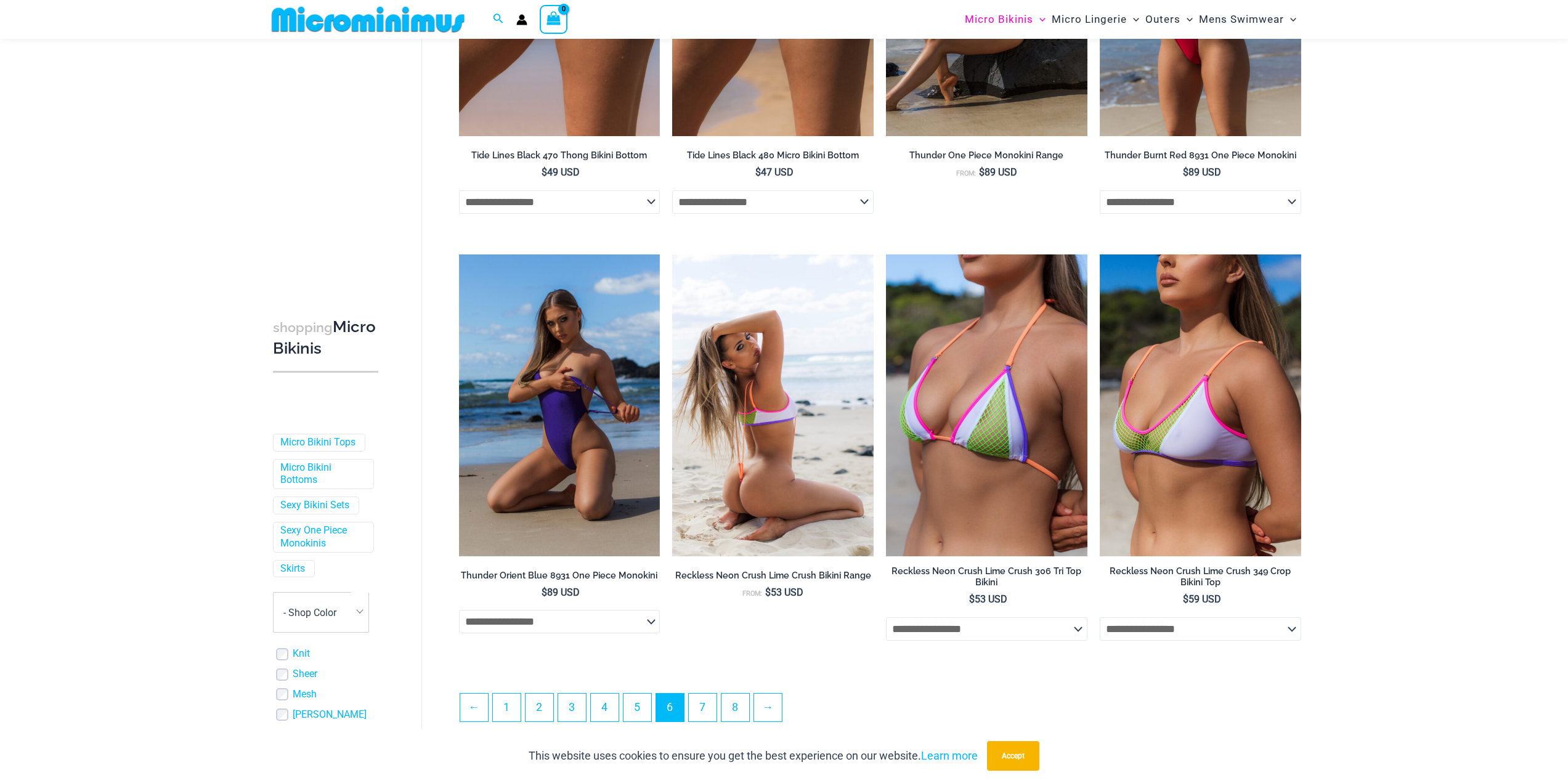
click at [814, 422] on img at bounding box center [773, 405] width 201 height 302
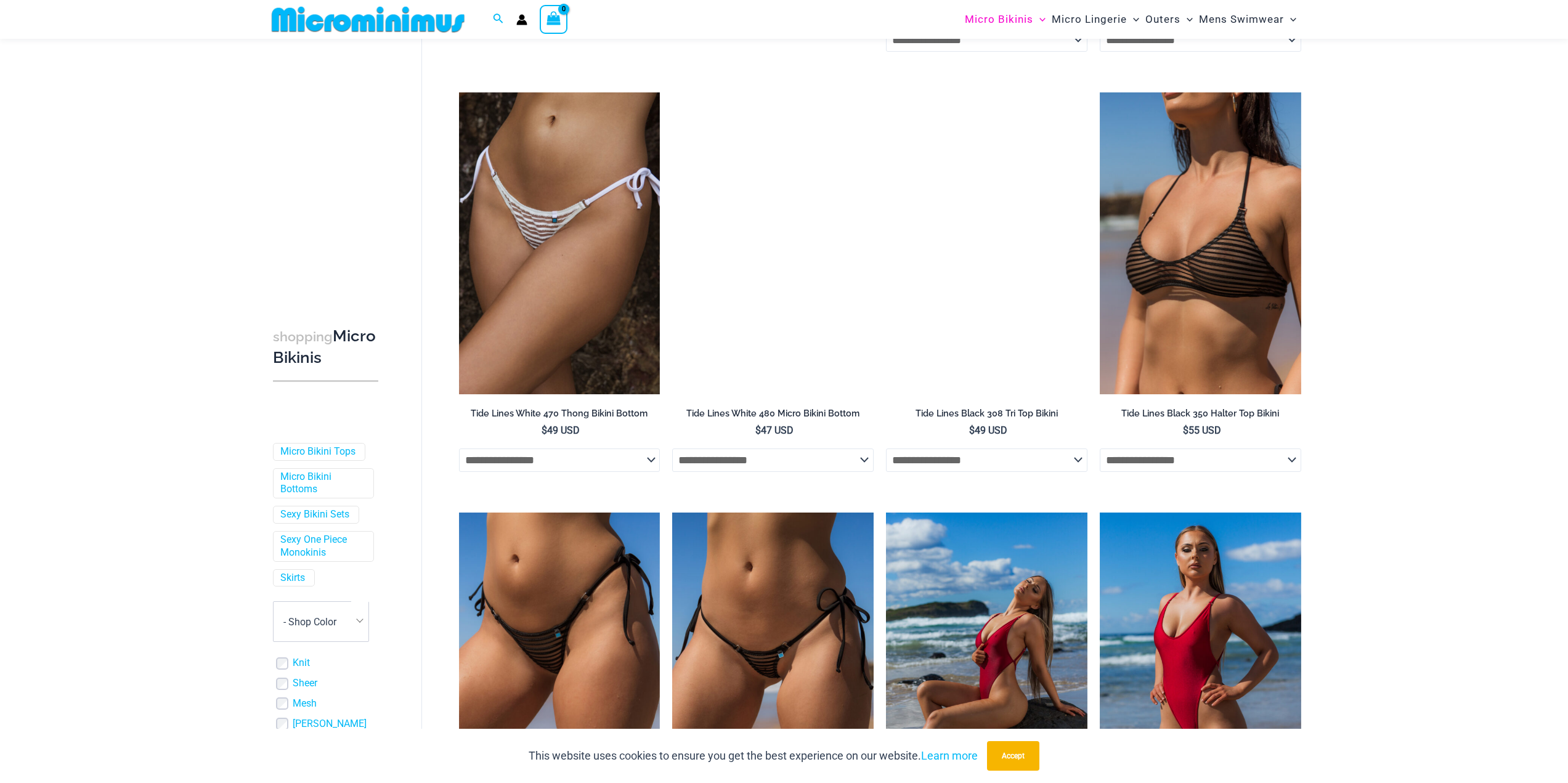
scroll to position [1836, 0]
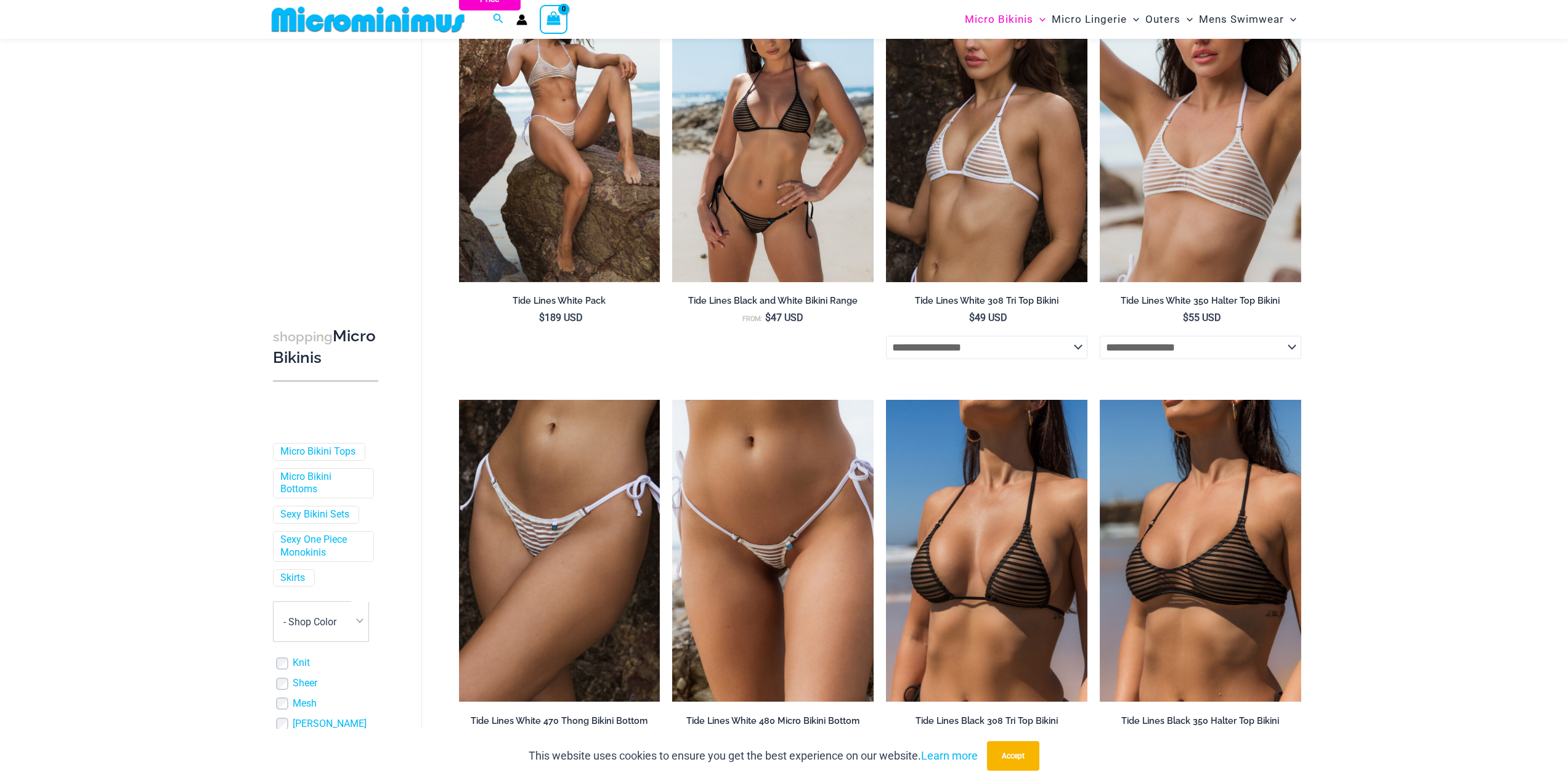
click at [347, 17] on img at bounding box center [368, 19] width 203 height 27
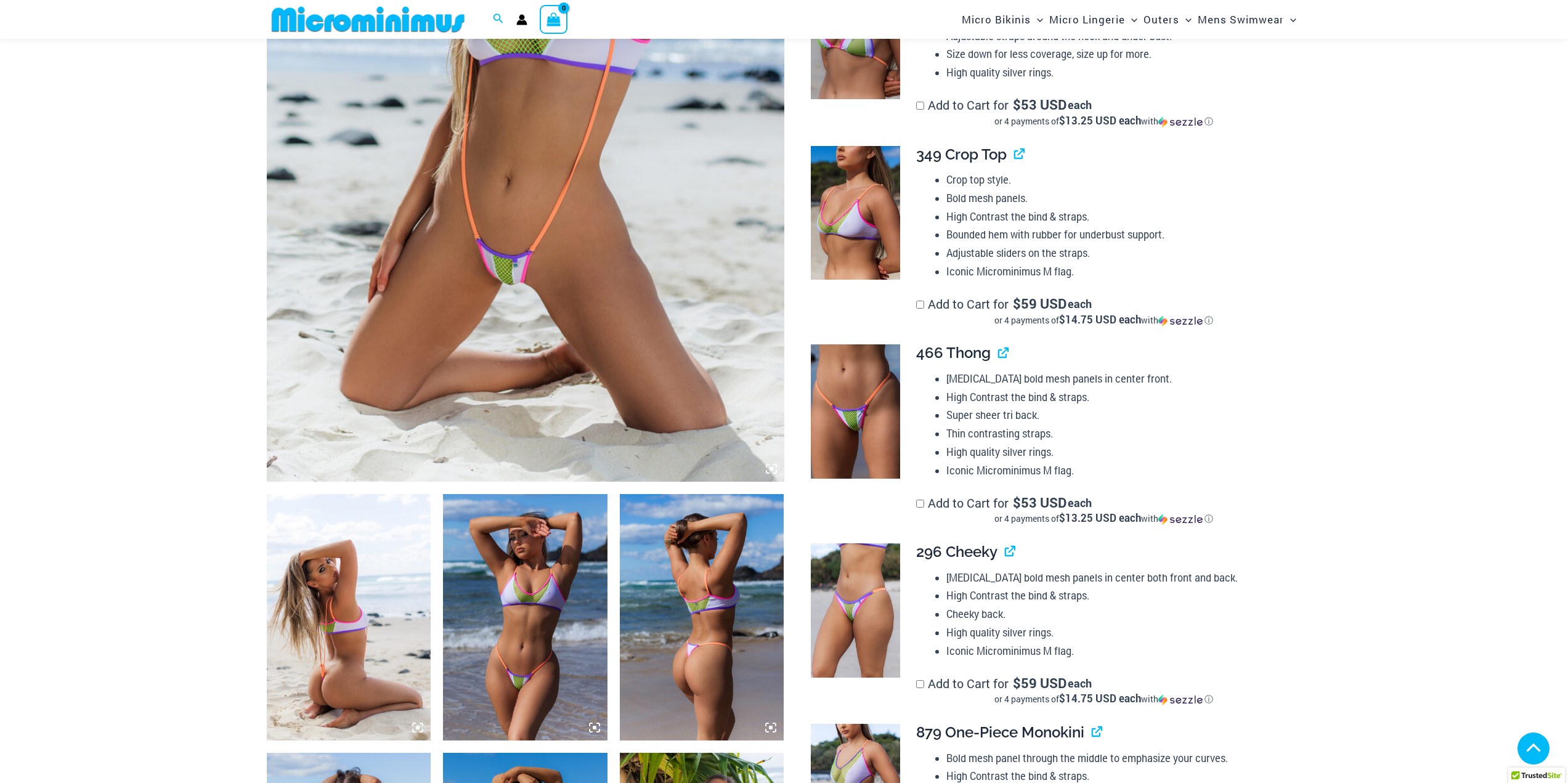
scroll to position [666, 0]
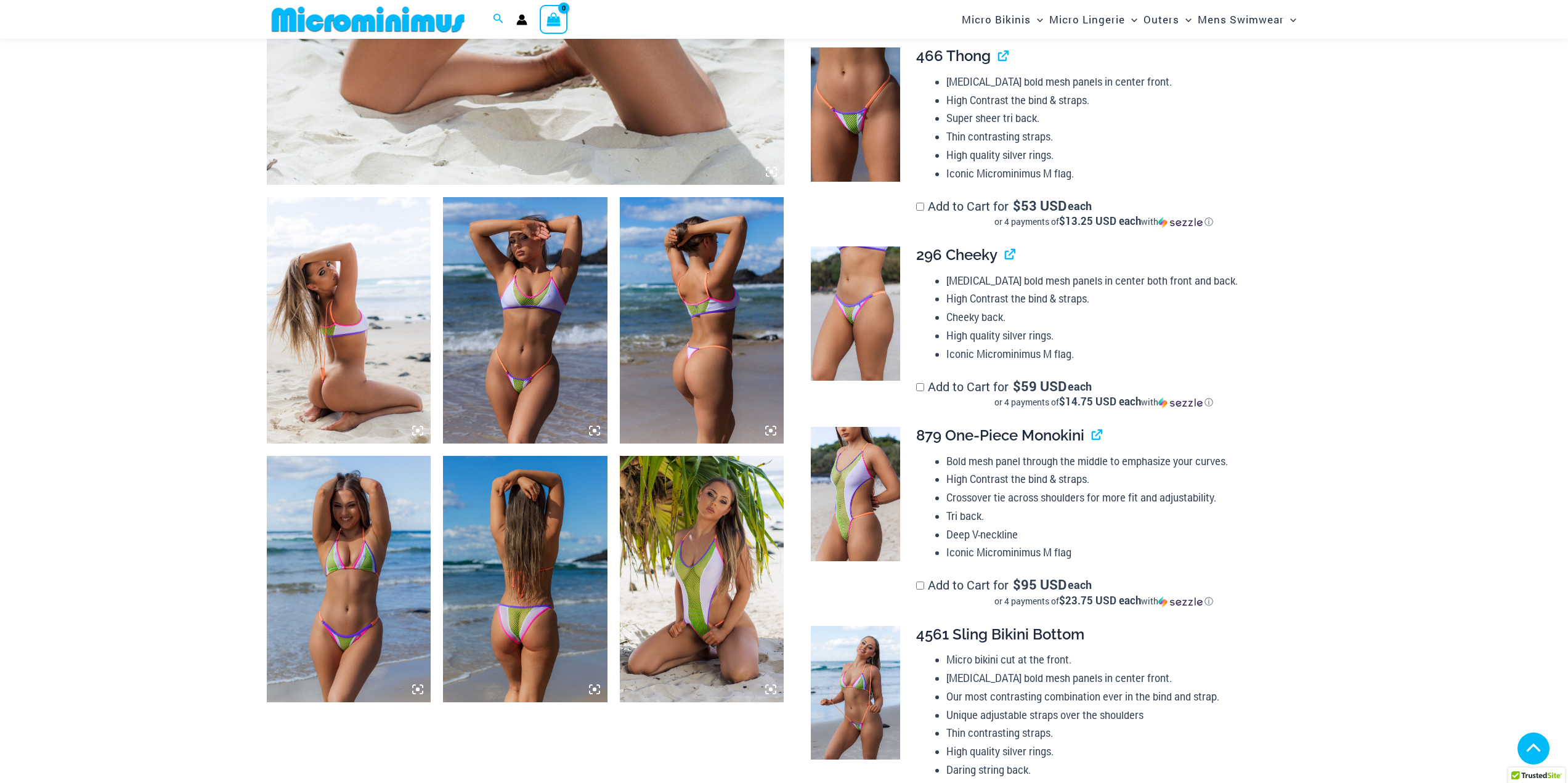
click at [356, 456] on img at bounding box center [349, 579] width 164 height 247
click at [512, 456] on img at bounding box center [525, 579] width 164 height 247
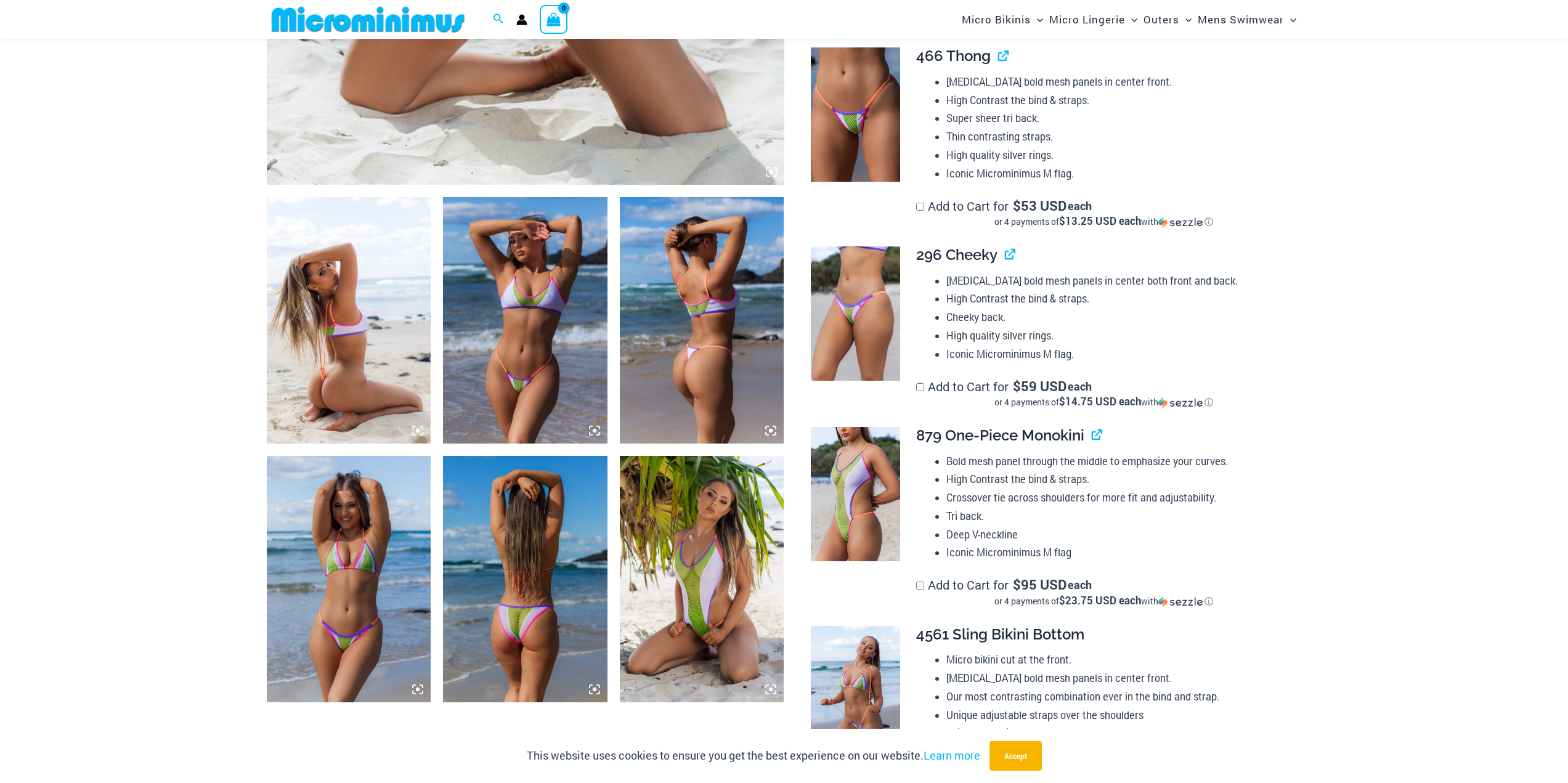
click at [595, 333] on img at bounding box center [525, 320] width 164 height 247
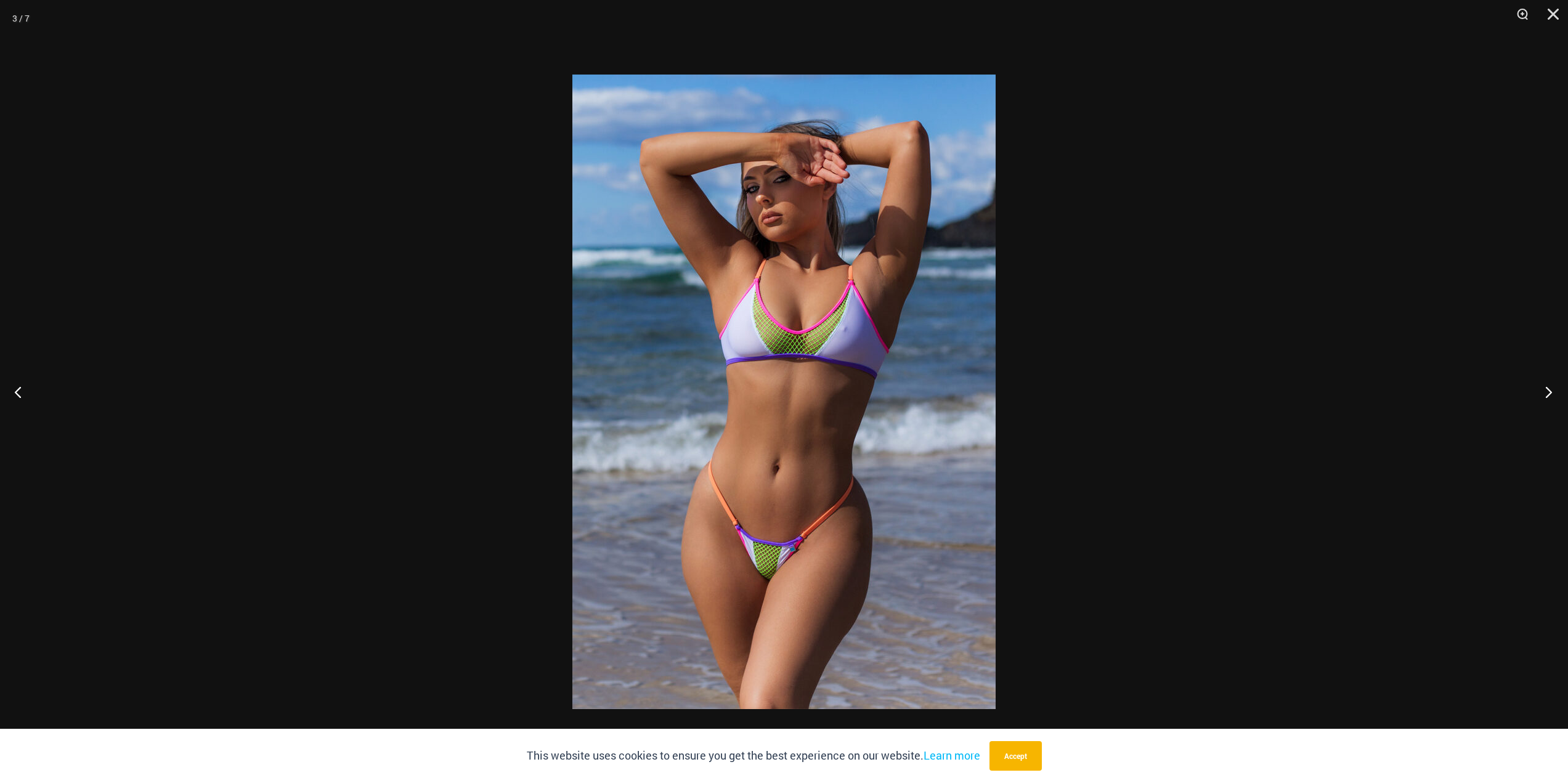
click at [1558, 396] on button "Next" at bounding box center [1545, 392] width 46 height 62
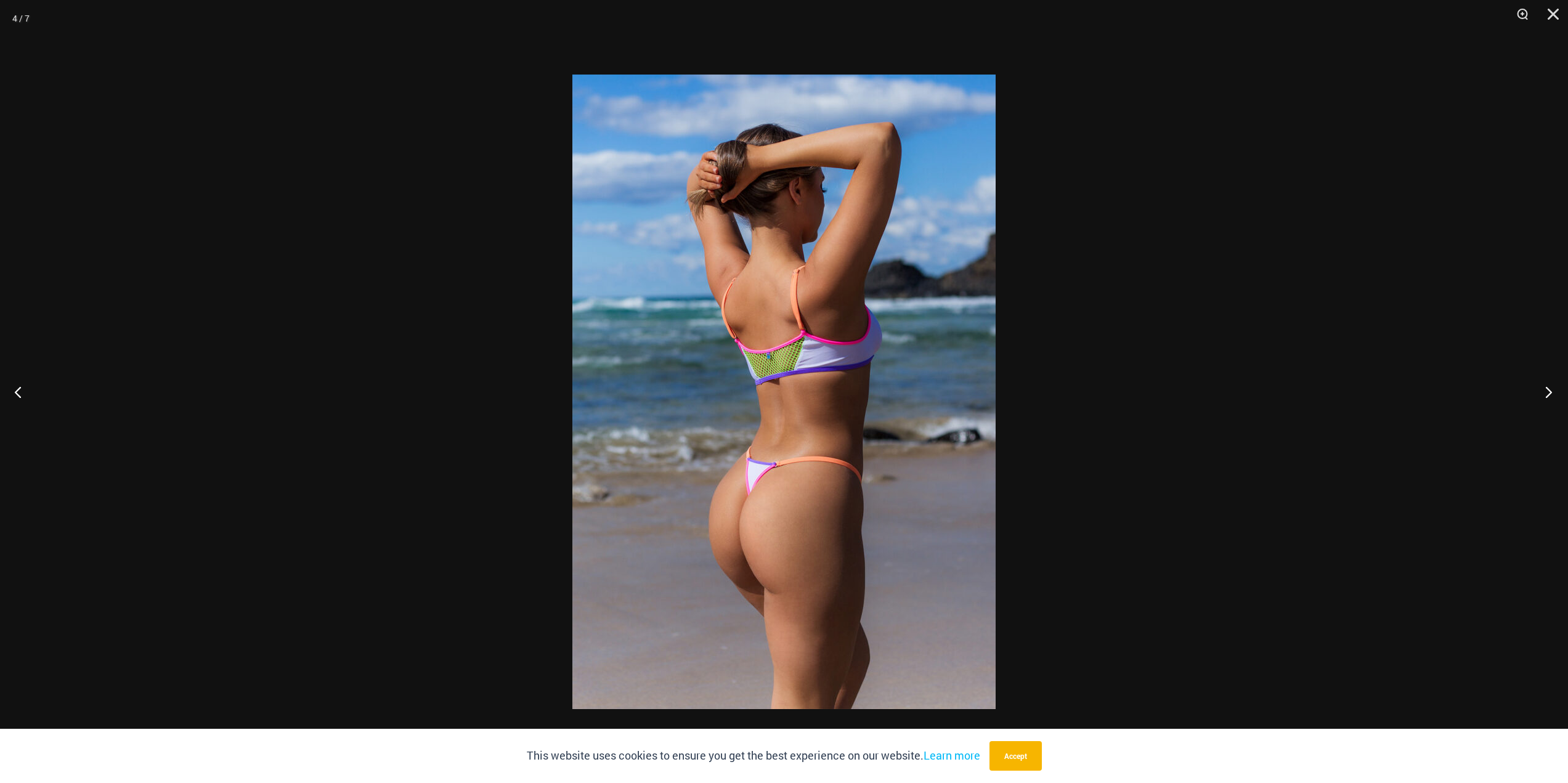
click at [1558, 396] on button "Next" at bounding box center [1545, 392] width 46 height 62
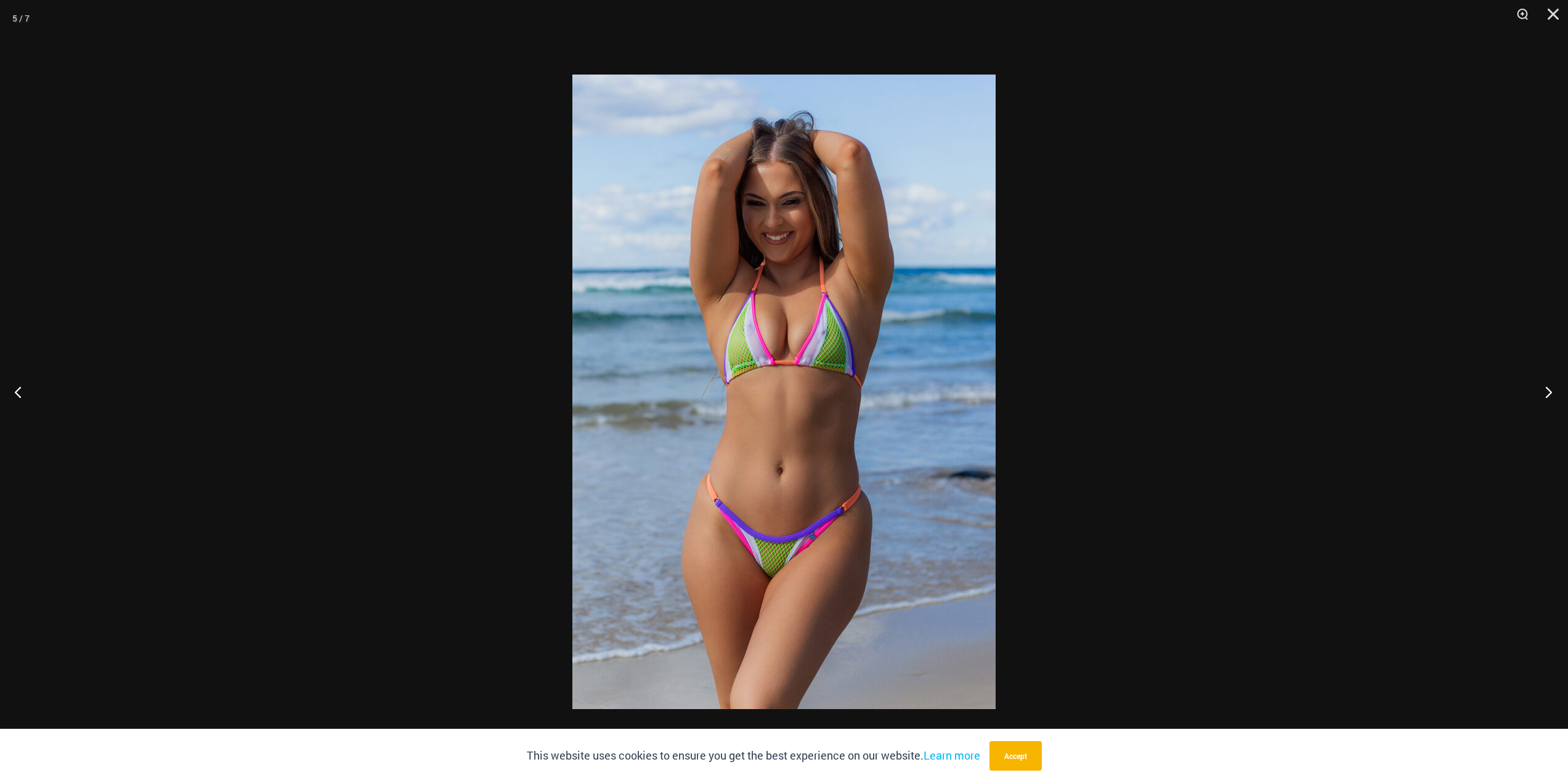
click at [1558, 396] on button "Next" at bounding box center [1545, 392] width 46 height 62
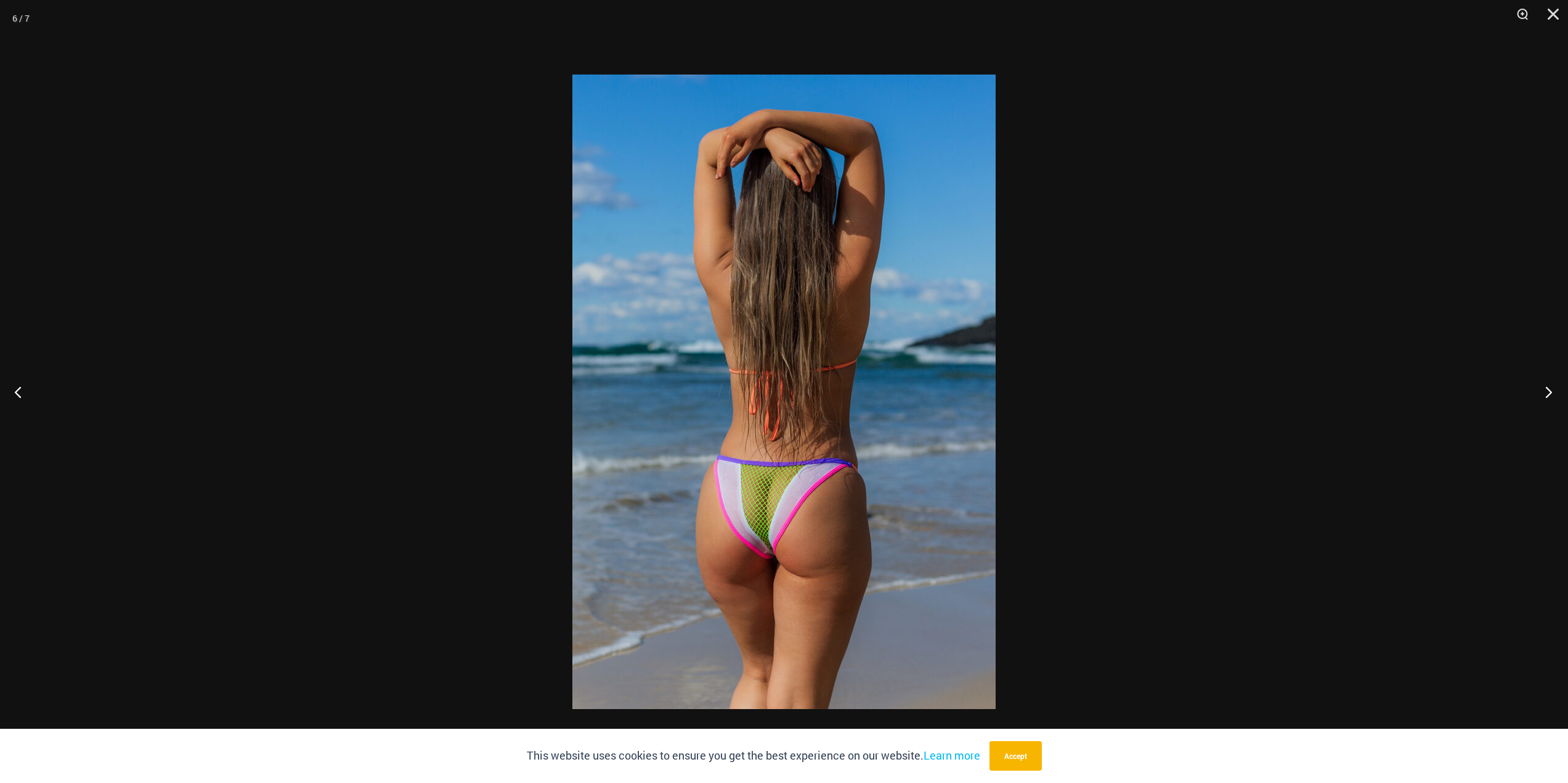
click at [1558, 396] on button "Next" at bounding box center [1545, 392] width 46 height 62
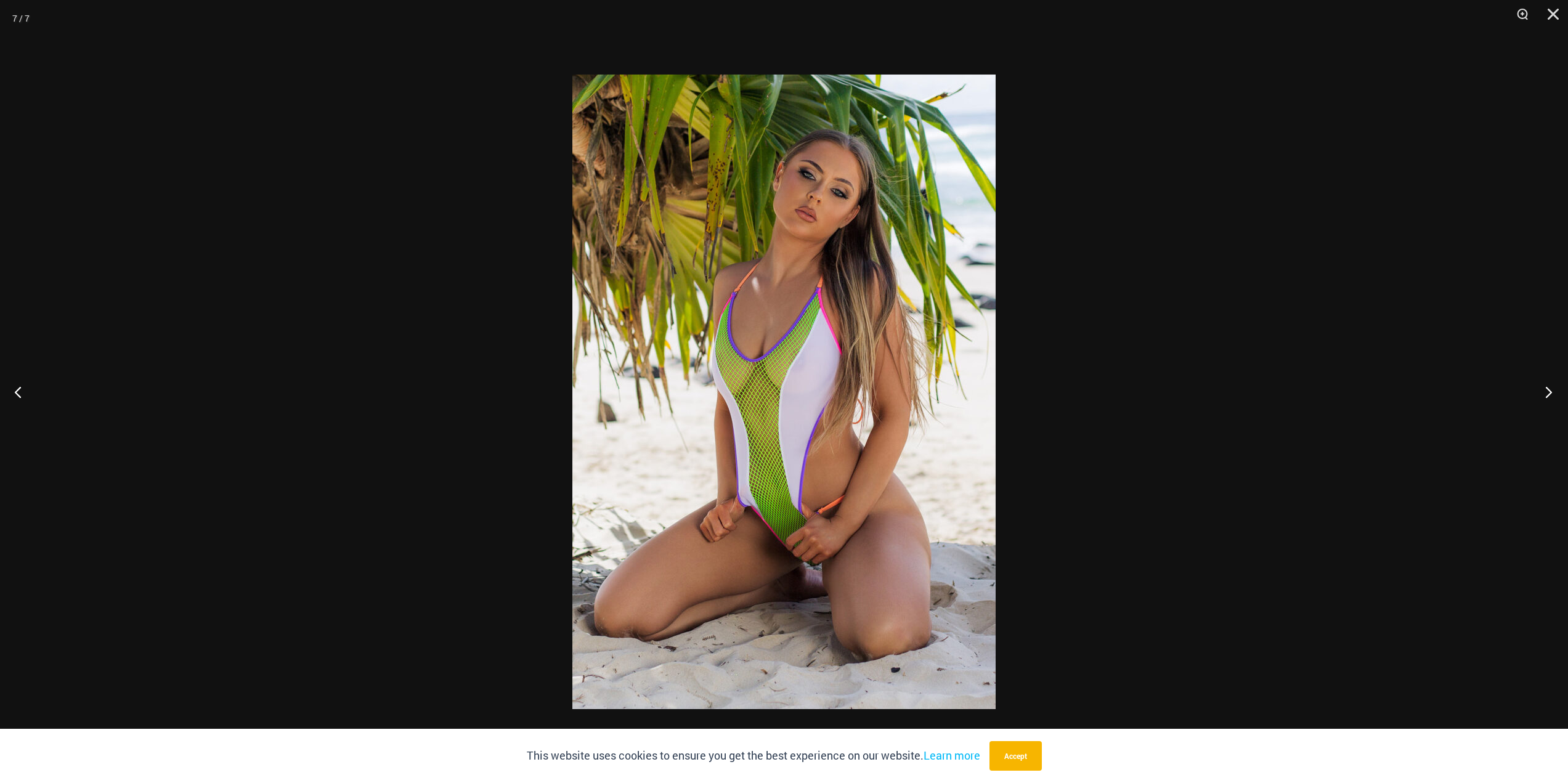
click at [1558, 396] on button "Next" at bounding box center [1545, 392] width 46 height 62
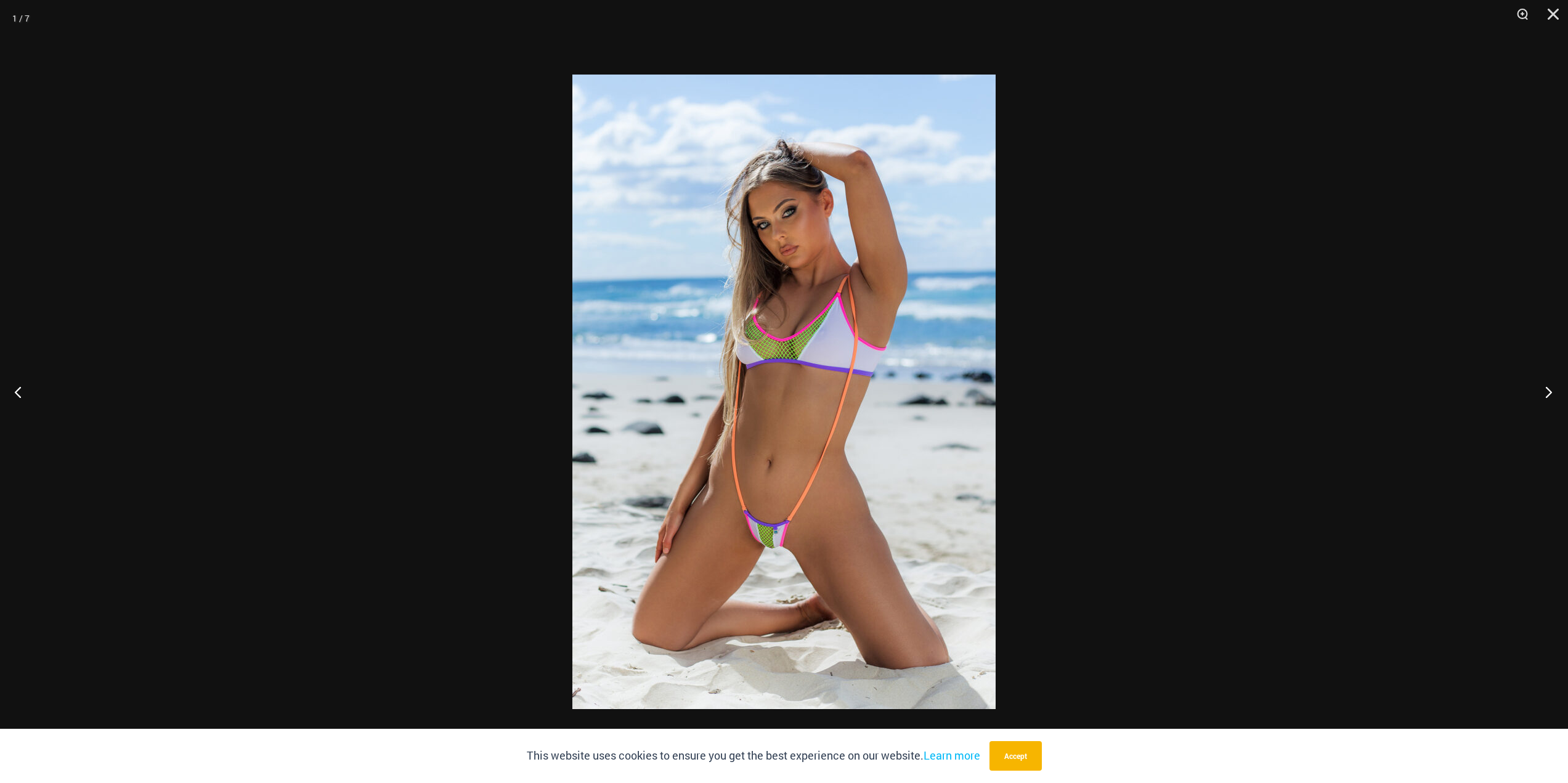
click at [1558, 396] on button "Next" at bounding box center [1545, 392] width 46 height 62
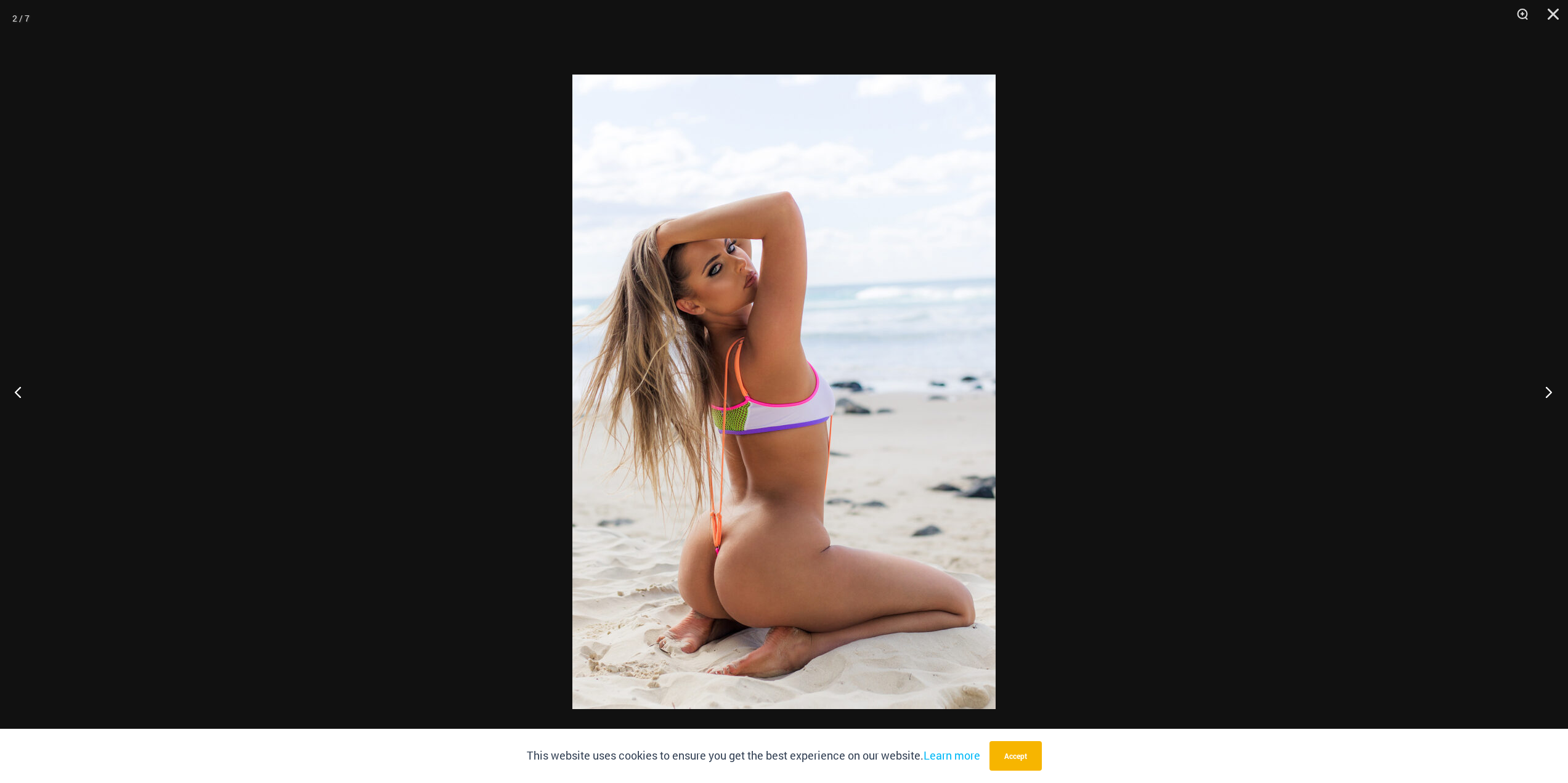
click at [1558, 396] on button "Next" at bounding box center [1545, 392] width 46 height 62
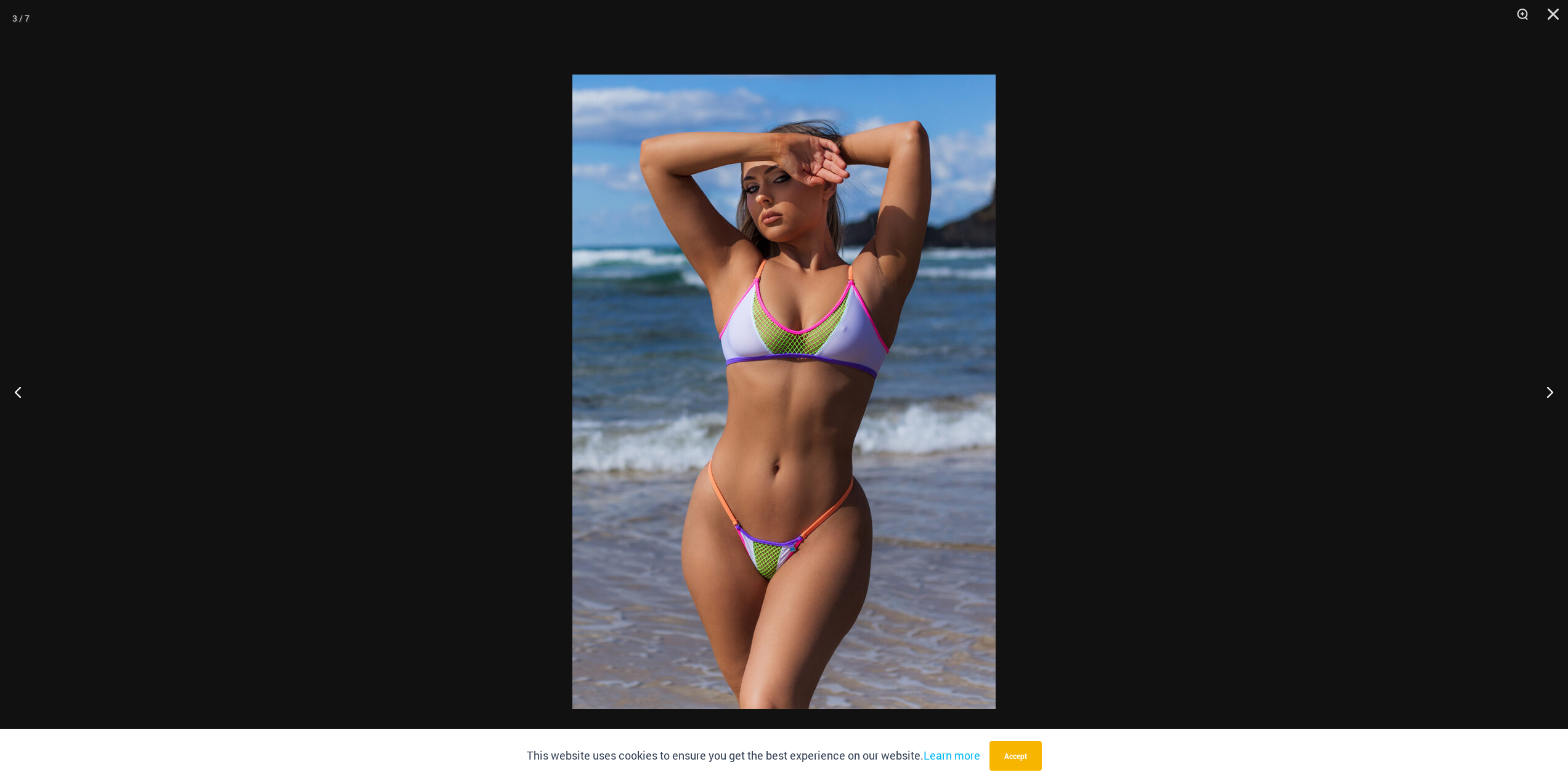
click at [1462, 398] on div at bounding box center [784, 392] width 1568 height 783
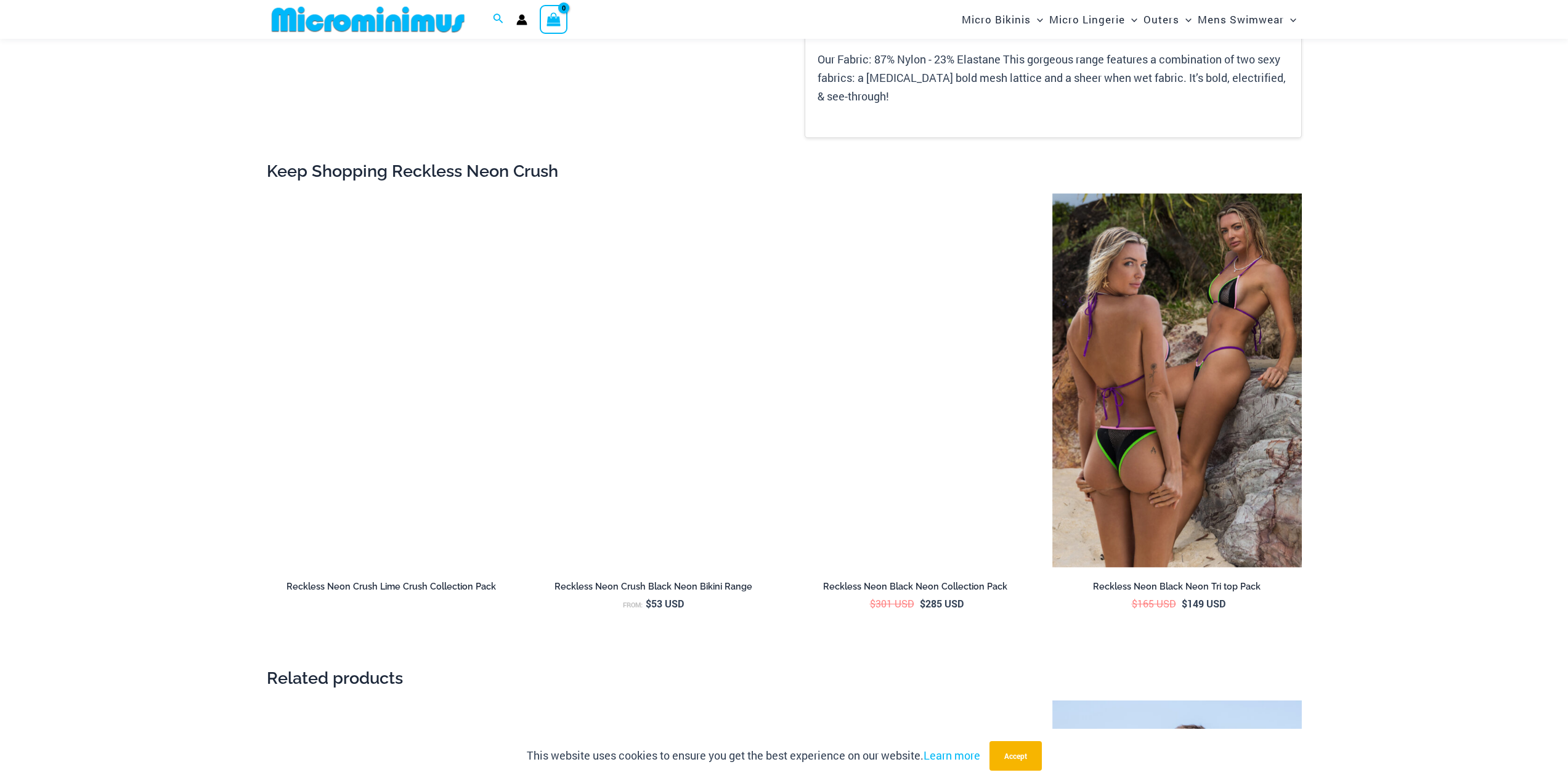
scroll to position [1960, 0]
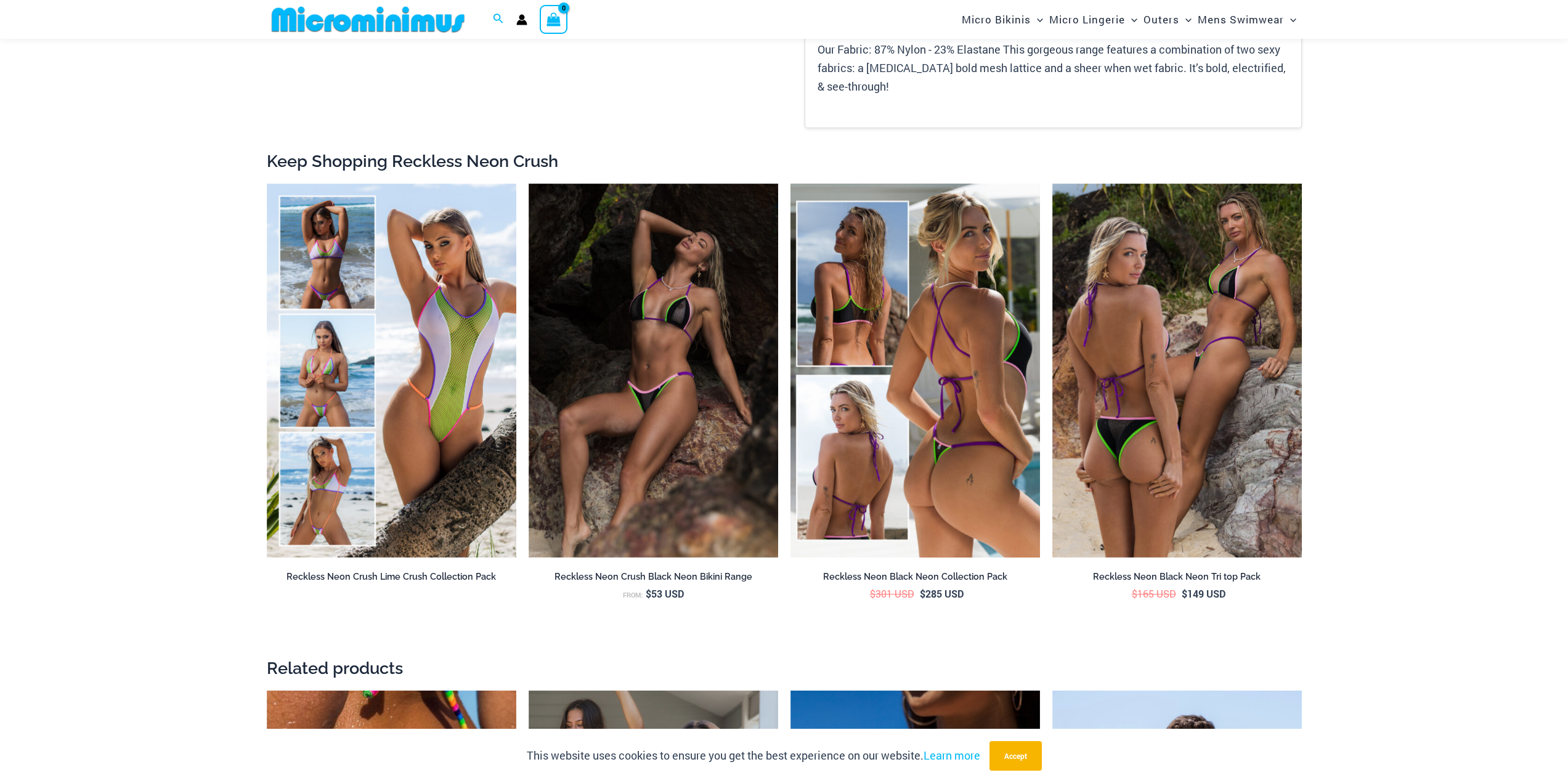
click at [837, 391] on img at bounding box center [915, 371] width 249 height 375
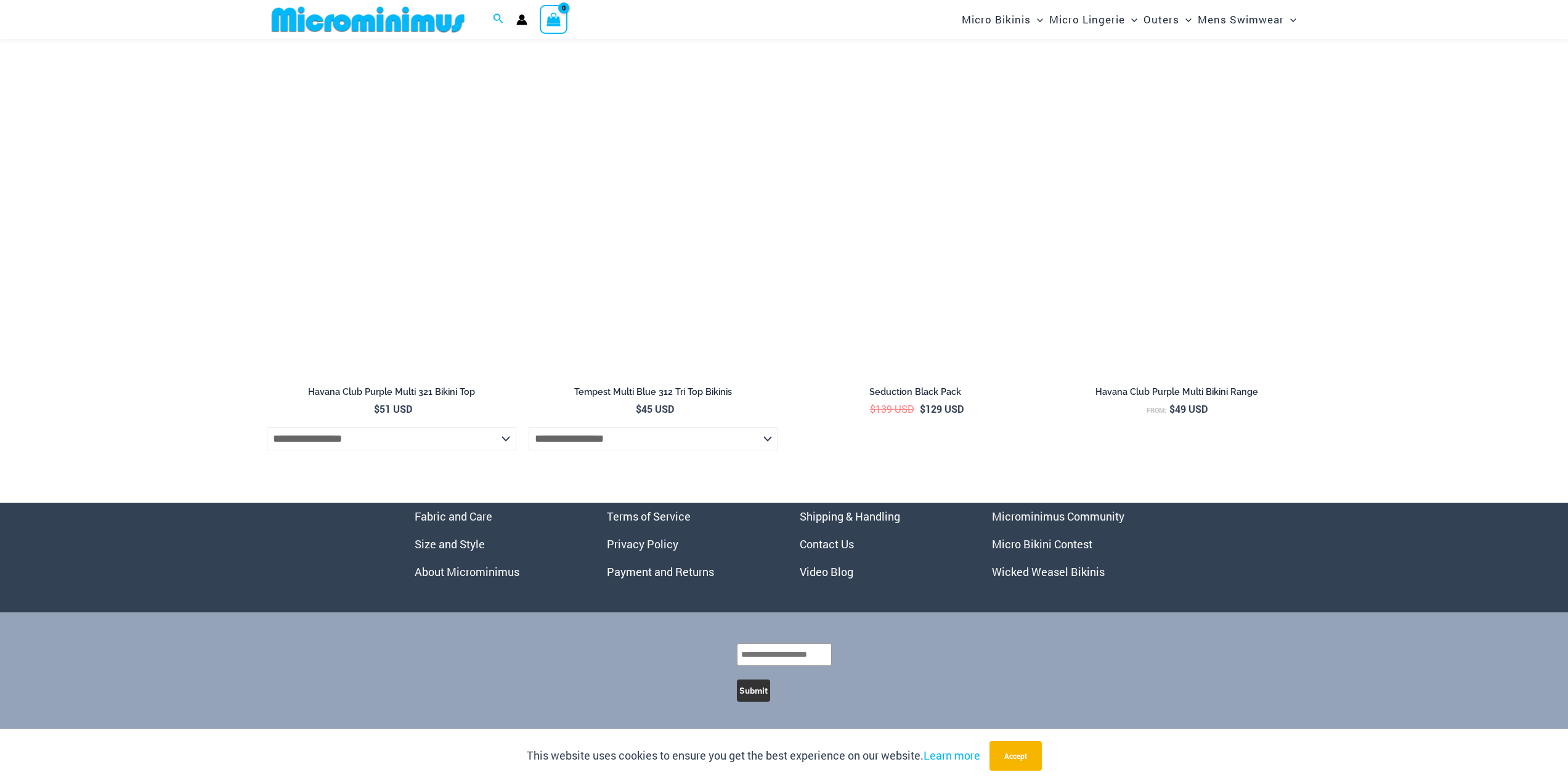
scroll to position [4636, 0]
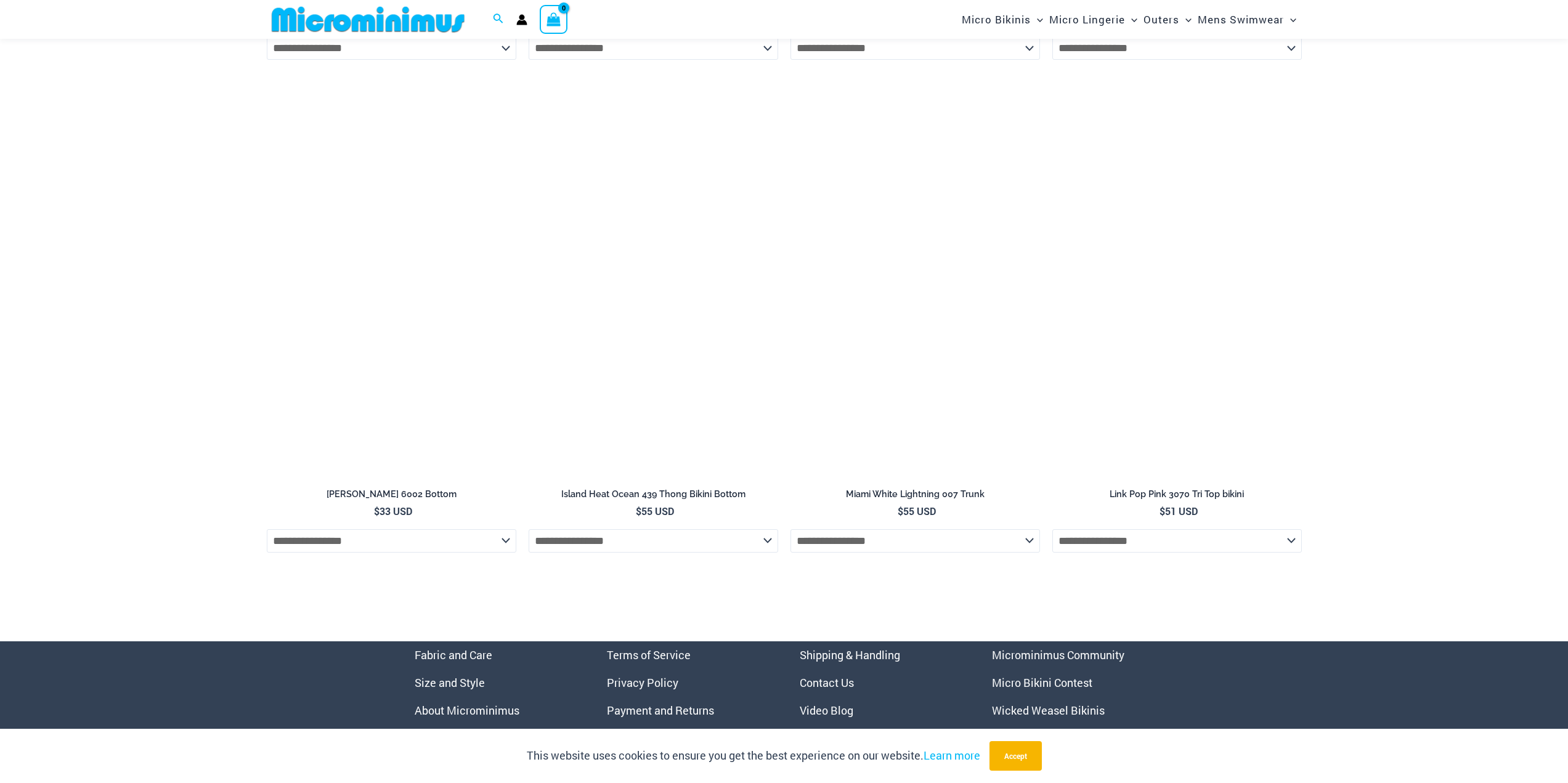
scroll to position [4923, 0]
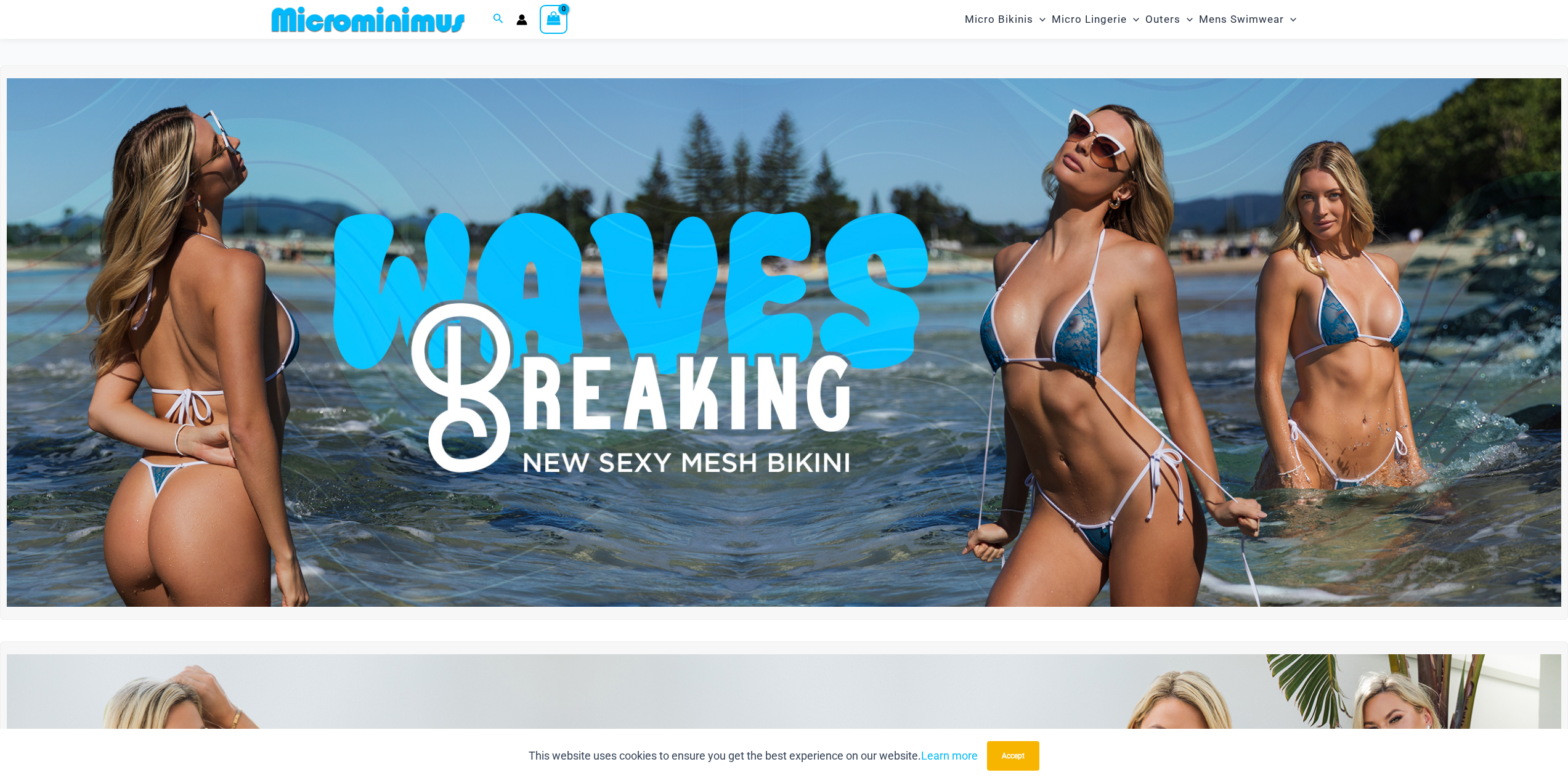
scroll to position [659, 0]
